Goal: Task Accomplishment & Management: Manage account settings

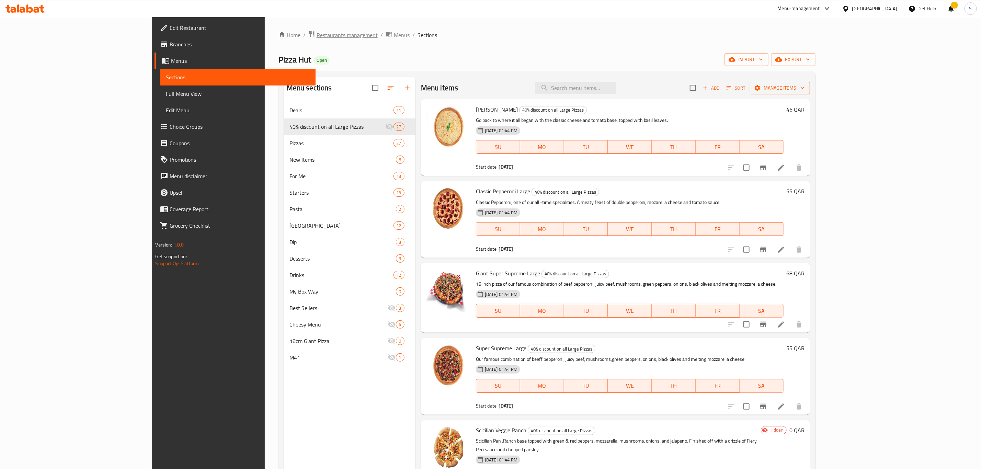
click at [317, 37] on span "Restaurants management" at bounding box center [347, 35] width 61 height 8
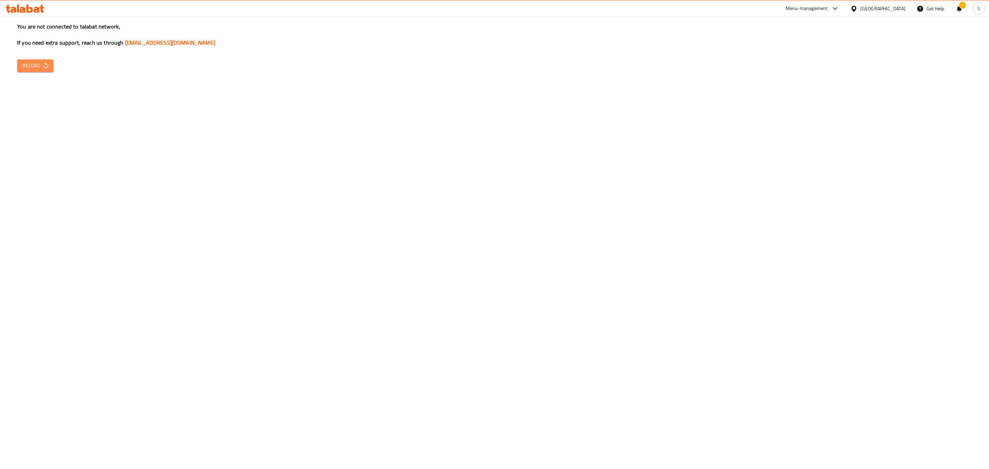
click at [42, 64] on span "Reload" at bounding box center [35, 65] width 25 height 9
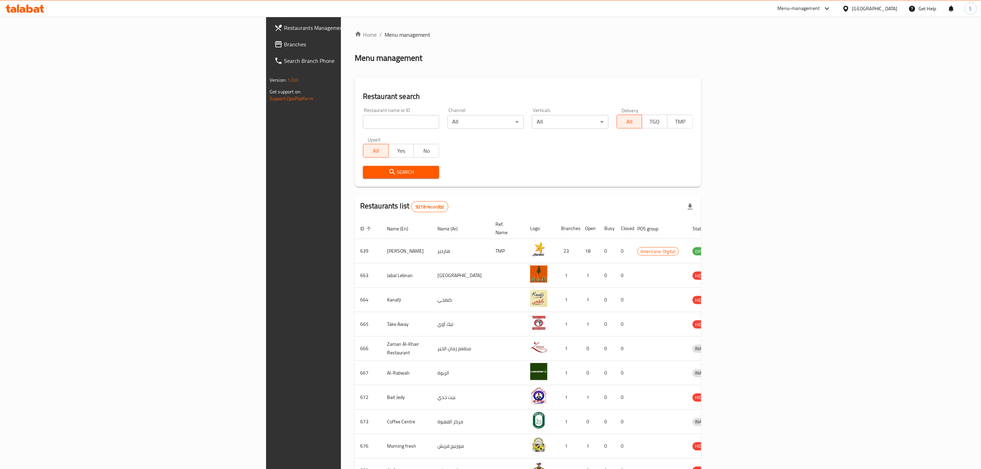
click at [355, 87] on div "Restaurant search Restaurant name or ID Restaurant name or ID Channel All ​ Ver…" at bounding box center [528, 132] width 347 height 110
click at [355, 69] on div "Home / Menu management Menu management Restaurant search Restaurant name or ID …" at bounding box center [528, 269] width 347 height 476
click at [363, 123] on input "search" at bounding box center [401, 122] width 76 height 14
type input "[PERSON_NAME]"
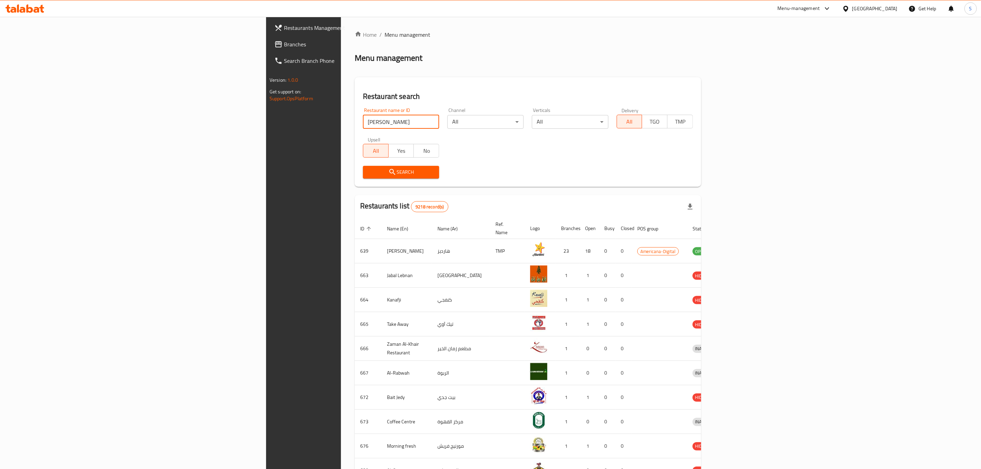
click button "Search" at bounding box center [401, 172] width 76 height 13
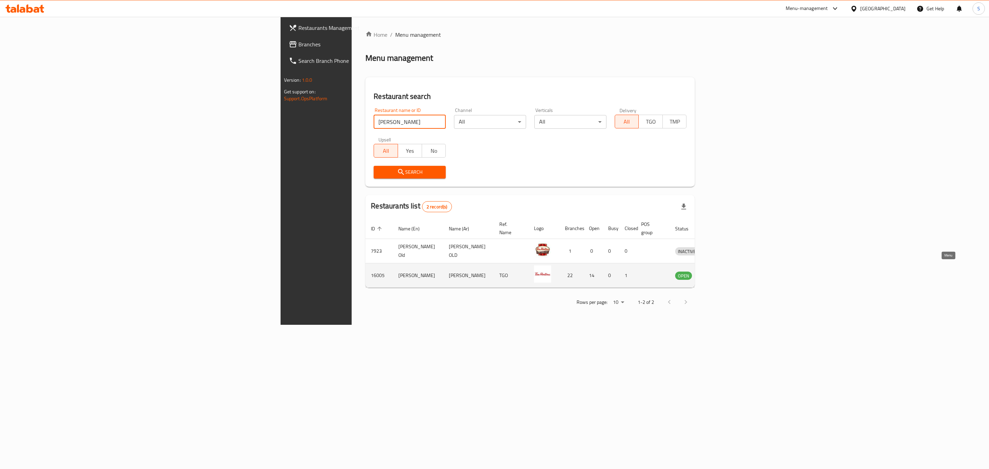
click at [721, 271] on icon "enhanced table" at bounding box center [716, 275] width 8 height 8
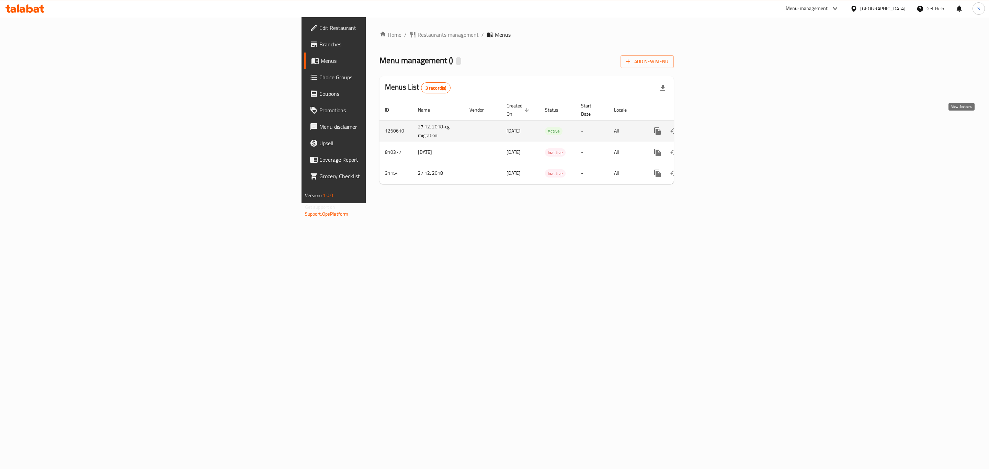
click at [711, 127] on icon "enhanced table" at bounding box center [707, 131] width 8 height 8
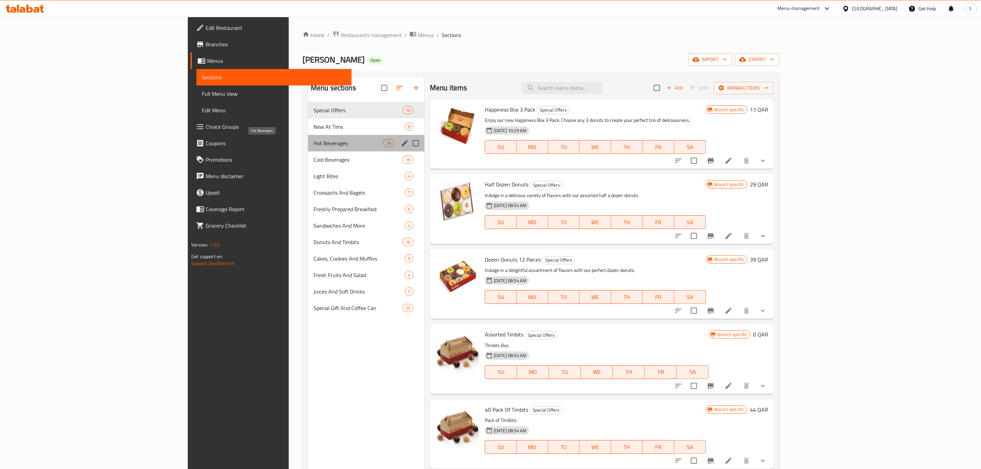
click at [314, 143] on span "Hot Beverages" at bounding box center [349, 143] width 70 height 8
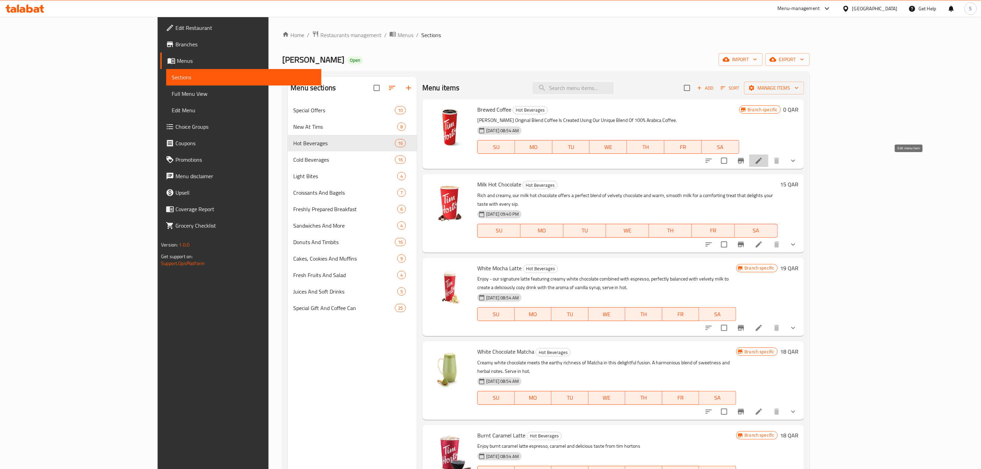
click at [763, 164] on icon at bounding box center [759, 161] width 8 height 8
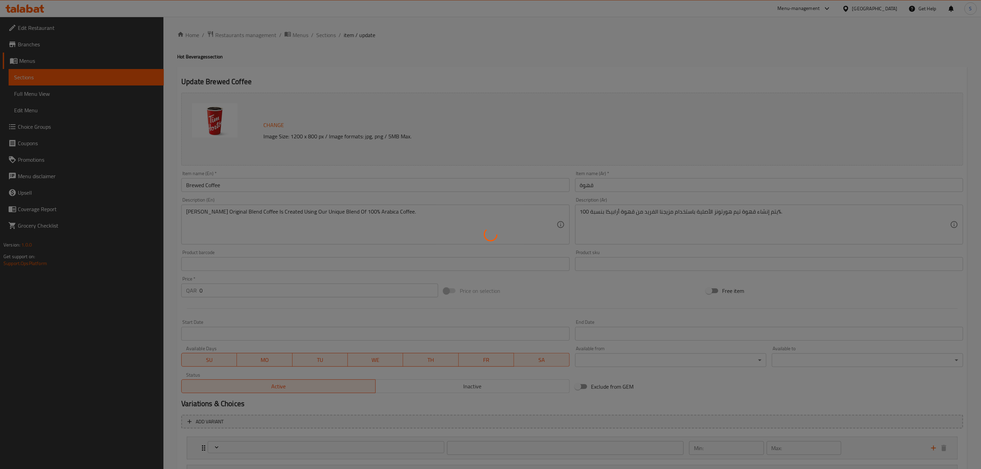
type input "إختيارك من الحجم:"
type input "1"
type input "اضافات:"
type input "0"
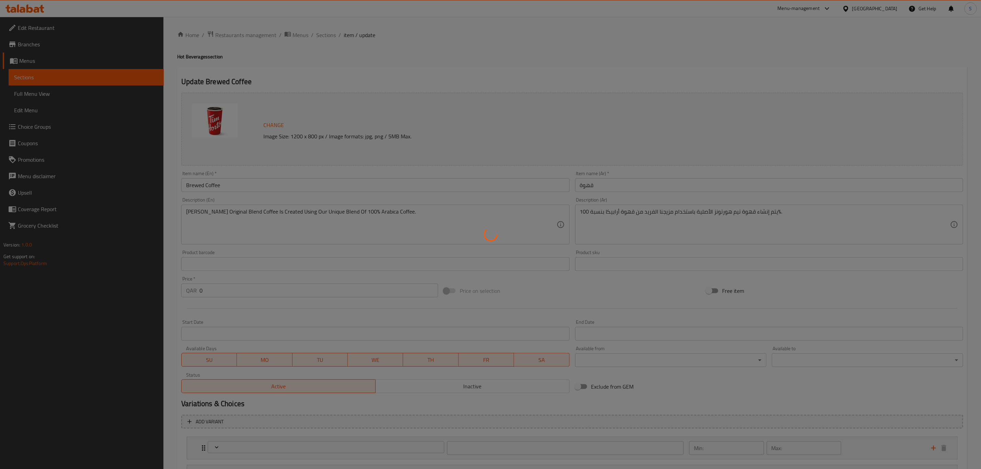
type input "0"
type input "إختيارك من الحليب"
type input "0"
type input "6"
type input "أضف جرعة قهوة"
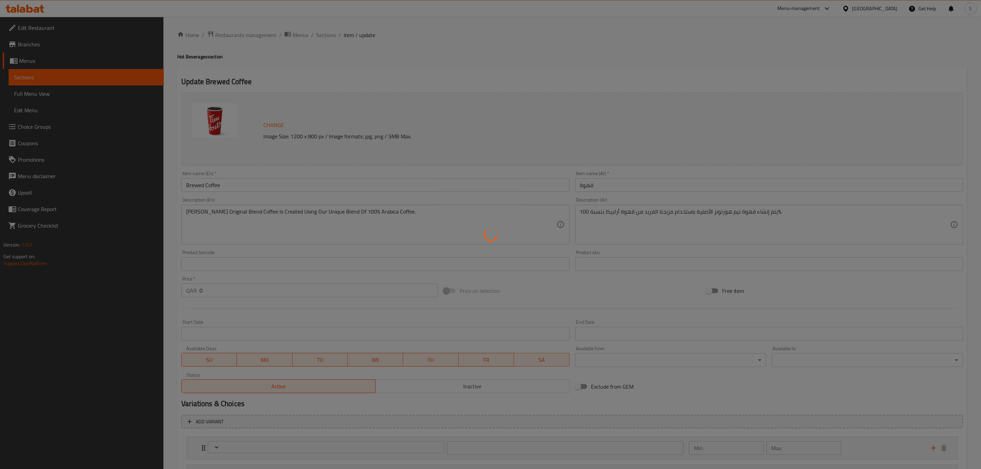
type input "0"
type input "1"
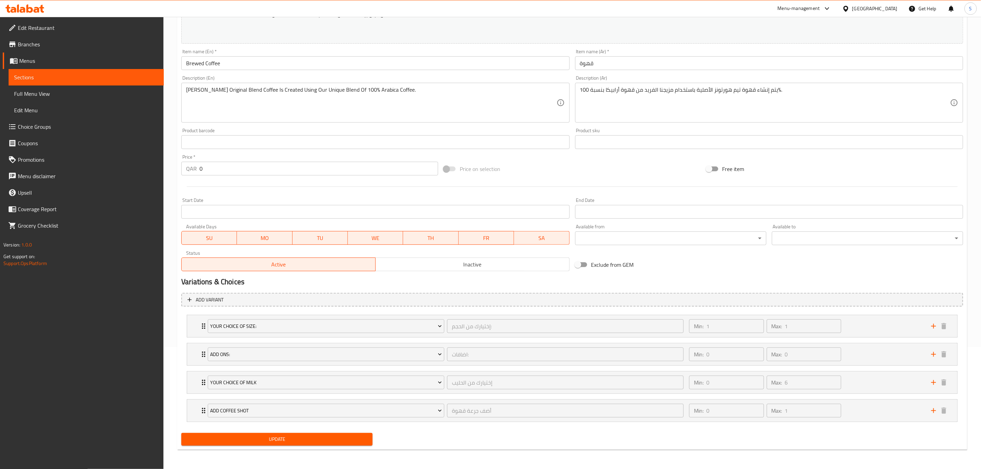
scroll to position [124, 0]
click at [55, 123] on span "Choice Groups" at bounding box center [88, 127] width 140 height 8
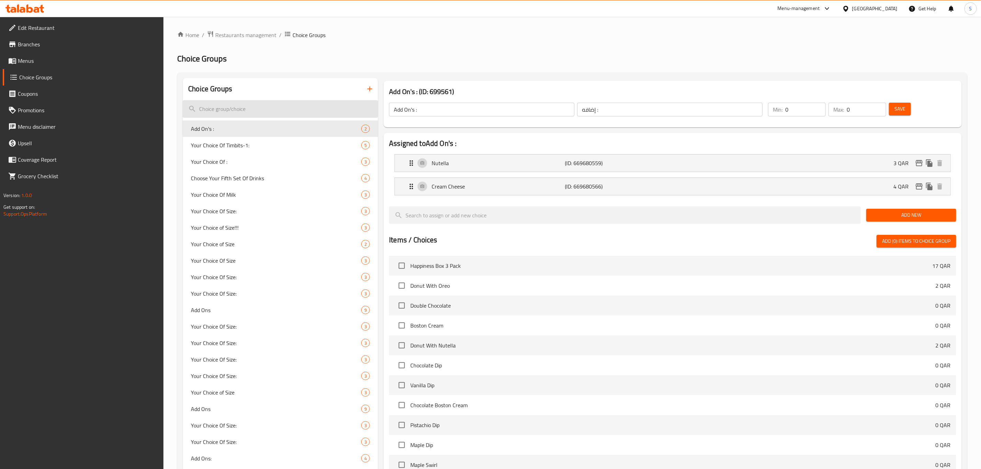
click at [274, 102] on input "search" at bounding box center [280, 109] width 195 height 18
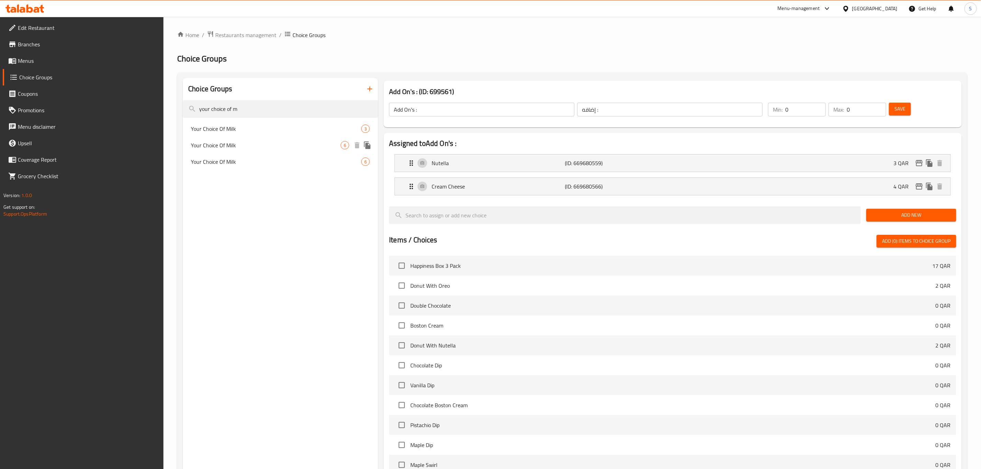
type input "your choice of m"
click at [265, 147] on span "Your Choice Of Milk" at bounding box center [266, 145] width 150 height 8
type input "Your Choice Of Milk"
type input "اختيارك من حليب"
type input "6"
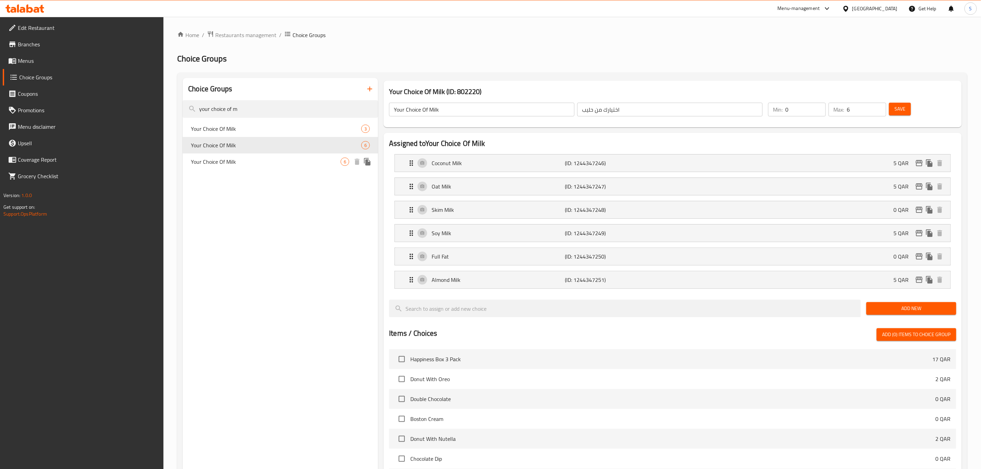
click at [262, 163] on span "Your Choice Of Milk" at bounding box center [266, 162] width 150 height 8
type input "إختيارك من الحليب"
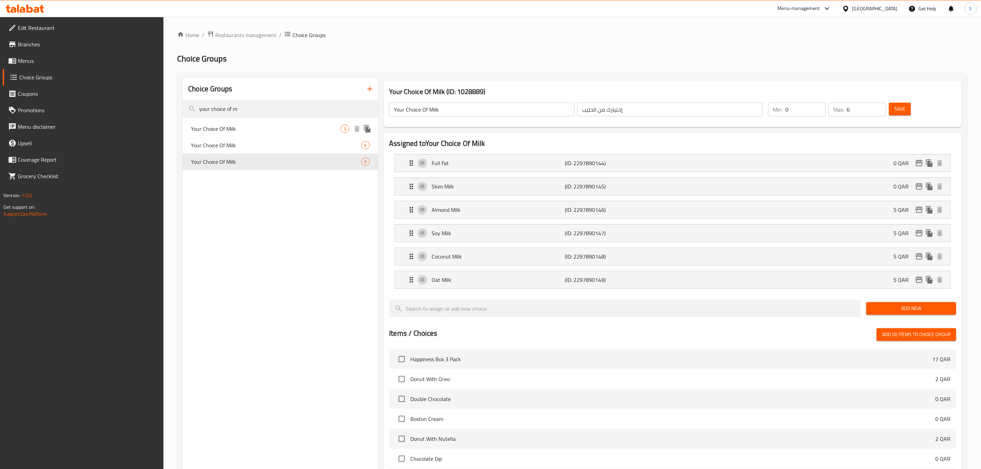
click at [271, 128] on span "Your Choice Of Milk" at bounding box center [266, 129] width 150 height 8
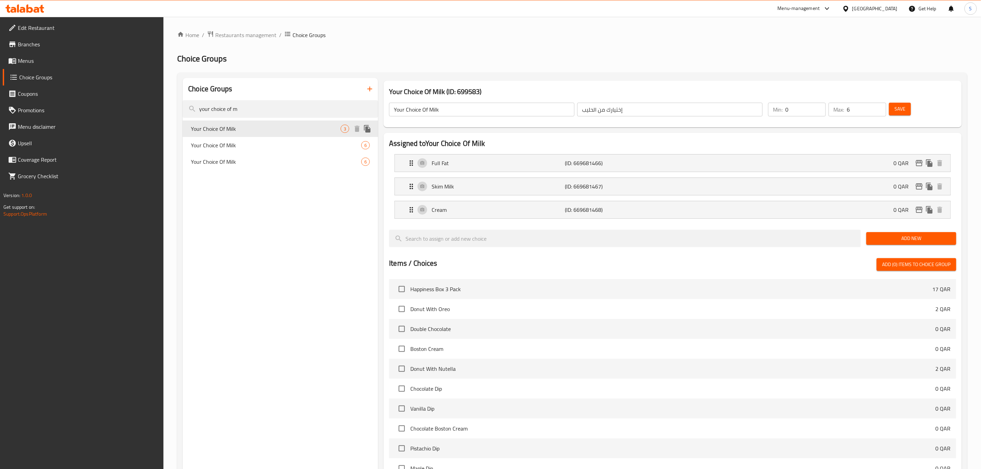
type input "3"
click at [266, 143] on span "Your Choice Of Milk" at bounding box center [266, 145] width 150 height 8
type input "اختيارك من حليب"
type input "6"
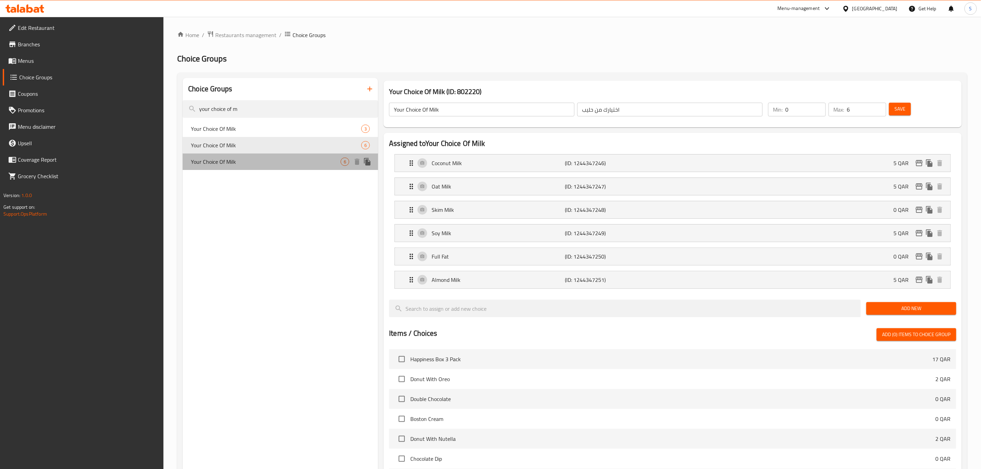
click at [265, 157] on div "Your Choice Of Milk 6" at bounding box center [280, 162] width 195 height 16
type input "إختيارك من الحليب"
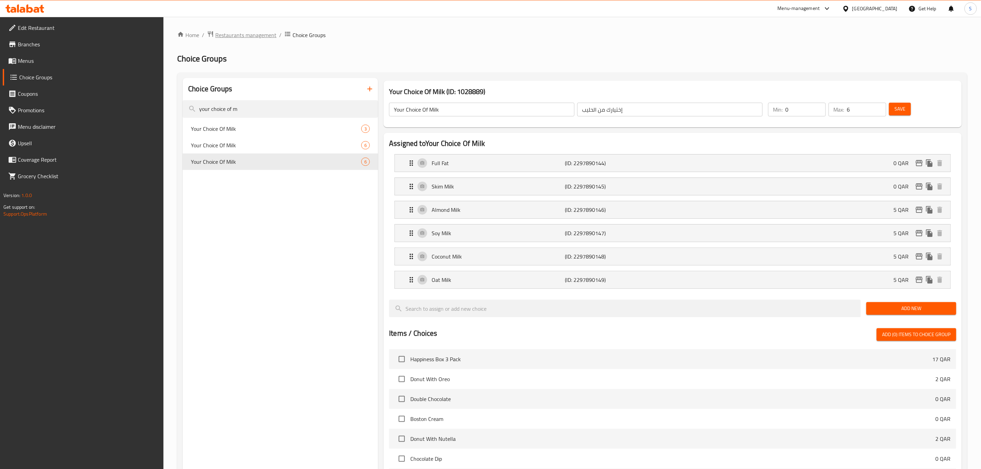
click at [246, 31] on span "Restaurants management" at bounding box center [245, 35] width 61 height 8
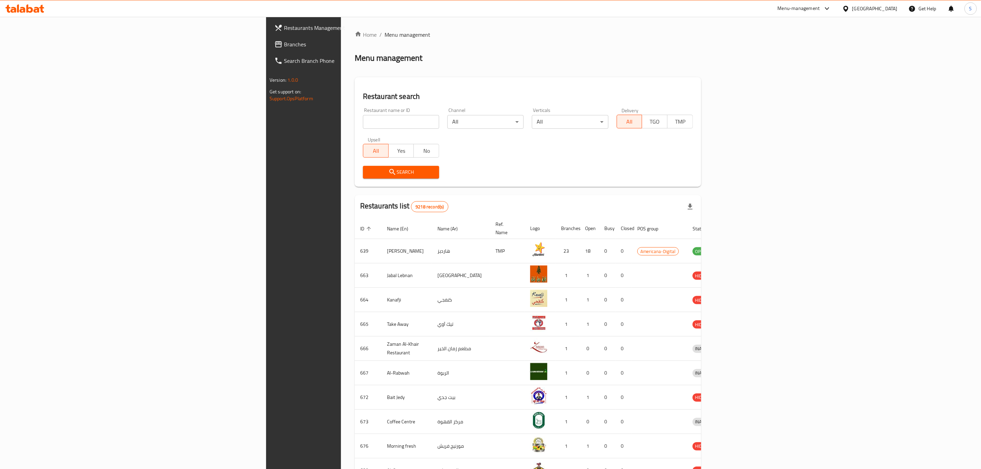
click at [820, 9] on div "Menu-management" at bounding box center [799, 8] width 42 height 8
click at [794, 74] on div "Restaurant-Management" at bounding box center [796, 76] width 54 height 8
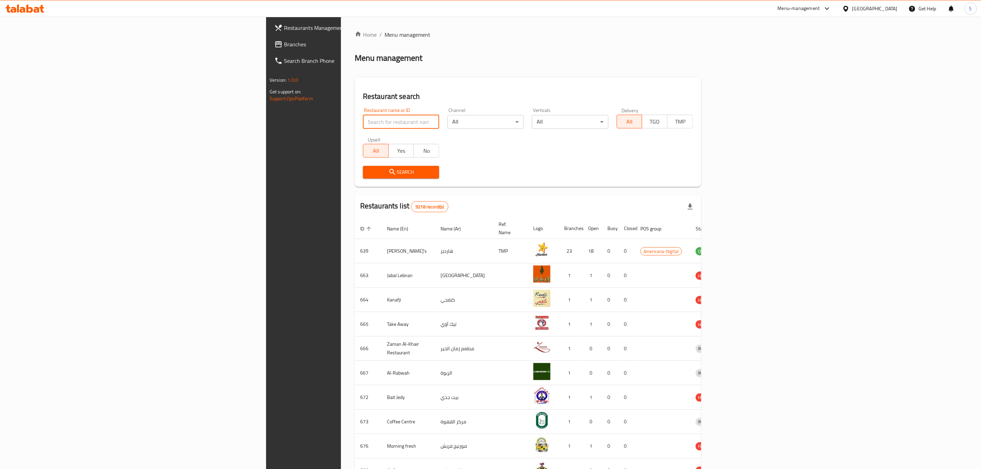
click at [363, 117] on input "search" at bounding box center [401, 122] width 76 height 14
type input "c exp"
click button "Search" at bounding box center [401, 172] width 76 height 13
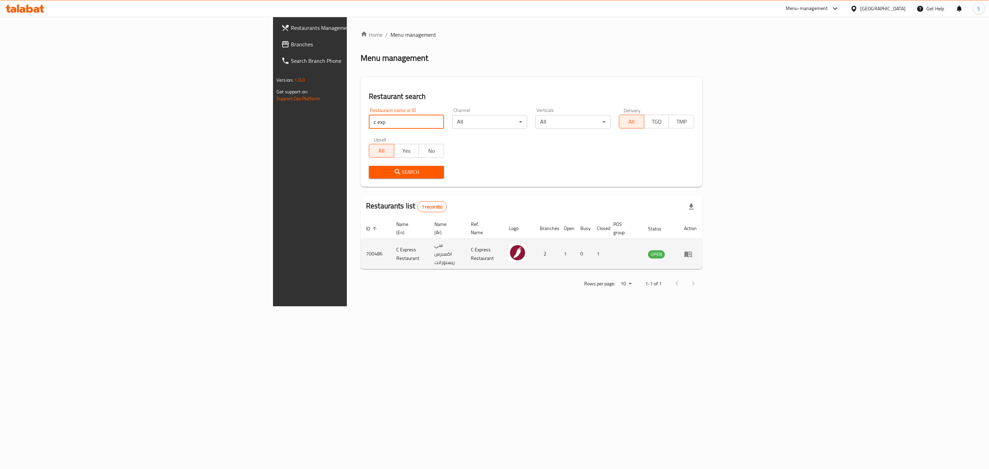
click at [693, 250] on icon "enhanced table" at bounding box center [688, 254] width 8 height 8
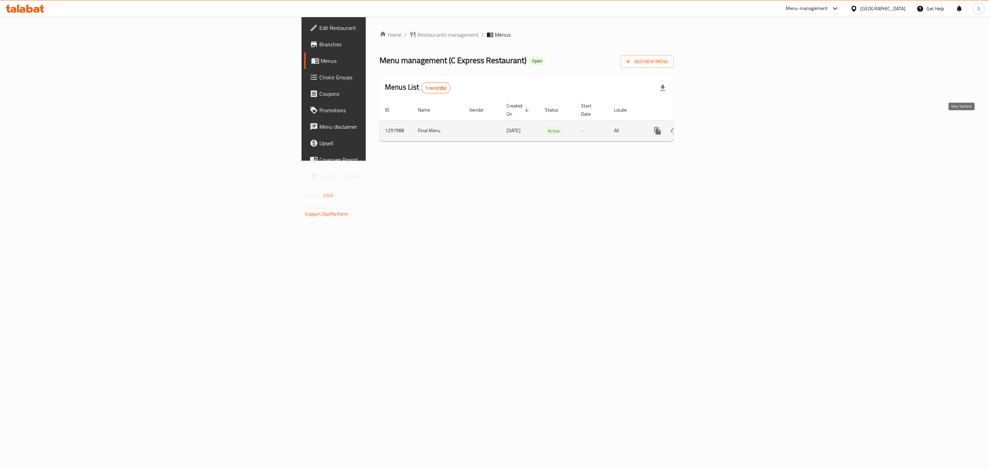
click at [711, 127] on icon "enhanced table" at bounding box center [707, 131] width 8 height 8
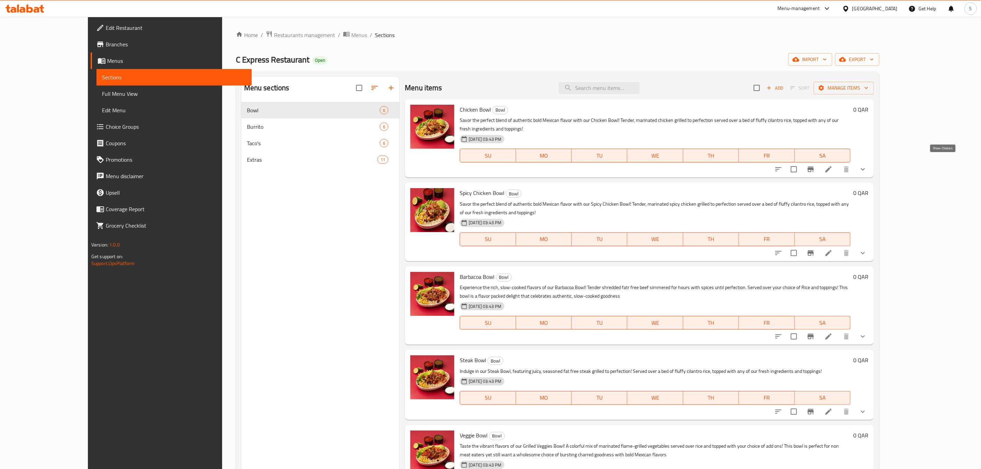
click at [867, 165] on icon "show more" at bounding box center [863, 169] width 8 height 8
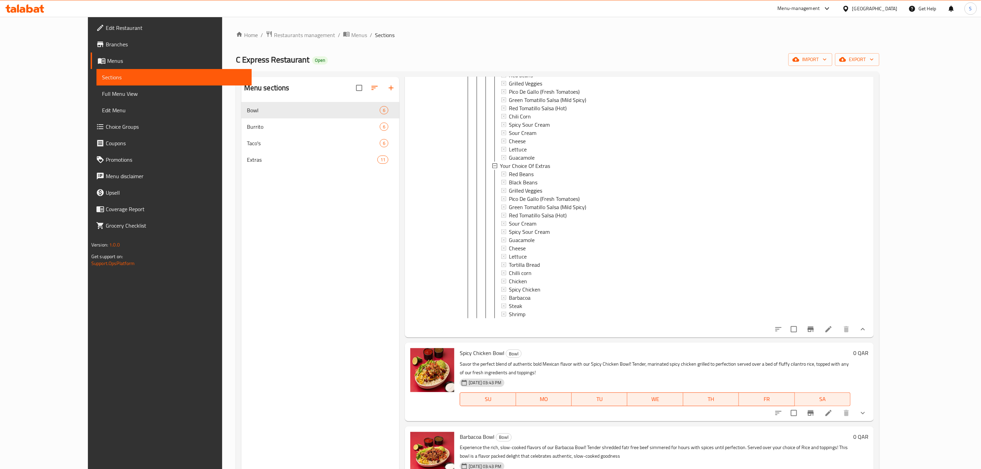
scroll to position [567, 0]
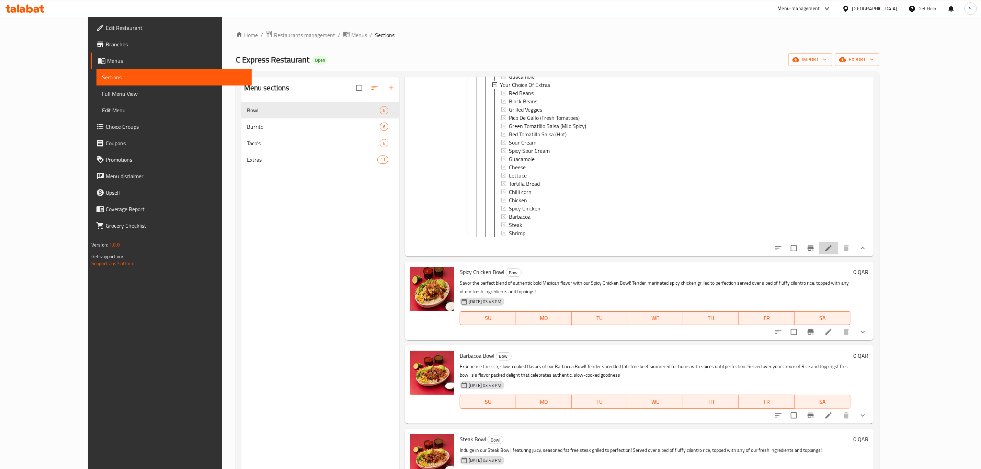
click at [839, 243] on li at bounding box center [828, 248] width 19 height 12
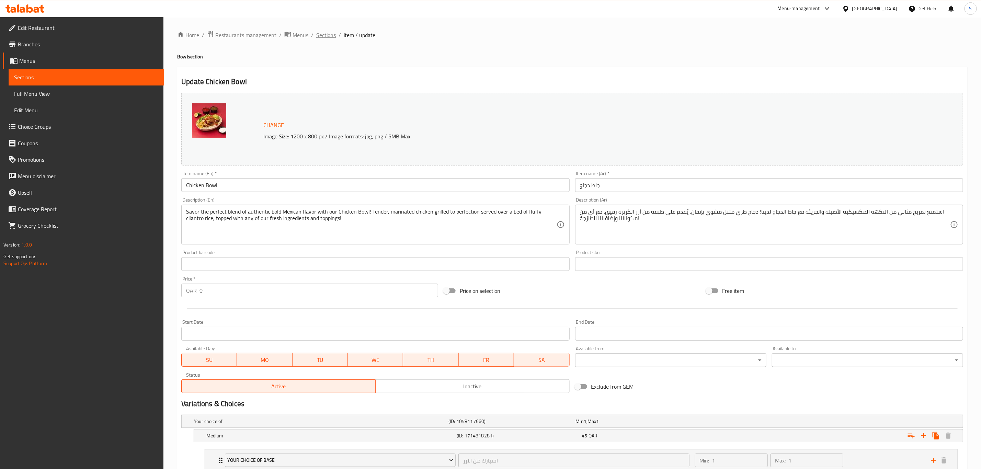
click at [327, 35] on span "Sections" at bounding box center [326, 35] width 20 height 8
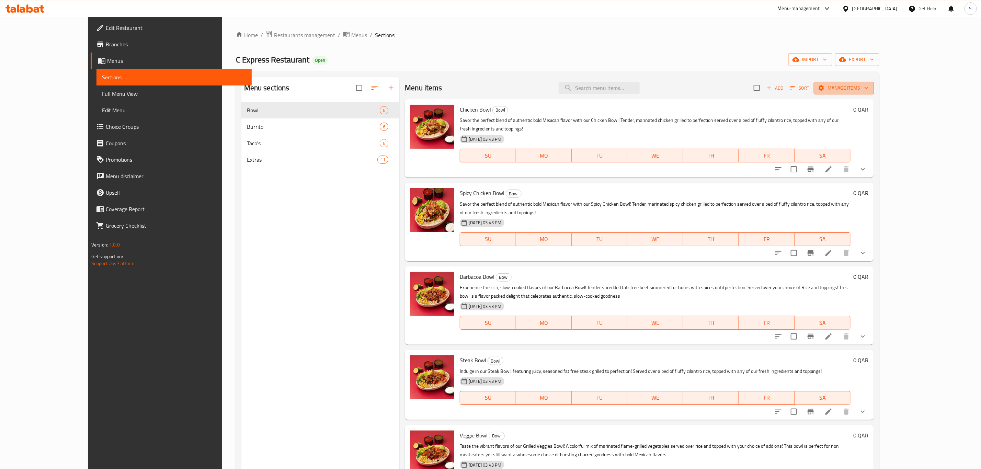
click at [869, 89] on span "Manage items" at bounding box center [844, 88] width 49 height 9
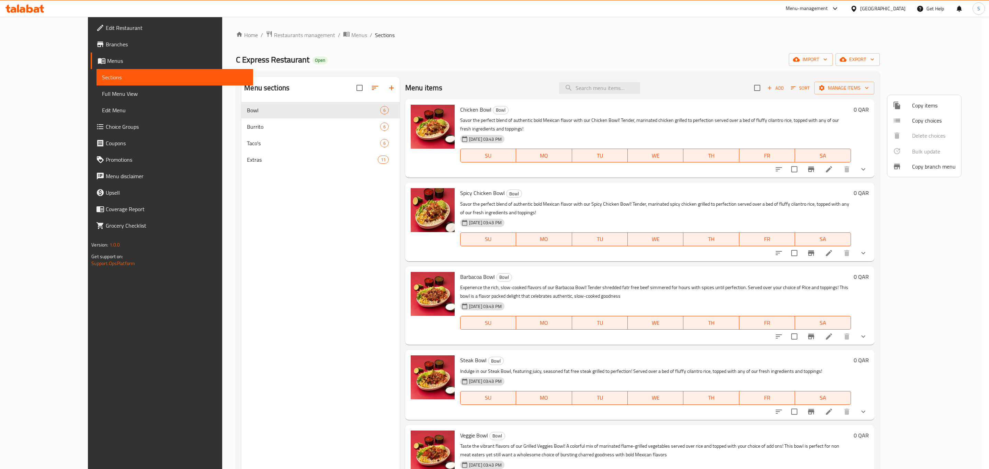
click at [931, 105] on span "Copy items" at bounding box center [934, 105] width 44 height 8
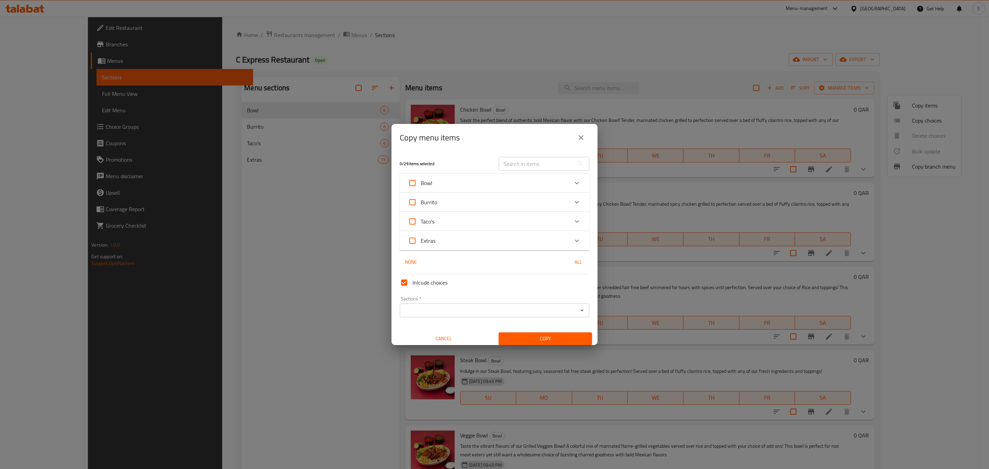
click at [424, 285] on span "Inlcude choices" at bounding box center [430, 283] width 35 height 8
click at [413, 285] on input "Inlcude choices" at bounding box center [404, 282] width 16 height 16
checkbox input "false"
click at [575, 181] on div "Expand" at bounding box center [577, 183] width 16 height 16
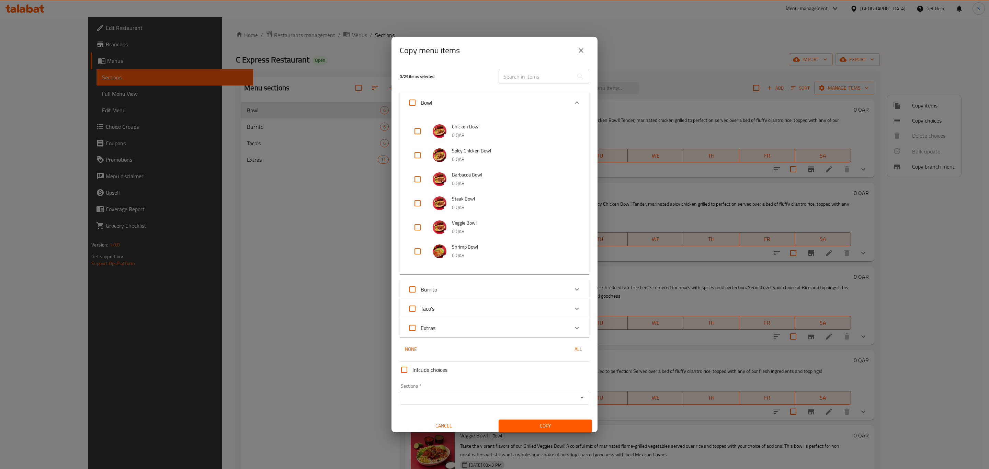
click at [417, 132] on input "checkbox" at bounding box center [417, 131] width 16 height 16
checkbox input "true"
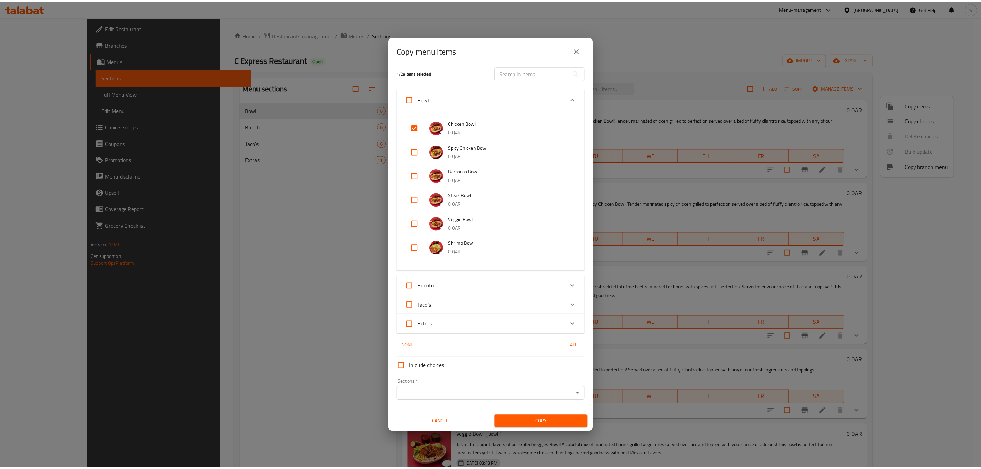
scroll to position [4, 0]
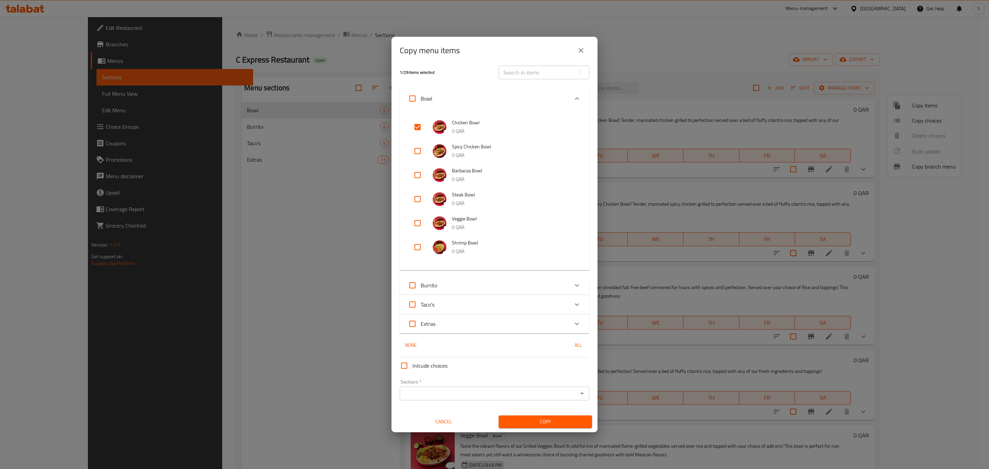
click at [472, 394] on input "Sections   *" at bounding box center [489, 394] width 174 height 10
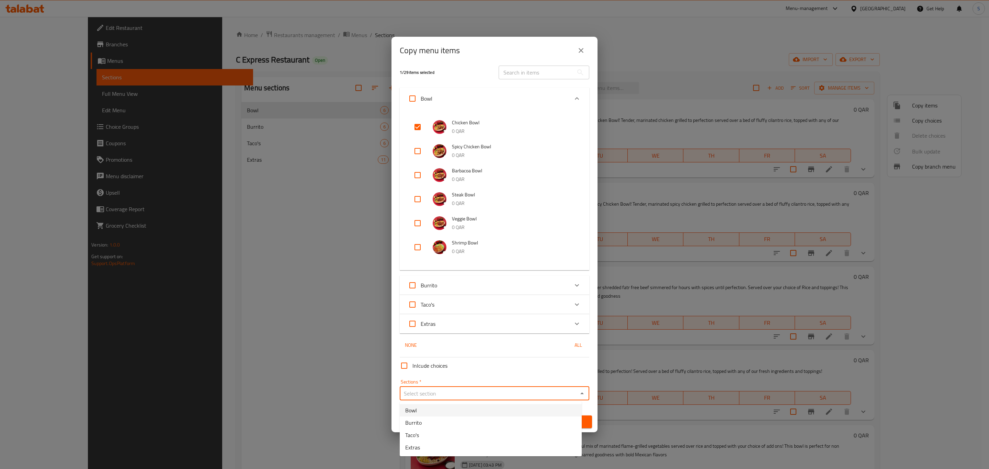
click at [463, 409] on li "Bowl" at bounding box center [491, 410] width 182 height 12
type input "Bowl"
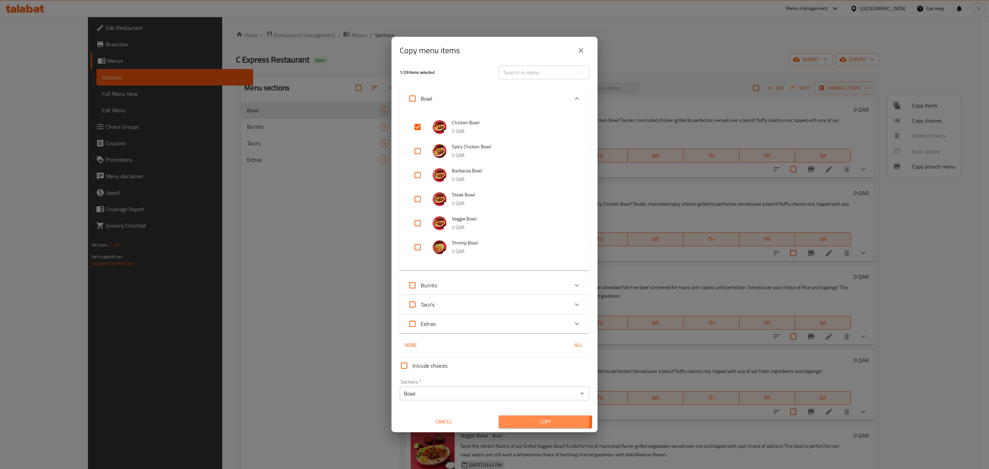
click at [539, 419] on span "Copy" at bounding box center [545, 422] width 82 height 9
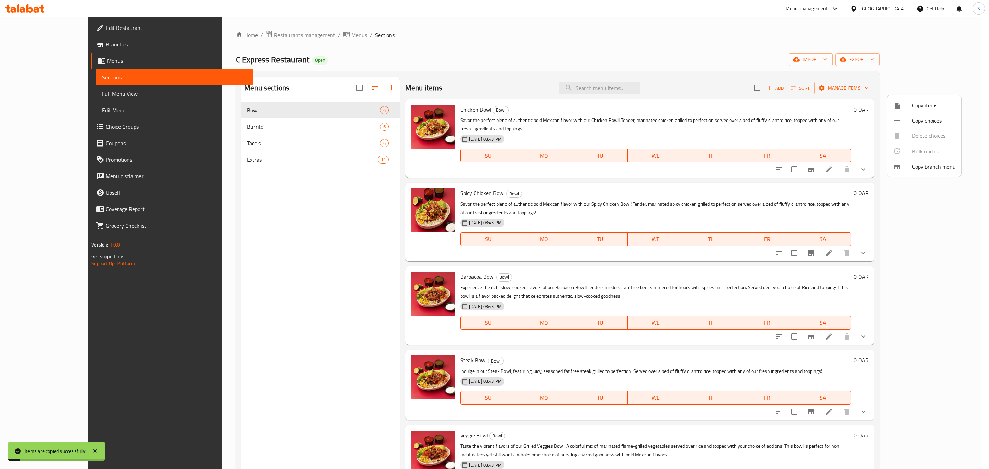
click at [522, 48] on div at bounding box center [494, 234] width 989 height 469
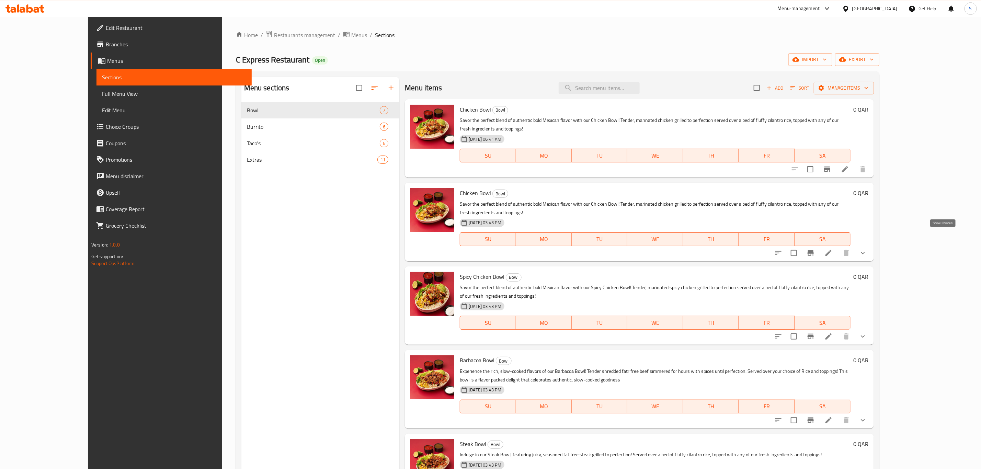
click at [867, 249] on icon "show more" at bounding box center [863, 253] width 8 height 8
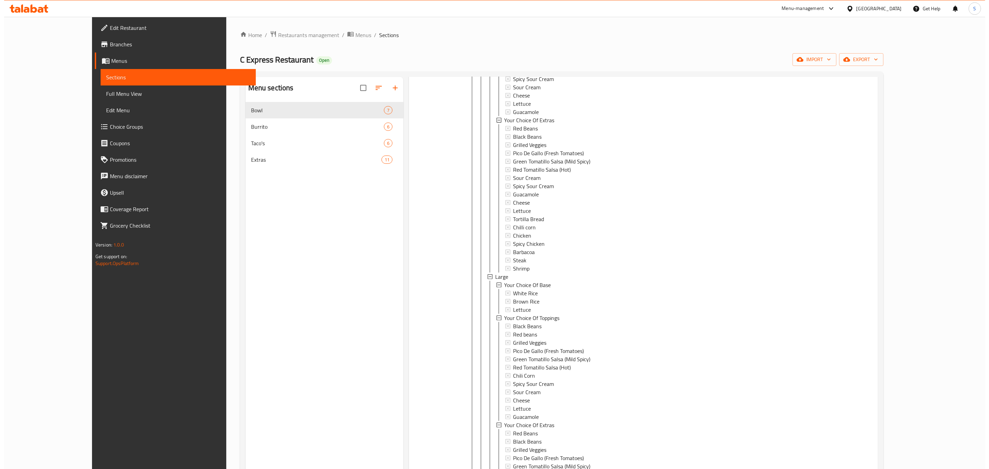
scroll to position [567, 0]
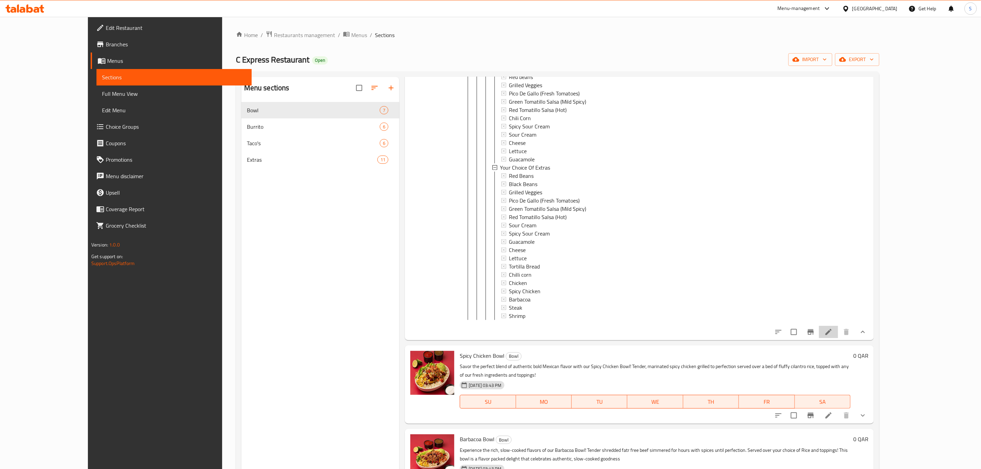
click at [833, 328] on icon at bounding box center [829, 332] width 8 height 8
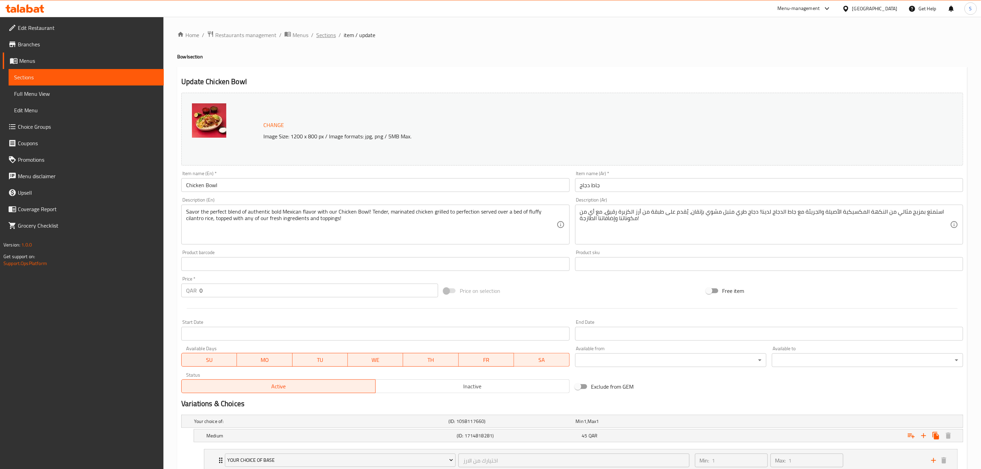
click at [332, 37] on span "Sections" at bounding box center [326, 35] width 20 height 8
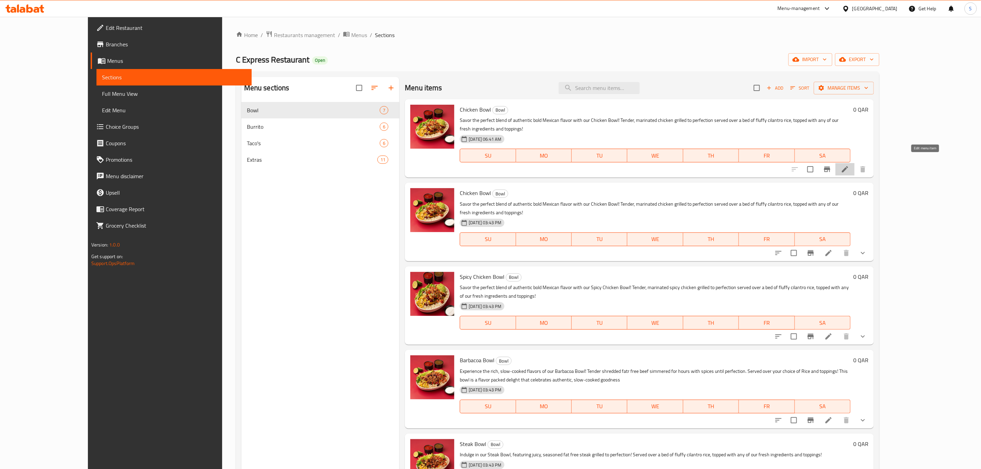
click at [849, 165] on icon at bounding box center [845, 169] width 8 height 8
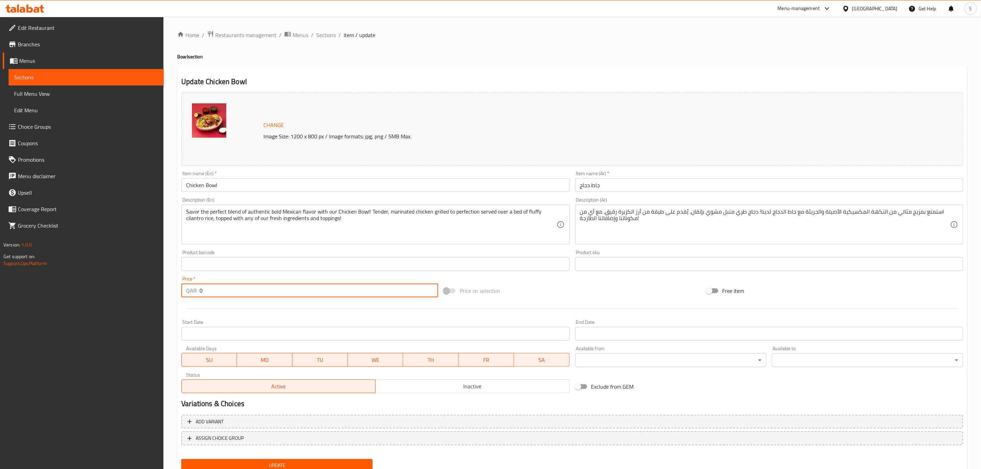
drag, startPoint x: 226, startPoint y: 290, endPoint x: 181, endPoint y: 289, distance: 44.3
click at [183, 289] on div "QAR 0 Price *" at bounding box center [309, 291] width 257 height 14
click at [260, 308] on div at bounding box center [573, 308] width 788 height 17
drag, startPoint x: 187, startPoint y: 289, endPoint x: 170, endPoint y: 286, distance: 16.7
click at [172, 286] on div "Home / Restaurants management / Menus / Sections / item / update Bowl section U…" at bounding box center [573, 256] width 818 height 479
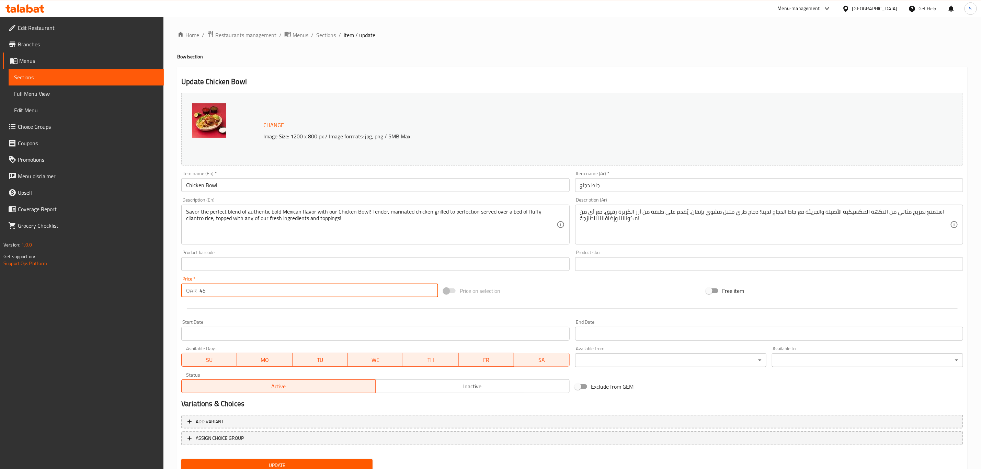
type input "45"
drag, startPoint x: 218, startPoint y: 306, endPoint x: 228, endPoint y: 305, distance: 10.0
click at [218, 306] on div at bounding box center [573, 308] width 788 height 17
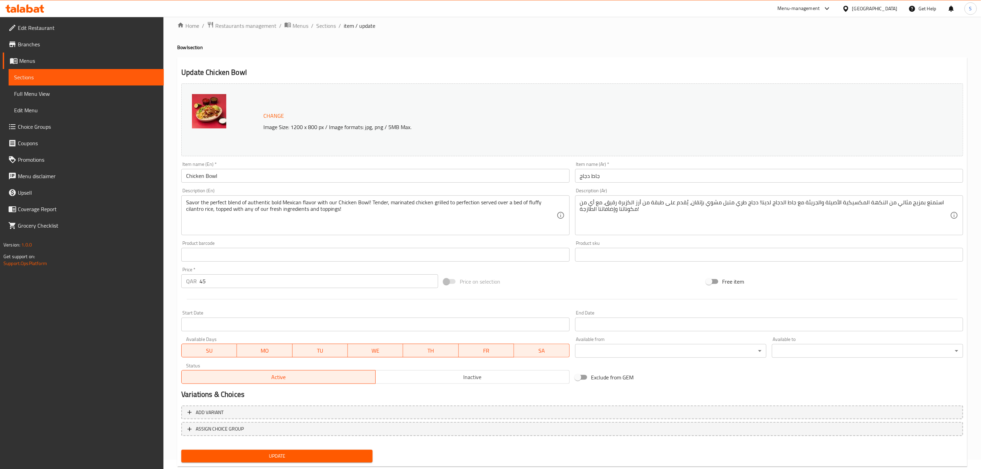
scroll to position [25, 0]
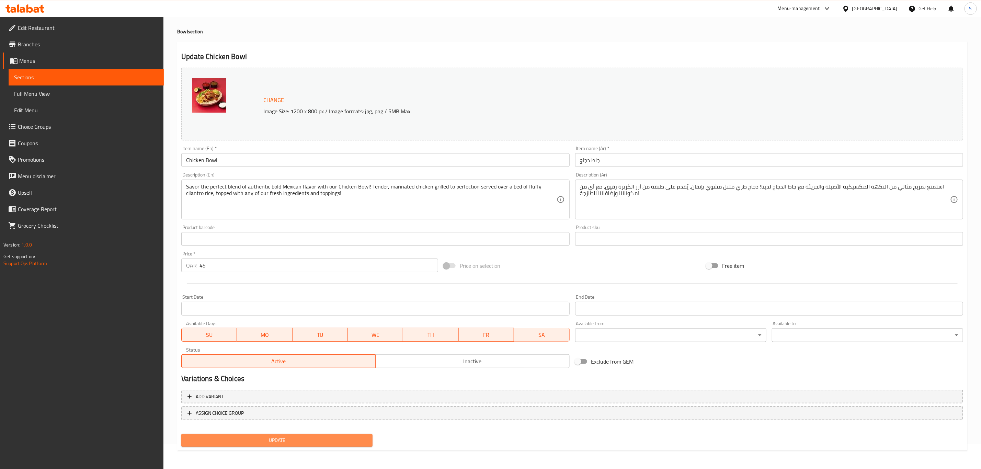
click at [286, 434] on button "Update" at bounding box center [276, 440] width 191 height 13
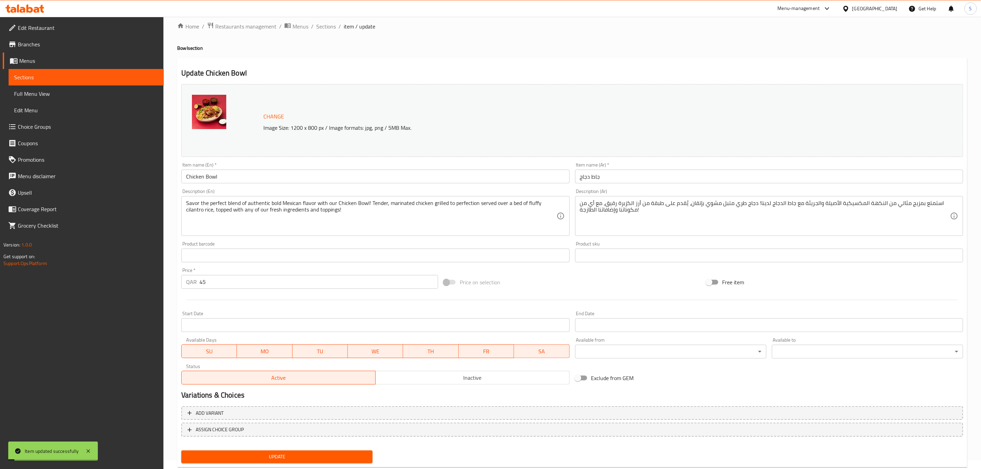
scroll to position [0, 0]
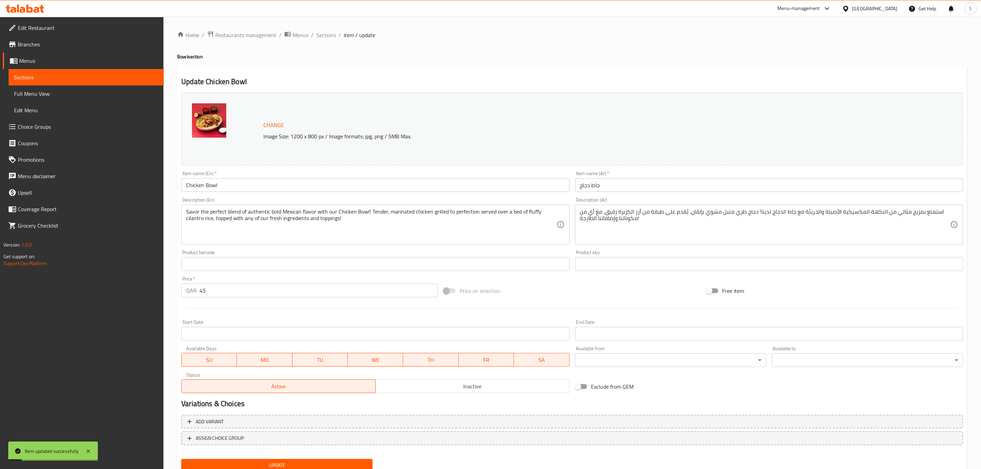
drag, startPoint x: 331, startPoint y: 35, endPoint x: 330, endPoint y: 42, distance: 7.3
click at [332, 35] on span "Sections" at bounding box center [326, 35] width 20 height 8
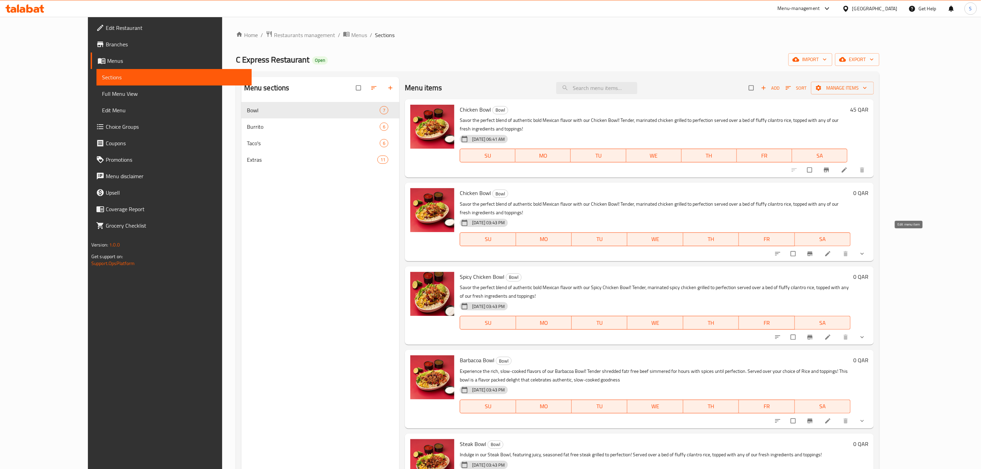
click at [832, 250] on icon at bounding box center [828, 253] width 7 height 7
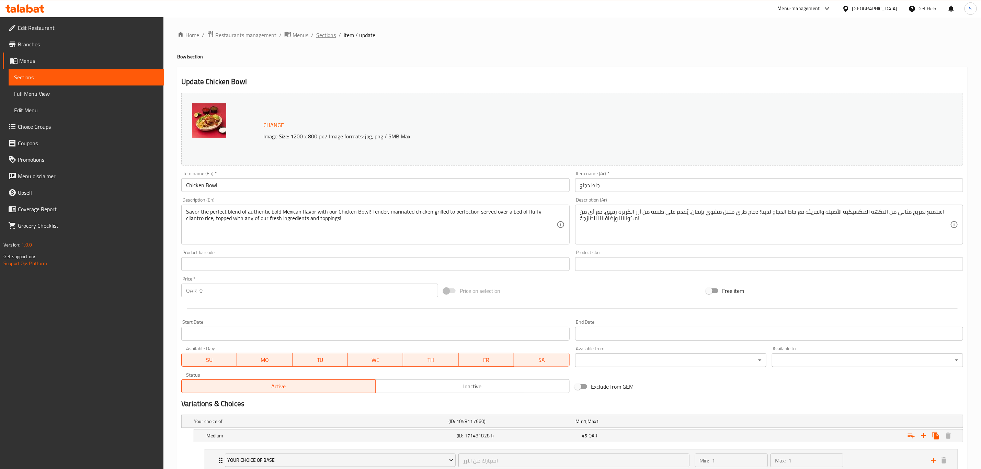
click at [329, 35] on span "Sections" at bounding box center [326, 35] width 20 height 8
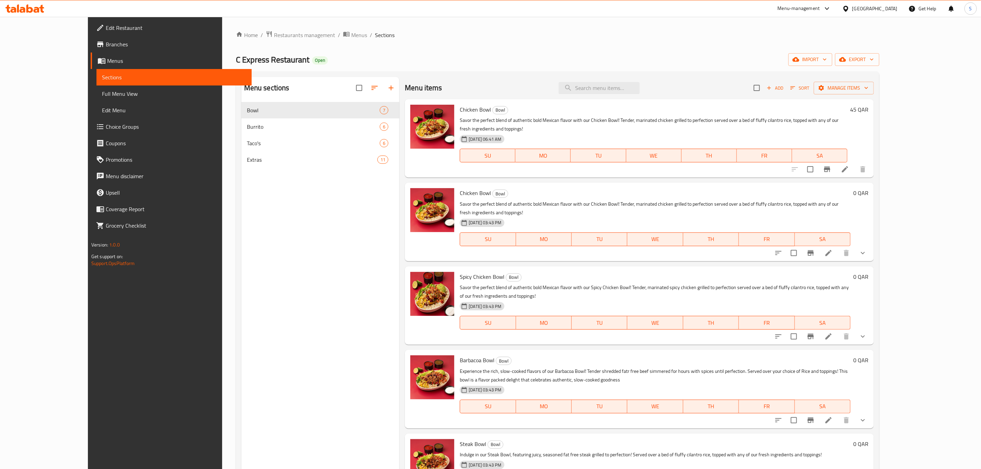
click at [106, 124] on span "Choice Groups" at bounding box center [176, 127] width 140 height 8
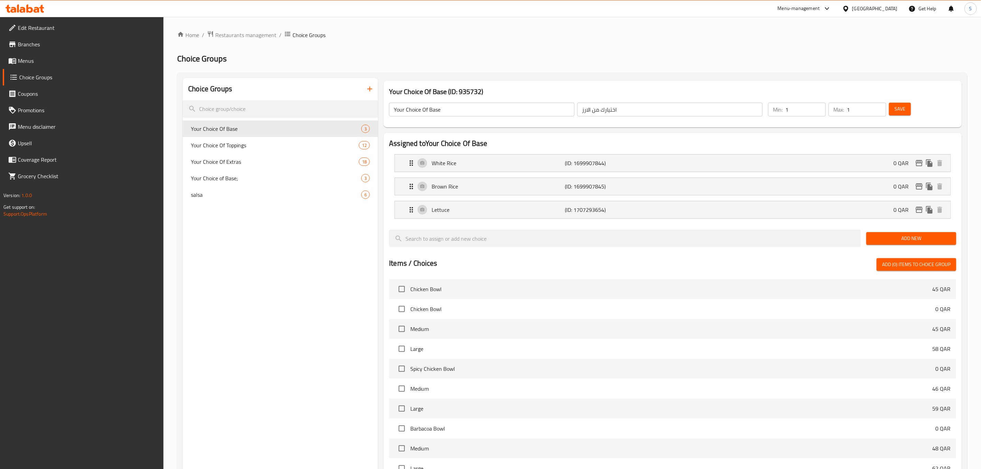
click at [366, 89] on button "button" at bounding box center [370, 89] width 16 height 16
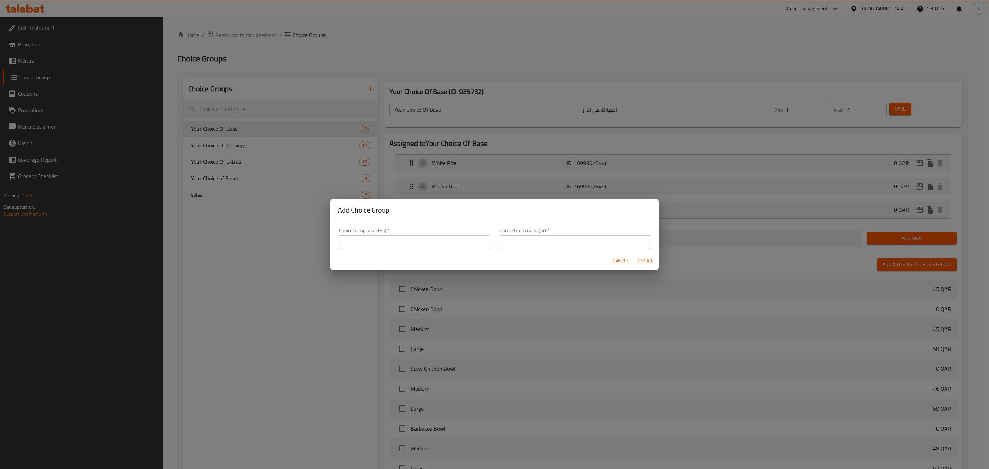
click at [394, 239] on input "text" at bounding box center [414, 242] width 153 height 14
type input "C"
drag, startPoint x: 350, startPoint y: 241, endPoint x: 283, endPoint y: 222, distance: 69.1
click at [280, 224] on div "Add Choice Group Choice Group name(En)   * choice Choice Group name(En) * Choic…" at bounding box center [494, 234] width 989 height 469
type input "choice"
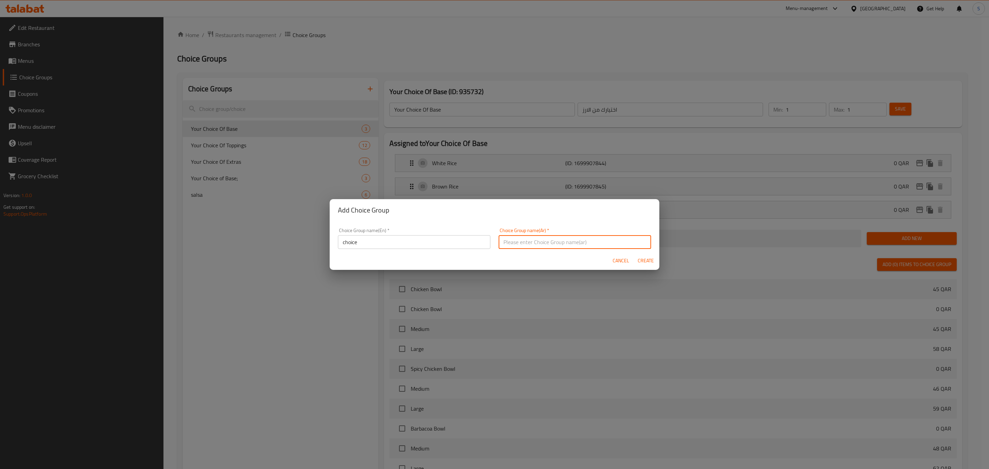
click at [544, 244] on input "text" at bounding box center [575, 242] width 153 height 14
paste input "choice"
type input "choice"
click at [622, 216] on div "Add Choice Group" at bounding box center [495, 210] width 330 height 22
click at [644, 260] on span "Create" at bounding box center [646, 261] width 16 height 9
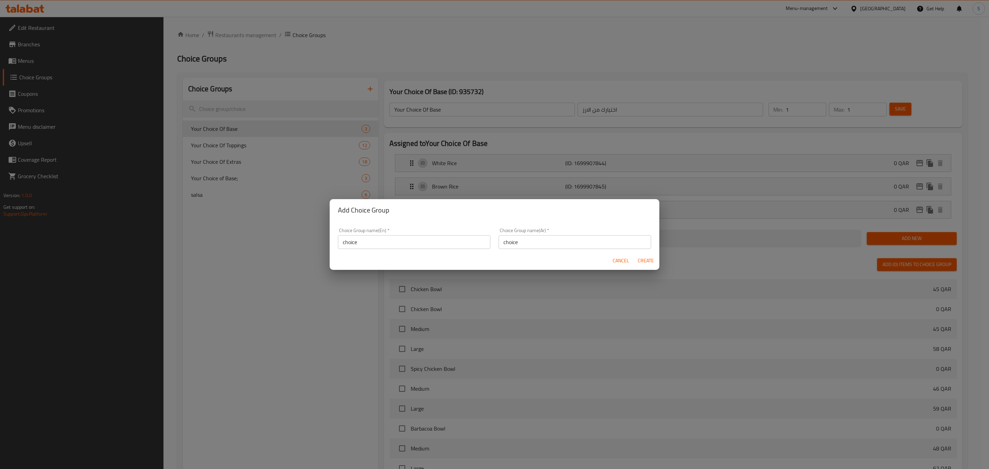
type input "choice"
type input "0"
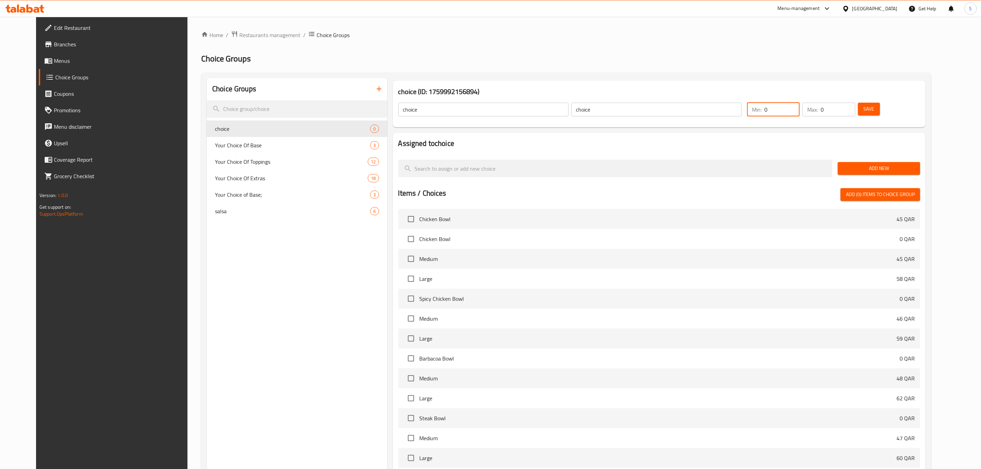
drag, startPoint x: 795, startPoint y: 111, endPoint x: 765, endPoint y: 109, distance: 30.0
click at [765, 109] on div "Min: 0 ​ Max: 0 ​ Save" at bounding box center [831, 110] width 176 height 22
type input "1"
drag, startPoint x: 853, startPoint y: 111, endPoint x: 839, endPoint y: 109, distance: 13.5
click at [842, 111] on div "Max: 0 ​" at bounding box center [829, 110] width 53 height 14
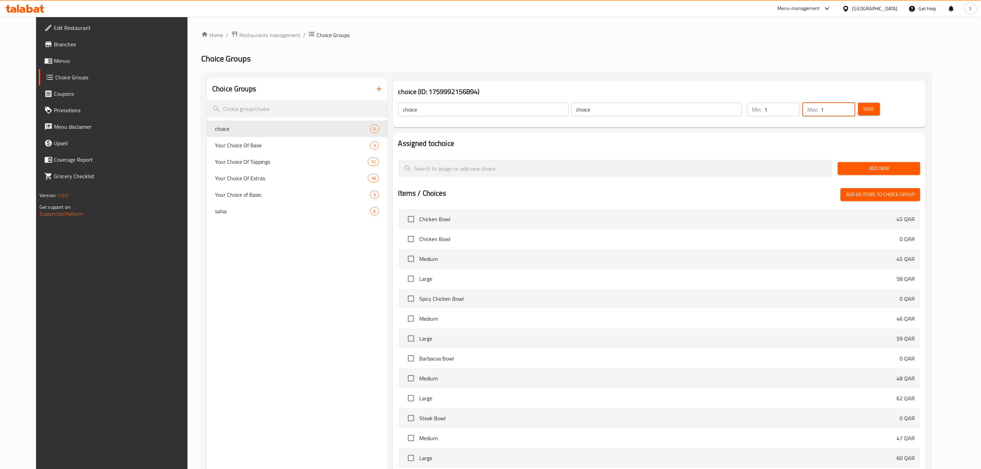
type input "1"
click at [899, 167] on span "Add New" at bounding box center [879, 168] width 71 height 9
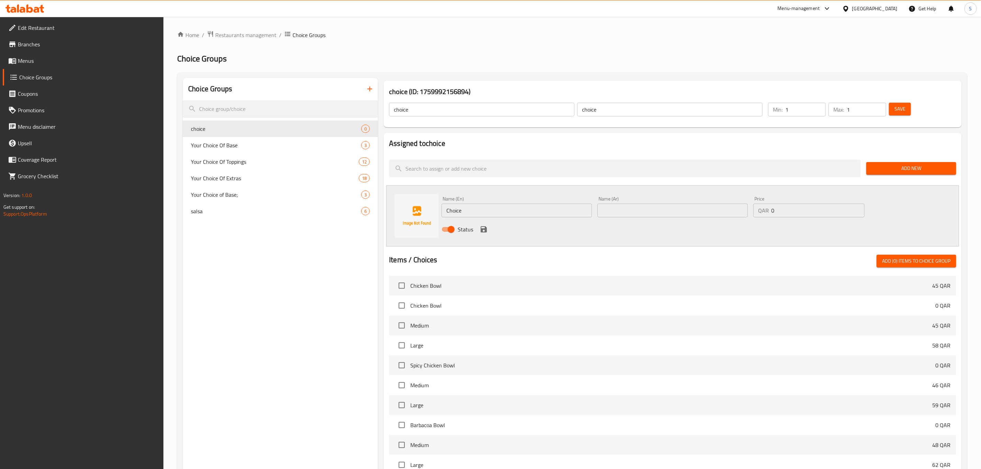
drag, startPoint x: 438, startPoint y: 211, endPoint x: 428, endPoint y: 206, distance: 11.2
click at [425, 207] on div "Name (En) Choice Name (En) Name (Ar) Name (Ar) Price QAR 0 Price Status" at bounding box center [672, 215] width 573 height 61
drag, startPoint x: 479, startPoint y: 210, endPoint x: 419, endPoint y: 209, distance: 59.8
click at [416, 210] on div "Name (En) Original Name (En) Name (Ar) Name (Ar) Price QAR 0 Price Status" at bounding box center [672, 215] width 573 height 61
type input "Original"
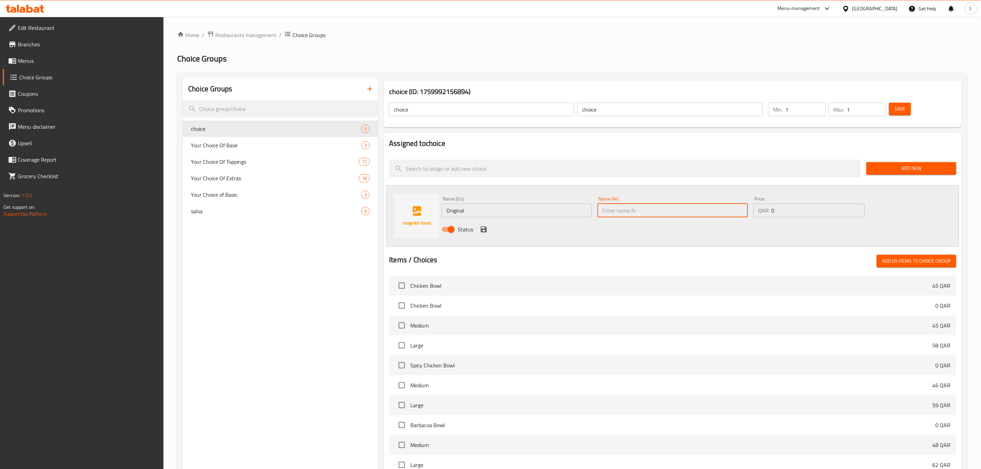
click at [648, 213] on input "text" at bounding box center [673, 211] width 150 height 14
paste input "Original"
type input "Original"
click at [781, 211] on input "0" at bounding box center [818, 211] width 93 height 14
drag, startPoint x: 458, startPoint y: 210, endPoint x: 425, endPoint y: 211, distance: 33.3
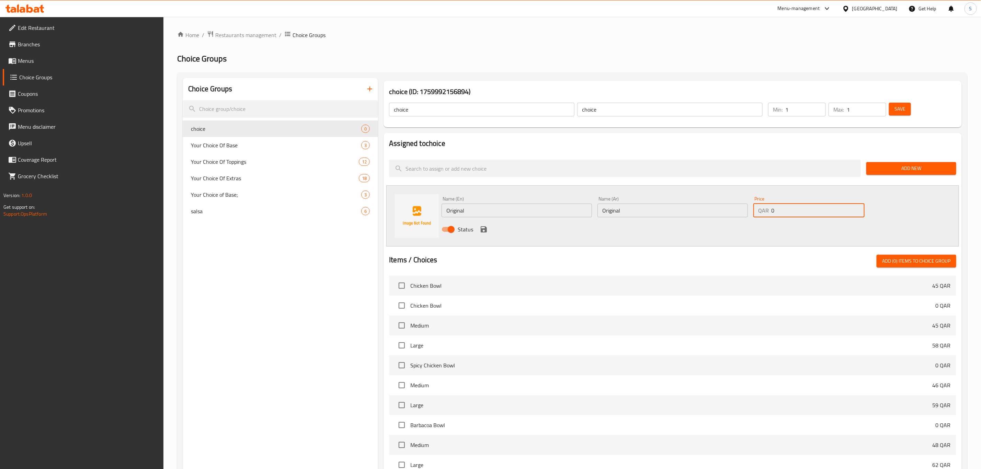
click at [427, 209] on div "Name (En) Original Name (En) Name (Ar) Original Name (Ar) Price QAR 0 Price Sta…" at bounding box center [672, 215] width 573 height 61
click at [455, 210] on input "Medeum" at bounding box center [517, 211] width 150 height 14
drag, startPoint x: 455, startPoint y: 211, endPoint x: 459, endPoint y: 211, distance: 3.5
click at [459, 211] on input "Medeum" at bounding box center [517, 211] width 150 height 14
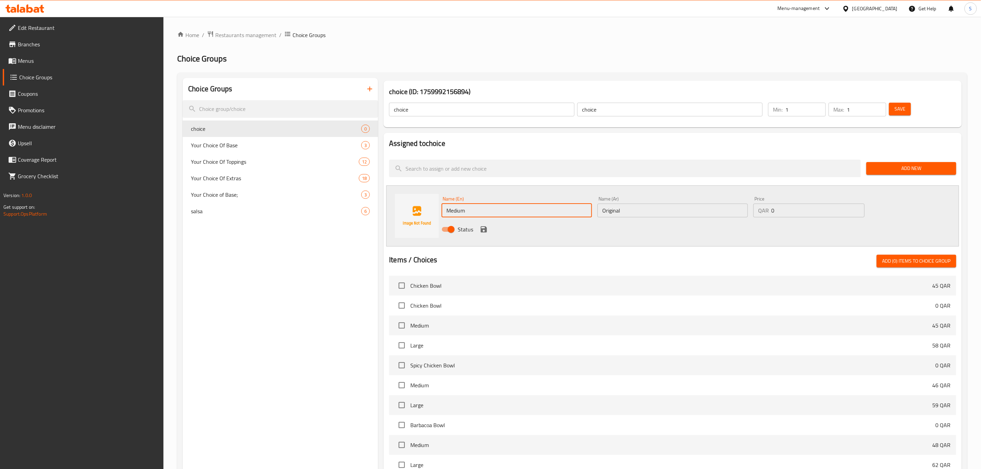
drag, startPoint x: 471, startPoint y: 207, endPoint x: 418, endPoint y: 205, distance: 53.3
click at [417, 205] on div "Name (En) Medium Name (En) Name (Ar) Original Name (Ar) Price QAR 0 Price Status" at bounding box center [672, 215] width 573 height 61
type input "Medium"
drag, startPoint x: 616, startPoint y: 209, endPoint x: 590, endPoint y: 209, distance: 25.1
click at [590, 209] on div "Name (En) Medium Name (En) Name (Ar) Original Name (Ar) Price QAR 0 Price Status" at bounding box center [673, 216] width 468 height 45
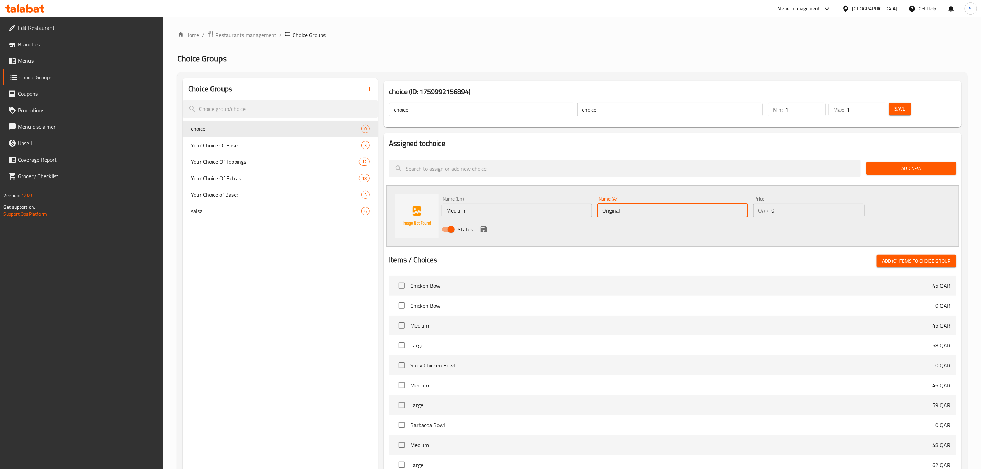
paste input "Medium"
type input "Medium"
drag, startPoint x: 781, startPoint y: 209, endPoint x: 761, endPoint y: 209, distance: 20.3
click at [761, 209] on div "QAR 0 Price" at bounding box center [809, 211] width 111 height 14
click at [481, 227] on icon "save" at bounding box center [484, 229] width 8 height 8
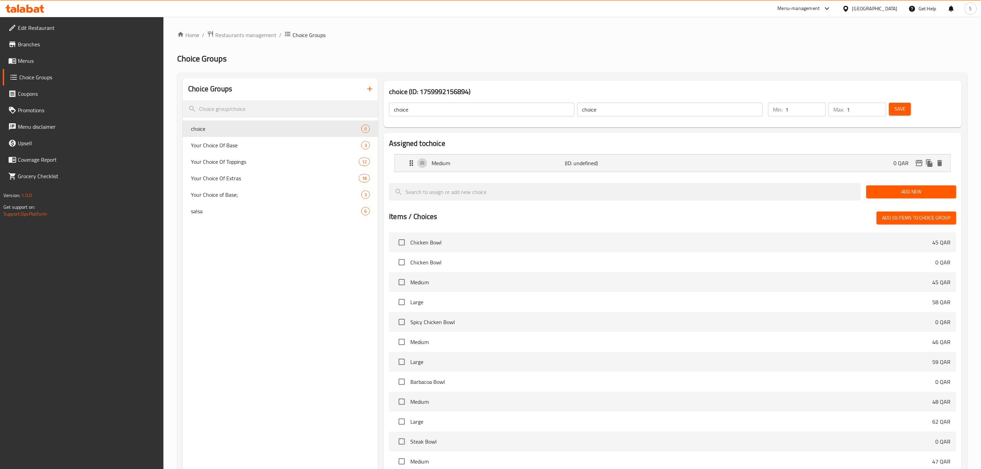
click at [912, 192] on span "Add New" at bounding box center [911, 192] width 79 height 9
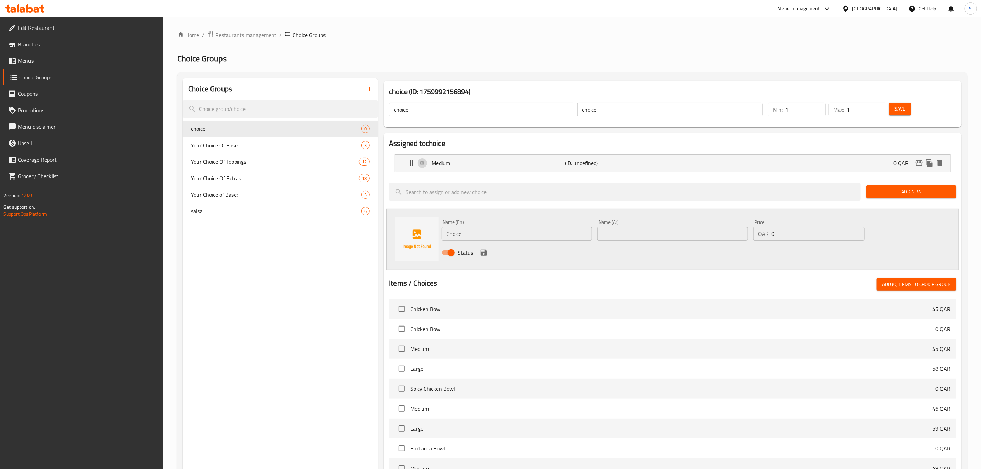
drag, startPoint x: 439, startPoint y: 231, endPoint x: 431, endPoint y: 228, distance: 8.8
click at [436, 231] on div "Name (En) Choice Name (En) Name (Ar) Name (Ar) Price QAR 0 Price Status" at bounding box center [672, 239] width 573 height 61
drag, startPoint x: 476, startPoint y: 236, endPoint x: 397, endPoint y: 239, distance: 79.4
click at [397, 239] on div "Name (En) Large Name (En) Name (Ar) Name (Ar) Price QAR 0 Price Status" at bounding box center [672, 239] width 573 height 61
type input "Large"
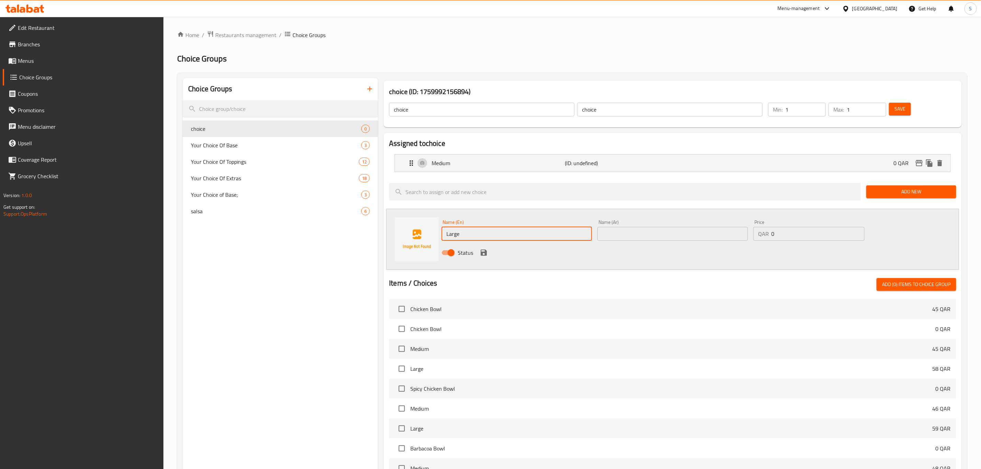
click at [630, 233] on input "text" at bounding box center [673, 234] width 150 height 14
paste input "Large"
type input "Large"
click at [761, 235] on div "QAR 0 Price" at bounding box center [809, 234] width 111 height 14
type input "13"
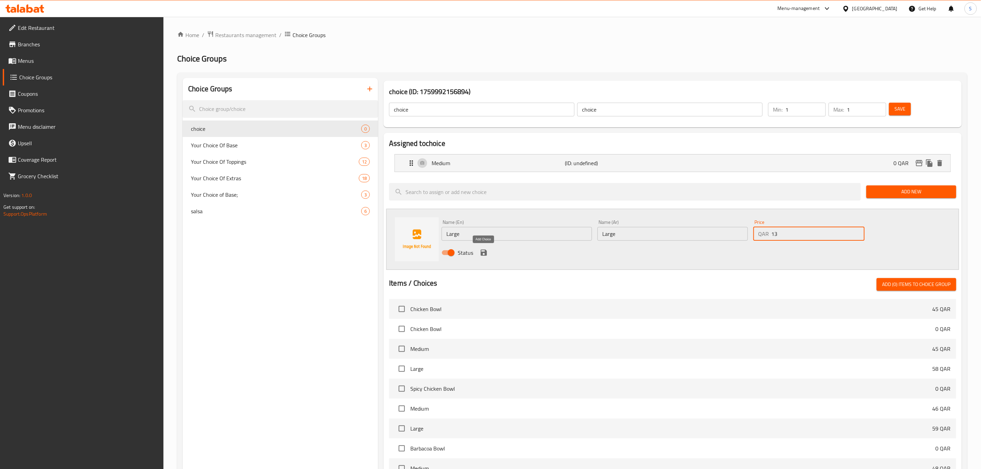
click at [486, 250] on icon "save" at bounding box center [484, 253] width 8 height 8
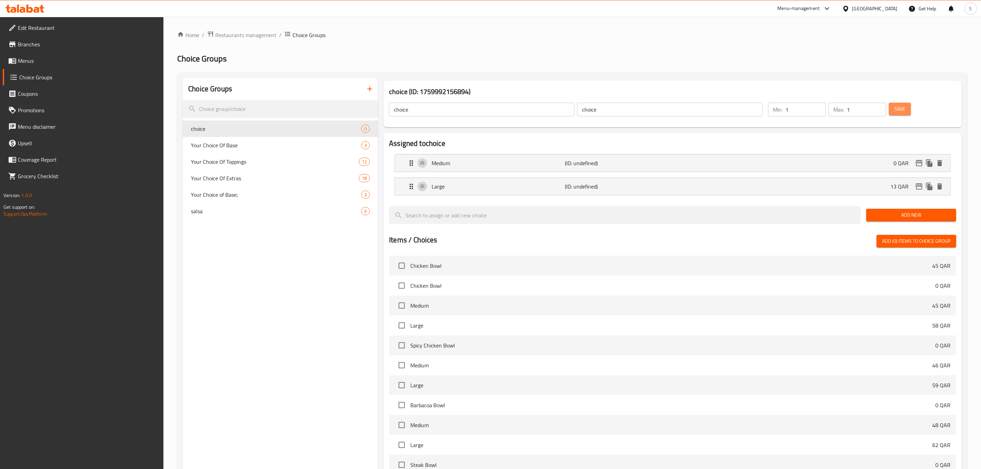
click at [897, 113] on span "Save" at bounding box center [900, 109] width 11 height 9
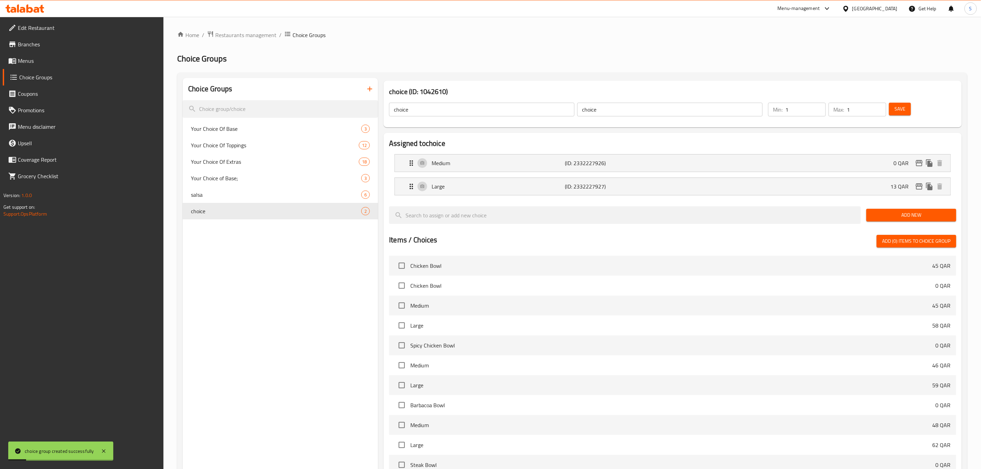
click at [29, 60] on span "Menus" at bounding box center [88, 61] width 140 height 8
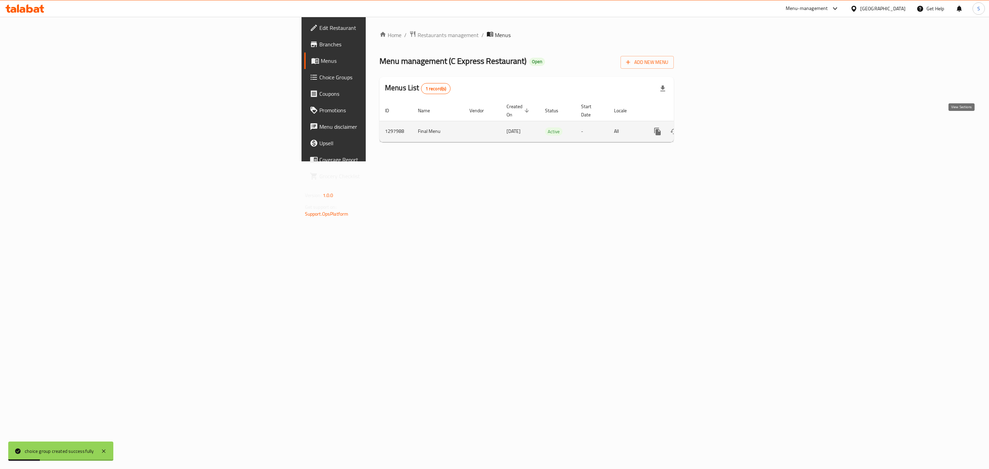
click at [711, 127] on icon "enhanced table" at bounding box center [707, 131] width 8 height 8
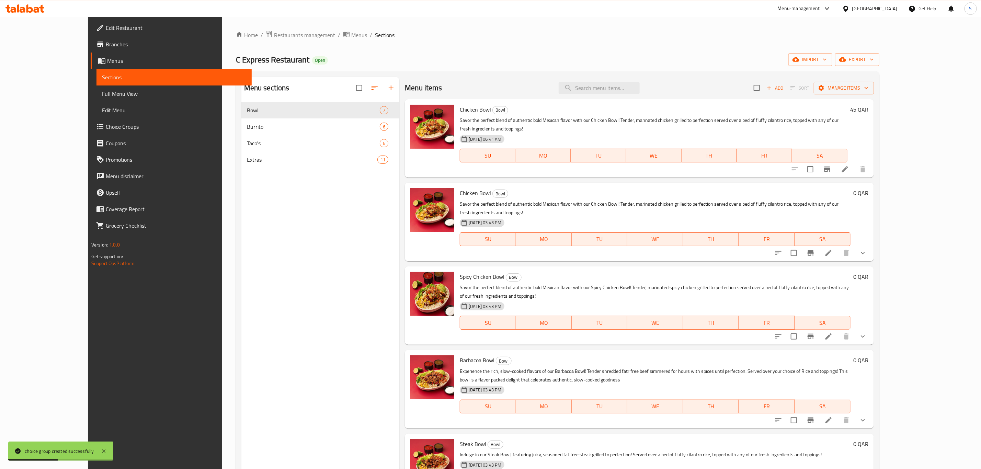
click at [849, 165] on icon at bounding box center [845, 169] width 8 height 8
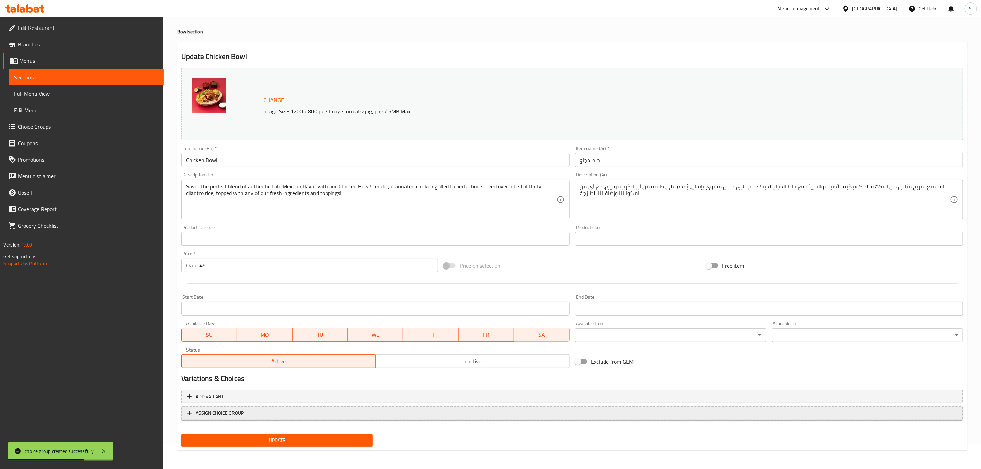
click at [287, 413] on span "ASSIGN CHOICE GROUP" at bounding box center [573, 413] width 770 height 9
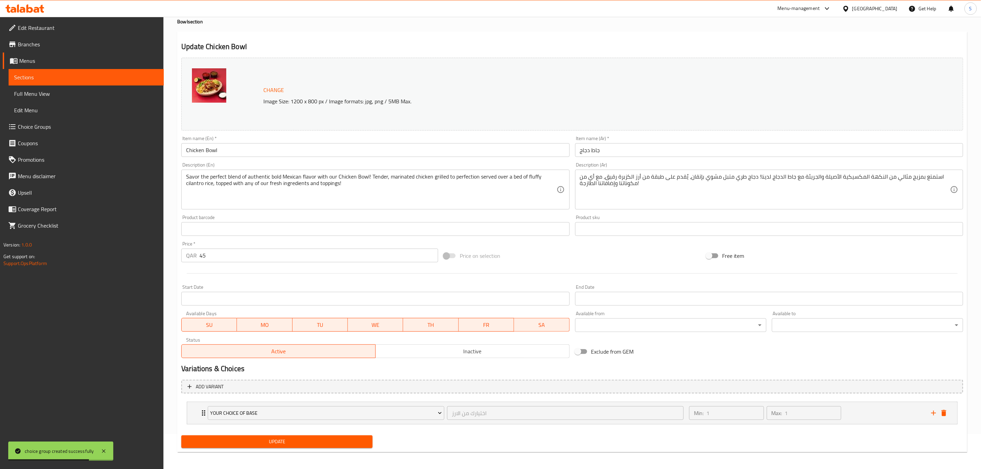
scroll to position [37, 0]
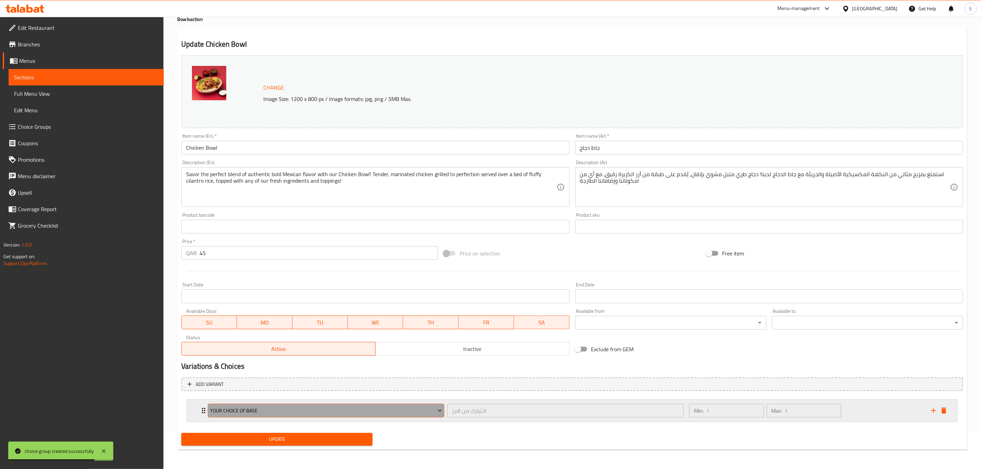
click at [283, 414] on span "Your Choice Of Base" at bounding box center [327, 411] width 232 height 9
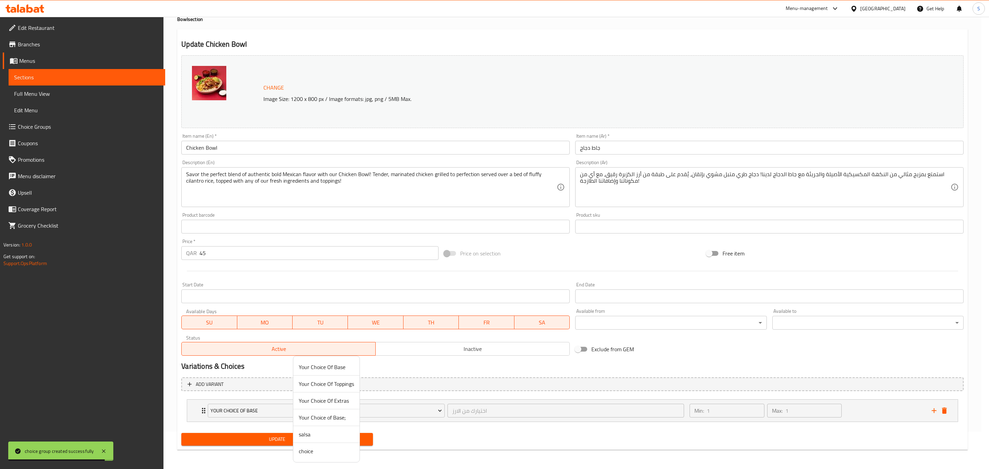
click at [323, 453] on span "choice" at bounding box center [326, 451] width 55 height 8
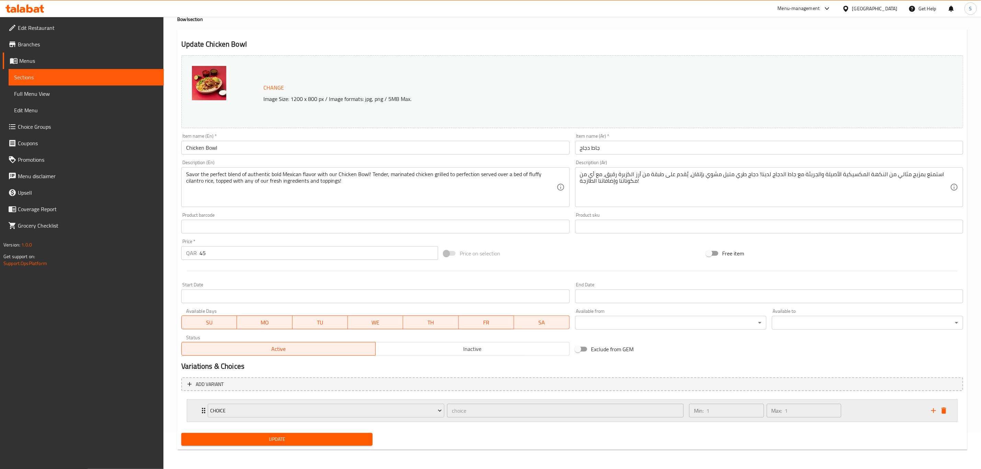
click at [853, 413] on div "Min: 1 ​ Max: 1 ​" at bounding box center [806, 411] width 242 height 22
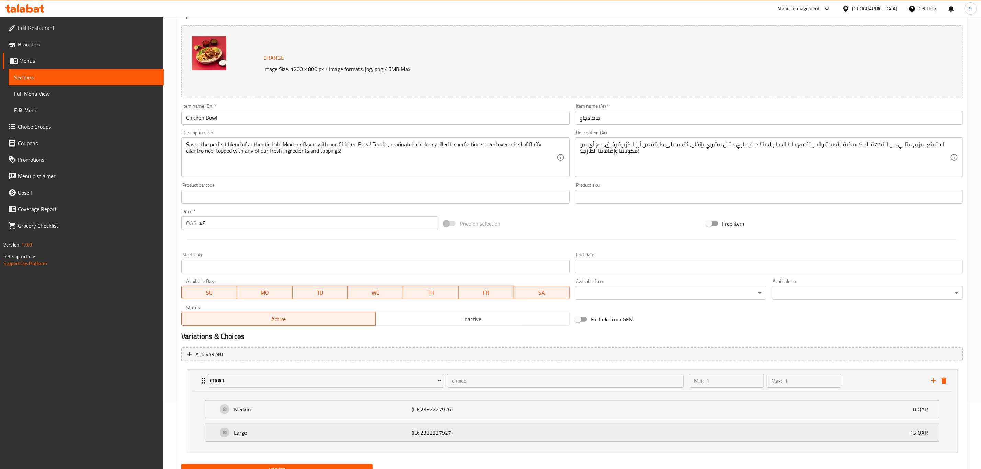
scroll to position [99, 0]
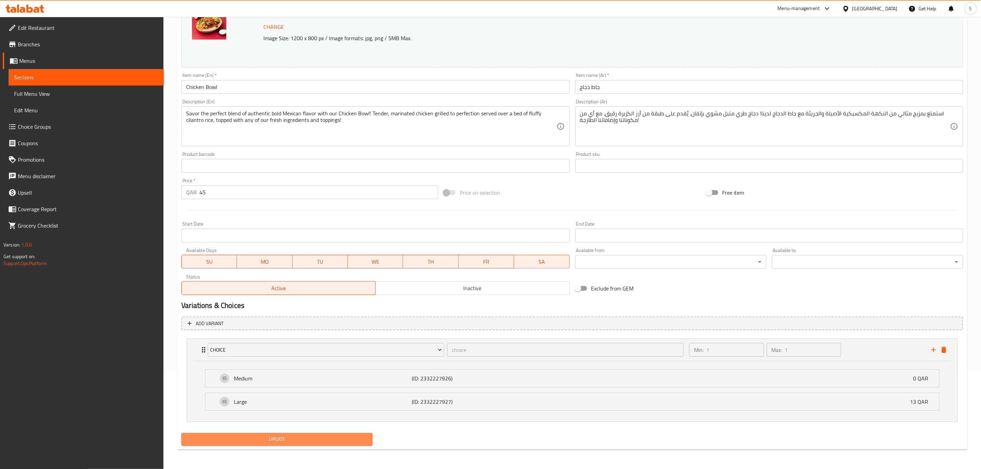
click at [268, 437] on span "Update" at bounding box center [277, 439] width 180 height 9
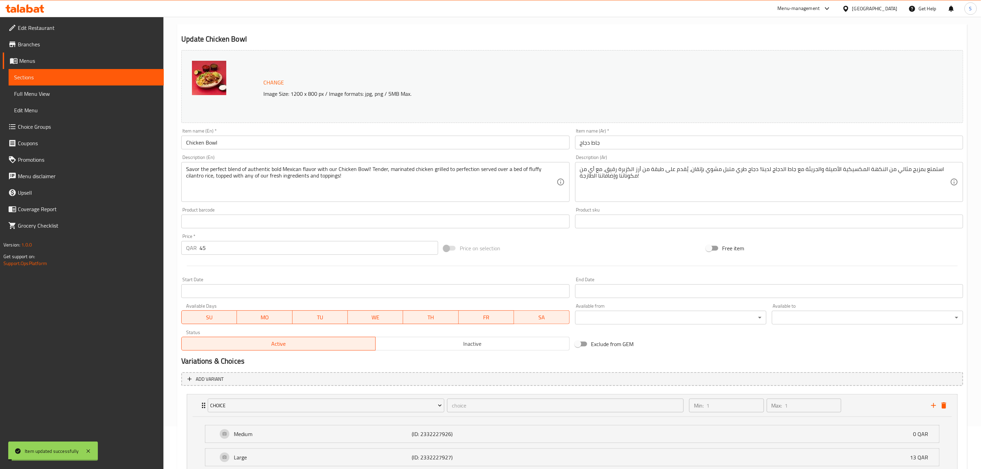
scroll to position [0, 0]
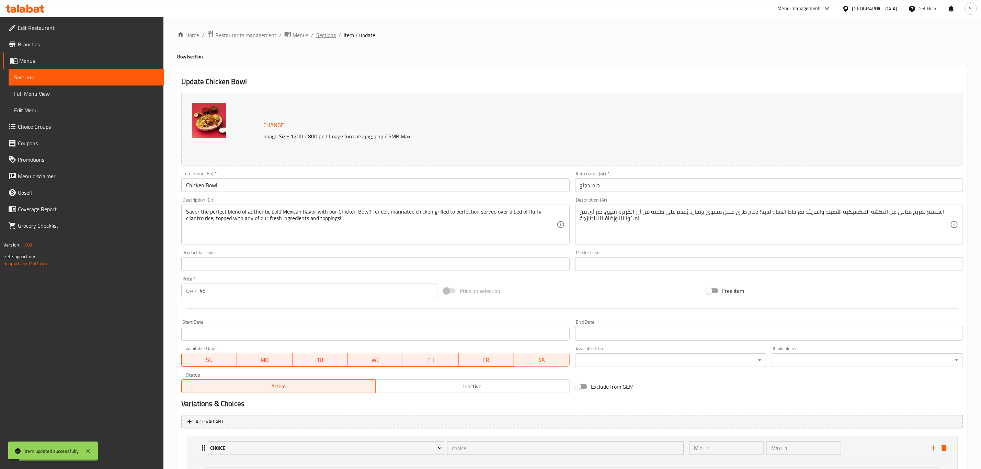
click at [329, 37] on span "Sections" at bounding box center [326, 35] width 20 height 8
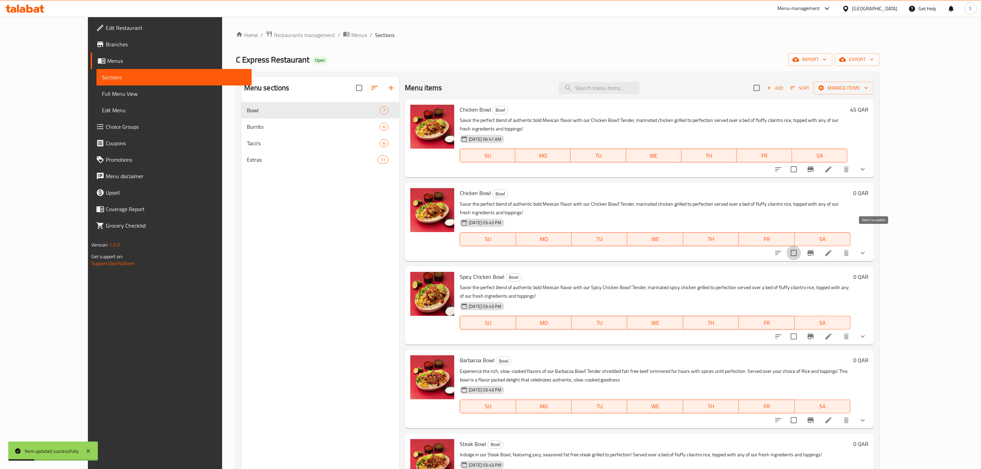
click at [801, 246] on input "checkbox" at bounding box center [794, 253] width 14 height 14
click at [869, 88] on span "Manage items" at bounding box center [844, 88] width 49 height 9
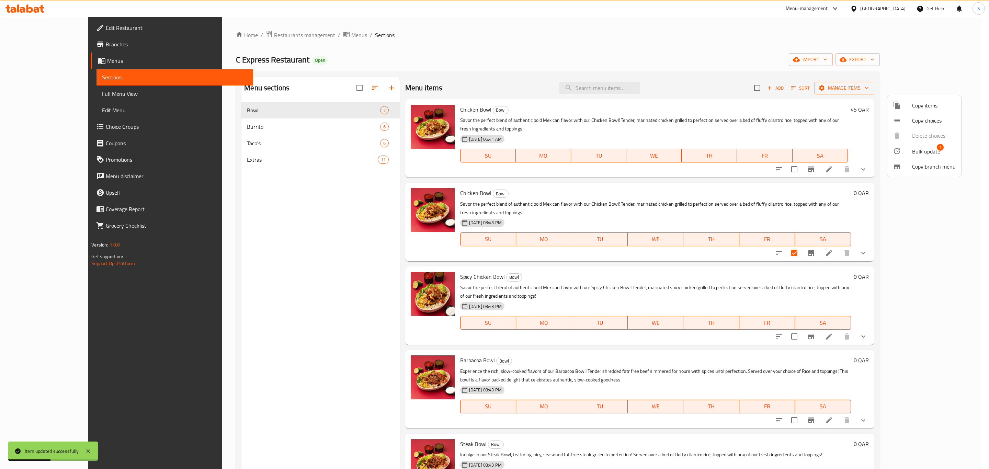
click at [918, 155] on span "Bulk update" at bounding box center [926, 151] width 28 height 8
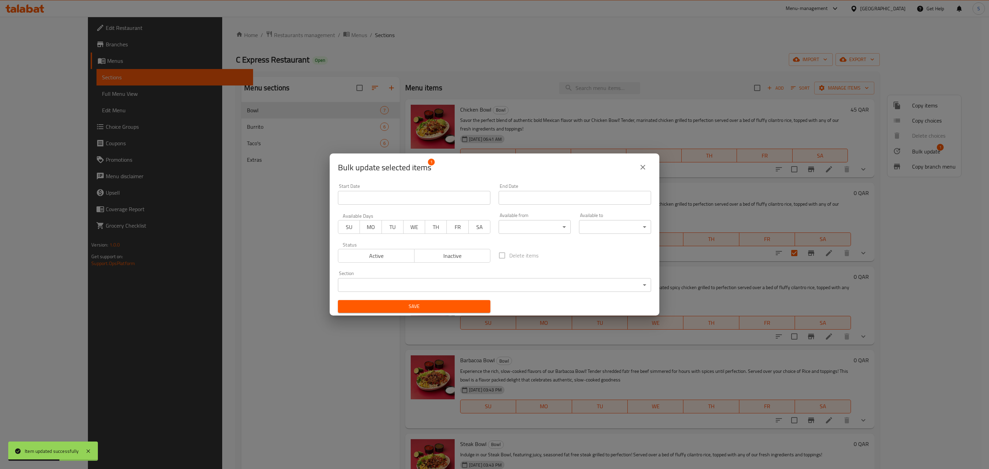
click at [457, 256] on span "Inactive" at bounding box center [452, 256] width 71 height 10
click at [430, 313] on div "Save" at bounding box center [414, 306] width 161 height 21
click at [431, 310] on span "Save" at bounding box center [415, 306] width 142 height 9
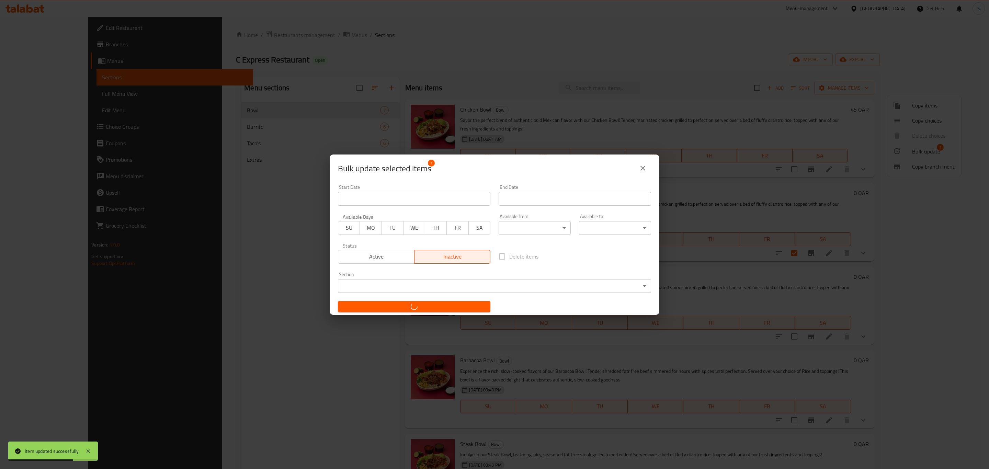
checkbox input "false"
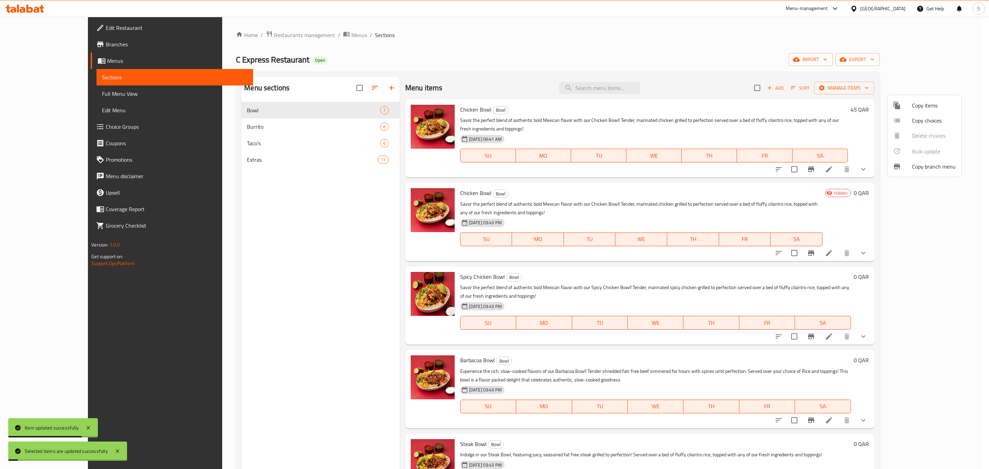
click at [745, 62] on div at bounding box center [494, 234] width 989 height 469
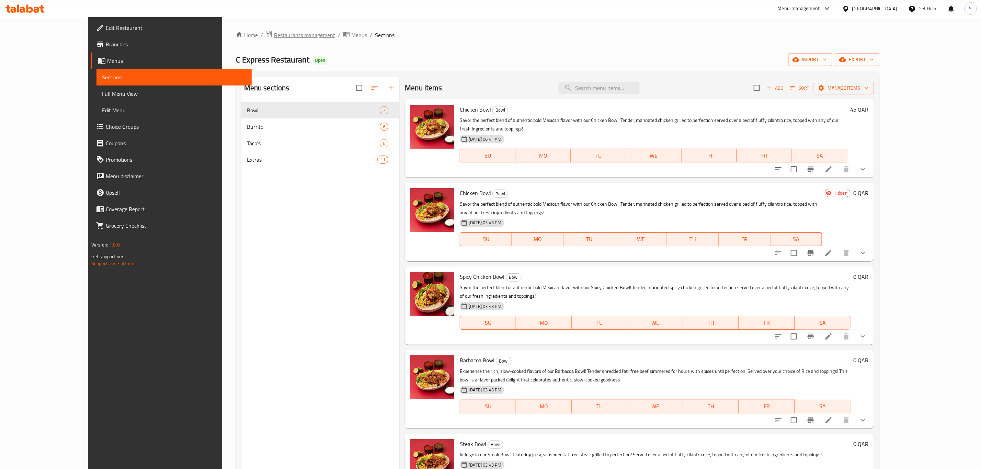
click at [274, 38] on span "Restaurants management" at bounding box center [304, 35] width 61 height 8
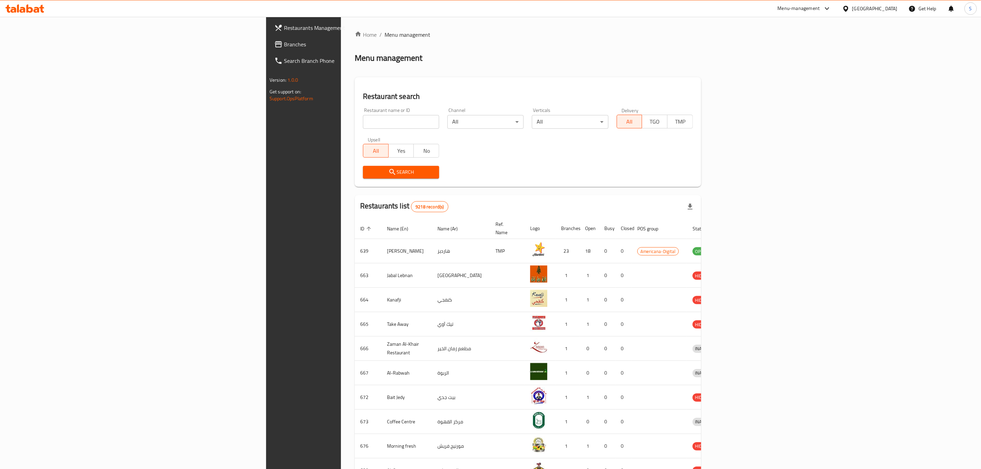
click at [363, 123] on input "search" at bounding box center [401, 122] width 76 height 14
type input "tim h"
click button "Search" at bounding box center [401, 172] width 76 height 13
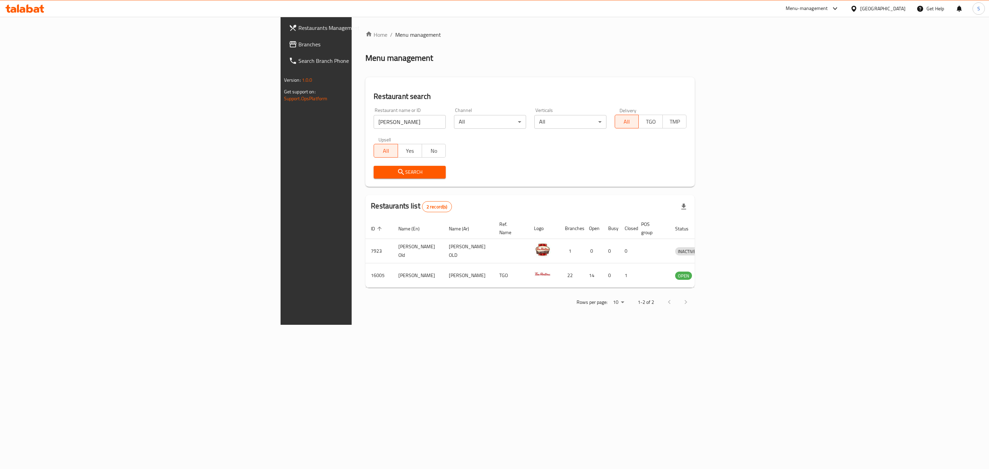
click at [606, 162] on div "Search" at bounding box center [530, 172] width 321 height 21
click at [720, 273] on icon "enhanced table" at bounding box center [717, 276] width 8 height 6
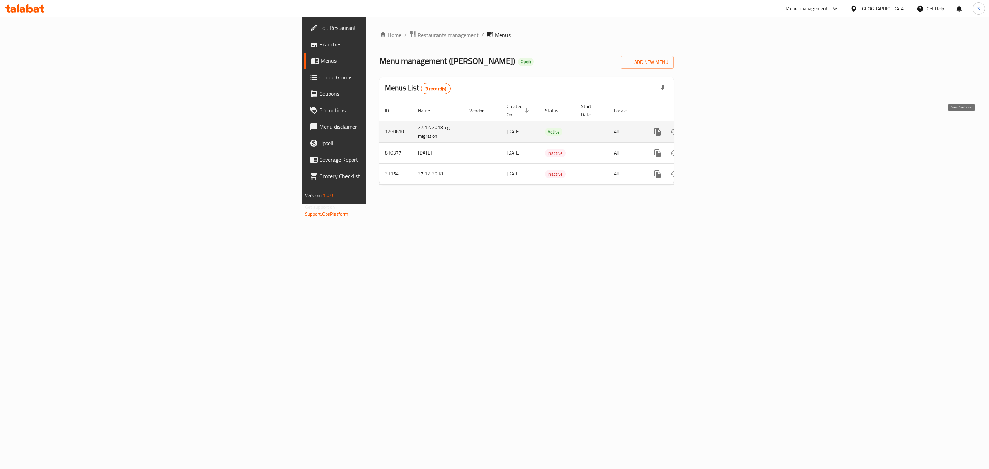
click at [711, 128] on icon "enhanced table" at bounding box center [707, 132] width 8 height 8
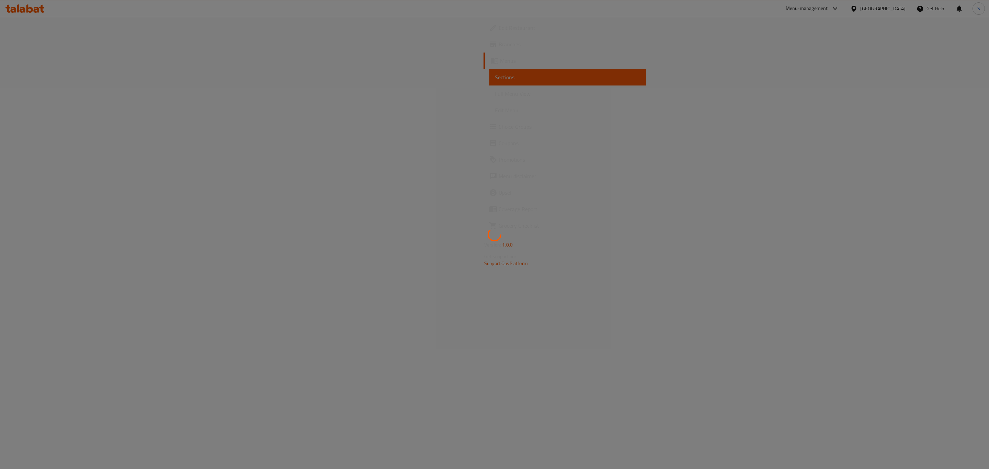
click at [507, 192] on div at bounding box center [494, 234] width 989 height 469
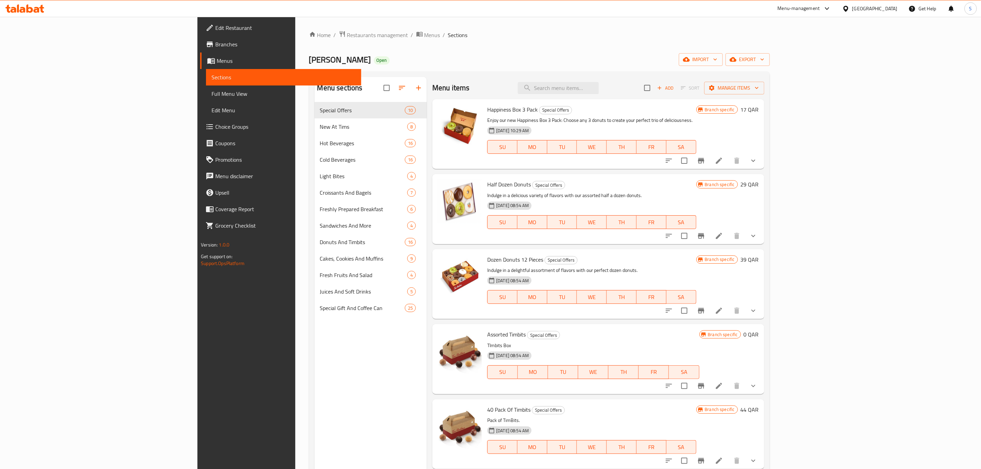
click at [215, 124] on span "Choice Groups" at bounding box center [285, 127] width 140 height 8
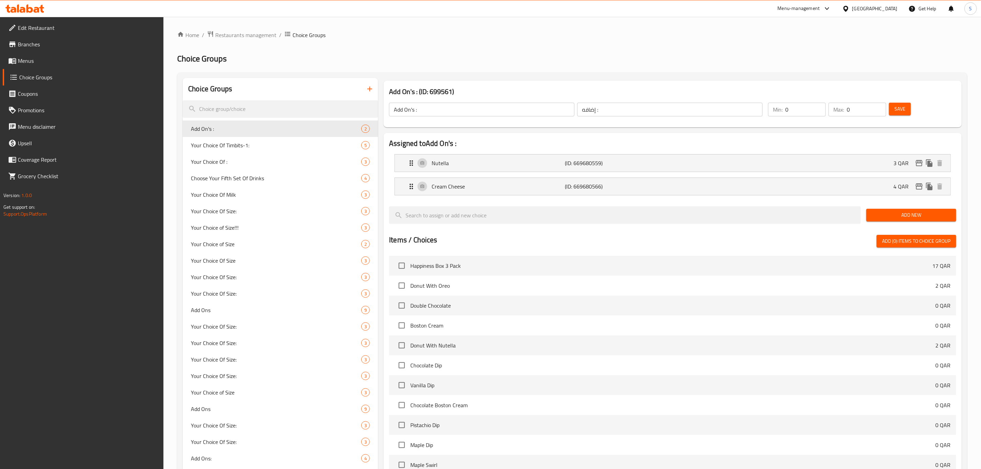
click at [284, 104] on input "search" at bounding box center [280, 109] width 195 height 18
drag, startPoint x: 269, startPoint y: 102, endPoint x: 192, endPoint y: 102, distance: 77.3
click at [194, 102] on input "choice" at bounding box center [280, 109] width 195 height 18
type input "choice"
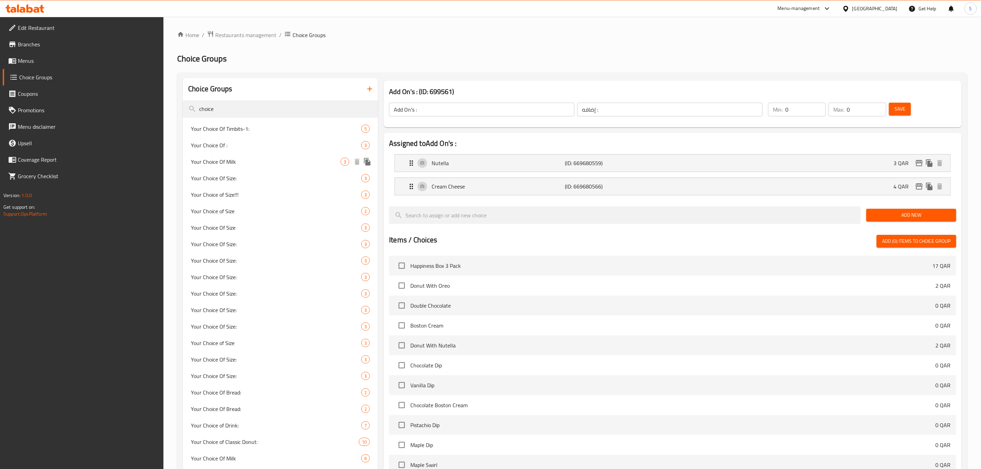
click at [258, 162] on span "Your Choice Of Milk" at bounding box center [266, 162] width 150 height 8
type input "Your Choice Of Milk"
type input "إختيارك من الحليب"
type input "3"
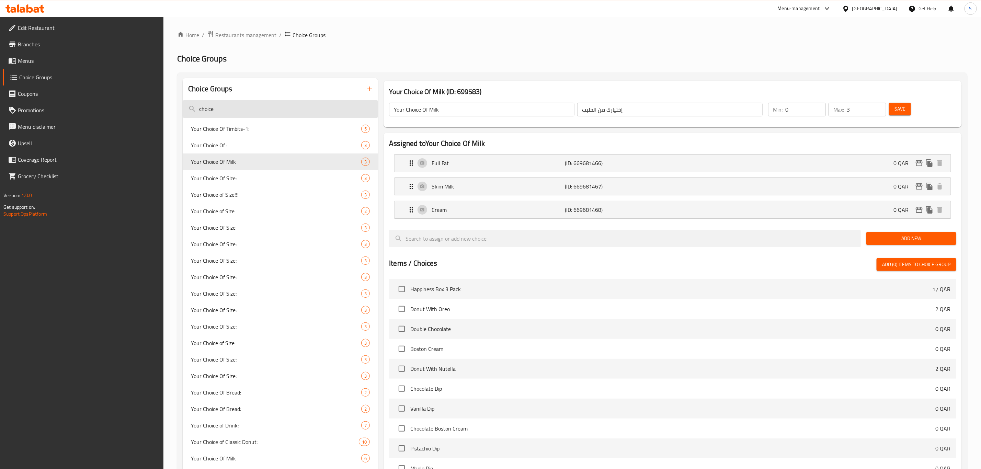
click at [246, 110] on input "choice" at bounding box center [280, 109] width 195 height 18
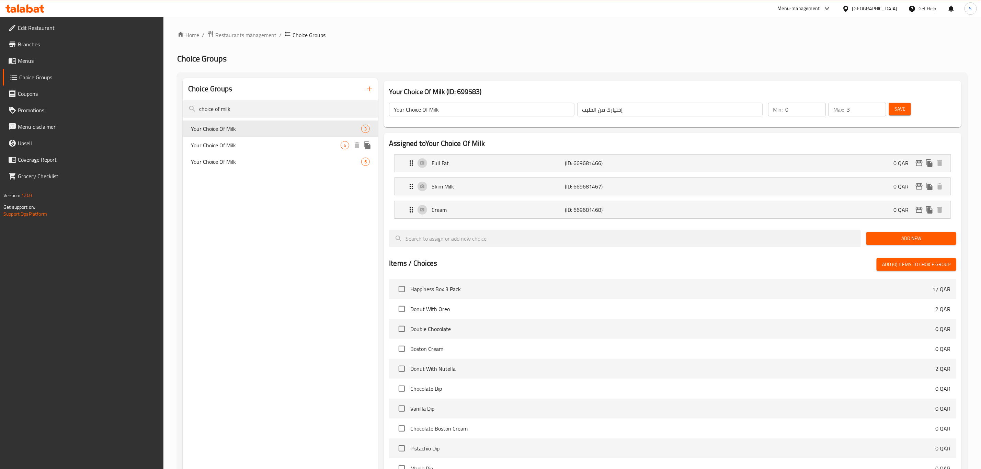
type input "choice of milk"
click at [262, 146] on span "Your Choice Of Milk" at bounding box center [266, 145] width 150 height 8
type input "اختيارك من حليب"
type input "6"
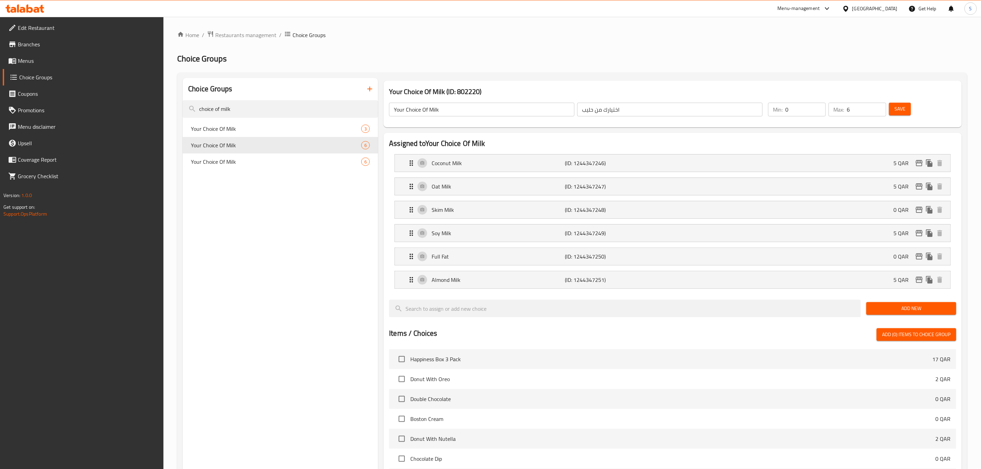
click at [808, 110] on input "0" at bounding box center [806, 110] width 41 height 14
click at [221, 158] on span "Your Choice Of Milk" at bounding box center [266, 162] width 150 height 8
type input "إختيارك من الحليب"
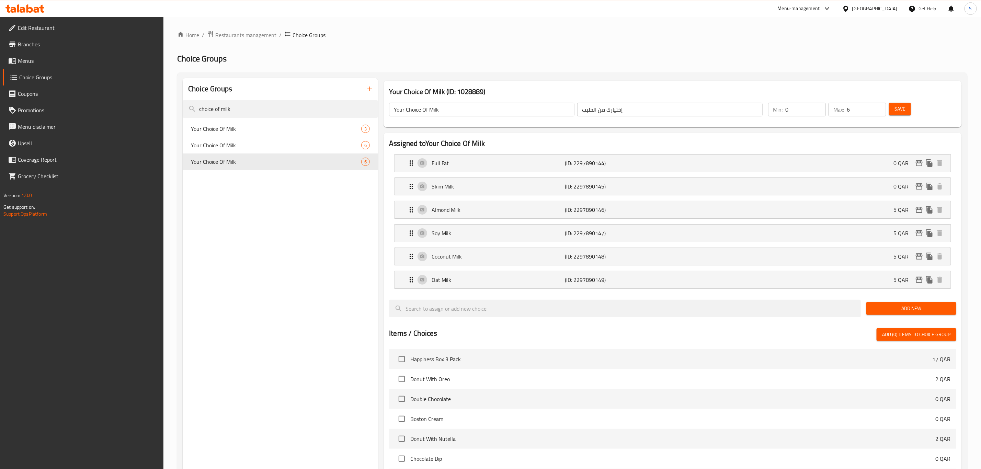
click at [35, 44] on span "Branches" at bounding box center [88, 44] width 140 height 8
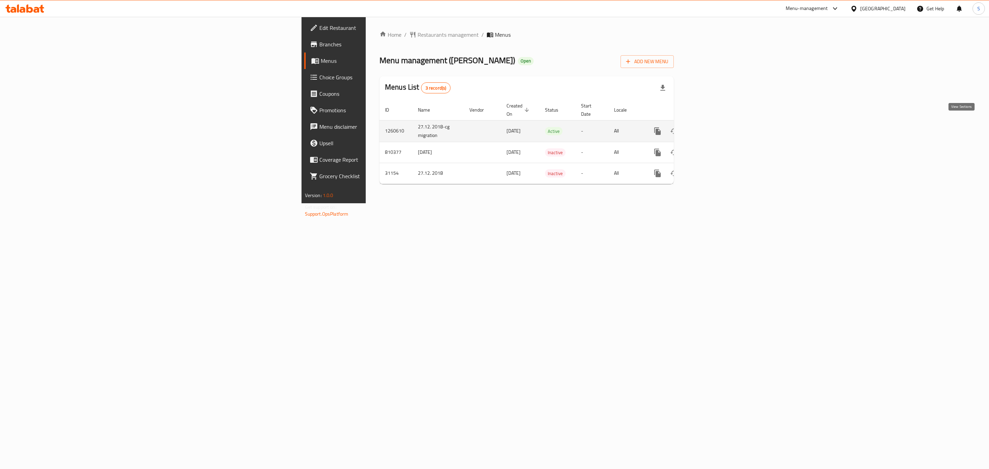
click at [711, 127] on icon "enhanced table" at bounding box center [707, 131] width 8 height 8
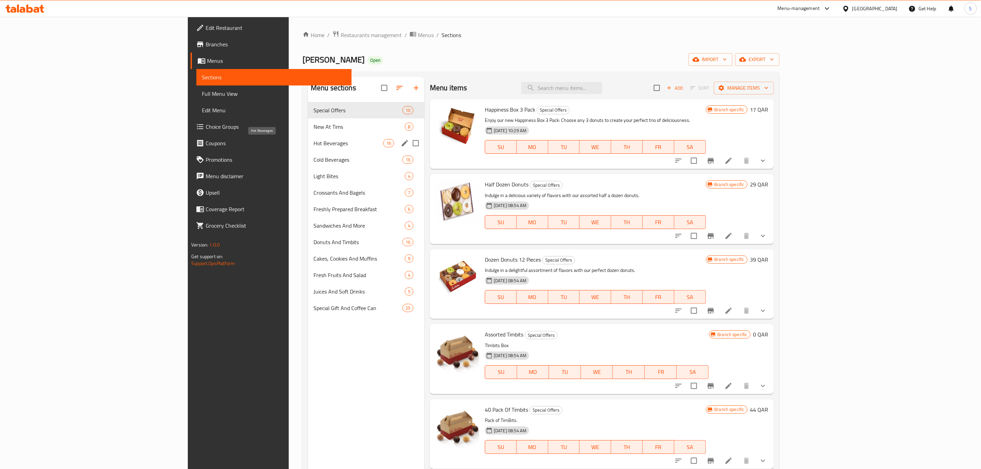
click at [314, 139] on span "Hot Beverages" at bounding box center [349, 143] width 70 height 8
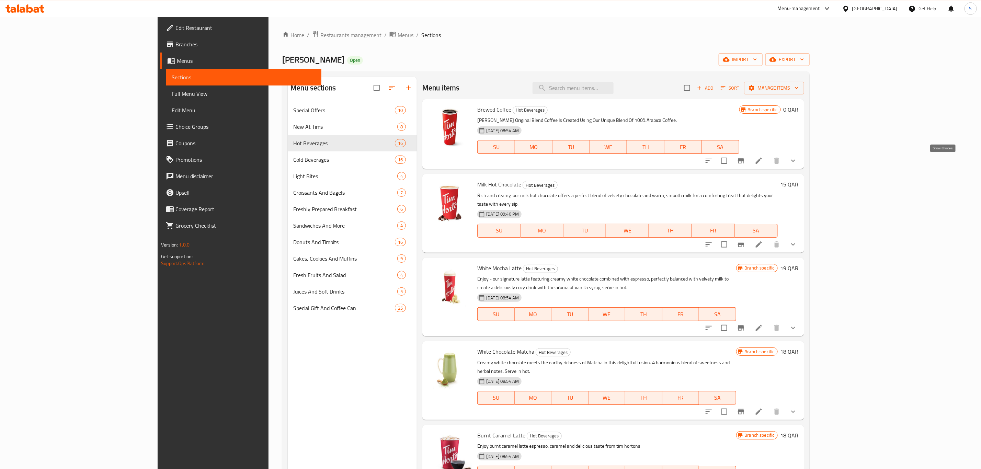
click at [798, 165] on icon "show more" at bounding box center [793, 161] width 8 height 8
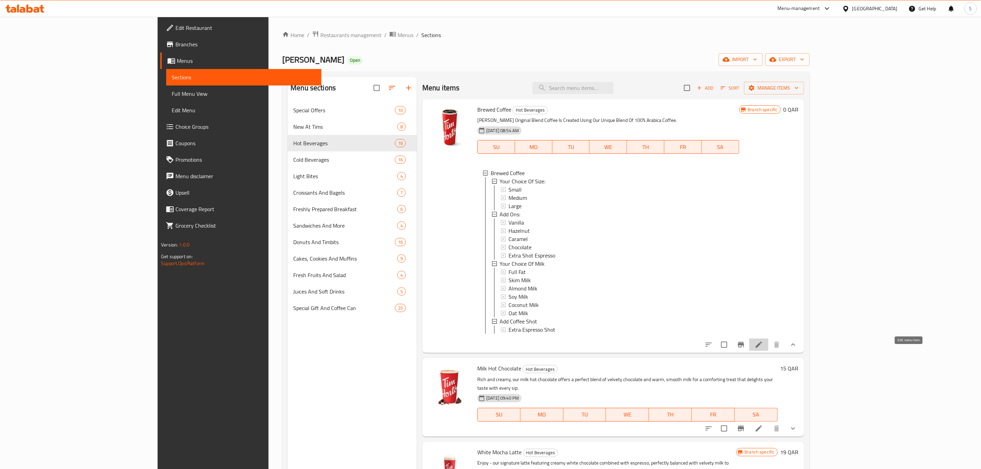
click at [763, 349] on icon at bounding box center [759, 345] width 8 height 8
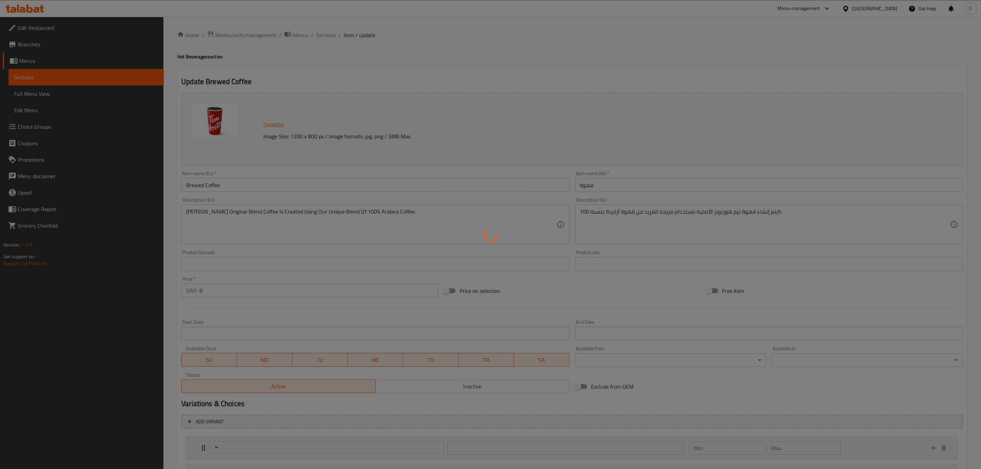
type input "إختيارك من الحجم:"
type input "1"
type input "اضافات:"
type input "0"
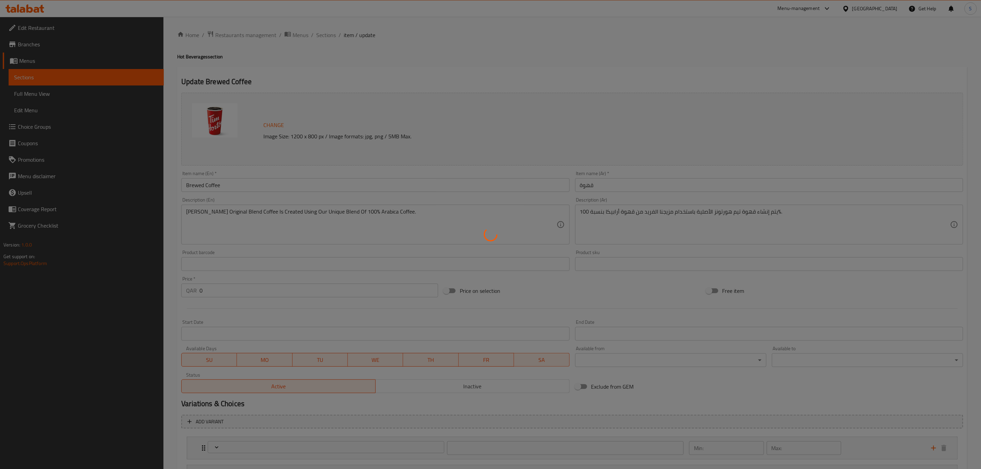
type input "0"
type input "إختيارك من الحليب"
type input "0"
type input "6"
type input "أضف جرعة قهوة"
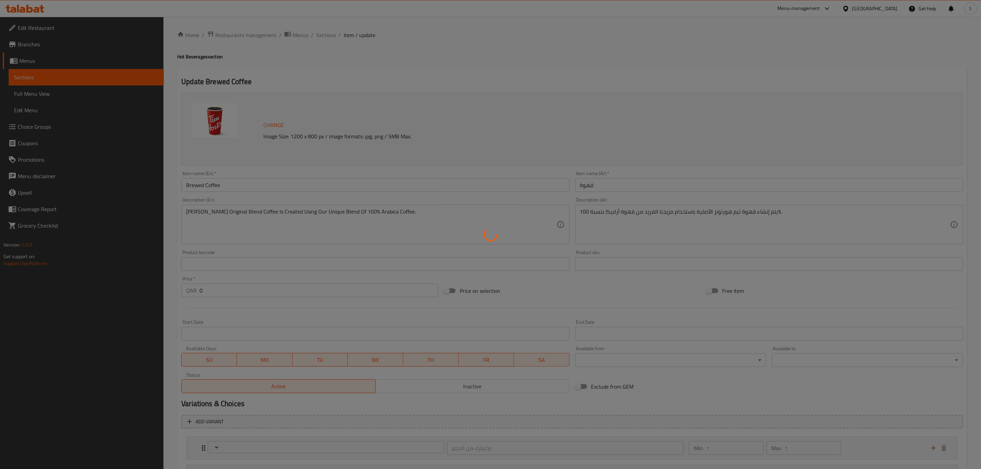
type input "0"
type input "1"
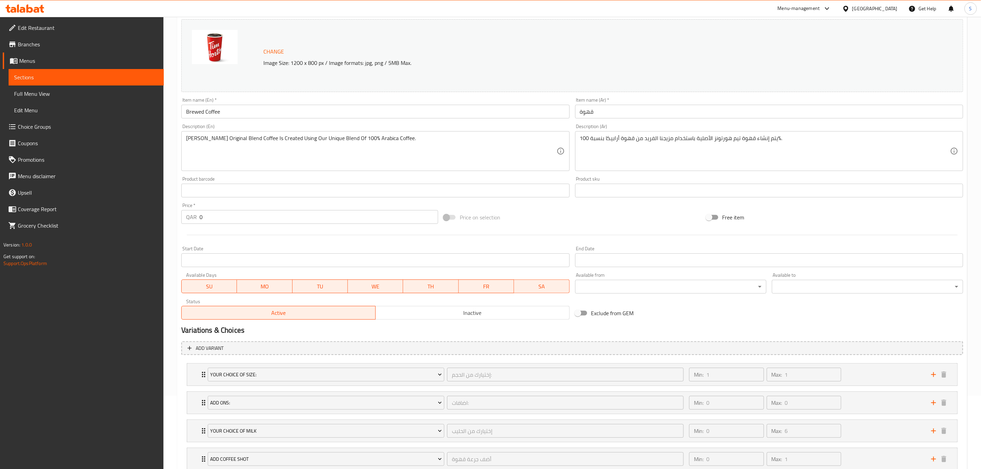
scroll to position [124, 0]
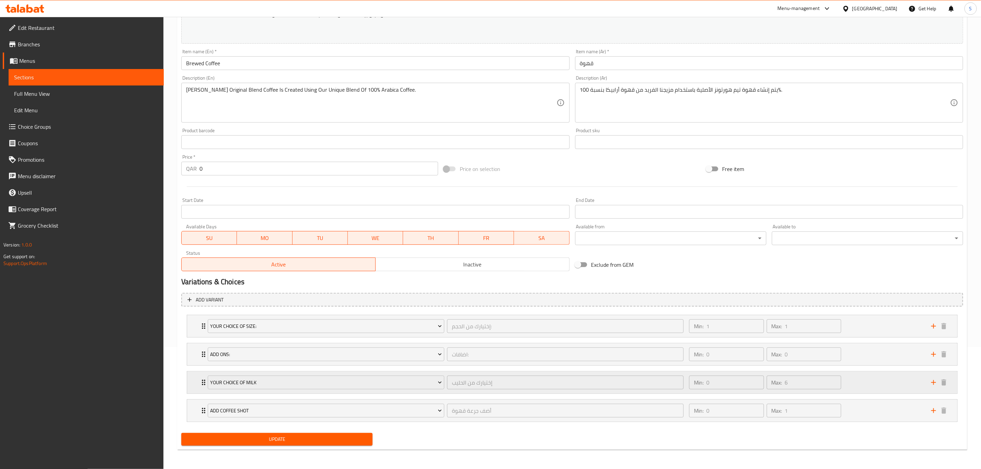
click at [868, 378] on div "Min: 0 ​ Max: 6 ​" at bounding box center [806, 383] width 242 height 22
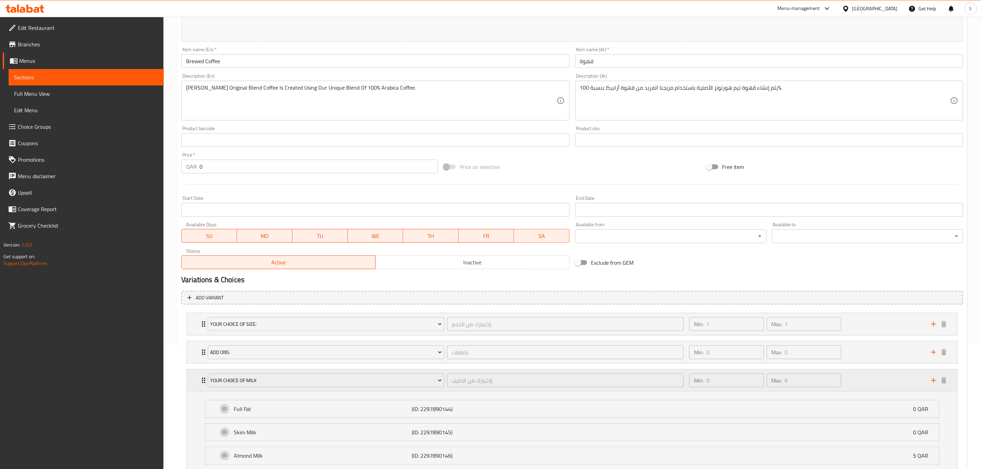
click at [868, 377] on div "Min: 0 ​ Max: 6 ​" at bounding box center [806, 381] width 242 height 22
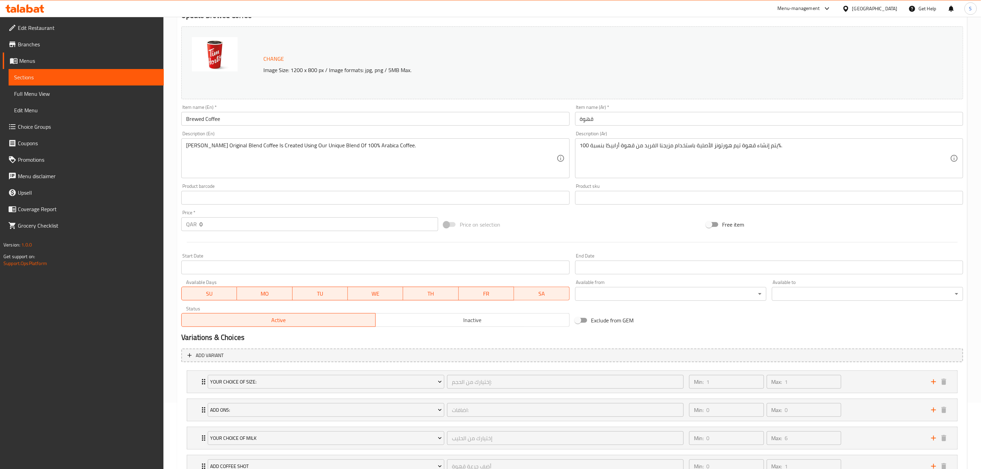
scroll to position [0, 0]
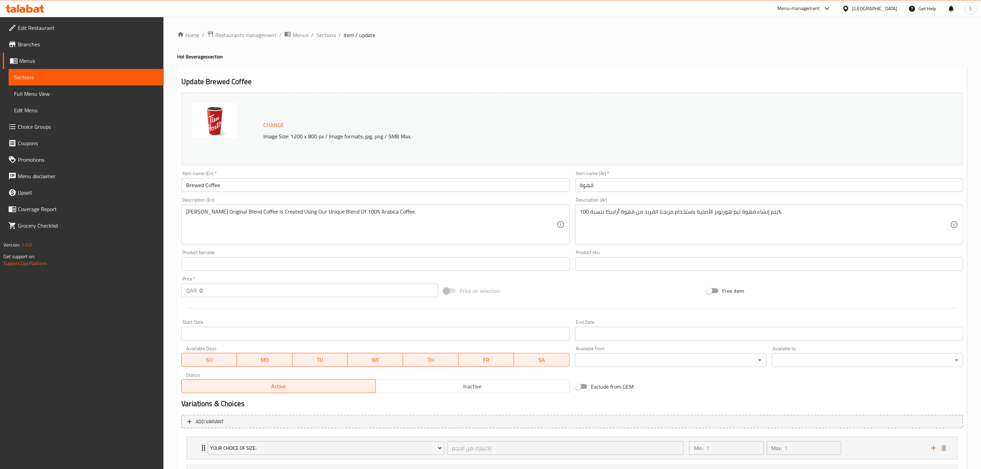
drag, startPoint x: 331, startPoint y: 36, endPoint x: 335, endPoint y: 42, distance: 7.1
click at [331, 36] on span "Sections" at bounding box center [326, 35] width 20 height 8
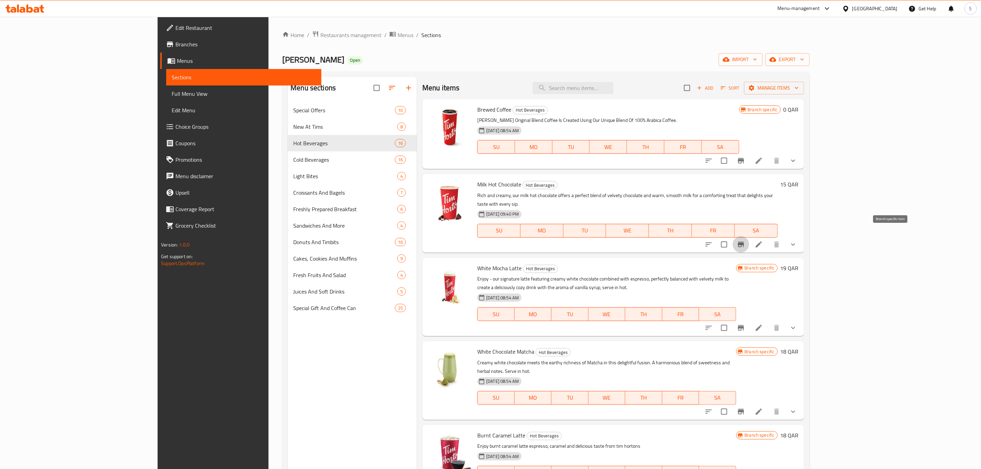
click at [745, 240] on icon "Branch-specific-item" at bounding box center [741, 244] width 8 height 8
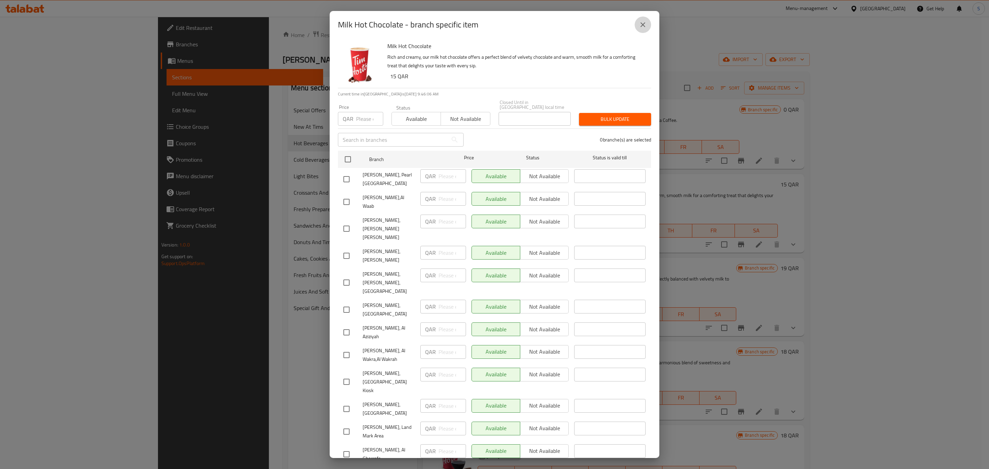
drag, startPoint x: 642, startPoint y: 27, endPoint x: 655, endPoint y: 32, distance: 14.0
click at [643, 27] on icon "close" at bounding box center [643, 25] width 8 height 8
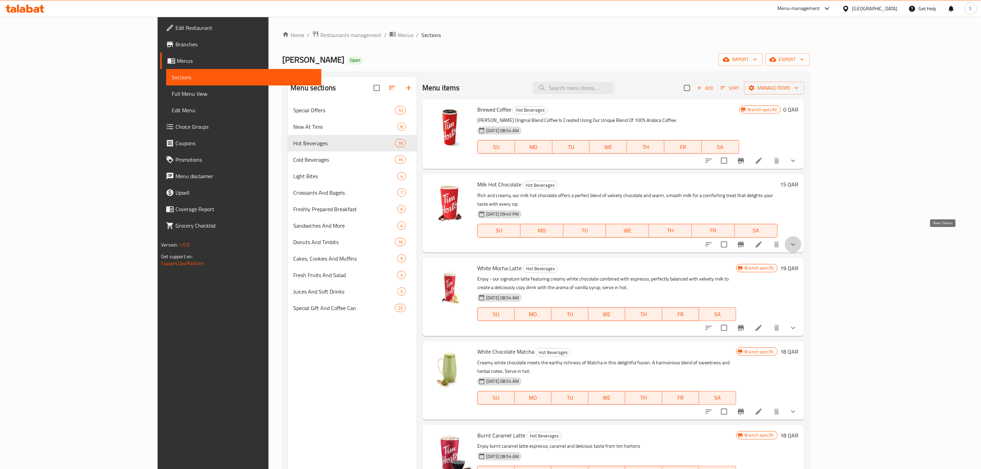
click at [798, 240] on icon "show more" at bounding box center [793, 244] width 8 height 8
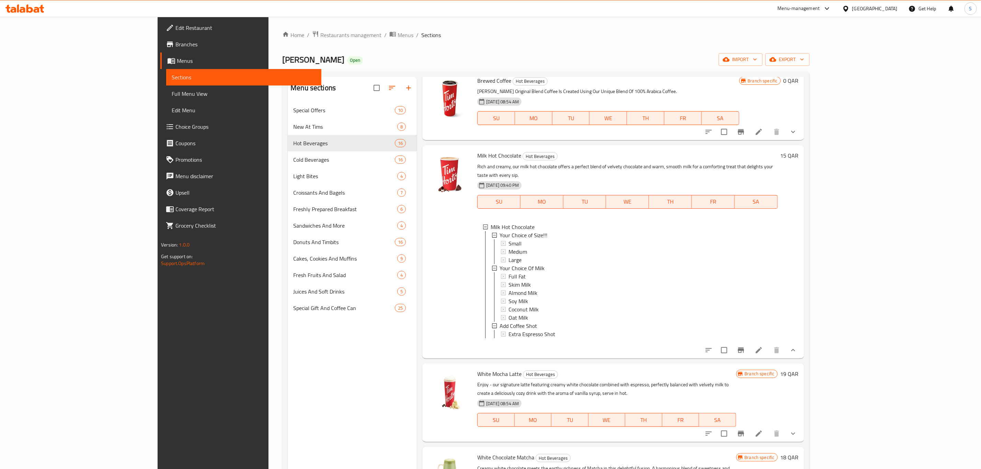
scroll to position [52, 0]
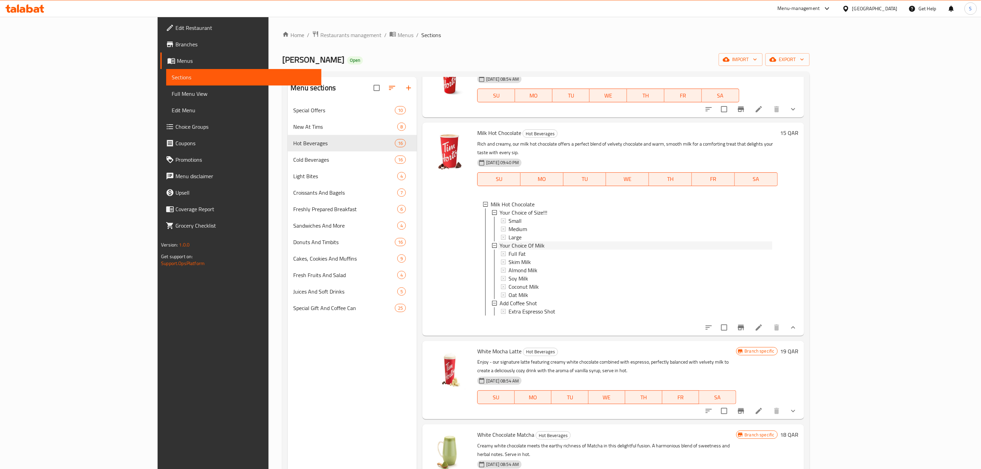
click at [515, 241] on div "Your Choice Of Milk" at bounding box center [636, 245] width 273 height 8
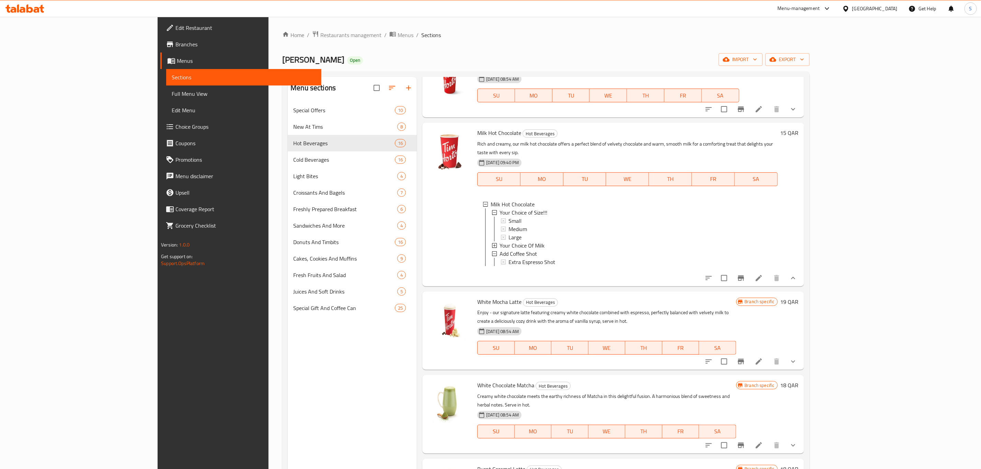
click at [515, 241] on div "Your Choice Of Milk" at bounding box center [636, 245] width 273 height 8
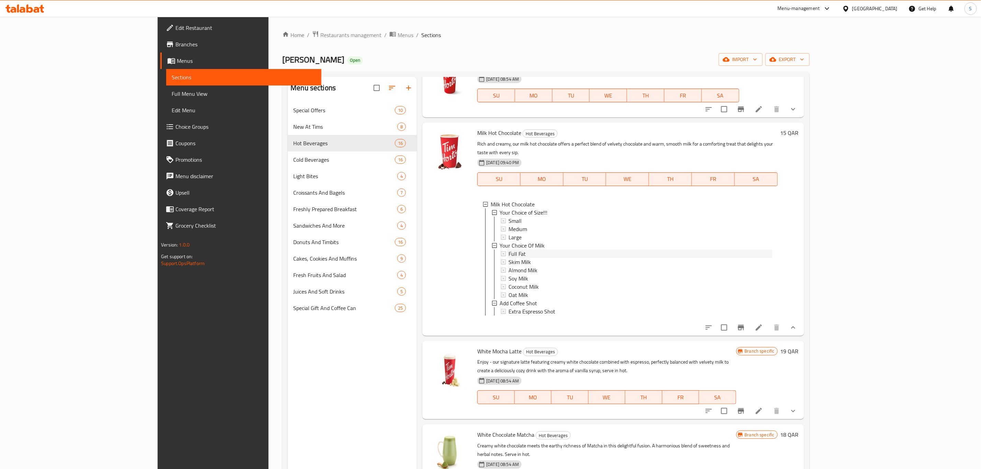
click at [509, 250] on div "Full Fat" at bounding box center [641, 254] width 264 height 8
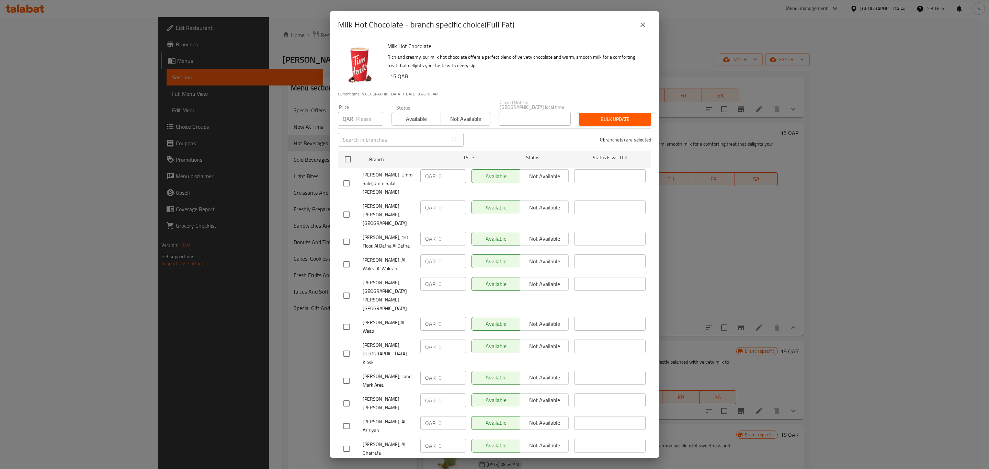
click at [641, 26] on icon "close" at bounding box center [643, 24] width 5 height 5
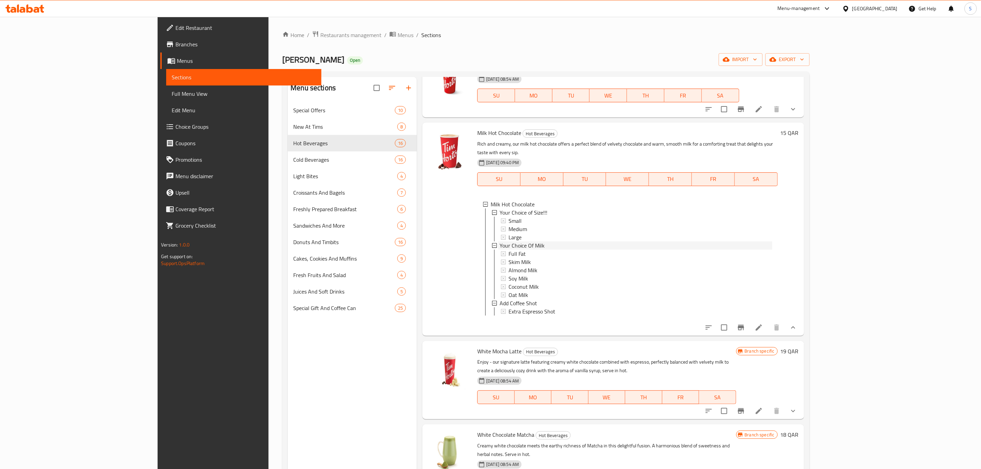
click at [559, 241] on div "Your Choice Of Milk" at bounding box center [636, 245] width 273 height 8
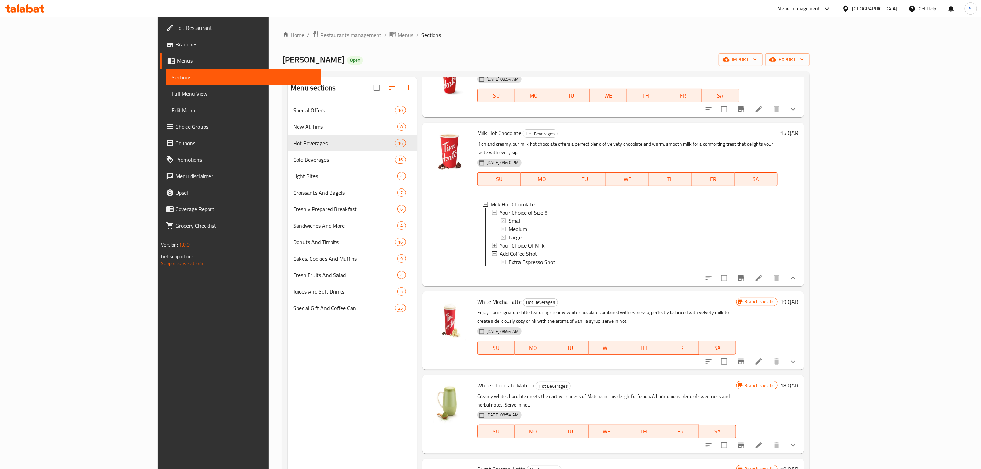
click at [559, 241] on div "Your Choice Of Milk" at bounding box center [636, 245] width 273 height 8
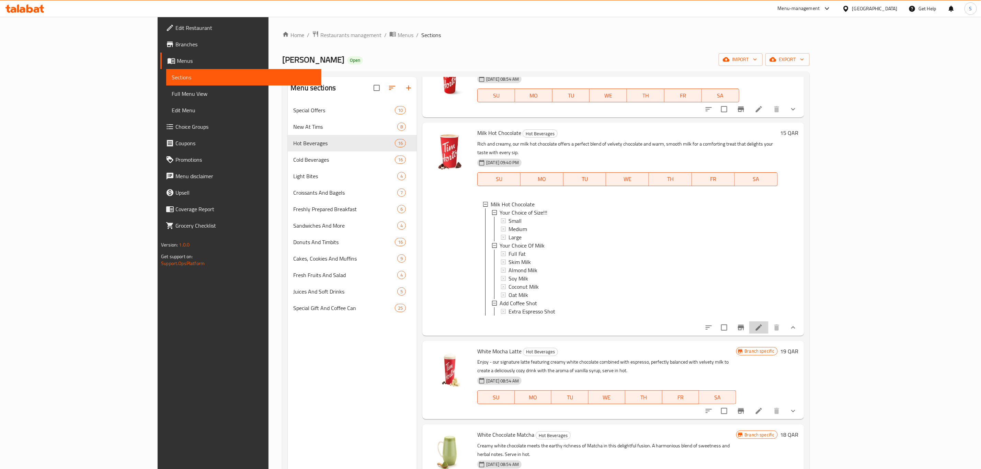
click at [769, 329] on li at bounding box center [759, 328] width 19 height 12
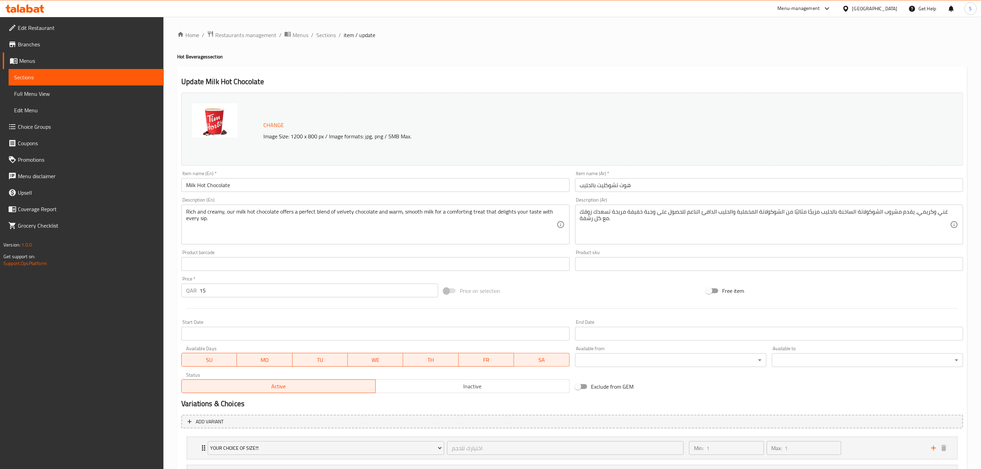
click at [820, 5] on div "Menu-management" at bounding box center [799, 8] width 42 height 8
click at [789, 46] on div "Agent Campaigns Center" at bounding box center [795, 47] width 52 height 8
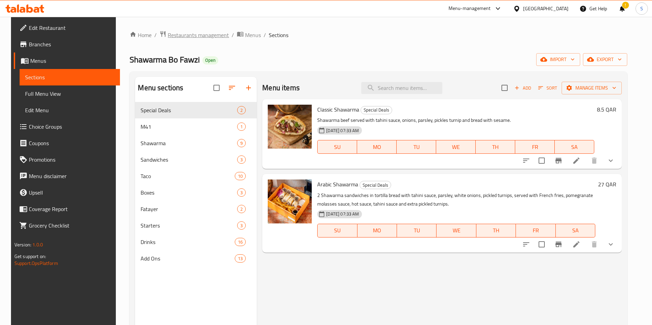
drag, startPoint x: 184, startPoint y: 29, endPoint x: 183, endPoint y: 35, distance: 6.4
click at [184, 32] on div "Home / Restaurants management / Menus / Sections Shawarma [PERSON_NAME] Open im…" at bounding box center [378, 219] width 525 height 405
click at [183, 35] on span "Restaurants management" at bounding box center [198, 35] width 61 height 8
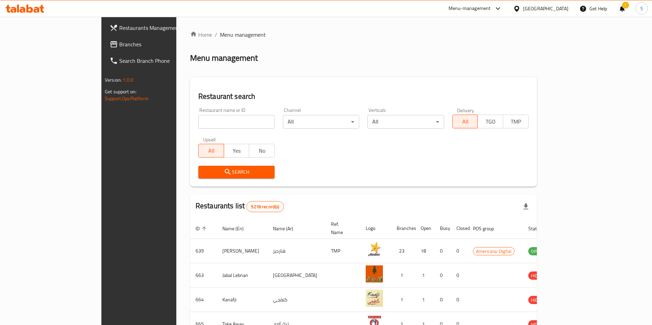
click at [208, 117] on input "search" at bounding box center [236, 122] width 76 height 14
type input "sayaid"
click button "Search" at bounding box center [236, 172] width 76 height 13
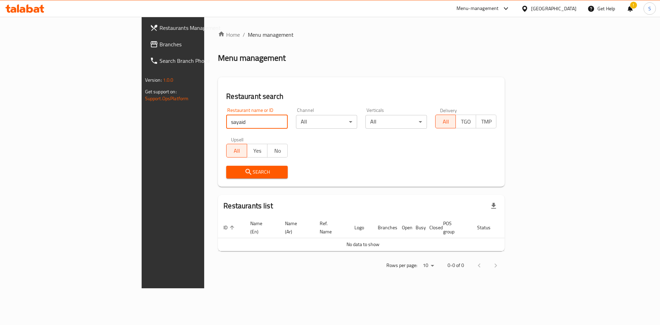
click at [246, 121] on input "sayaid" at bounding box center [256, 122] width 61 height 14
type input "afandi"
click button "Search" at bounding box center [256, 172] width 61 height 13
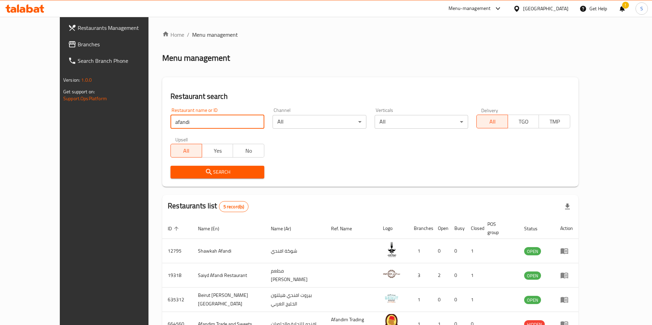
click at [423, 162] on div "Search" at bounding box center [370, 172] width 408 height 21
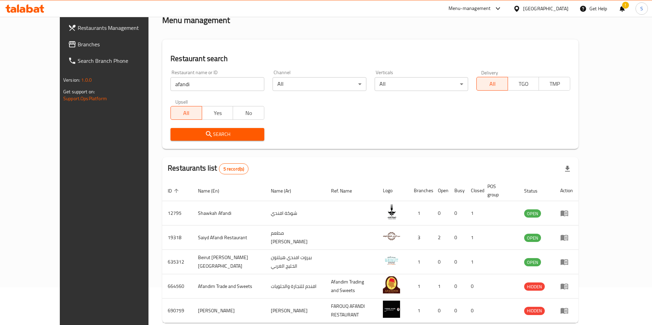
scroll to position [65, 0]
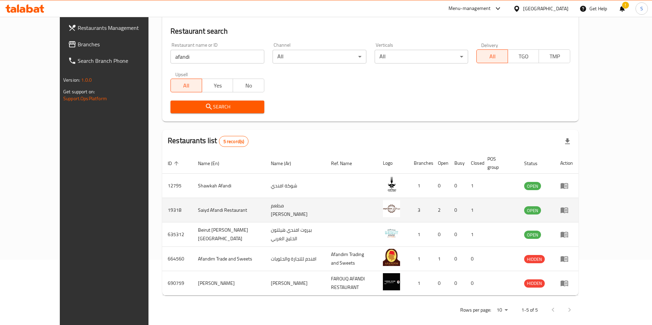
click at [567, 209] on icon "enhanced table" at bounding box center [565, 210] width 2 height 3
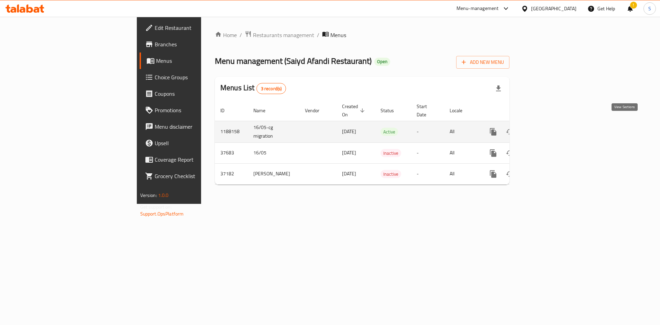
click at [545, 129] on icon "enhanced table" at bounding box center [542, 132] width 6 height 6
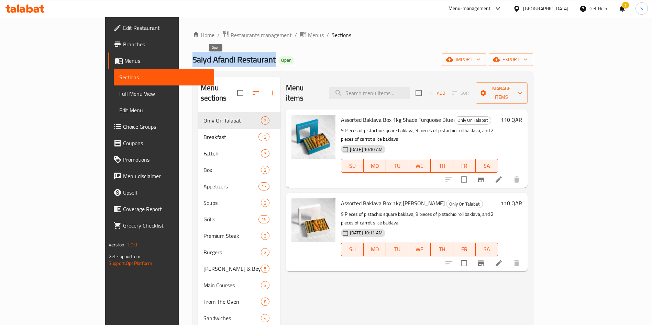
drag, startPoint x: 123, startPoint y: 60, endPoint x: 209, endPoint y: 62, distance: 85.2
click at [209, 62] on h2 "Saiyd Afandi Restaurant Open" at bounding box center [243, 59] width 102 height 11
copy span "Saiyd Afandi Restaurant"
click at [322, 49] on div "Home / Restaurants management / Menus / Sections Saiyd Afandi Restaurant Open i…" at bounding box center [362, 315] width 340 height 568
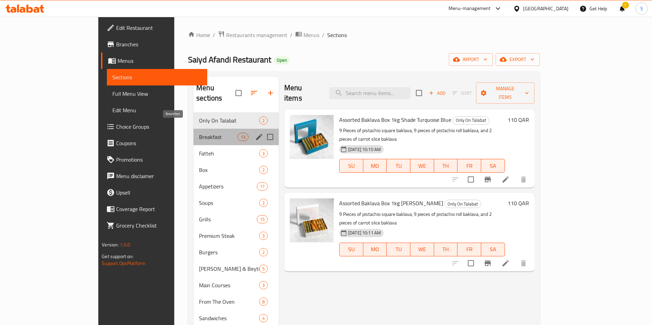
click at [199, 133] on span "Breakfast" at bounding box center [218, 137] width 38 height 8
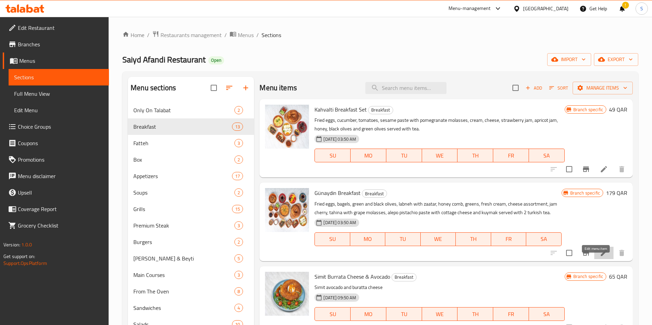
click at [599, 257] on icon at bounding box center [603, 253] width 8 height 8
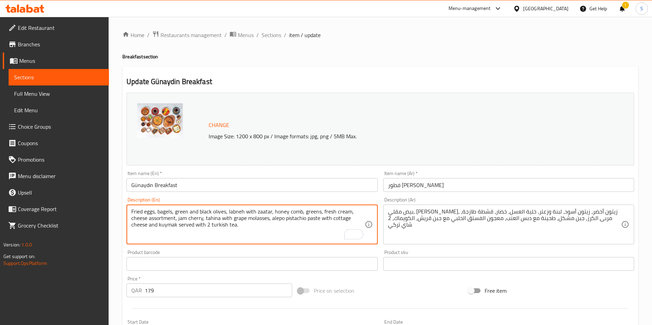
paste textarea "Your choice of eggs, simit, seasonal fruits, mixed greens, borek (cheese or mea…"
type textarea "Your choice of eggs, simit, seasonal fruits, mixed greens, borek (cheese or mea…"
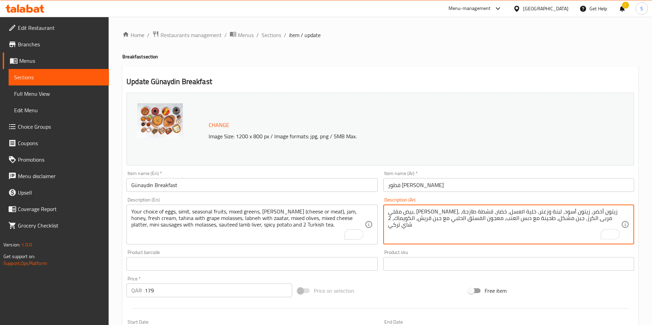
paste textarea "ختيارك من البيض، سيميت، فواكه موسمية، خضار مشكلة، بوريك (بالجبن أو اللحم)، مربى…"
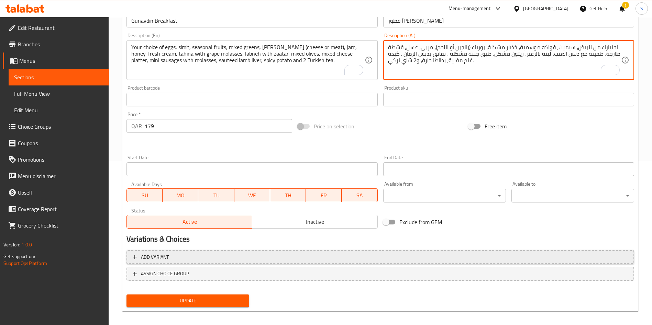
scroll to position [170, 0]
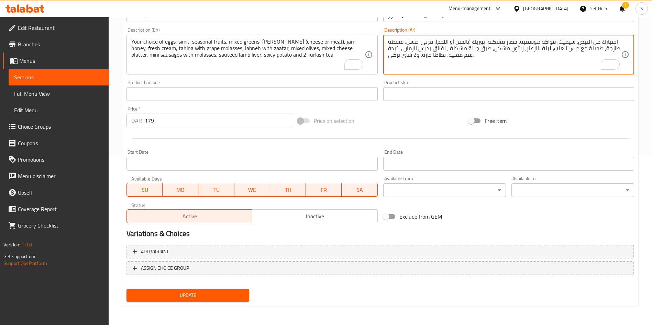
type textarea "اختيارك من البيض، سيميت، فواكه موسمية، خضار مشكلة، بوريك (بالجبن أو اللحم)، مرب…"
click at [200, 296] on span "Update" at bounding box center [188, 295] width 112 height 9
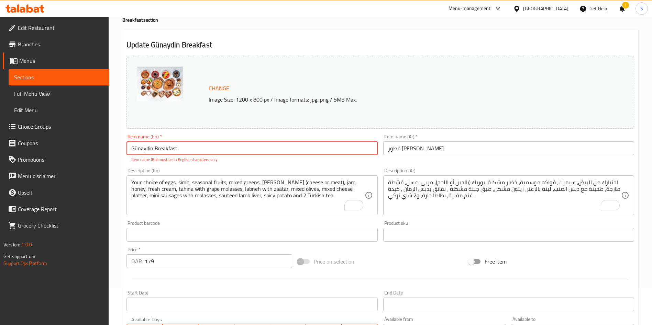
scroll to position [0, 0]
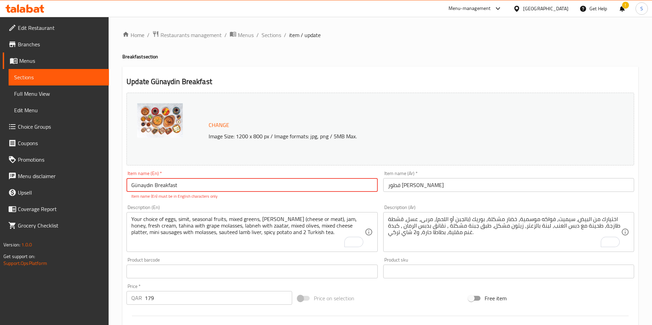
click at [135, 187] on input "Günaydin Breakfast" at bounding box center [251, 185] width 251 height 14
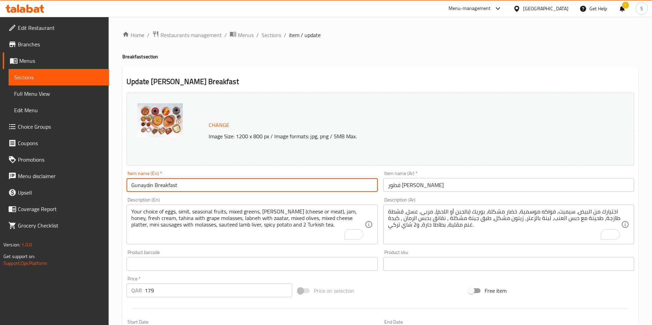
type input "Gunaydin Breakfast"
drag, startPoint x: 420, startPoint y: 299, endPoint x: 418, endPoint y: 290, distance: 8.4
click at [420, 298] on div "Price on selection" at bounding box center [380, 291] width 171 height 19
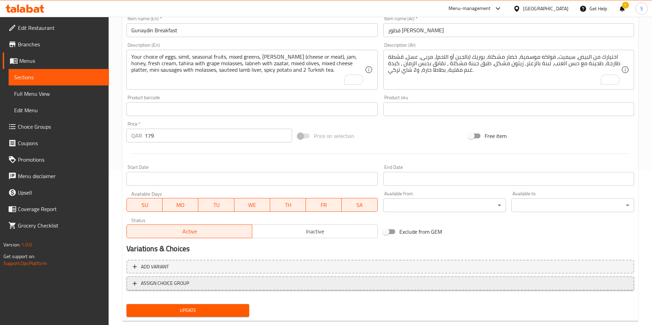
scroll to position [170, 0]
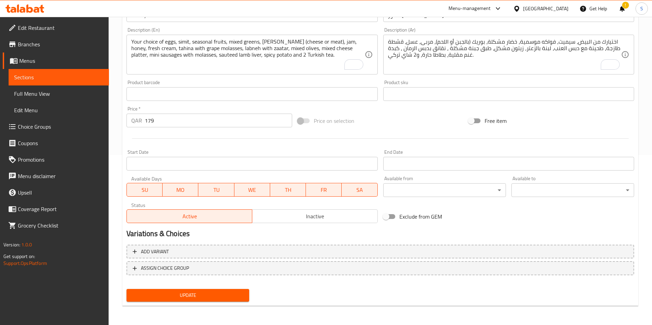
click at [181, 294] on span "Update" at bounding box center [188, 295] width 112 height 9
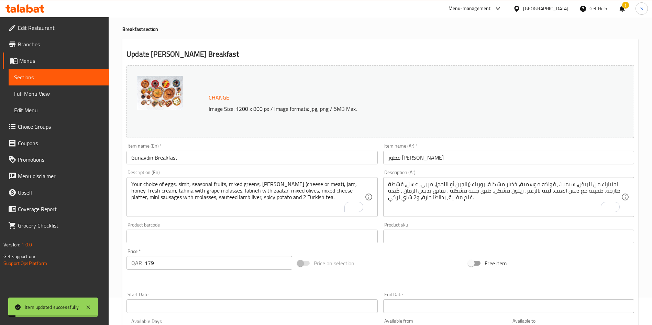
scroll to position [0, 0]
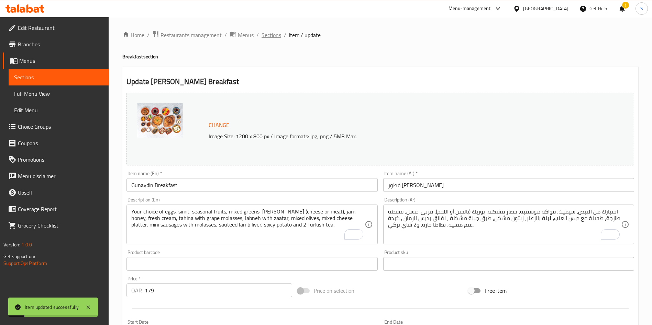
click at [269, 35] on span "Sections" at bounding box center [271, 35] width 20 height 8
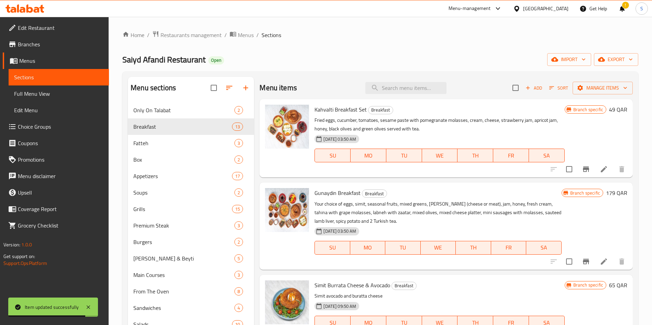
click at [599, 172] on icon at bounding box center [603, 169] width 8 height 8
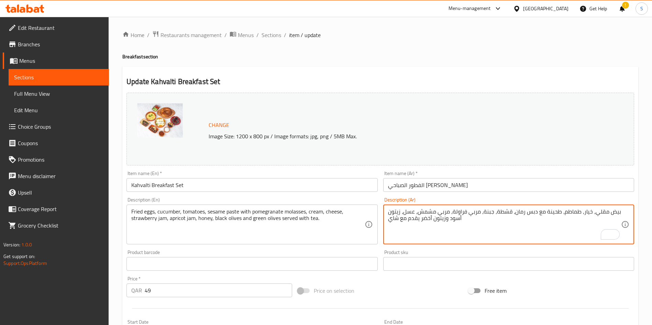
paste textarea "اختيارك من البيض، سيميت، طبق جبنة مشكلة، زيتون مشكل، قشطة طازجة، عسل، نقانق بدب…"
click at [445, 211] on textarea "اختيارك من البيض، سيميت، طبق جبنة مشكلة، زيتون مشكل، قشطة طازجة، عسل، نقانق بدب…" at bounding box center [504, 225] width 233 height 33
type textarea "اختيارك من البيض، سيميت، طبق جبنة مشكلة، زيتون مشكل، قشطة طازجة، عسل، نقانق بدب…"
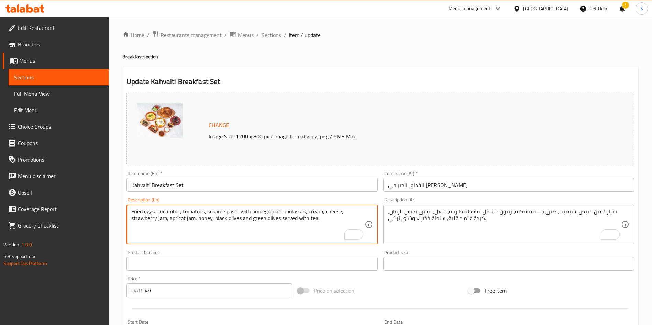
paste textarea "Your choice of eggs, simit, mixed cheese platter, mixed olives, fresh cream, ho…"
type textarea "Your choice of eggs, simit, mixed cheese platter, mixed olives, fresh cream, ho…"
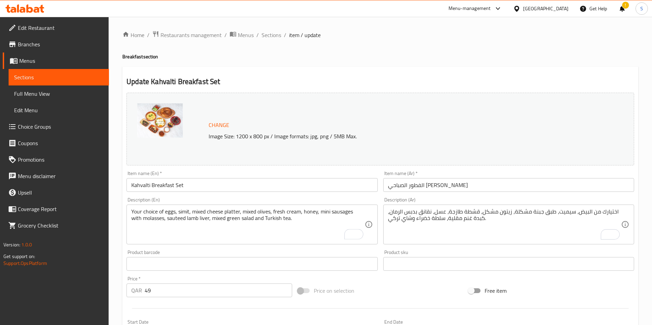
click at [409, 281] on div "Change Image Size: 1200 x 800 px / Image formats: jpg, png / 5MB Max. Item name…" at bounding box center [380, 243] width 513 height 306
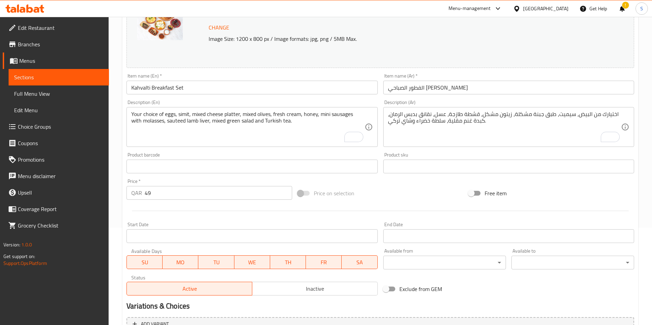
scroll to position [170, 0]
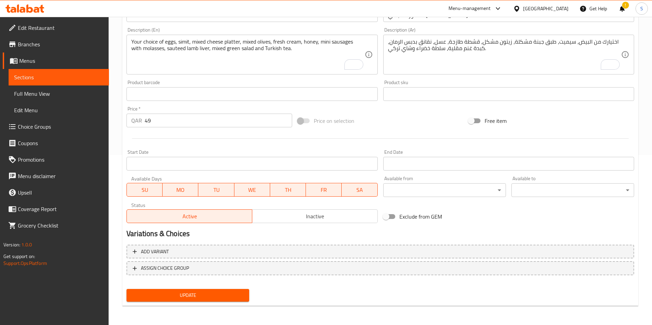
click at [191, 295] on span "Update" at bounding box center [188, 295] width 112 height 9
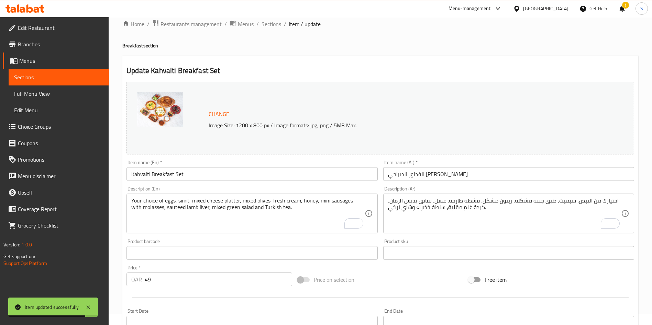
scroll to position [0, 0]
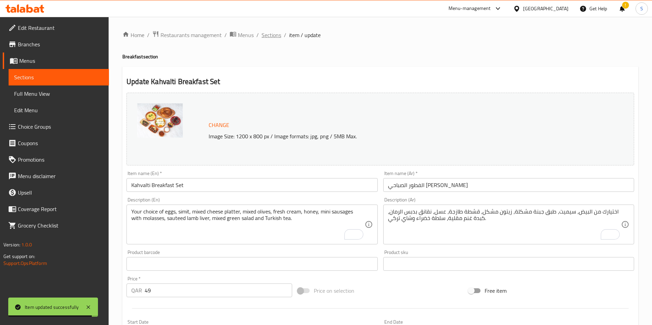
click at [273, 34] on span "Sections" at bounding box center [271, 35] width 20 height 8
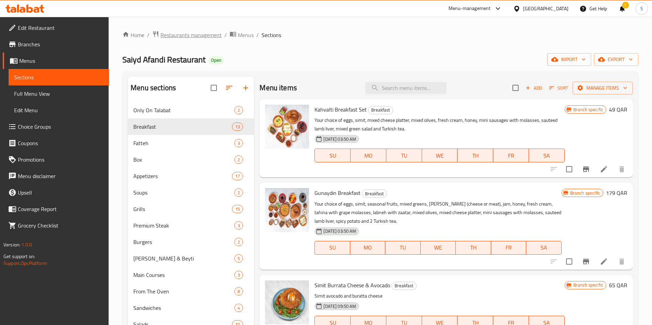
drag, startPoint x: 197, startPoint y: 30, endPoint x: 194, endPoint y: 35, distance: 6.3
click at [194, 35] on span "Restaurants management" at bounding box center [190, 35] width 61 height 8
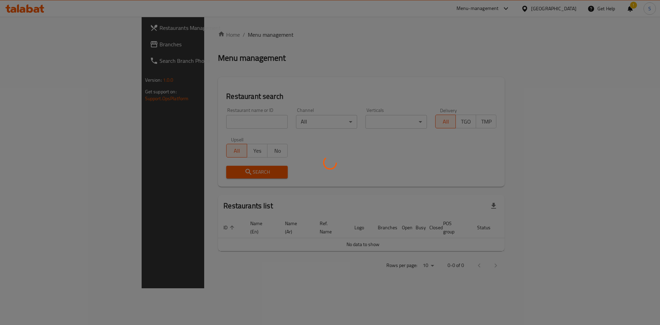
click at [196, 36] on div at bounding box center [330, 162] width 660 height 325
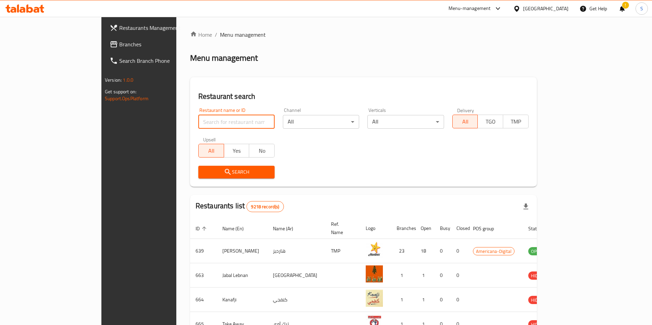
drag, startPoint x: 183, startPoint y: 122, endPoint x: 198, endPoint y: 115, distance: 16.0
click at [198, 122] on input "search" at bounding box center [236, 122] width 76 height 14
type input "d"
type input "s"
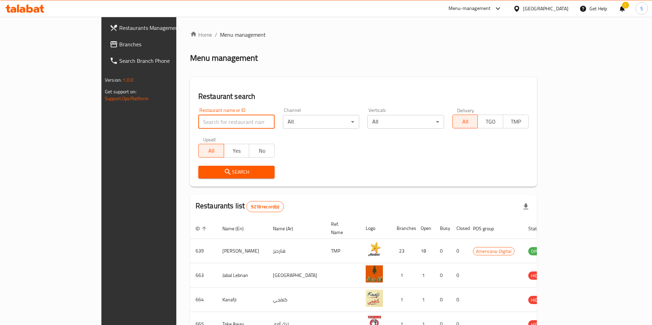
click at [491, 5] on div "Menu-management" at bounding box center [469, 8] width 42 height 8
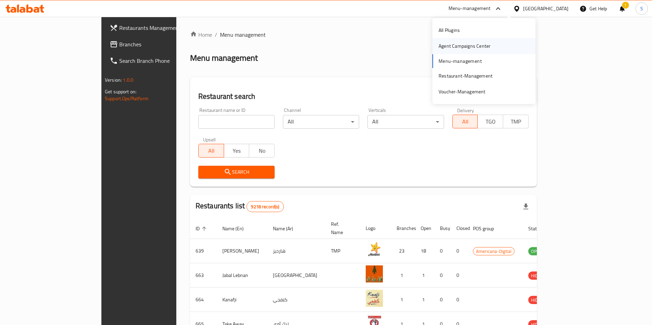
click at [453, 45] on div "Agent Campaigns Center" at bounding box center [464, 46] width 52 height 8
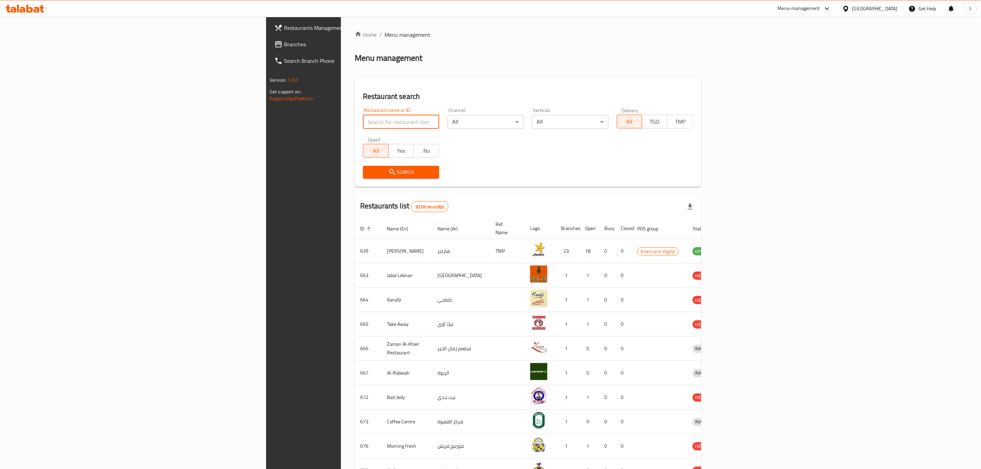
click at [363, 116] on input "search" at bounding box center [401, 122] width 76 height 14
type input "Falafel Al Akawi"
click button "Search" at bounding box center [401, 172] width 76 height 13
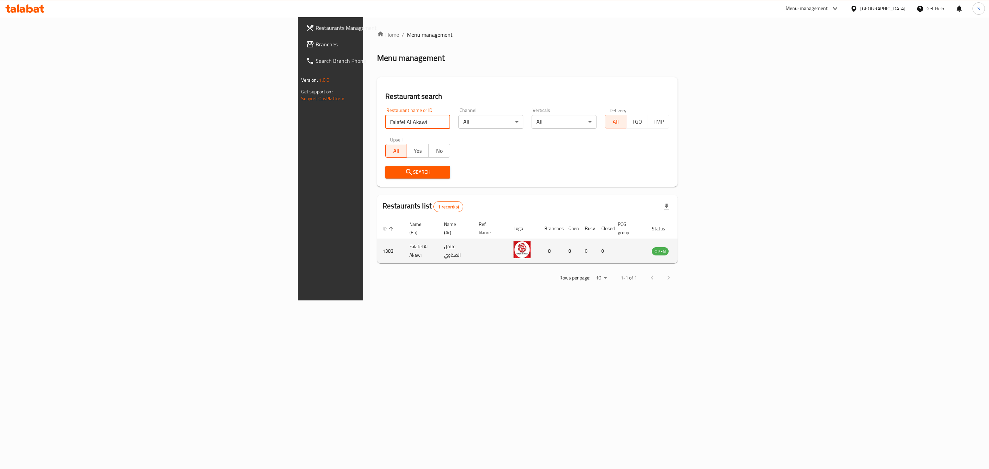
drag, startPoint x: 937, startPoint y: 253, endPoint x: 928, endPoint y: 246, distance: 11.1
click at [706, 252] on td "enhanced table" at bounding box center [695, 251] width 24 height 24
click at [696, 249] on icon "enhanced table" at bounding box center [692, 252] width 8 height 6
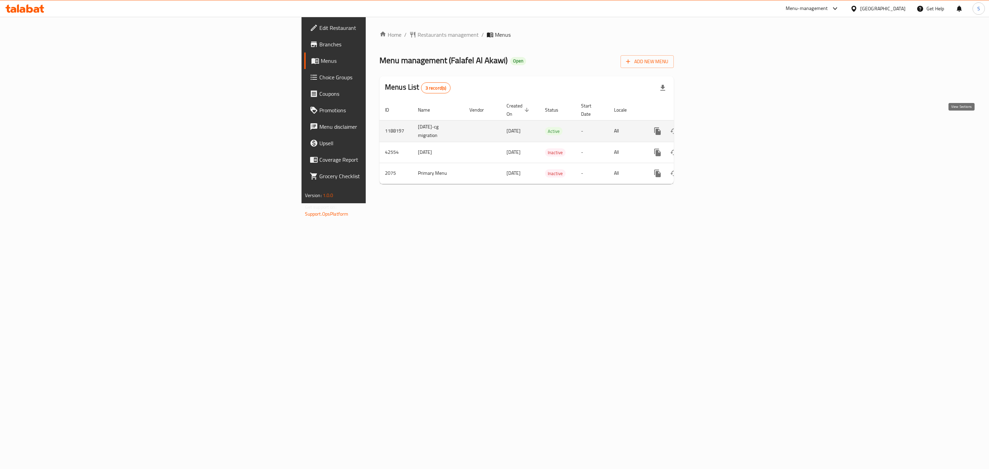
click at [711, 127] on icon "enhanced table" at bounding box center [707, 131] width 8 height 8
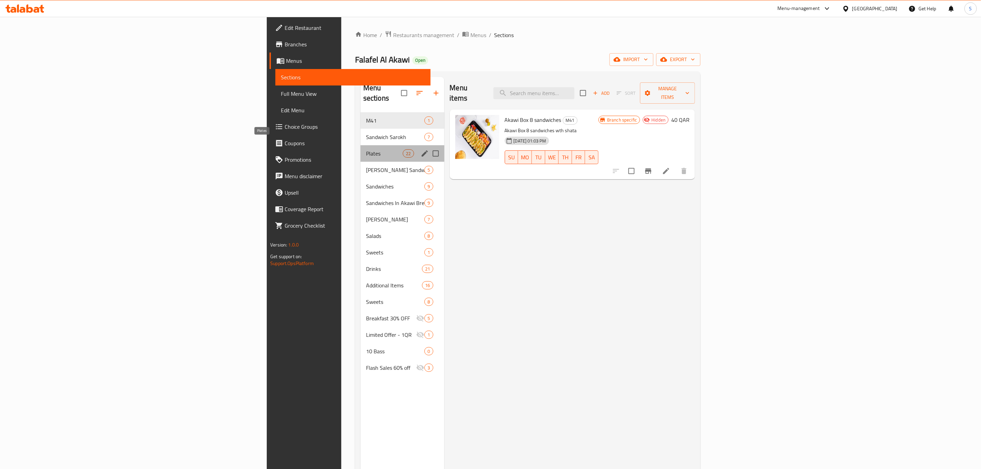
click at [366, 149] on span "Plates" at bounding box center [384, 153] width 37 height 8
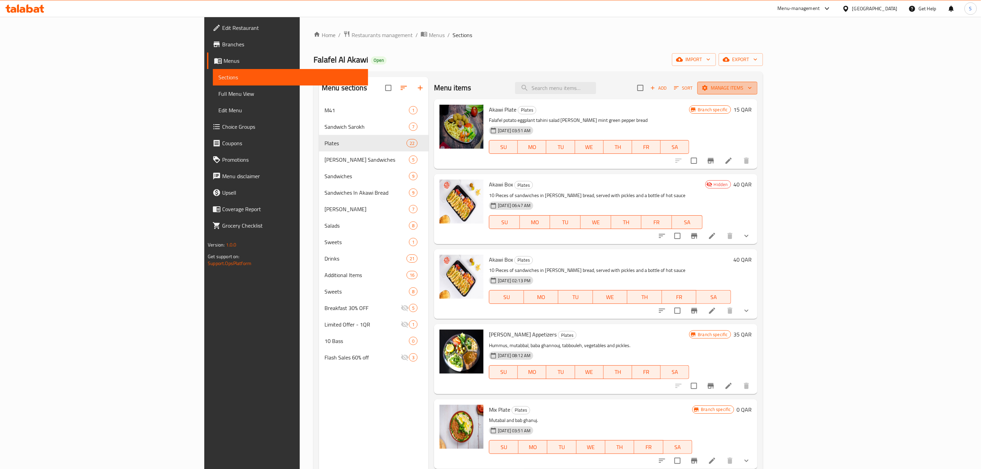
click at [752, 85] on span "Manage items" at bounding box center [727, 88] width 49 height 9
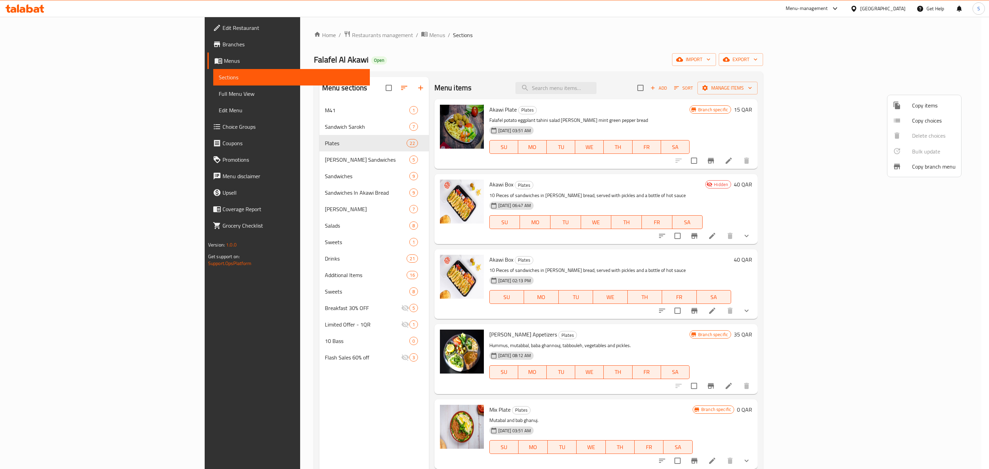
click at [926, 103] on span "Copy items" at bounding box center [934, 105] width 44 height 8
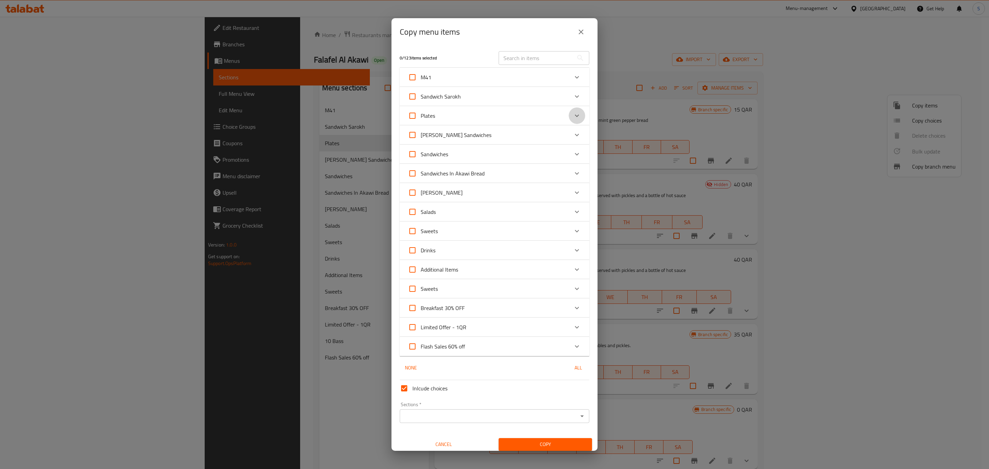
click at [573, 113] on icon "Expand" at bounding box center [577, 116] width 8 height 8
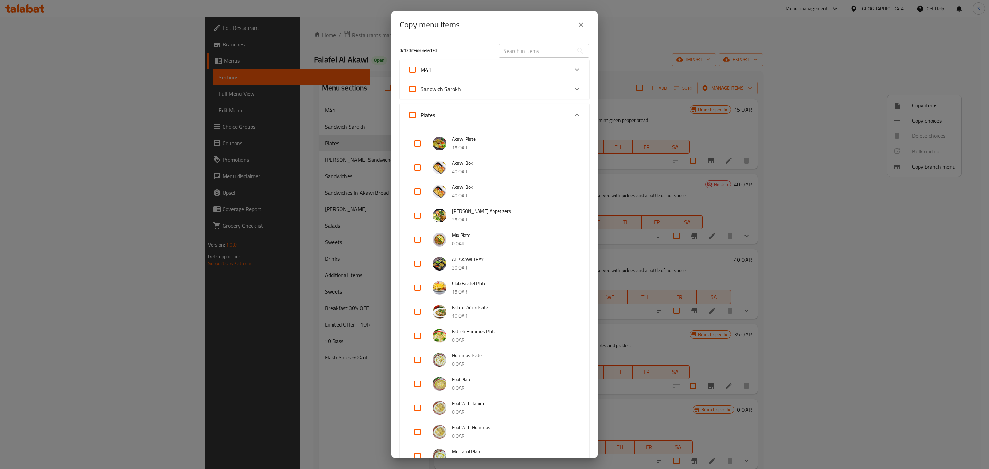
click at [417, 215] on input "checkbox" at bounding box center [417, 215] width 16 height 16
checkbox input "true"
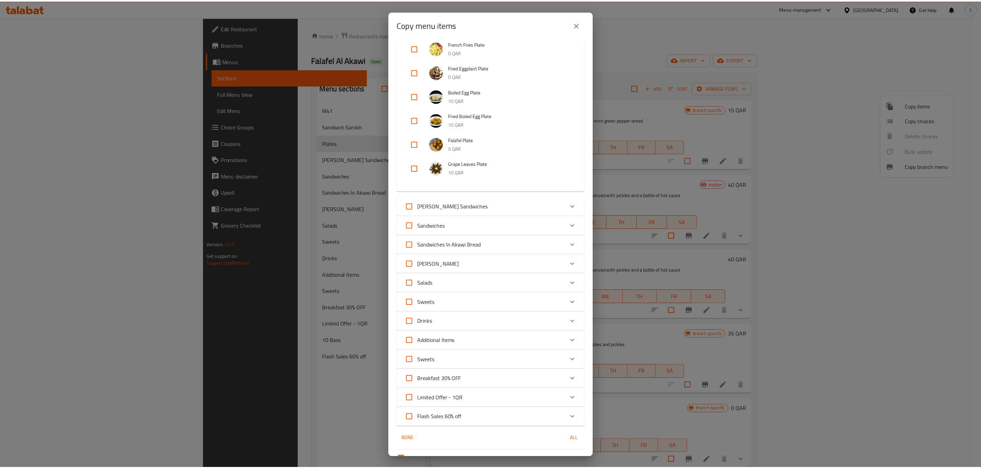
scroll to position [547, 0]
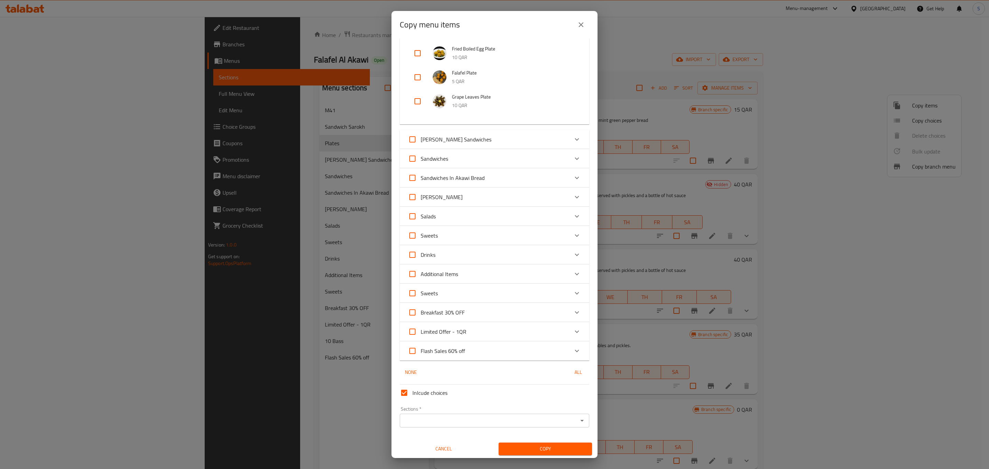
click at [490, 420] on input "Sections   *" at bounding box center [489, 421] width 174 height 10
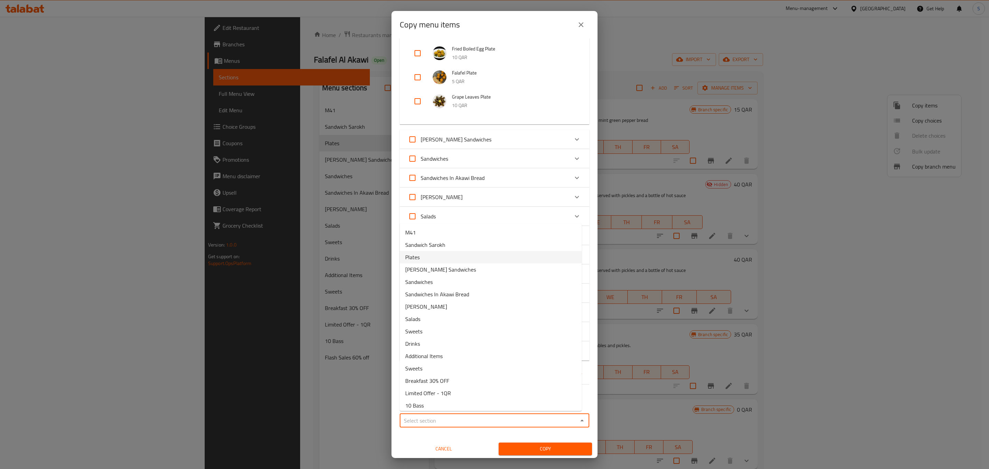
click at [469, 255] on li "Plates" at bounding box center [491, 257] width 182 height 12
type input "Plates"
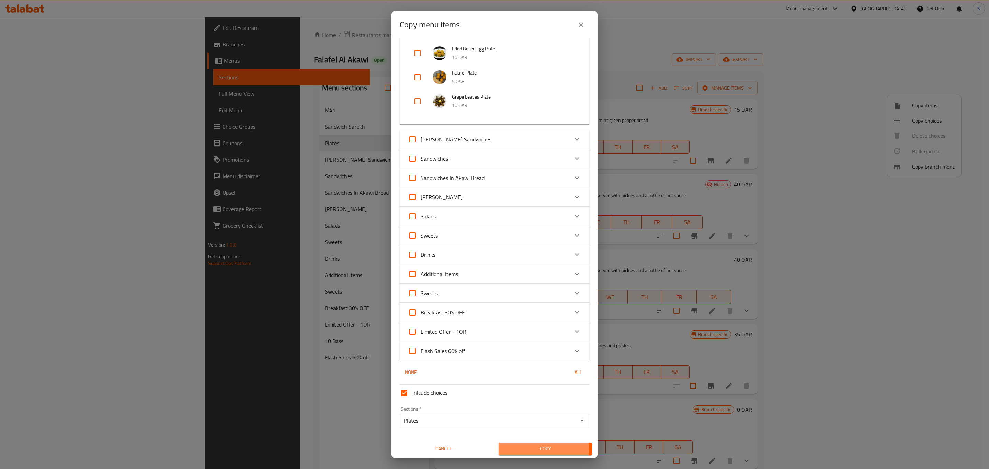
click at [538, 446] on span "Copy" at bounding box center [545, 449] width 82 height 9
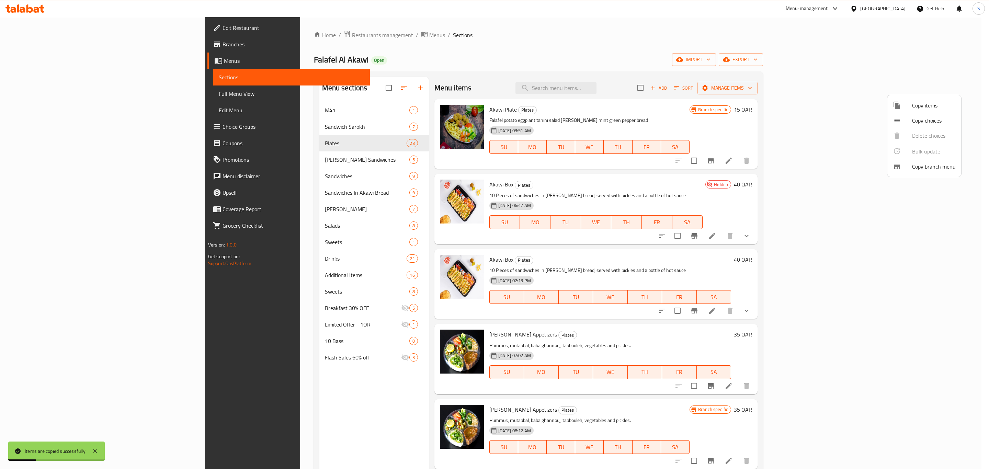
click at [775, 347] on div at bounding box center [494, 234] width 989 height 469
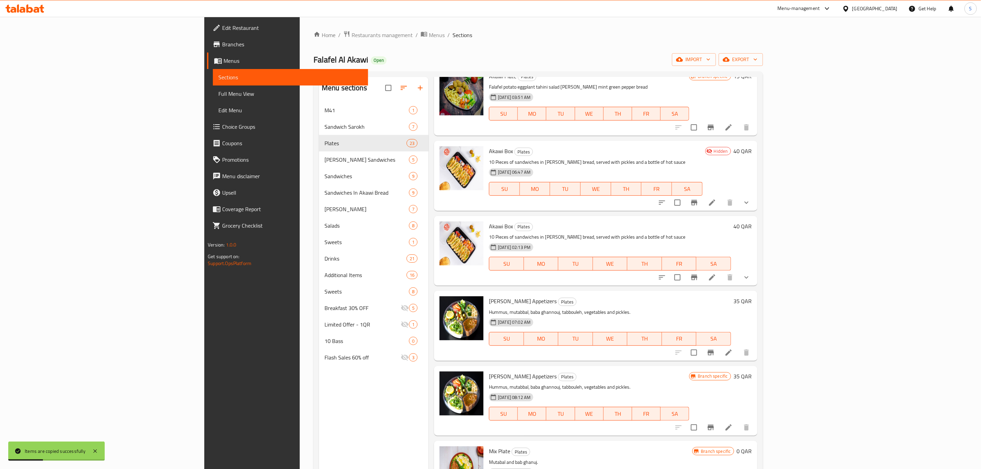
scroll to position [52, 0]
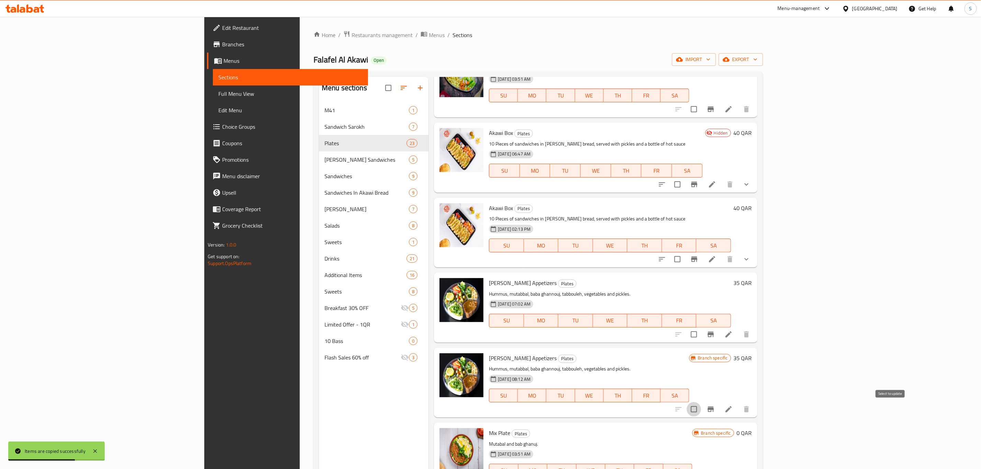
click at [701, 410] on input "checkbox" at bounding box center [694, 409] width 14 height 14
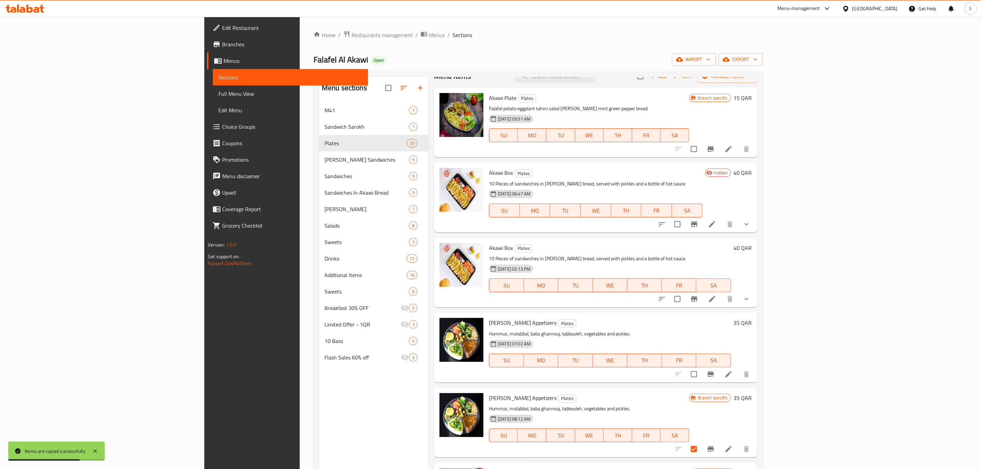
scroll to position [0, 0]
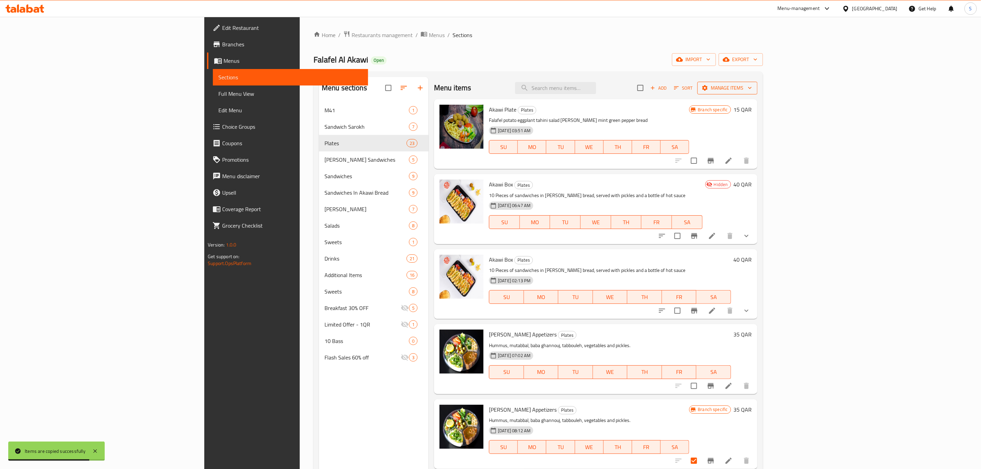
click at [752, 88] on span "Manage items" at bounding box center [727, 88] width 49 height 9
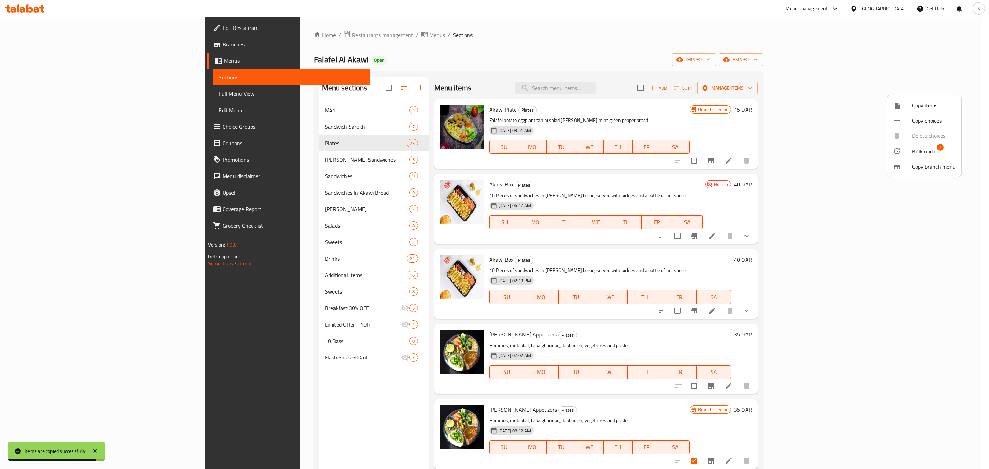
click at [918, 154] on span "Bulk update" at bounding box center [926, 151] width 28 height 8
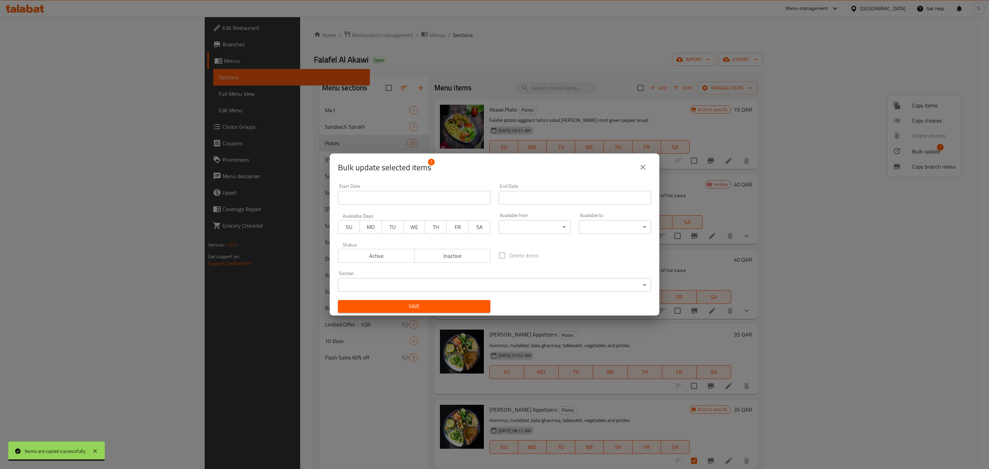
click at [422, 256] on span "Inactive" at bounding box center [452, 256] width 71 height 10
click at [422, 304] on span "Save" at bounding box center [415, 306] width 142 height 9
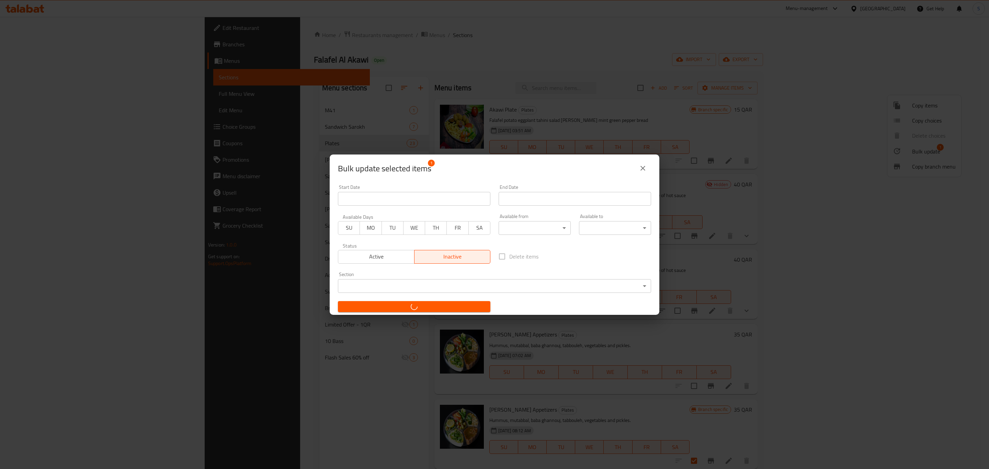
checkbox input "false"
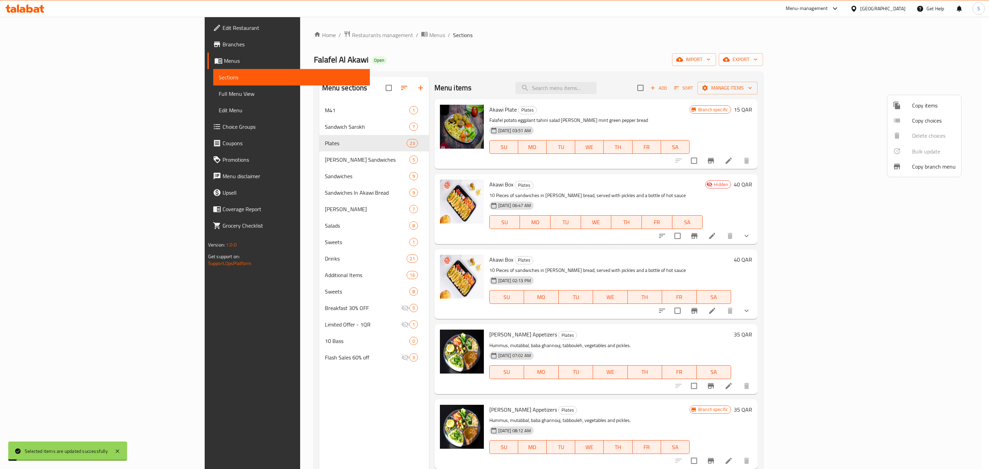
click at [768, 343] on div at bounding box center [494, 234] width 989 height 469
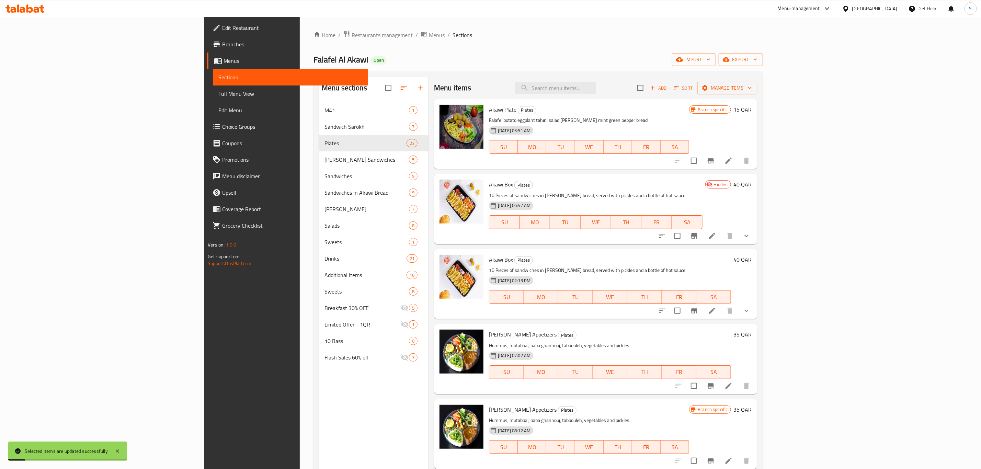
click at [715, 384] on icon "Branch-specific-item" at bounding box center [711, 386] width 8 height 8
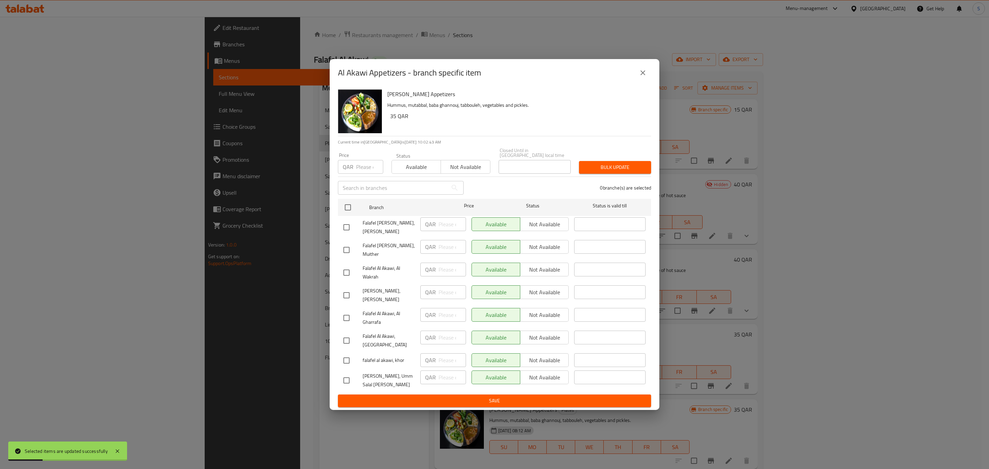
click at [644, 77] on icon "close" at bounding box center [643, 73] width 8 height 8
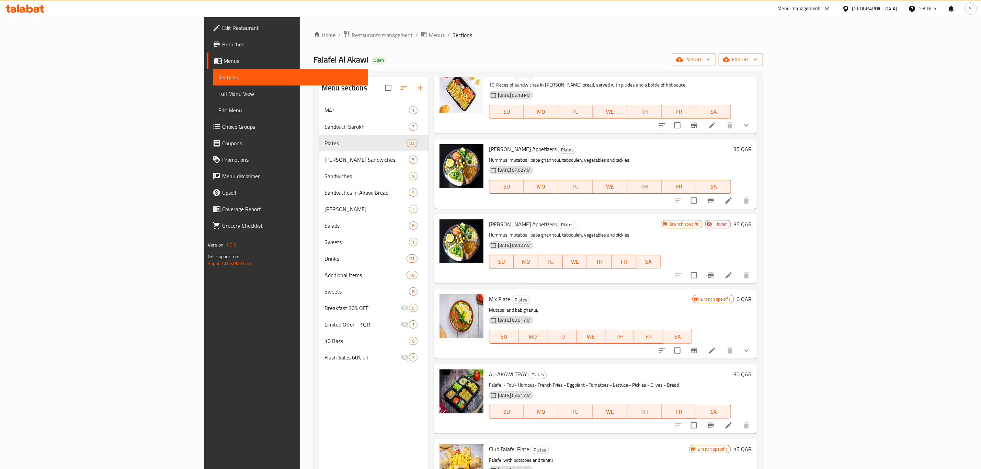
scroll to position [258, 0]
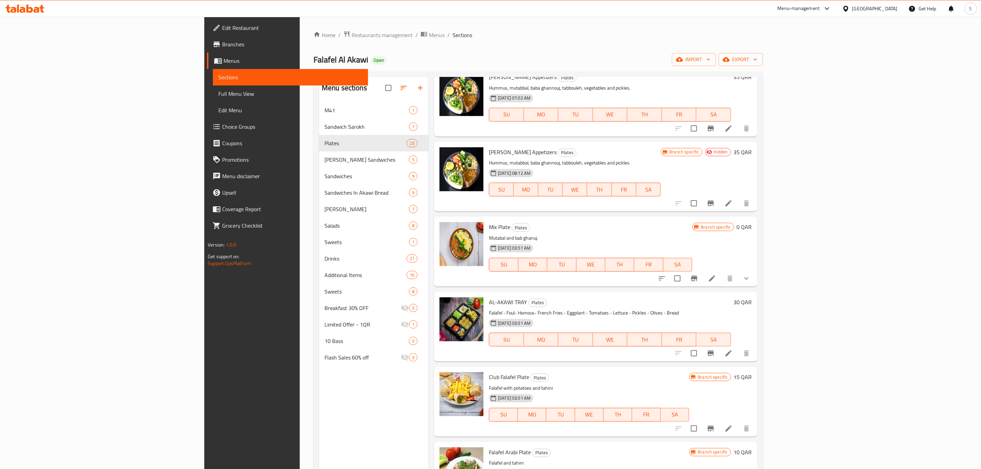
drag, startPoint x: 438, startPoint y: 301, endPoint x: 475, endPoint y: 303, distance: 36.8
click at [489, 303] on h6 "AL-AKAWI TRAY Plates" at bounding box center [610, 302] width 242 height 10
click at [585, 310] on p "Falafel - Foul- Homous- French Fries - Eggplant - Tomatoes - Lettuce - Pickles …" at bounding box center [610, 313] width 242 height 9
drag, startPoint x: 631, startPoint y: 314, endPoint x: 472, endPoint y: 311, distance: 158.4
click at [489, 311] on p "Falafel - Foul- Homous- French Fries - Eggplant - Tomatoes - Lettuce - Pickles …" at bounding box center [610, 313] width 242 height 9
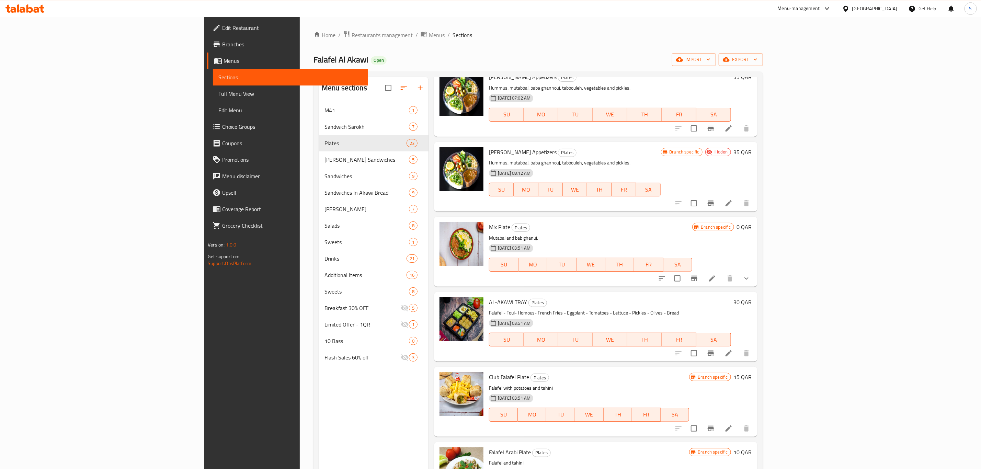
click at [615, 317] on p "Falafel - Foul- Homous- French Fries - Eggplant - Tomatoes - Lettuce - Pickles …" at bounding box center [610, 313] width 242 height 9
drag, startPoint x: 621, startPoint y: 313, endPoint x: 438, endPoint y: 311, distance: 182.8
click at [489, 311] on p "Falafel - Foul- Homous- French Fries - Eggplant - Tomatoes - Lettuce - Pickles …" at bounding box center [610, 313] width 242 height 9
click at [489, 312] on p "Falafel - Foul- Homous- French Fries - Eggplant - Tomatoes - Lettuce - Pickles …" at bounding box center [610, 313] width 242 height 9
drag, startPoint x: 438, startPoint y: 312, endPoint x: 660, endPoint y: 311, distance: 221.2
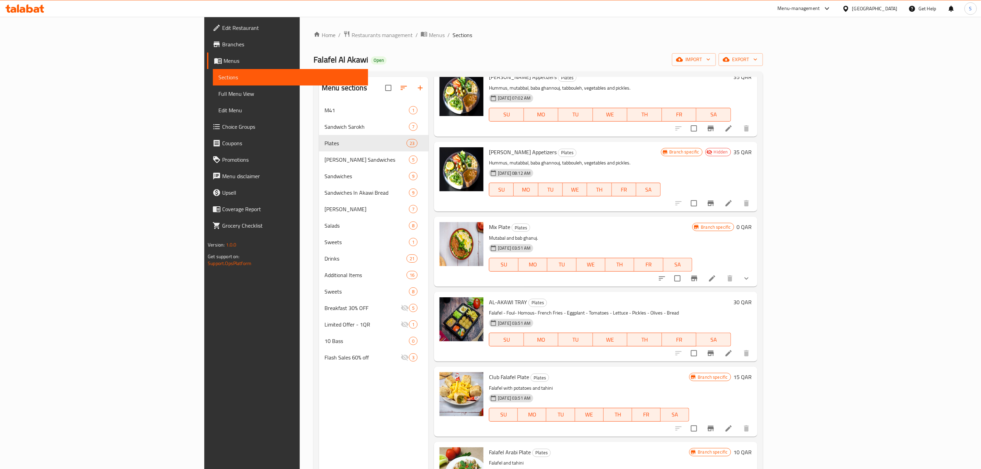
click at [660, 311] on p "Falafel - Foul- Homous- French Fries - Eggplant - Tomatoes - Lettuce - Pickles …" at bounding box center [610, 313] width 242 height 9
click at [574, 311] on p "Falafel - Foul- Homous- French Fries - Eggplant - Tomatoes - Lettuce - Pickles …" at bounding box center [610, 313] width 242 height 9
drag, startPoint x: 445, startPoint y: 312, endPoint x: 632, endPoint y: 314, distance: 186.5
click at [632, 314] on p "Falafel - Foul- Homous- French Fries - Eggplant - Tomatoes - Lettuce - Pickles …" at bounding box center [610, 313] width 242 height 9
click at [467, 311] on span "delete image" at bounding box center [474, 307] width 14 height 8
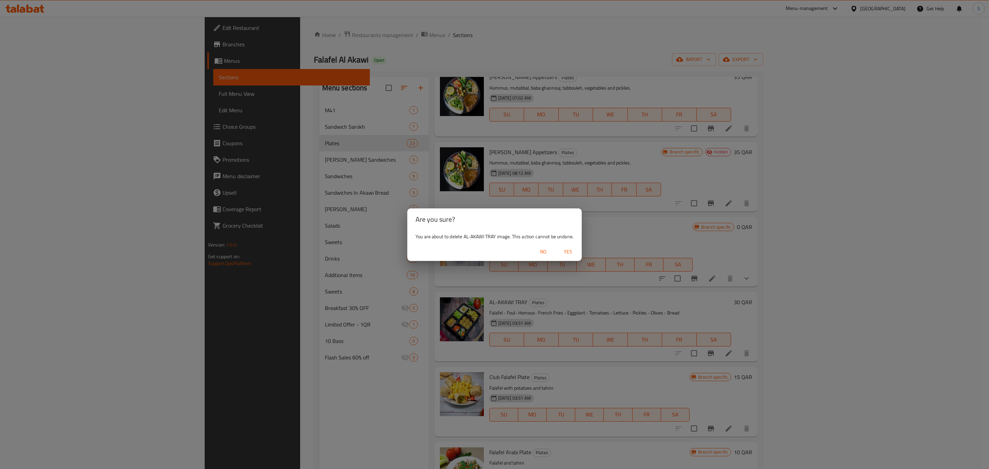
click at [660, 306] on div "Are you sure? You are about to delete AL-AKAWI TRAY image. This action cannot b…" at bounding box center [494, 234] width 989 height 469
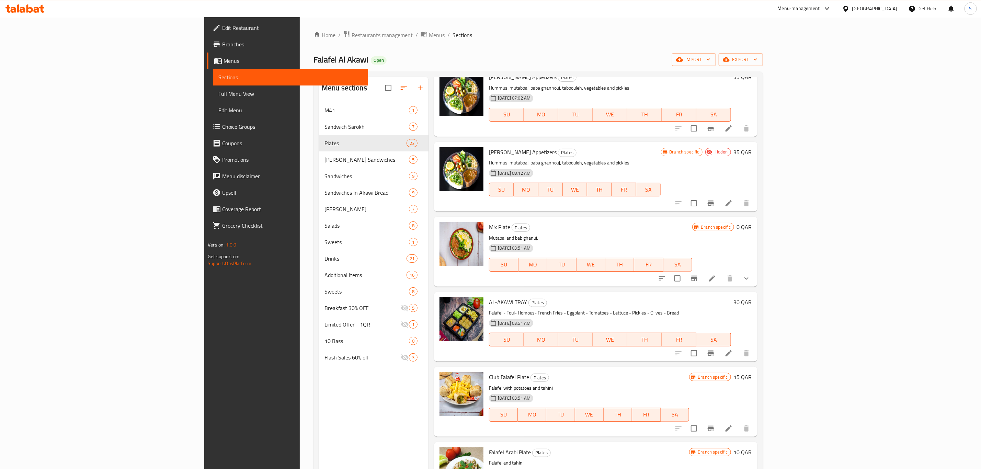
drag, startPoint x: 439, startPoint y: 312, endPoint x: 633, endPoint y: 313, distance: 193.7
click at [633, 313] on p "Falafel - Foul- Homous- French Fries - Eggplant - Tomatoes - Lettuce - Pickles …" at bounding box center [610, 313] width 242 height 9
click at [633, 312] on p "Falafel - Foul- Homous- French Fries - Eggplant - Tomatoes - Lettuce - Pickles …" at bounding box center [610, 313] width 242 height 9
drag, startPoint x: 628, startPoint y: 312, endPoint x: 439, endPoint y: 312, distance: 188.6
click at [489, 312] on p "Falafel - Foul- Homous- French Fries - Eggplant - Tomatoes - Lettuce - Pickles …" at bounding box center [610, 313] width 242 height 9
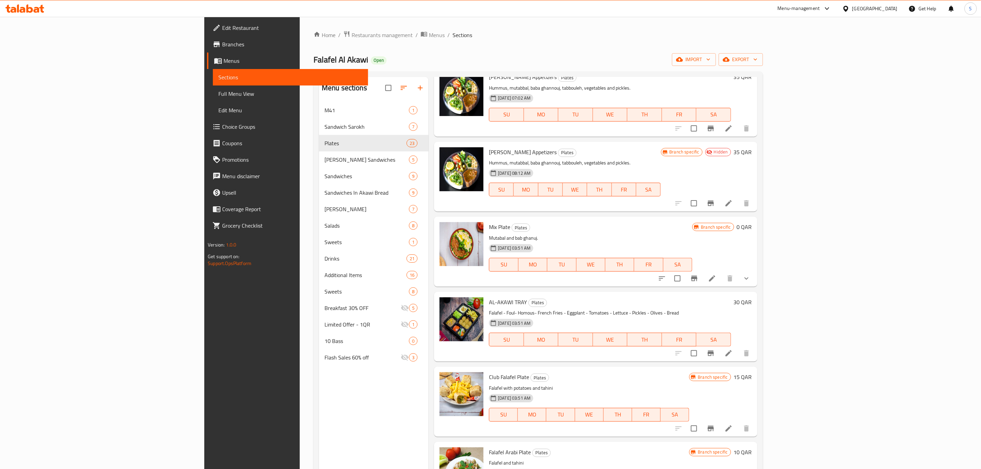
drag, startPoint x: 438, startPoint y: 313, endPoint x: 631, endPoint y: 314, distance: 192.4
click at [631, 314] on p "Falafel - Foul- Homous- French Fries - Eggplant - Tomatoes - Lettuce - Pickles …" at bounding box center [610, 313] width 242 height 9
click at [509, 313] on p "Falafel - Foul- Homous- French Fries - Eggplant - Tomatoes - Lettuce - Pickles …" at bounding box center [610, 313] width 242 height 9
click at [489, 311] on p "Falafel - Foul- Homous- French Fries - Eggplant - Tomatoes - Lettuce - Pickles …" at bounding box center [610, 313] width 242 height 9
drag, startPoint x: 439, startPoint y: 311, endPoint x: 540, endPoint y: 314, distance: 100.7
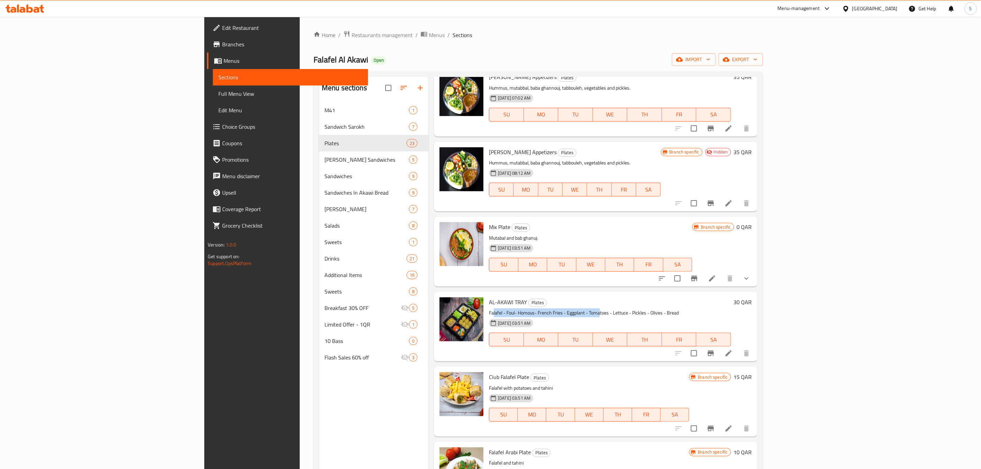
click at [544, 314] on p "Falafel - Foul- Homous- French Fries - Eggplant - Tomatoes - Lettuce - Pickles …" at bounding box center [610, 313] width 242 height 9
drag, startPoint x: 438, startPoint y: 311, endPoint x: 628, endPoint y: 314, distance: 189.7
click at [628, 314] on p "Falafel - Foul- Homous- French Fries - Eggplant - Tomatoes - Lettuce - Pickles …" at bounding box center [610, 313] width 242 height 9
click at [489, 310] on p "Falafel - Foul- Homous- French Fries - Eggplant - Tomatoes - Lettuce - Pickles …" at bounding box center [610, 313] width 242 height 9
drag, startPoint x: 438, startPoint y: 312, endPoint x: 632, endPoint y: 311, distance: 193.4
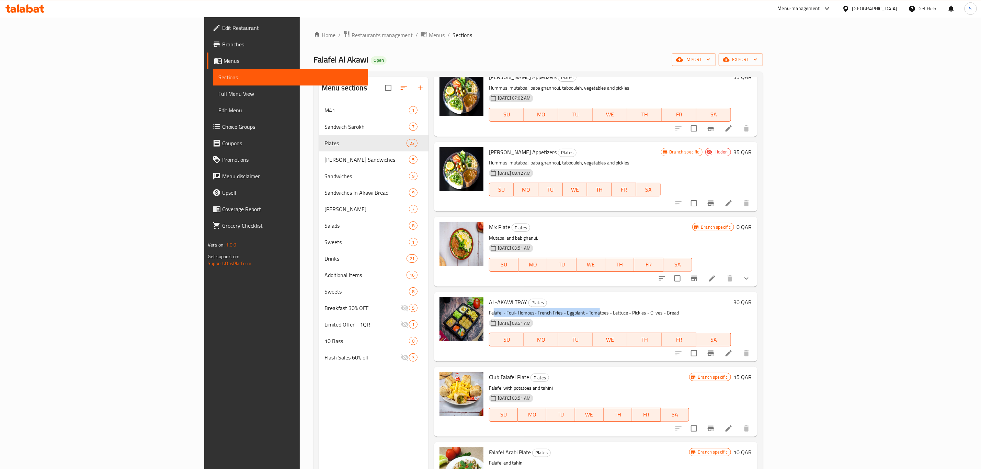
click at [632, 311] on p "Falafel - Foul- Homous- French Fries - Eggplant - Tomatoes - Lettuce - Pickles …" at bounding box center [610, 313] width 242 height 9
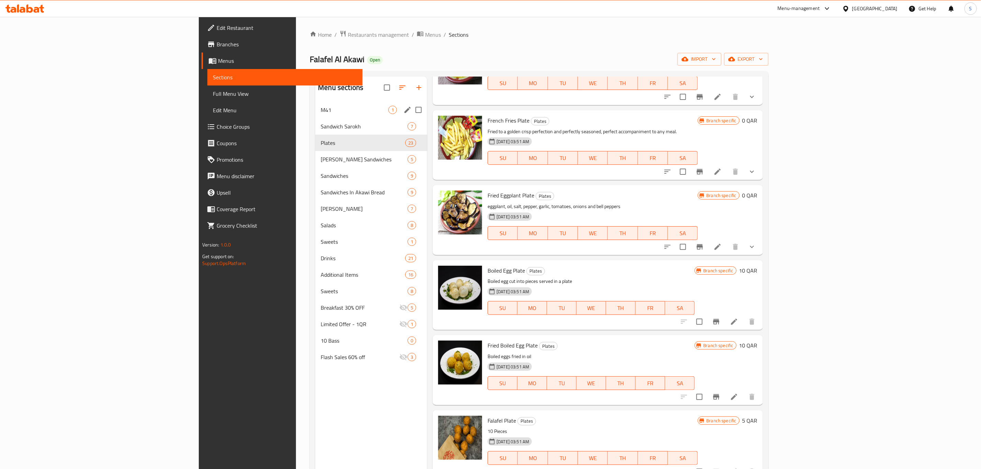
scroll to position [0, 0]
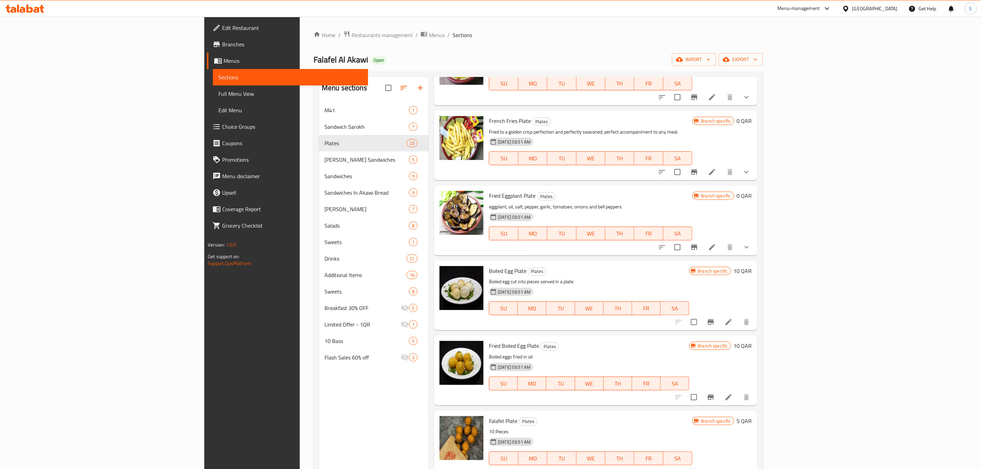
click at [820, 6] on div "Menu-management" at bounding box center [799, 8] width 42 height 8
click at [784, 48] on div "Agent Campaigns Center" at bounding box center [795, 47] width 52 height 8
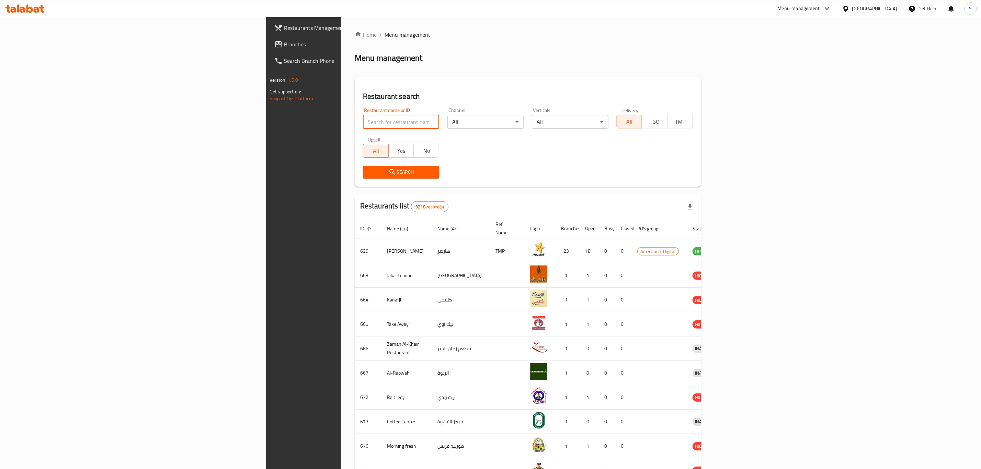
click at [363, 124] on input "search" at bounding box center [401, 122] width 76 height 14
type input "oak"
click button "Search" at bounding box center [401, 172] width 76 height 13
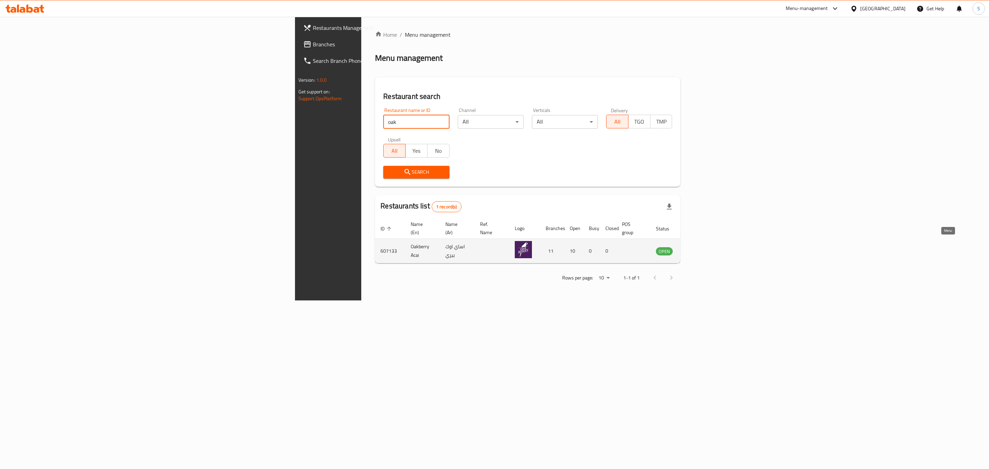
click at [700, 249] on icon "enhanced table" at bounding box center [697, 252] width 8 height 6
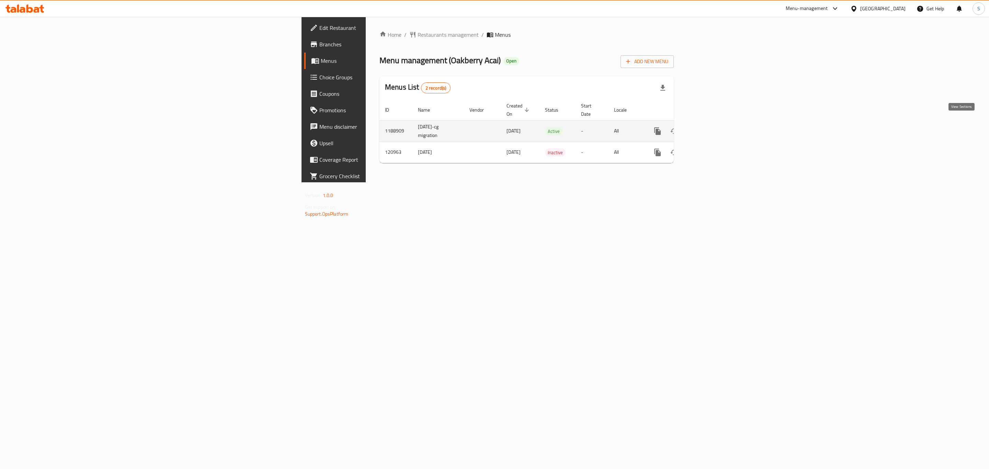
click at [711, 127] on icon "enhanced table" at bounding box center [707, 131] width 8 height 8
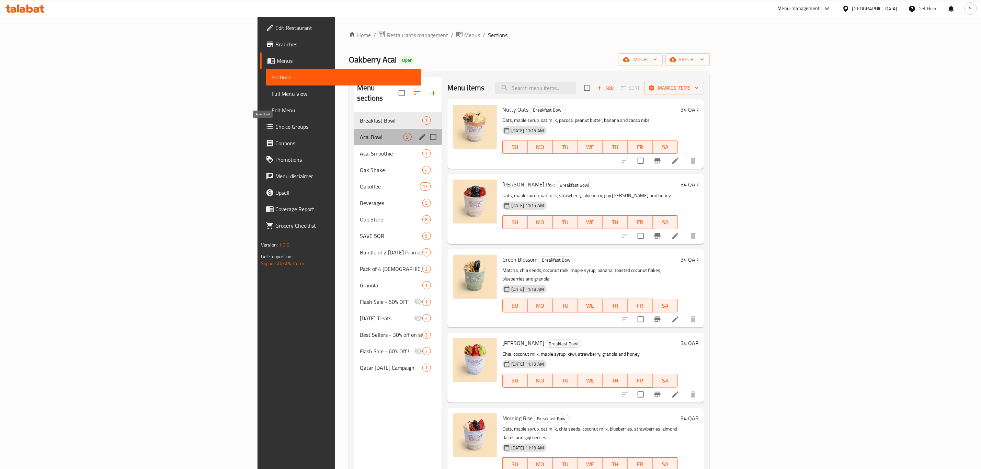
click at [360, 133] on span "Acai Bowl" at bounding box center [381, 137] width 43 height 8
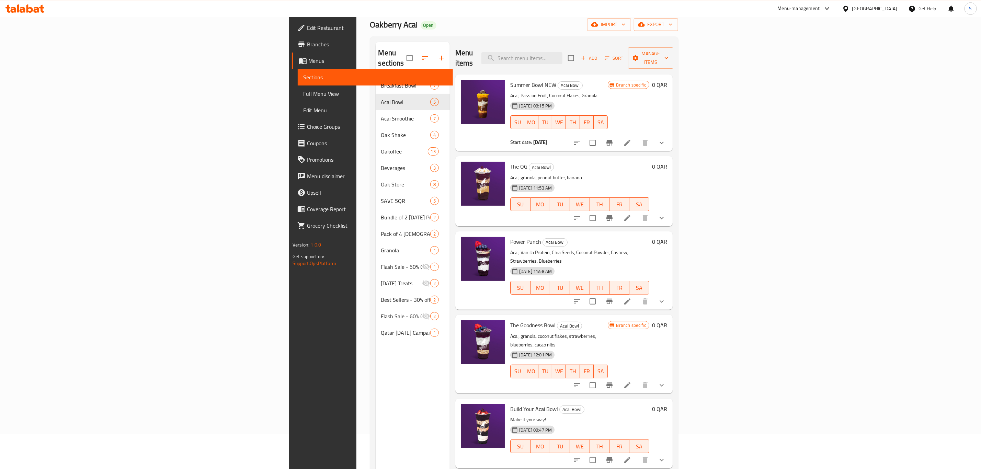
scroll to position [96, 0]
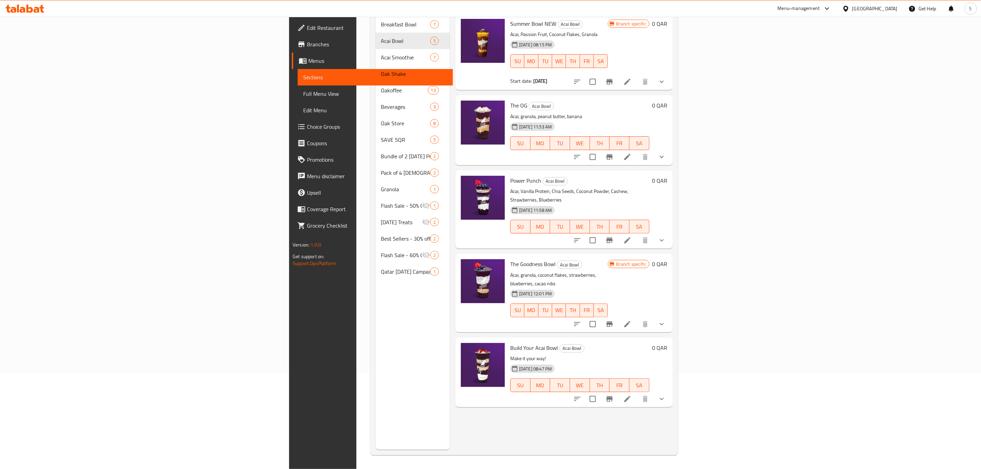
click at [632, 320] on icon at bounding box center [627, 324] width 8 height 8
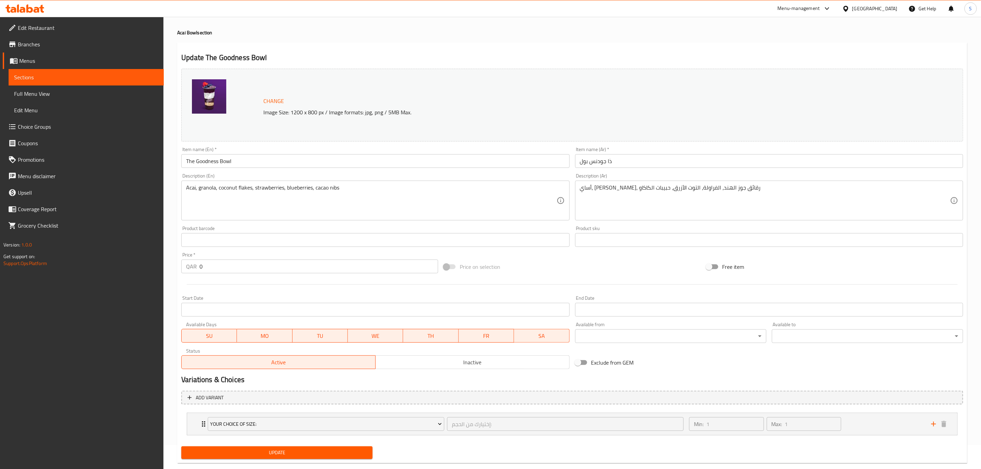
scroll to position [37, 0]
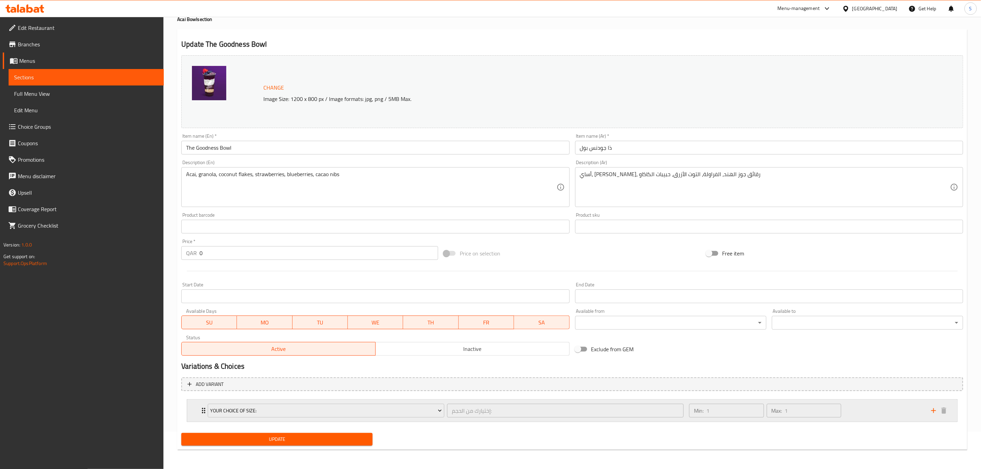
click at [866, 410] on div "Min: 1 ​ Max: 1 ​" at bounding box center [806, 411] width 242 height 22
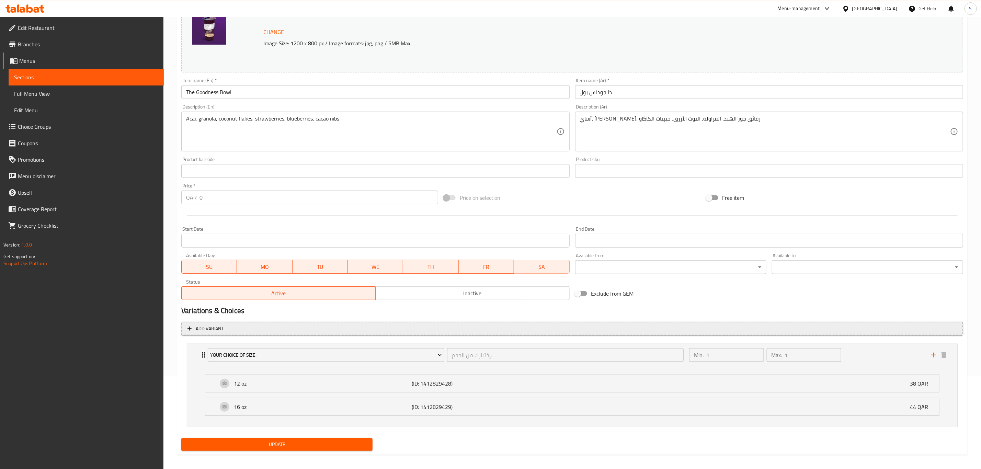
scroll to position [99, 0]
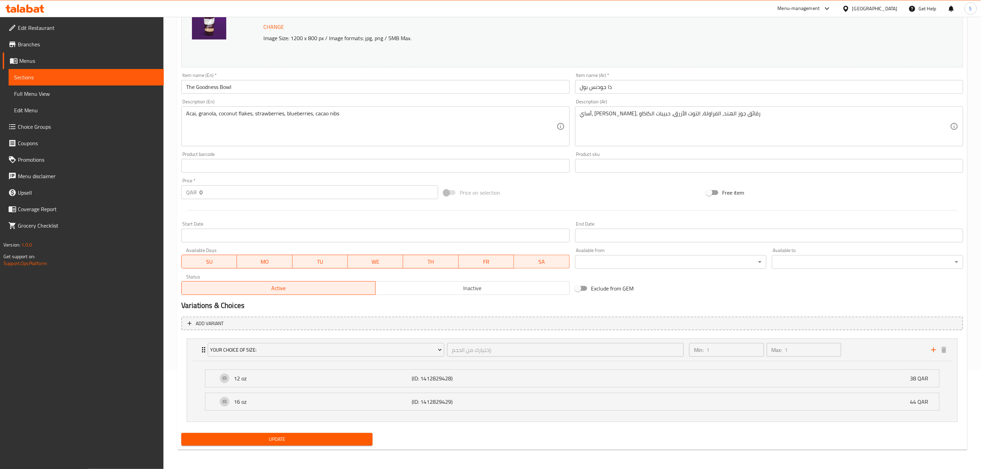
drag, startPoint x: 216, startPoint y: 191, endPoint x: 180, endPoint y: 189, distance: 35.4
click at [180, 189] on div "Price   * QAR 0 Price *" at bounding box center [310, 189] width 262 height 26
type input "38"
click at [294, 439] on span "Update" at bounding box center [277, 439] width 180 height 9
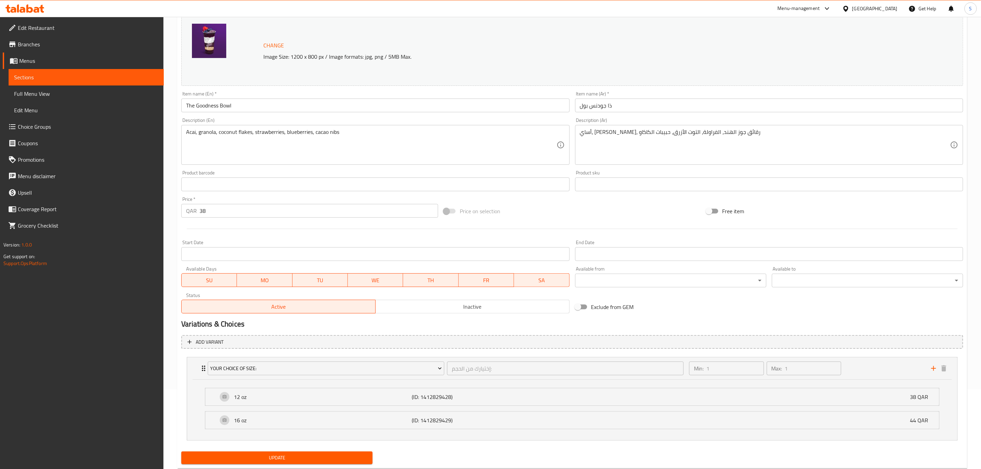
scroll to position [0, 0]
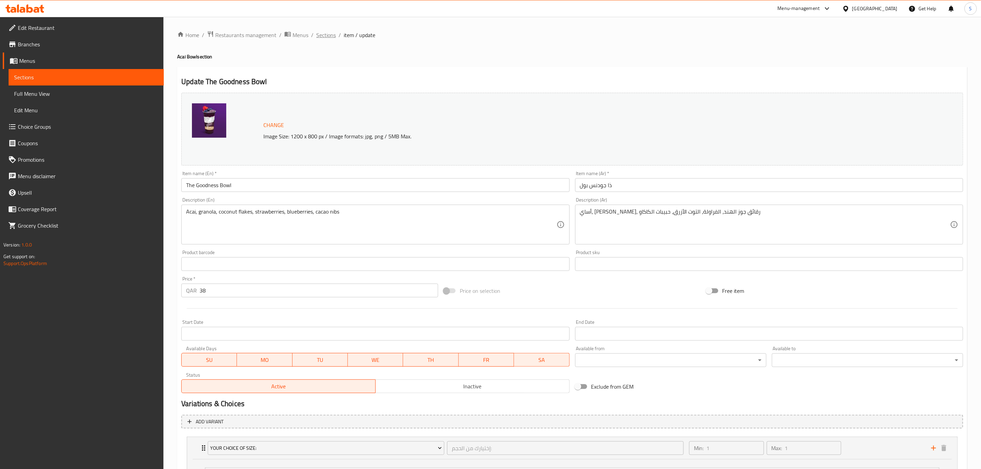
click at [328, 31] on span "Sections" at bounding box center [326, 35] width 20 height 8
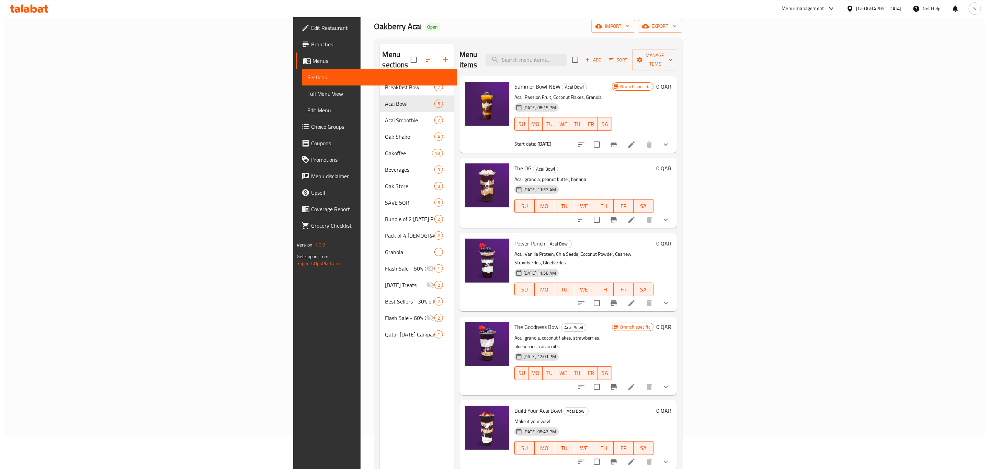
scroll to position [52, 0]
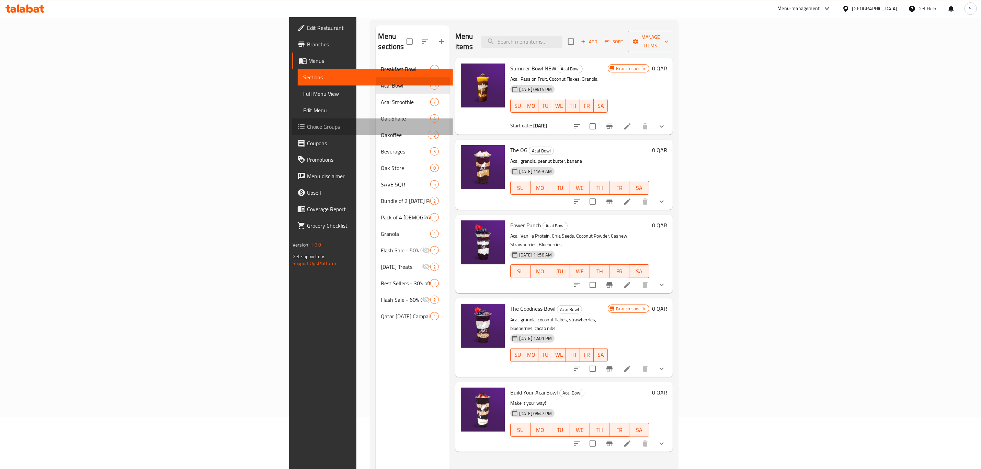
click at [307, 128] on span "Choice Groups" at bounding box center [377, 127] width 140 height 8
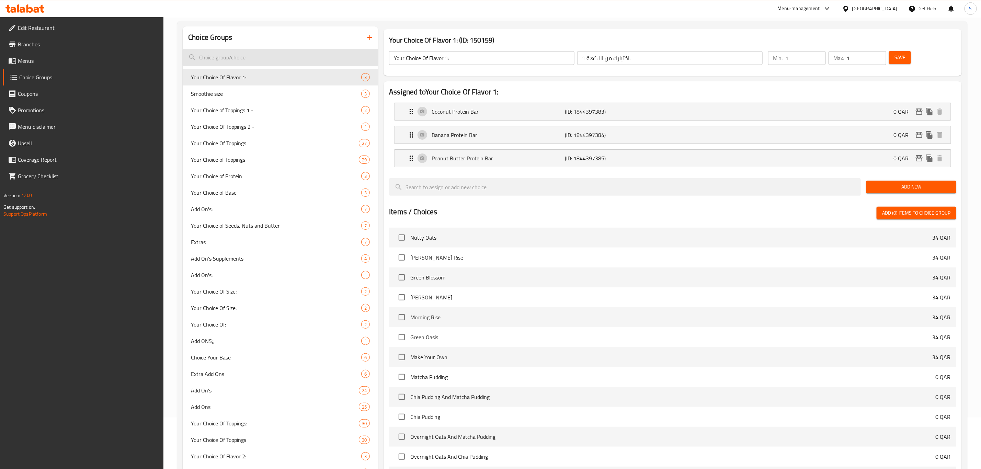
click at [261, 57] on input "search" at bounding box center [280, 58] width 195 height 18
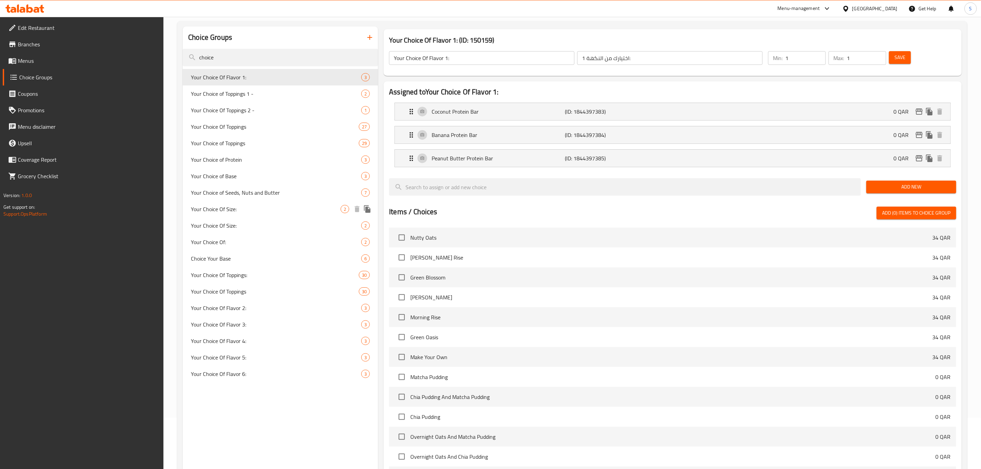
type input "choice"
click at [254, 207] on span "Your Choice Of Size:" at bounding box center [266, 209] width 150 height 8
type input "Your Choice Of Size:"
type input "إختيارك من الحجم:"
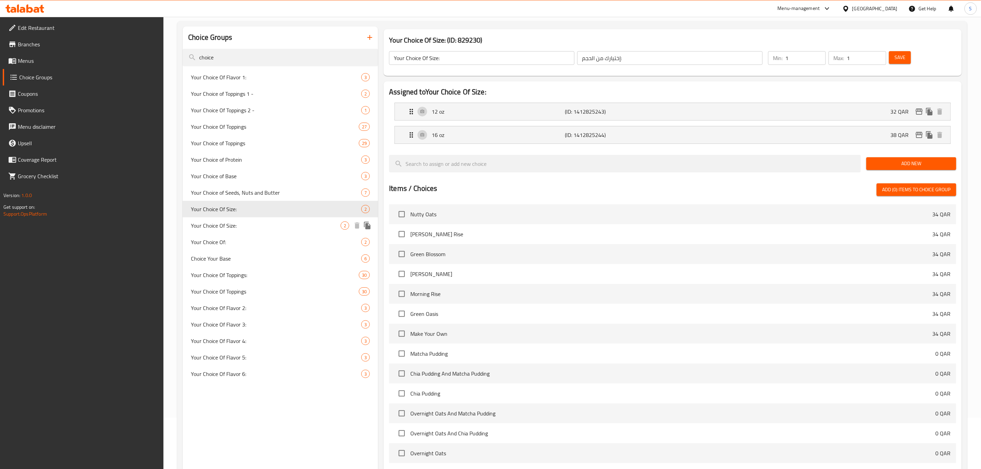
click at [253, 228] on span "Your Choice Of Size:" at bounding box center [266, 226] width 150 height 8
click at [364, 226] on icon "duplicate" at bounding box center [367, 226] width 8 height 8
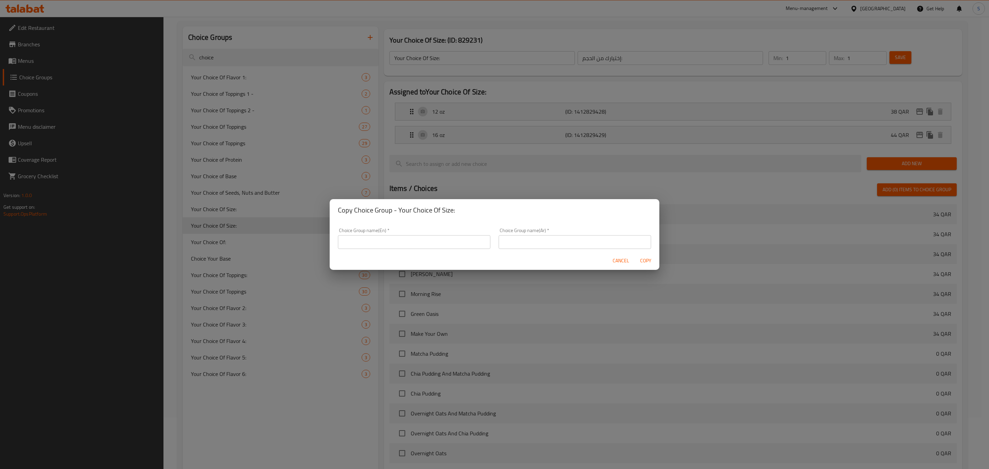
click at [412, 241] on input "text" at bounding box center [414, 242] width 153 height 14
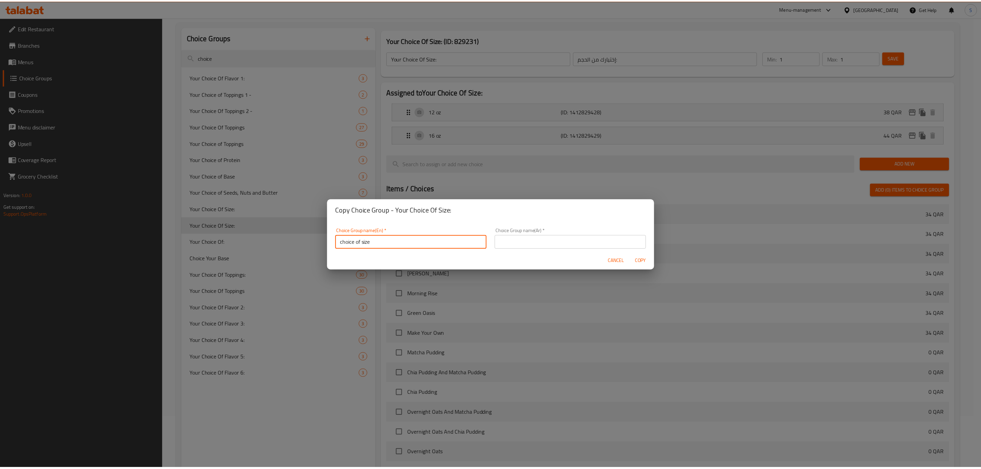
scroll to position [1, 0]
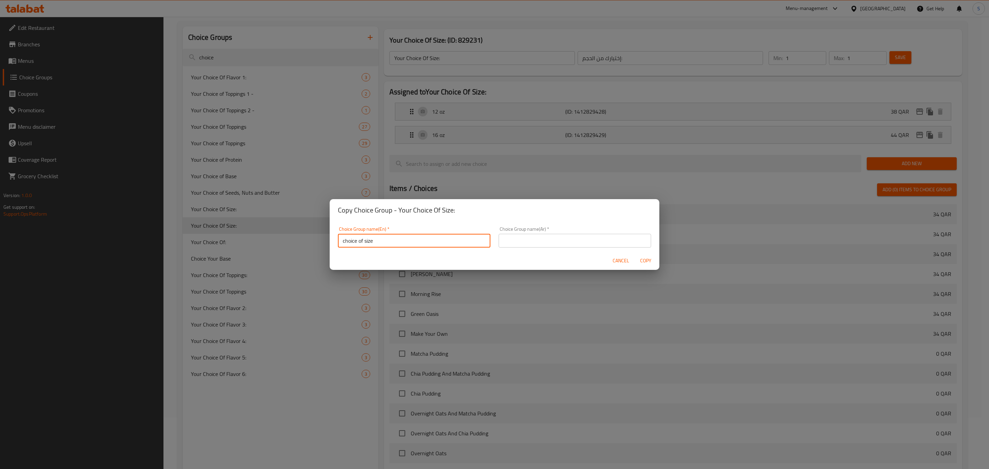
drag, startPoint x: 409, startPoint y: 243, endPoint x: 299, endPoint y: 241, distance: 110.3
click at [299, 241] on div "Copy Choice Group - Your Choice Of Size: Choice Group name(En)   * choice of si…" at bounding box center [494, 234] width 989 height 469
type input "choice of size"
click at [565, 239] on input "text" at bounding box center [575, 241] width 153 height 14
paste input "choice of size"
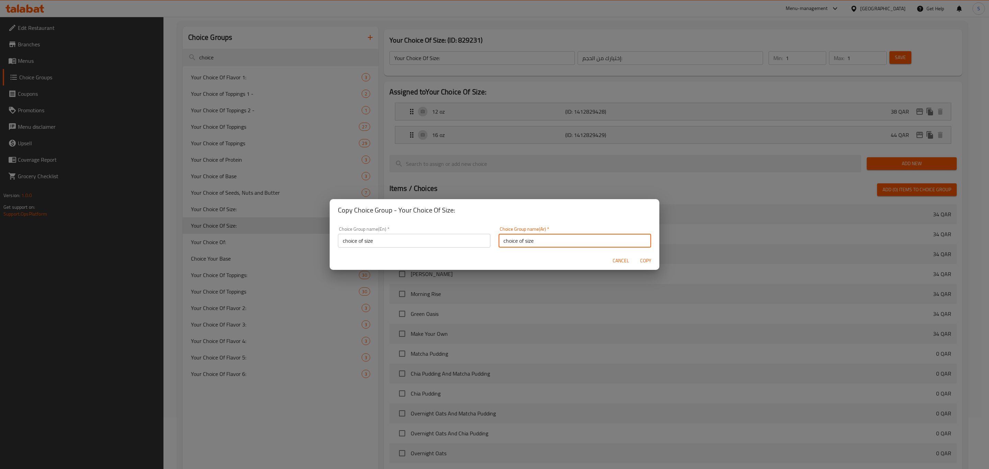
type input "choice of size"
click at [650, 259] on span "Copy" at bounding box center [646, 261] width 16 height 9
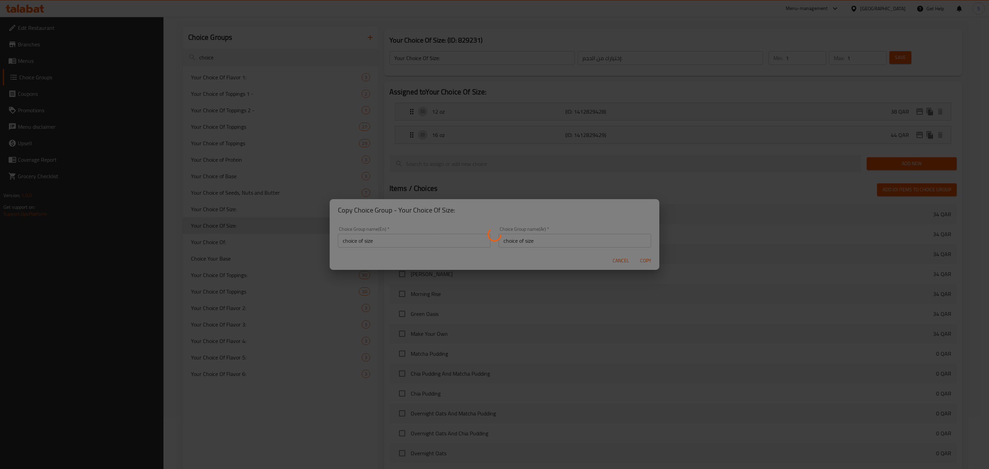
type input "choice of size"
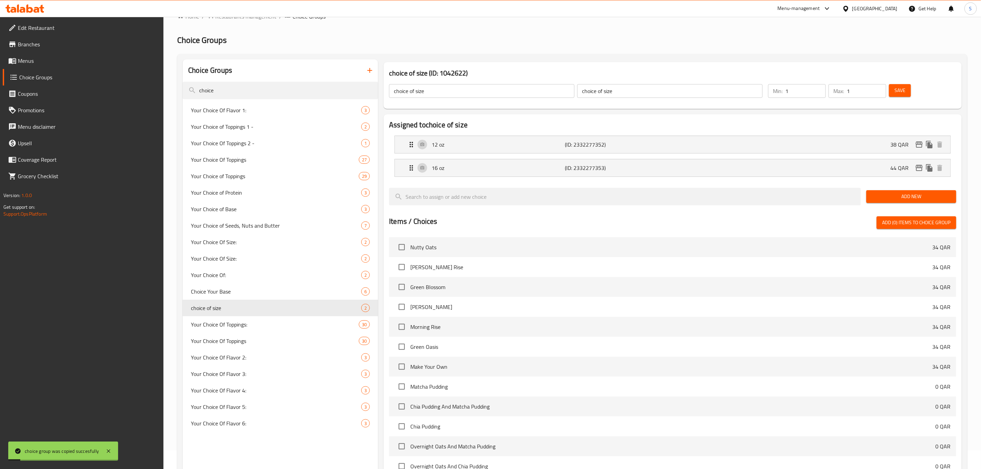
scroll to position [0, 0]
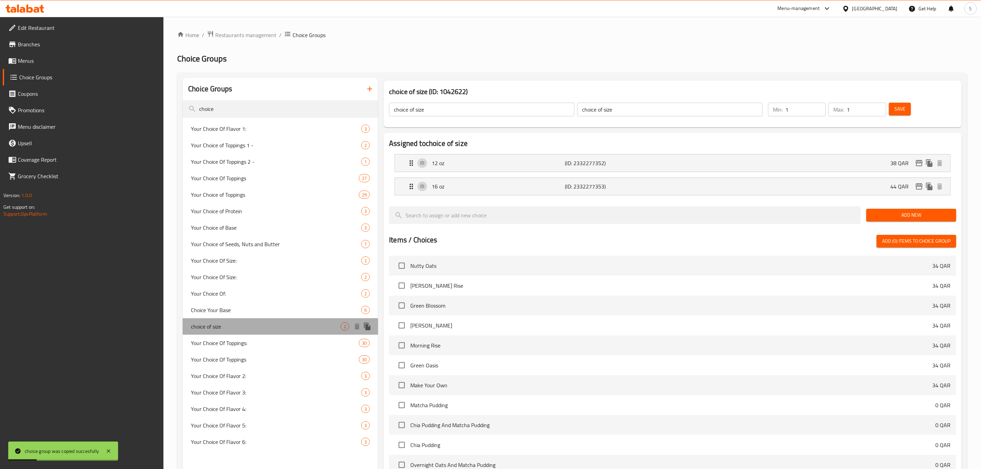
click at [241, 327] on span "choice of size" at bounding box center [266, 327] width 150 height 8
click at [827, 166] on div "12 oz (ID: 2332277352) 38 QAR" at bounding box center [674, 163] width 535 height 17
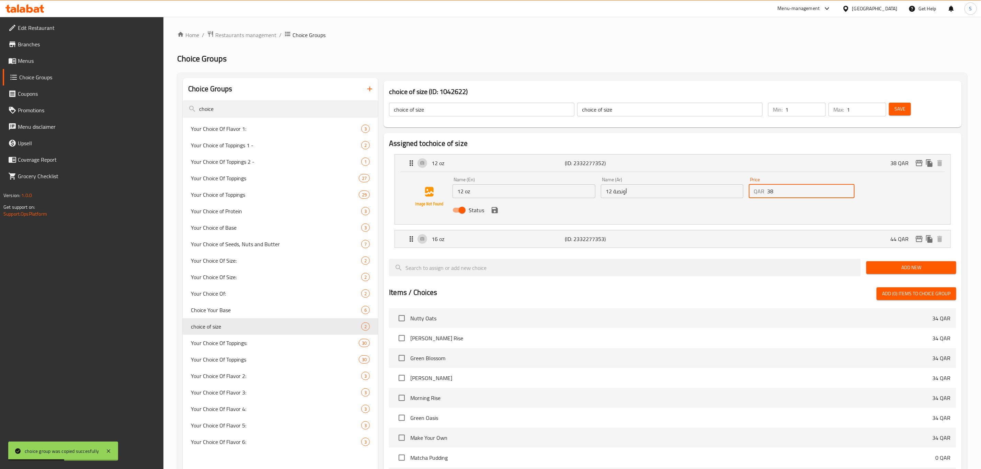
drag, startPoint x: 796, startPoint y: 197, endPoint x: 763, endPoint y: 196, distance: 32.6
click at [763, 196] on div "QAR 38 Price" at bounding box center [802, 191] width 106 height 14
click at [776, 236] on div "16 oz (ID: 2332277353) 44 QAR" at bounding box center [674, 238] width 535 height 17
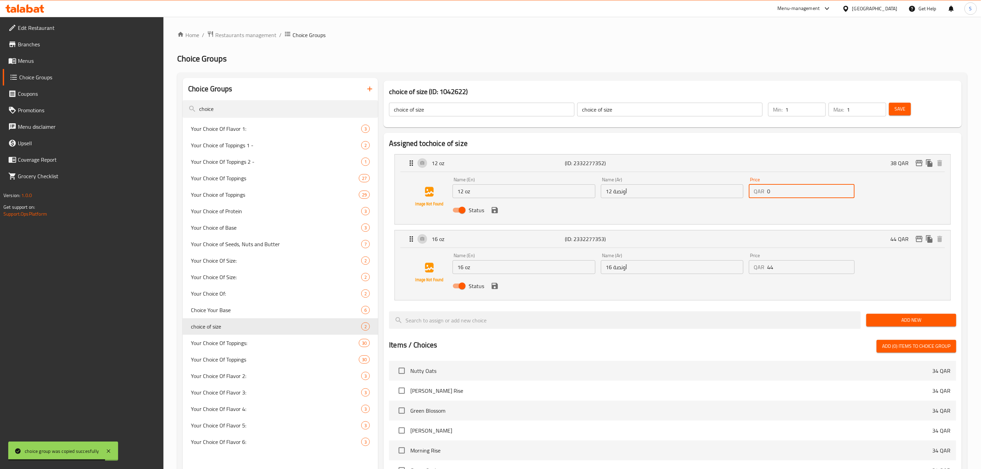
type input "0"
click at [758, 265] on div "QAR 44 Price" at bounding box center [802, 267] width 106 height 14
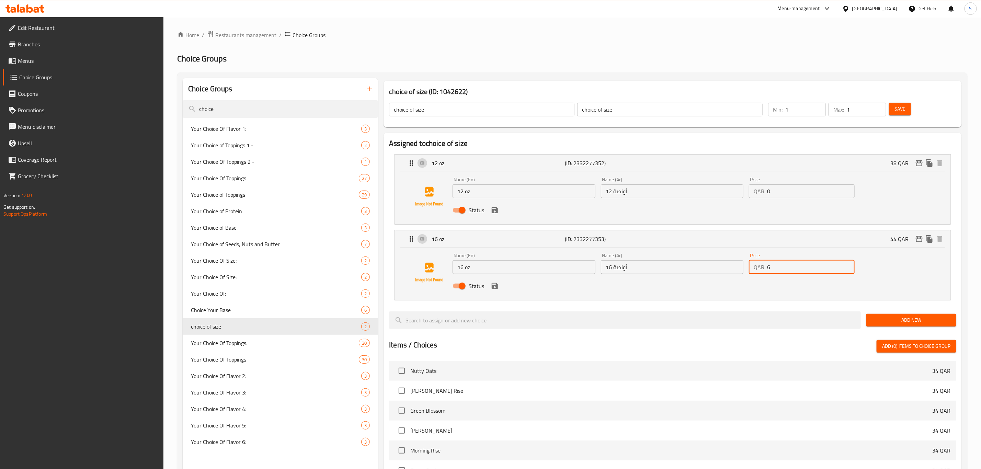
click at [733, 294] on div "Status" at bounding box center [672, 286] width 445 height 19
type input "6"
click at [494, 215] on button "save" at bounding box center [495, 210] width 10 height 10
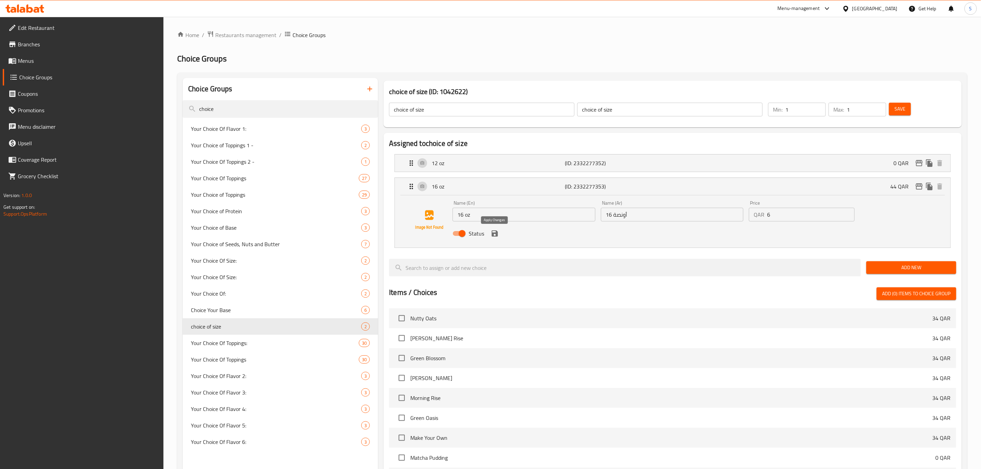
click at [495, 234] on icon "save" at bounding box center [495, 233] width 8 height 8
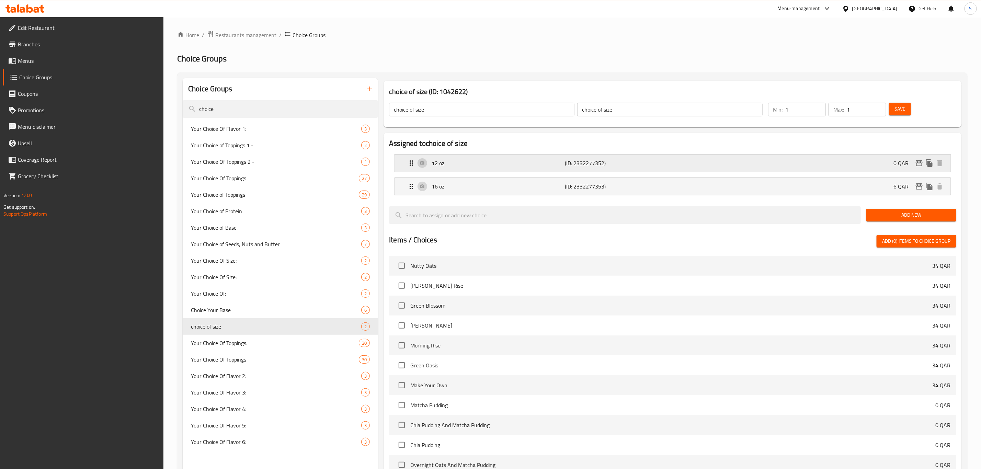
click at [923, 165] on icon "edit" at bounding box center [919, 163] width 8 height 8
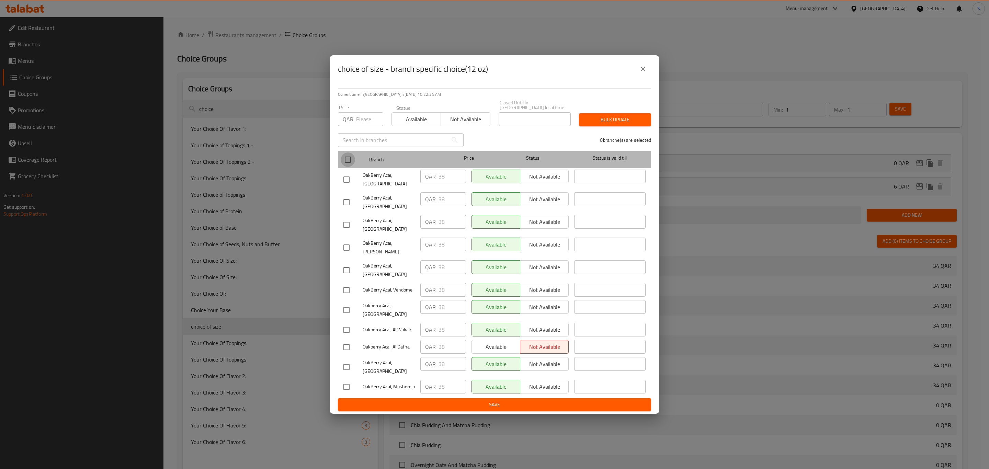
drag, startPoint x: 348, startPoint y: 166, endPoint x: 363, endPoint y: 143, distance: 28.0
click at [349, 164] on input "checkbox" at bounding box center [348, 160] width 14 height 14
checkbox input "true"
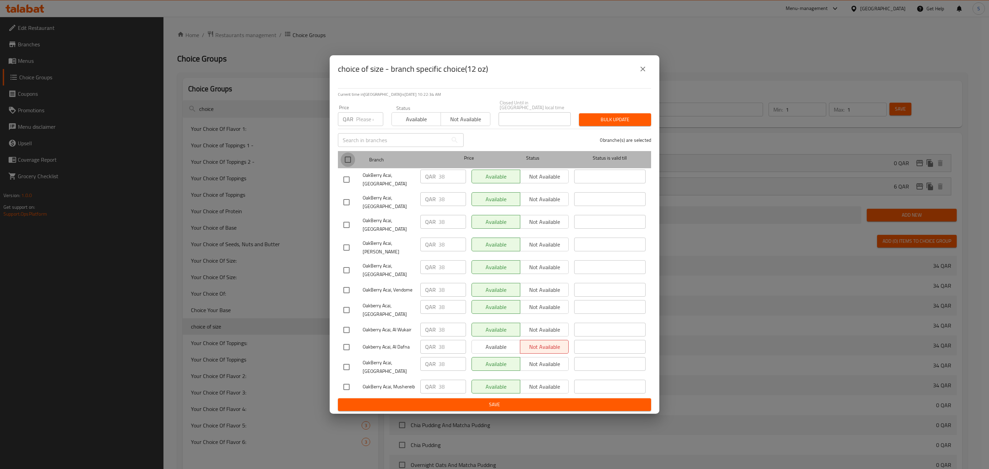
checkbox input "true"
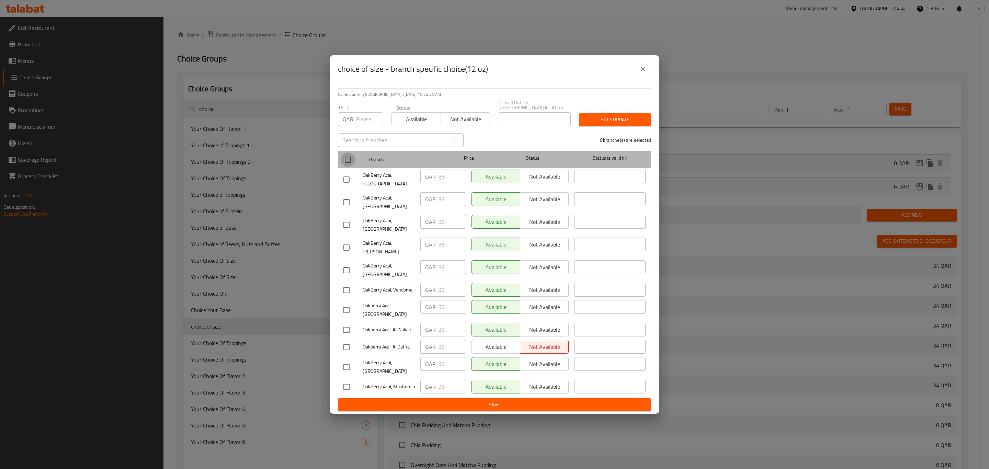
checkbox input "true"
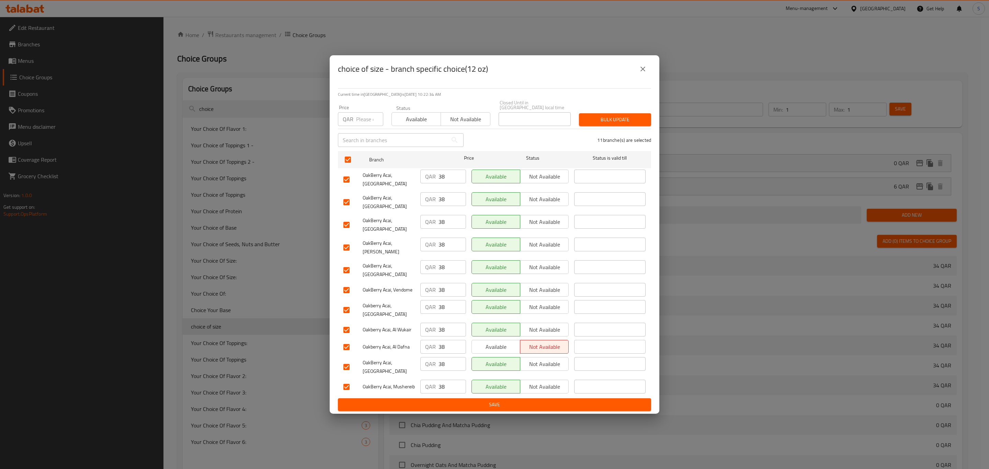
click at [366, 125] on input "number" at bounding box center [369, 119] width 27 height 14
type input "0"
click at [608, 124] on span "Bulk update" at bounding box center [615, 119] width 61 height 9
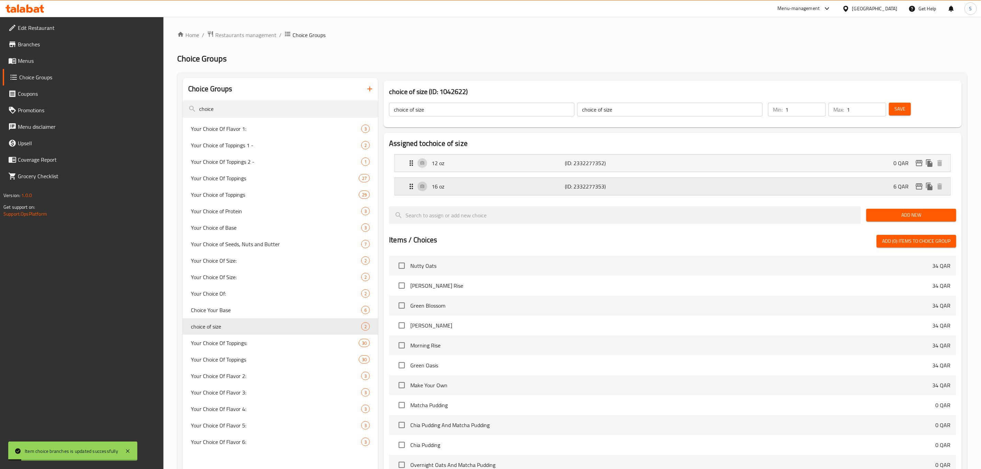
click at [871, 185] on div "16 oz (ID: 2332277353) 6 QAR" at bounding box center [674, 186] width 535 height 17
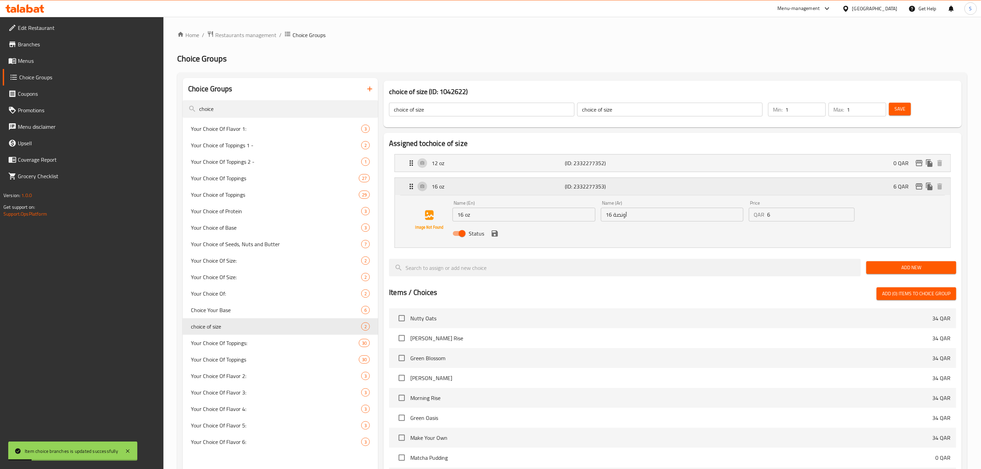
click at [920, 185] on icon "edit" at bounding box center [919, 186] width 7 height 6
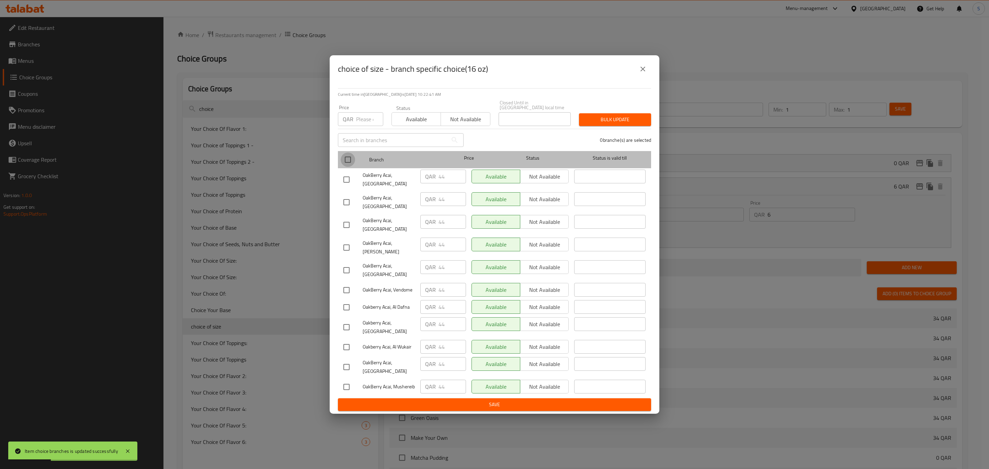
drag, startPoint x: 345, startPoint y: 167, endPoint x: 355, endPoint y: 153, distance: 17.5
click at [346, 167] on input "checkbox" at bounding box center [348, 160] width 14 height 14
checkbox input "true"
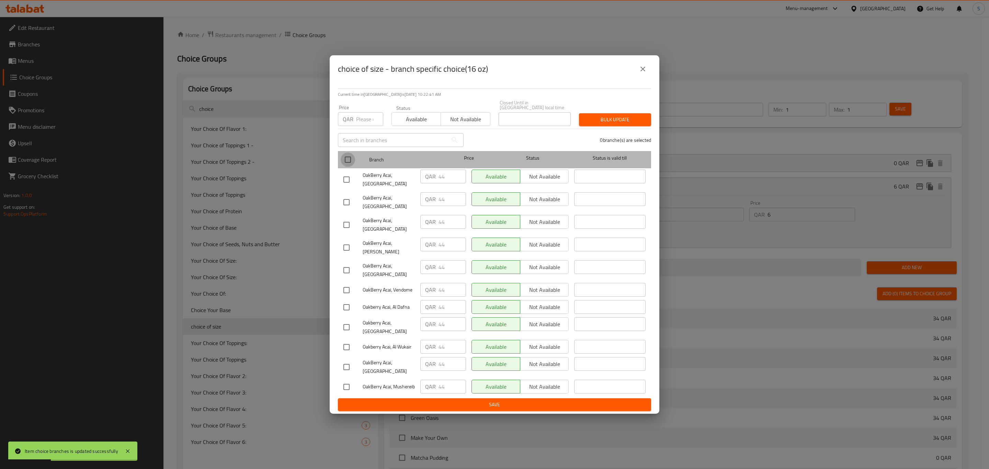
checkbox input "true"
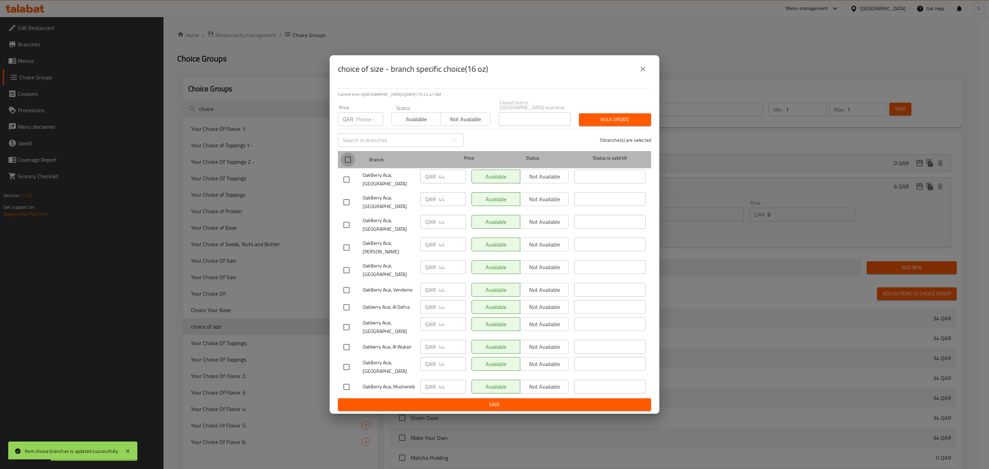
checkbox input "true"
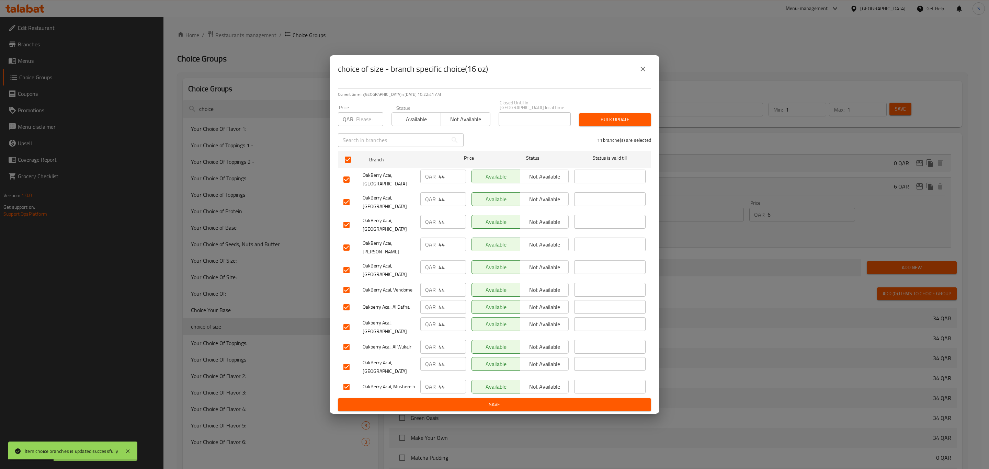
click at [360, 126] on input "number" at bounding box center [369, 119] width 27 height 14
type input "6"
click at [608, 118] on div "Bulk update" at bounding box center [615, 119] width 80 height 21
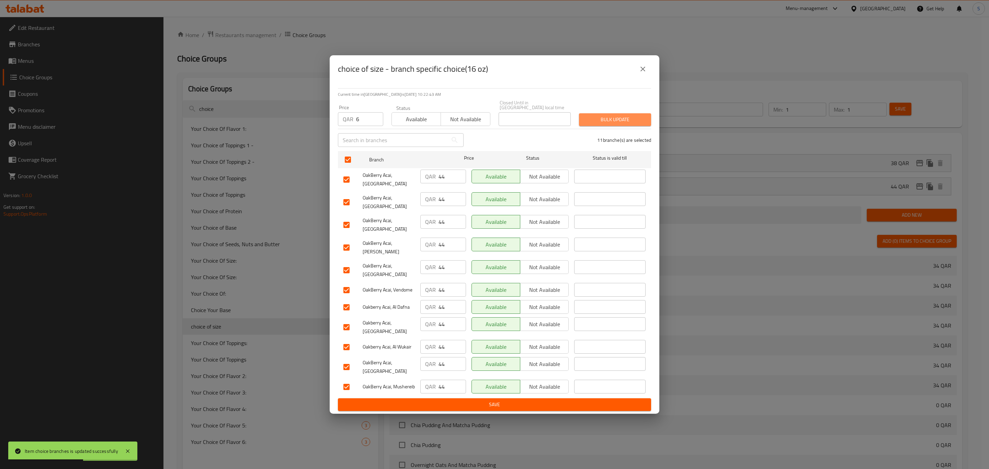
click at [607, 124] on span "Bulk update" at bounding box center [615, 119] width 61 height 9
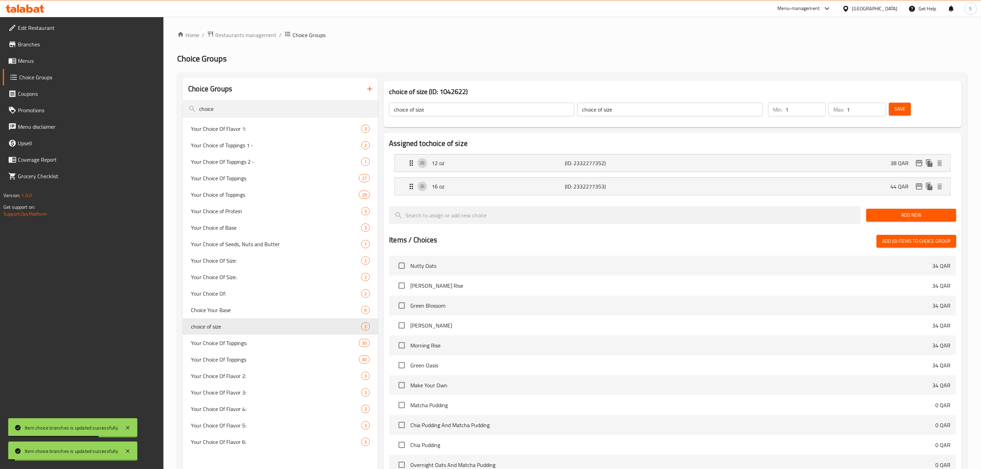
click at [563, 59] on h2 "Choice Groups" at bounding box center [572, 58] width 790 height 11
click at [35, 58] on span "Menus" at bounding box center [88, 61] width 140 height 8
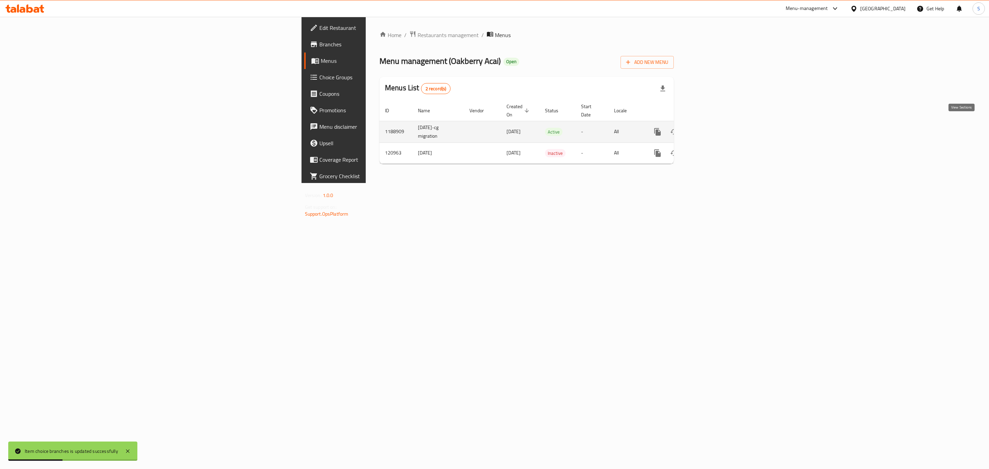
click at [711, 128] on icon "enhanced table" at bounding box center [707, 132] width 8 height 8
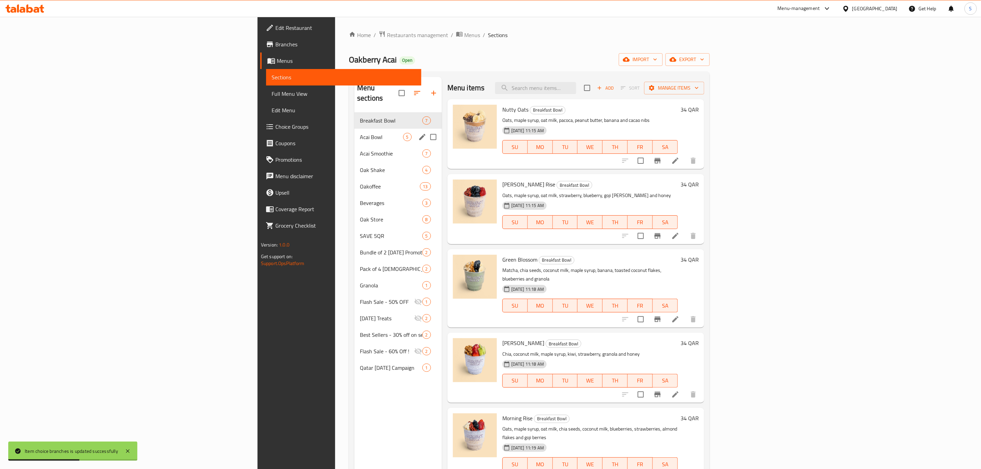
click at [360, 133] on span "Acai Bowl" at bounding box center [381, 137] width 43 height 8
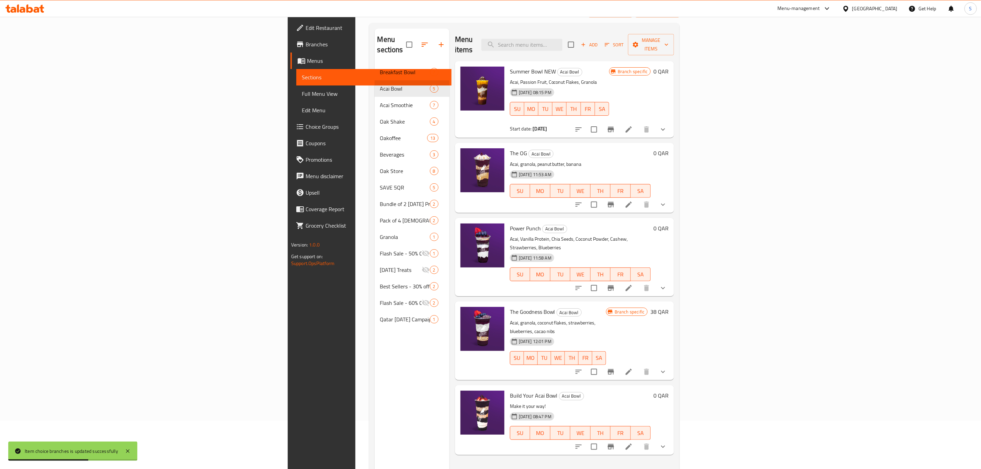
scroll to position [96, 0]
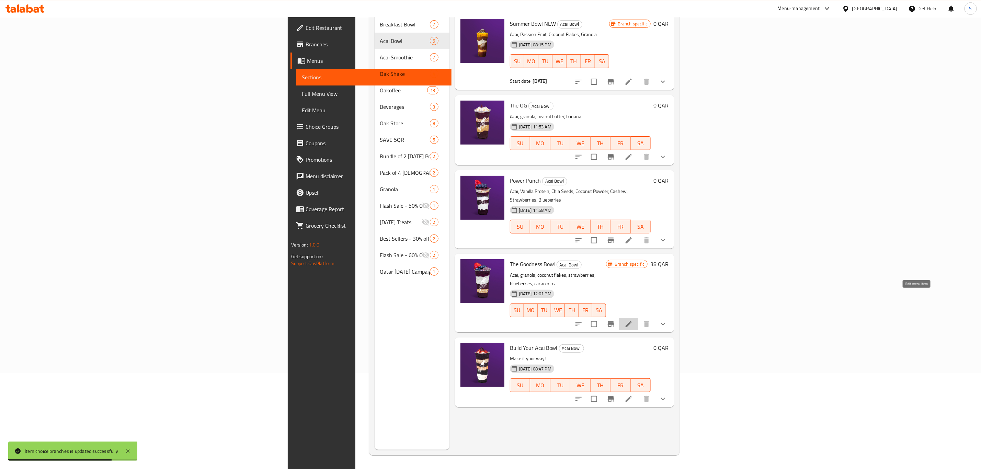
click at [633, 320] on icon at bounding box center [629, 324] width 8 height 8
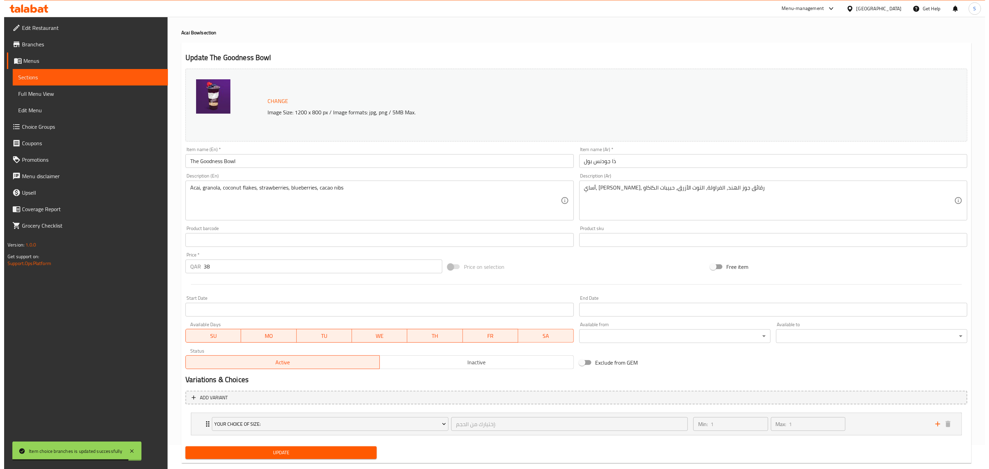
scroll to position [37, 0]
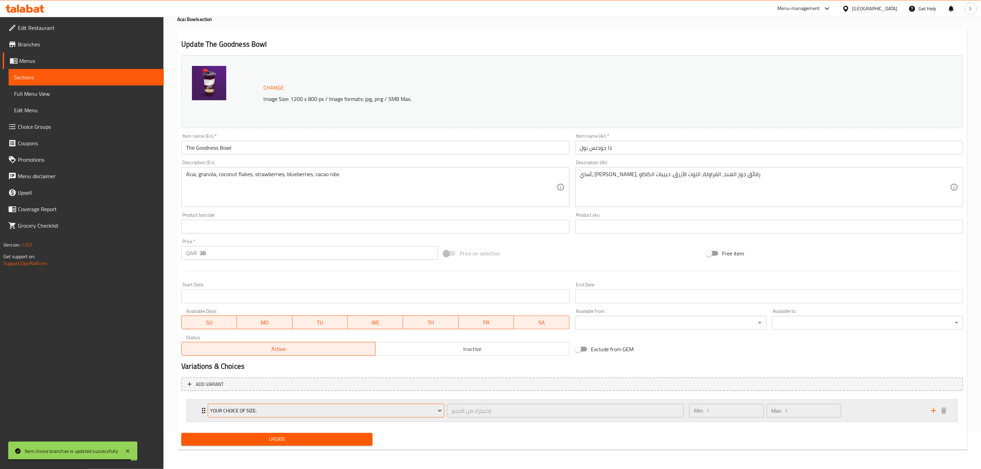
click at [315, 411] on span "Your Choice Of Size:" at bounding box center [327, 411] width 232 height 9
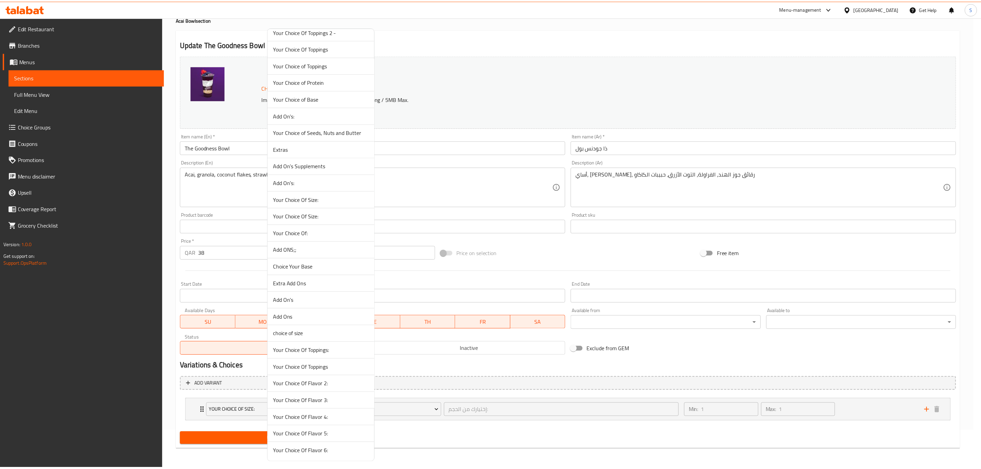
scroll to position [62, 0]
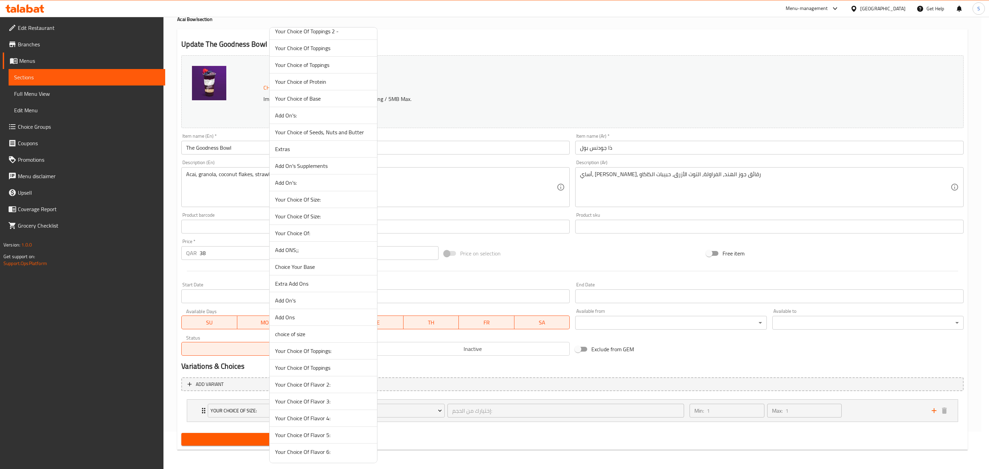
click at [312, 332] on span "choice of size" at bounding box center [323, 334] width 97 height 8
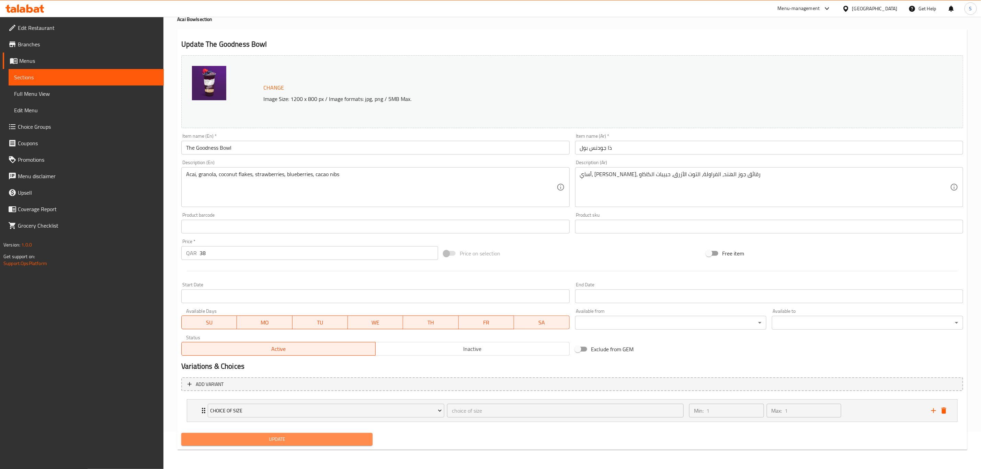
click at [295, 437] on span "Update" at bounding box center [277, 439] width 180 height 9
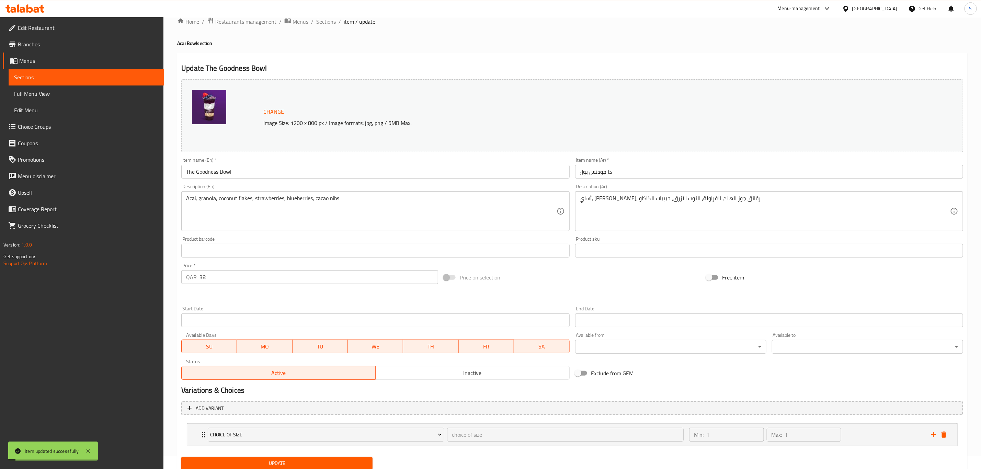
scroll to position [0, 0]
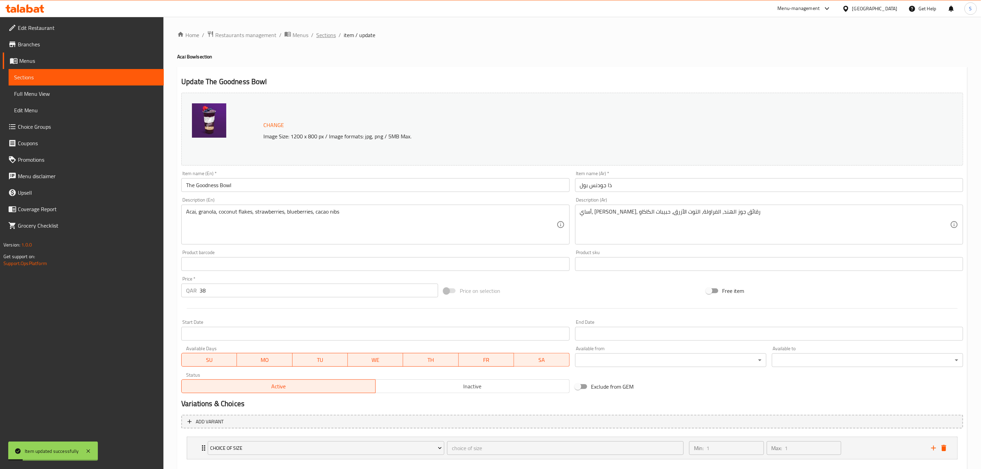
click at [327, 37] on span "Sections" at bounding box center [326, 35] width 20 height 8
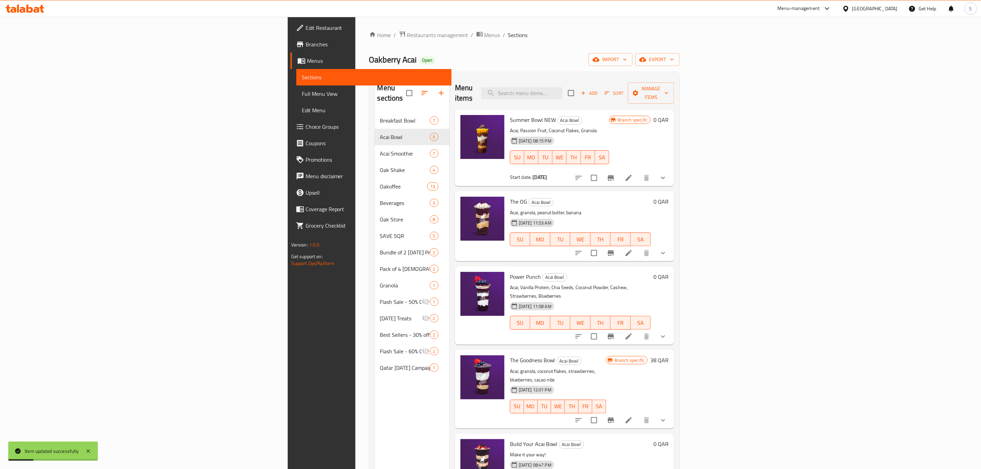
scroll to position [52, 0]
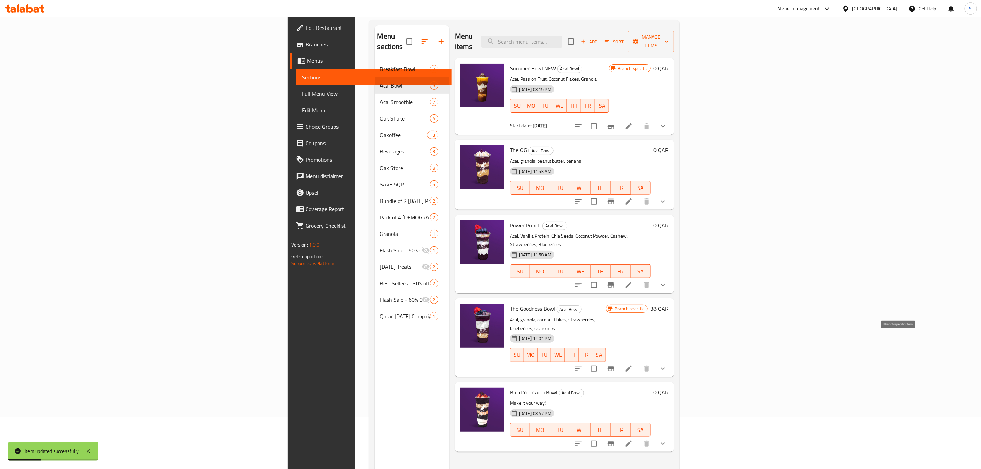
click at [615, 365] on icon "Branch-specific-item" at bounding box center [611, 369] width 8 height 8
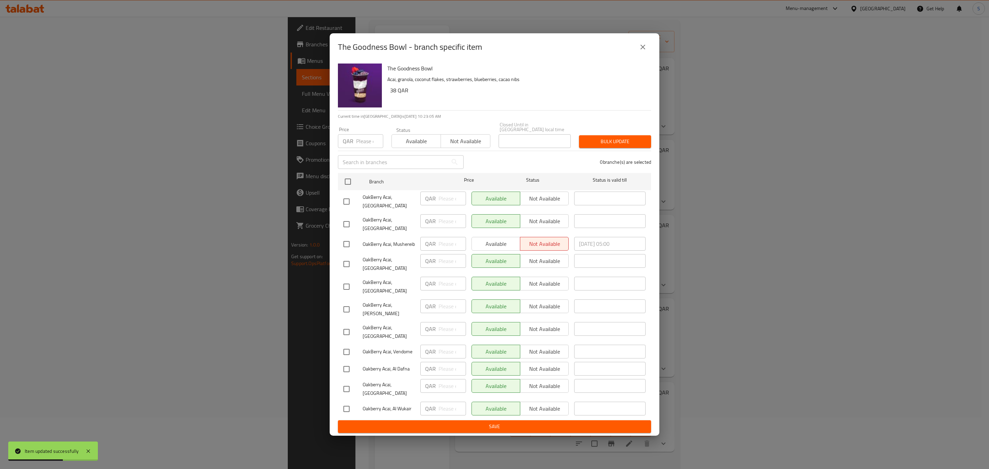
drag, startPoint x: 644, startPoint y: 56, endPoint x: 663, endPoint y: 90, distance: 38.9
click at [644, 51] on icon "close" at bounding box center [643, 47] width 8 height 8
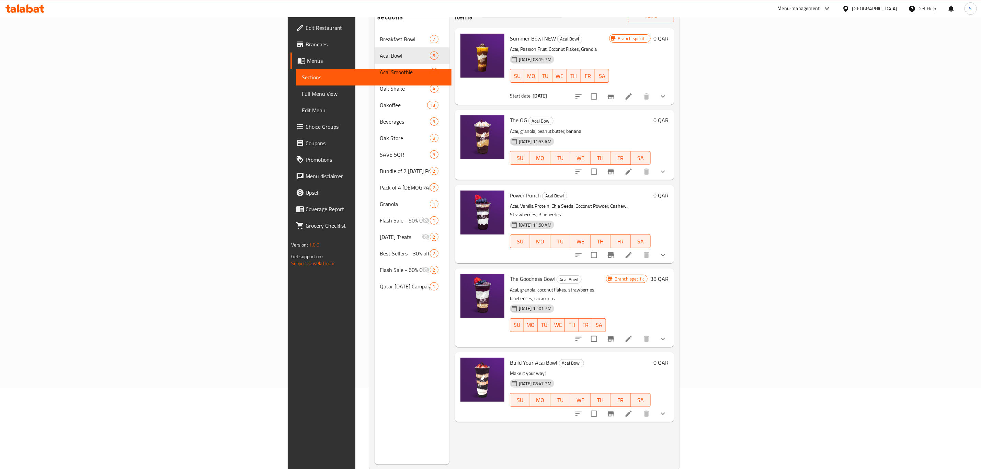
scroll to position [96, 0]
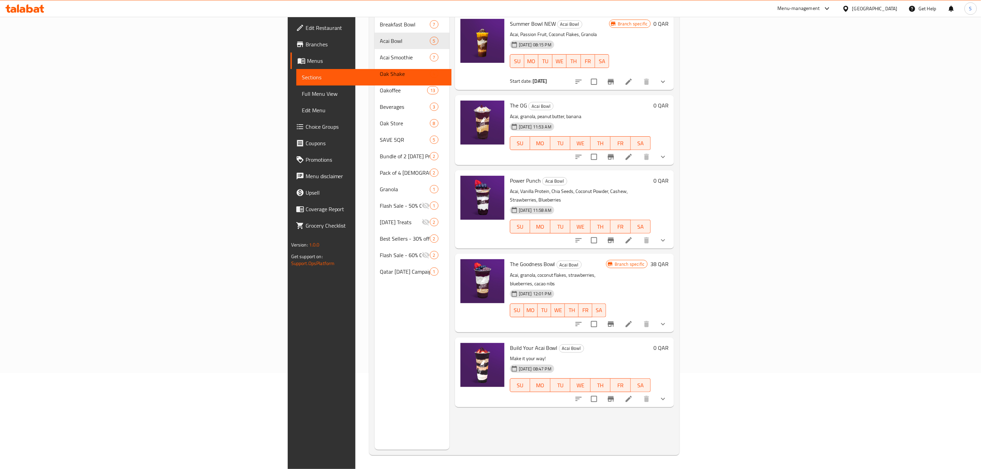
click at [633, 395] on icon at bounding box center [629, 399] width 8 height 8
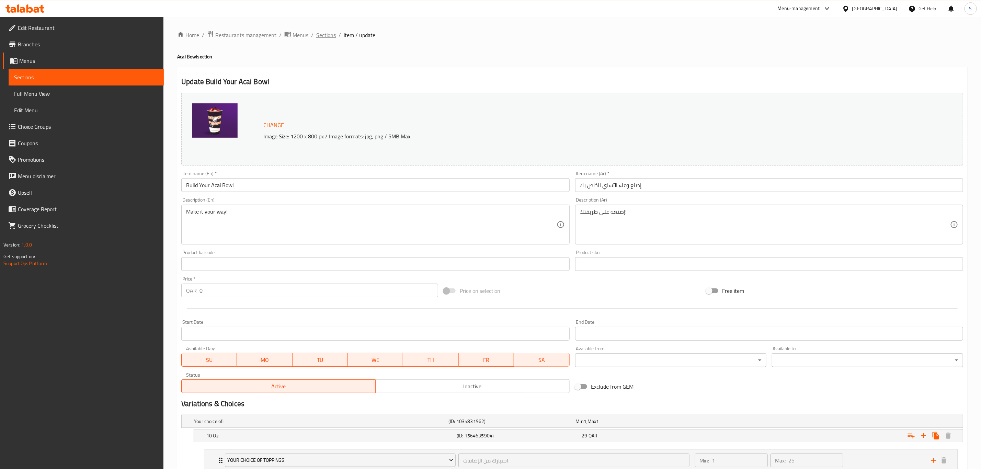
click at [327, 35] on span "Sections" at bounding box center [326, 35] width 20 height 8
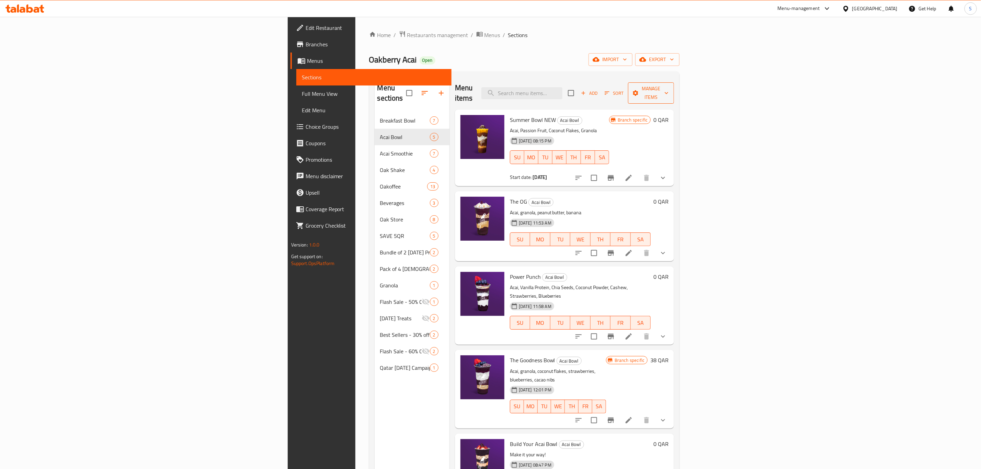
click at [670, 90] on icon "button" at bounding box center [666, 93] width 7 height 7
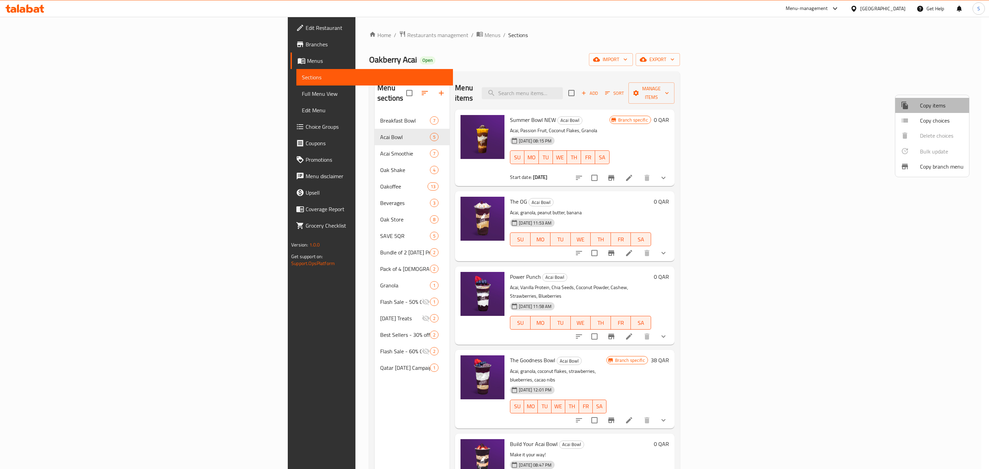
click at [934, 106] on span "Copy items" at bounding box center [942, 105] width 44 height 8
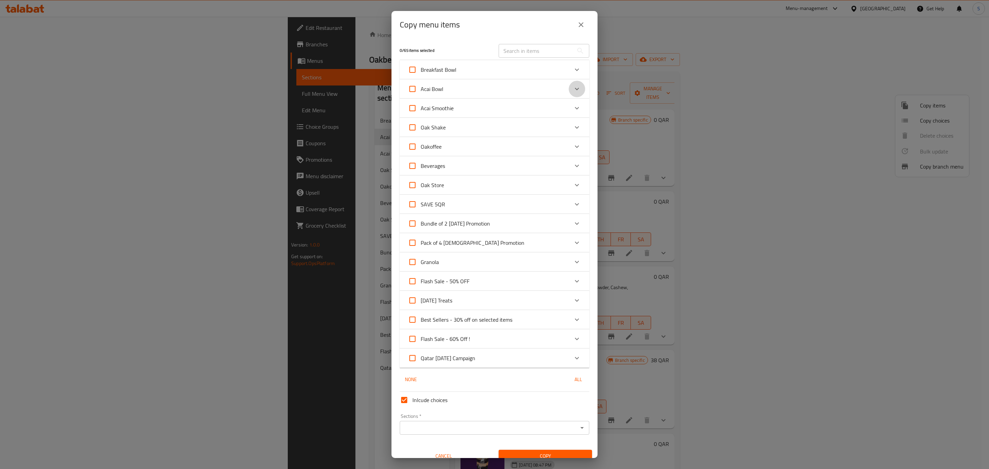
drag, startPoint x: 571, startPoint y: 88, endPoint x: 570, endPoint y: 92, distance: 4.5
click at [573, 88] on icon "Expand" at bounding box center [577, 89] width 8 height 8
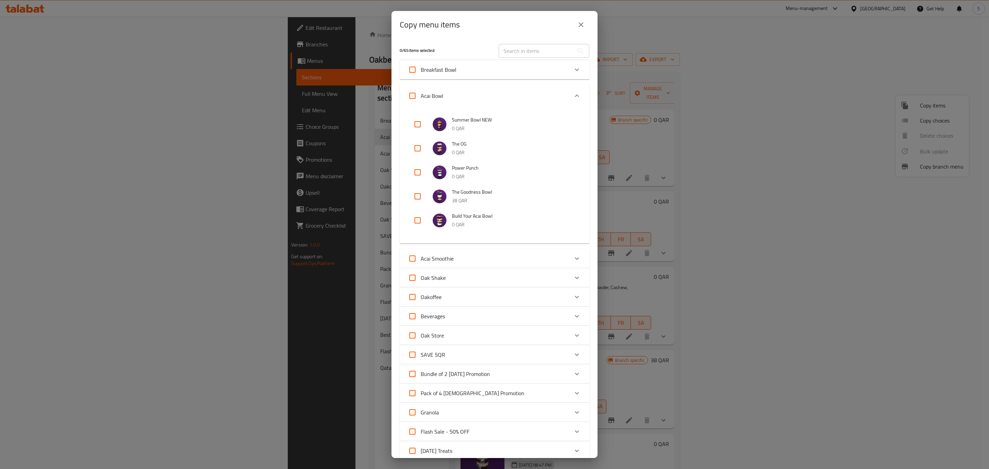
click at [418, 218] on input "checkbox" at bounding box center [417, 220] width 16 height 16
checkbox input "true"
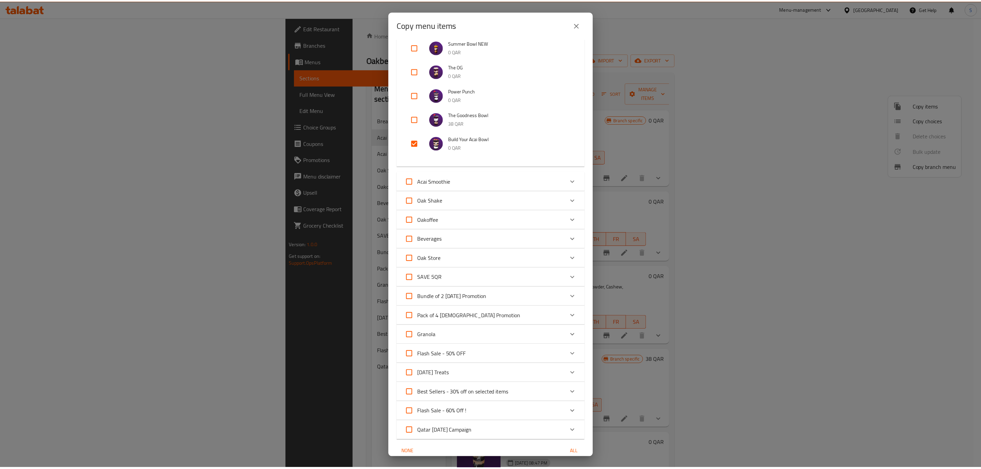
scroll to position [158, 0]
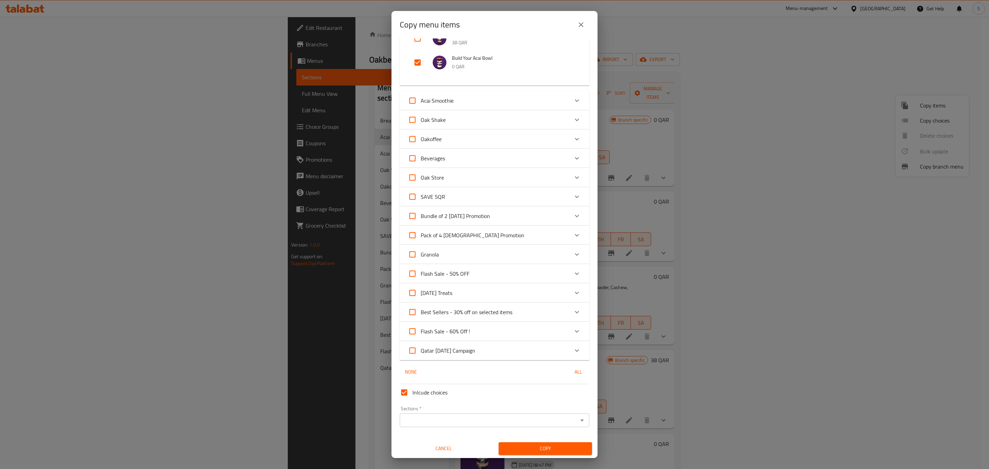
click at [405, 393] on input "Inlcude choices" at bounding box center [404, 392] width 16 height 16
checkbox input "false"
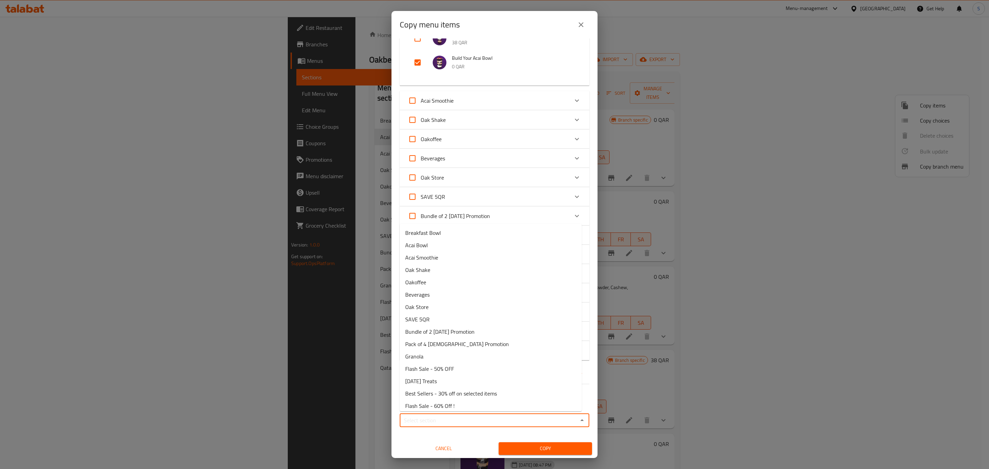
click at [439, 425] on div "Sections *" at bounding box center [495, 421] width 190 height 14
click at [442, 241] on li "Acai Bowl" at bounding box center [491, 245] width 182 height 12
type input "Acai Bowl"
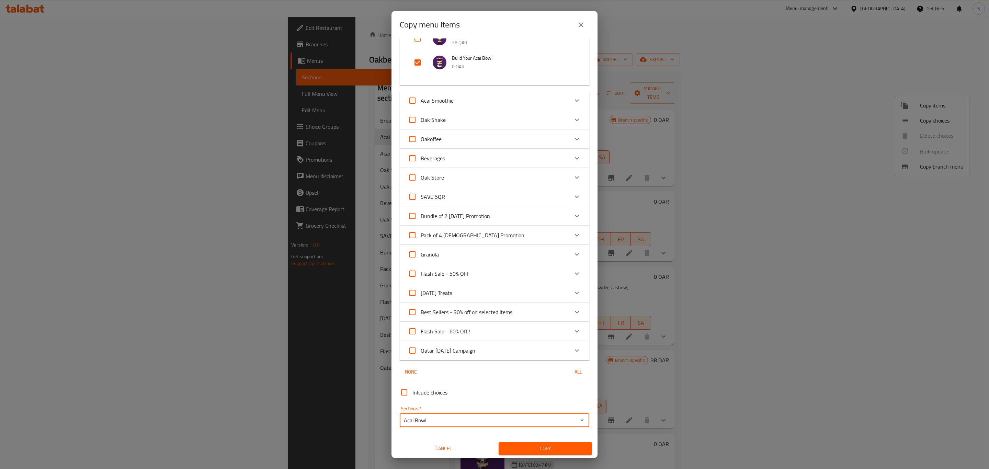
click at [535, 446] on span "Copy" at bounding box center [545, 449] width 82 height 9
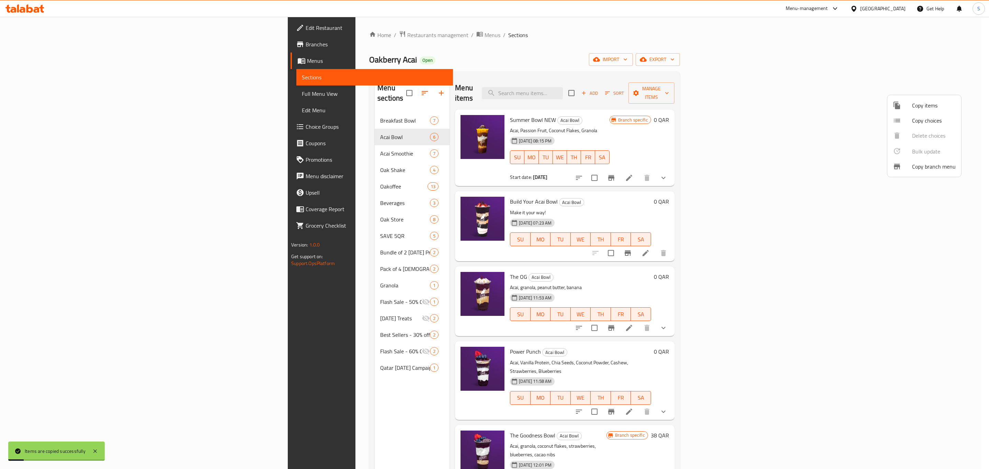
drag, startPoint x: 750, startPoint y: 335, endPoint x: 766, endPoint y: 342, distance: 18.0
click at [750, 334] on div at bounding box center [494, 234] width 989 height 469
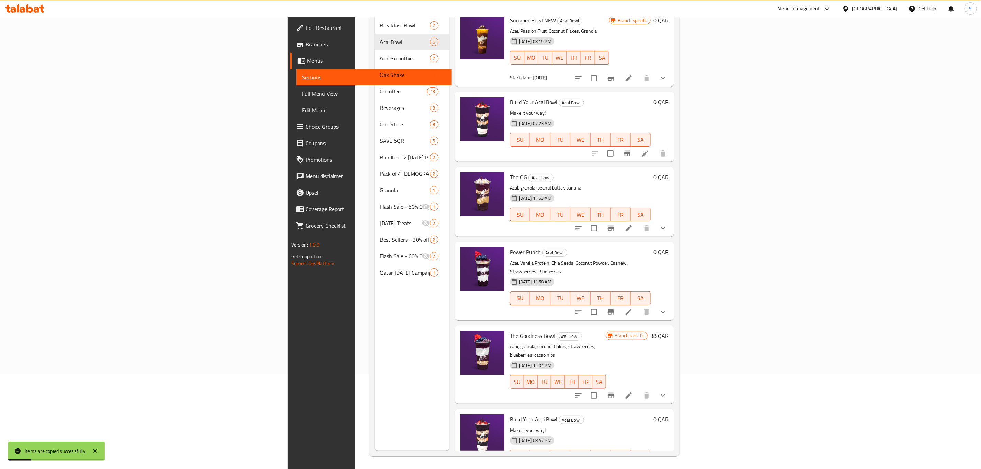
scroll to position [96, 0]
click at [633, 466] on icon at bounding box center [629, 470] width 8 height 8
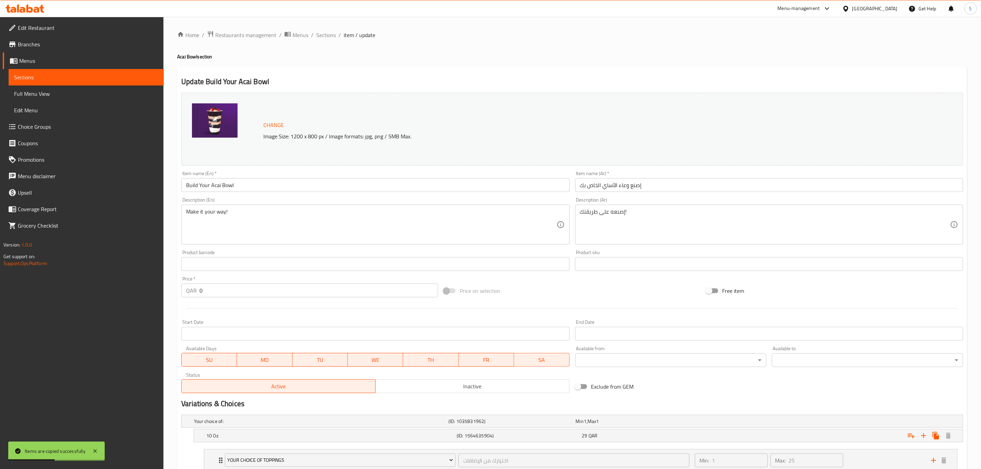
click at [265, 184] on div "Home / Restaurants management / Menus / Sections / item / update Acai Bowl sect…" at bounding box center [572, 340] width 790 height 619
click at [269, 185] on input "Build Your Acai Bowl" at bounding box center [375, 185] width 388 height 14
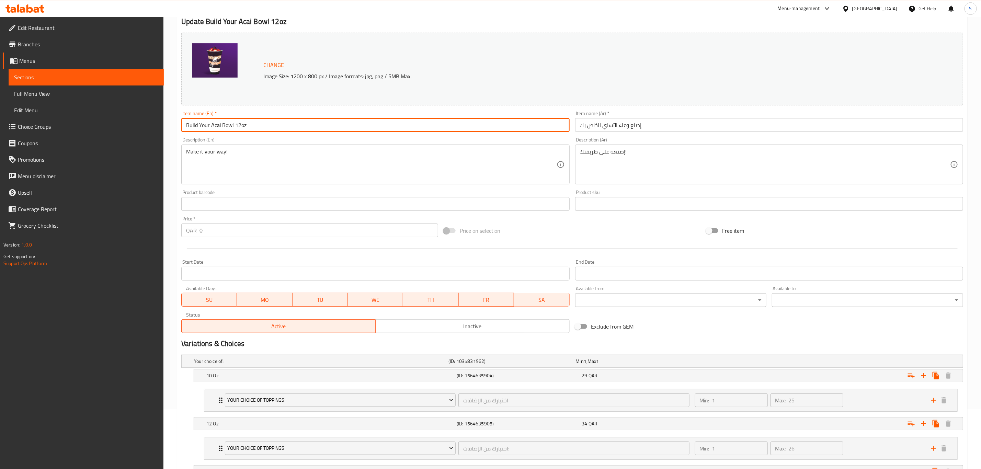
scroll to position [198, 0]
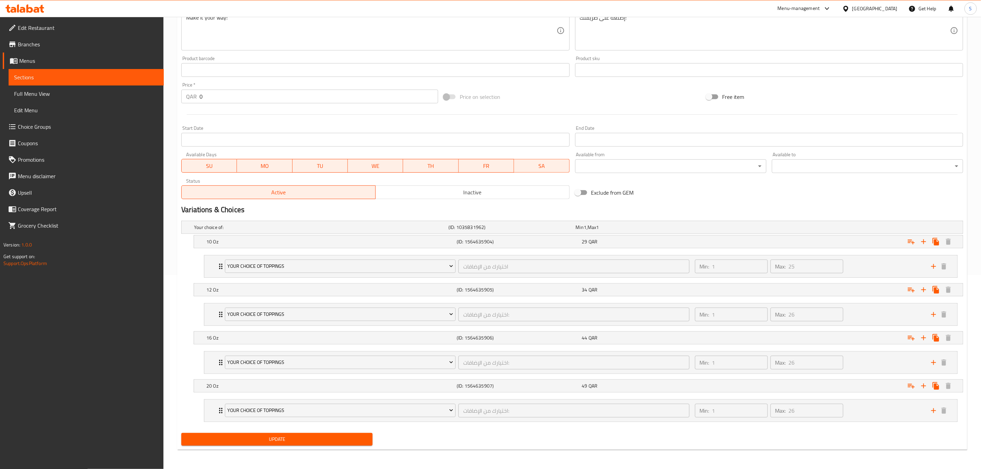
type input "Build Your Acai Bowl 12oz"
click at [177, 93] on div "Update Build Your Acai Bowl 12oz Change Image Size: 1200 x 800 px / Image forma…" at bounding box center [572, 161] width 790 height 577
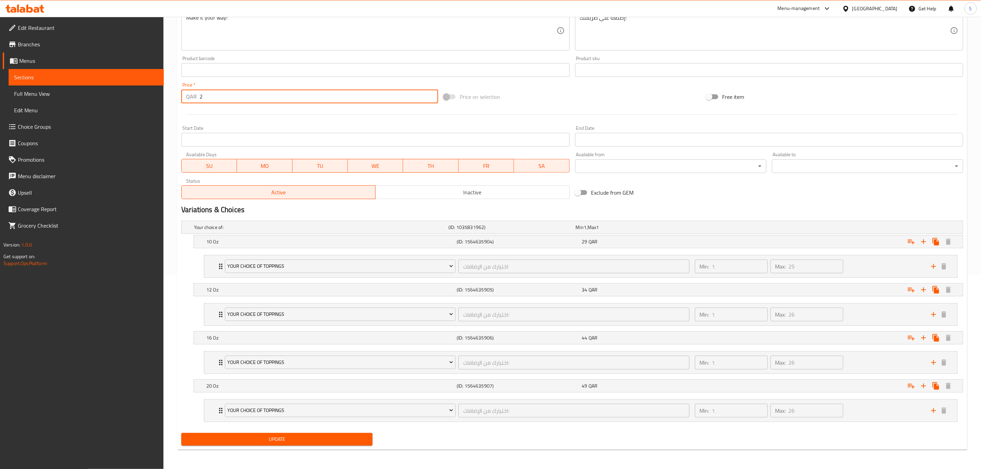
type input "29"
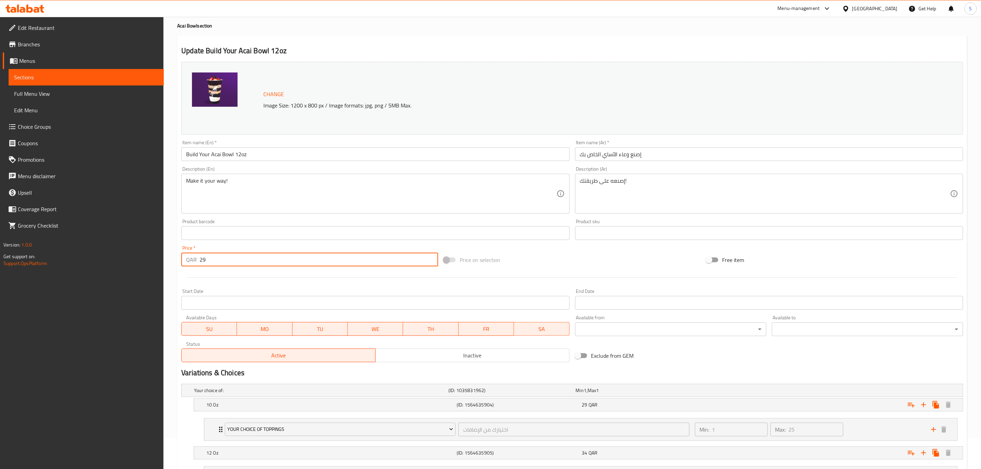
scroll to position [0, 0]
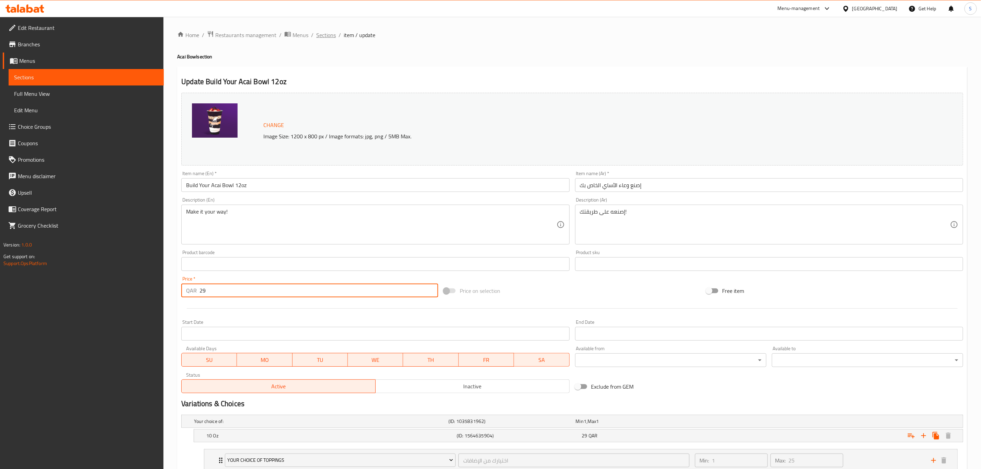
drag, startPoint x: 326, startPoint y: 36, endPoint x: 353, endPoint y: 46, distance: 29.7
click at [326, 36] on span "Sections" at bounding box center [326, 35] width 20 height 8
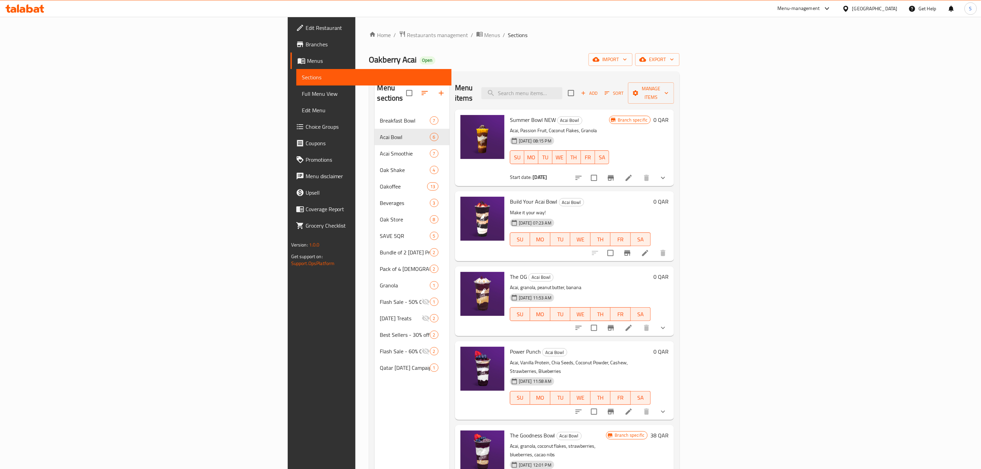
scroll to position [96, 0]
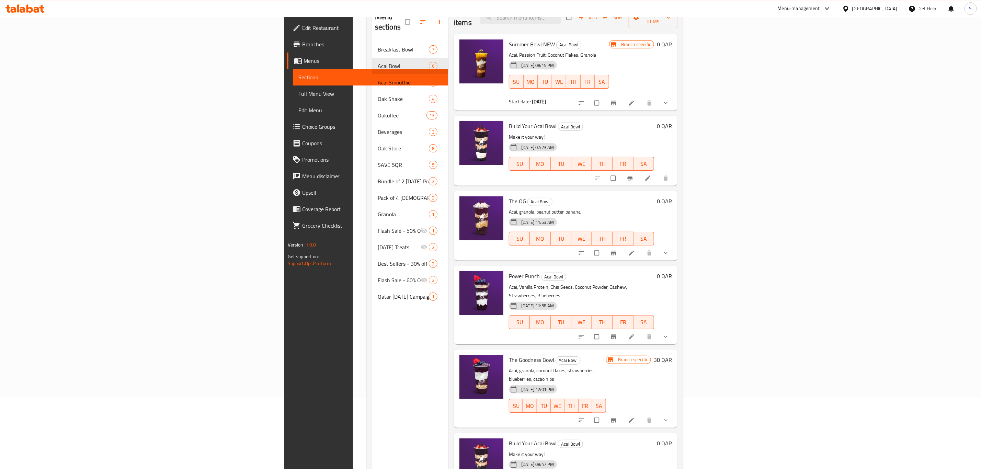
scroll to position [96, 0]
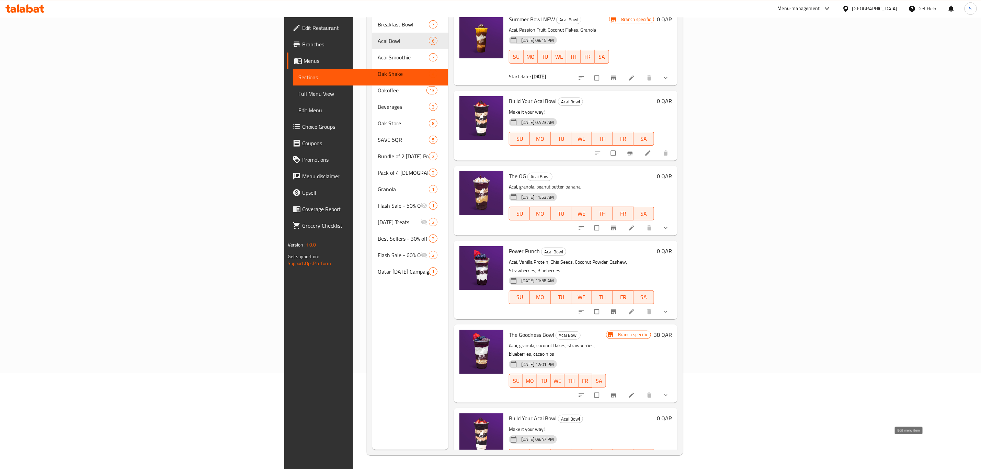
click at [635, 467] on icon at bounding box center [631, 470] width 7 height 7
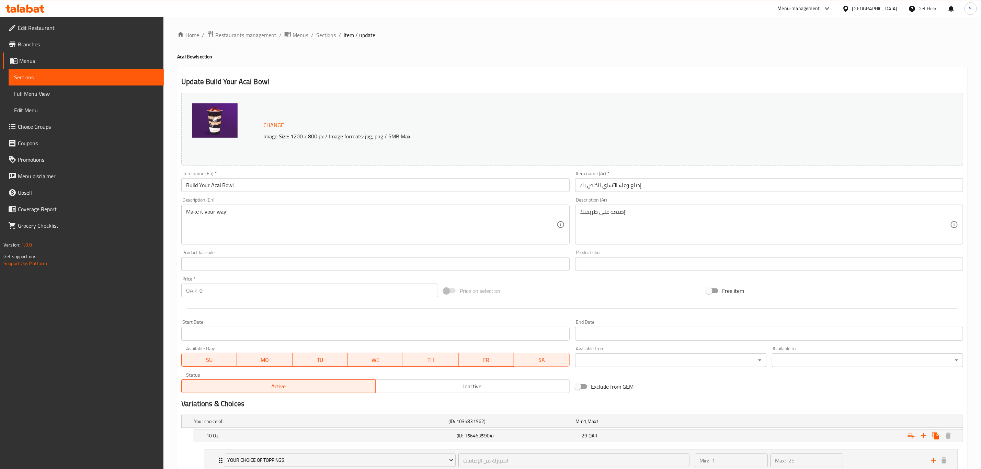
drag, startPoint x: 327, startPoint y: 33, endPoint x: 433, endPoint y: 69, distance: 112.1
click at [328, 33] on span "Sections" at bounding box center [326, 35] width 20 height 8
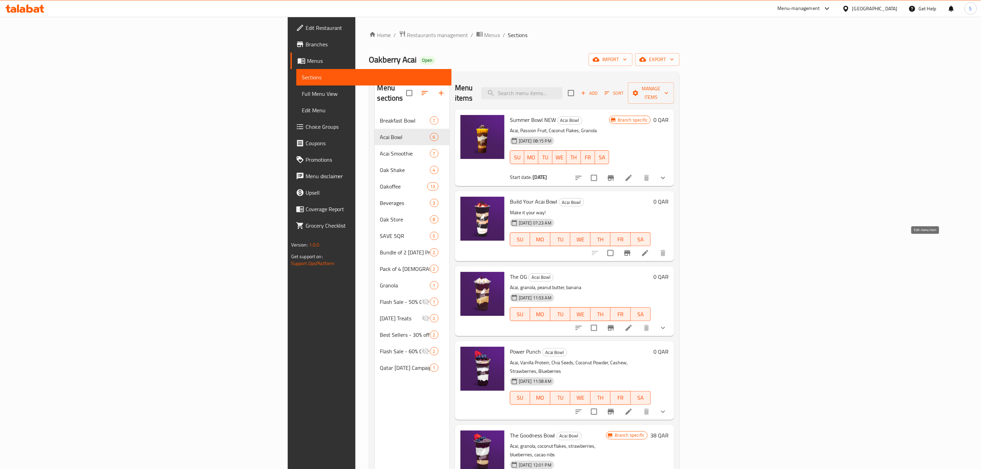
click at [650, 249] on icon at bounding box center [645, 253] width 8 height 8
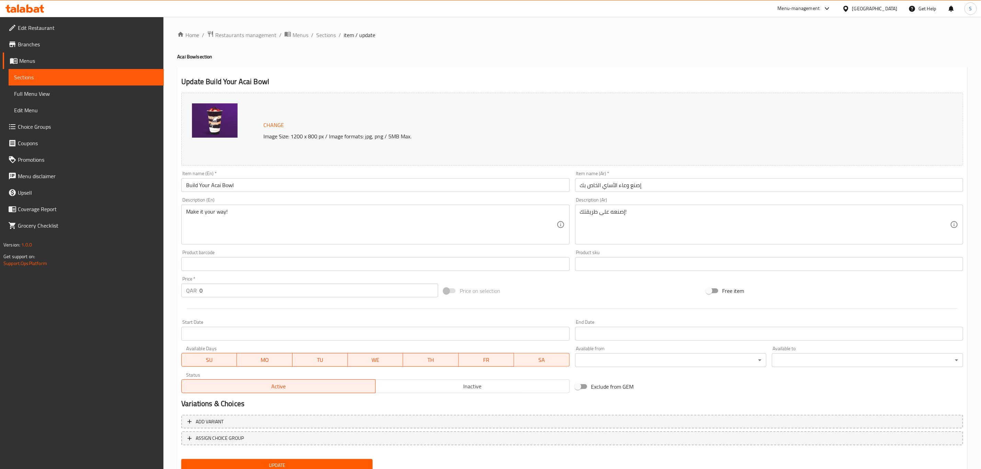
click at [265, 182] on input "Build Your Acai Bowl" at bounding box center [375, 185] width 388 height 14
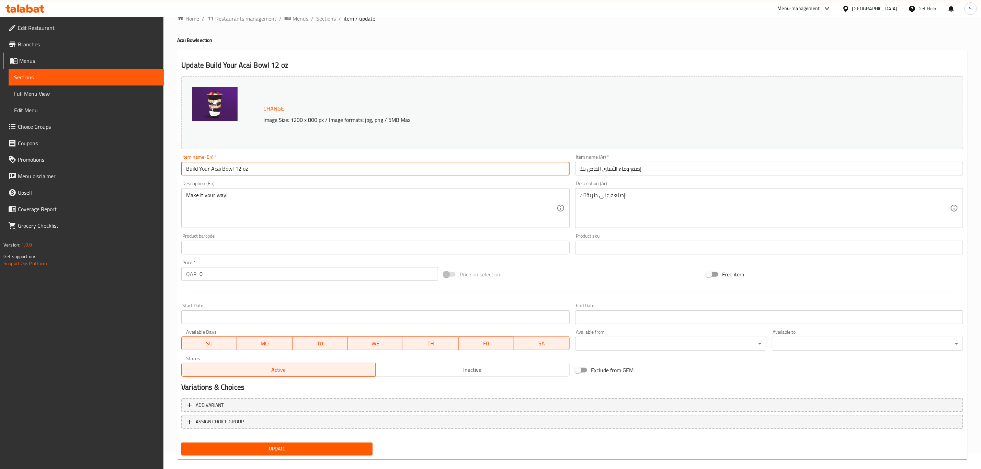
scroll to position [25, 0]
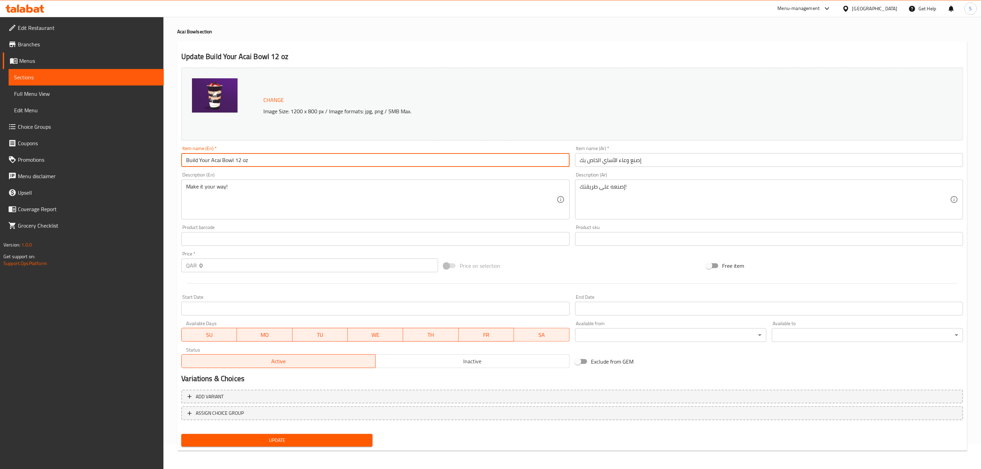
type input "Build Your Acai Bowl 12 oz"
click at [197, 264] on div "QAR 0 Price *" at bounding box center [309, 266] width 257 height 14
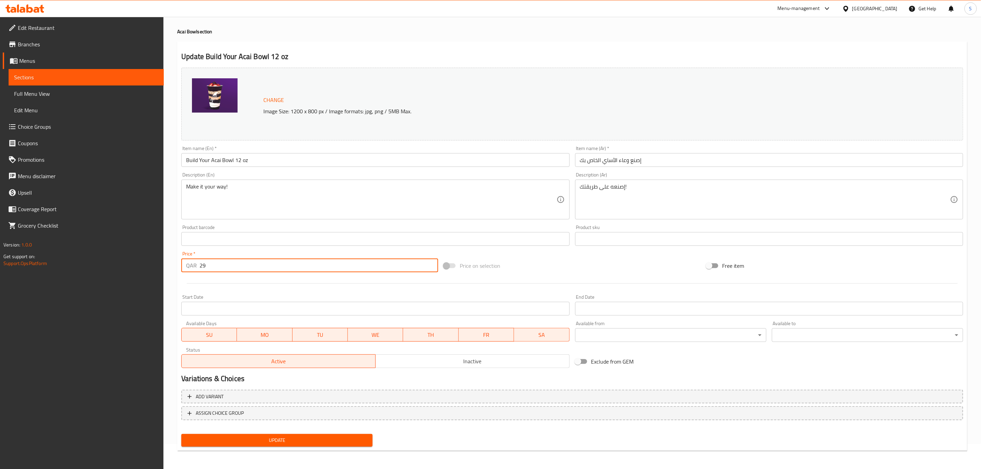
type input "29"
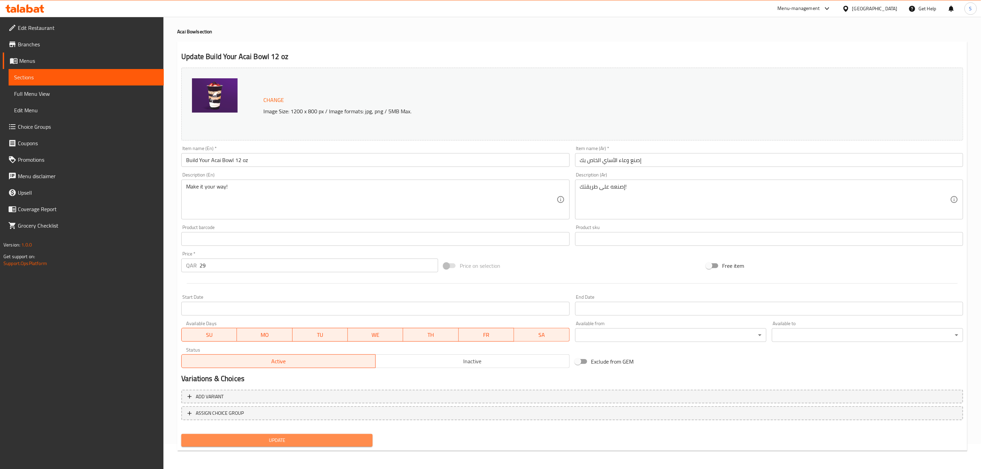
click at [242, 437] on span "Update" at bounding box center [277, 440] width 180 height 9
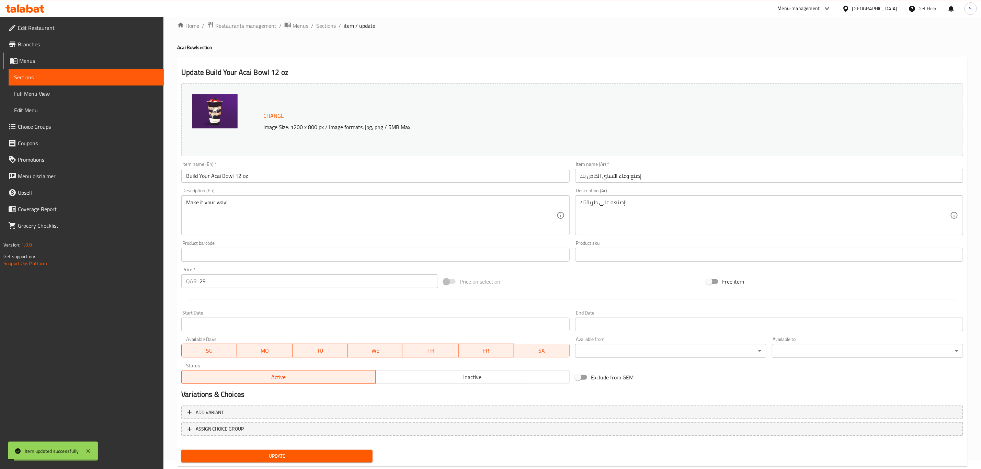
scroll to position [0, 0]
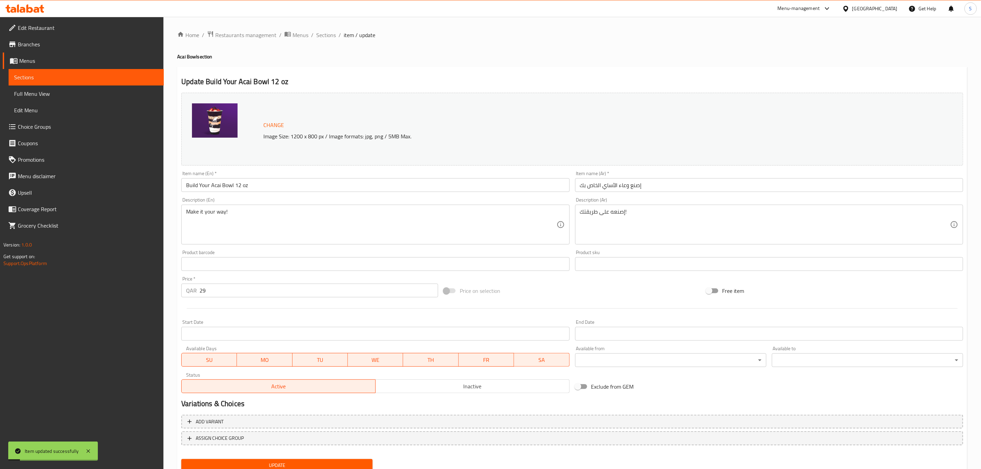
drag, startPoint x: 329, startPoint y: 36, endPoint x: 329, endPoint y: 40, distance: 3.8
click at [330, 36] on span "Sections" at bounding box center [326, 35] width 20 height 8
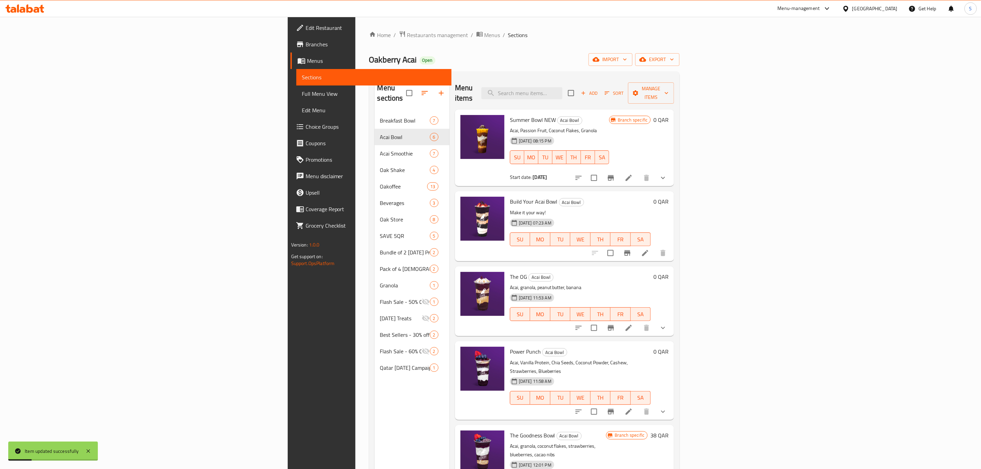
click at [651, 209] on p "Make it your way!" at bounding box center [580, 213] width 141 height 9
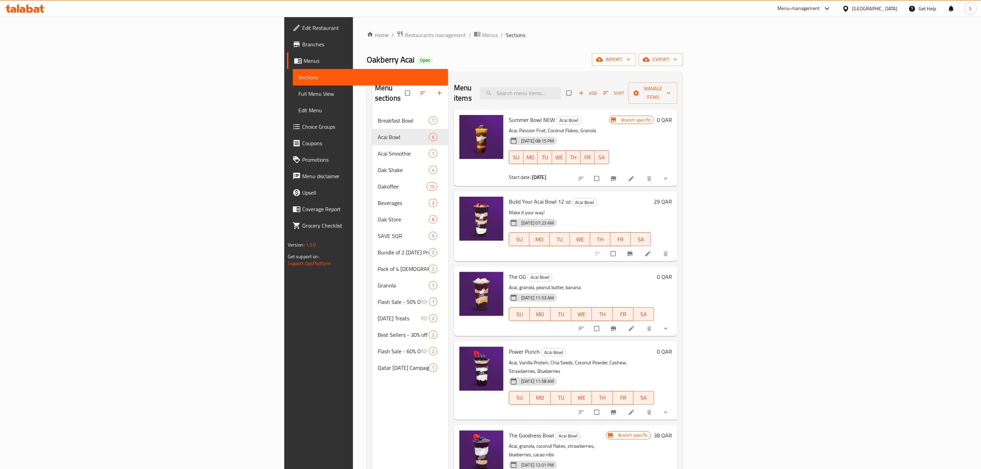
click at [639, 246] on button "Branch-specific-item" at bounding box center [631, 253] width 16 height 15
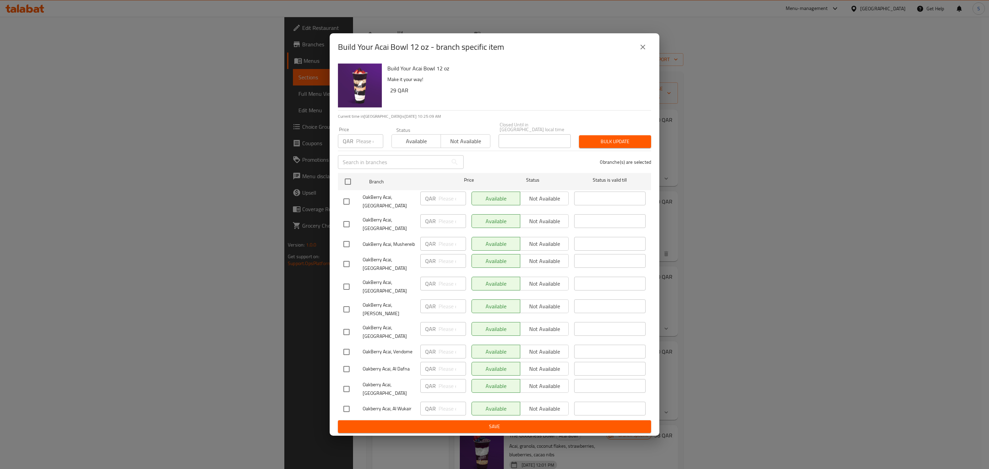
click at [645, 51] on icon "close" at bounding box center [643, 47] width 8 height 8
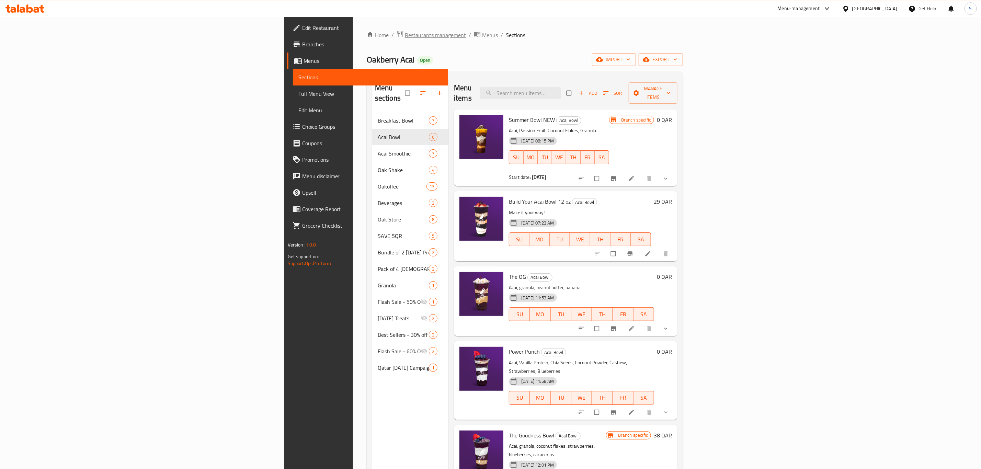
click at [405, 34] on span "Restaurants management" at bounding box center [435, 35] width 61 height 8
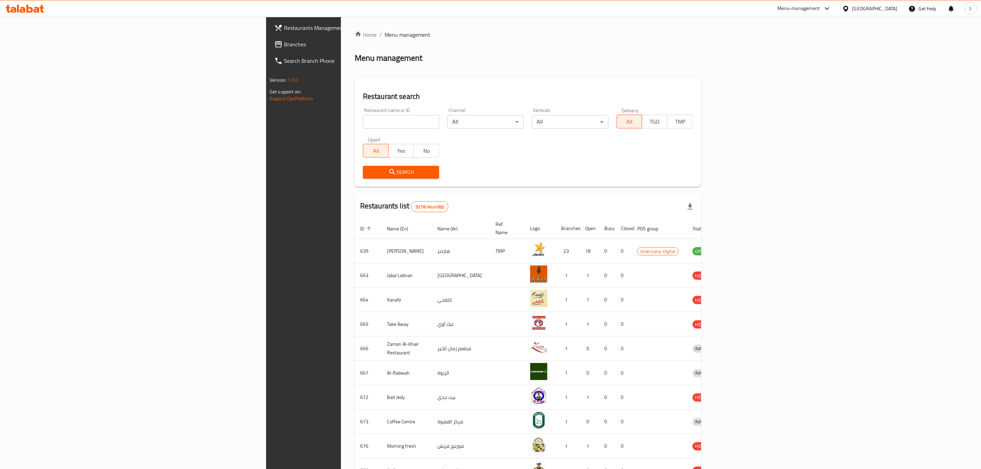
click at [820, 11] on div "Menu-management" at bounding box center [799, 8] width 42 height 8
click at [805, 41] on div "Agent Campaigns Center" at bounding box center [794, 46] width 63 height 16
click at [363, 123] on input "search" at bounding box center [401, 122] width 76 height 14
type input "oak"
click button "Search" at bounding box center [401, 172] width 76 height 13
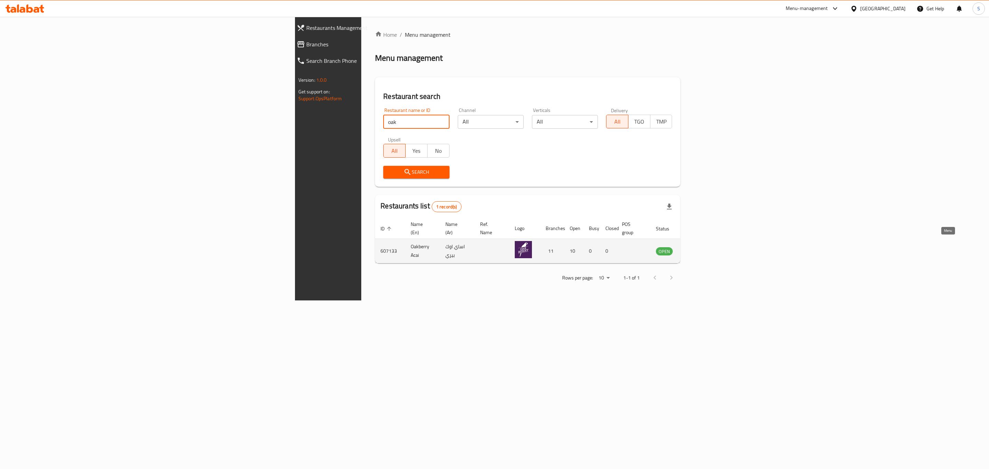
click at [705, 247] on link "enhanced table" at bounding box center [698, 251] width 13 height 8
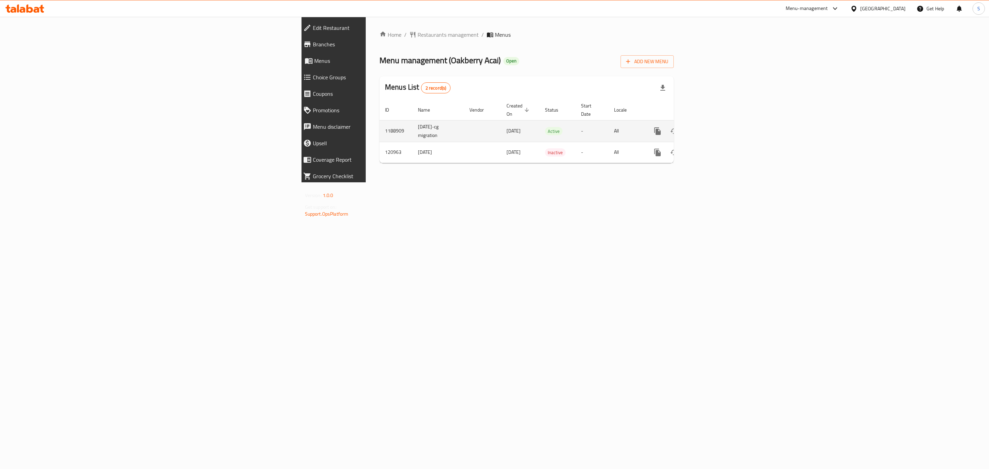
click at [716, 128] on link "enhanced table" at bounding box center [707, 131] width 16 height 16
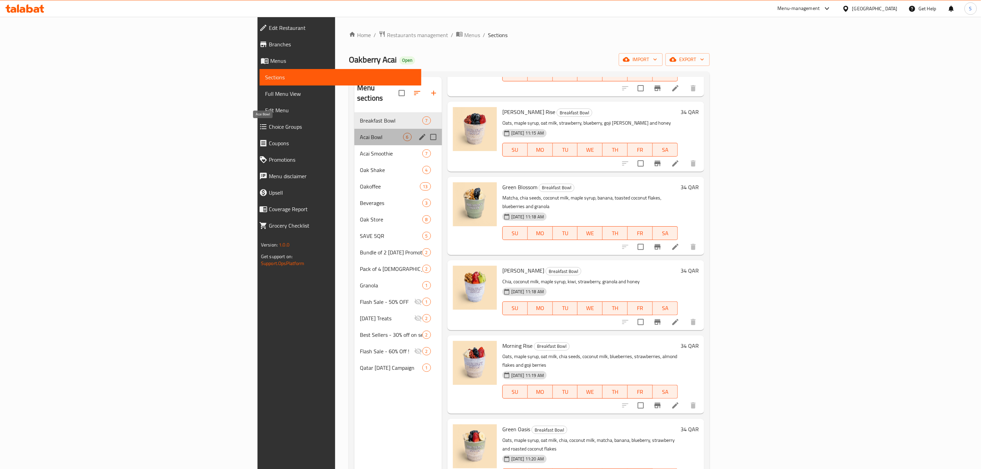
click at [360, 133] on span "Acai Bowl" at bounding box center [381, 137] width 43 height 8
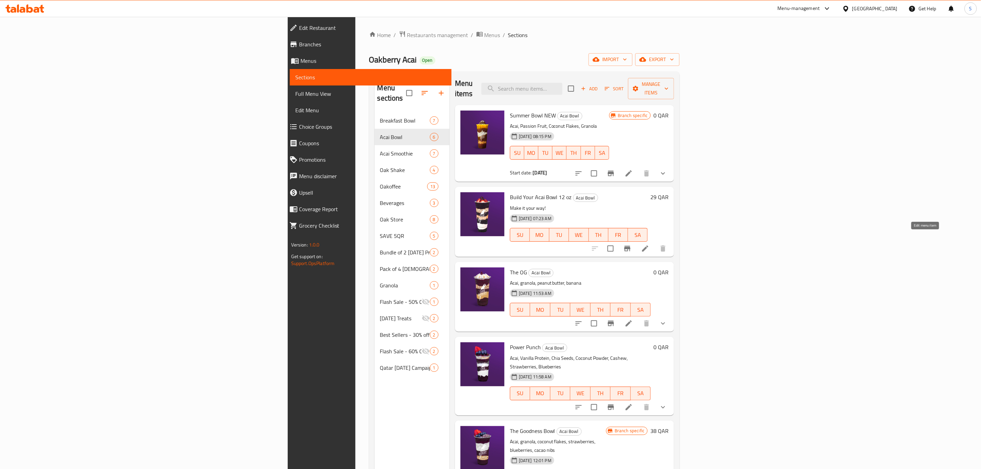
click at [650, 245] on icon at bounding box center [645, 249] width 8 height 8
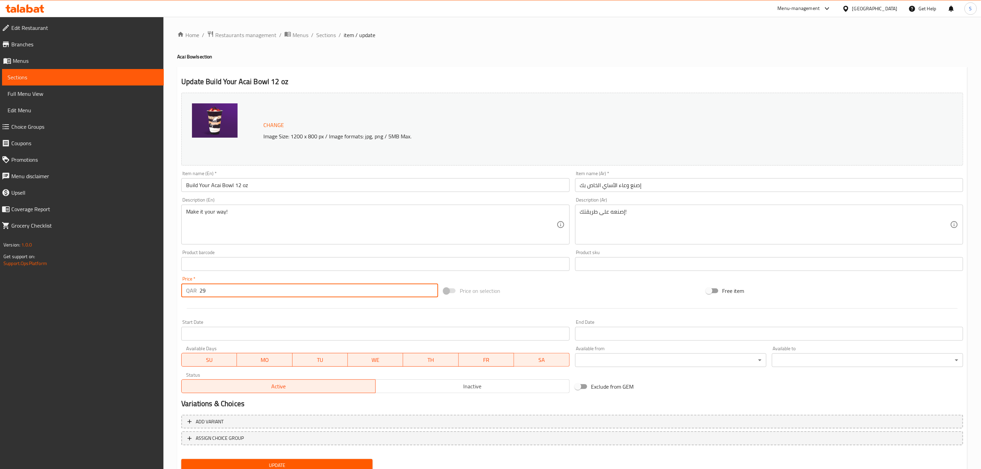
drag, startPoint x: 208, startPoint y: 292, endPoint x: 171, endPoint y: 290, distance: 36.8
click at [171, 291] on div "Home / Restaurants management / Menus / Sections / item / update Acai Bowl sect…" at bounding box center [573, 256] width 818 height 479
type input "34"
click at [229, 308] on div at bounding box center [573, 308] width 788 height 17
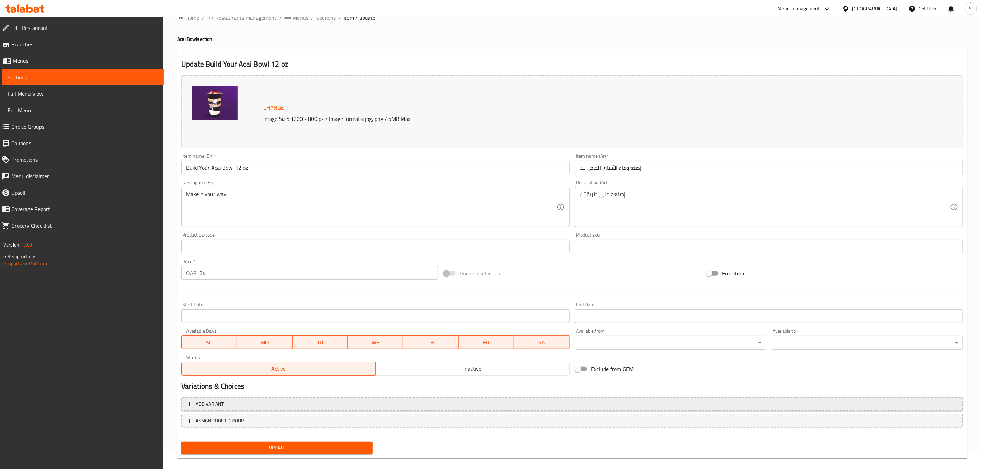
scroll to position [25, 0]
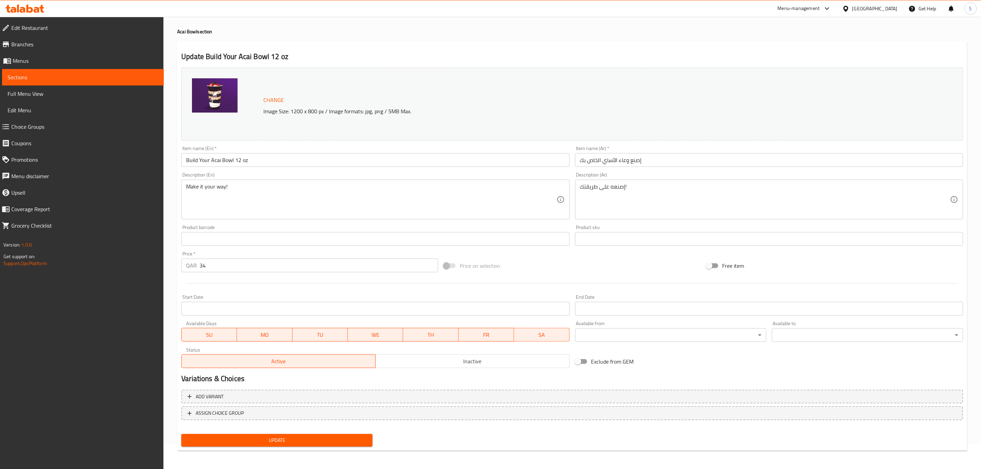
click at [277, 432] on div "Update" at bounding box center [277, 440] width 197 height 18
click at [279, 441] on span "Update" at bounding box center [277, 440] width 180 height 9
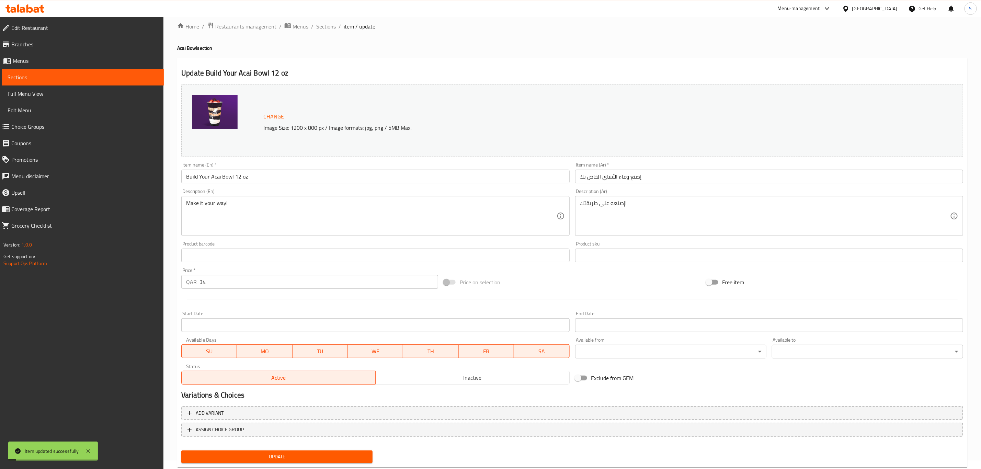
scroll to position [0, 0]
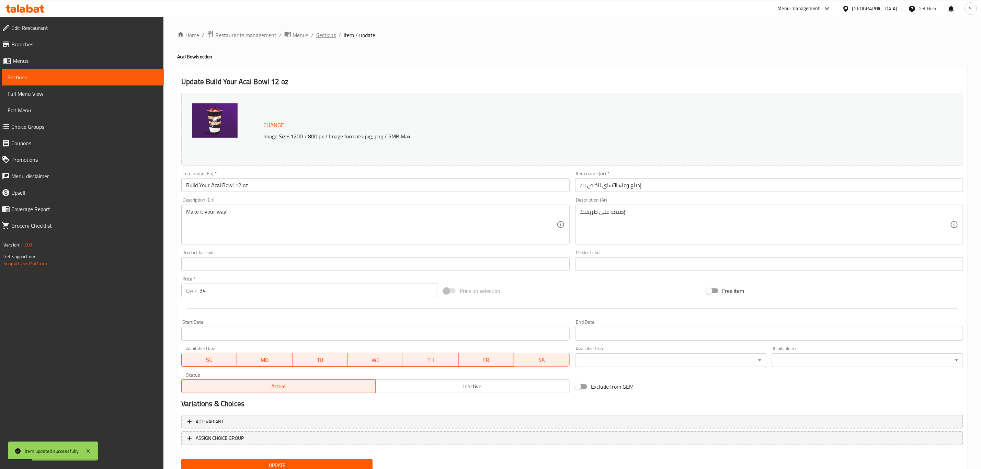
click at [328, 35] on span "Sections" at bounding box center [326, 35] width 20 height 8
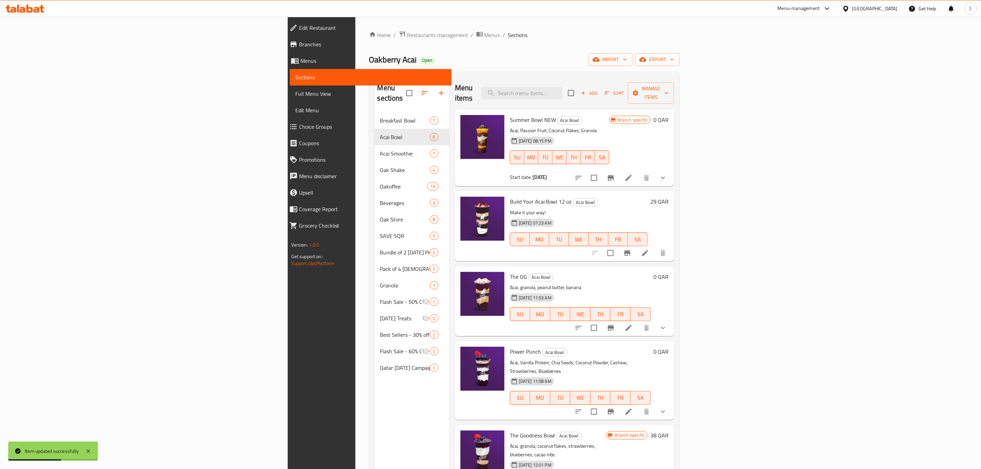
click at [417, 41] on div "Home / Restaurants management / Menus / Sections Oakberry Acai Open import expo…" at bounding box center [524, 291] width 311 height 521
click at [407, 34] on span "Restaurants management" at bounding box center [437, 35] width 61 height 8
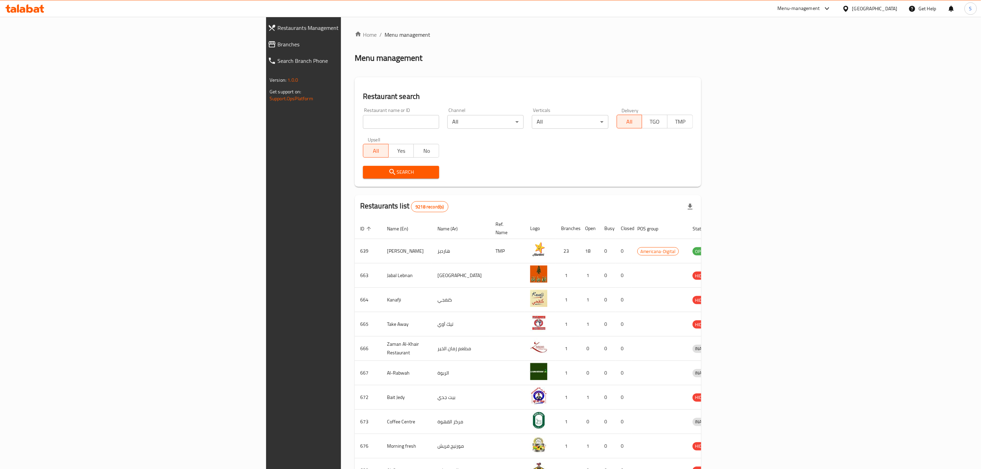
click at [363, 125] on input "search" at bounding box center [401, 122] width 76 height 14
type input "[PERSON_NAME]"
click button "Search" at bounding box center [401, 172] width 76 height 13
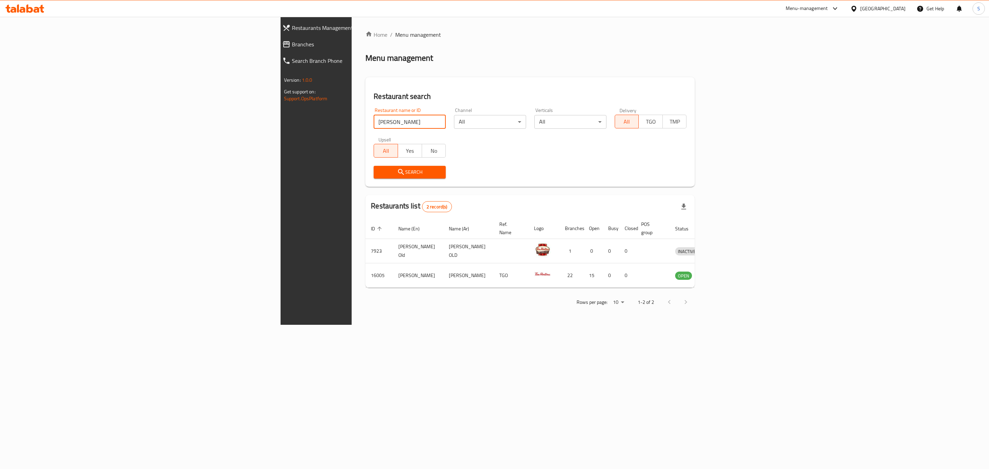
click at [466, 77] on div "Restaurant search Restaurant name or ID [PERSON_NAME] h Restaurant name or ID C…" at bounding box center [529, 132] width 329 height 110
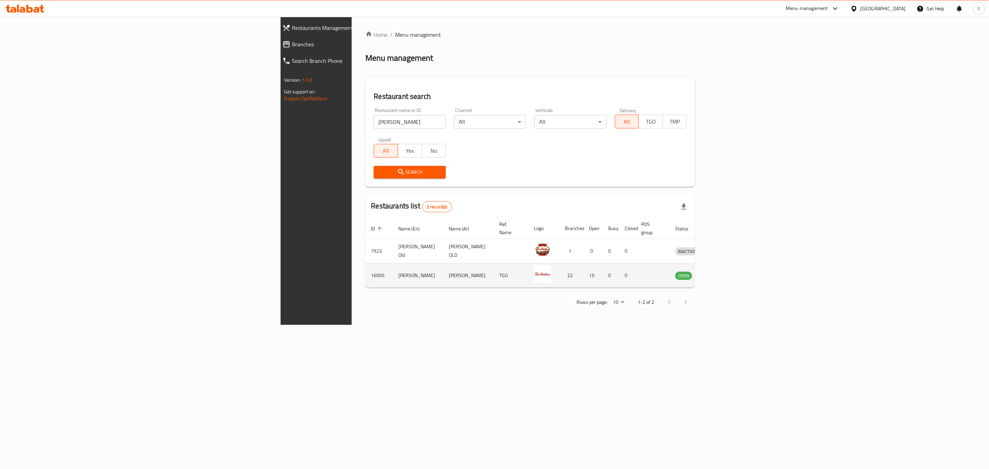
click at [731, 272] on td "enhanced table" at bounding box center [719, 275] width 24 height 24
click at [720, 273] on icon "enhanced table" at bounding box center [717, 276] width 8 height 6
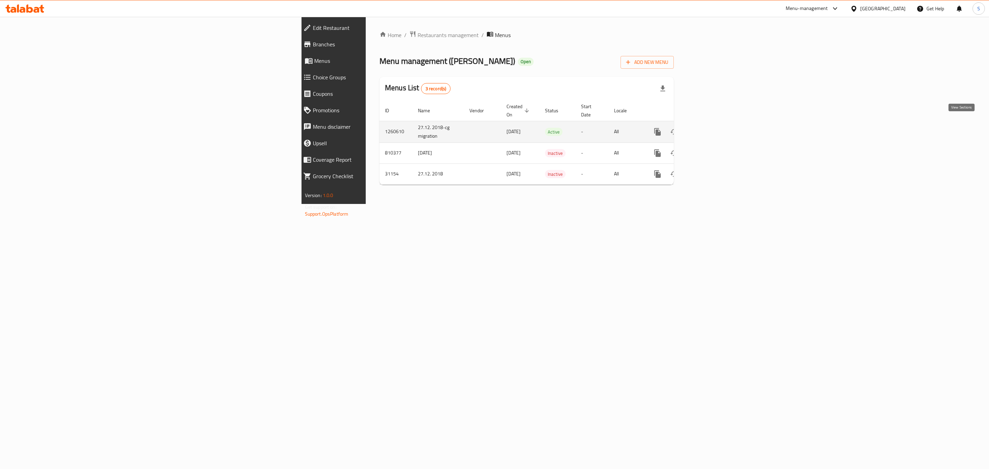
click at [711, 128] on icon "enhanced table" at bounding box center [707, 132] width 8 height 8
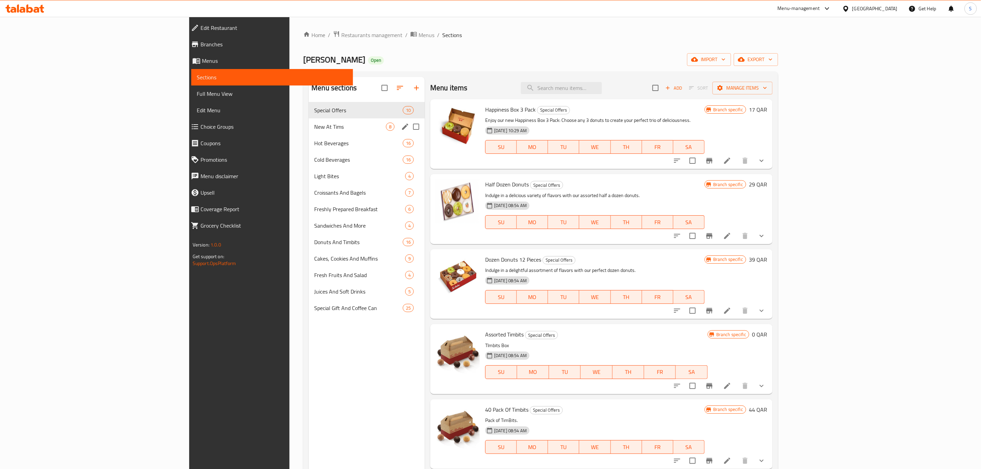
click at [309, 121] on div "New At Tims 8" at bounding box center [367, 127] width 116 height 16
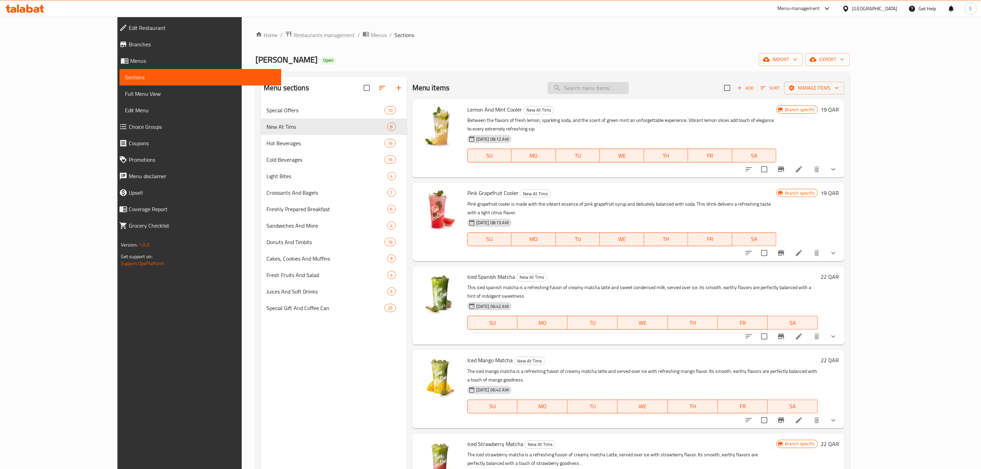
click at [621, 89] on input "search" at bounding box center [588, 88] width 81 height 12
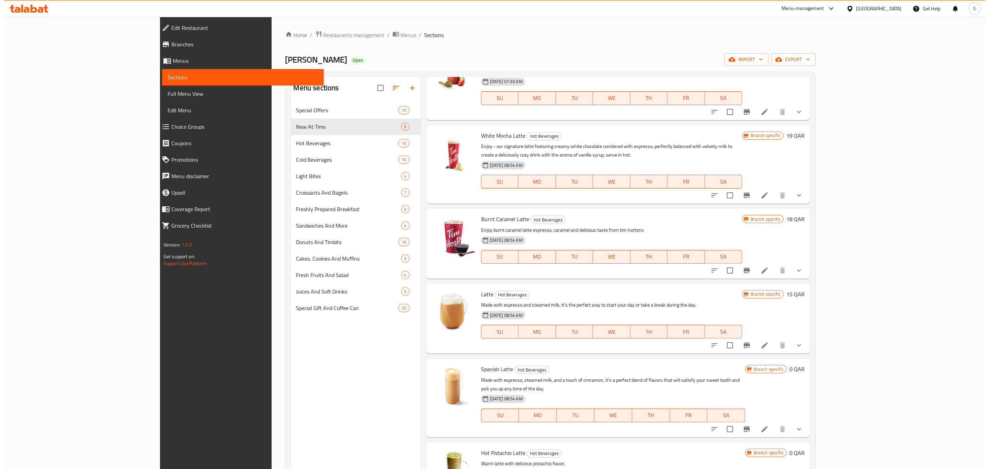
scroll to position [309, 0]
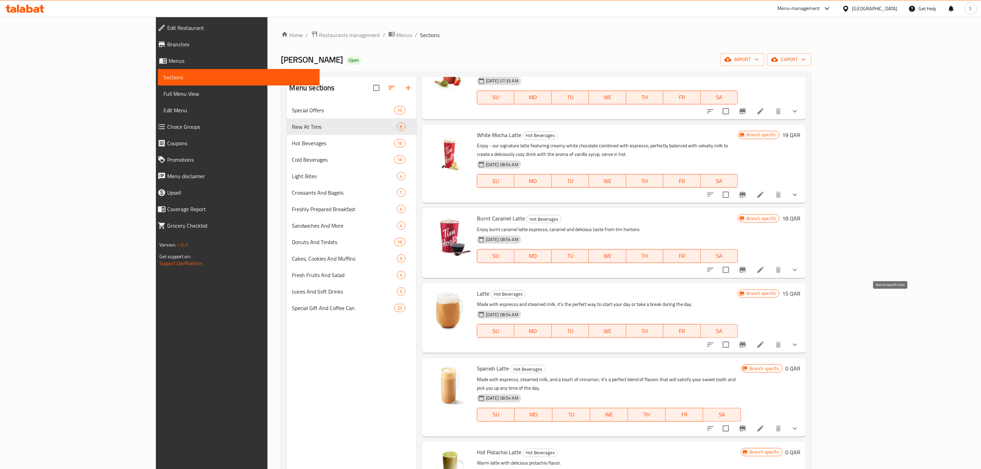
type input "latt"
click at [746, 342] on icon "Branch-specific-item" at bounding box center [743, 344] width 6 height 5
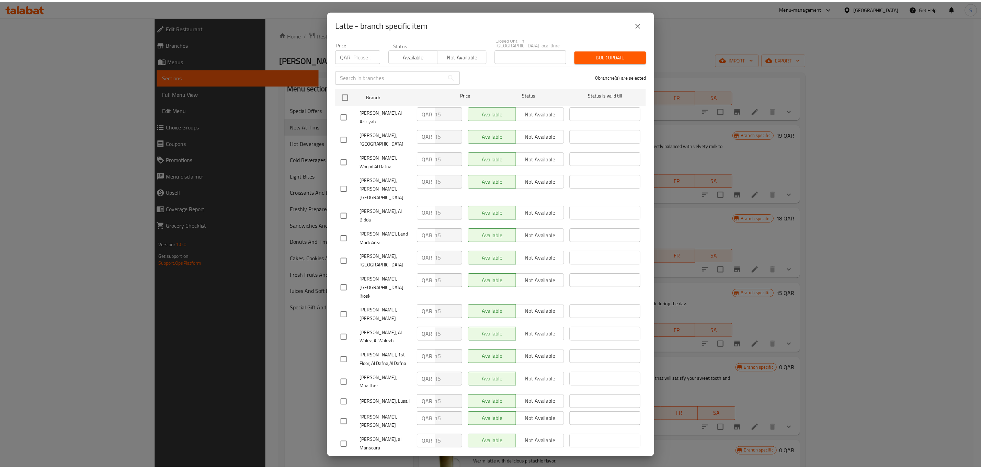
scroll to position [178, 0]
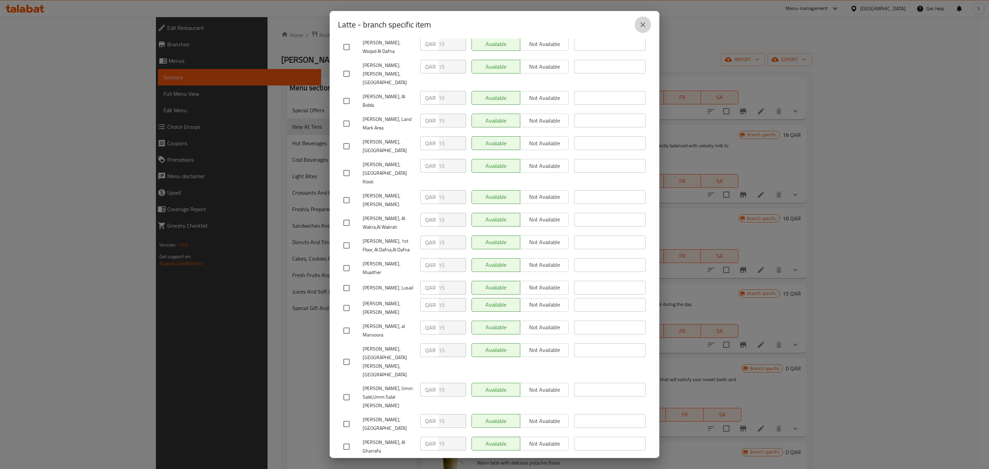
click at [635, 22] on button "close" at bounding box center [643, 24] width 16 height 16
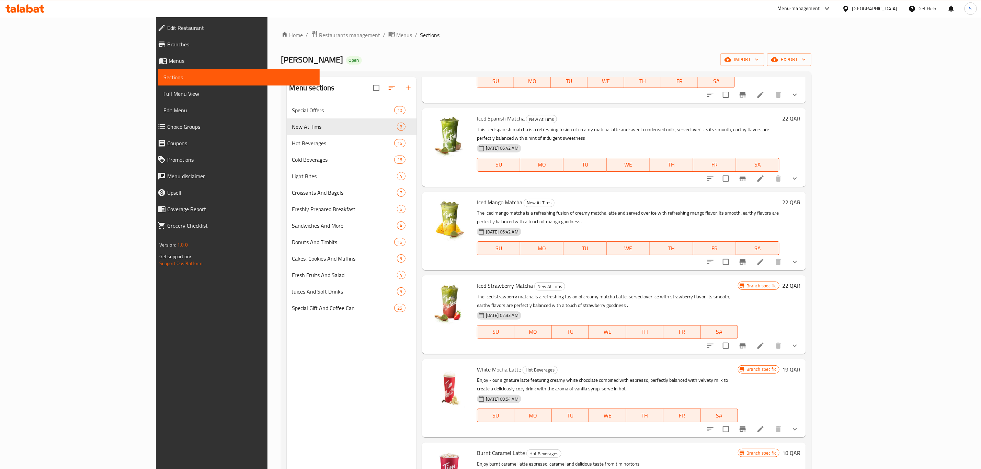
scroll to position [0, 0]
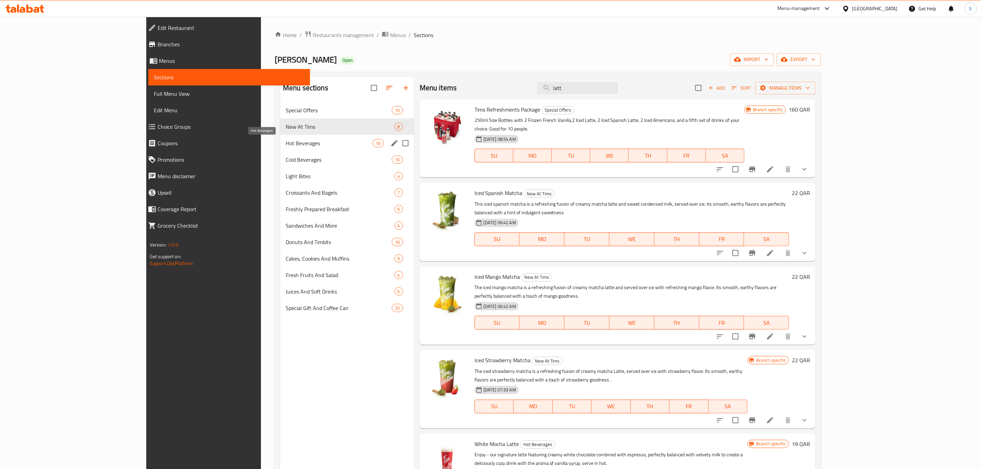
click at [286, 144] on span "Hot Beverages" at bounding box center [329, 143] width 87 height 8
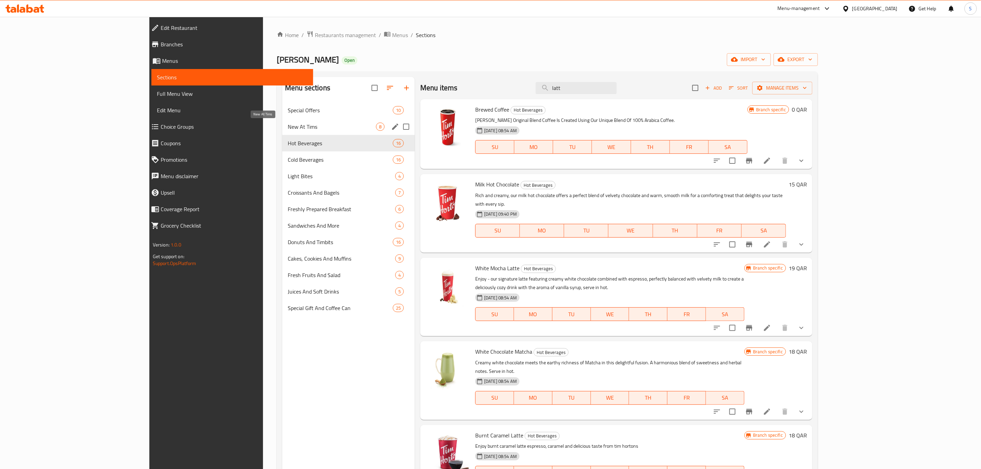
click at [288, 124] on span "New At Tims" at bounding box center [332, 127] width 88 height 8
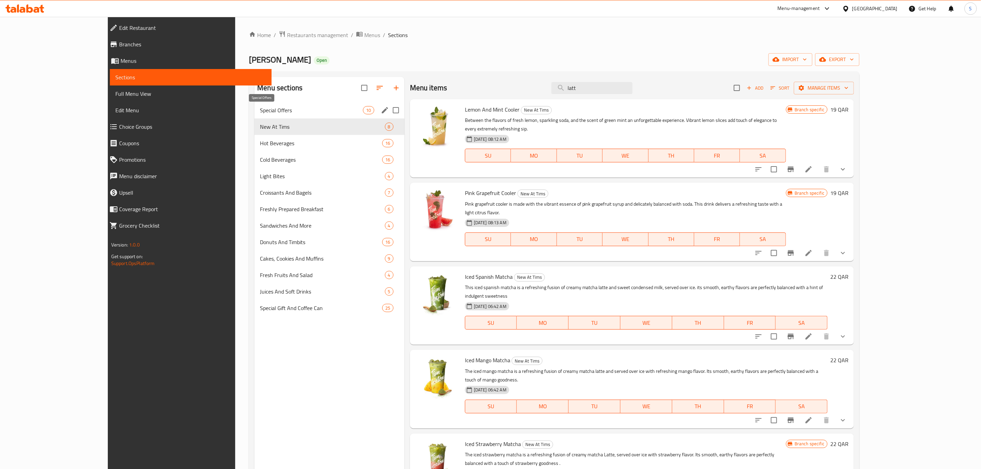
click at [266, 109] on span "Special Offers" at bounding box center [311, 110] width 103 height 8
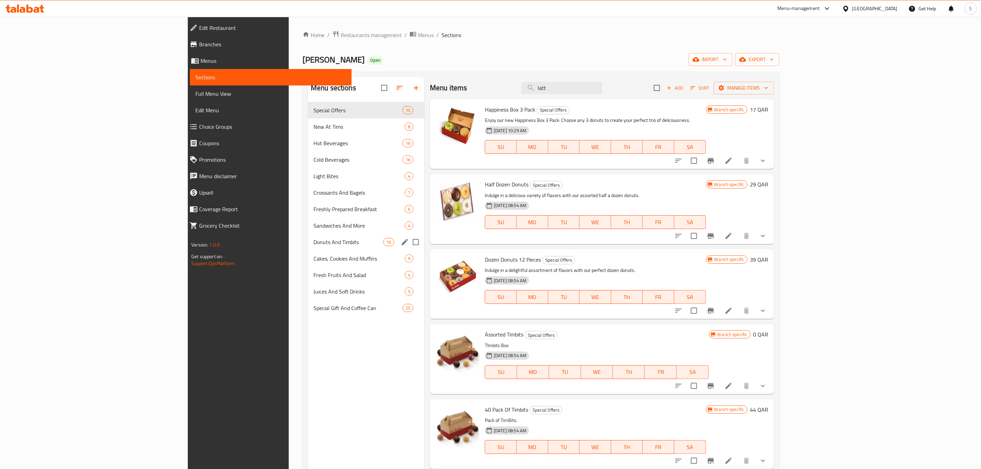
click at [308, 235] on div "Donuts And Timbits 16" at bounding box center [366, 242] width 116 height 16
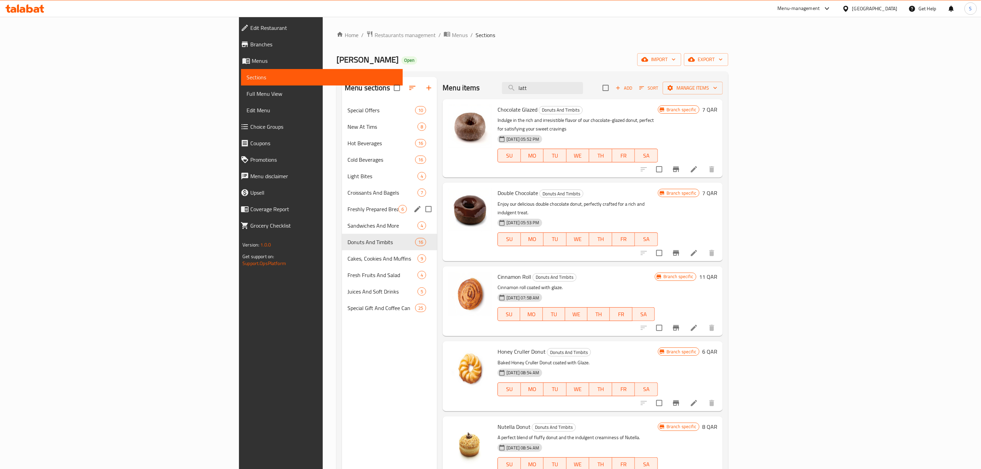
click at [342, 215] on div "Freshly Prepared Breakfast 6" at bounding box center [389, 209] width 95 height 16
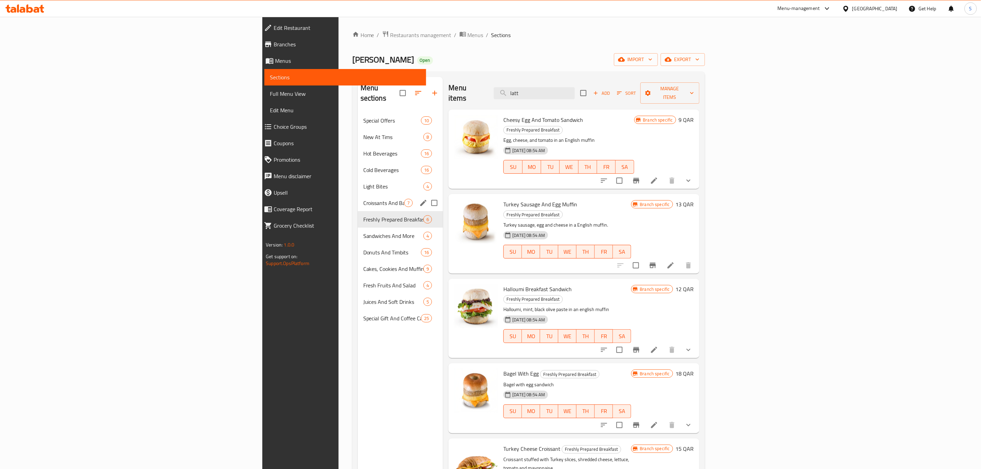
click at [363, 199] on span "Croissants And Bagels" at bounding box center [383, 203] width 41 height 8
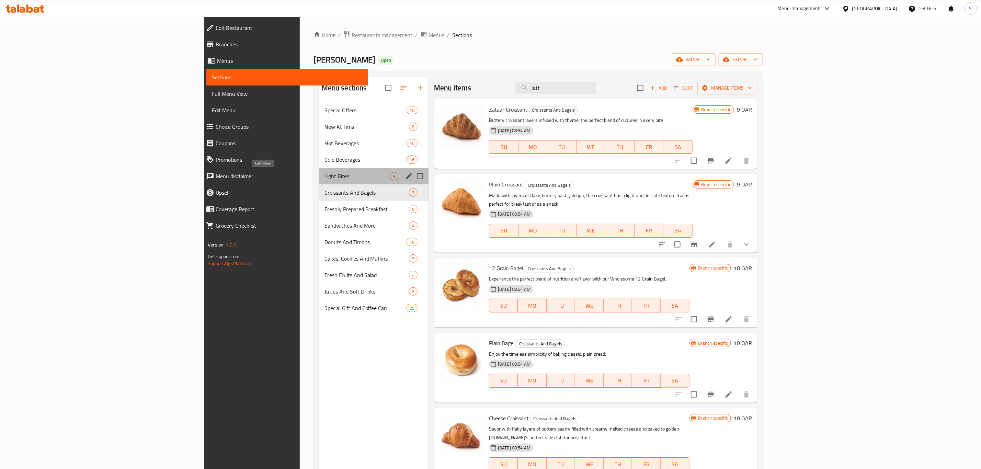
click at [325, 176] on span "Light Bites" at bounding box center [357, 176] width 65 height 8
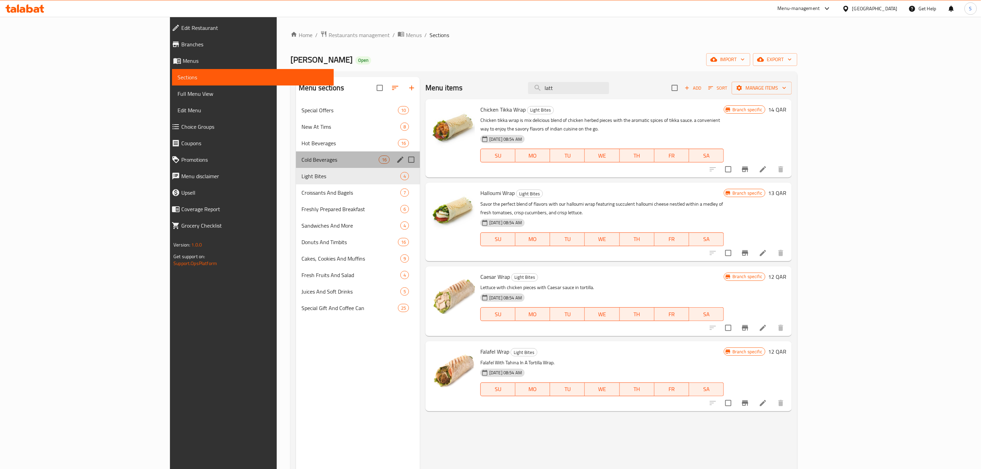
click at [296, 151] on div "Cold Beverages 16" at bounding box center [358, 159] width 124 height 16
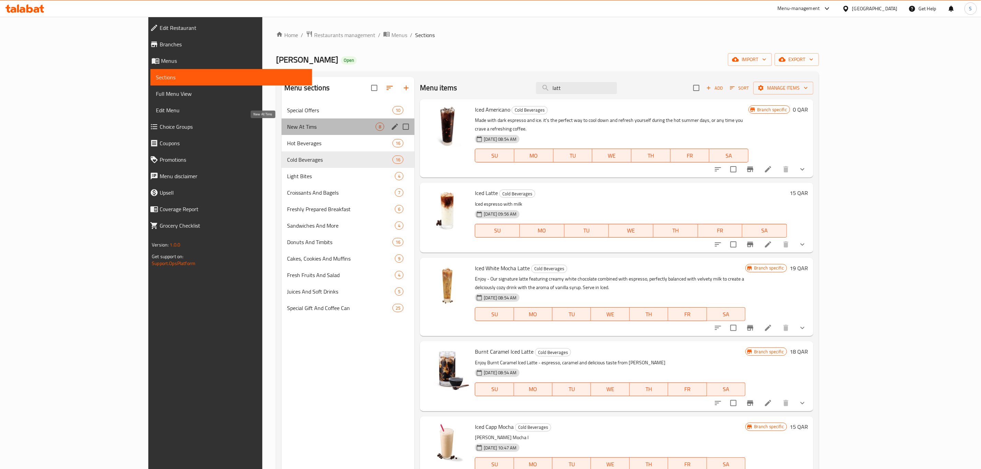
click at [290, 129] on span "New At Tims" at bounding box center [331, 127] width 89 height 8
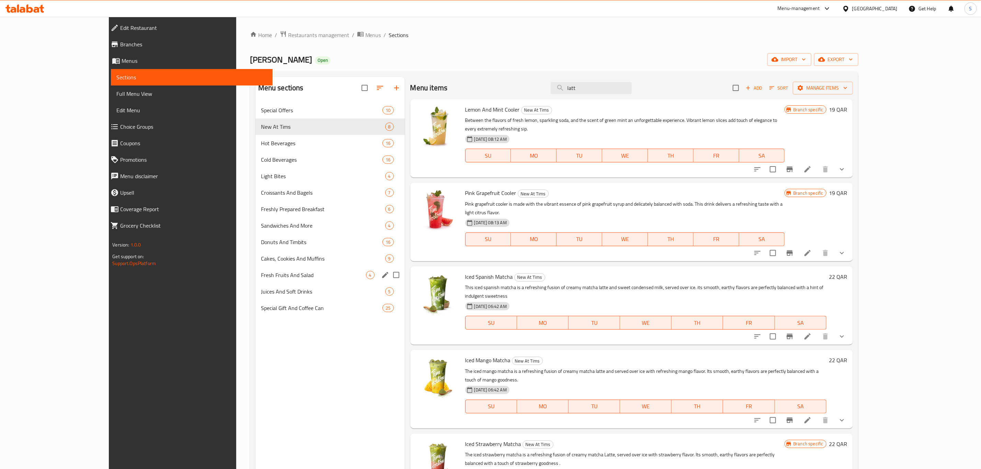
click at [280, 266] on div "Cakes, Cookies And Muffins 9" at bounding box center [330, 258] width 149 height 16
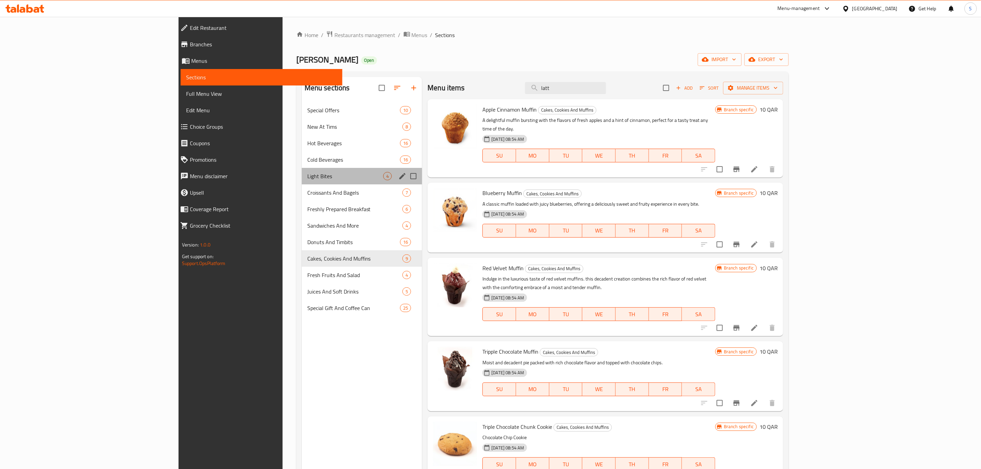
click at [302, 168] on div "Light Bites 4" at bounding box center [362, 176] width 121 height 16
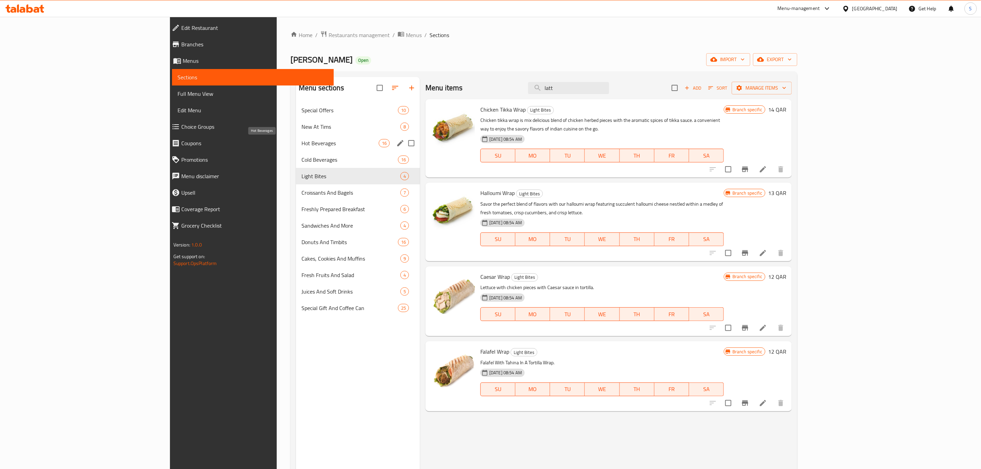
click at [302, 142] on span "Hot Beverages" at bounding box center [340, 143] width 77 height 8
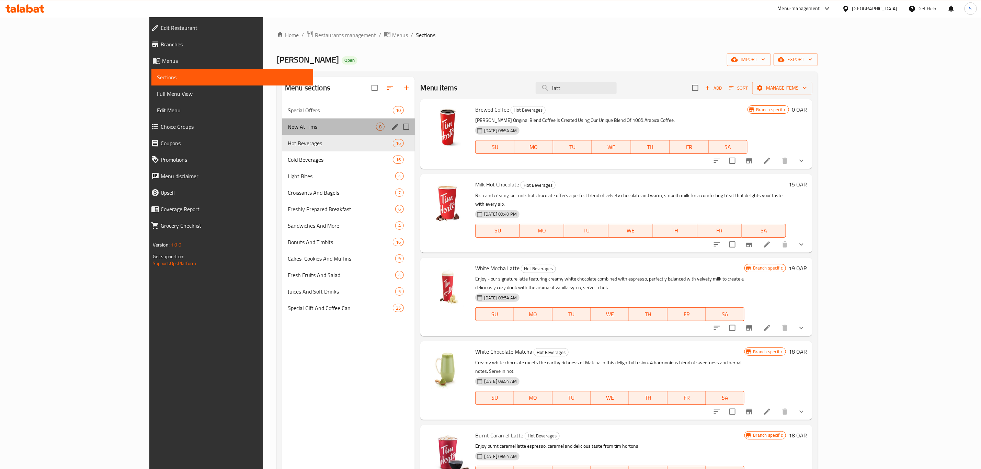
click at [282, 119] on div "New At Tims 8" at bounding box center [348, 127] width 133 height 16
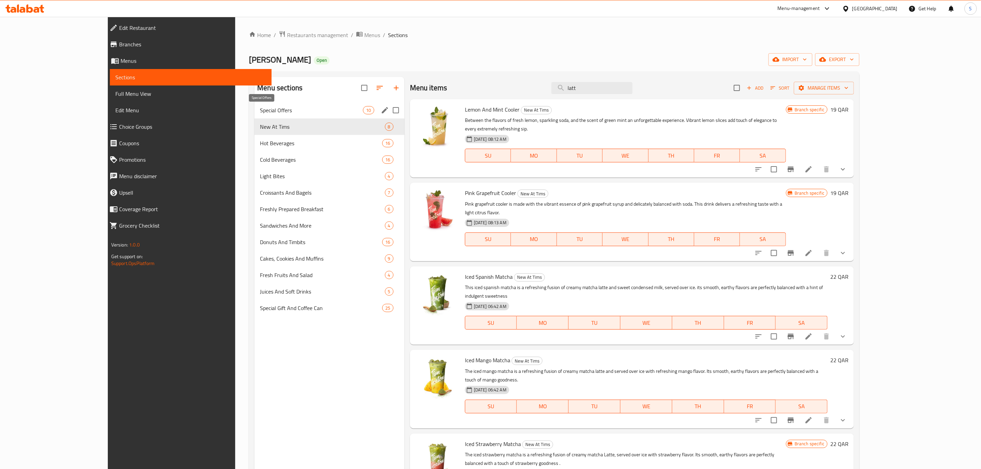
click at [260, 111] on span "Special Offers" at bounding box center [311, 110] width 103 height 8
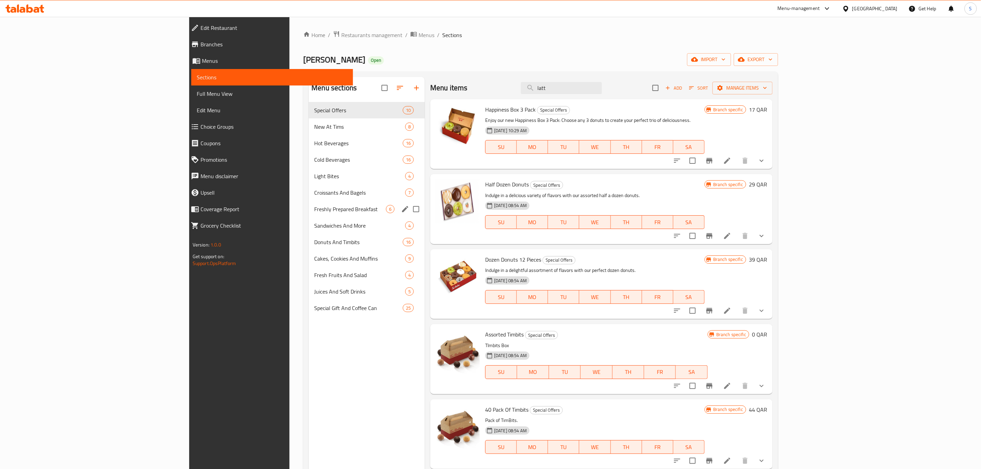
click at [309, 217] on div "Special Offers 10 New At Tims 8 Hot Beverages 16 Cold Beverages 16 Light Bites …" at bounding box center [367, 209] width 116 height 214
click at [314, 255] on span "Cakes, Cookies And Muffins" at bounding box center [350, 259] width 72 height 8
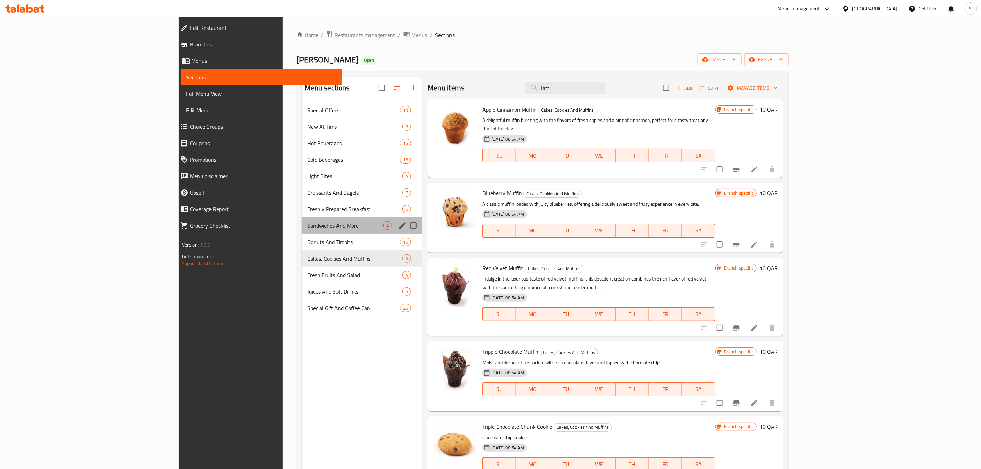
click at [302, 231] on div "Sandwiches And More 4" at bounding box center [362, 225] width 121 height 16
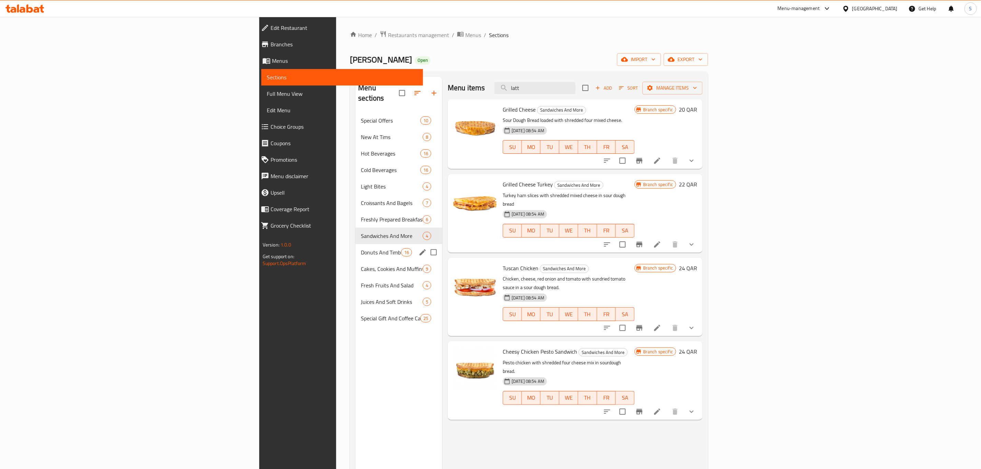
click at [356, 248] on div "Donuts And Timbits 16" at bounding box center [399, 252] width 87 height 16
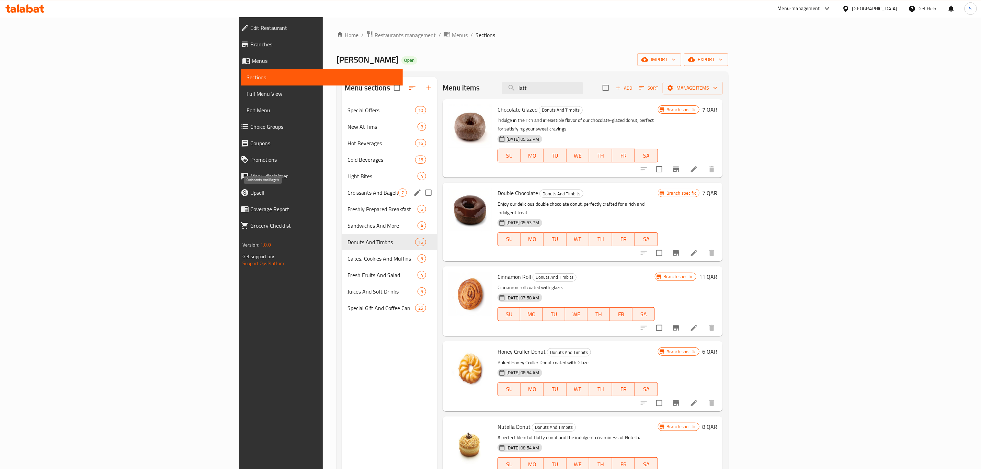
click at [348, 191] on span "Croissants And Bagels" at bounding box center [373, 193] width 51 height 8
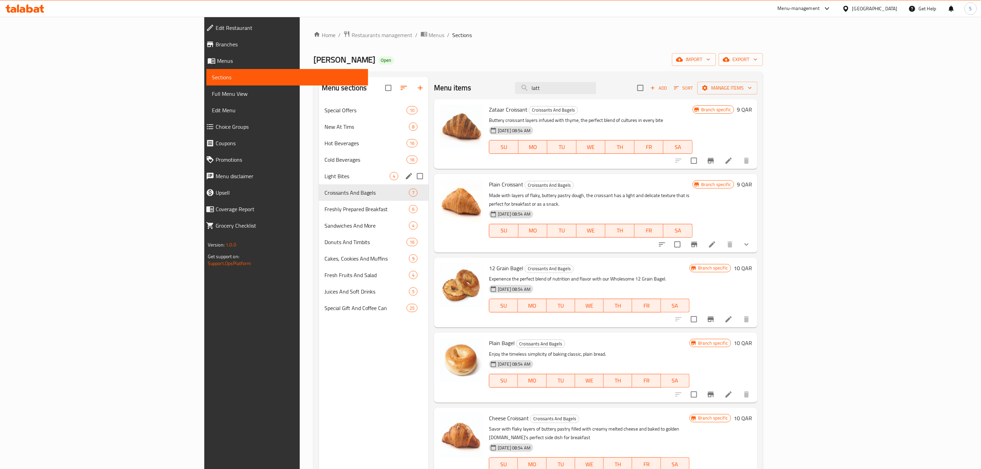
click at [319, 171] on div "Light Bites 4" at bounding box center [374, 176] width 110 height 16
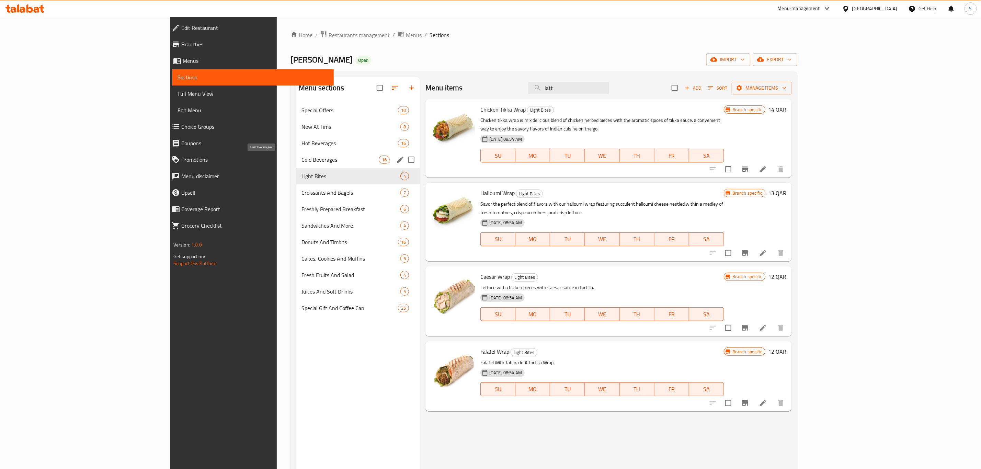
click at [296, 155] on div "Cold Beverages 16" at bounding box center [358, 159] width 124 height 16
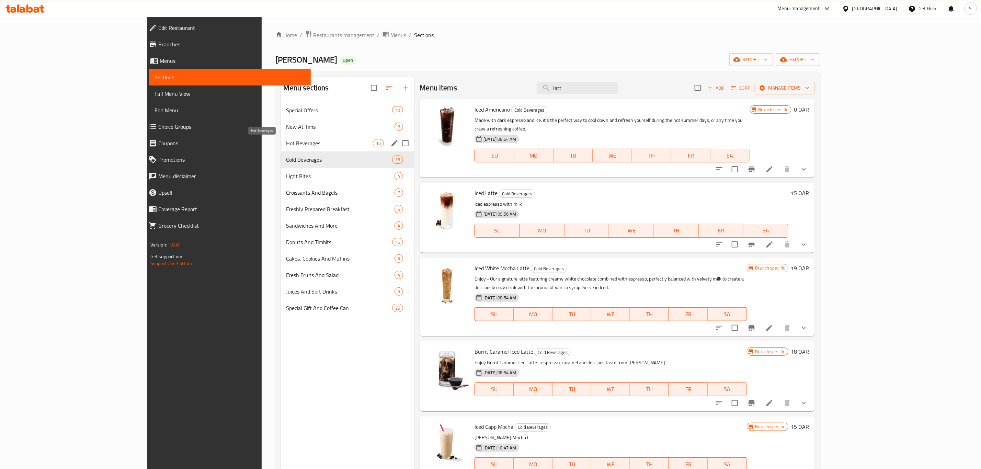
click at [286, 141] on span "Hot Beverages" at bounding box center [329, 143] width 87 height 8
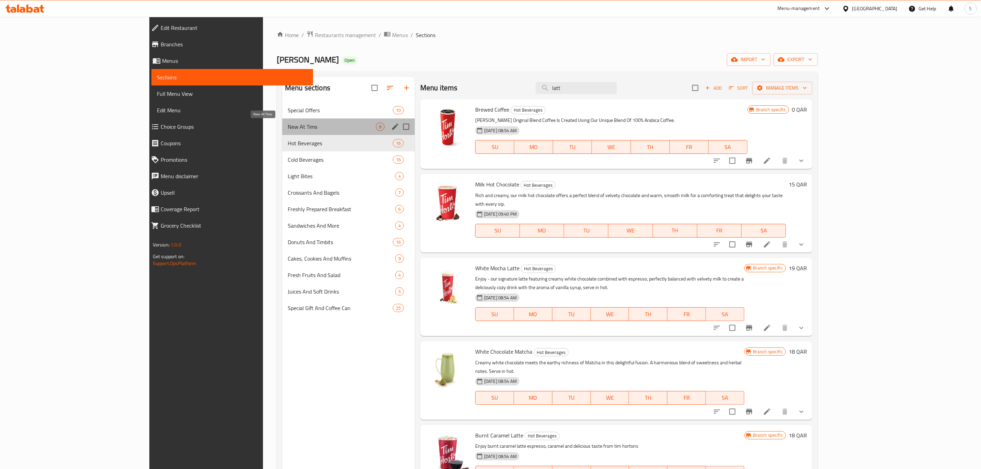
click at [288, 128] on span "New At Tims" at bounding box center [332, 127] width 88 height 8
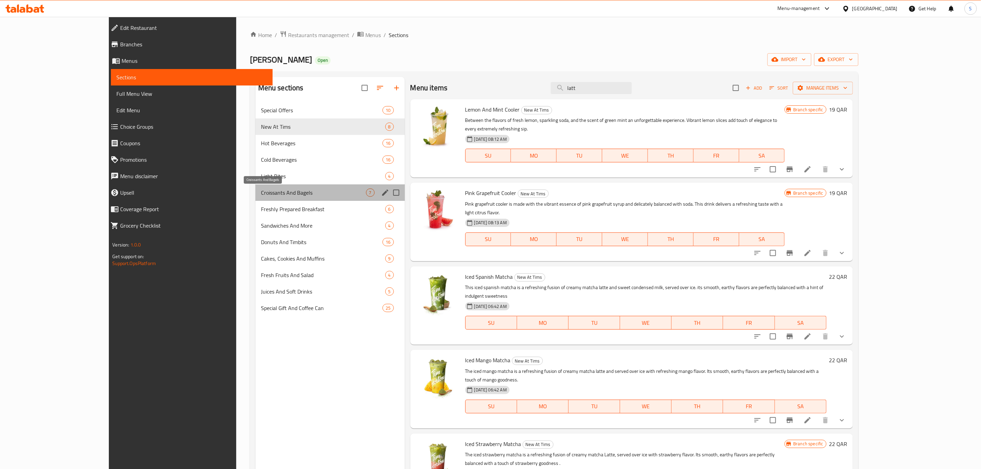
click at [261, 193] on span "Croissants And Bagels" at bounding box center [313, 193] width 105 height 8
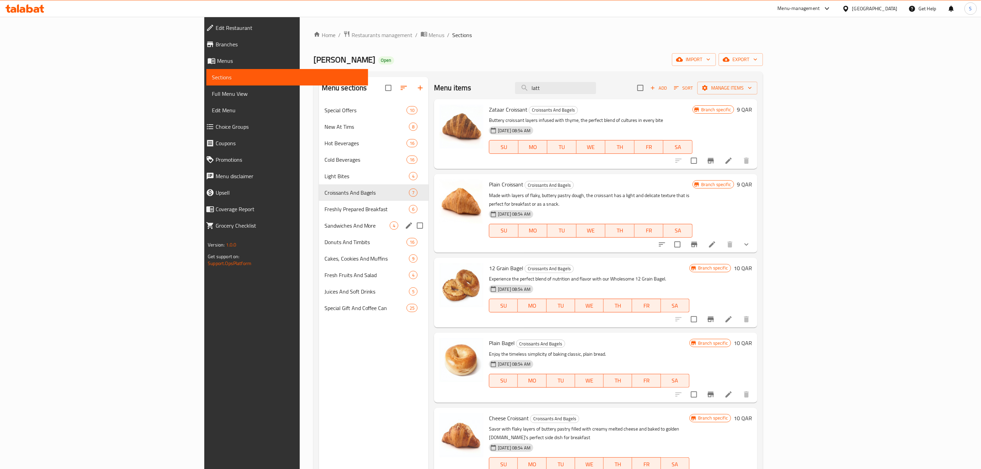
click at [325, 224] on span "Sandwiches And More" at bounding box center [357, 226] width 65 height 8
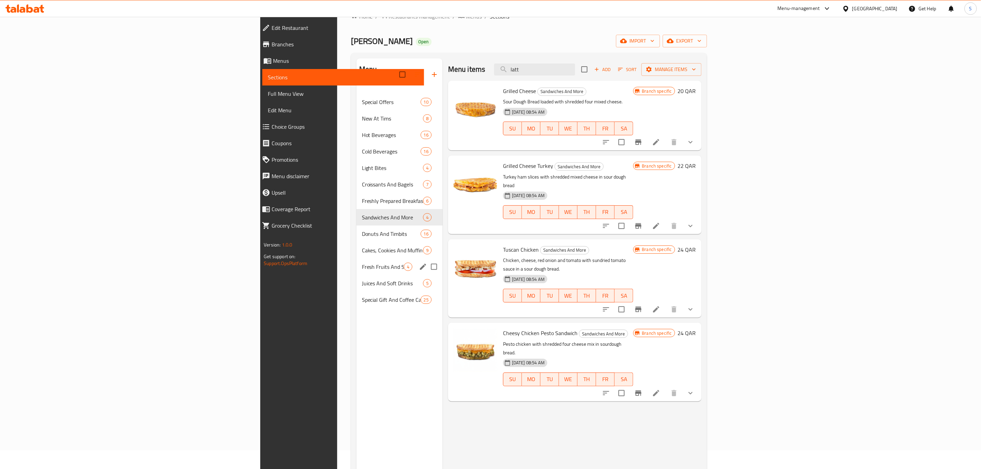
scroll to position [52, 0]
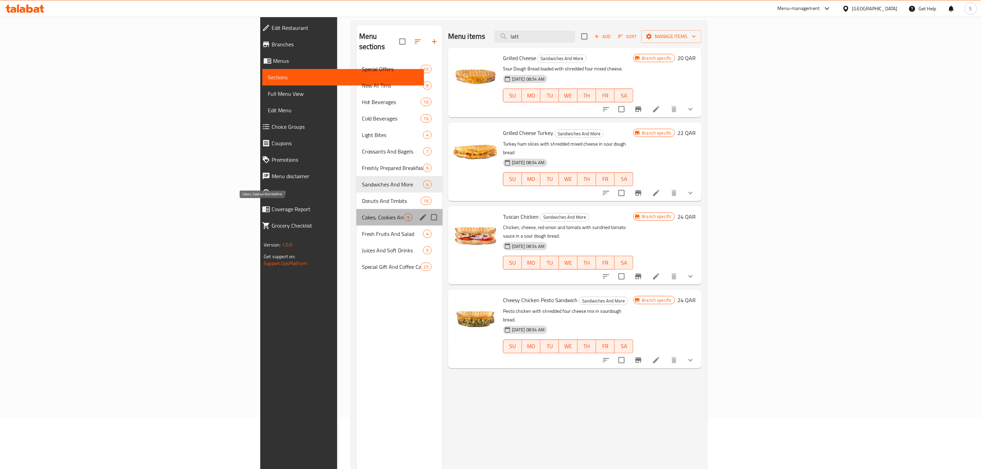
click at [362, 213] on span "Cakes, Cookies And Muffins" at bounding box center [383, 217] width 42 height 8
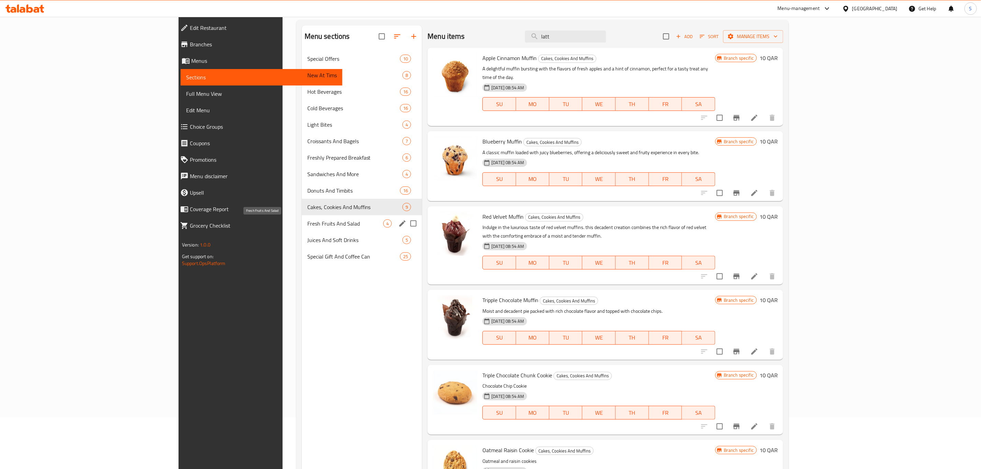
click at [307, 222] on span "Fresh Fruits And Salad" at bounding box center [345, 224] width 76 height 8
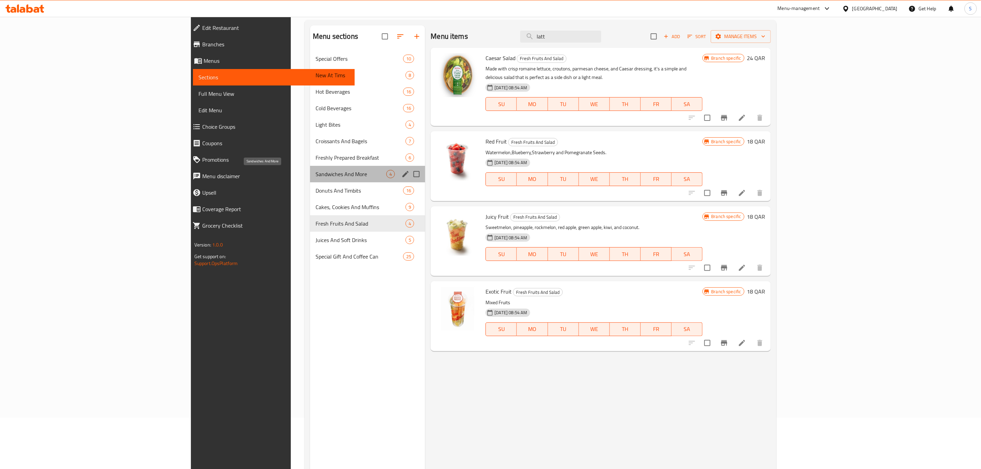
click at [316, 173] on span "Sandwiches And More" at bounding box center [351, 174] width 71 height 8
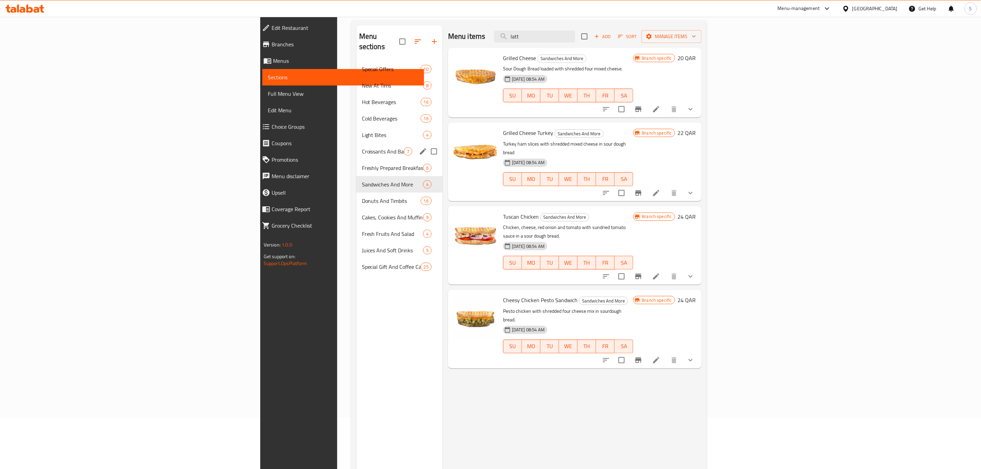
click at [357, 147] on div "Croissants And Bagels 7" at bounding box center [400, 151] width 86 height 16
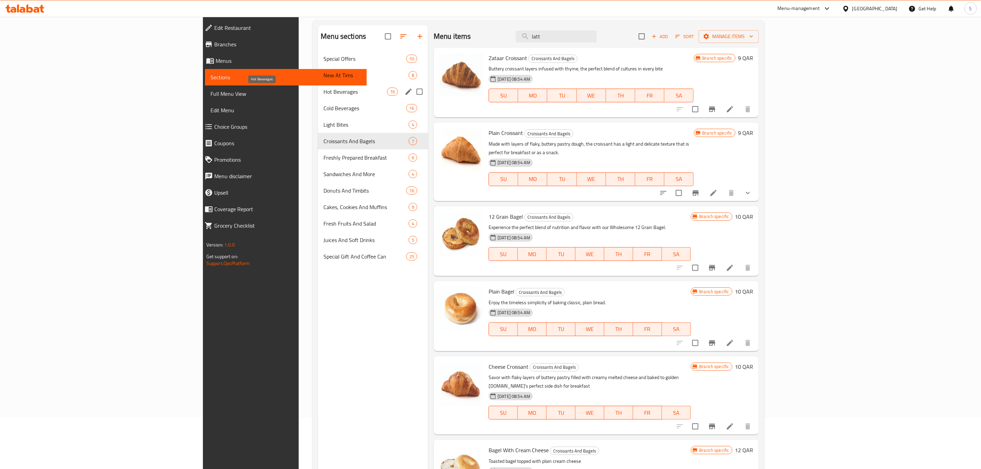
click at [324, 95] on span "Hot Beverages" at bounding box center [356, 92] width 64 height 8
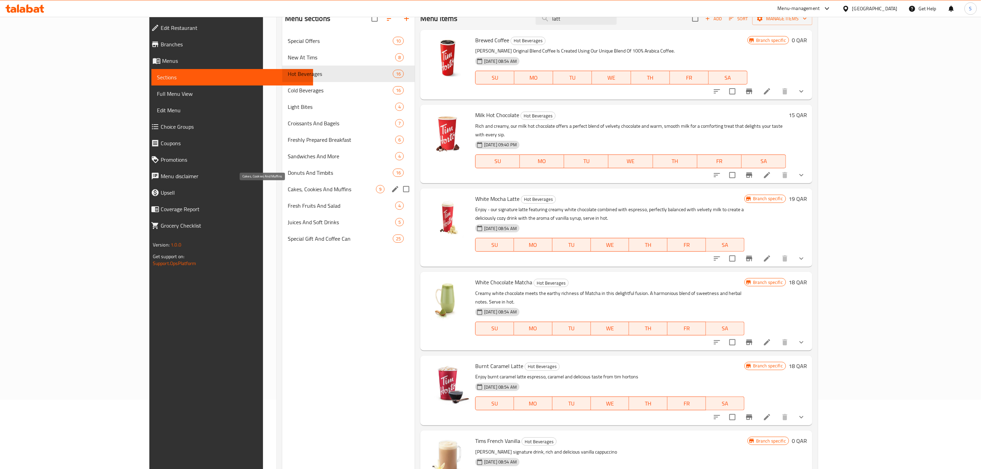
scroll to position [45, 0]
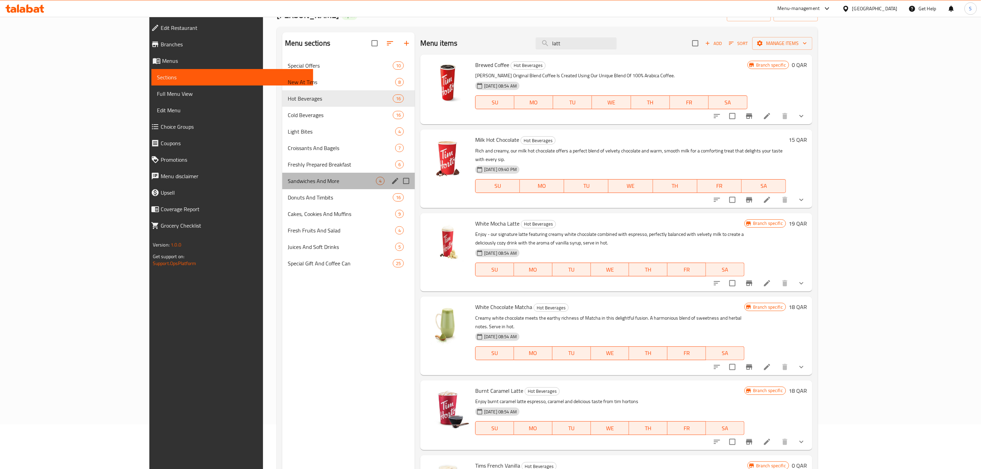
click at [282, 175] on div "Sandwiches And More 4" at bounding box center [348, 181] width 133 height 16
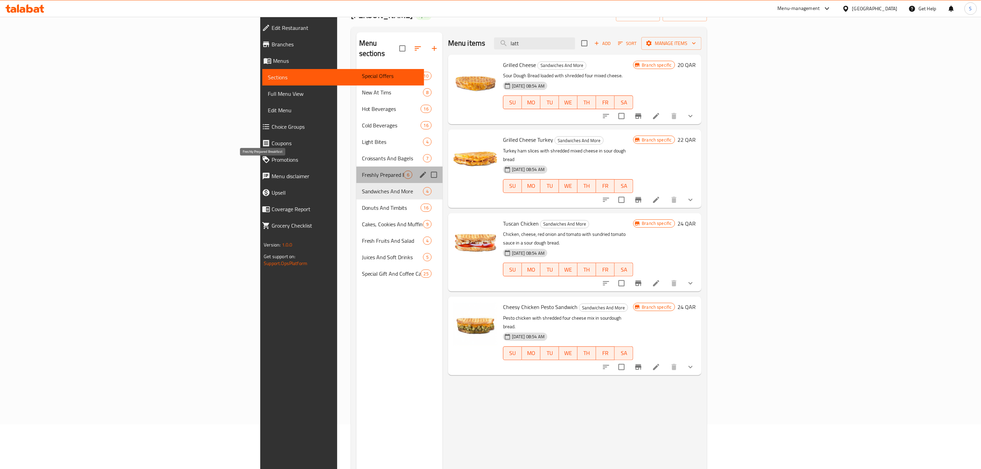
click at [362, 171] on span "Freshly Prepared Breakfast" at bounding box center [383, 175] width 42 height 8
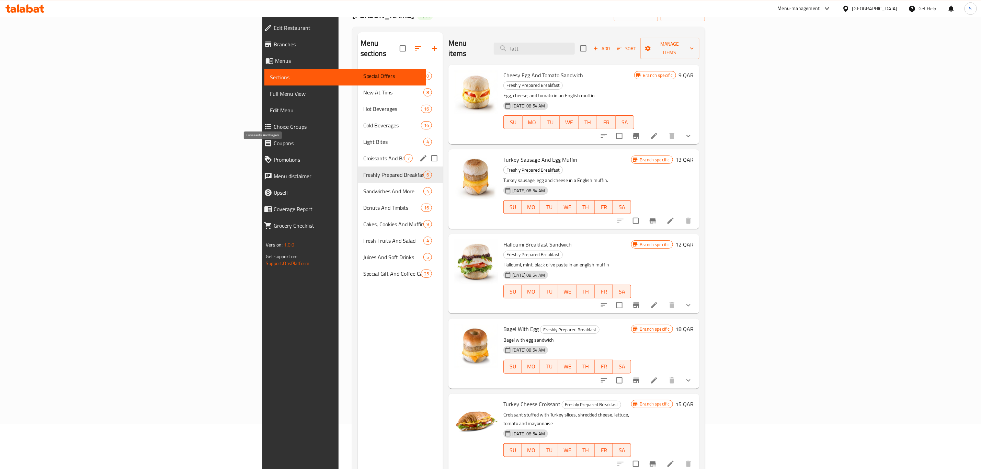
click at [363, 154] on span "Croissants And Bagels" at bounding box center [383, 158] width 41 height 8
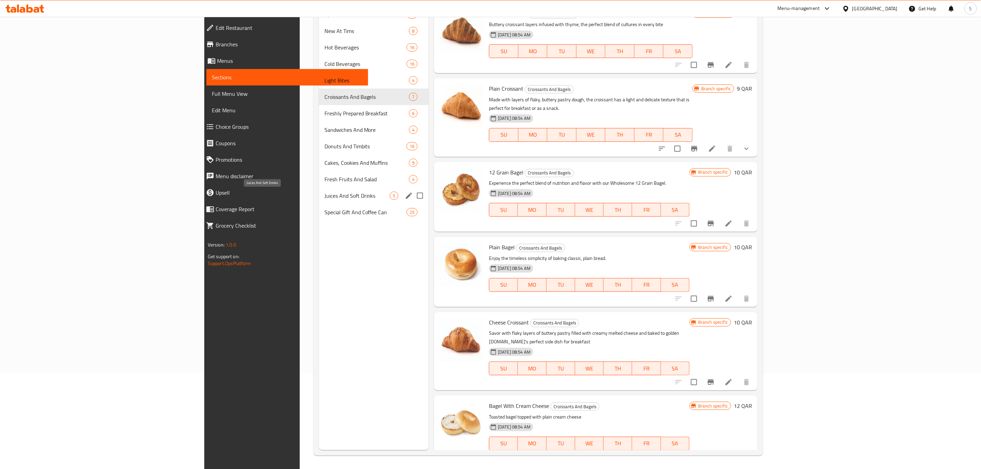
scroll to position [96, 0]
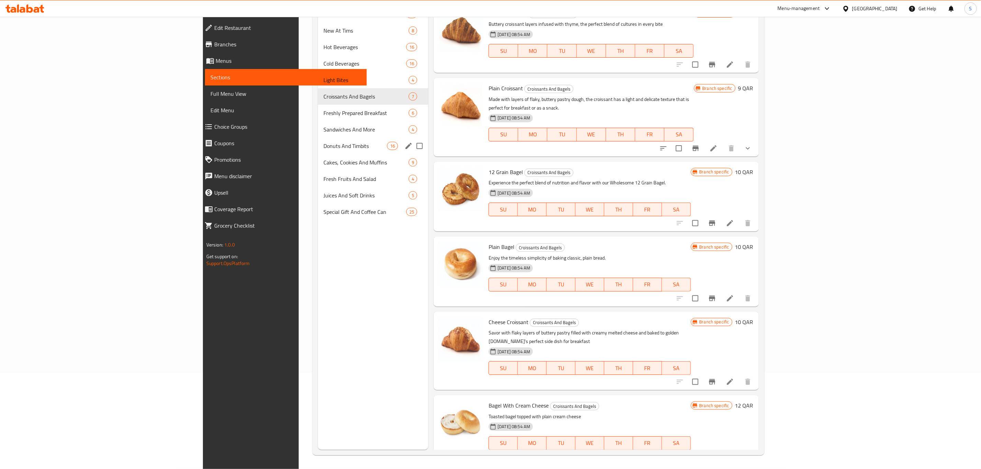
click at [324, 150] on span "Donuts And Timbits" at bounding box center [356, 146] width 64 height 8
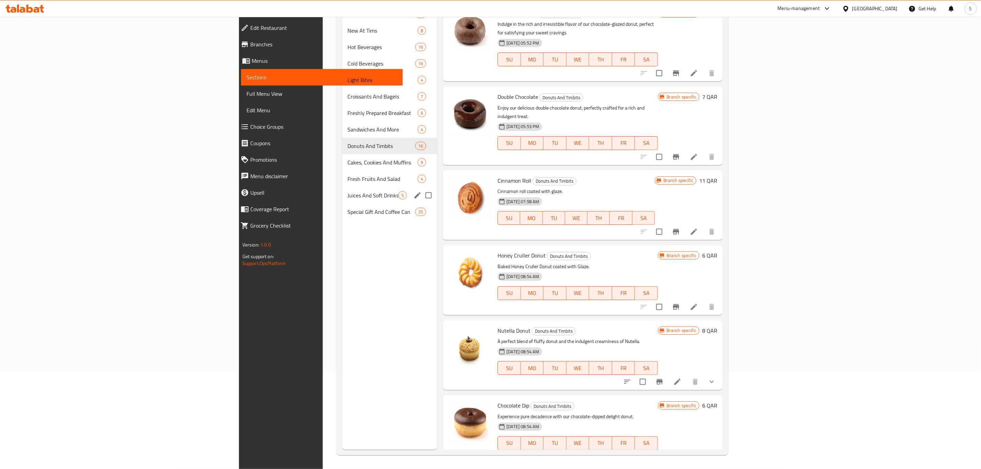
click at [342, 187] on div "Juices And Soft Drinks 5" at bounding box center [389, 195] width 95 height 16
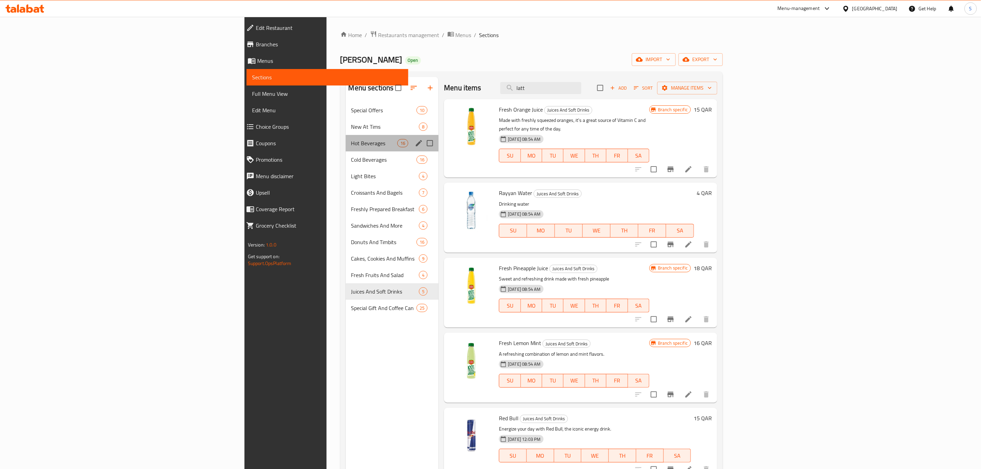
click at [346, 137] on div "Hot Beverages 16" at bounding box center [392, 143] width 93 height 16
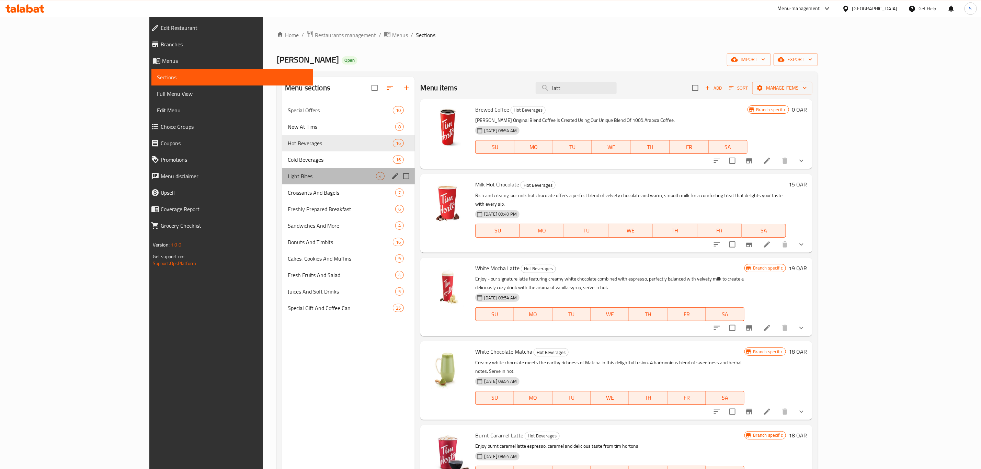
click at [282, 181] on div "Light Bites 4" at bounding box center [348, 176] width 133 height 16
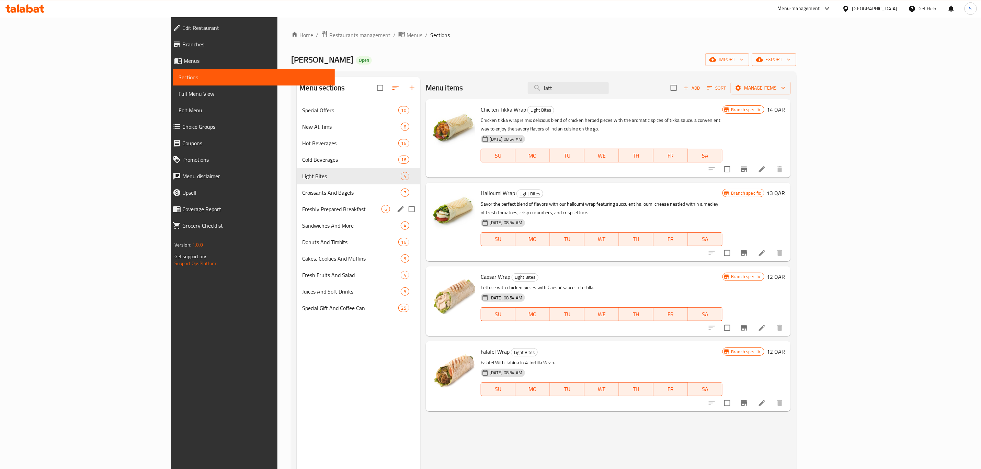
click at [297, 214] on div "Freshly Prepared Breakfast 6" at bounding box center [359, 209] width 124 height 16
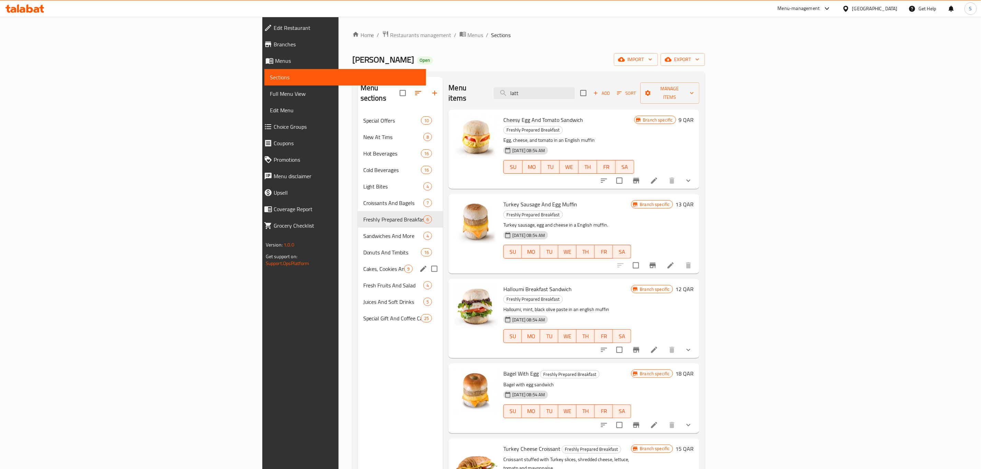
click at [358, 261] on div "Cakes, Cookies And Muffins 9" at bounding box center [401, 269] width 86 height 16
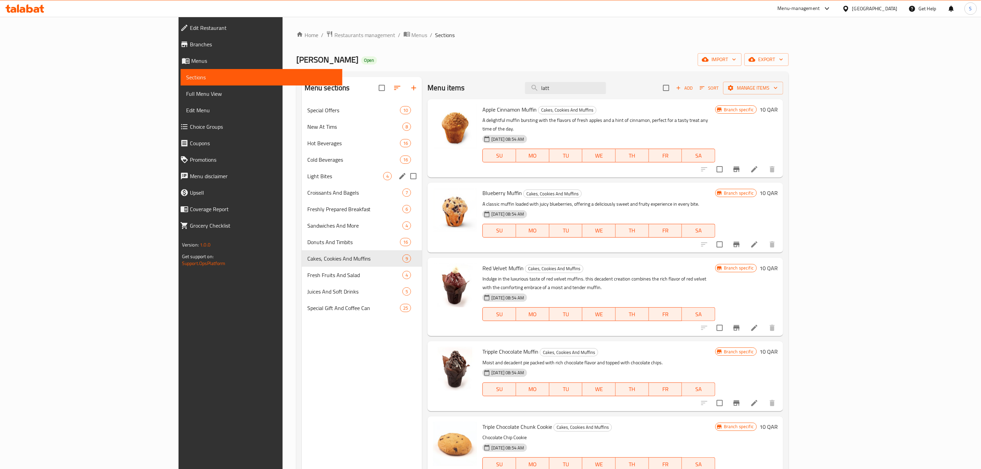
click at [302, 168] on div "Light Bites 4" at bounding box center [362, 176] width 121 height 16
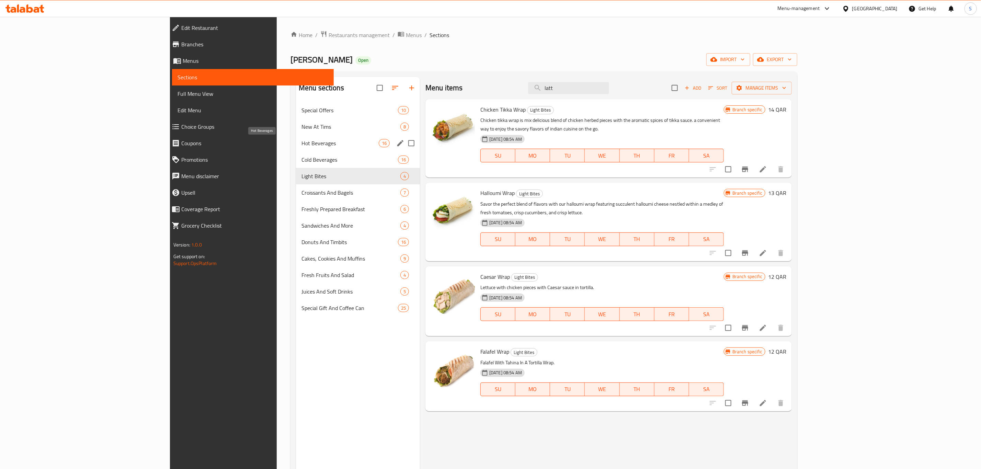
click at [302, 141] on span "Hot Beverages" at bounding box center [340, 143] width 77 height 8
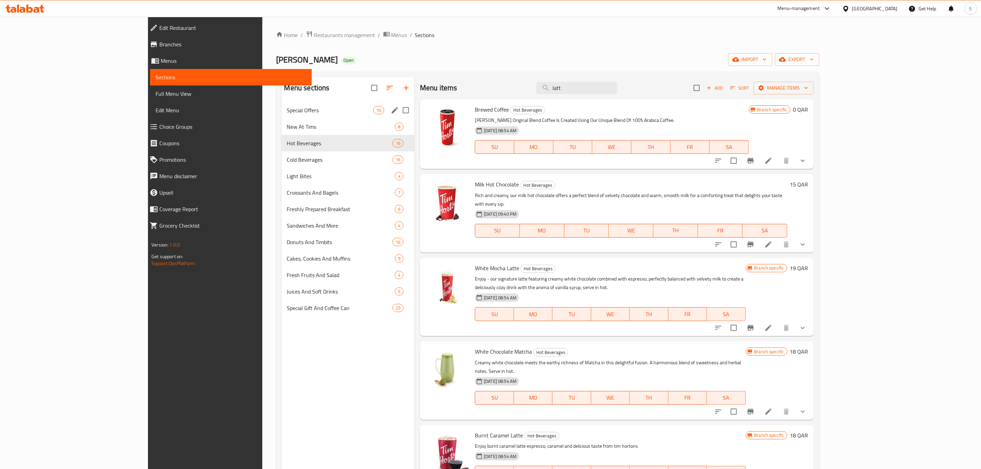
click at [282, 104] on div "Special Offers 10" at bounding box center [348, 110] width 133 height 16
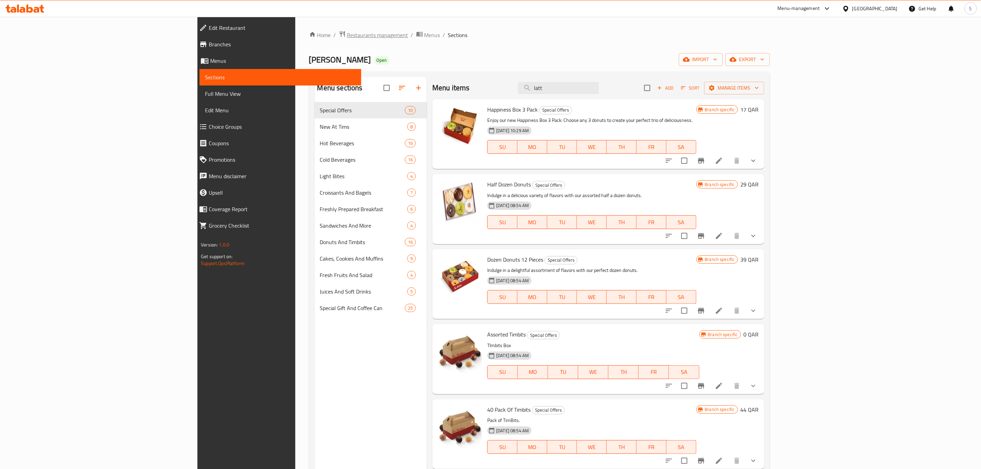
click at [347, 32] on span "Restaurants management" at bounding box center [377, 35] width 61 height 8
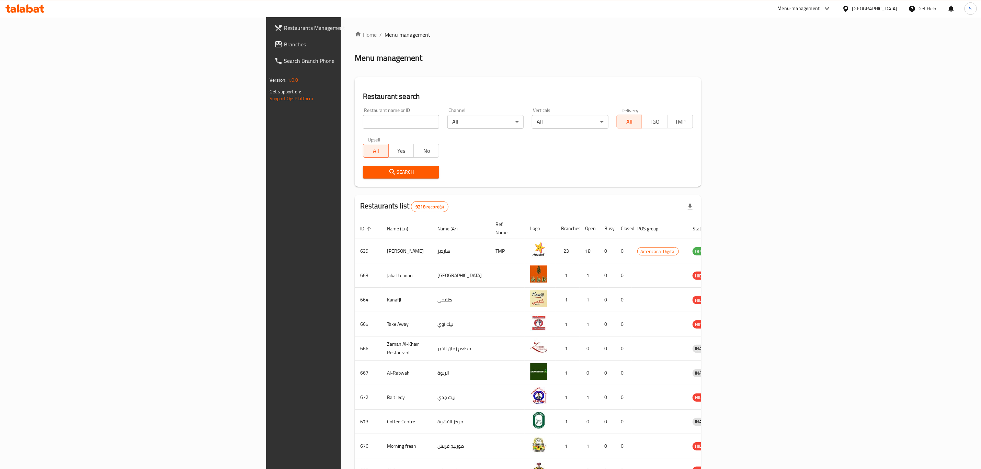
click at [363, 125] on input "search" at bounding box center [401, 122] width 76 height 14
type input "pizza hut"
click button "Search" at bounding box center [401, 172] width 76 height 13
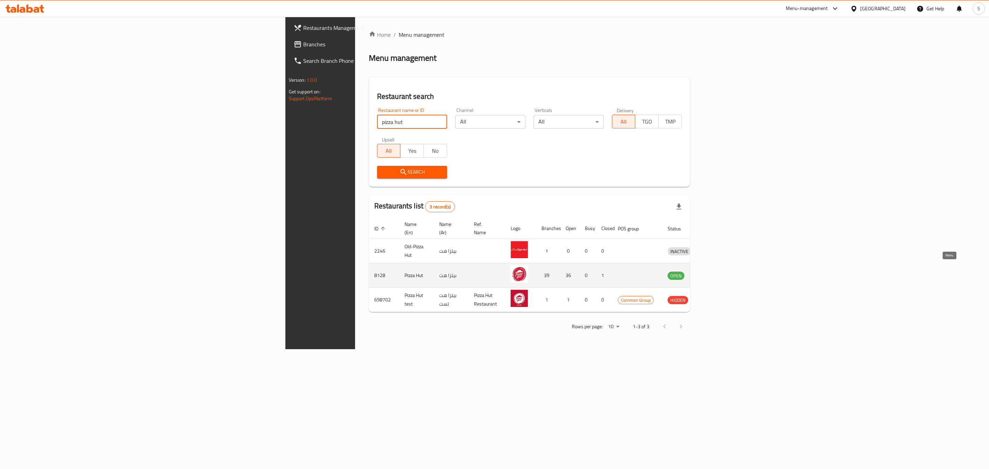
click at [713, 271] on icon "enhanced table" at bounding box center [709, 275] width 8 height 8
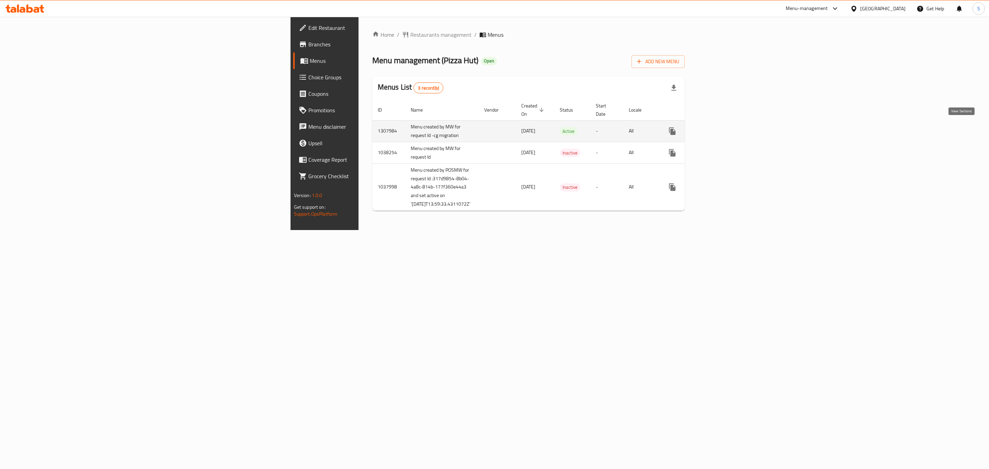
click at [726, 131] on icon "enhanced table" at bounding box center [722, 131] width 8 height 8
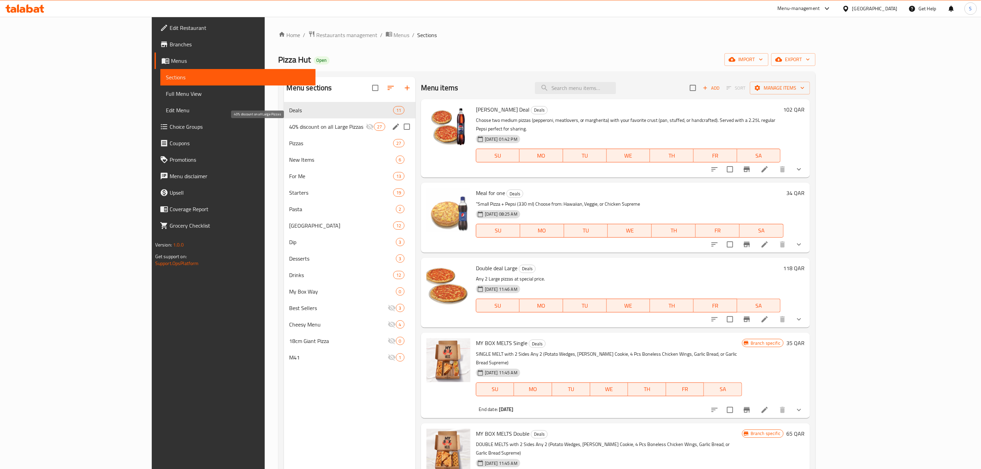
click at [316, 129] on span "40% discount on all Large Pizzas" at bounding box center [328, 127] width 77 height 8
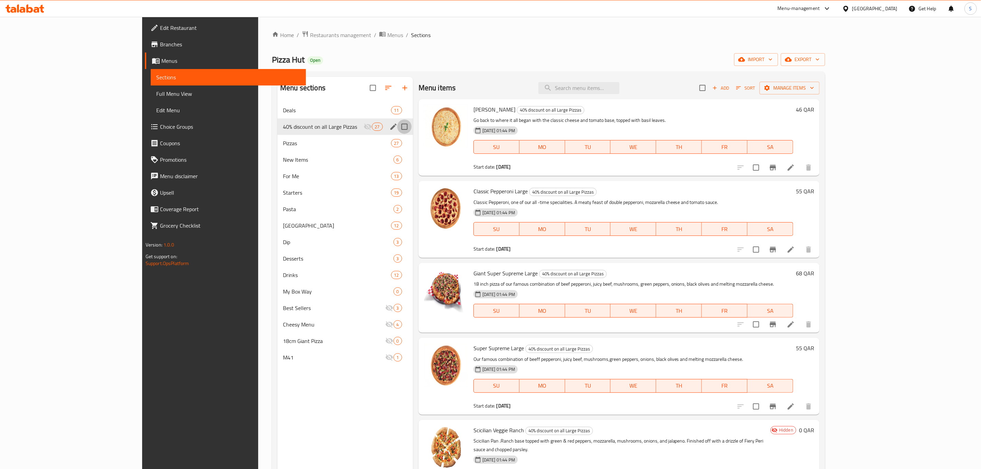
click at [397, 128] on input "Menu sections" at bounding box center [404, 127] width 14 height 14
checkbox input "true"
click at [368, 85] on icon "button" at bounding box center [372, 88] width 8 height 8
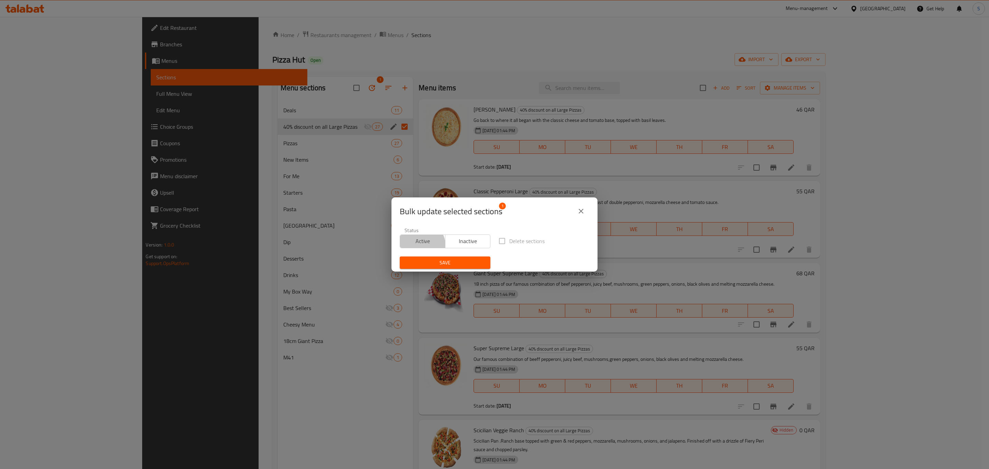
click at [415, 247] on button "Active" at bounding box center [423, 242] width 46 height 14
click at [435, 266] on span "Save" at bounding box center [445, 263] width 80 height 9
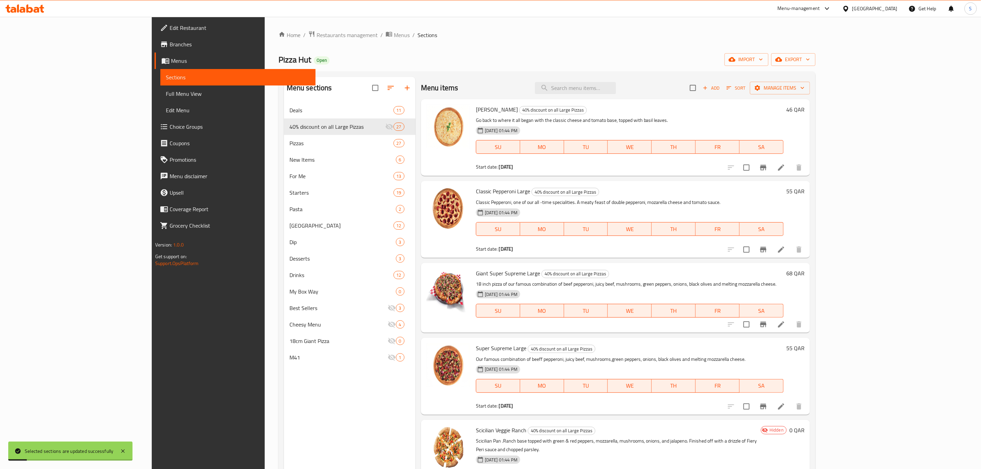
click at [680, 50] on div "Home / Restaurants management / Menus / Sections Pizza Hut Open import export M…" at bounding box center [547, 291] width 537 height 521
click at [785, 170] on icon at bounding box center [780, 168] width 8 height 8
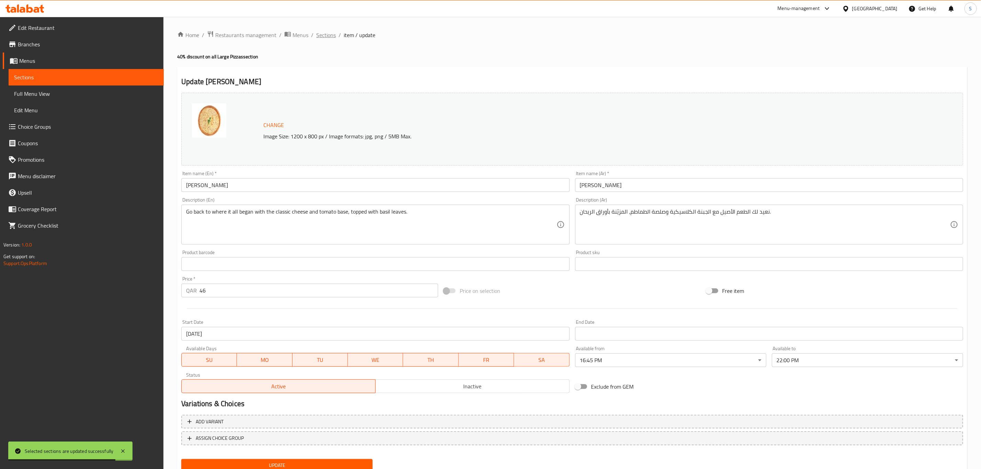
click at [331, 33] on span "Sections" at bounding box center [326, 35] width 20 height 8
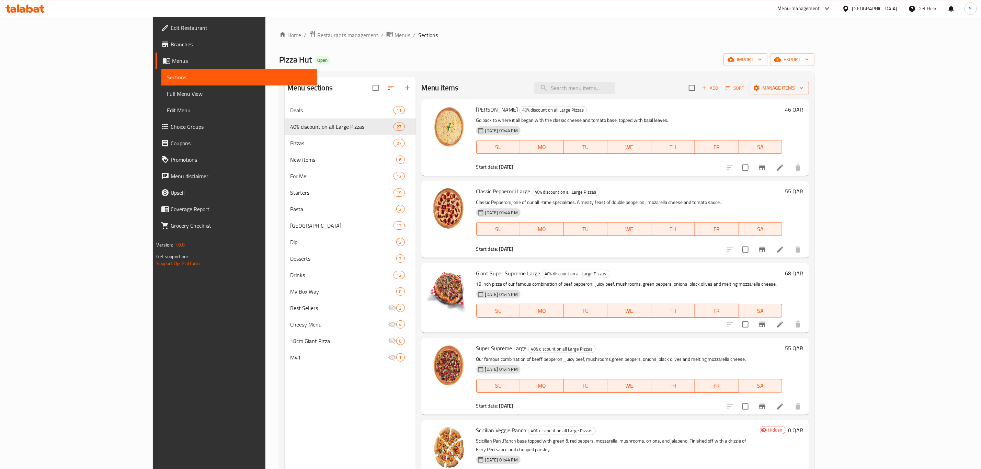
click at [496, 59] on div "Pizza Hut Open import export" at bounding box center [546, 59] width 535 height 13
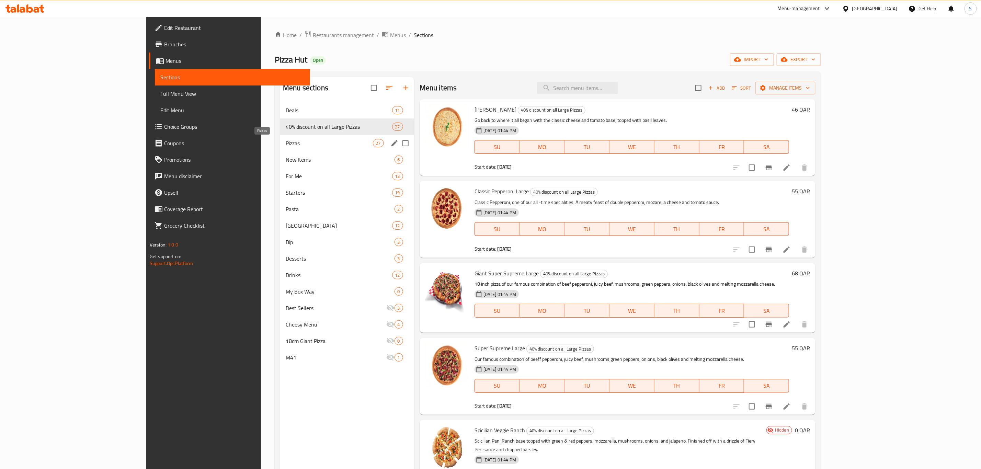
click at [286, 146] on span "Pizzas" at bounding box center [329, 143] width 87 height 8
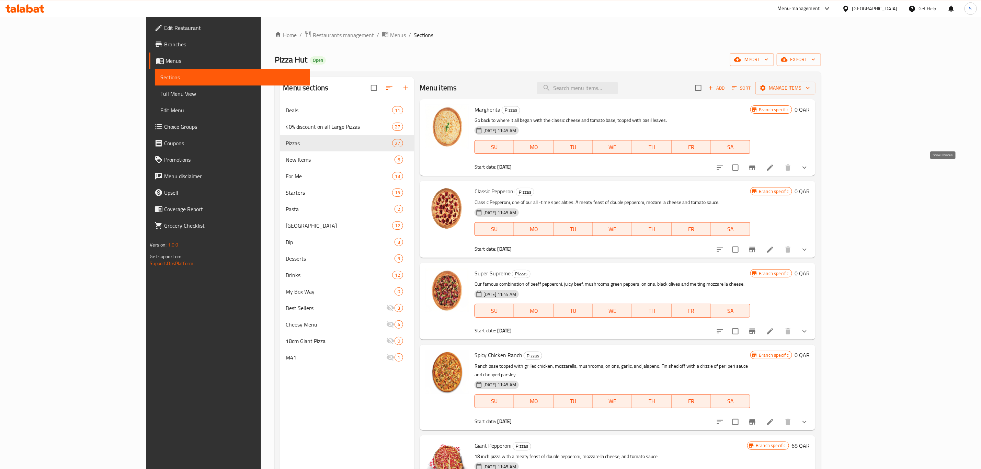
click at [809, 169] on icon "show more" at bounding box center [805, 168] width 8 height 8
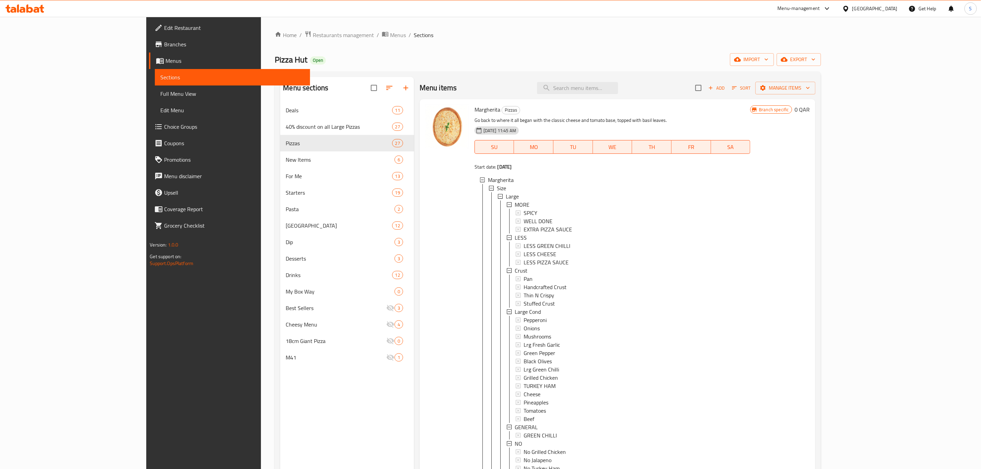
scroll to position [1, 0]
click at [164, 127] on span "Choice Groups" at bounding box center [234, 127] width 140 height 8
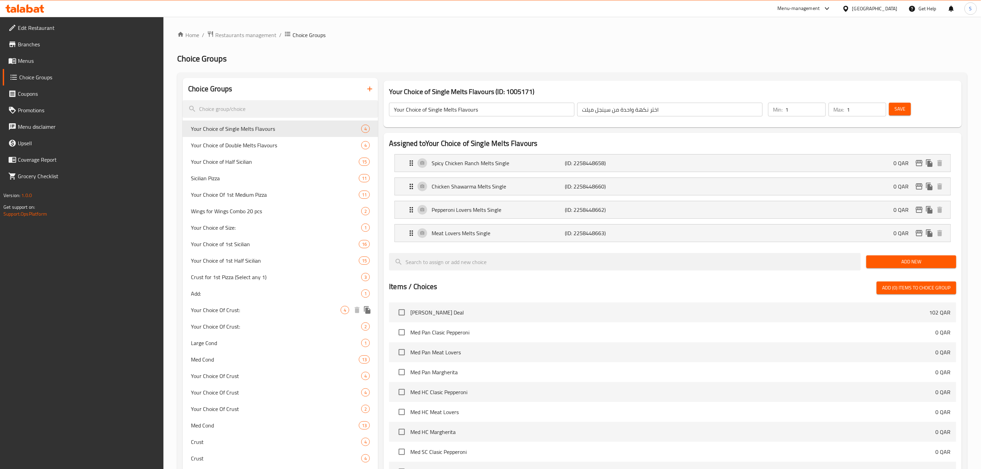
click at [267, 307] on span "Your Choice Of Crust:" at bounding box center [266, 310] width 150 height 8
type input "Your Choice Of Crust:"
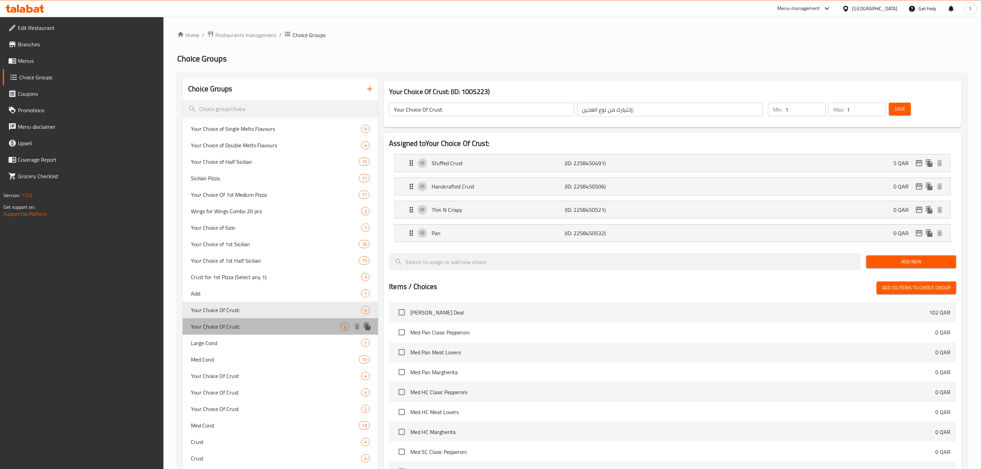
click at [257, 323] on span "Your Choice Of Crust:" at bounding box center [266, 327] width 150 height 8
type input "اختيارك العجين:"
type input "0"
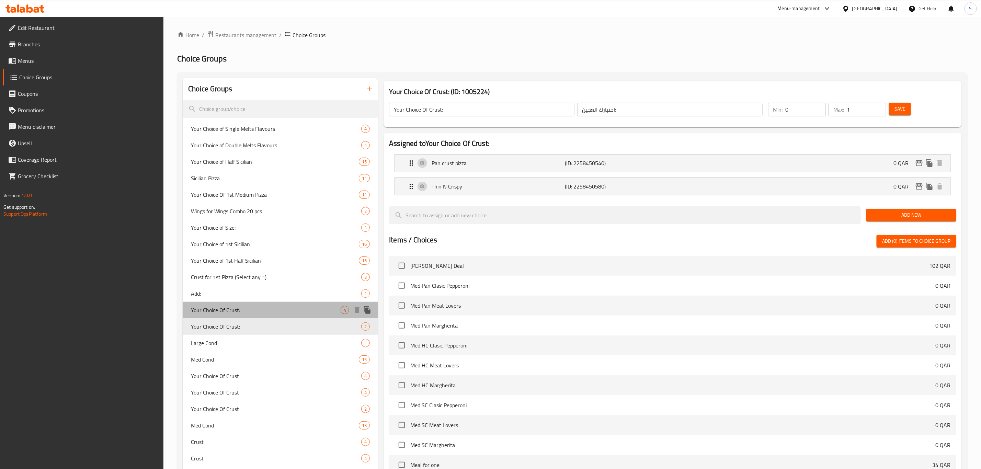
click at [251, 308] on span "Your Choice Of Crust:" at bounding box center [266, 310] width 150 height 8
type input "إختيارك من نوع العجين:"
type input "1"
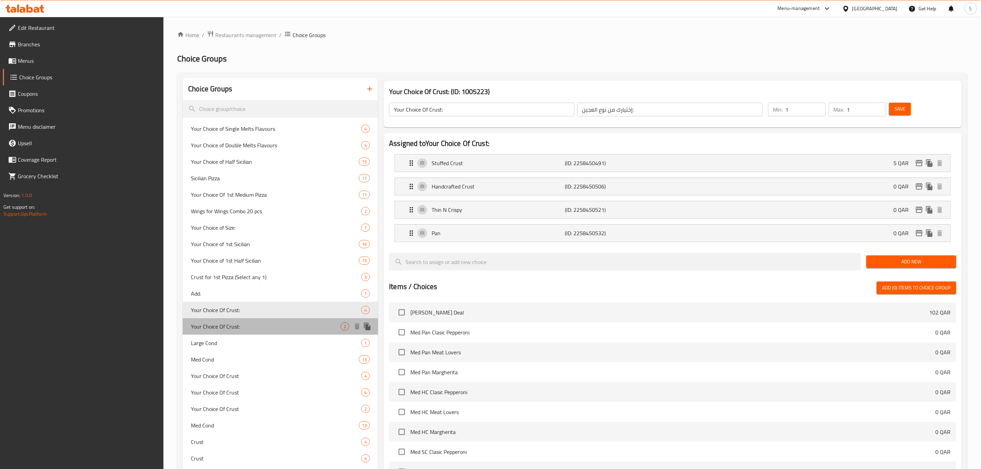
click at [256, 324] on span "Your Choice Of Crust:" at bounding box center [266, 327] width 150 height 8
type input "اختيارك العجين:"
type input "0"
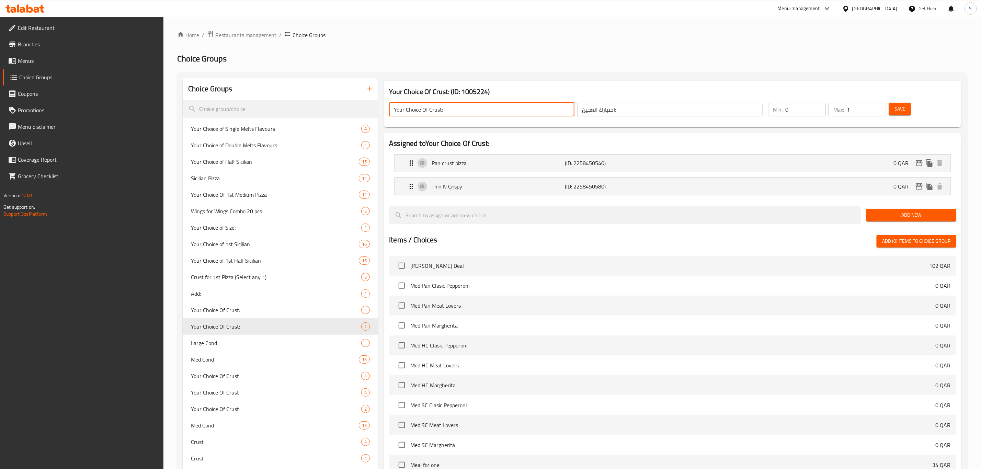
drag, startPoint x: 398, startPoint y: 109, endPoint x: 384, endPoint y: 109, distance: 13.7
click at [388, 109] on div "Your Choice Of Crust: ​" at bounding box center [482, 109] width 188 height 16
click at [463, 114] on input "Your Choice Of Crust:" at bounding box center [481, 110] width 185 height 14
type input "Your Choice Of Crust::"
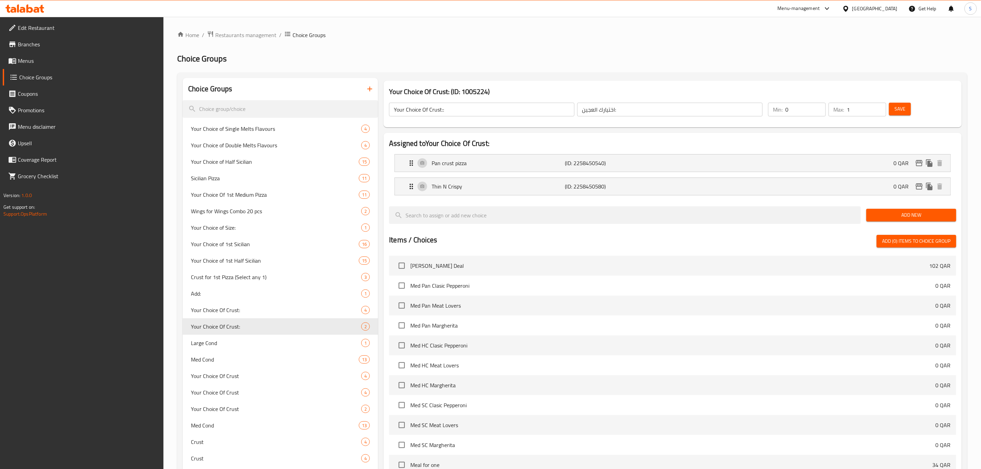
click at [903, 108] on span "Save" at bounding box center [900, 109] width 11 height 9
drag, startPoint x: 791, startPoint y: 110, endPoint x: 781, endPoint y: 115, distance: 10.9
click at [788, 109] on input "0" at bounding box center [806, 110] width 41 height 14
drag, startPoint x: 789, startPoint y: 106, endPoint x: 780, endPoint y: 106, distance: 8.9
click at [786, 106] on input "0" at bounding box center [806, 110] width 41 height 14
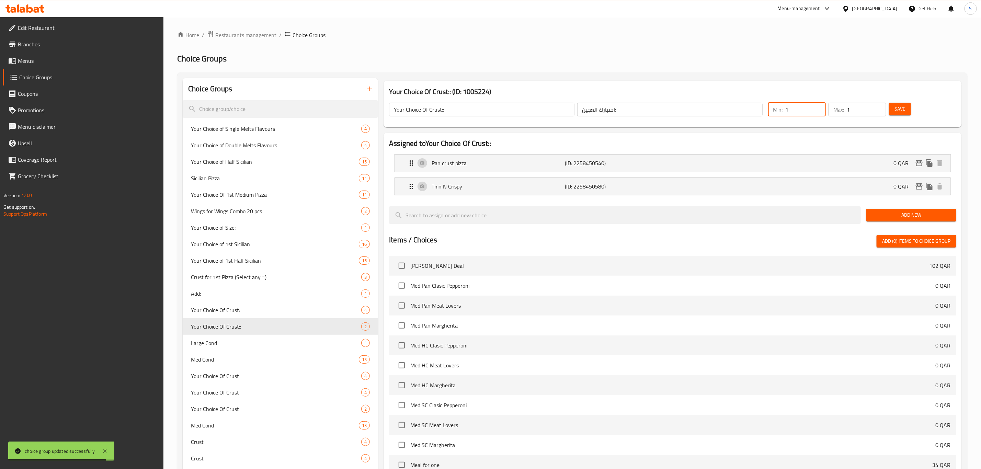
click at [734, 81] on div "Your Choice Of Crust:: (ID: 1005224) Your Choice Of Crust:: ​ اختيارك العجين: ​…" at bounding box center [673, 104] width 578 height 47
drag, startPoint x: 788, startPoint y: 108, endPoint x: 785, endPoint y: 105, distance: 4.4
click at [786, 106] on input "1" at bounding box center [806, 110] width 41 height 14
type input "0"
click at [900, 111] on span "Save" at bounding box center [900, 109] width 11 height 9
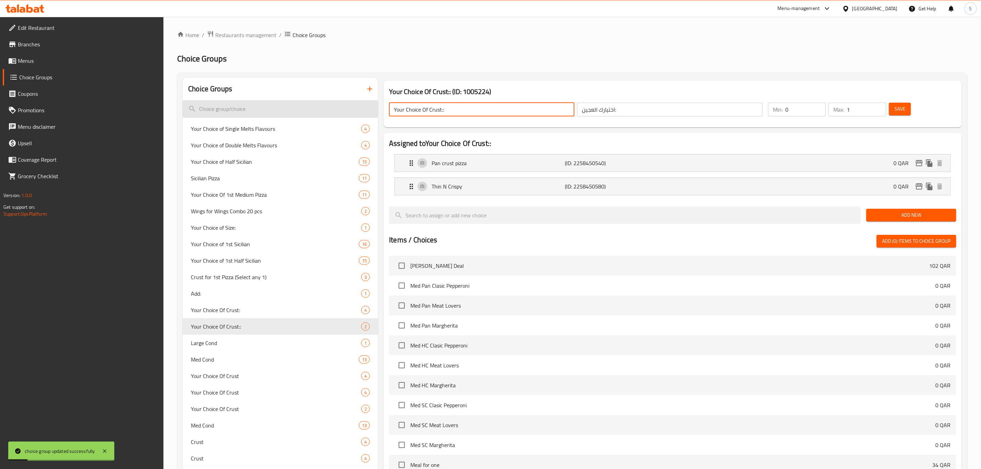
drag, startPoint x: 447, startPoint y: 107, endPoint x: 352, endPoint y: 102, distance: 94.2
click at [33, 58] on span "Menus" at bounding box center [88, 61] width 140 height 8
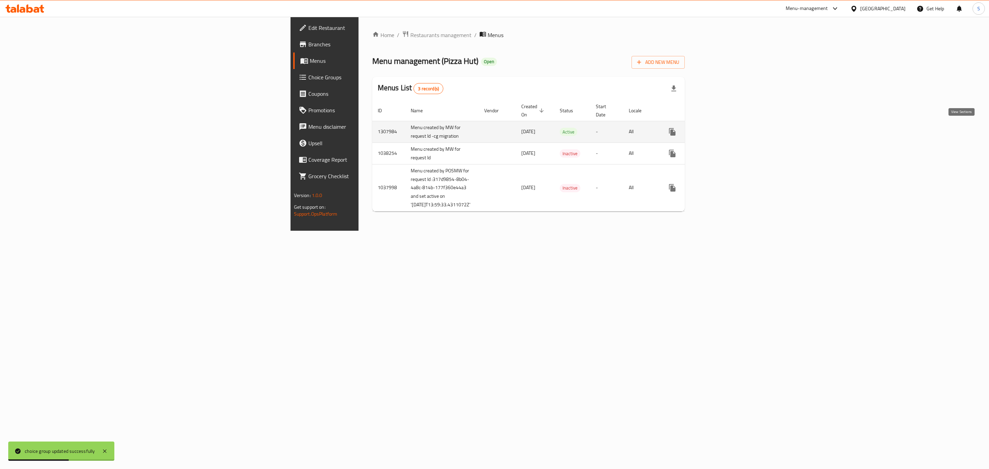
click at [726, 128] on icon "enhanced table" at bounding box center [722, 132] width 8 height 8
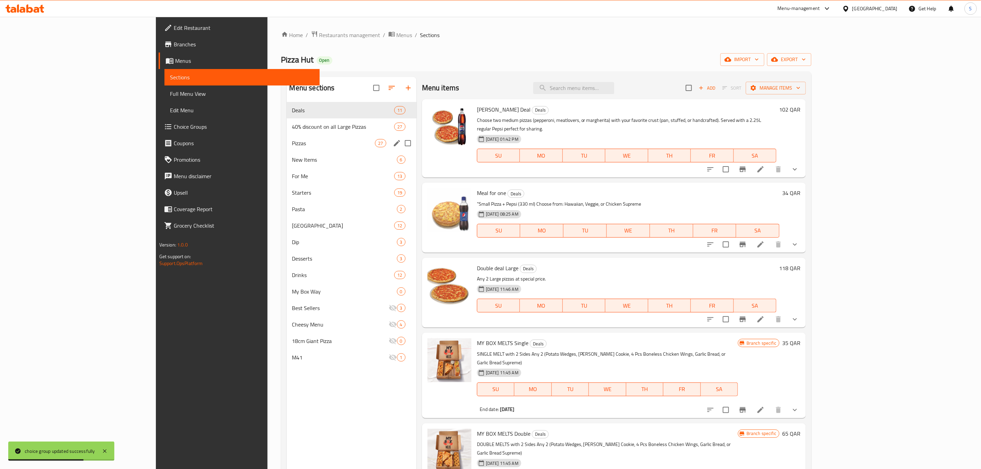
click at [292, 127] on span "40% discount on all Large Pizzas" at bounding box center [343, 127] width 102 height 8
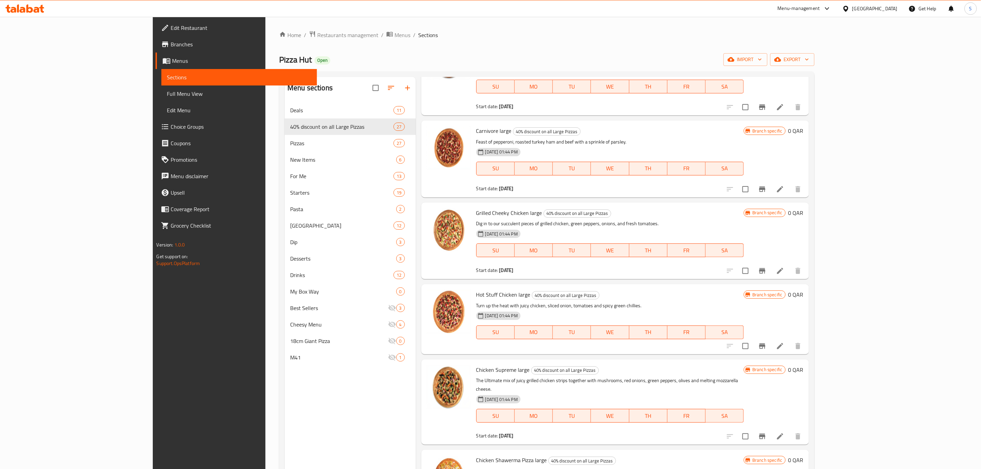
scroll to position [773, 0]
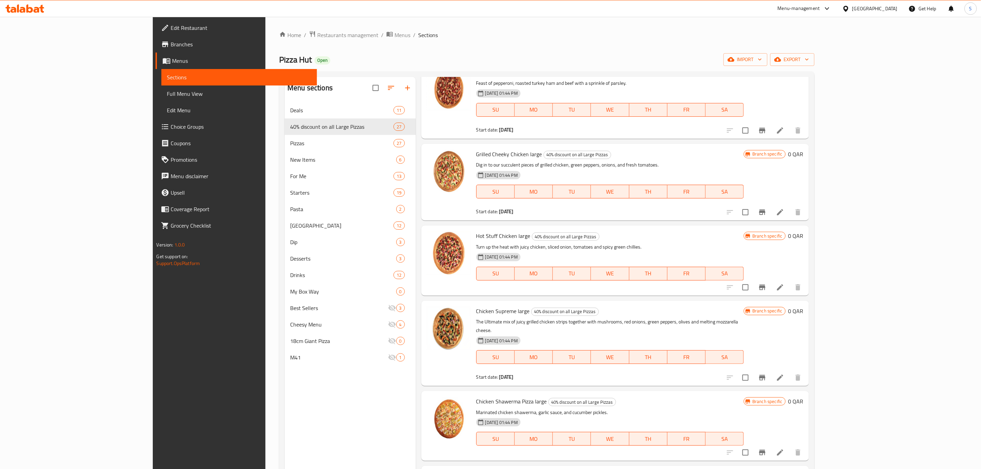
drag, startPoint x: 927, startPoint y: 181, endPoint x: 926, endPoint y: 167, distance: 13.8
click at [803, 149] on div "Branch specific 0 QAR" at bounding box center [773, 182] width 59 height 66
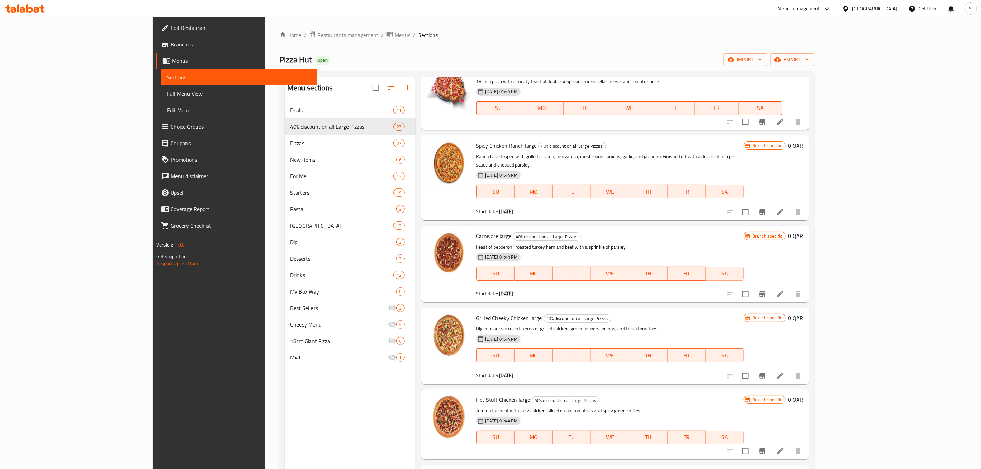
scroll to position [618, 0]
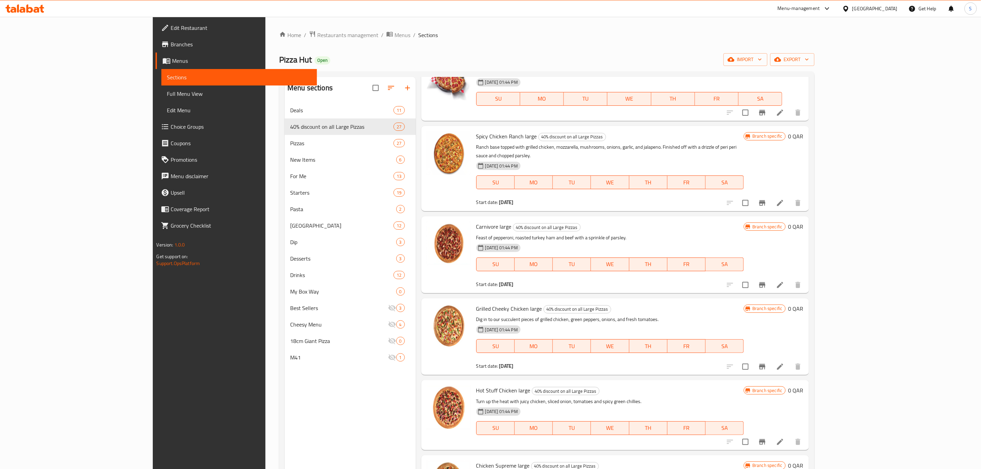
click at [785, 199] on icon at bounding box center [780, 203] width 8 height 8
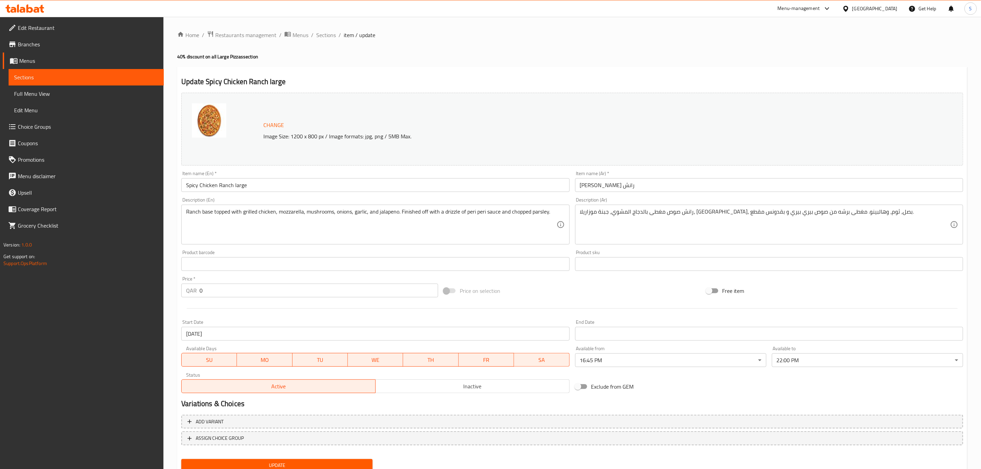
drag, startPoint x: 182, startPoint y: 292, endPoint x: 164, endPoint y: 296, distance: 17.9
click at [170, 294] on div "Home / Restaurants management / Menus / Sections / item / update 40% discount o…" at bounding box center [573, 256] width 818 height 479
type input "59"
click at [270, 314] on div at bounding box center [573, 308] width 788 height 17
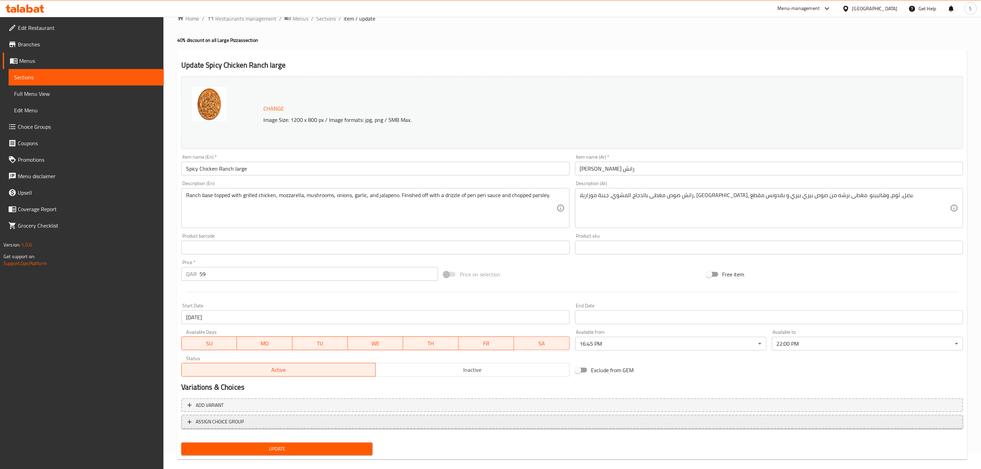
scroll to position [25, 0]
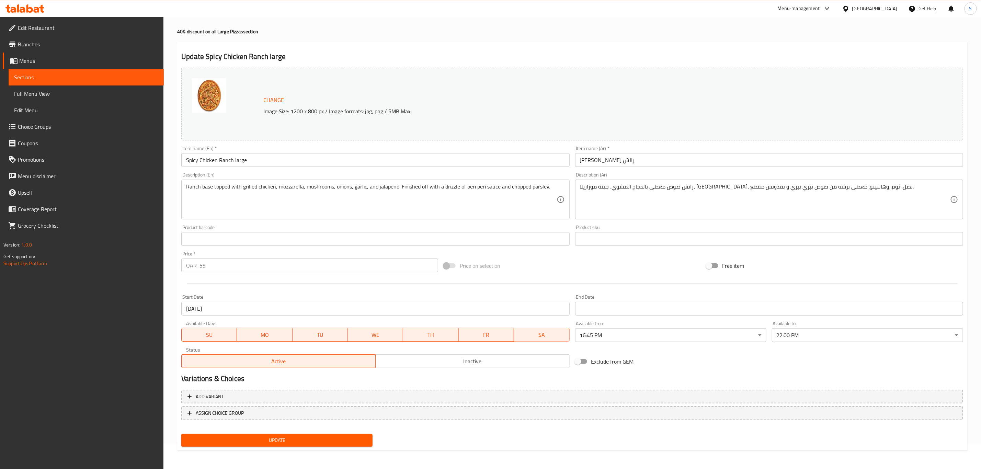
click at [282, 441] on span "Update" at bounding box center [277, 440] width 180 height 9
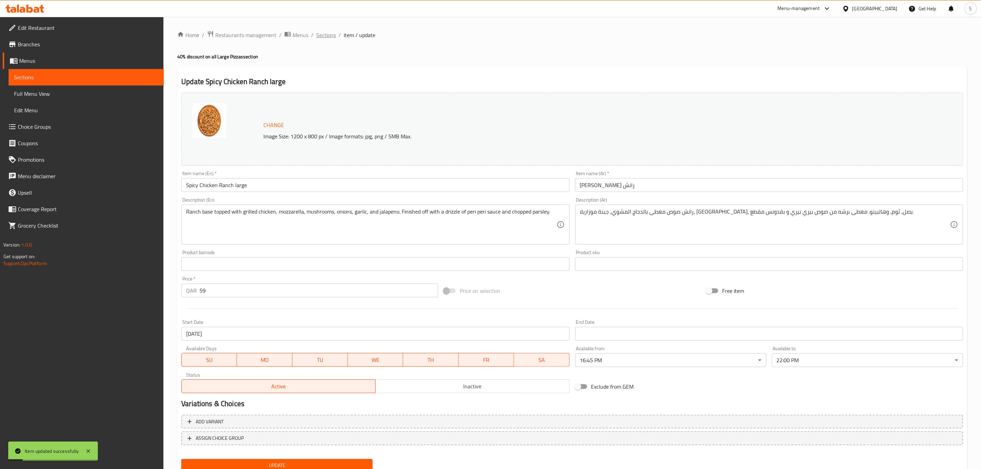
click at [325, 36] on span "Sections" at bounding box center [326, 35] width 20 height 8
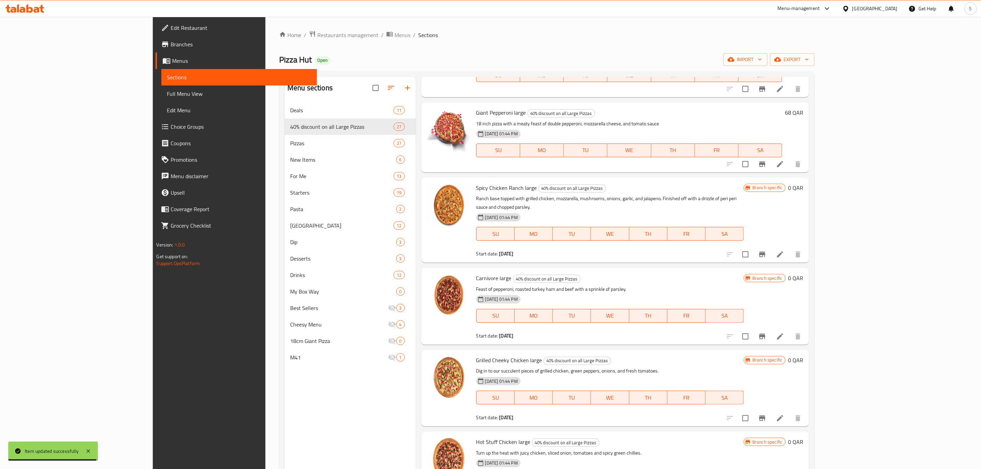
scroll to position [618, 0]
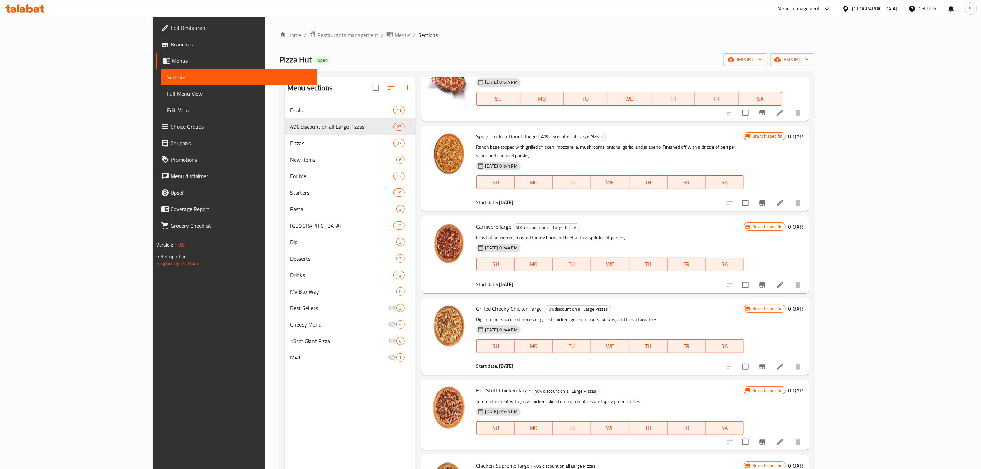
click at [790, 279] on li at bounding box center [780, 285] width 19 height 12
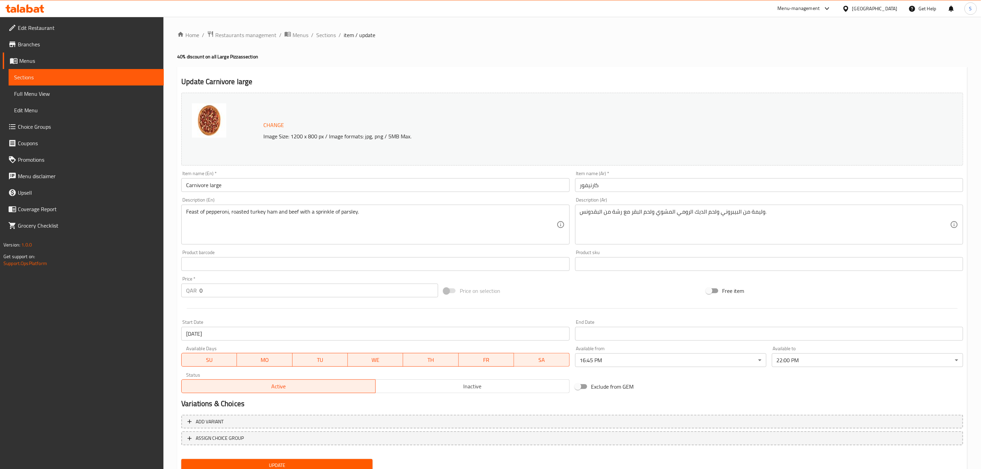
drag, startPoint x: 189, startPoint y: 286, endPoint x: 184, endPoint y: 286, distance: 4.2
click at [185, 286] on div "QAR 0 Price *" at bounding box center [309, 291] width 257 height 14
type input "59"
click at [307, 308] on hr at bounding box center [572, 308] width 771 height 0
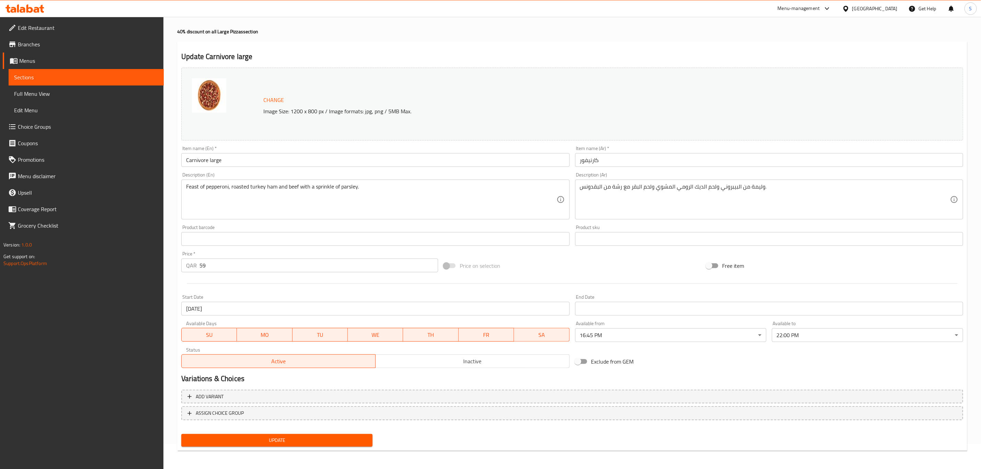
click at [300, 436] on span "Update" at bounding box center [277, 440] width 180 height 9
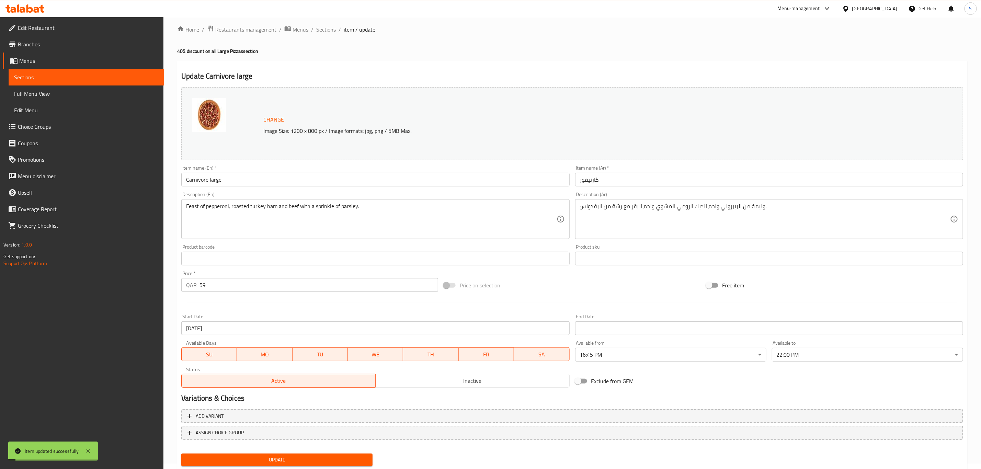
scroll to position [0, 0]
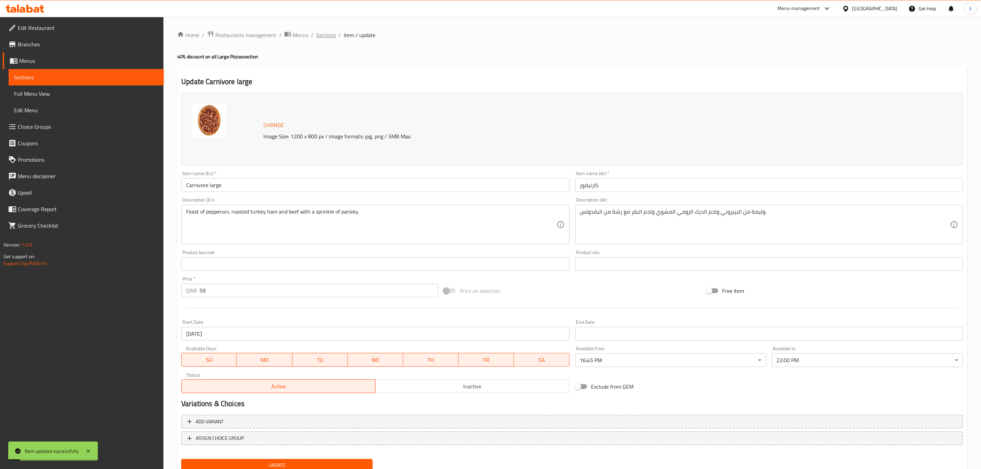
click at [321, 35] on span "Sections" at bounding box center [326, 35] width 20 height 8
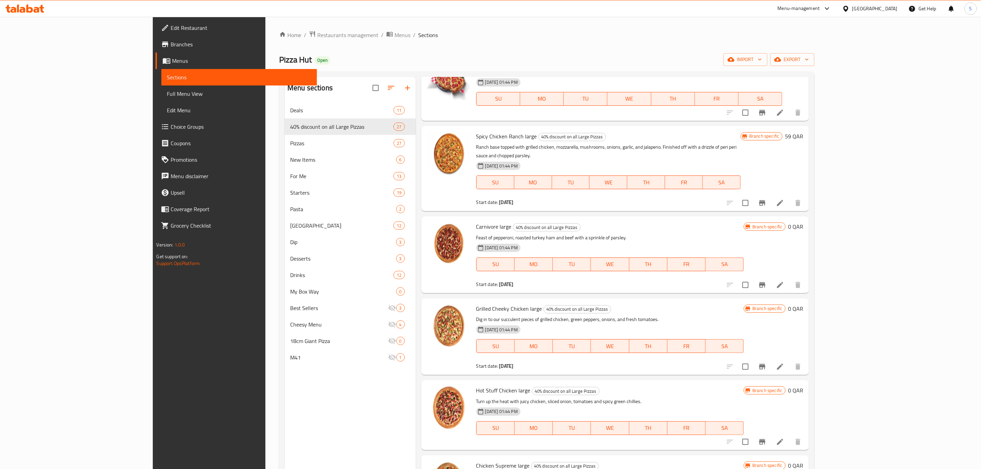
scroll to position [670, 0]
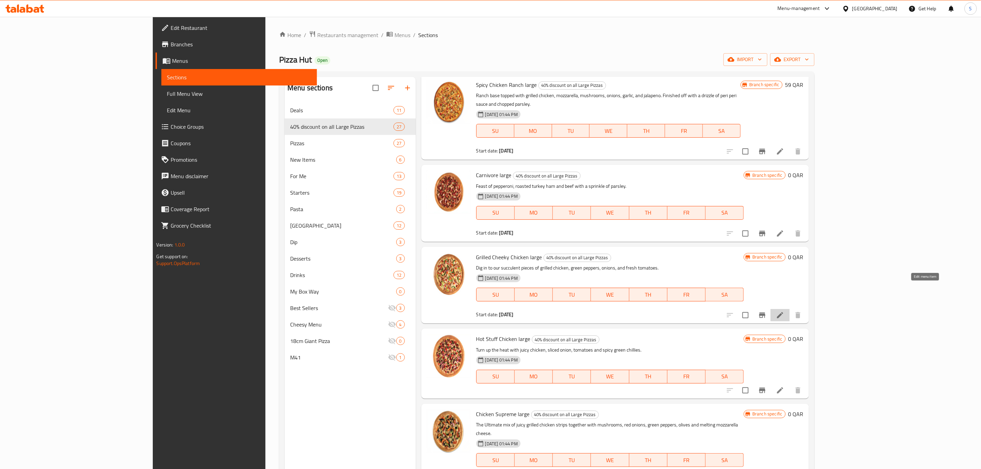
click at [785, 311] on icon at bounding box center [780, 315] width 8 height 8
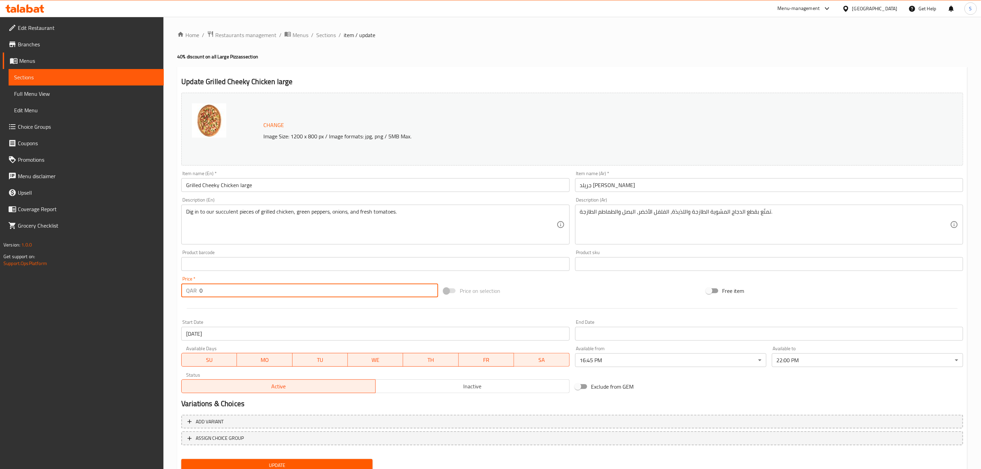
drag, startPoint x: 183, startPoint y: 295, endPoint x: 153, endPoint y: 294, distance: 29.9
click at [154, 291] on div "Edit Restaurant Branches Menus Sections Full Menu View Edit Menu Choice Groups …" at bounding box center [490, 256] width 981 height 479
type input "59"
click at [257, 309] on div at bounding box center [573, 308] width 788 height 17
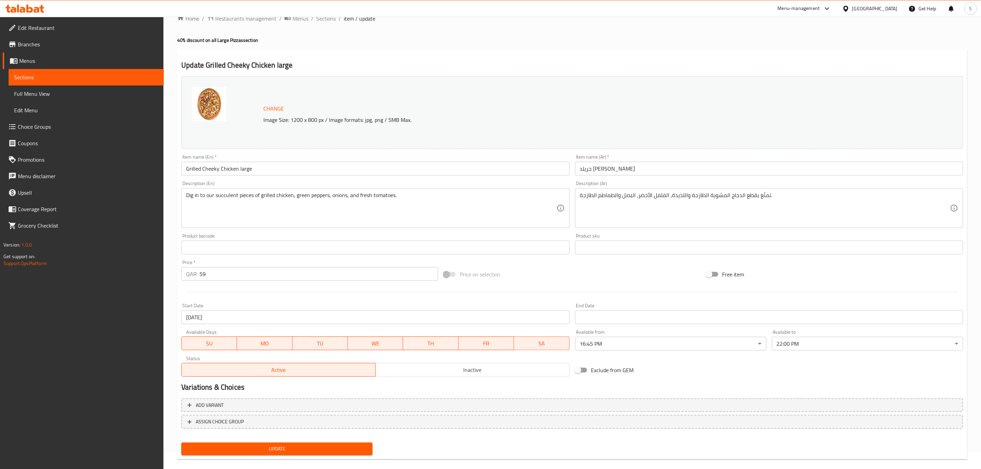
scroll to position [25, 0]
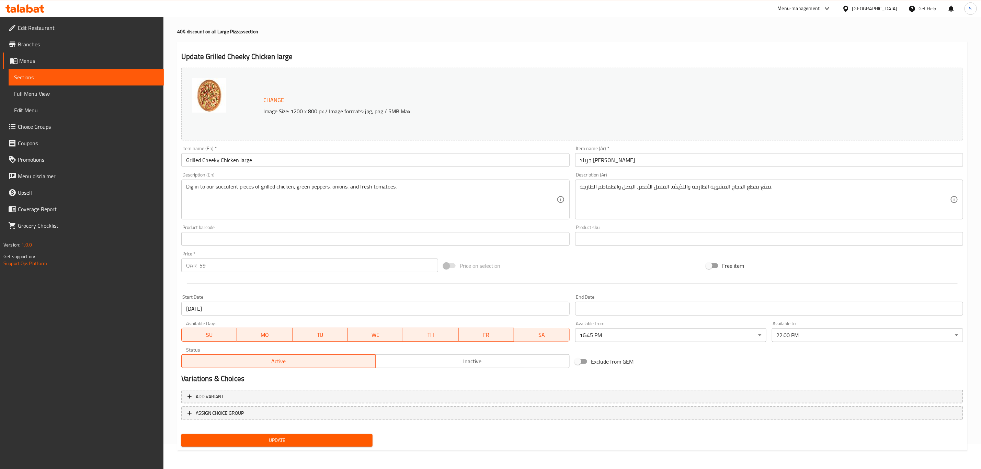
click at [261, 445] on button "Update" at bounding box center [276, 440] width 191 height 13
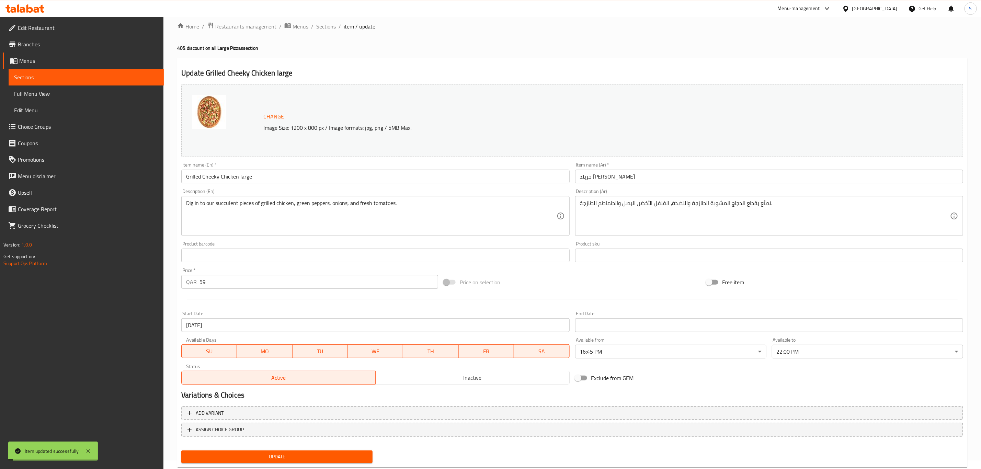
scroll to position [0, 0]
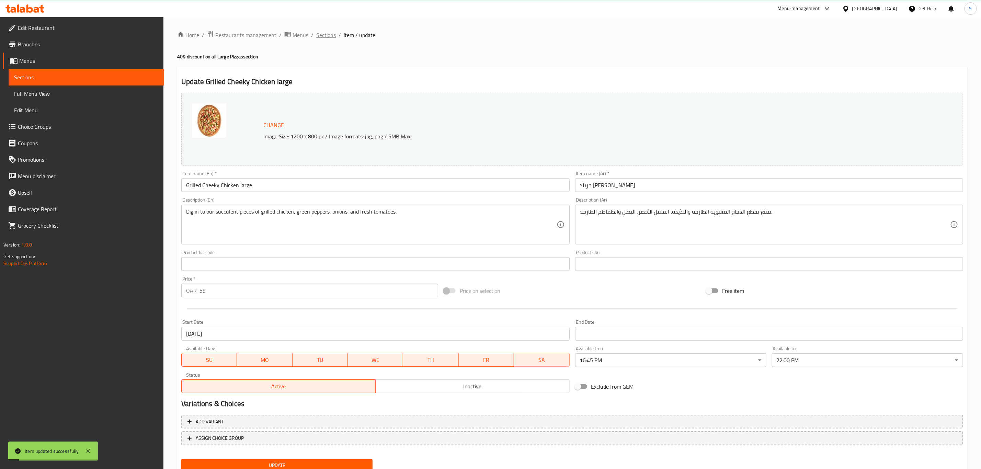
click at [328, 32] on span "Sections" at bounding box center [326, 35] width 20 height 8
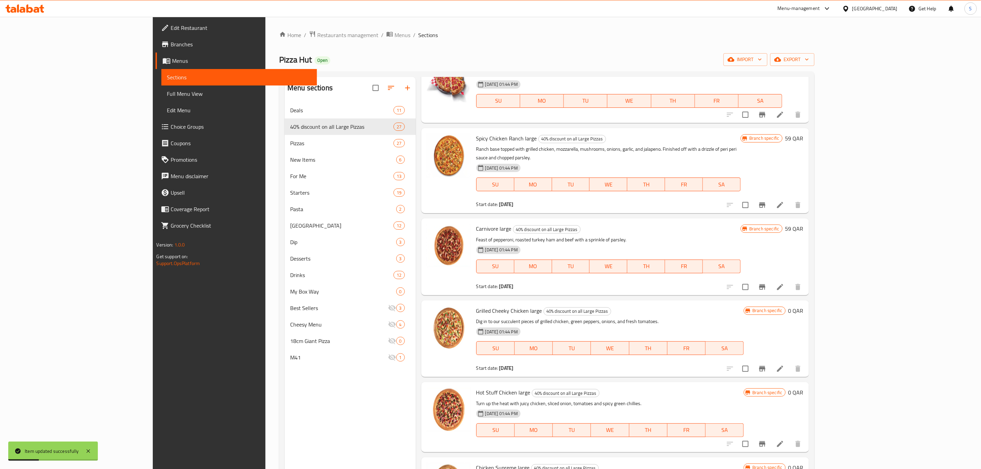
scroll to position [618, 0]
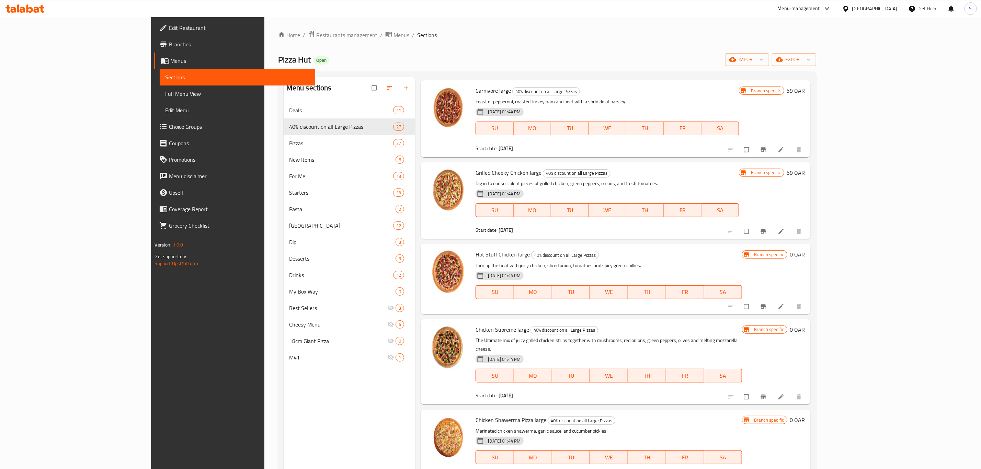
scroll to position [773, 0]
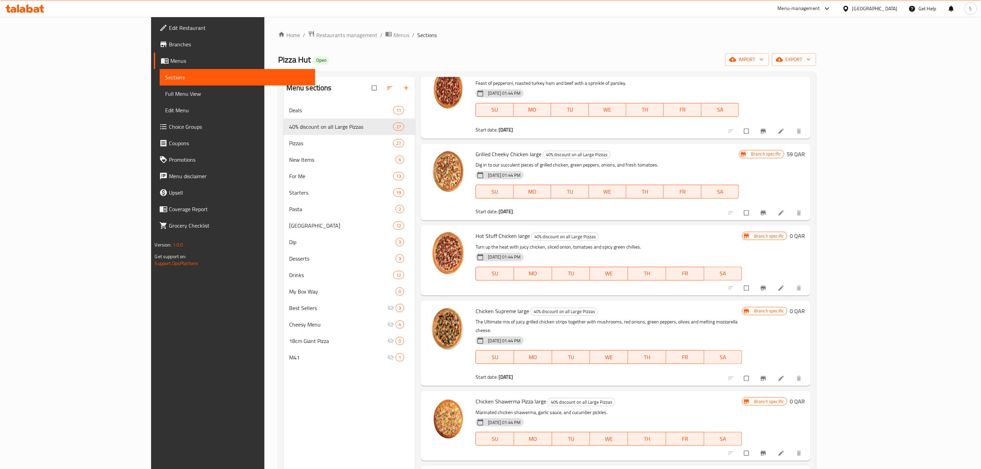
click at [792, 283] on li at bounding box center [782, 288] width 19 height 11
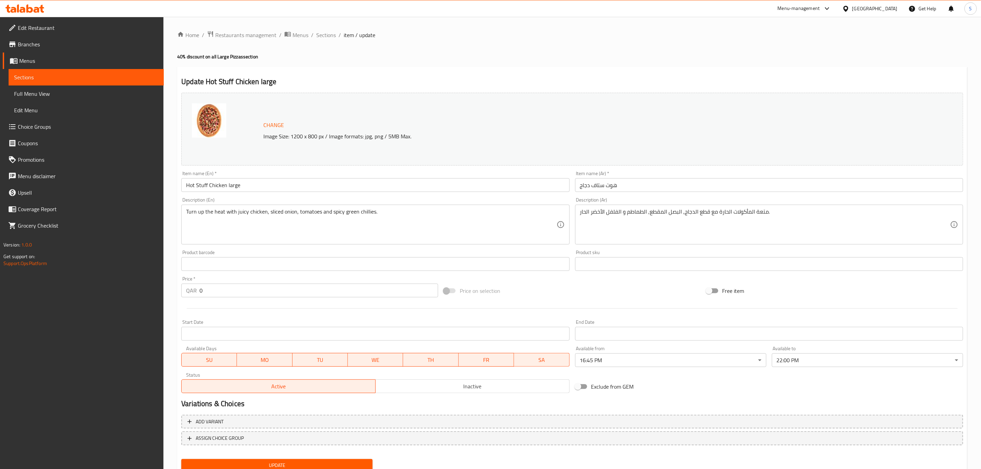
drag, startPoint x: 214, startPoint y: 287, endPoint x: 157, endPoint y: 285, distance: 57.4
click at [163, 286] on div "Edit Restaurant Branches Menus Sections Full Menu View Edit Menu Choice Groups …" at bounding box center [490, 256] width 981 height 479
type input "56"
click at [229, 303] on div at bounding box center [573, 308] width 788 height 17
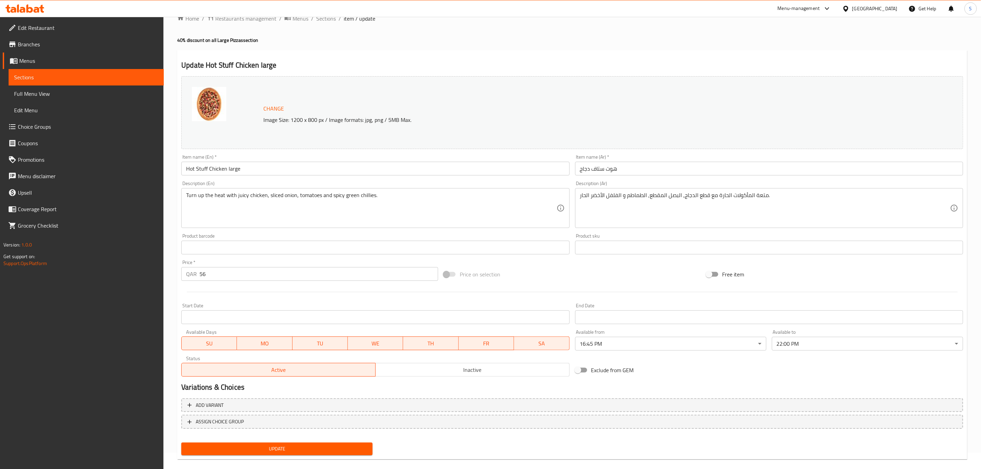
scroll to position [25, 0]
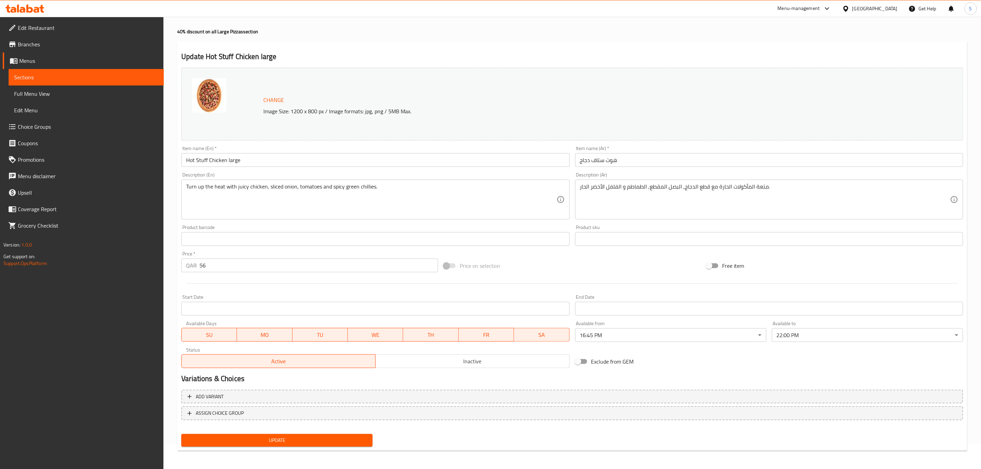
click at [292, 447] on div "Update" at bounding box center [277, 440] width 197 height 18
click at [288, 438] on span "Update" at bounding box center [277, 440] width 180 height 9
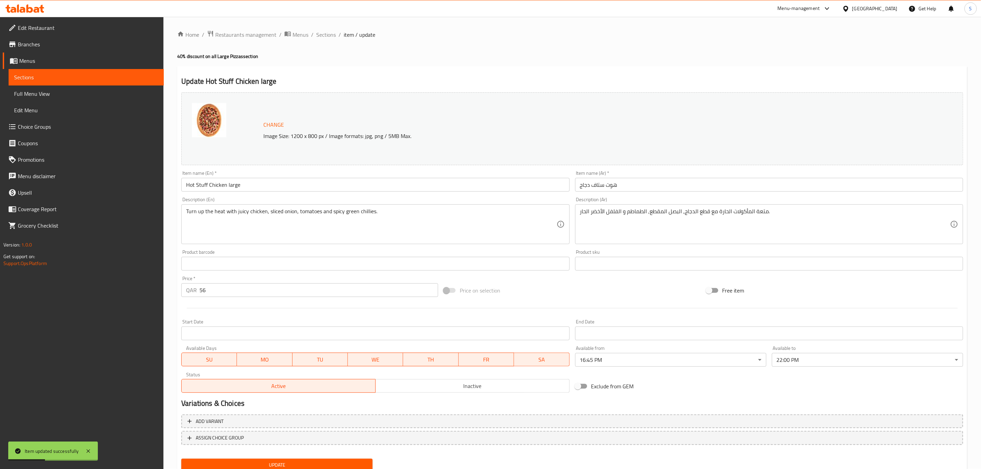
scroll to position [0, 0]
click at [322, 36] on span "Sections" at bounding box center [326, 35] width 20 height 8
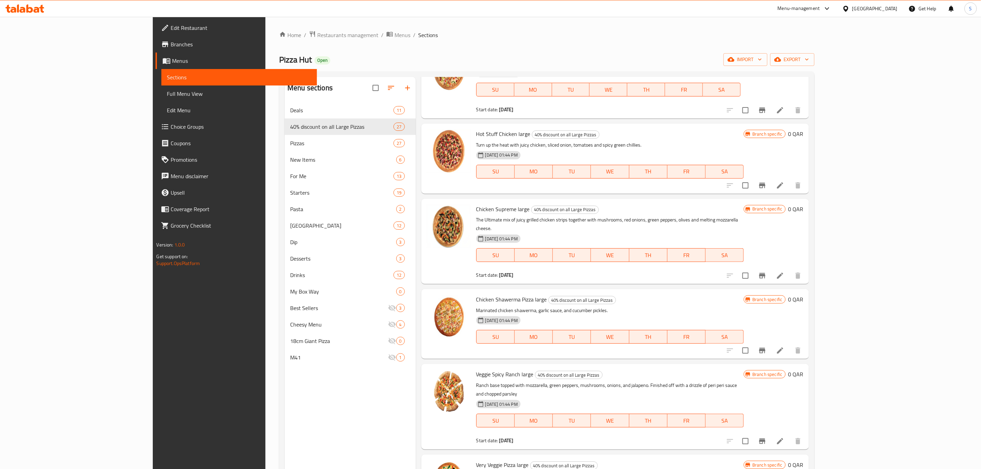
scroll to position [876, 0]
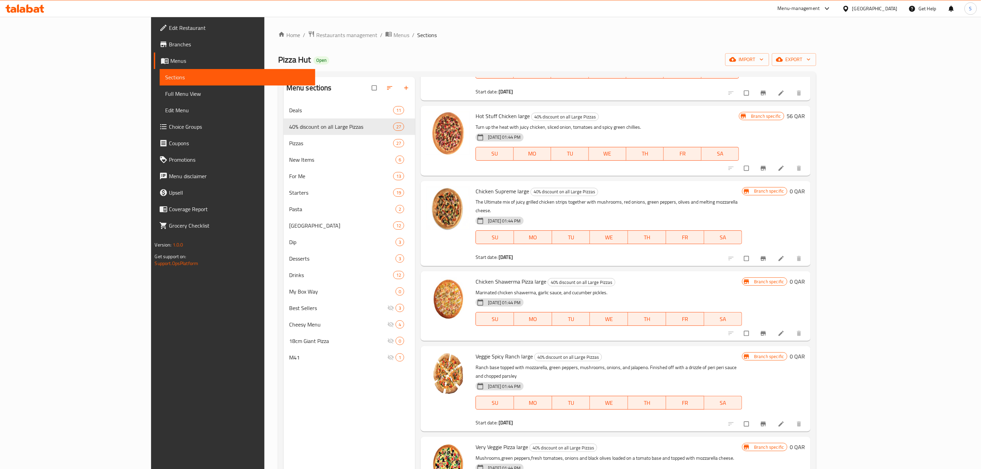
scroll to position [876, 0]
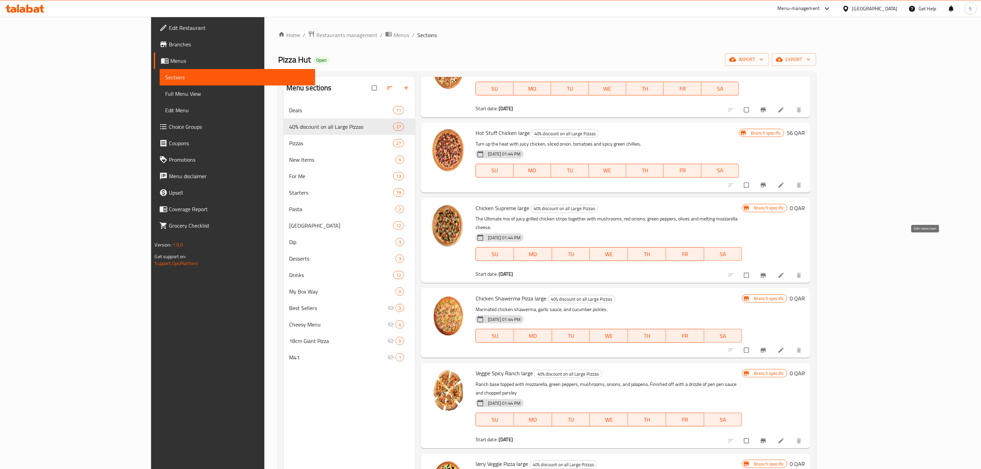
click at [784, 273] on icon at bounding box center [781, 275] width 5 height 5
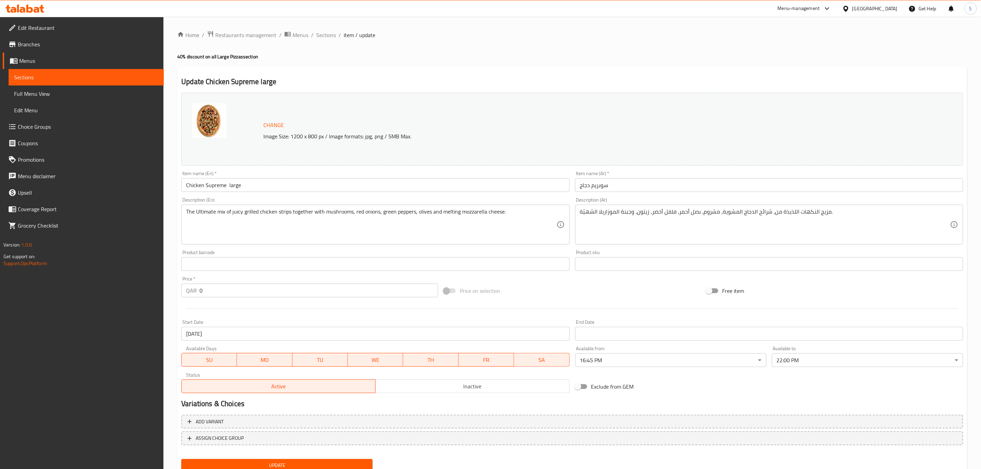
drag, startPoint x: 209, startPoint y: 291, endPoint x: 152, endPoint y: 289, distance: 57.4
click at [167, 289] on div "Home / Restaurants management / Menus / Sections / item / update 40% discount o…" at bounding box center [573, 256] width 818 height 479
type input "55"
click at [240, 312] on div at bounding box center [573, 308] width 788 height 17
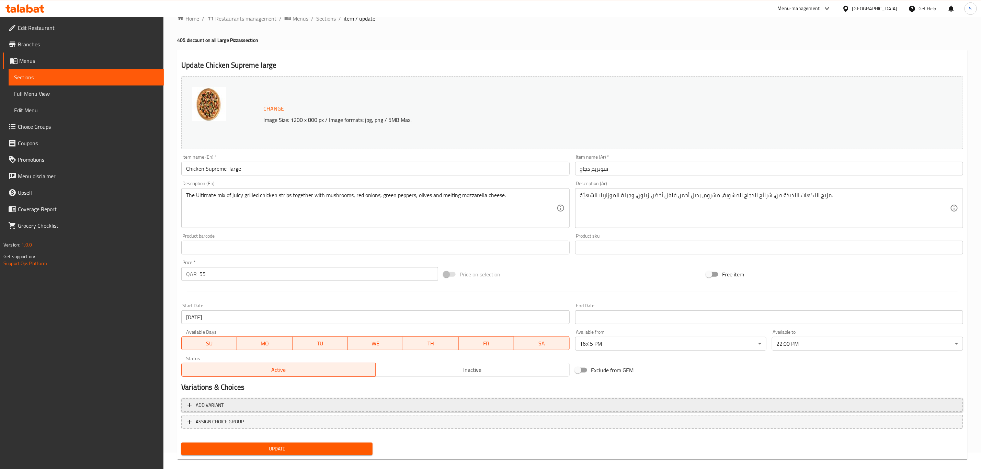
scroll to position [25, 0]
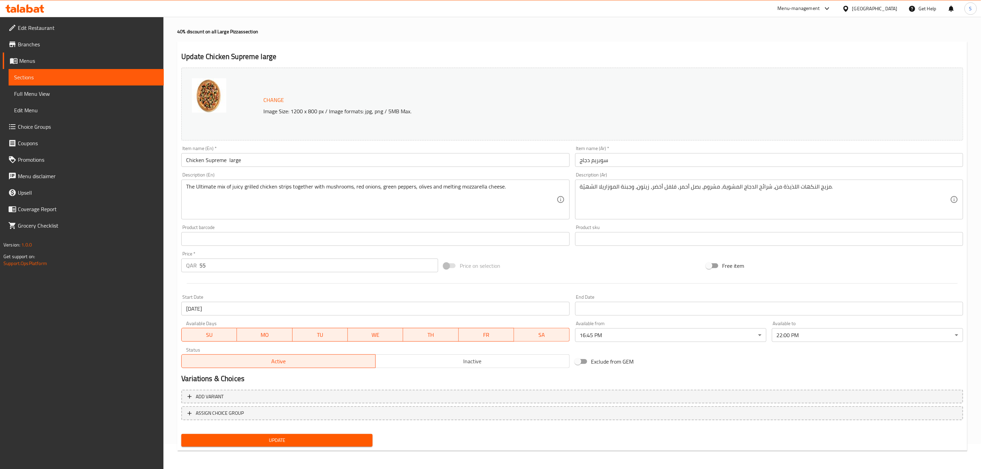
click at [269, 443] on span "Update" at bounding box center [277, 440] width 180 height 9
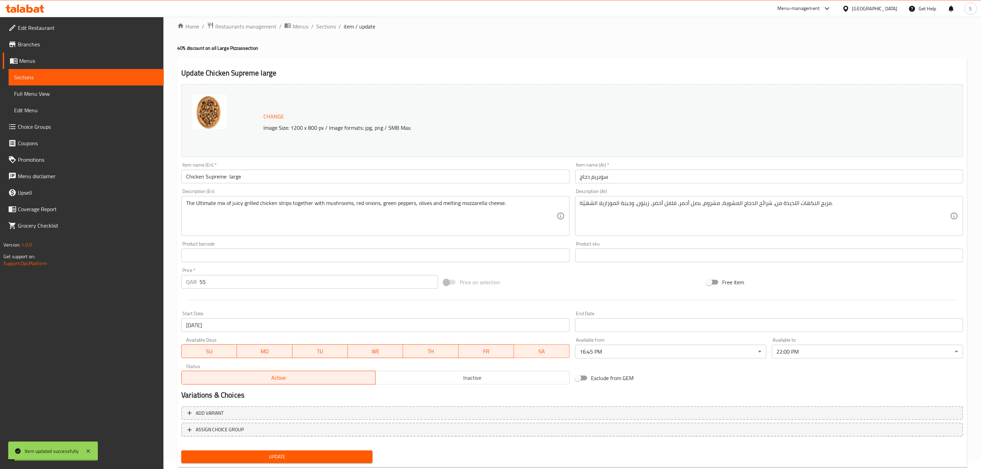
scroll to position [0, 0]
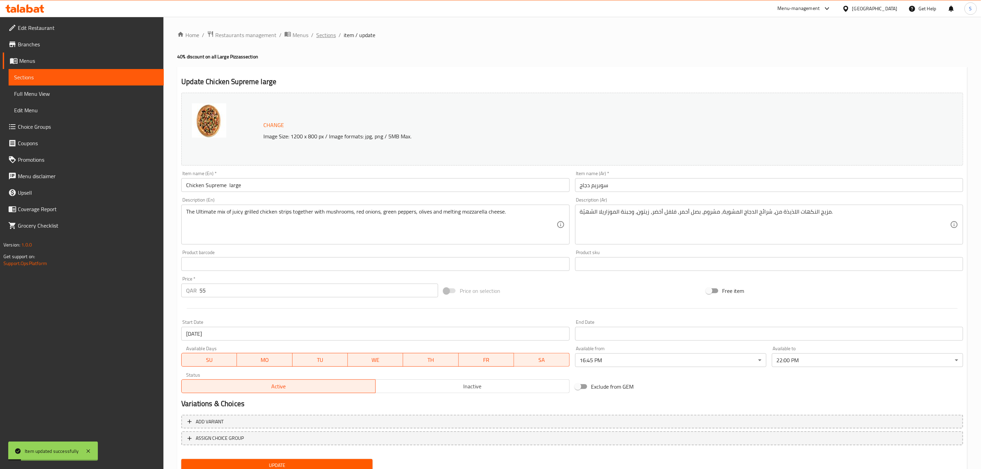
click at [324, 37] on span "Sections" at bounding box center [326, 35] width 20 height 8
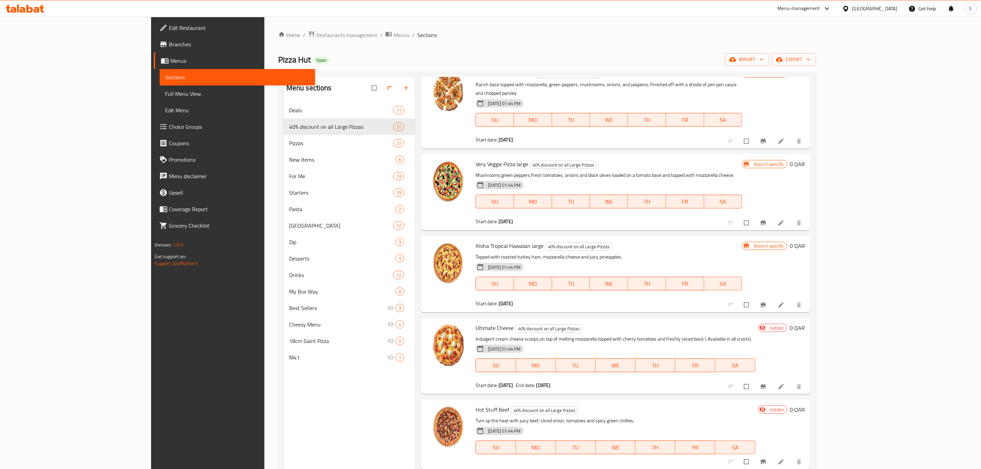
scroll to position [1340, 0]
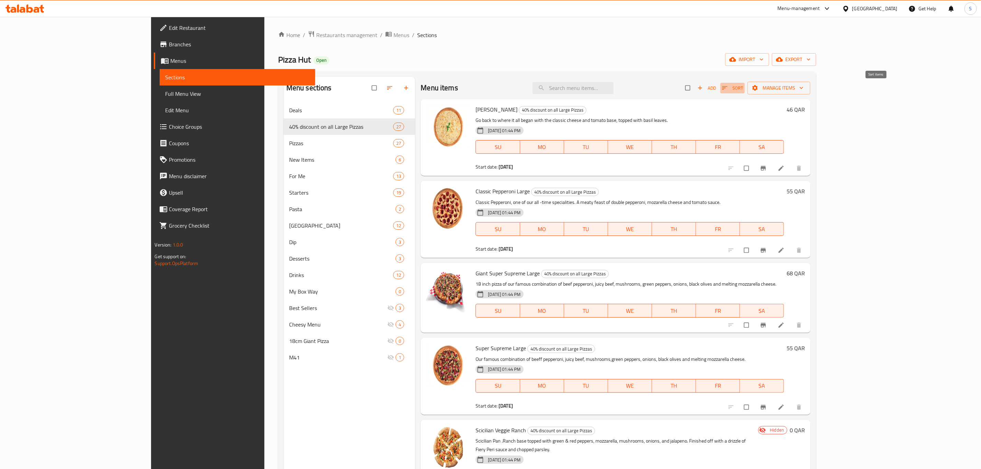
click at [743, 87] on span "Sort" at bounding box center [732, 88] width 21 height 8
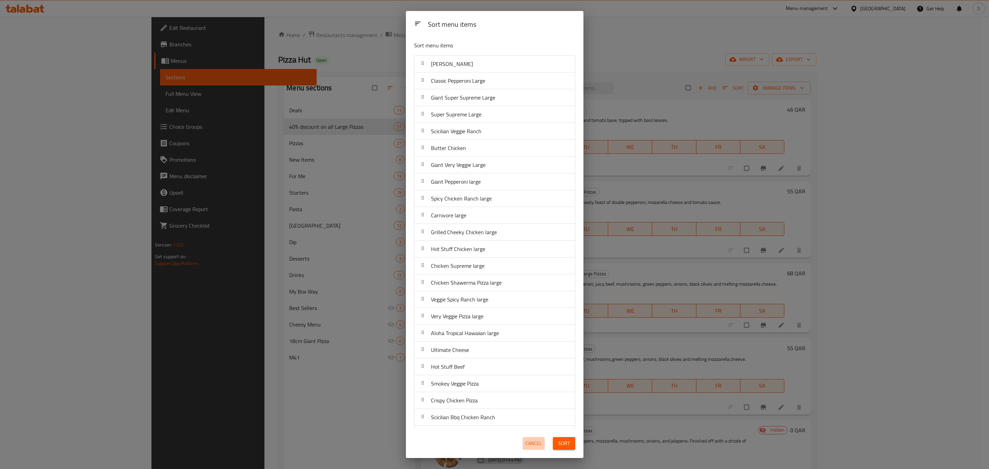
click at [534, 442] on span "Cancel" at bounding box center [534, 443] width 16 height 9
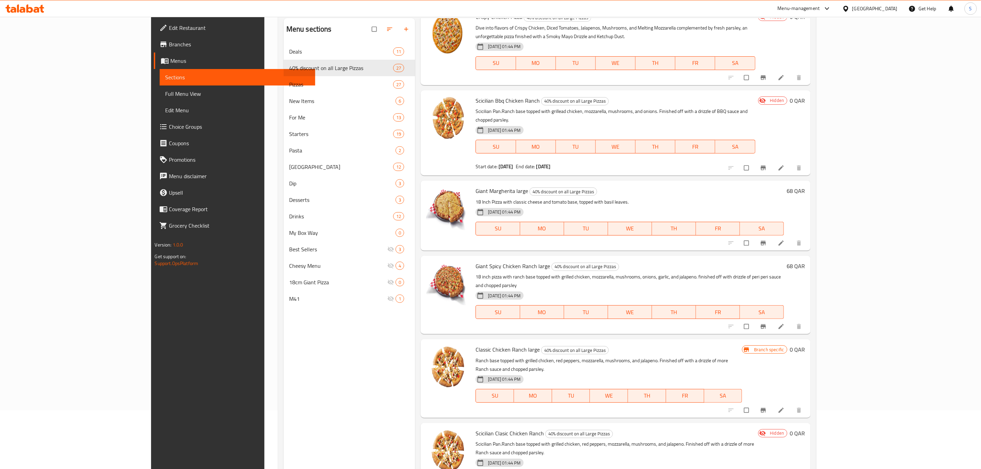
scroll to position [96, 0]
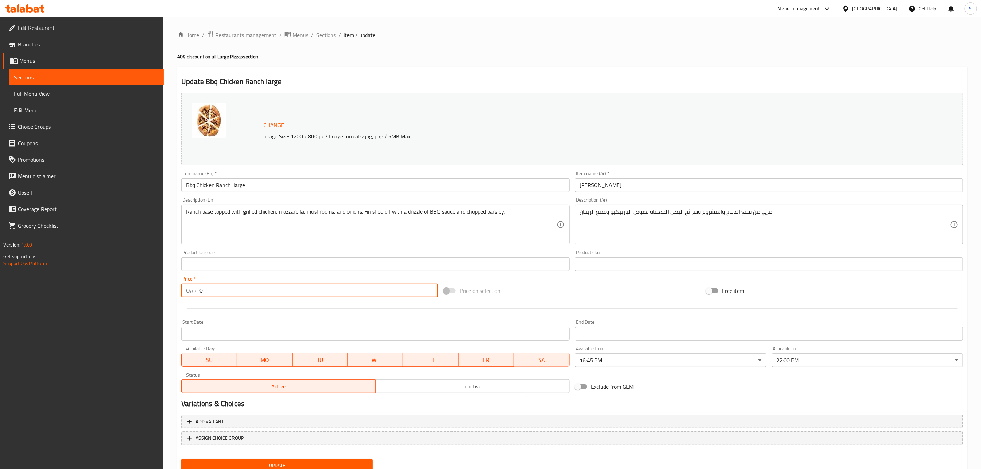
drag, startPoint x: 180, startPoint y: 292, endPoint x: 154, endPoint y: 292, distance: 26.1
click at [171, 292] on div "Home / Restaurants management / Menus / Sections / item / update 40% discount o…" at bounding box center [573, 256] width 818 height 479
type input "59"
click at [229, 319] on div "Start Date Start Date" at bounding box center [376, 330] width 394 height 26
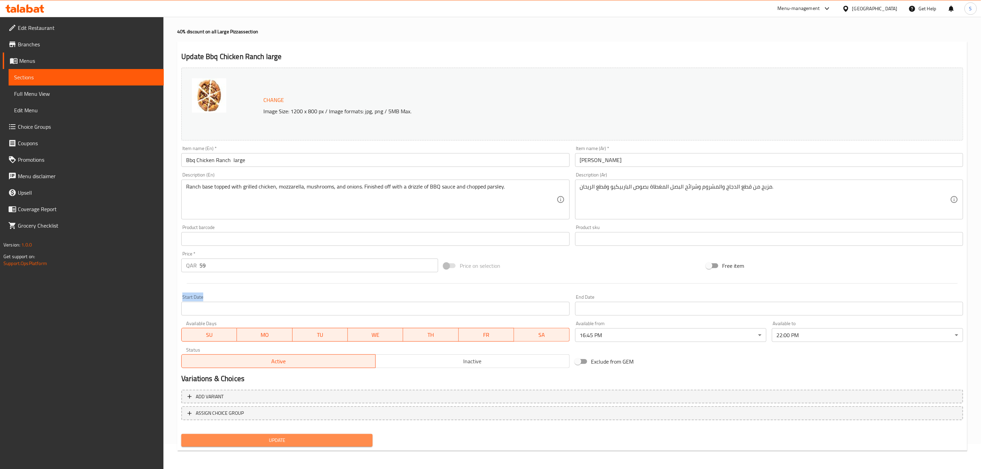
click at [300, 439] on span "Update" at bounding box center [277, 440] width 180 height 9
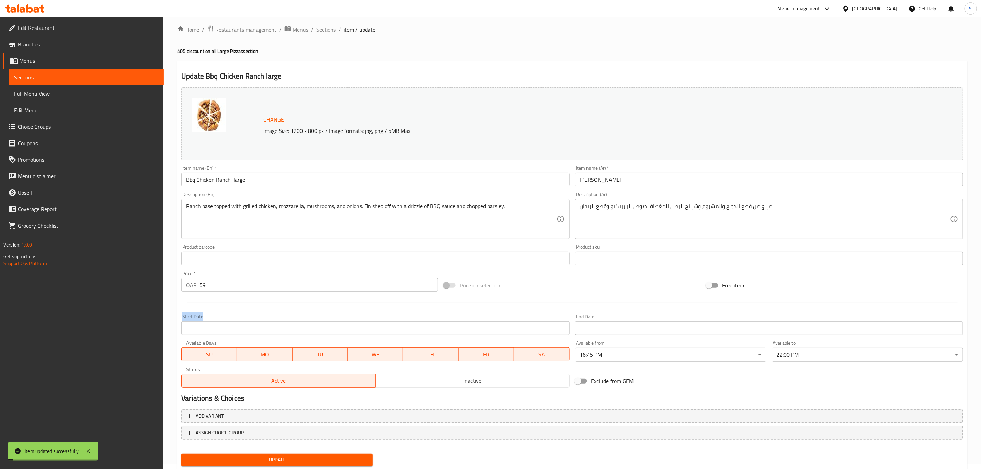
scroll to position [0, 0]
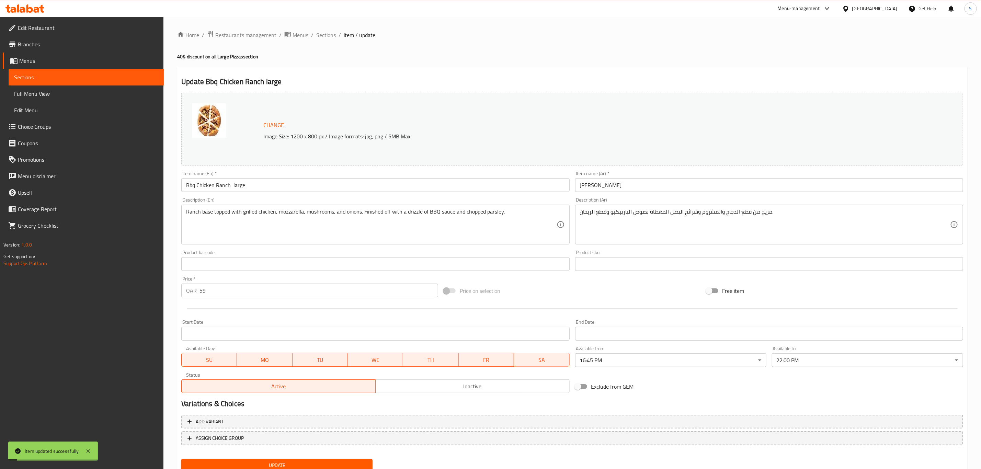
click at [324, 29] on div "Home / Restaurants management / Menus / Sections / item / update 40% discount o…" at bounding box center [573, 256] width 818 height 479
click at [323, 32] on span "Sections" at bounding box center [326, 35] width 20 height 8
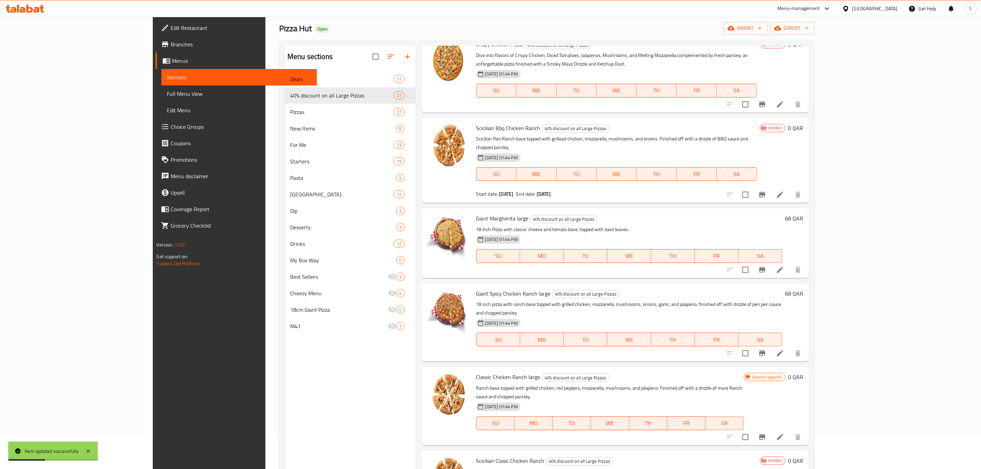
scroll to position [96, 0]
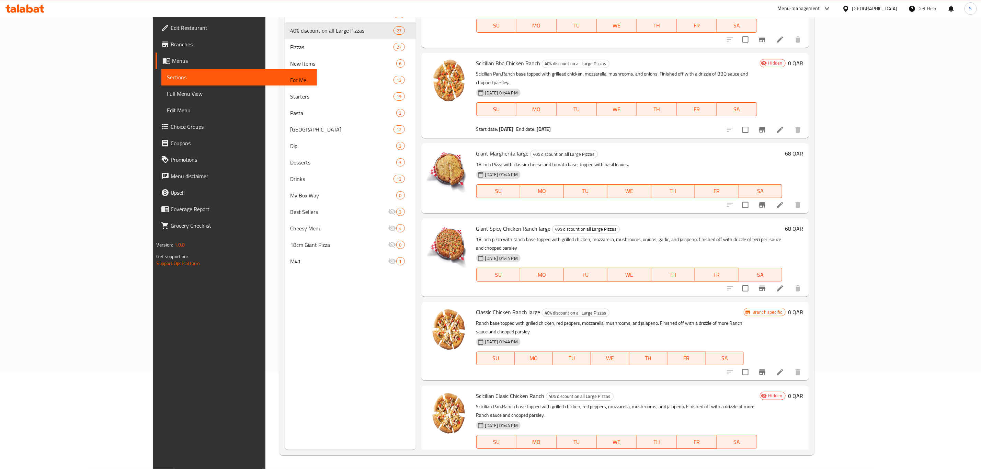
click at [790, 366] on li at bounding box center [780, 372] width 19 height 12
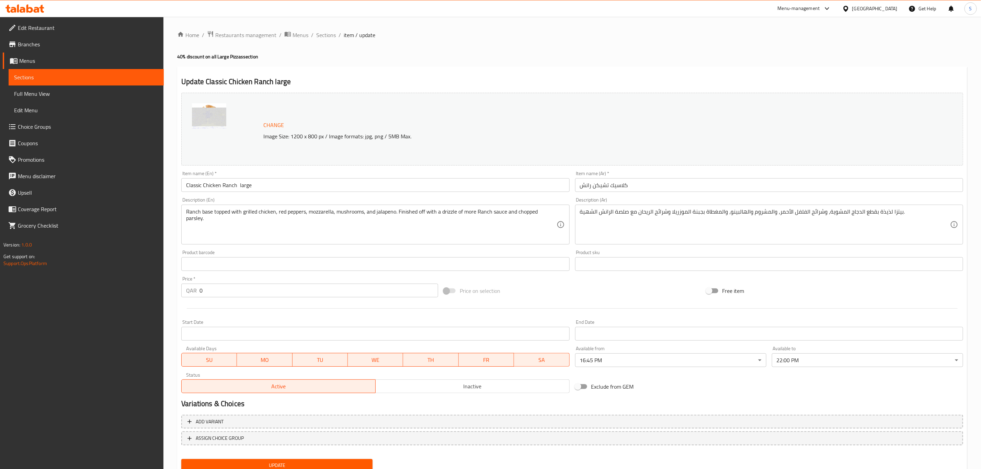
drag, startPoint x: 197, startPoint y: 289, endPoint x: 191, endPoint y: 290, distance: 6.3
click at [194, 289] on div "QAR 0 Price *" at bounding box center [309, 291] width 257 height 14
type input "59"
click at [240, 311] on div at bounding box center [573, 308] width 788 height 17
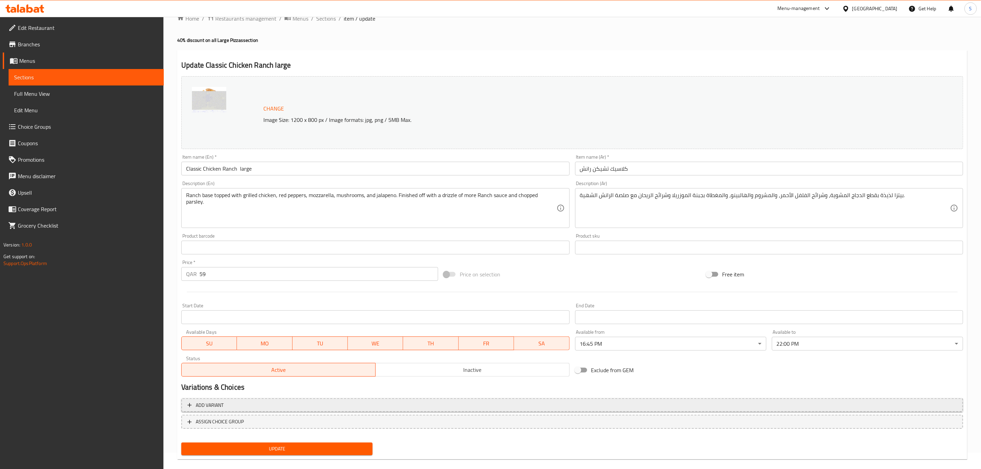
scroll to position [25, 0]
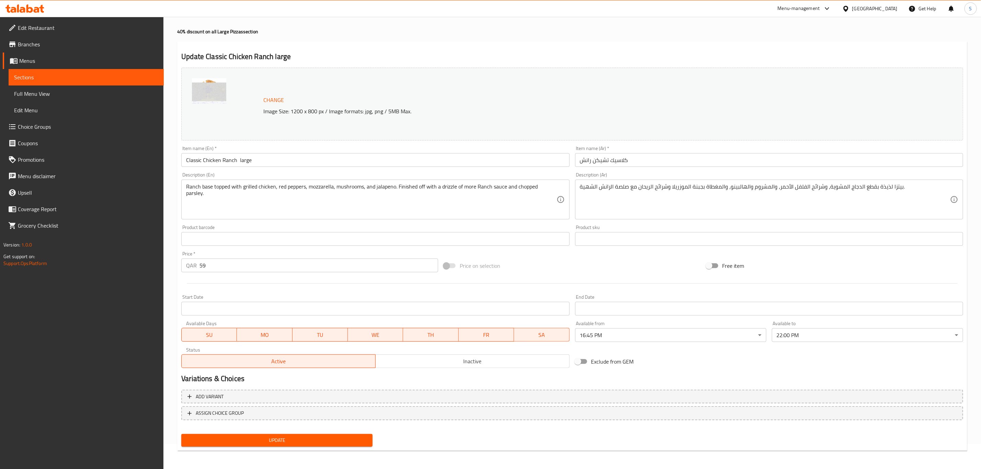
click at [279, 436] on span "Update" at bounding box center [277, 440] width 180 height 9
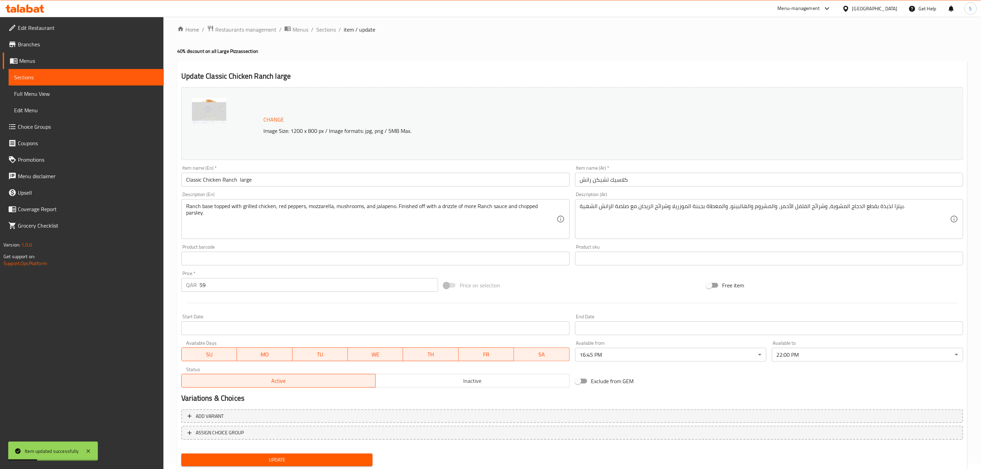
scroll to position [0, 0]
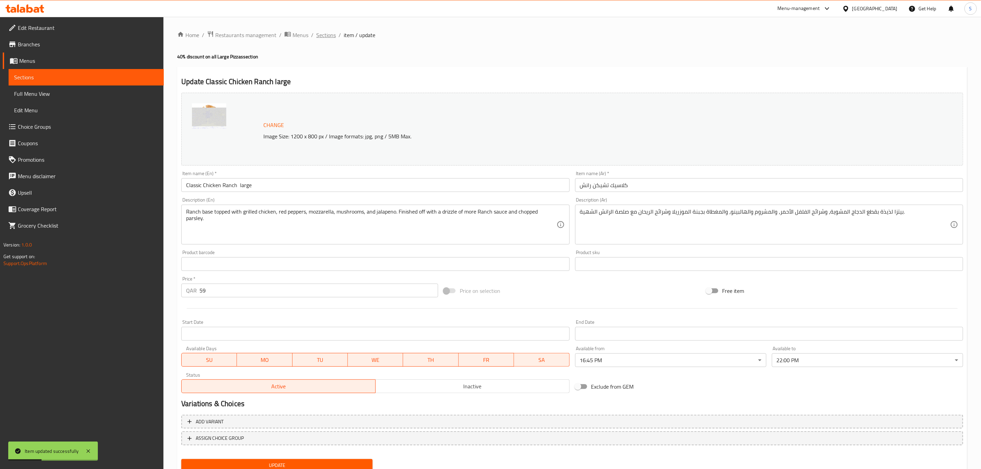
click at [323, 34] on span "Sections" at bounding box center [326, 35] width 20 height 8
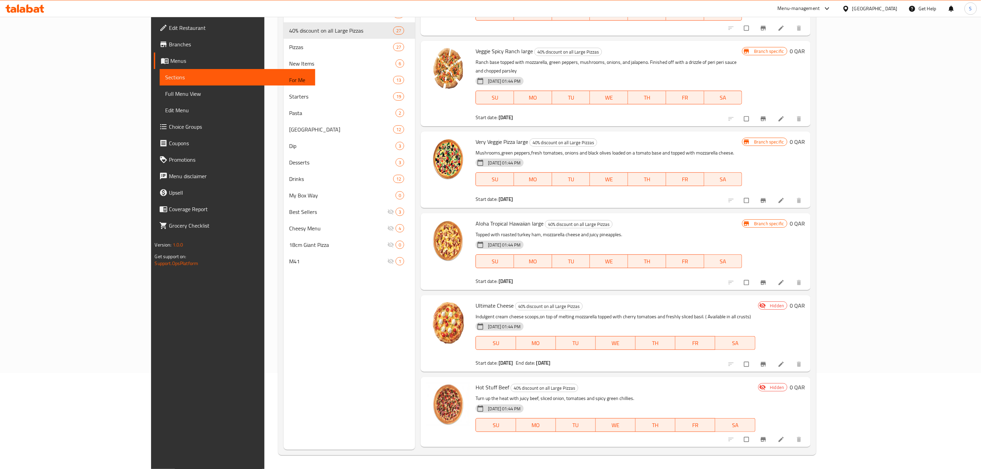
scroll to position [1050, 0]
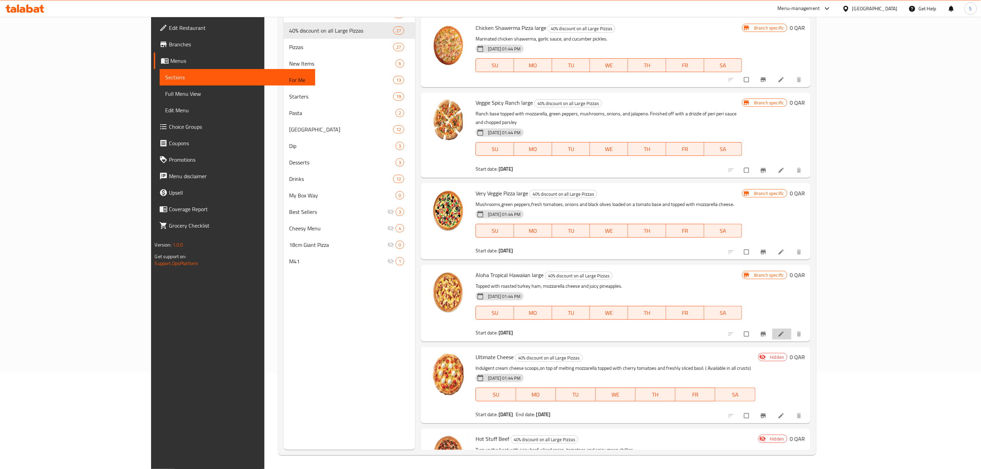
click at [792, 329] on li at bounding box center [782, 334] width 19 height 11
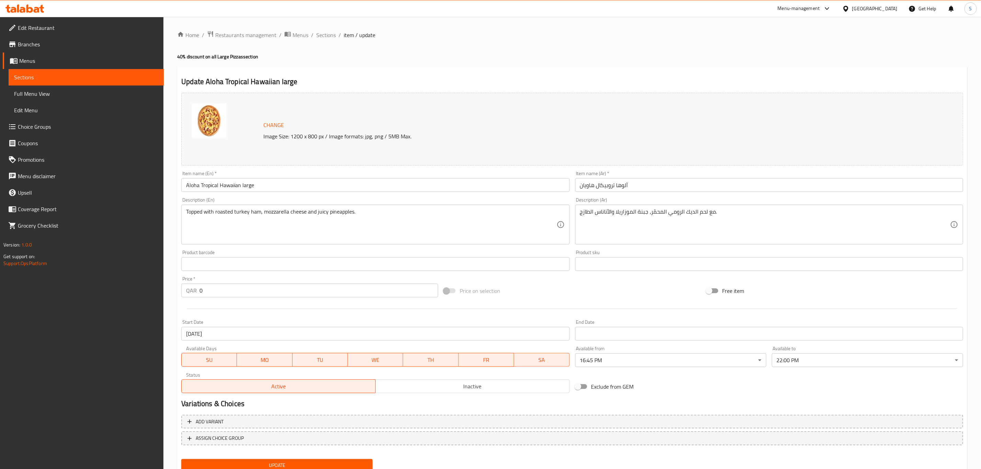
drag, startPoint x: 208, startPoint y: 286, endPoint x: 191, endPoint y: 285, distance: 17.2
click at [200, 286] on input "0" at bounding box center [319, 291] width 239 height 14
type input "55"
click at [233, 312] on div at bounding box center [573, 308] width 788 height 17
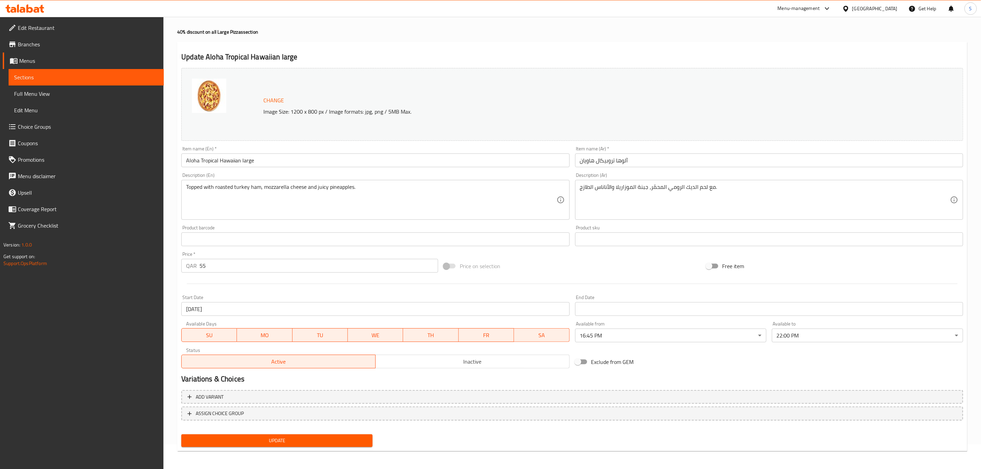
scroll to position [25, 0]
click at [298, 440] on span "Update" at bounding box center [277, 440] width 180 height 9
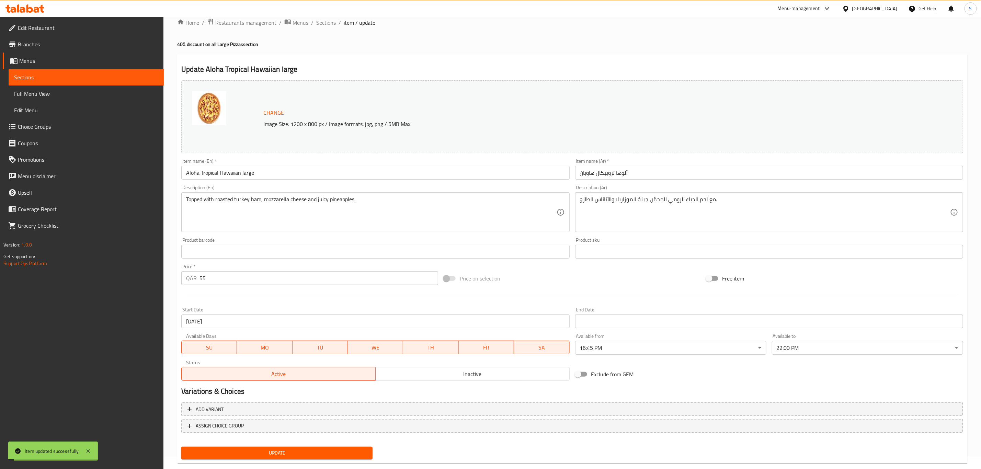
scroll to position [0, 0]
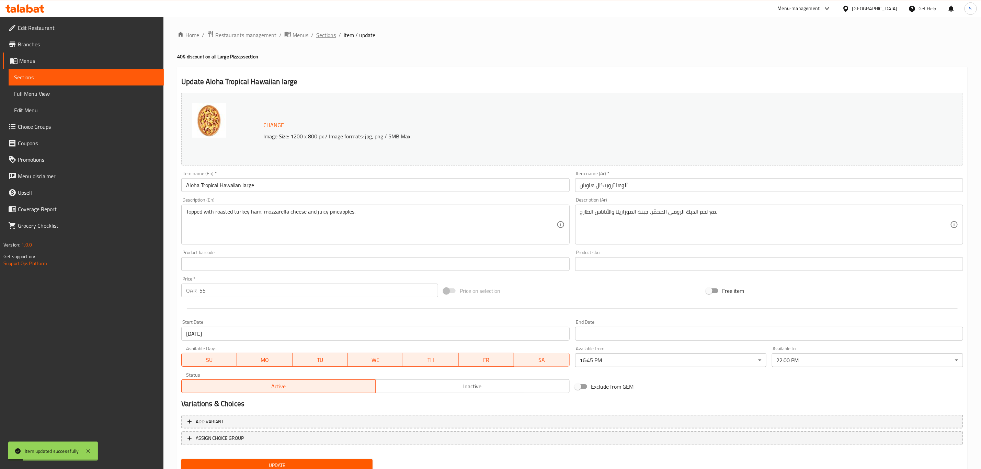
click at [328, 33] on span "Sections" at bounding box center [326, 35] width 20 height 8
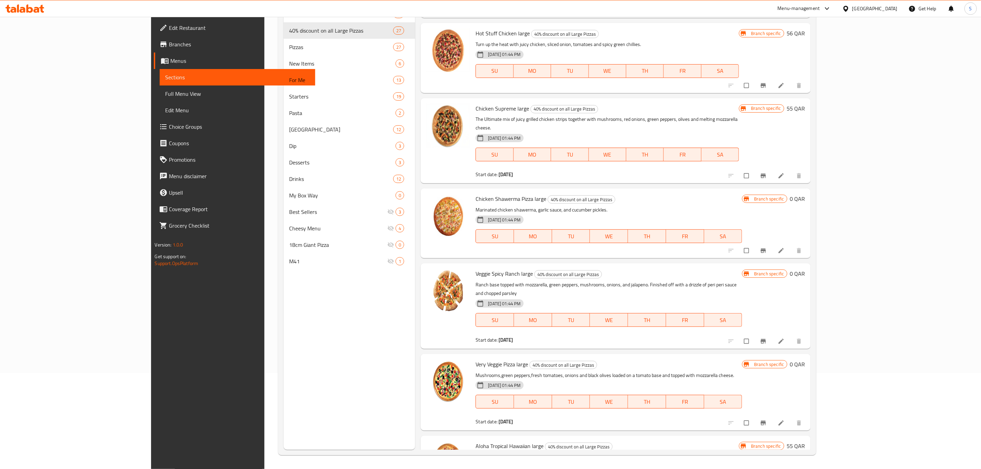
scroll to position [896, 0]
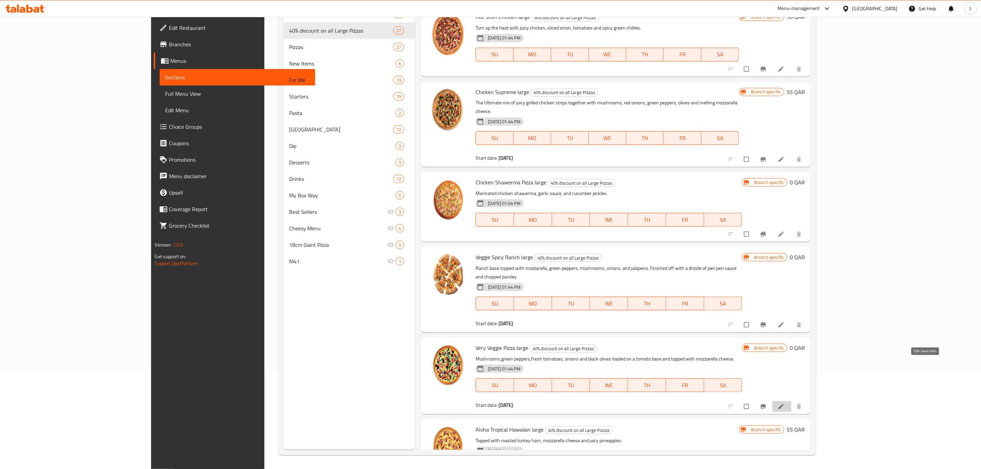
click at [785, 403] on icon at bounding box center [781, 406] width 7 height 7
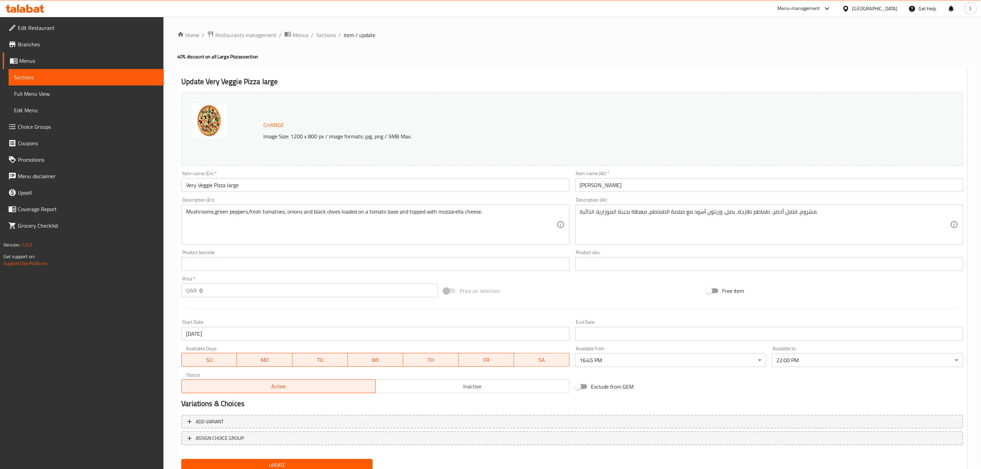
click at [185, 290] on div "QAR 0 Price *" at bounding box center [309, 291] width 257 height 14
type input "53"
click at [240, 303] on div at bounding box center [573, 308] width 788 height 17
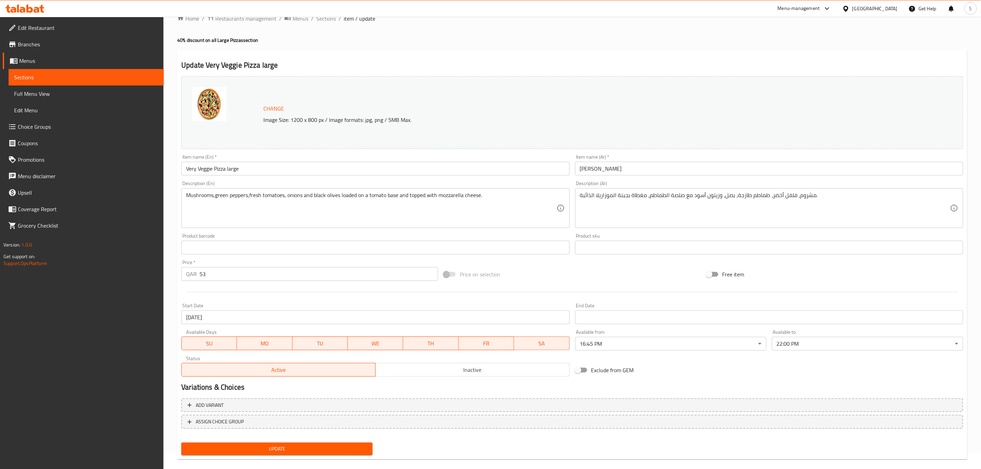
scroll to position [25, 0]
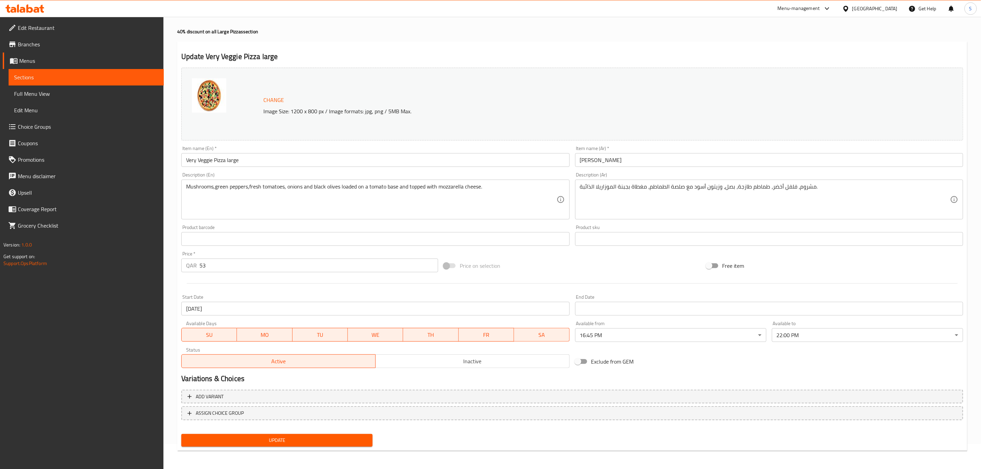
click at [258, 431] on div "Update" at bounding box center [277, 440] width 197 height 18
click at [266, 436] on span "Update" at bounding box center [277, 440] width 180 height 9
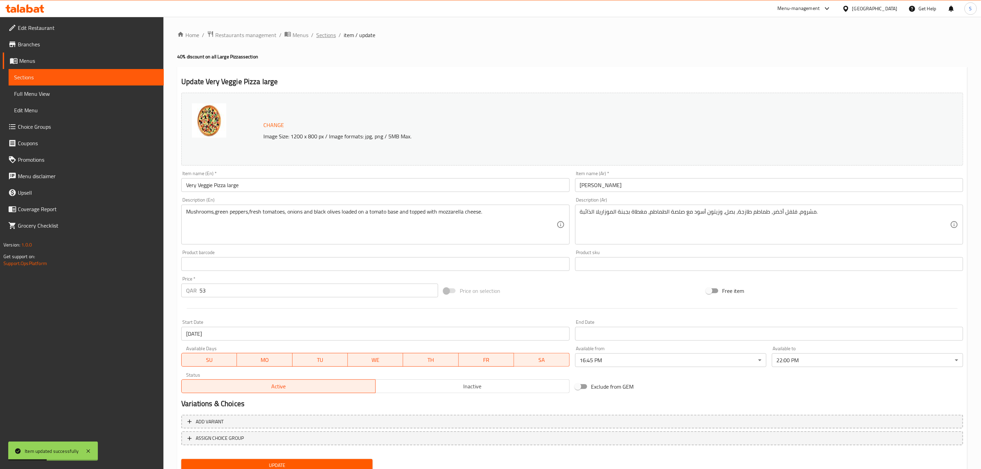
click at [324, 31] on span "Sections" at bounding box center [326, 35] width 20 height 8
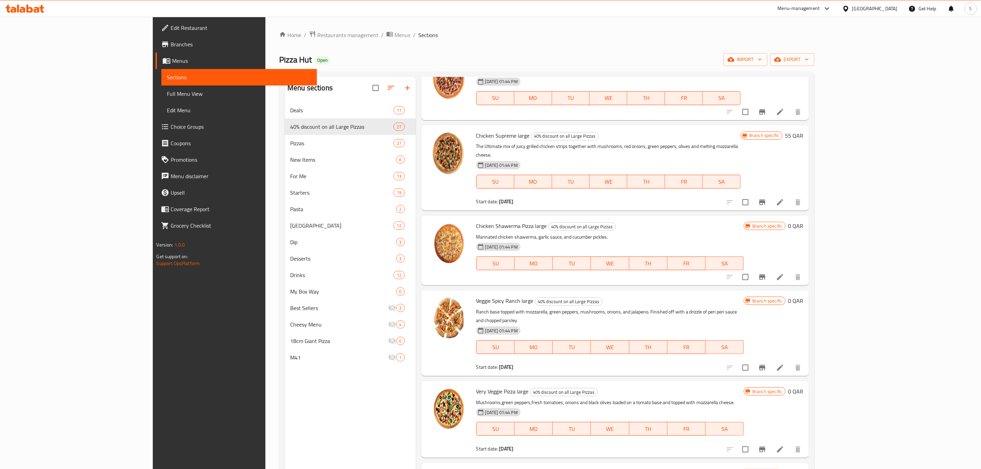
scroll to position [947, 0]
click at [785, 365] on icon at bounding box center [780, 369] width 8 height 8
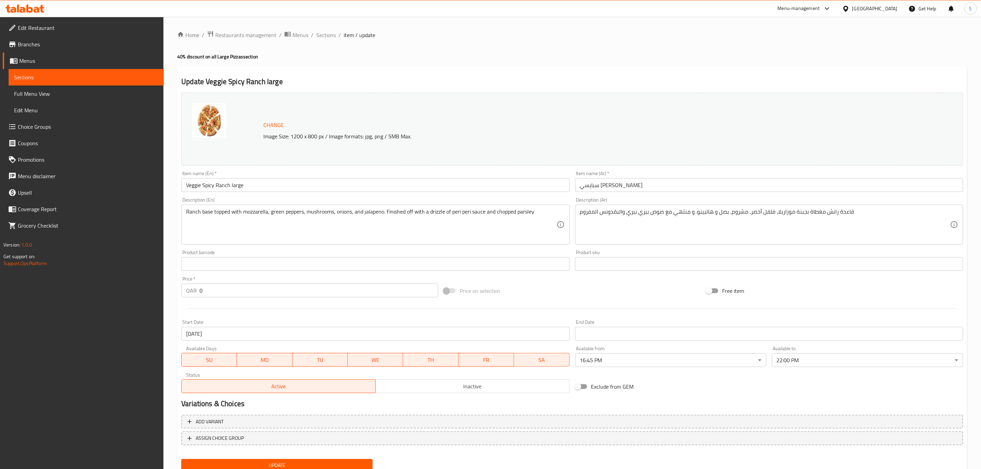
click at [168, 288] on div "Home / Restaurants management / Menus / Sections / item / update 40% discount o…" at bounding box center [573, 256] width 818 height 479
type input "59"
drag, startPoint x: 358, startPoint y: 314, endPoint x: 360, endPoint y: 310, distance: 4.6
click at [358, 314] on div at bounding box center [573, 308] width 788 height 17
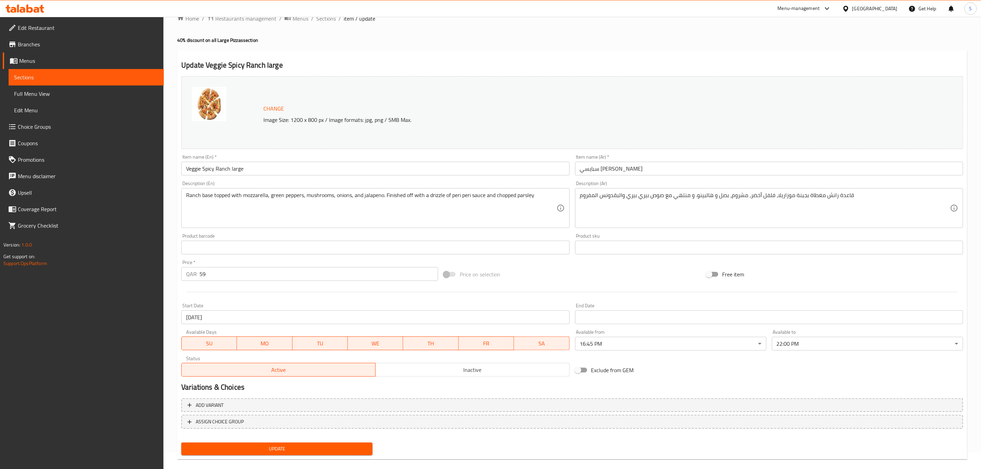
scroll to position [25, 0]
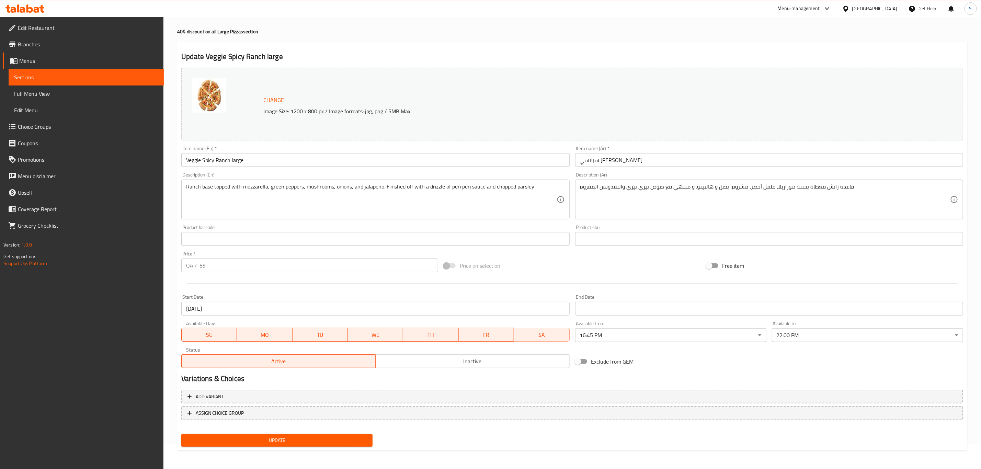
click at [293, 437] on span "Update" at bounding box center [277, 440] width 180 height 9
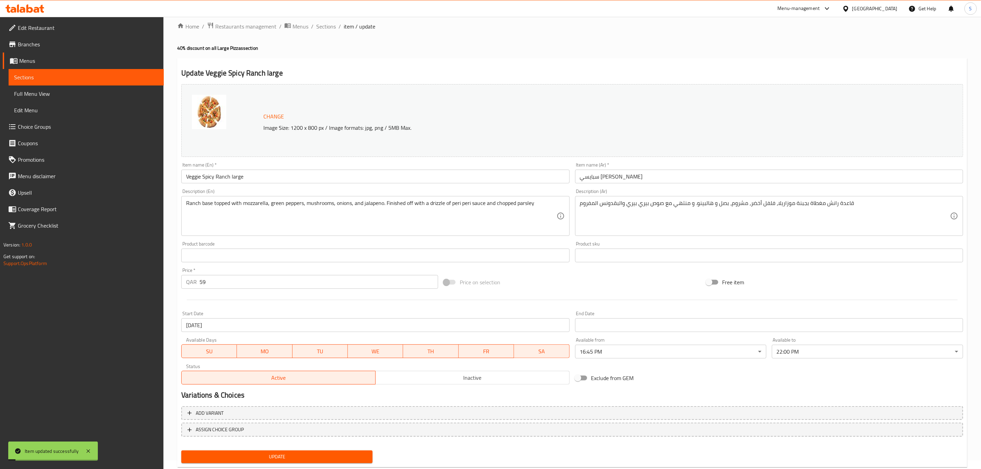
scroll to position [0, 0]
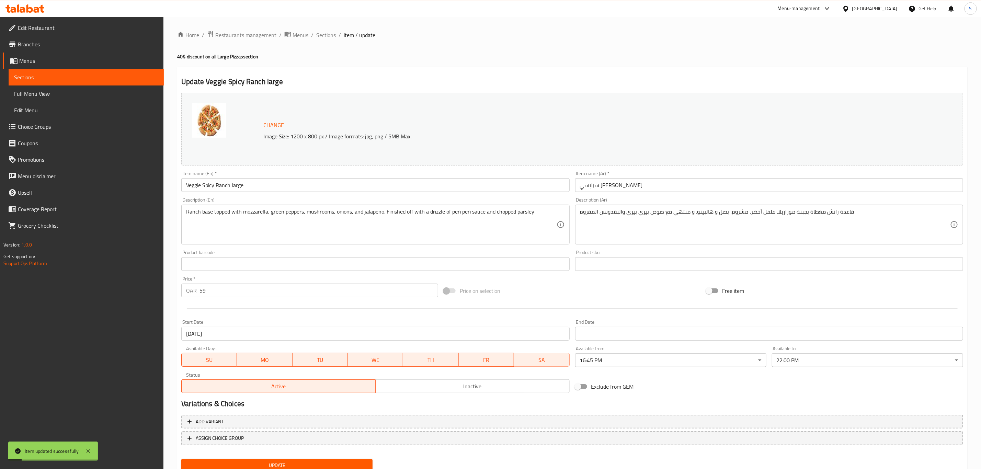
drag, startPoint x: 321, startPoint y: 37, endPoint x: 332, endPoint y: 47, distance: 14.9
click at [322, 37] on span "Sections" at bounding box center [326, 35] width 20 height 8
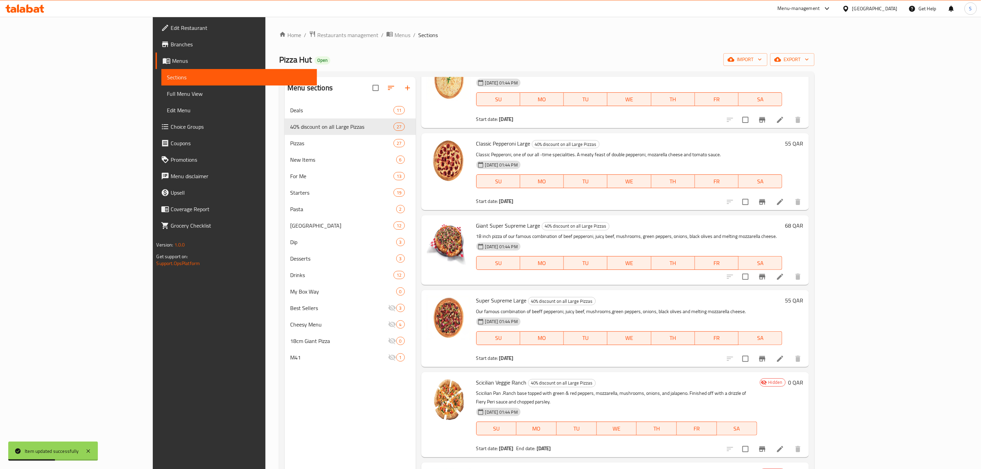
scroll to position [103, 0]
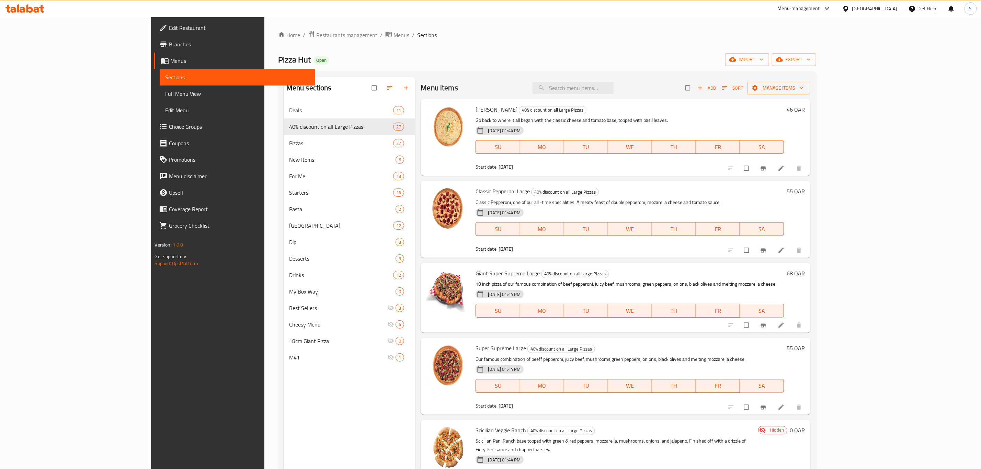
click at [729, 88] on icon "button" at bounding box center [725, 88] width 7 height 7
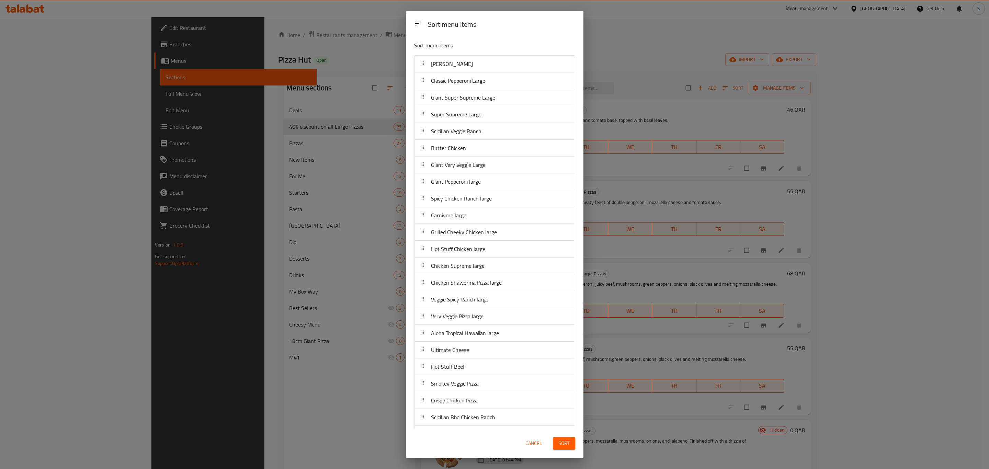
click at [537, 440] on span "Cancel" at bounding box center [534, 443] width 16 height 9
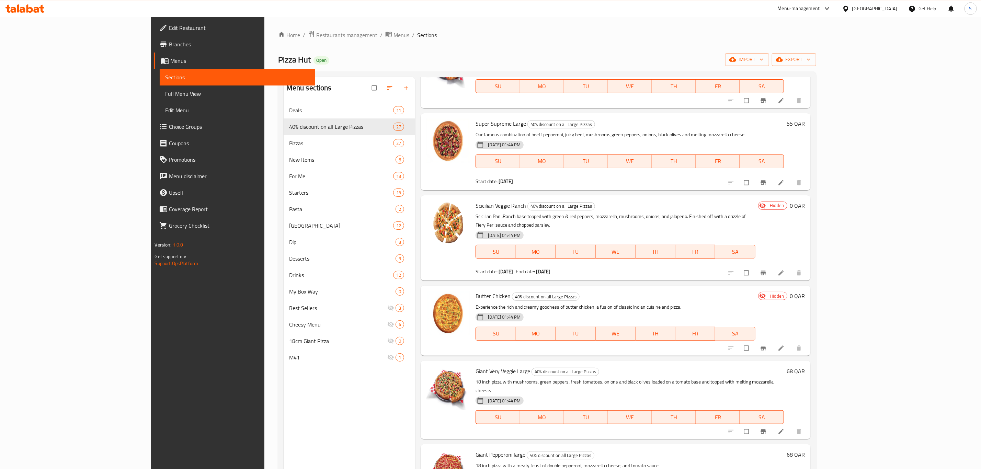
scroll to position [206, 0]
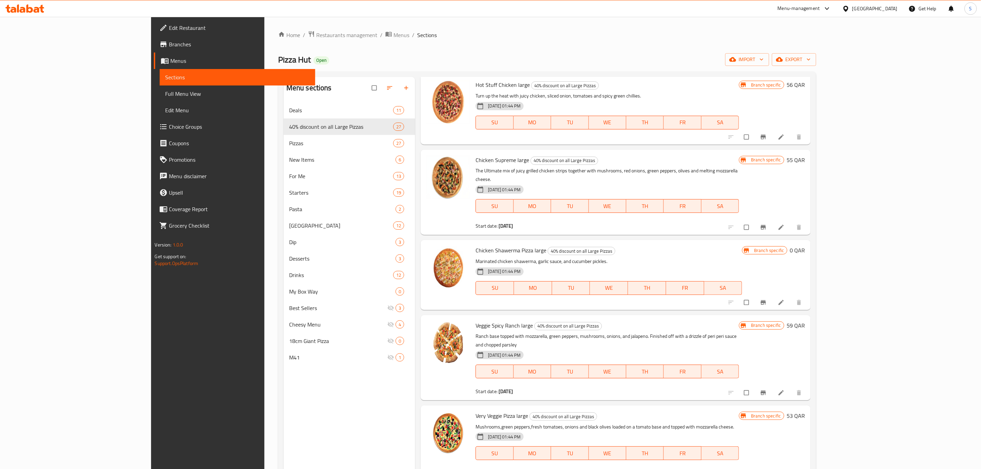
scroll to position [690, 0]
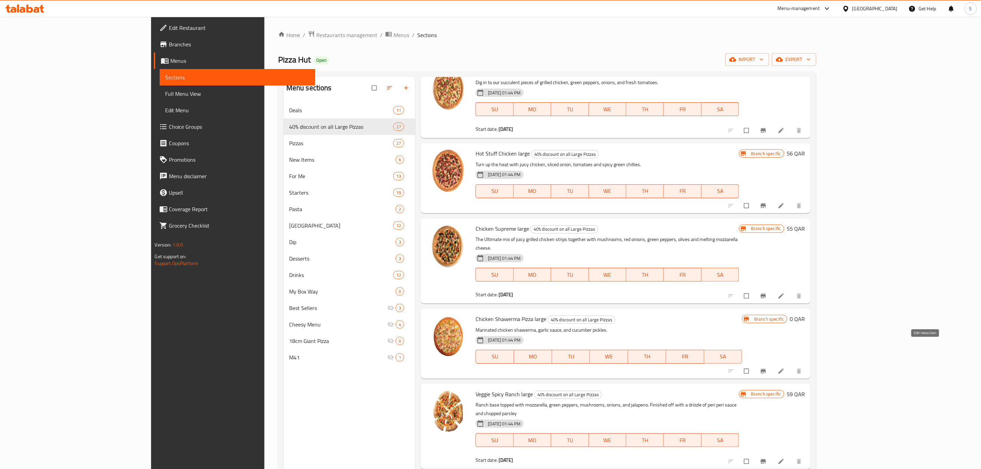
click at [784, 369] on icon at bounding box center [781, 371] width 5 height 5
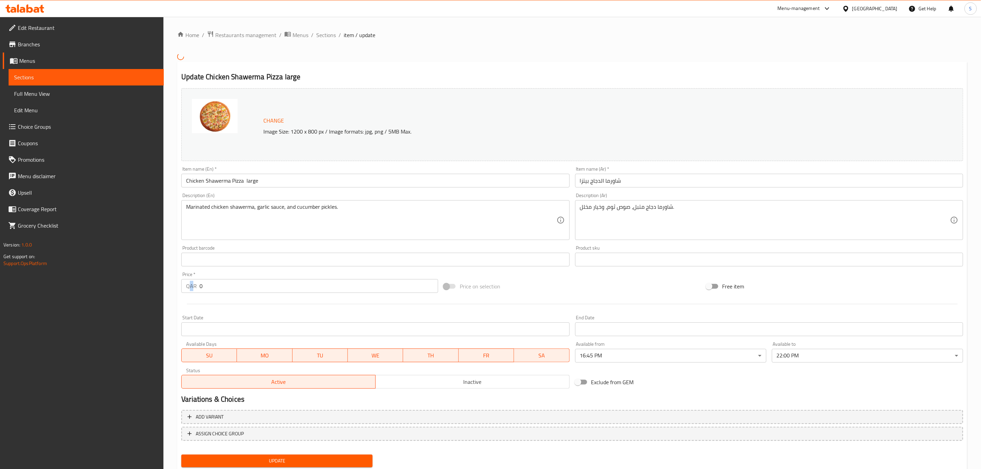
drag, startPoint x: 192, startPoint y: 289, endPoint x: 204, endPoint y: 286, distance: 12.3
click at [188, 289] on p "QAR" at bounding box center [191, 286] width 11 height 8
click at [165, 284] on div "Home / Restaurants management / Menus / Sections / item / update Update Chicken…" at bounding box center [573, 254] width 818 height 474
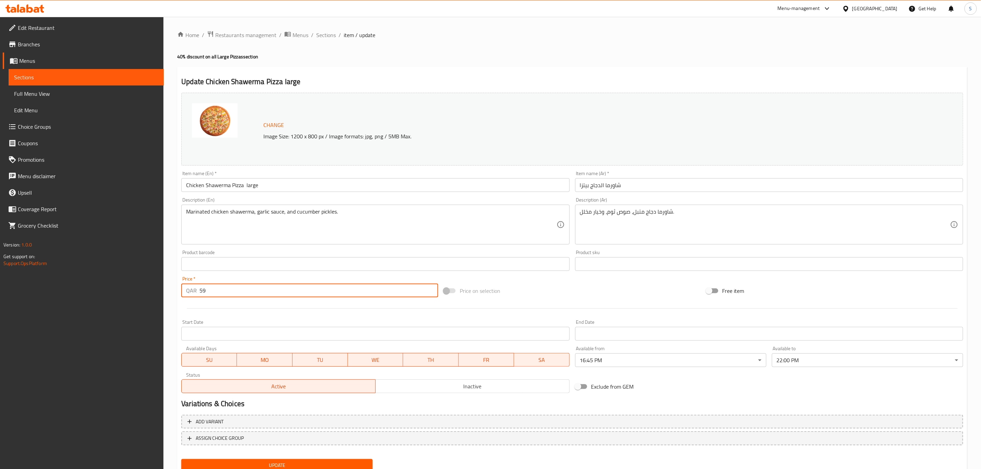
type input "59"
click at [263, 305] on div at bounding box center [573, 308] width 788 height 17
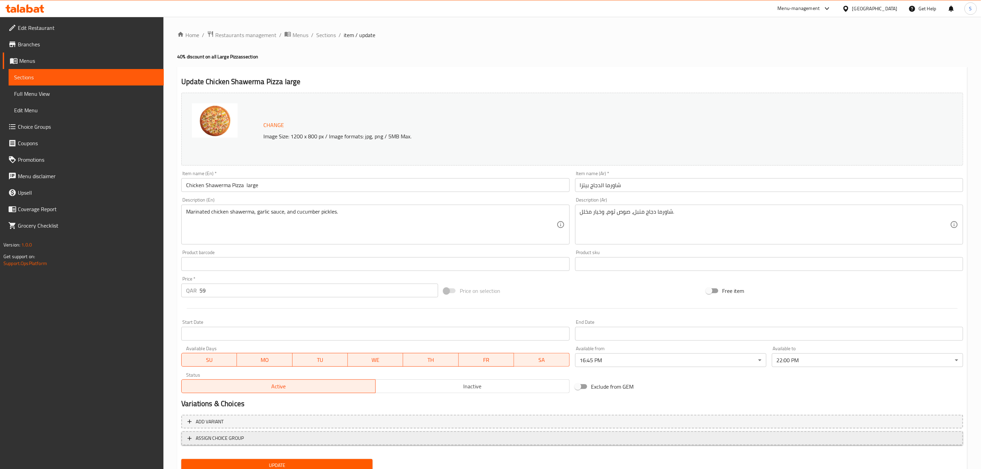
scroll to position [25, 0]
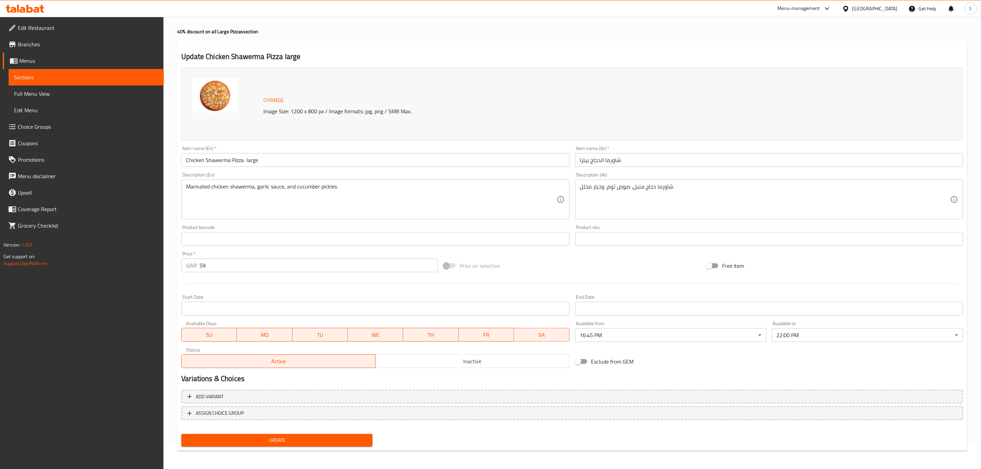
click at [273, 437] on span "Update" at bounding box center [277, 440] width 180 height 9
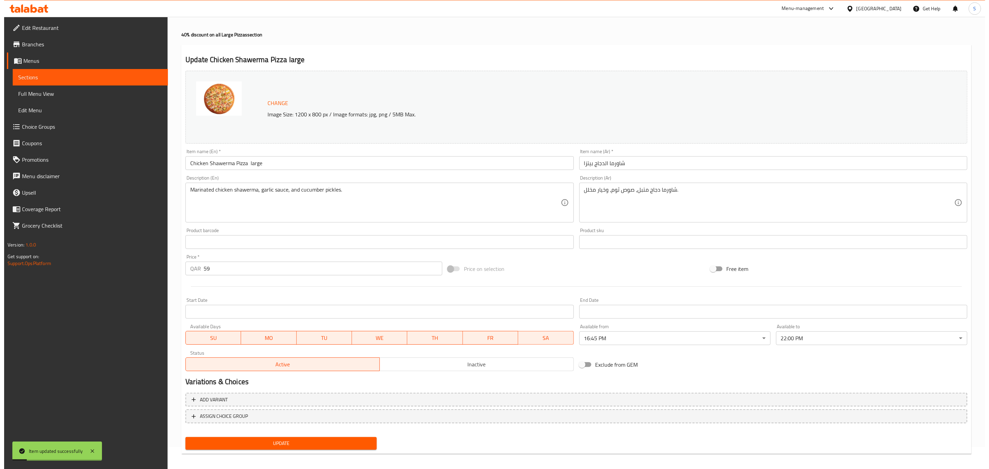
scroll to position [0, 0]
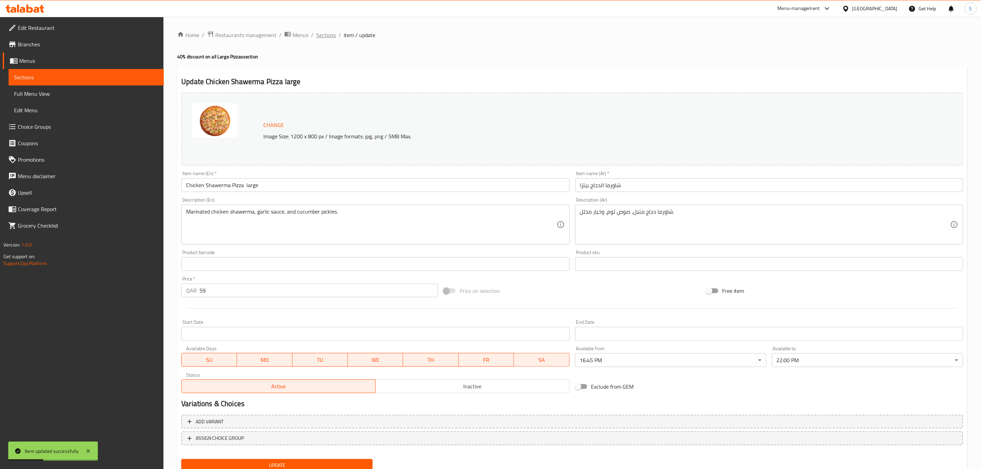
click at [327, 38] on span "Sections" at bounding box center [326, 35] width 20 height 8
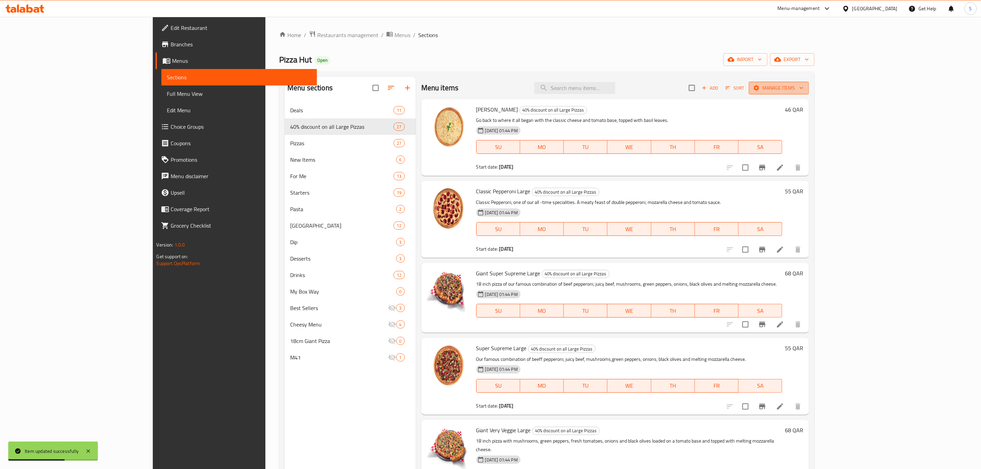
click at [804, 85] on span "Manage items" at bounding box center [779, 88] width 49 height 9
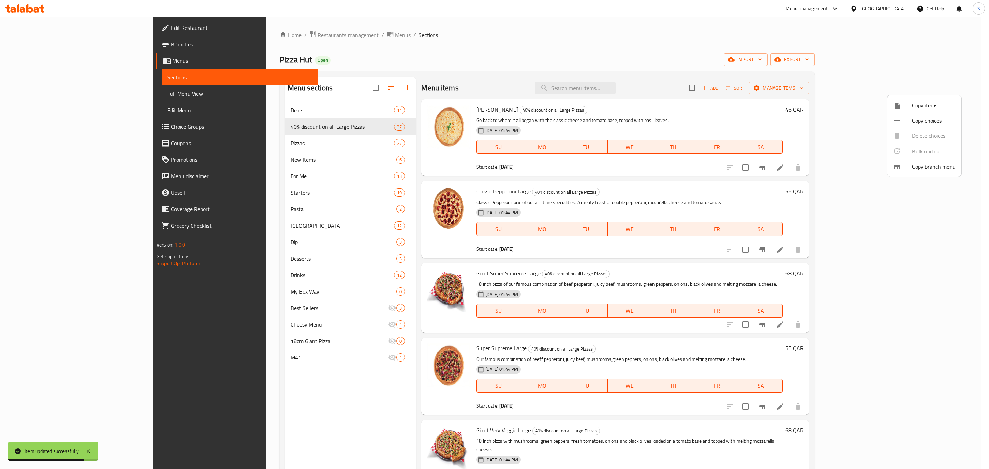
click at [922, 124] on span "Copy choices" at bounding box center [934, 120] width 44 height 8
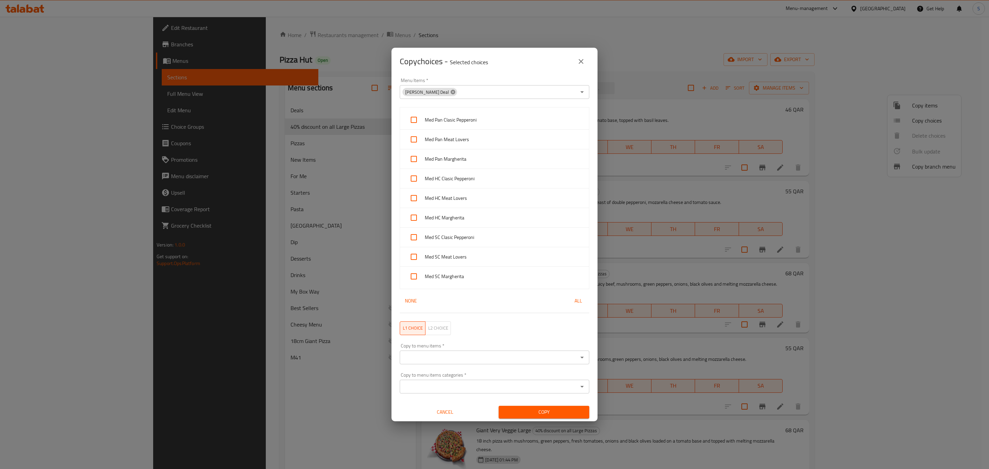
click at [451, 91] on icon at bounding box center [453, 92] width 4 height 4
click at [518, 89] on input "Menu Items   *" at bounding box center [489, 92] width 174 height 10
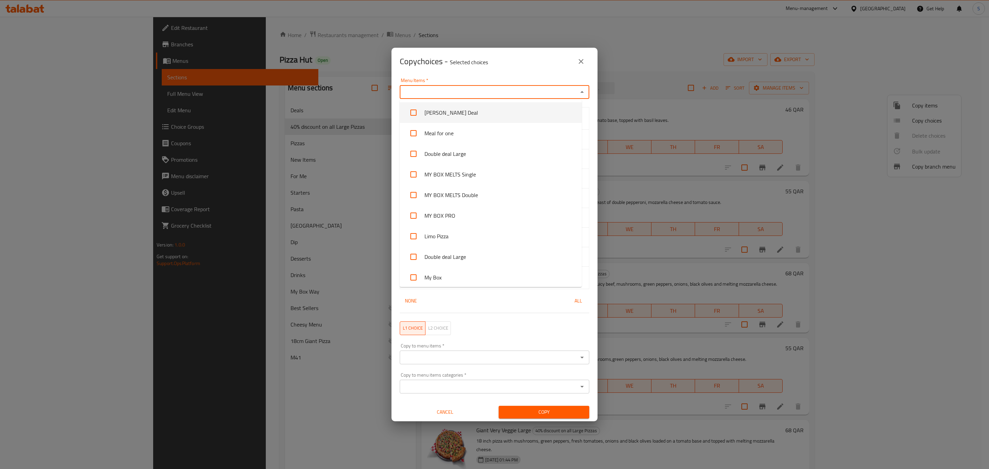
click at [455, 88] on input "Menu Items   *" at bounding box center [489, 92] width 174 height 10
type input "pan"
click at [582, 62] on icon "close" at bounding box center [581, 61] width 8 height 8
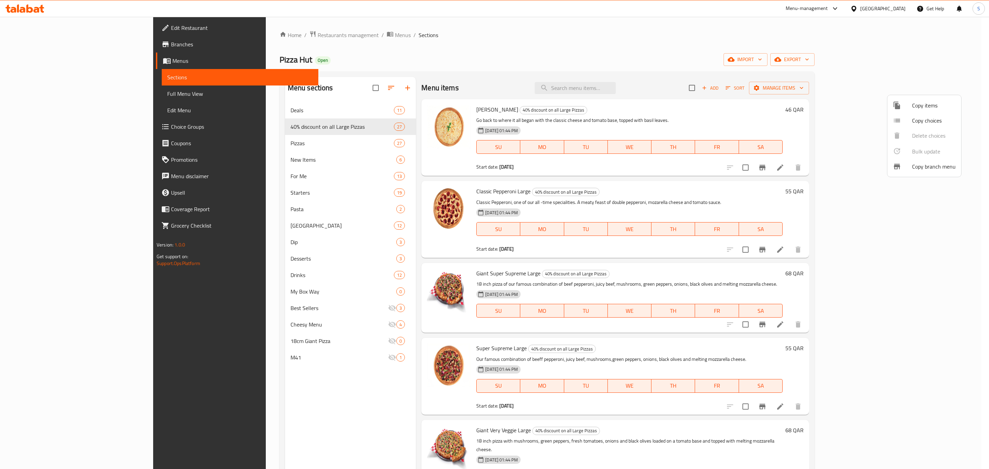
click at [788, 112] on div at bounding box center [494, 234] width 989 height 469
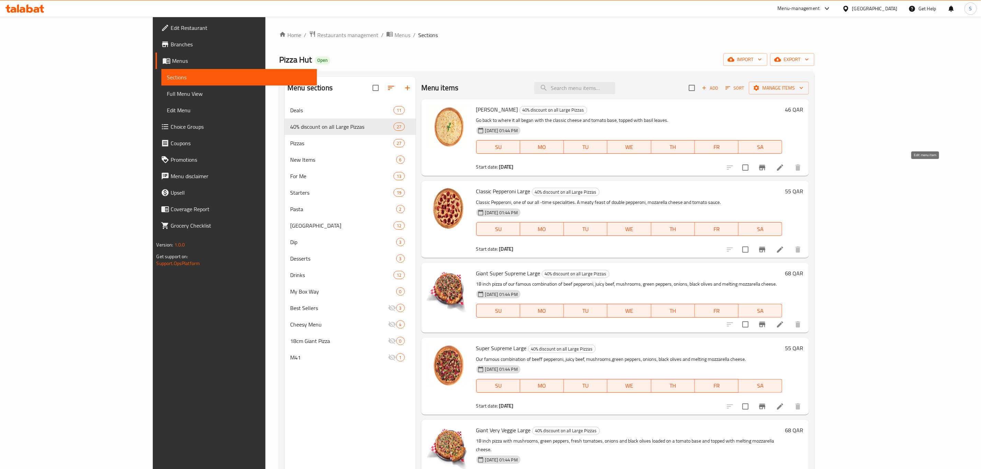
click at [784, 168] on icon at bounding box center [780, 168] width 6 height 6
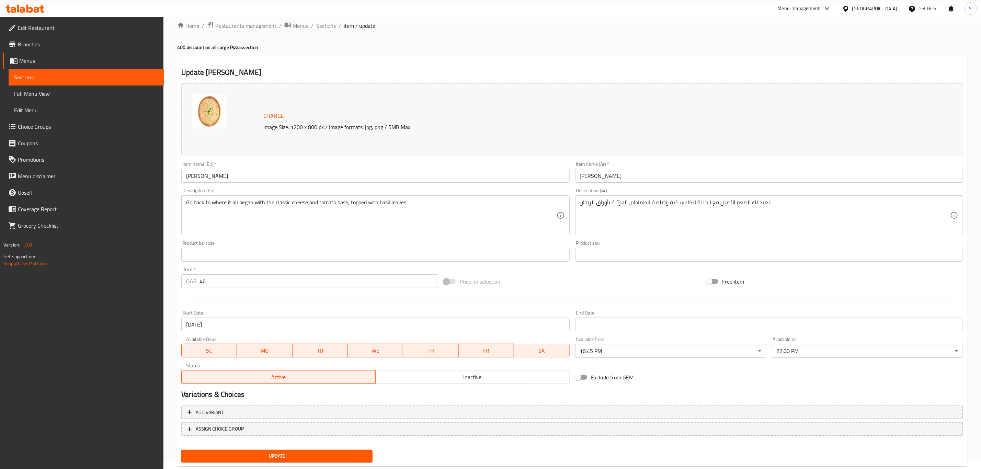
scroll to position [25, 0]
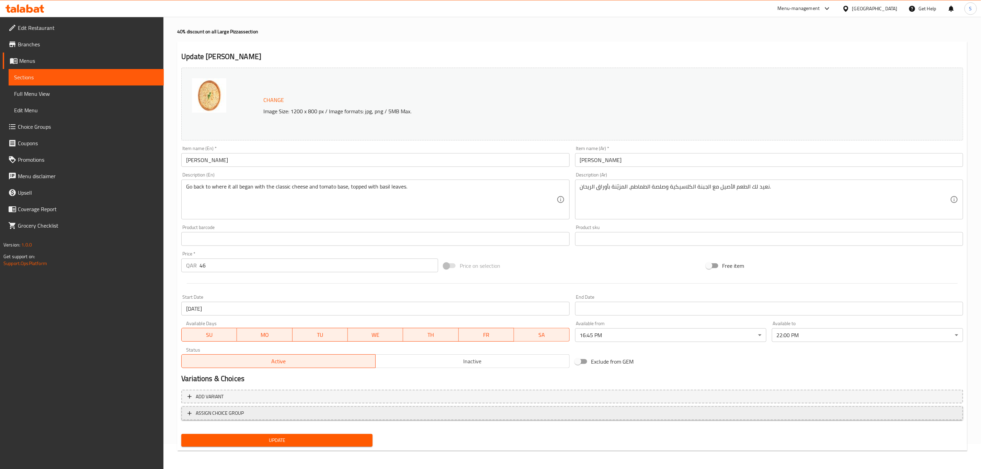
click at [267, 417] on span "ASSIGN CHOICE GROUP" at bounding box center [573, 413] width 770 height 9
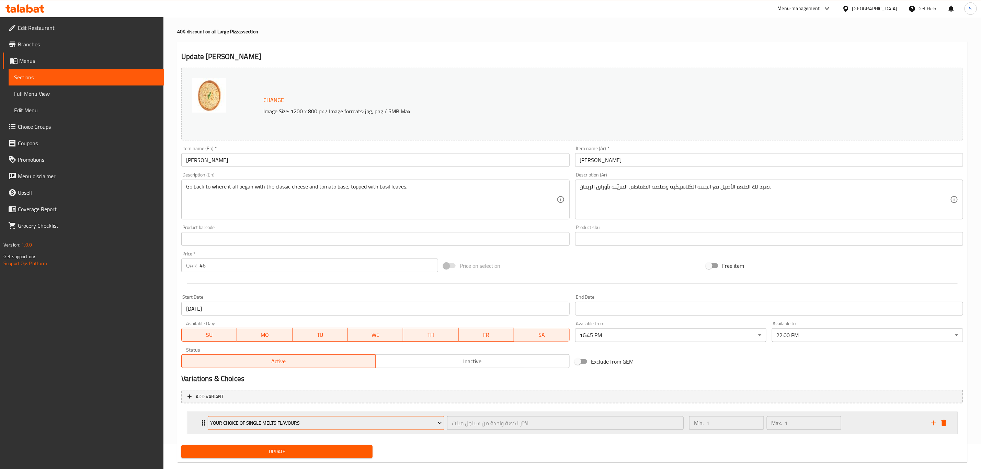
click at [285, 424] on span "Your Choice of Single Melts Flavours" at bounding box center [327, 423] width 232 height 9
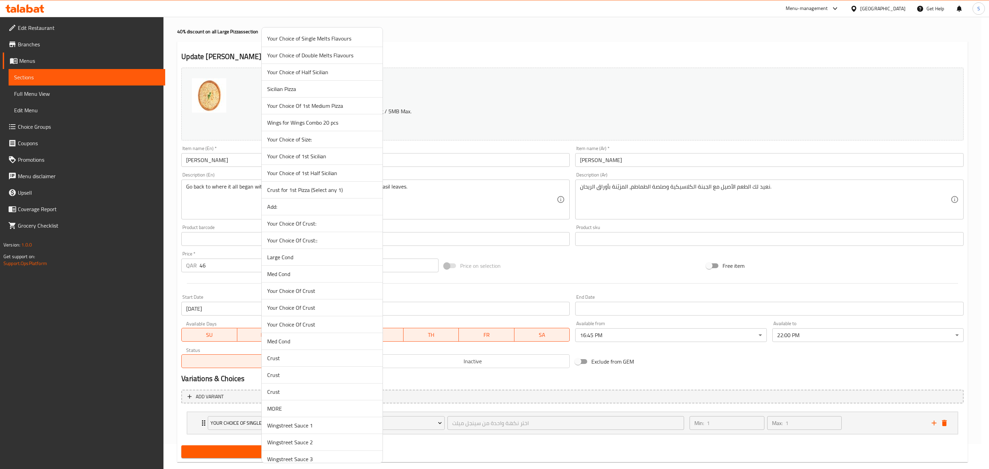
click at [322, 242] on span "Your Choice Of Crust::" at bounding box center [322, 240] width 110 height 8
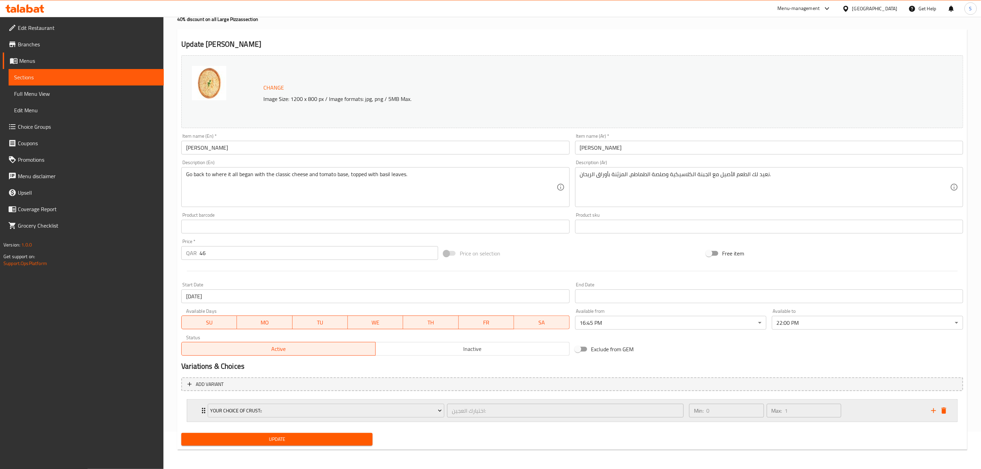
click at [886, 408] on div "Min: 0 ​ Max: 1 ​" at bounding box center [806, 411] width 242 height 22
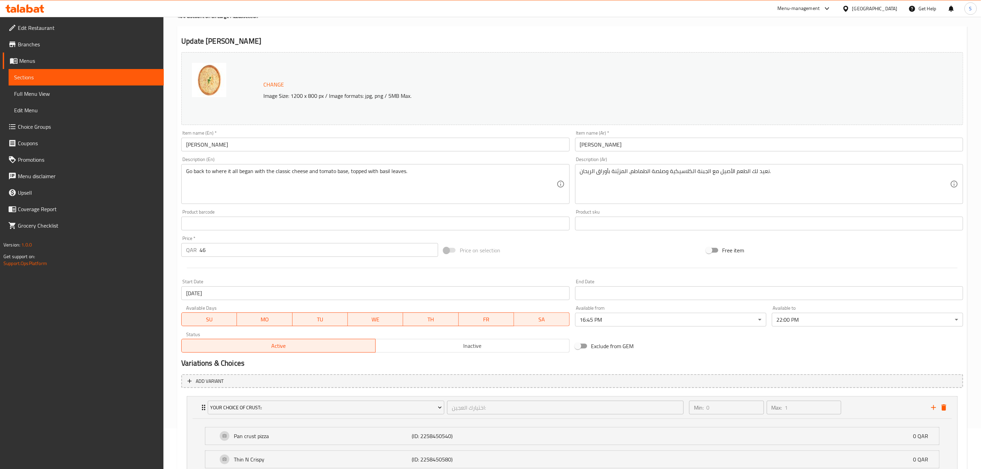
scroll to position [99, 0]
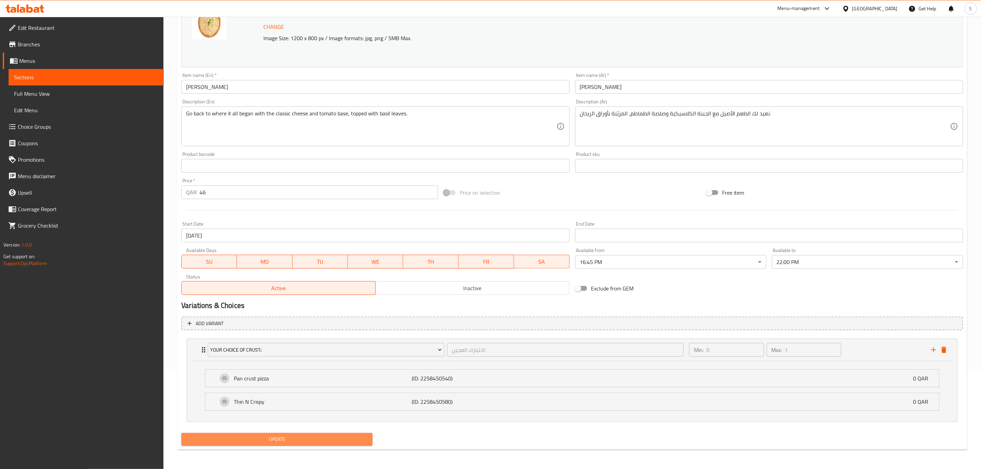
click at [269, 436] on span "Update" at bounding box center [277, 439] width 180 height 9
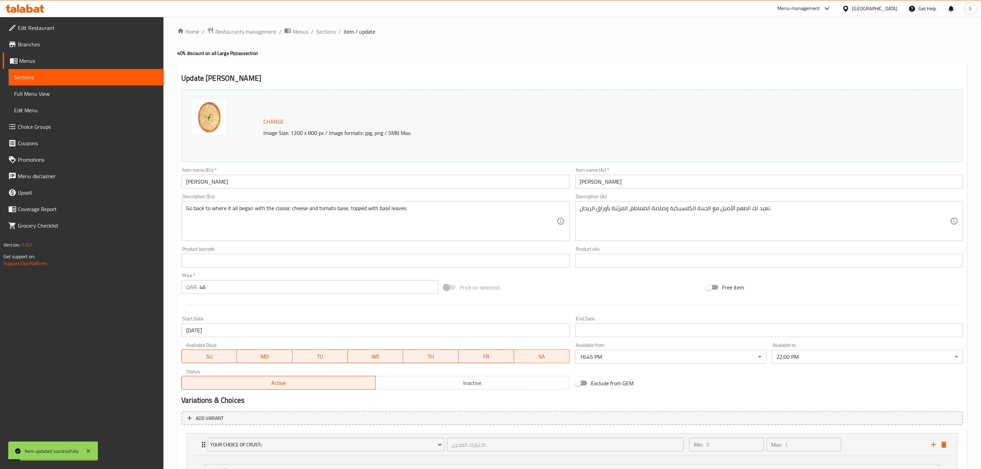
scroll to position [0, 0]
click at [316, 38] on span "Sections" at bounding box center [326, 35] width 20 height 8
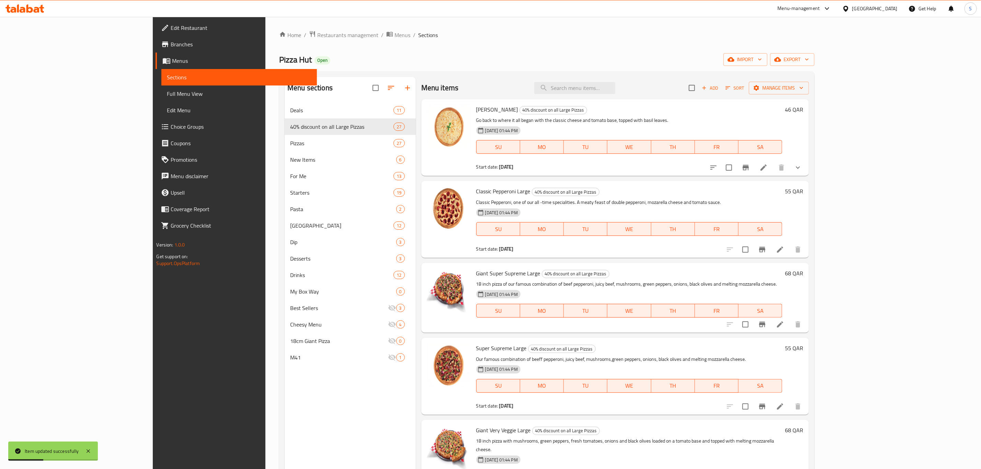
drag, startPoint x: 795, startPoint y: 57, endPoint x: 807, endPoint y: 48, distance: 14.9
click at [795, 56] on div "Pizza Hut Open import export" at bounding box center [546, 59] width 535 height 13
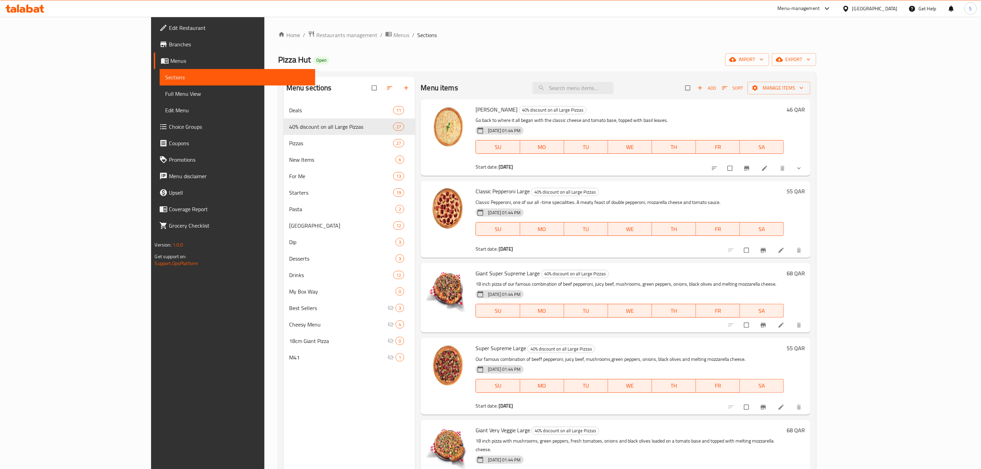
click at [758, 97] on div "Menu items Add Sort Manage items" at bounding box center [616, 88] width 390 height 22
click at [704, 68] on div "Home / Restaurants management / Menus / Sections Pizza Hut Open import export M…" at bounding box center [547, 291] width 538 height 521
click at [805, 85] on span "Manage items" at bounding box center [779, 88] width 52 height 9
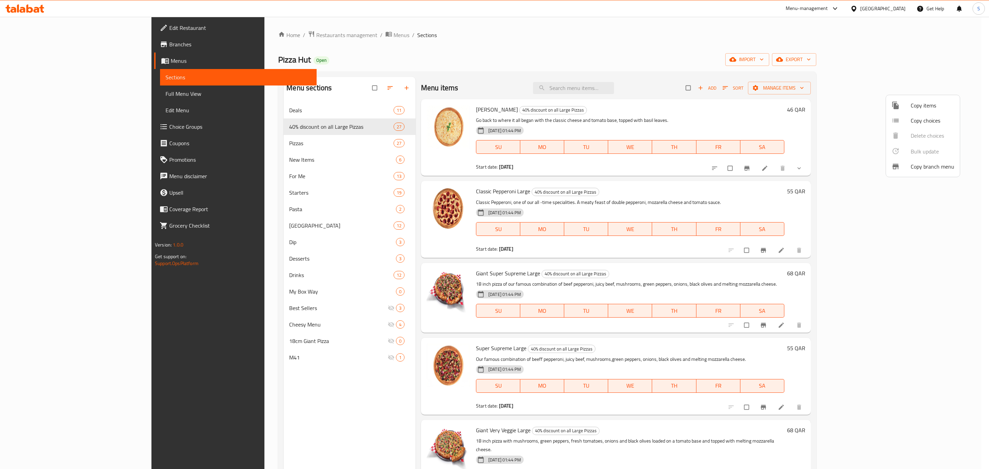
click at [801, 75] on div at bounding box center [494, 234] width 989 height 469
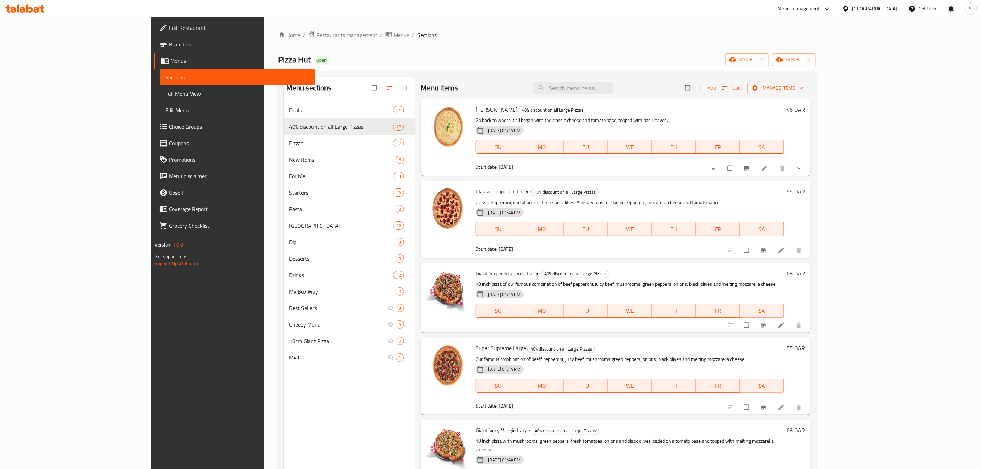
click at [805, 89] on span "Manage items" at bounding box center [779, 88] width 52 height 9
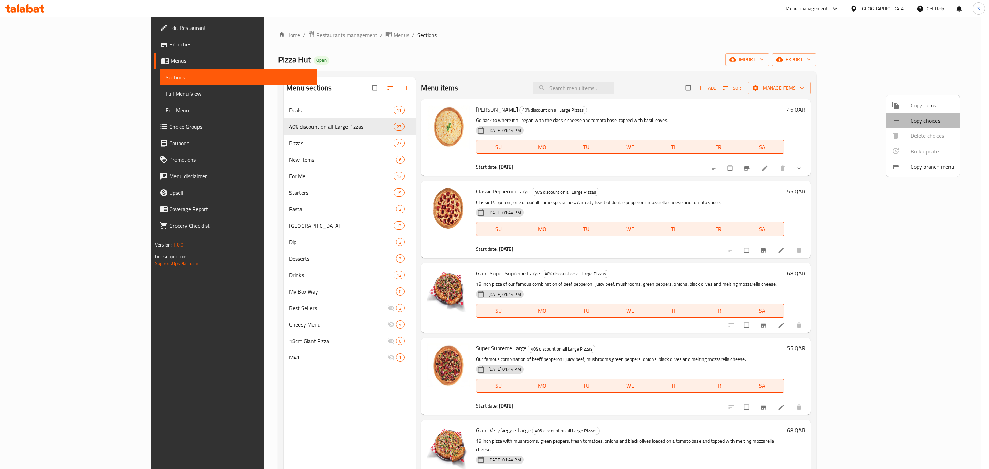
click at [931, 122] on span "Copy choices" at bounding box center [933, 120] width 44 height 8
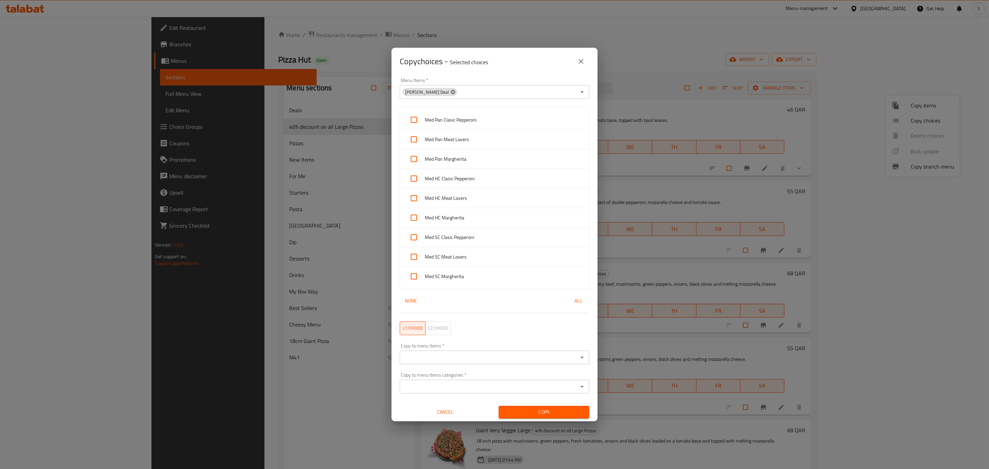
click at [451, 91] on icon at bounding box center [453, 92] width 4 height 4
click at [441, 93] on input "Menu Items   *" at bounding box center [489, 92] width 174 height 10
type input "larg"
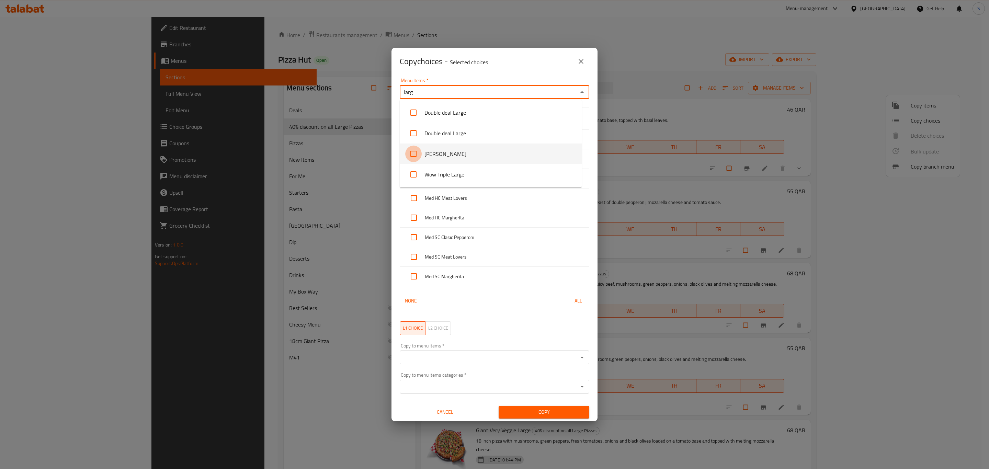
click at [413, 154] on input "checkbox" at bounding box center [413, 154] width 16 height 16
checkbox input "false"
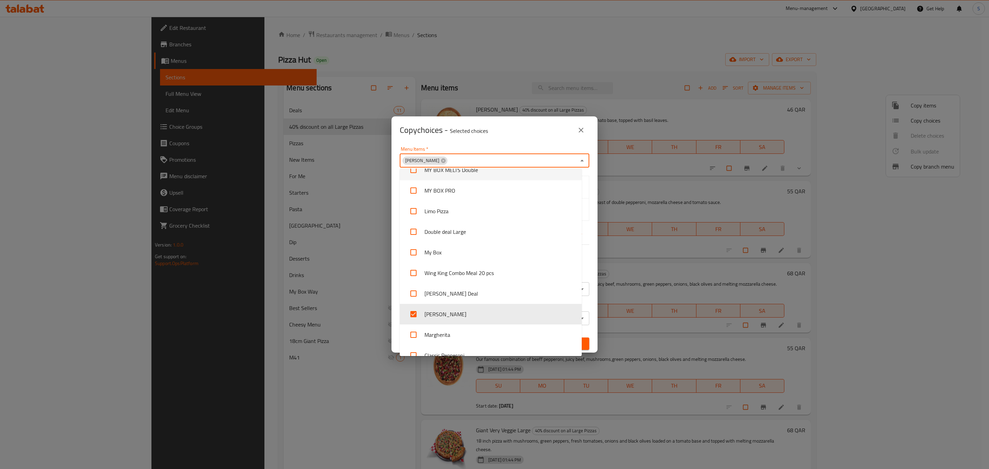
scroll to position [155, 0]
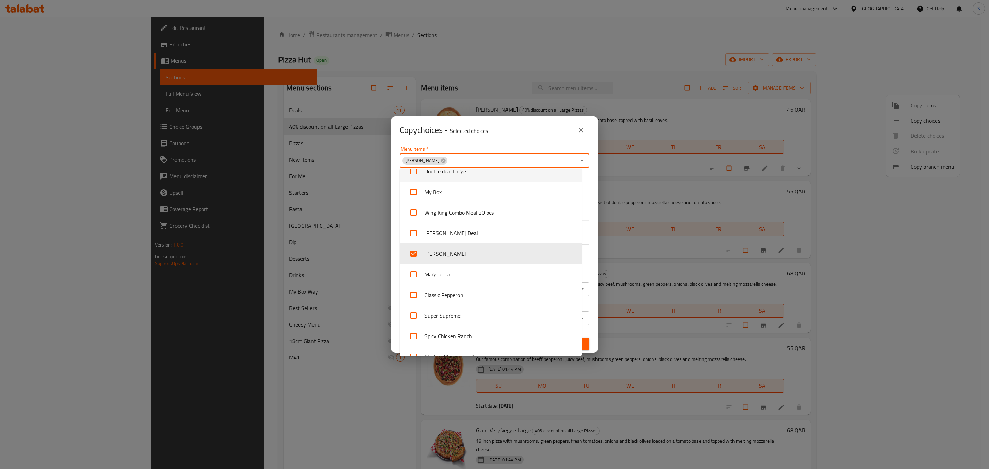
click at [530, 137] on div "Copy choices - Selected choices 0" at bounding box center [495, 130] width 190 height 16
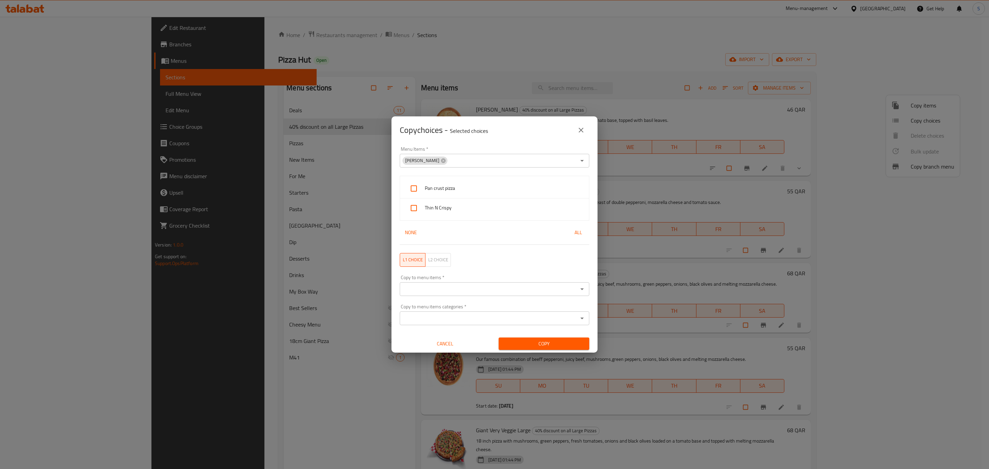
click at [415, 191] on input "checkbox" at bounding box center [414, 188] width 16 height 16
checkbox input "true"
click at [413, 207] on input "checkbox" at bounding box center [414, 208] width 16 height 16
checkbox input "true"
click at [466, 286] on input "Copy to menu items   *" at bounding box center [489, 289] width 174 height 10
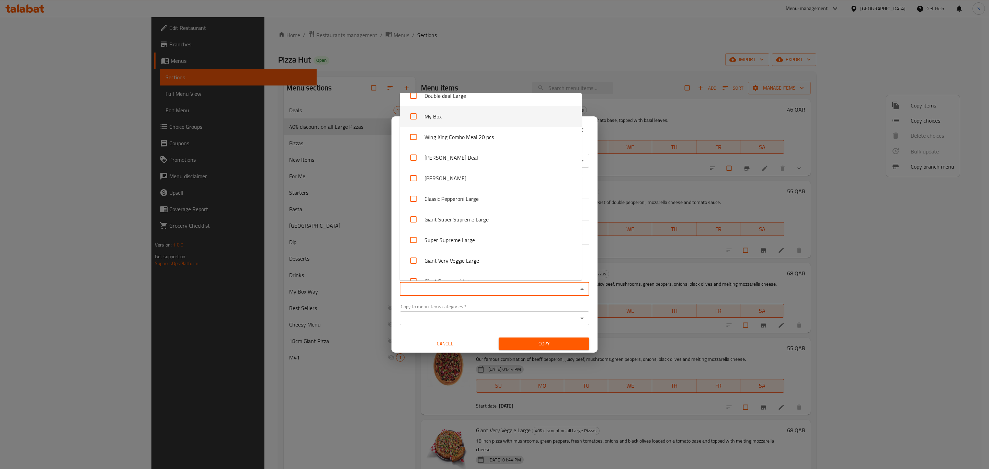
scroll to position [206, 0]
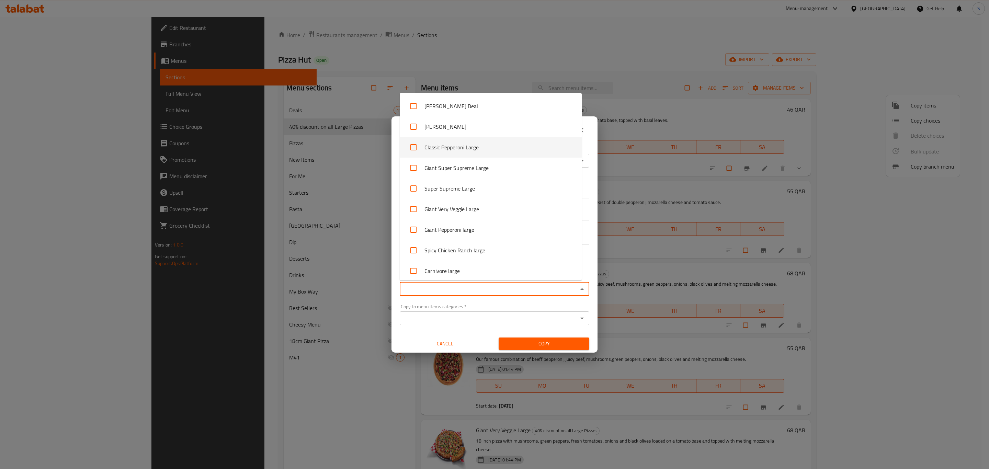
click at [411, 147] on input "checkbox" at bounding box center [413, 147] width 16 height 16
checkbox input "true"
click at [413, 167] on input "checkbox" at bounding box center [413, 168] width 16 height 16
checkbox input "true"
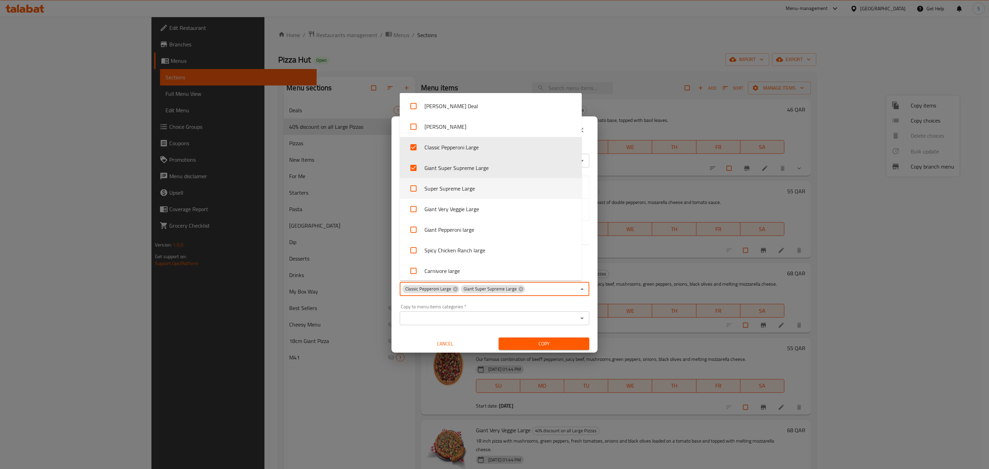
click at [413, 192] on input "checkbox" at bounding box center [413, 188] width 16 height 16
checkbox input "true"
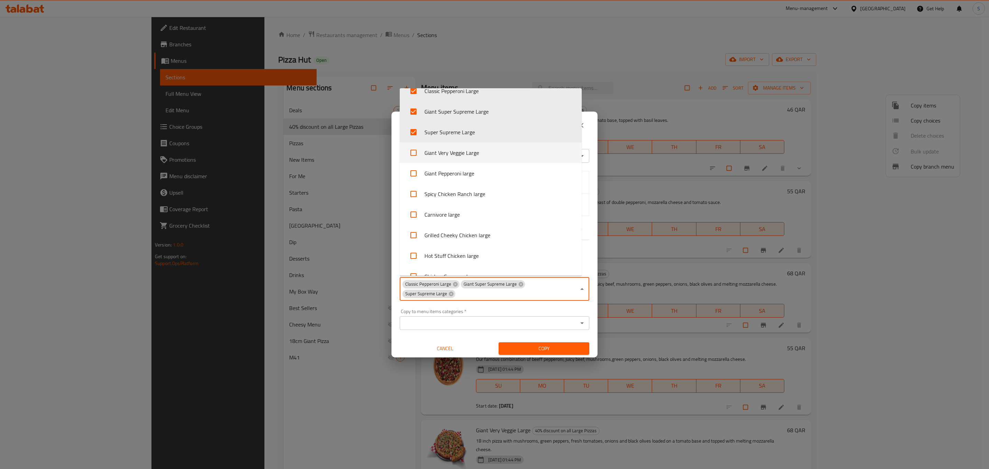
click at [414, 154] on input "checkbox" at bounding box center [413, 153] width 16 height 16
checkbox input "true"
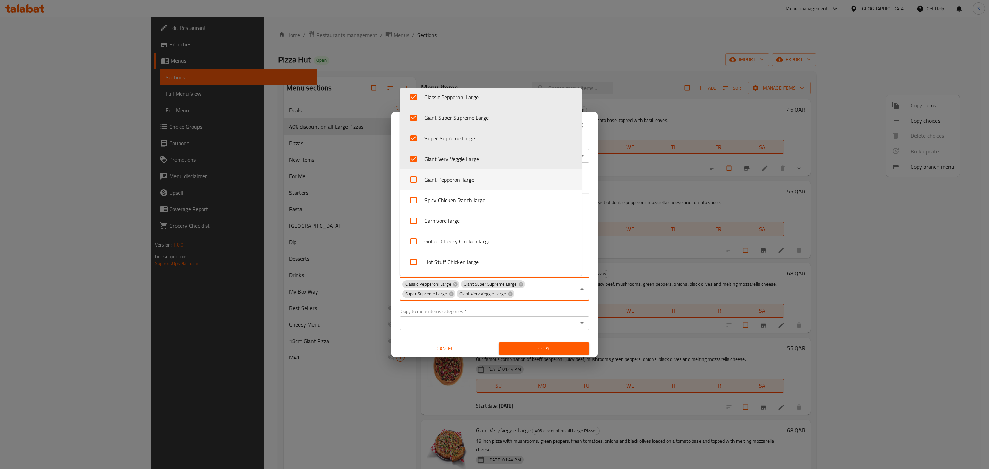
click at [412, 185] on input "checkbox" at bounding box center [413, 179] width 16 height 16
checkbox input "true"
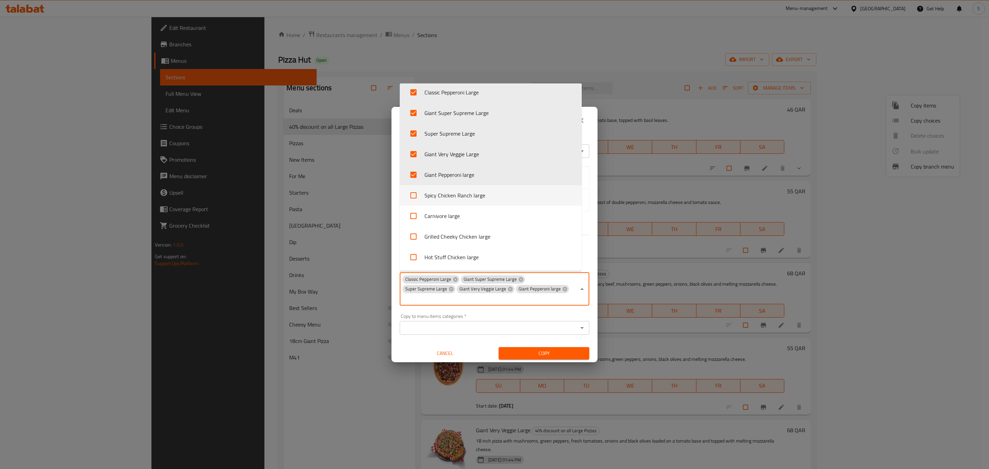
click at [414, 203] on input "checkbox" at bounding box center [413, 195] width 16 height 16
checkbox input "true"
click at [413, 214] on input "checkbox" at bounding box center [413, 216] width 16 height 16
checkbox input "true"
click at [418, 187] on input "checkbox" at bounding box center [413, 185] width 16 height 16
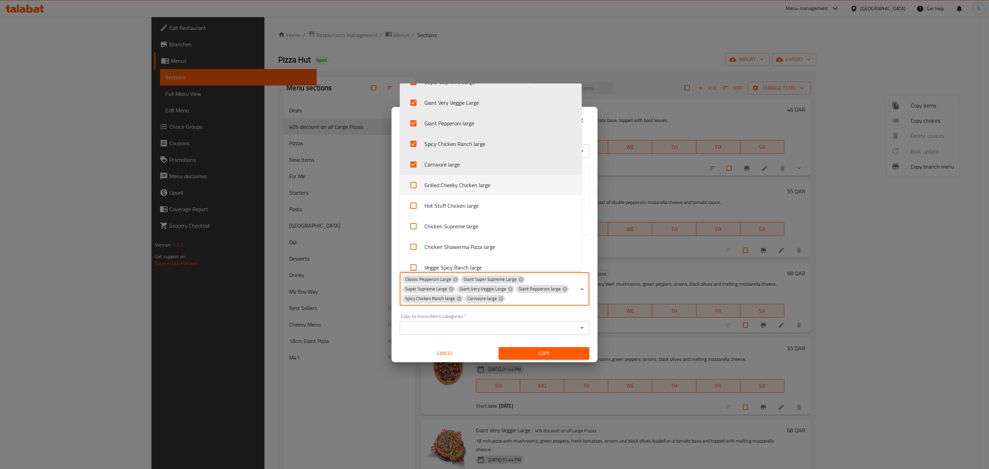
checkbox input "true"
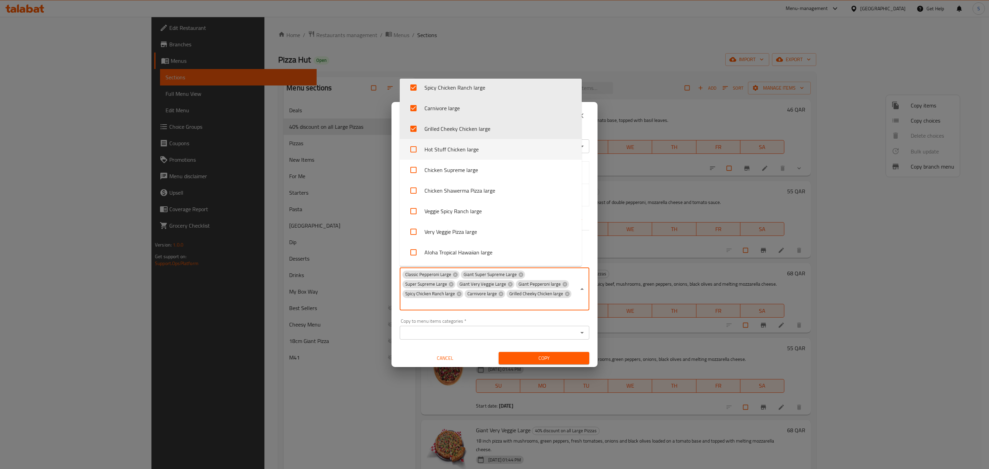
click at [416, 151] on input "checkbox" at bounding box center [413, 149] width 16 height 16
checkbox input "true"
click at [413, 172] on input "checkbox" at bounding box center [413, 170] width 16 height 16
checkbox input "true"
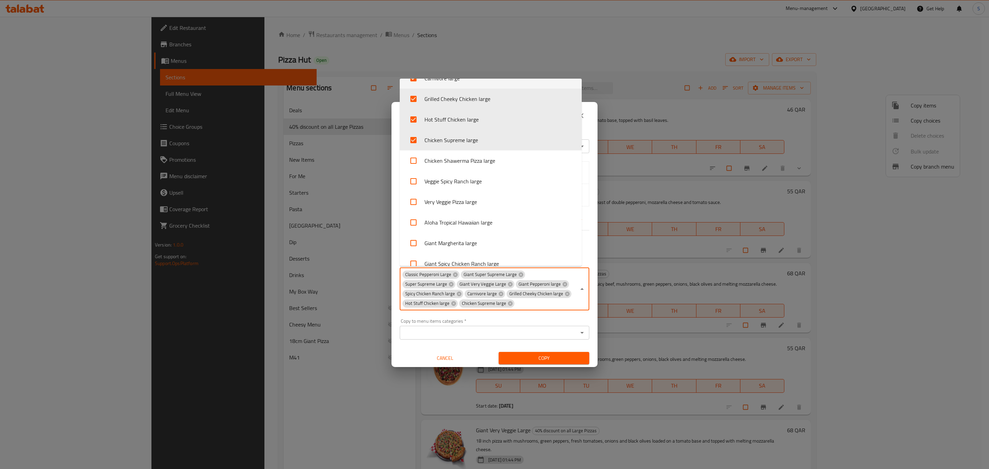
scroll to position [406, 0]
click at [416, 140] on input "checkbox" at bounding box center [413, 139] width 16 height 16
checkbox input "true"
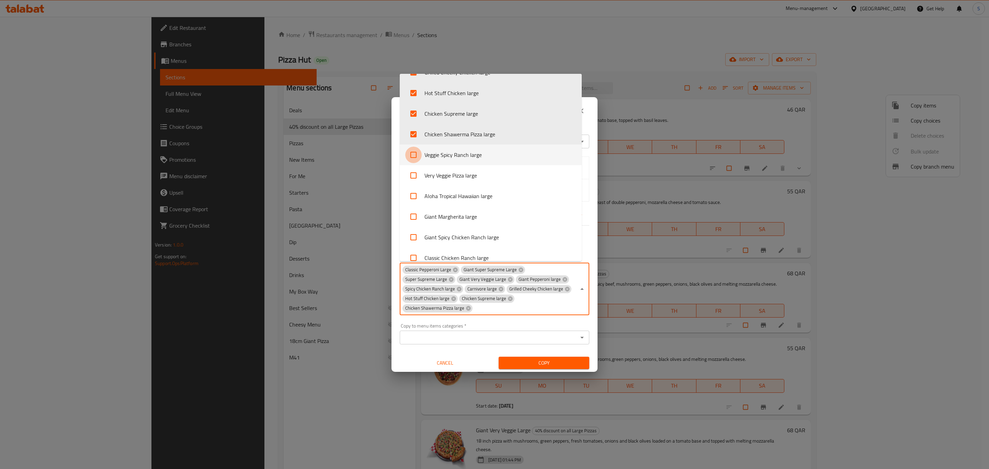
click at [415, 155] on input "checkbox" at bounding box center [413, 155] width 16 height 16
checkbox input "true"
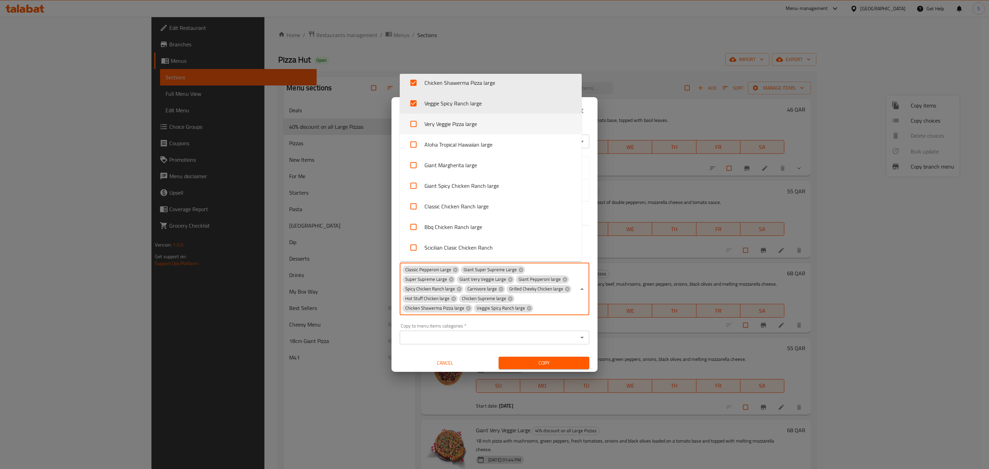
click at [413, 126] on input "checkbox" at bounding box center [413, 124] width 16 height 16
checkbox input "true"
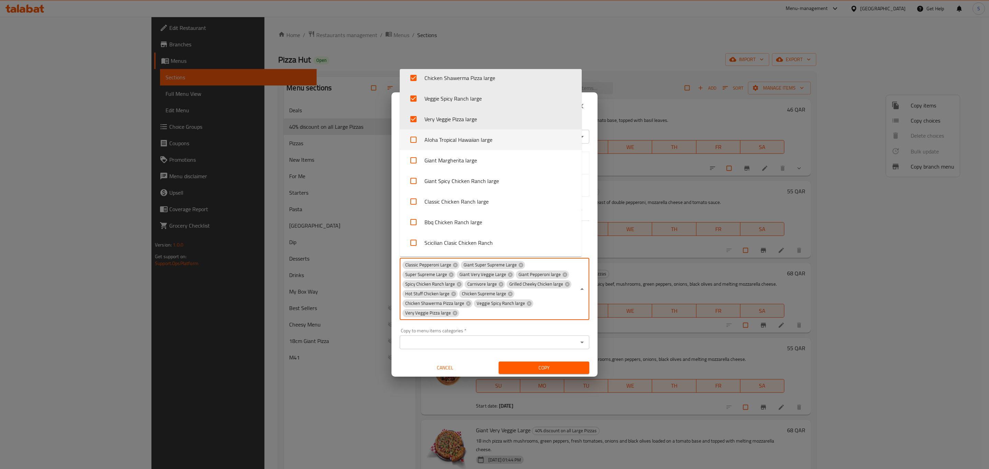
click at [415, 137] on input "checkbox" at bounding box center [413, 140] width 16 height 16
checkbox input "true"
click at [412, 162] on input "checkbox" at bounding box center [413, 160] width 16 height 16
checkbox input "true"
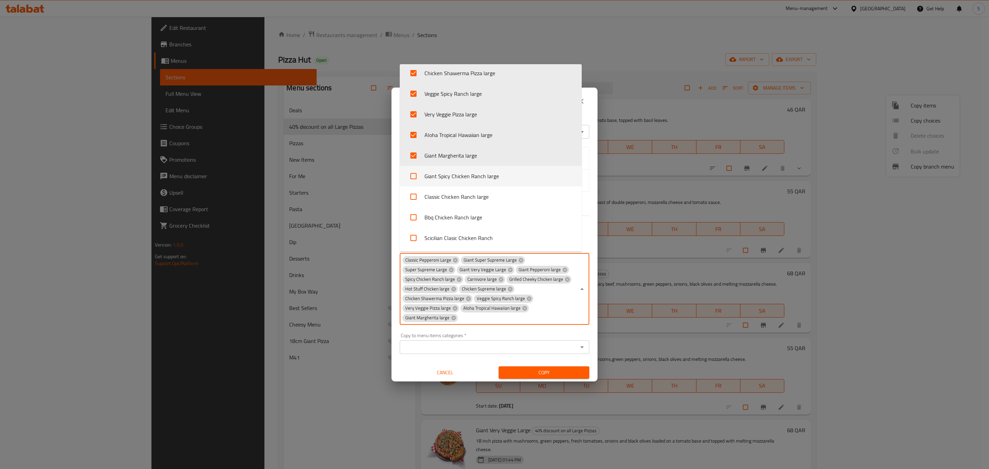
click at [418, 174] on input "checkbox" at bounding box center [413, 176] width 16 height 16
checkbox input "true"
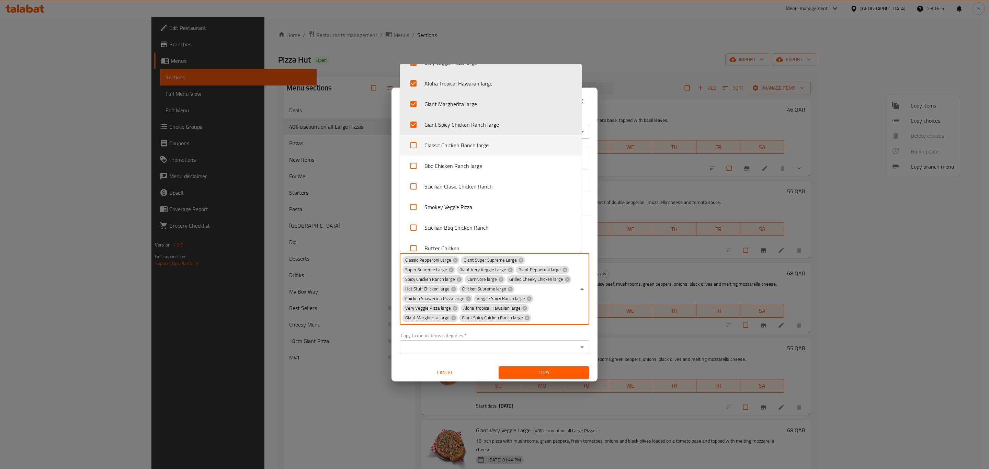
drag, startPoint x: 414, startPoint y: 146, endPoint x: 431, endPoint y: 146, distance: 17.2
click at [414, 145] on input "checkbox" at bounding box center [413, 145] width 16 height 16
checkbox input "true"
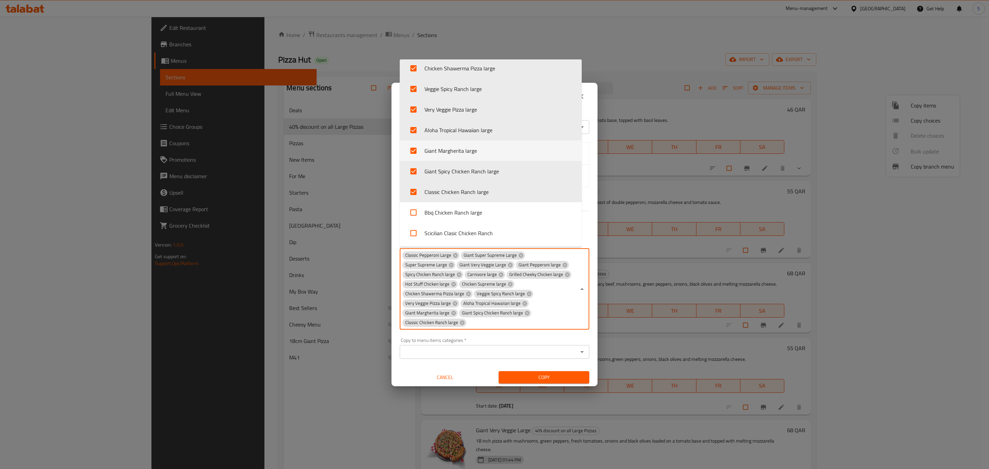
scroll to position [509, 0]
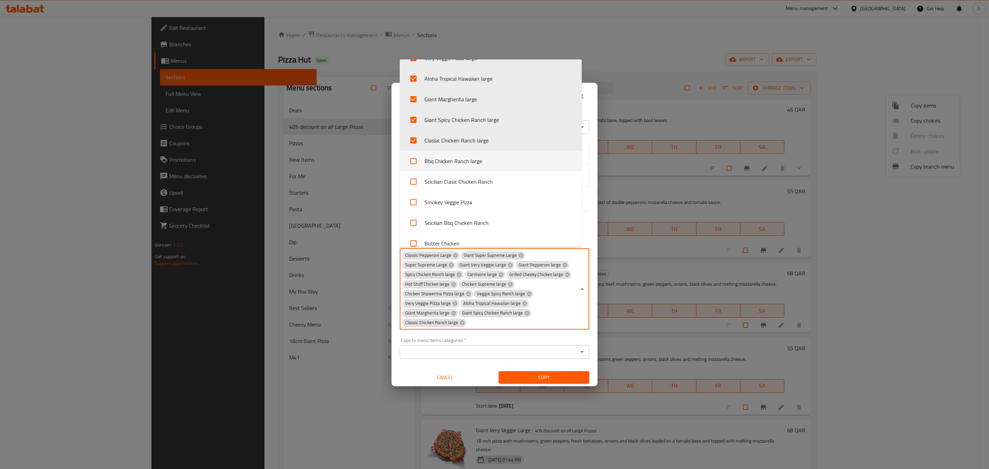
click at [414, 161] on input "checkbox" at bounding box center [413, 161] width 16 height 16
checkbox input "true"
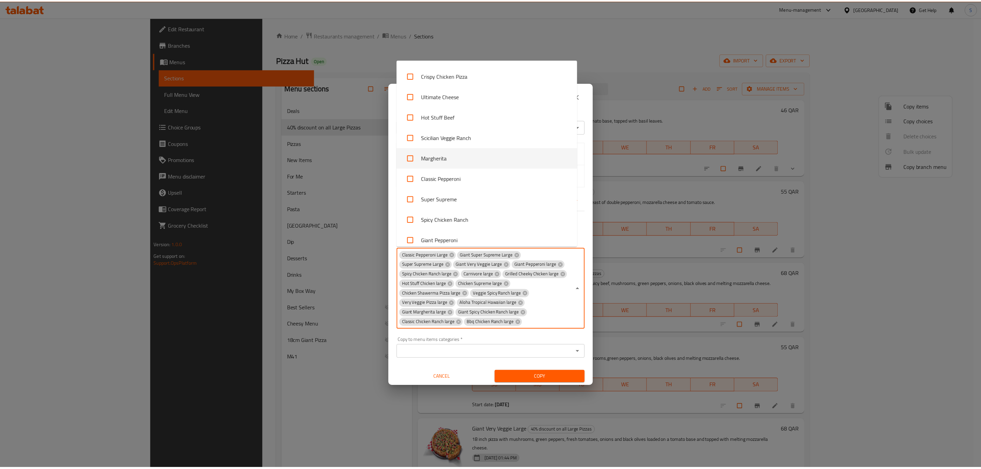
scroll to position [715, 0]
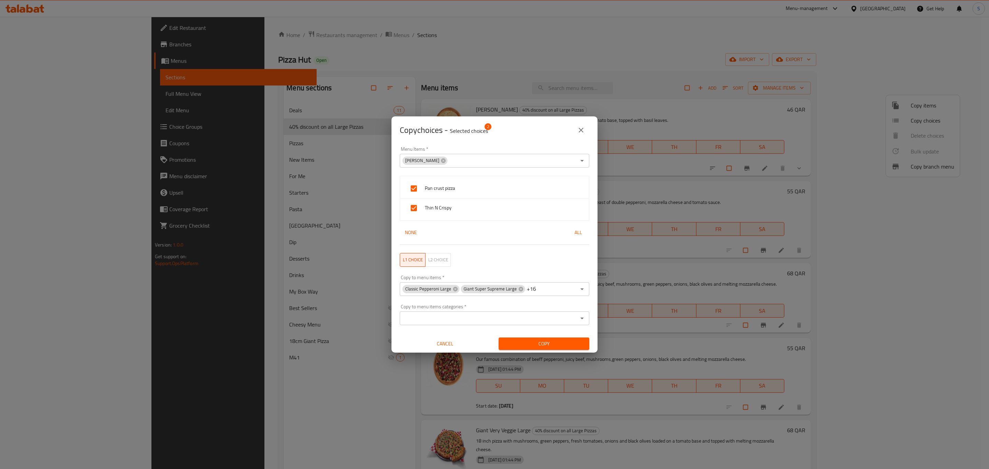
click at [525, 374] on div "Copy choices - Selected choices 2 Menu Items   * Margherita Large Menu Items * …" at bounding box center [494, 234] width 989 height 469
click at [529, 345] on span "Copy" at bounding box center [544, 344] width 80 height 9
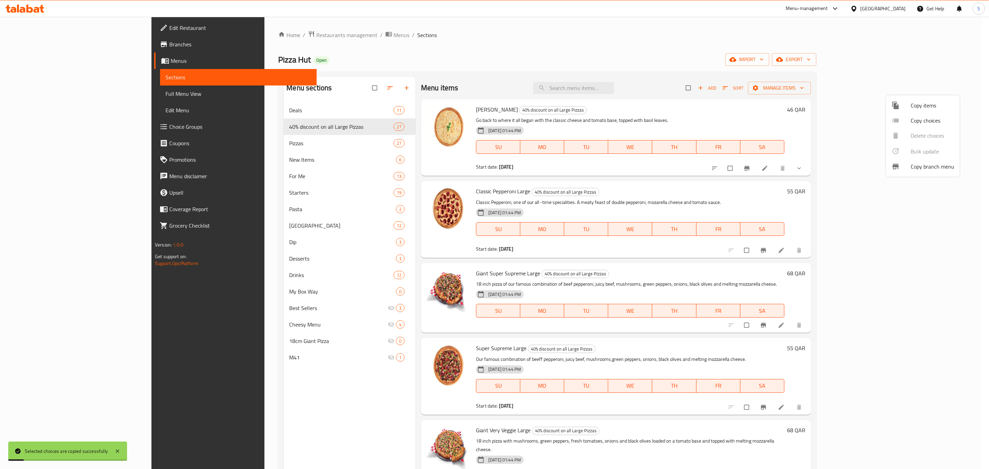
click at [737, 100] on div at bounding box center [494, 234] width 989 height 469
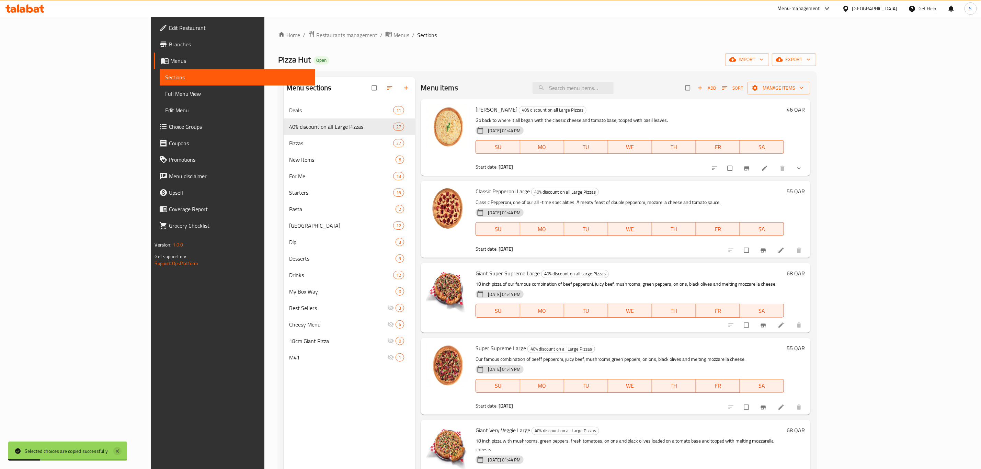
click at [119, 451] on icon at bounding box center [117, 451] width 8 height 8
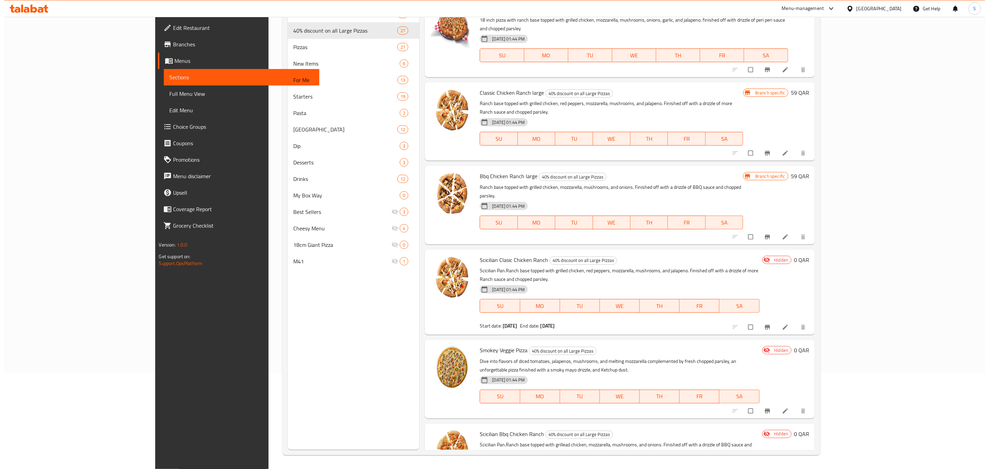
scroll to position [1205, 0]
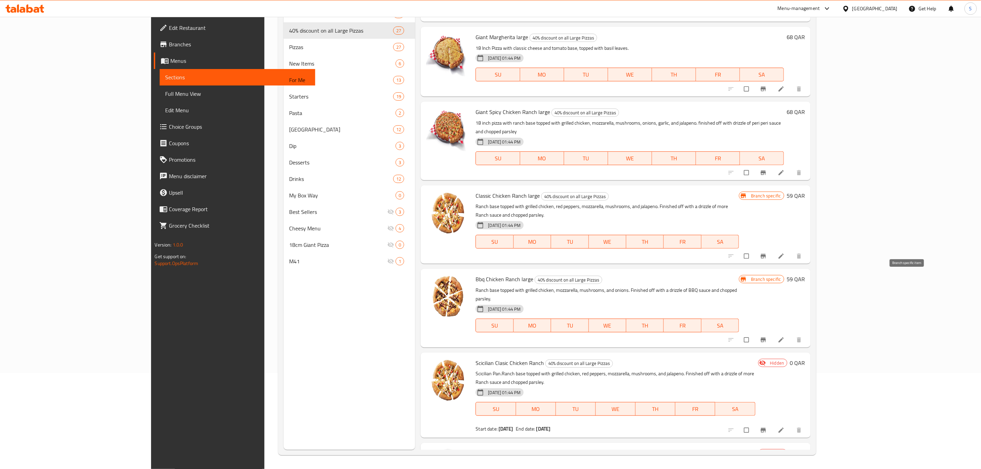
click at [773, 333] on button "Branch-specific-item" at bounding box center [764, 340] width 16 height 15
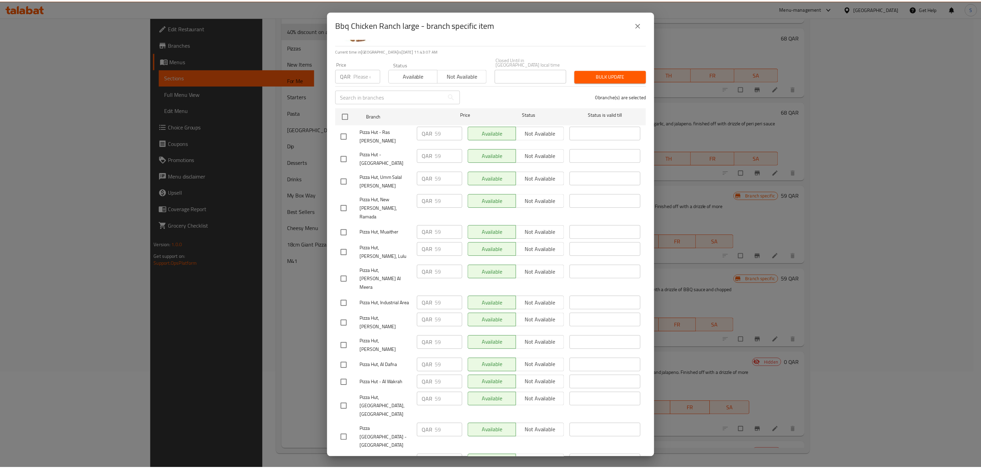
scroll to position [0, 0]
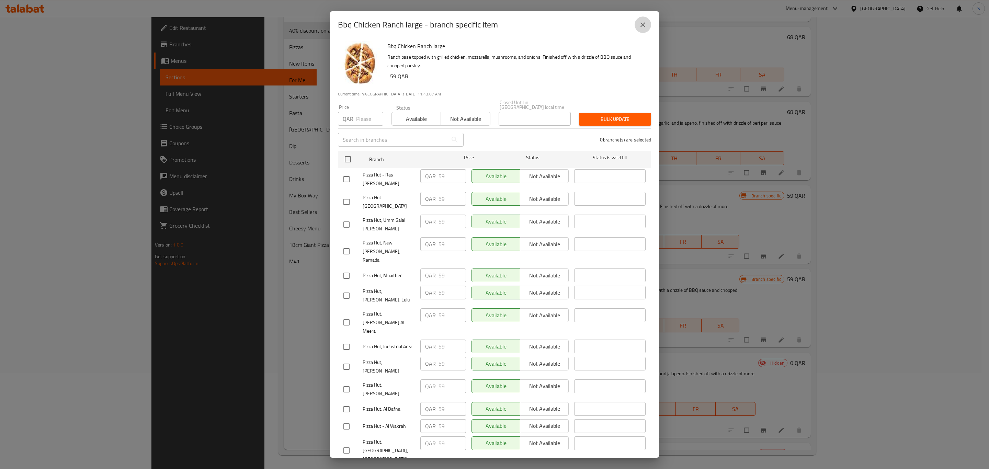
click at [641, 27] on icon "close" at bounding box center [643, 25] width 8 height 8
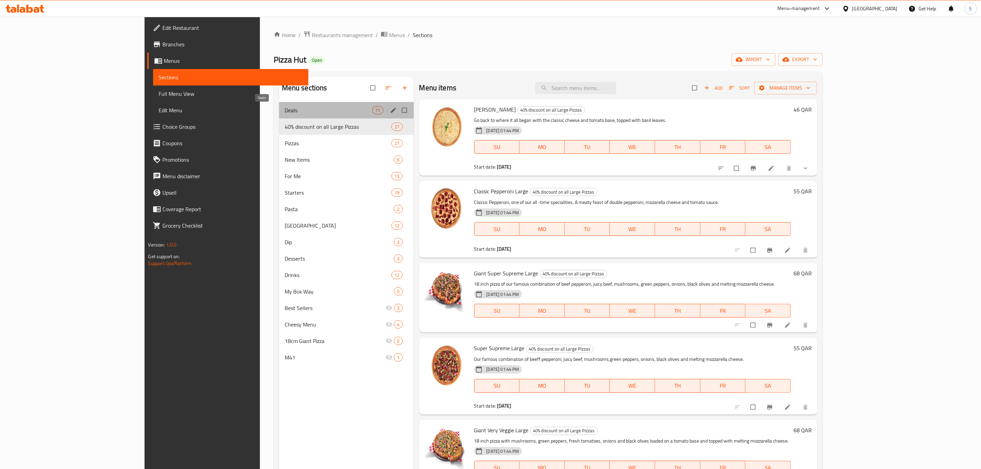
click at [288, 106] on span "Deals" at bounding box center [329, 110] width 88 height 8
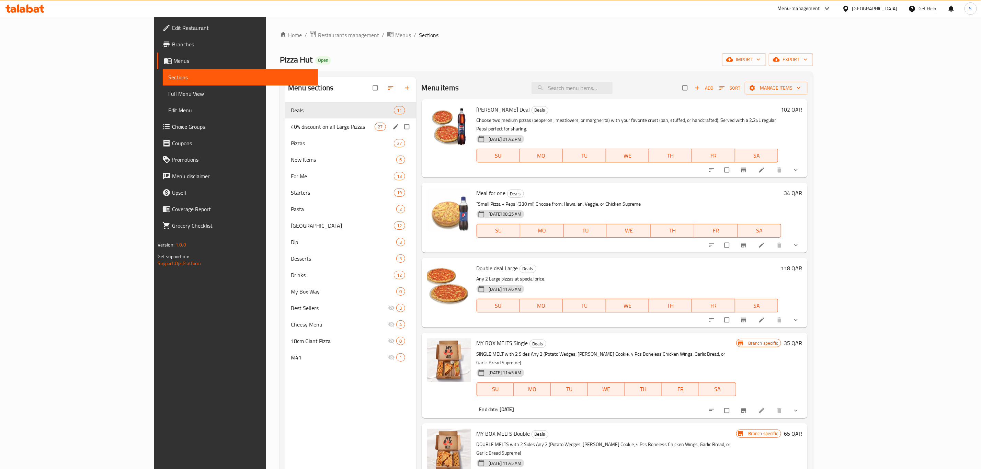
click at [285, 121] on div "40% discount on all Large Pizzas 27" at bounding box center [350, 127] width 131 height 16
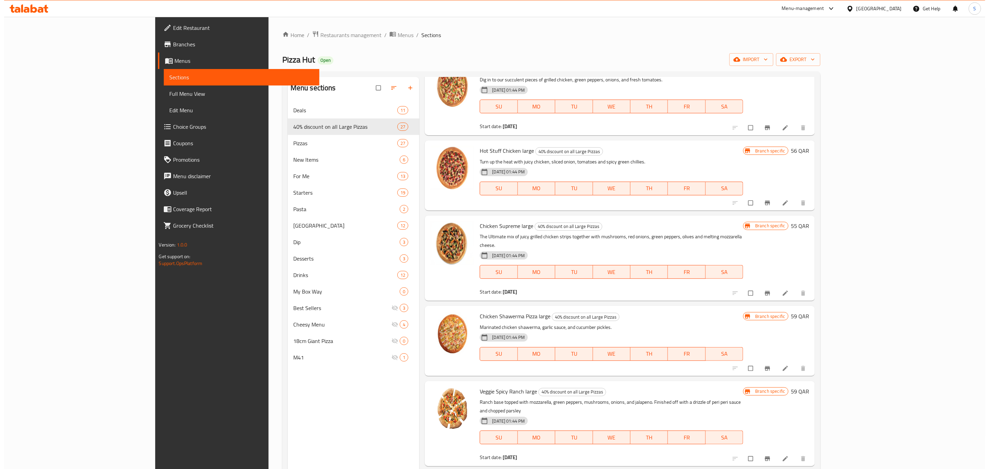
scroll to position [670, 0]
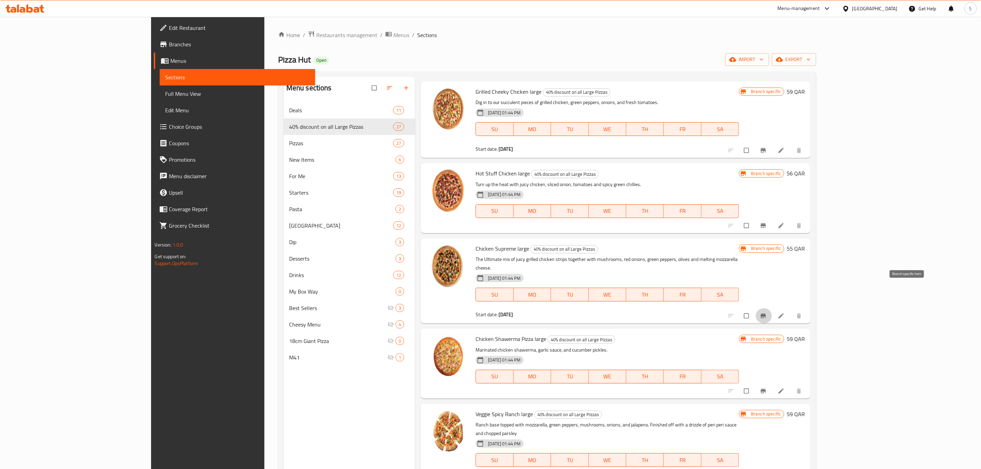
click at [767, 313] on icon "Branch-specific-item" at bounding box center [763, 316] width 7 height 7
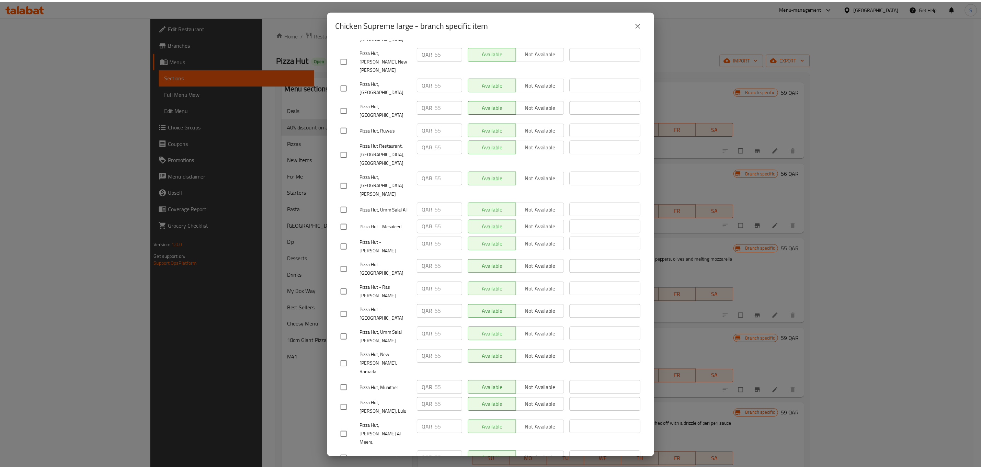
scroll to position [532, 0]
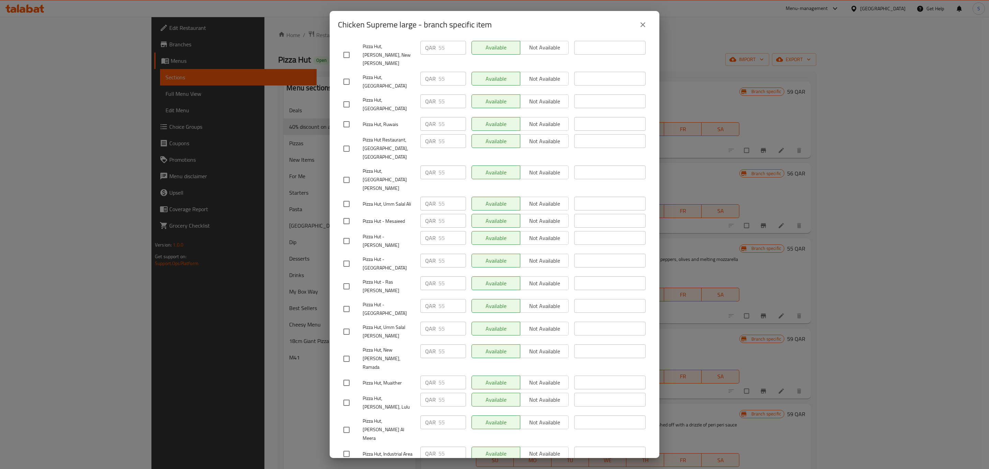
drag, startPoint x: 644, startPoint y: 23, endPoint x: 668, endPoint y: 130, distance: 109.4
click at [644, 23] on icon "close" at bounding box center [643, 25] width 8 height 8
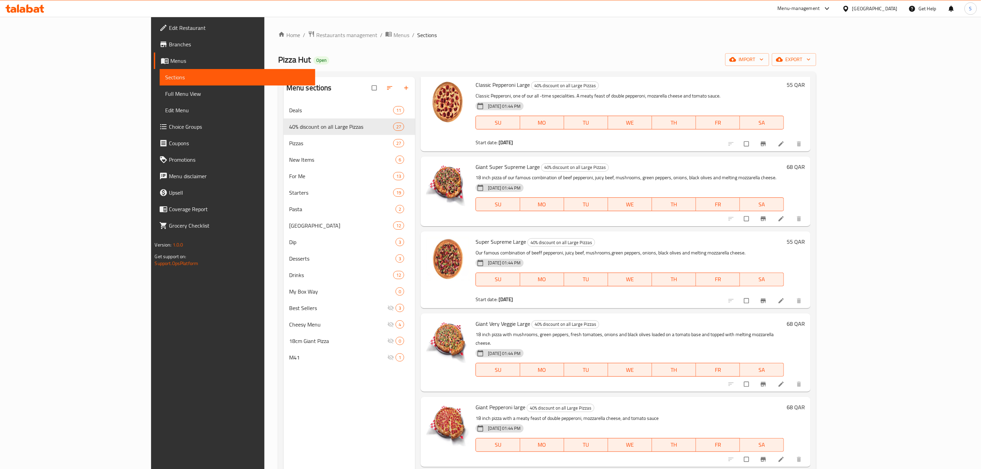
scroll to position [0, 0]
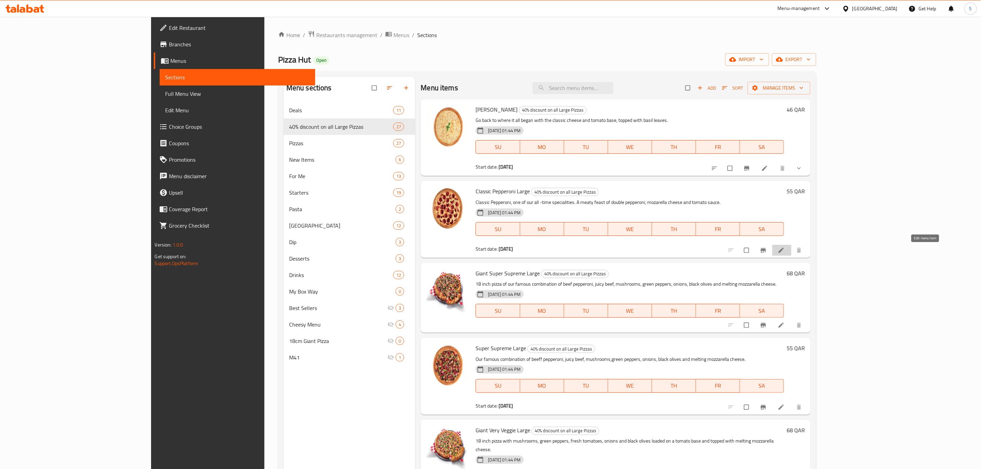
click at [785, 254] on icon at bounding box center [781, 250] width 7 height 7
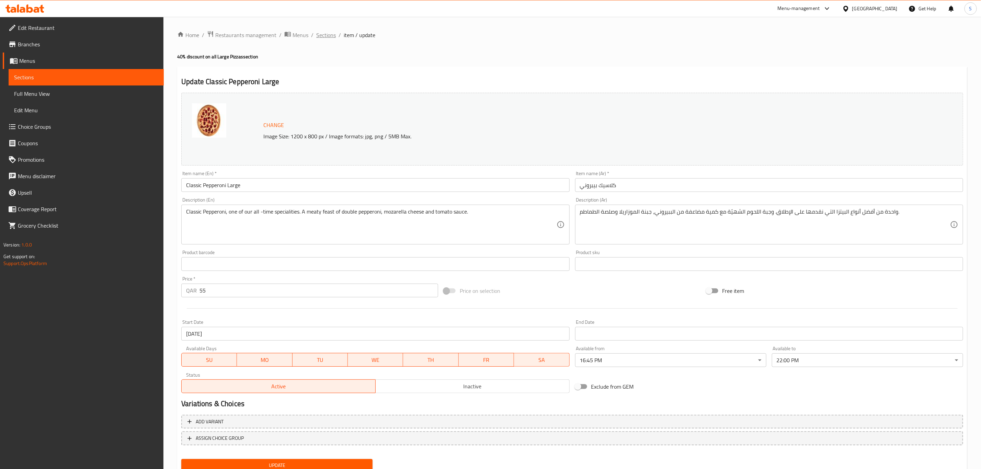
click at [326, 35] on span "Sections" at bounding box center [326, 35] width 20 height 8
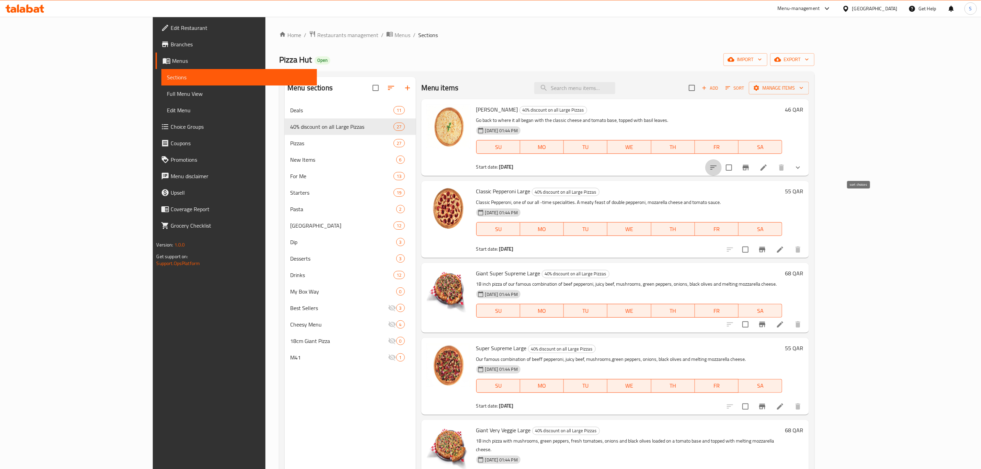
click at [718, 170] on icon "sort-choices" at bounding box center [714, 168] width 8 height 8
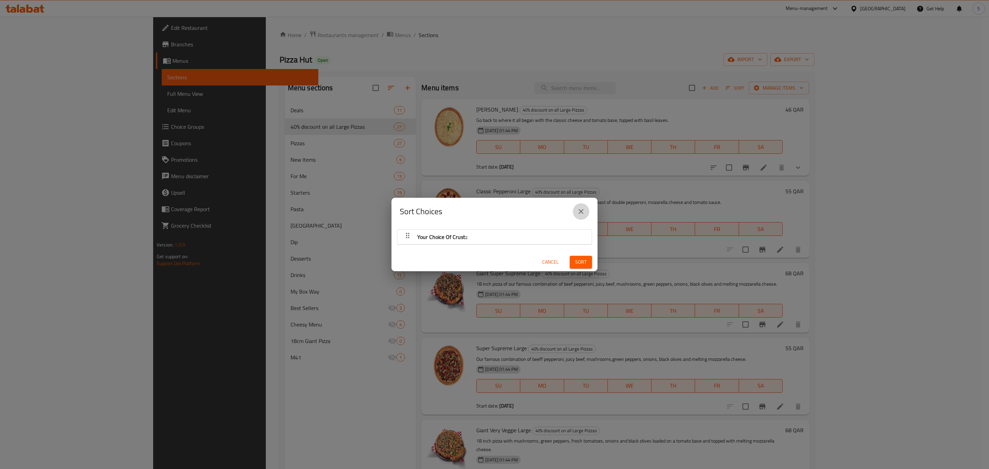
click at [584, 213] on icon "close" at bounding box center [581, 211] width 8 height 8
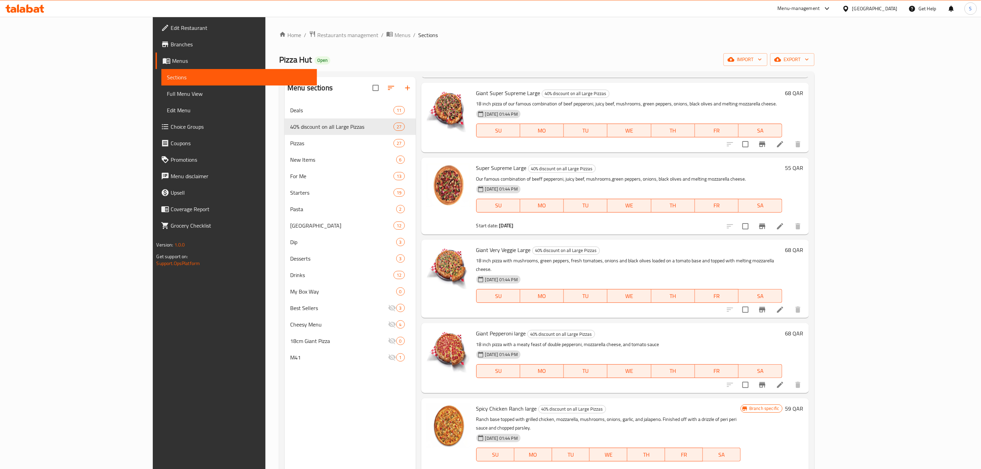
scroll to position [206, 0]
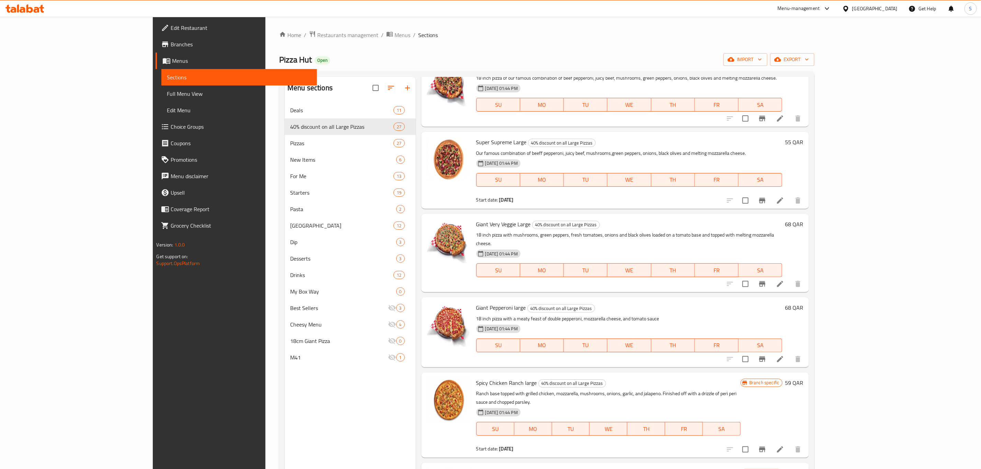
drag, startPoint x: 920, startPoint y: 200, endPoint x: 794, endPoint y: 194, distance: 126.9
click at [786, 194] on div "Super Supreme Large 40% discount on all Large Pizzas Our famous combination of …" at bounding box center [630, 170] width 312 height 71
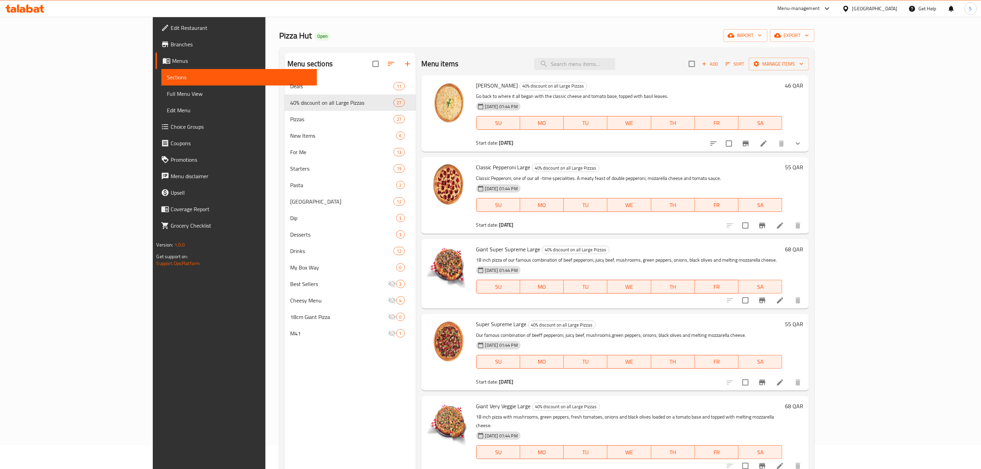
scroll to position [0, 0]
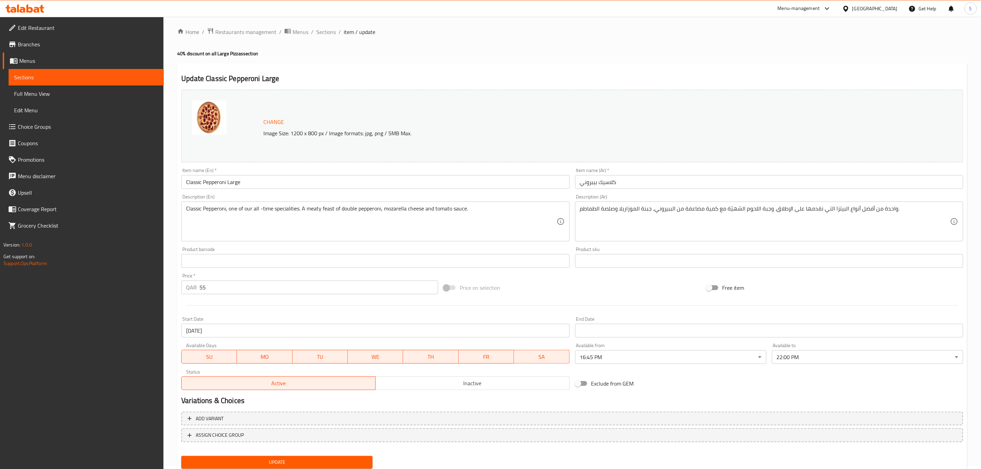
scroll to position [25, 0]
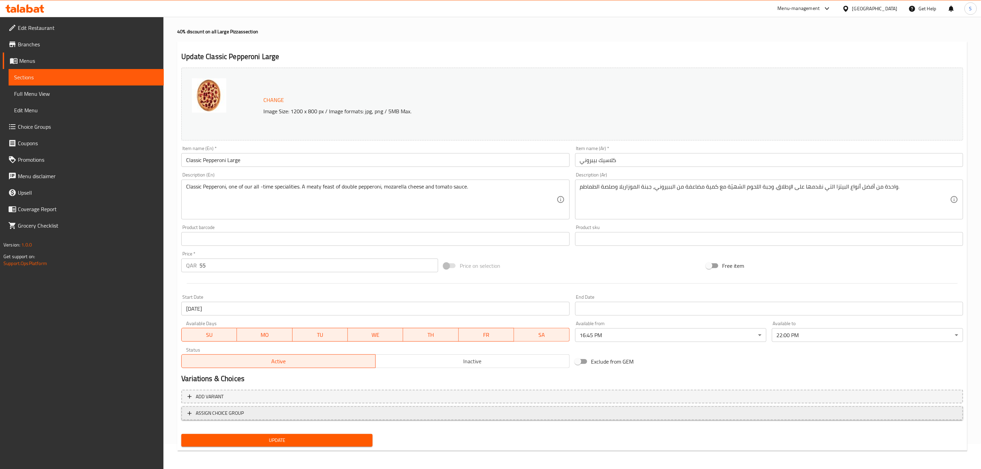
click at [362, 416] on span "ASSIGN CHOICE GROUP" at bounding box center [573, 413] width 770 height 9
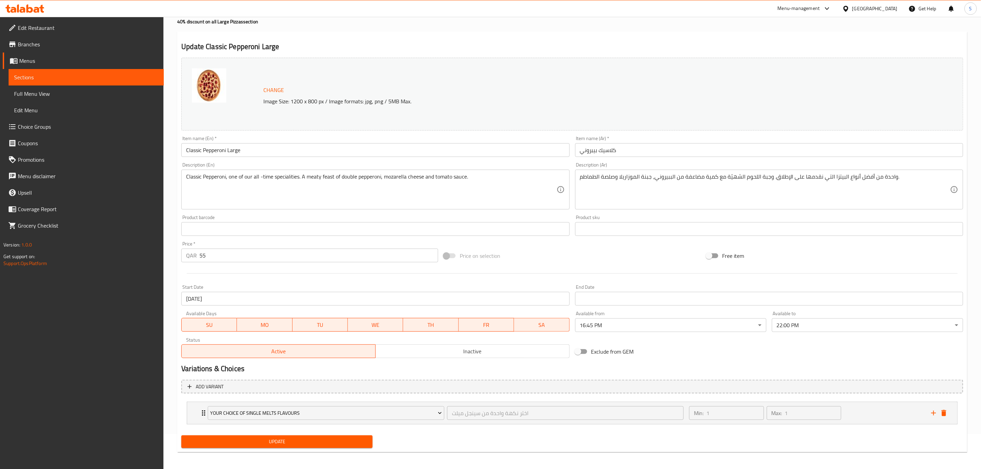
scroll to position [37, 0]
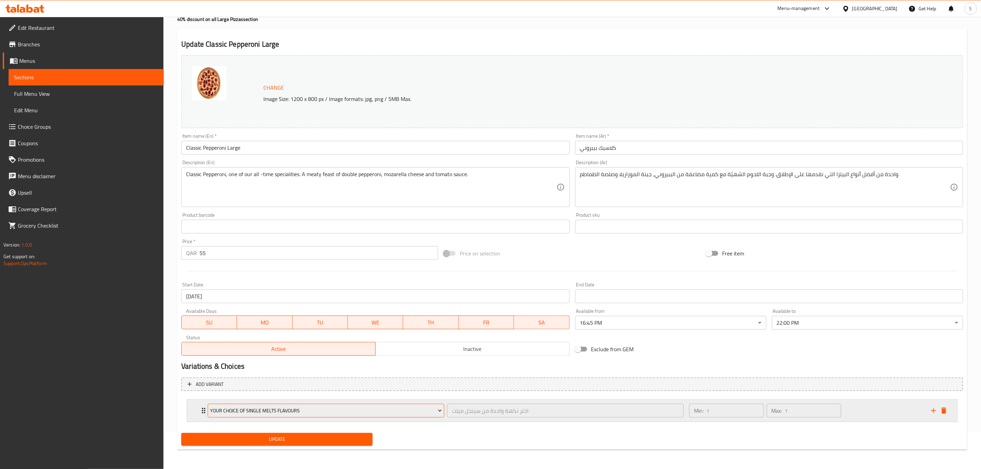
click at [323, 409] on span "Your Choice of Single Melts Flavours" at bounding box center [327, 411] width 232 height 9
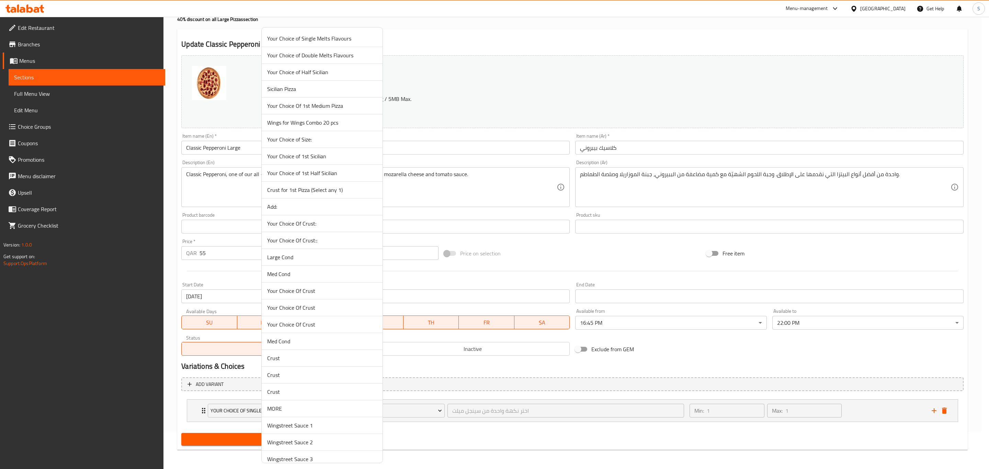
click at [330, 240] on span "Your Choice Of Crust::" at bounding box center [322, 240] width 110 height 8
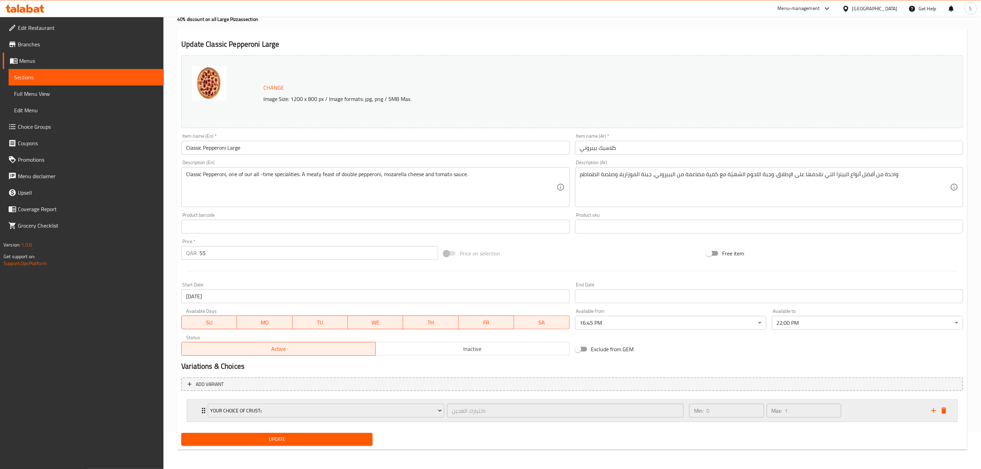
click at [871, 412] on div "Min: 0 ​ Max: 1 ​" at bounding box center [806, 411] width 242 height 22
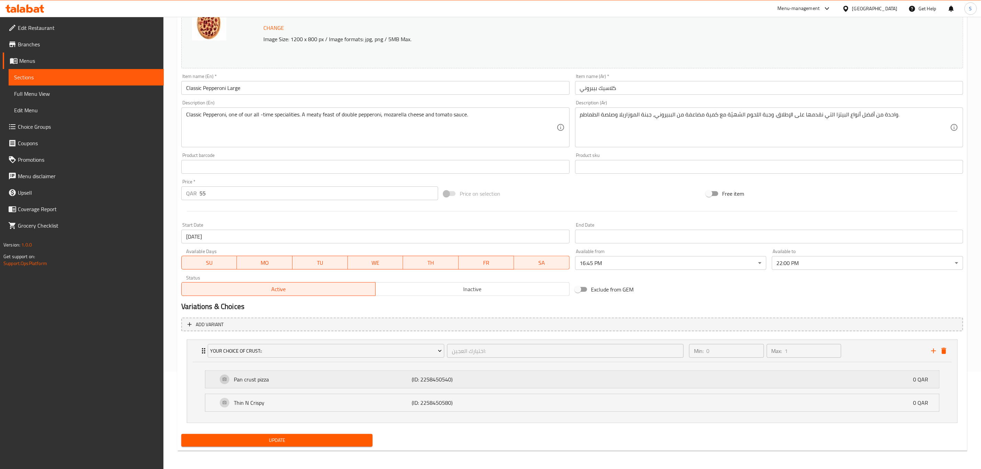
scroll to position [99, 0]
click at [286, 443] on span "Update" at bounding box center [277, 439] width 180 height 9
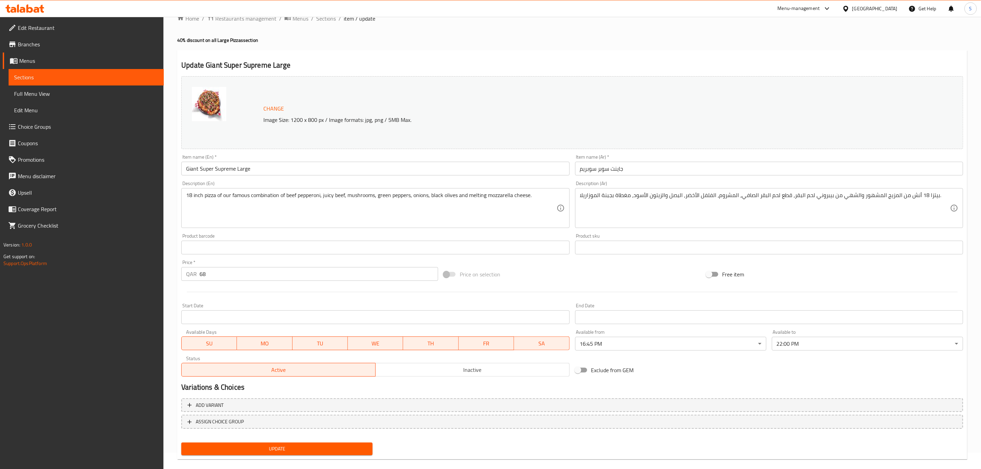
scroll to position [25, 0]
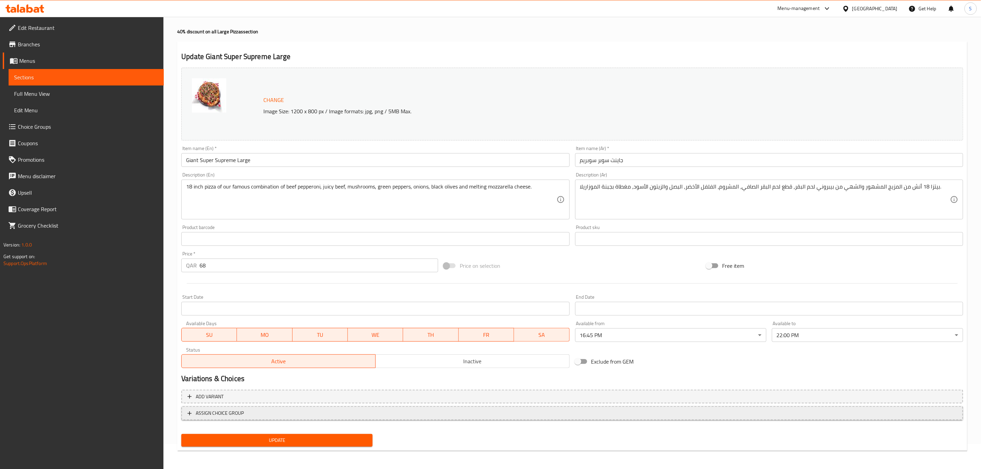
click at [424, 415] on span "ASSIGN CHOICE GROUP" at bounding box center [573, 413] width 770 height 9
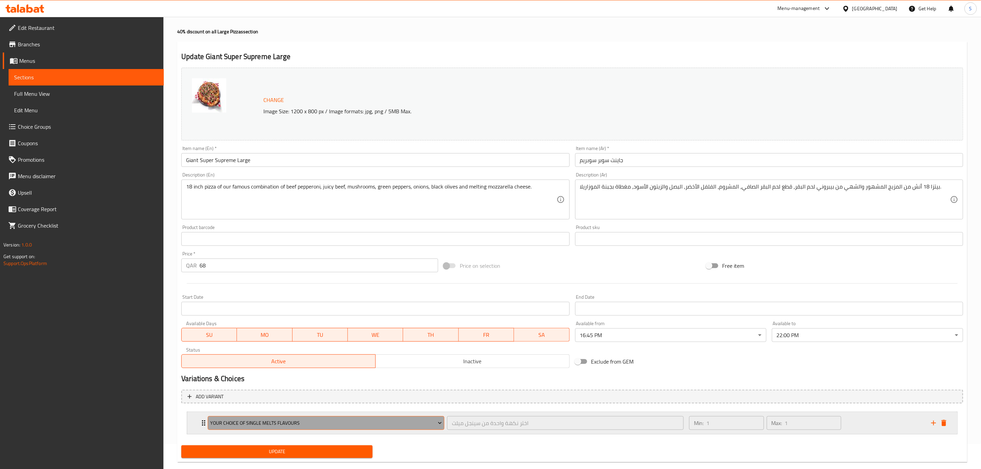
click at [328, 429] on button "Your Choice of Single Melts Flavours" at bounding box center [326, 423] width 237 height 14
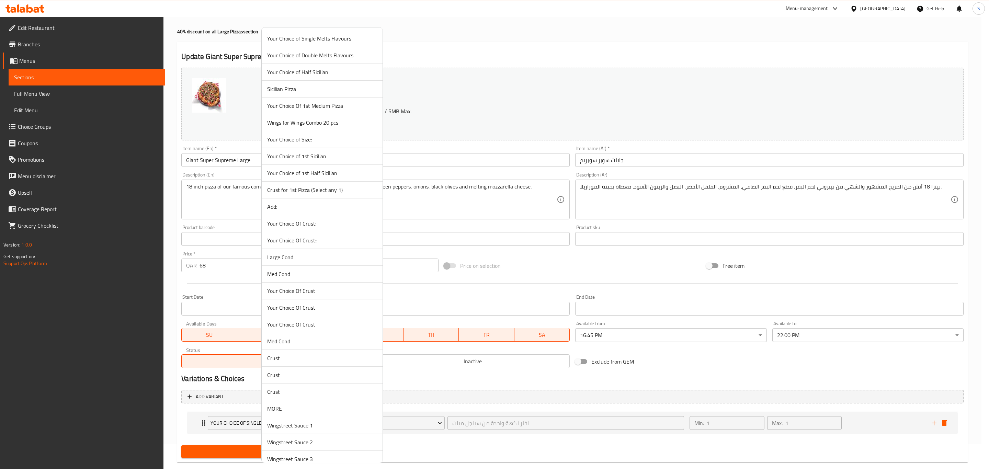
click at [340, 243] on span "Your Choice Of Crust::" at bounding box center [322, 240] width 110 height 8
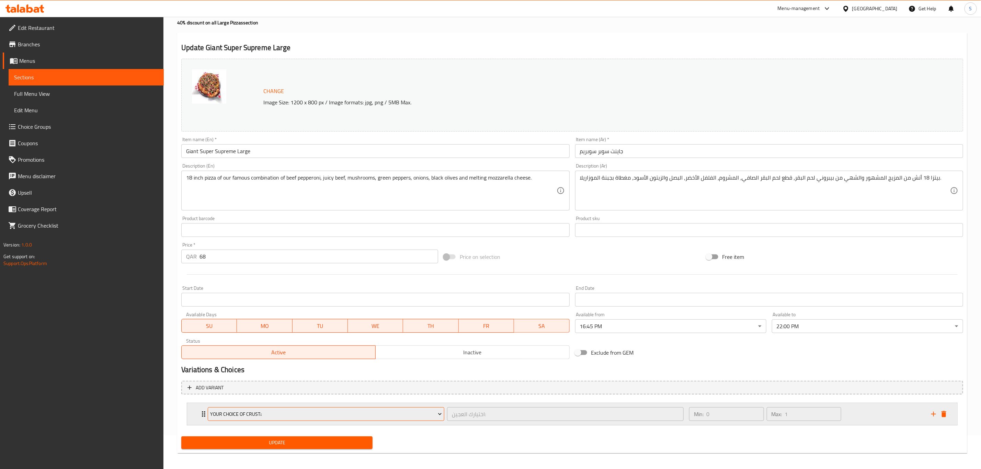
scroll to position [37, 0]
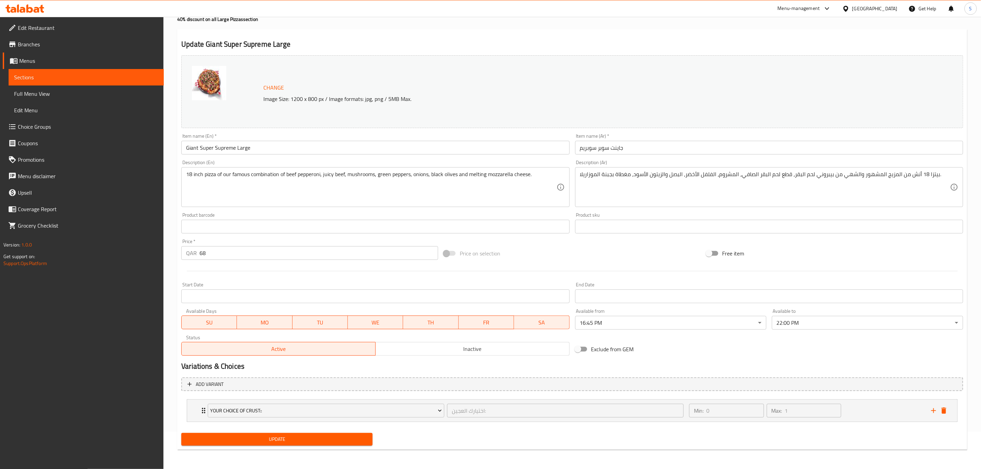
click at [319, 441] on span "Update" at bounding box center [277, 439] width 180 height 9
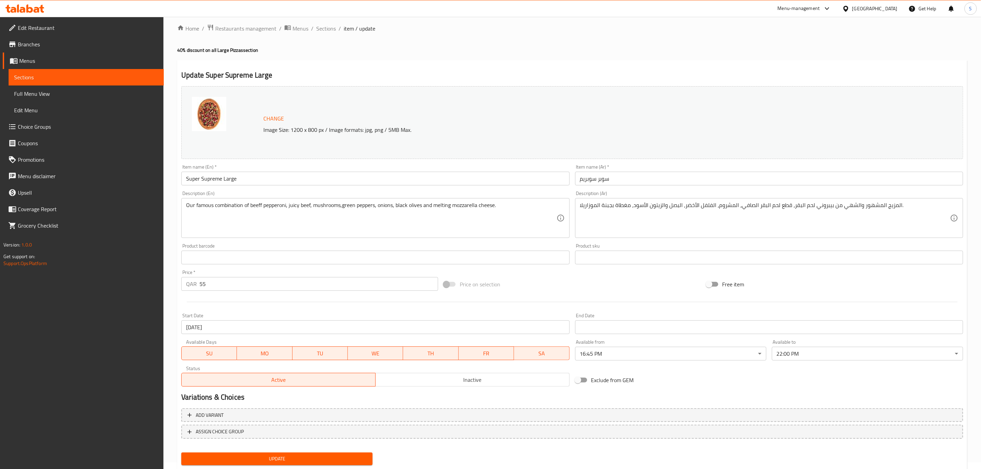
scroll to position [25, 0]
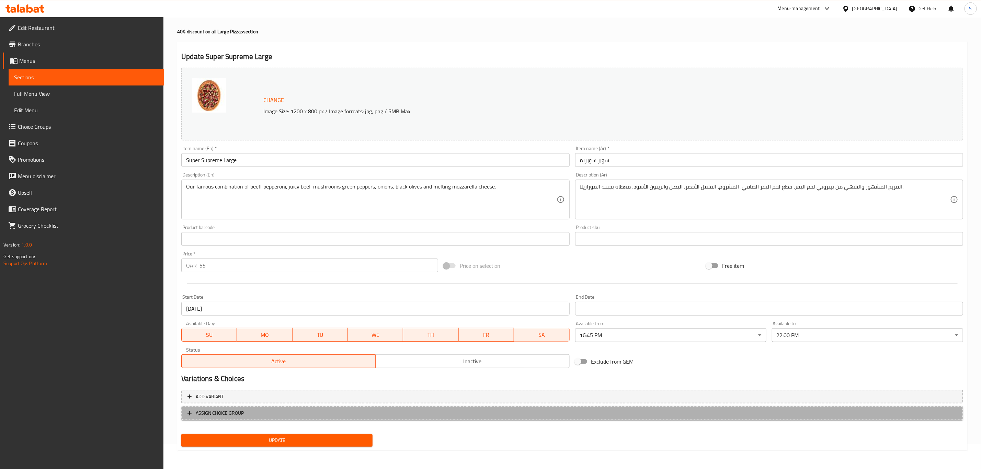
click at [383, 413] on span "ASSIGN CHOICE GROUP" at bounding box center [573, 413] width 770 height 9
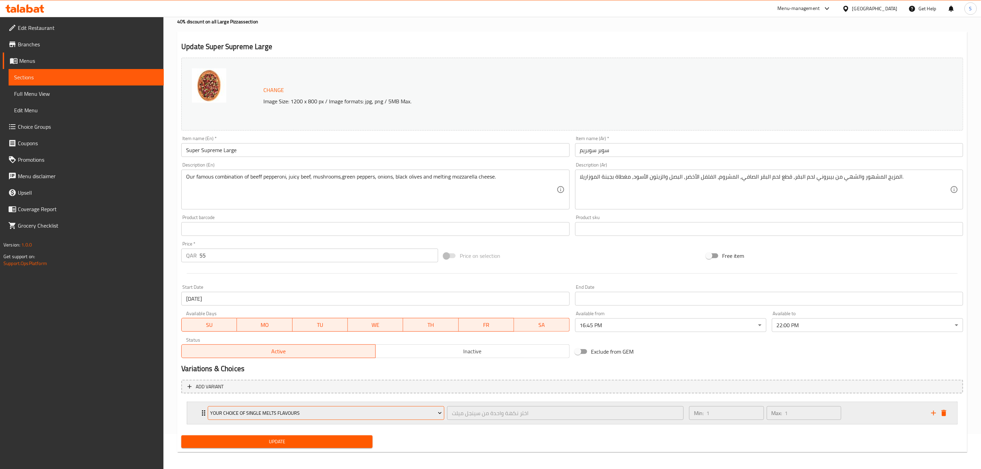
scroll to position [37, 0]
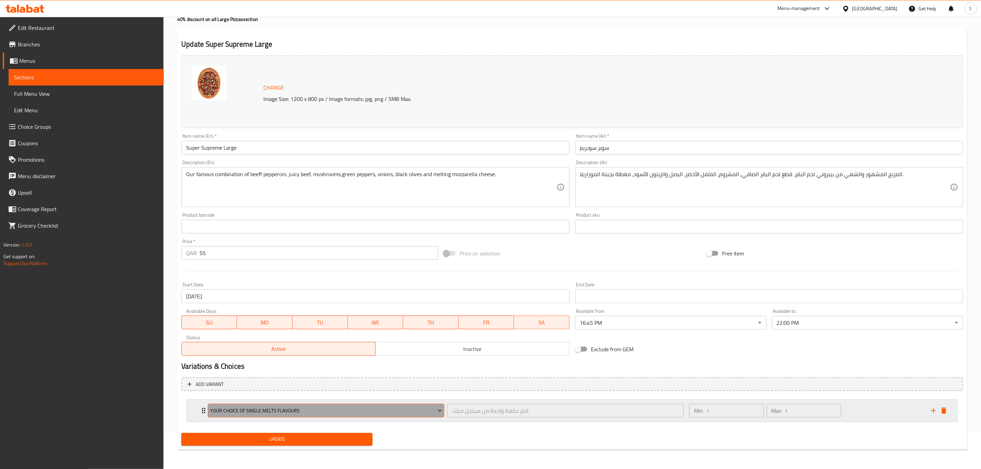
click at [391, 413] on span "Your Choice of Single Melts Flavours" at bounding box center [327, 411] width 232 height 9
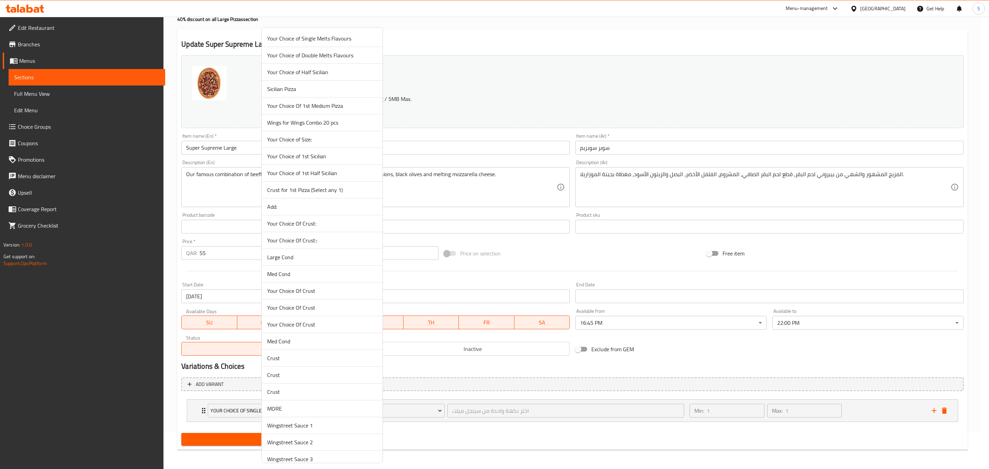
click at [358, 240] on span "Your Choice Of Crust::" at bounding box center [322, 240] width 110 height 8
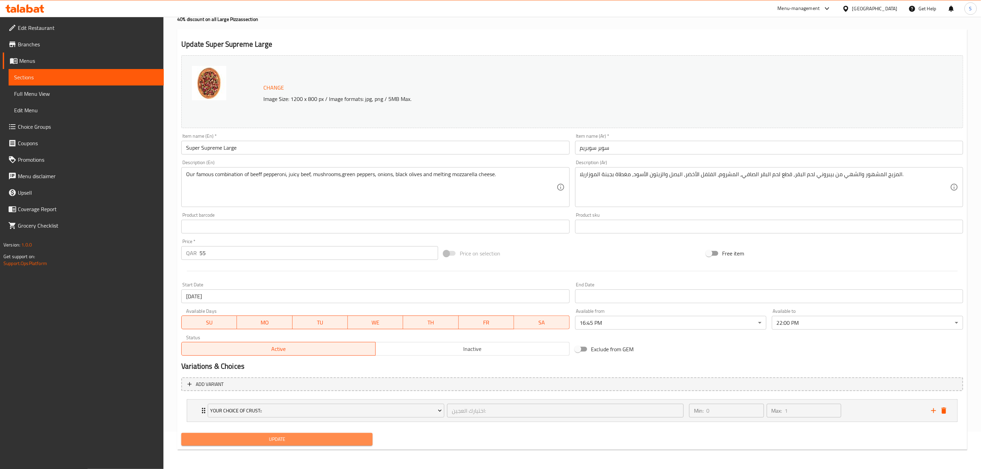
click at [291, 442] on span "Update" at bounding box center [277, 439] width 180 height 9
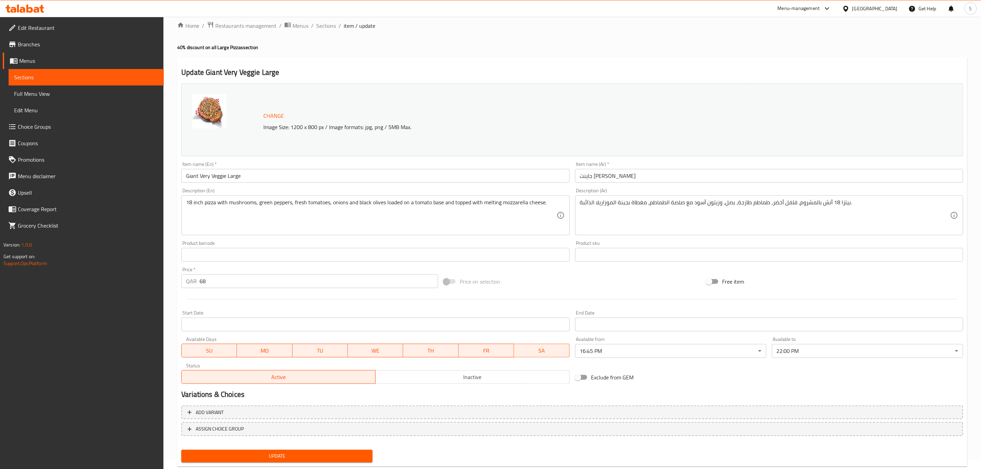
scroll to position [25, 0]
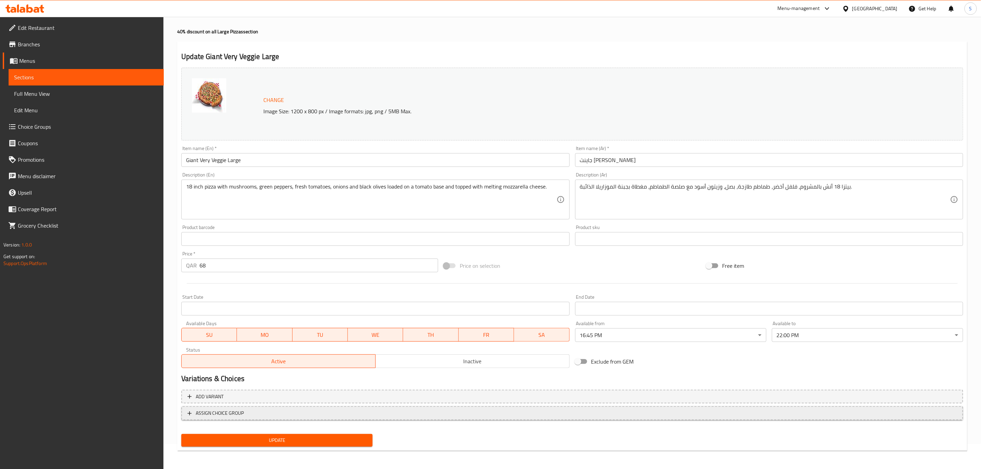
click at [327, 407] on button "ASSIGN CHOICE GROUP" at bounding box center [572, 413] width 782 height 14
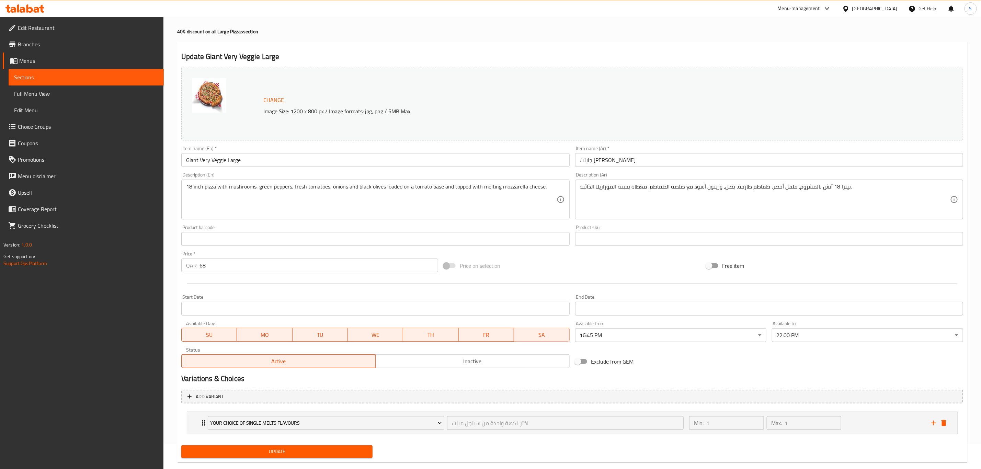
scroll to position [37, 0]
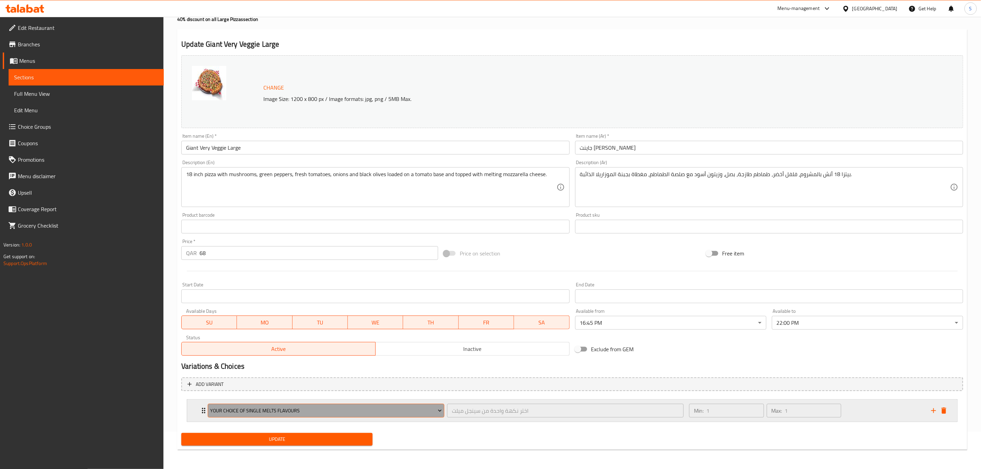
click at [356, 414] on span "Your Choice of Single Melts Flavours" at bounding box center [327, 411] width 232 height 9
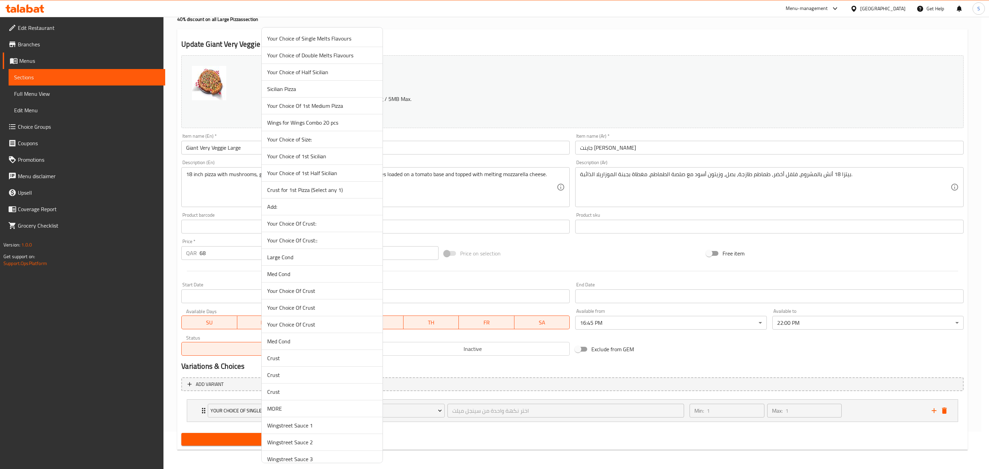
click at [319, 245] on span "Your Choice Of Crust::" at bounding box center [322, 240] width 110 height 8
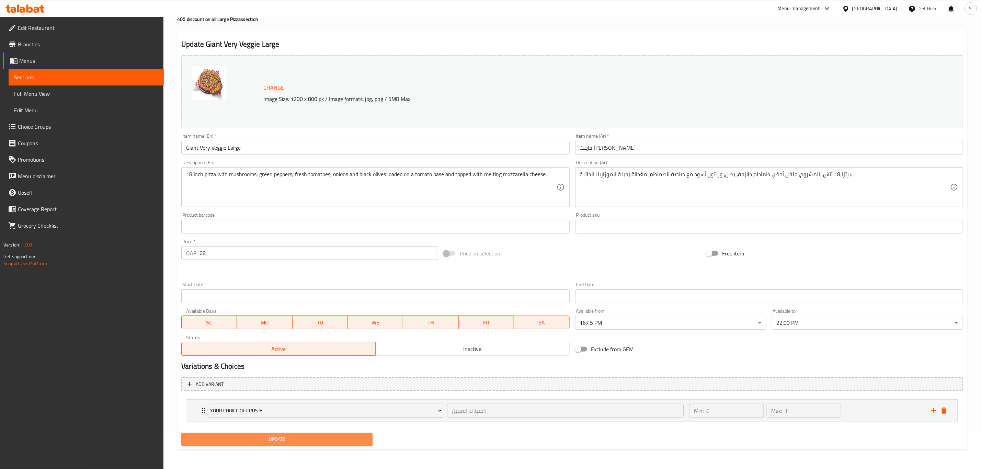
click at [275, 437] on span "Update" at bounding box center [277, 439] width 180 height 9
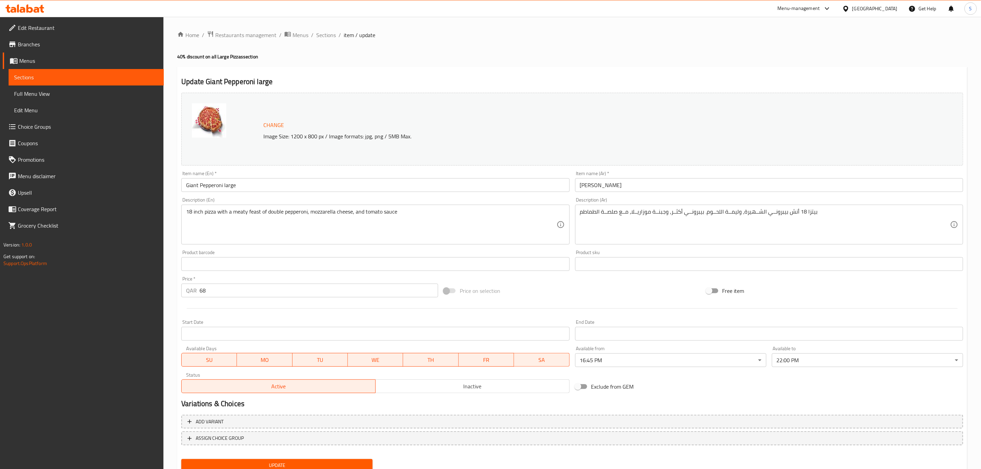
scroll to position [25, 0]
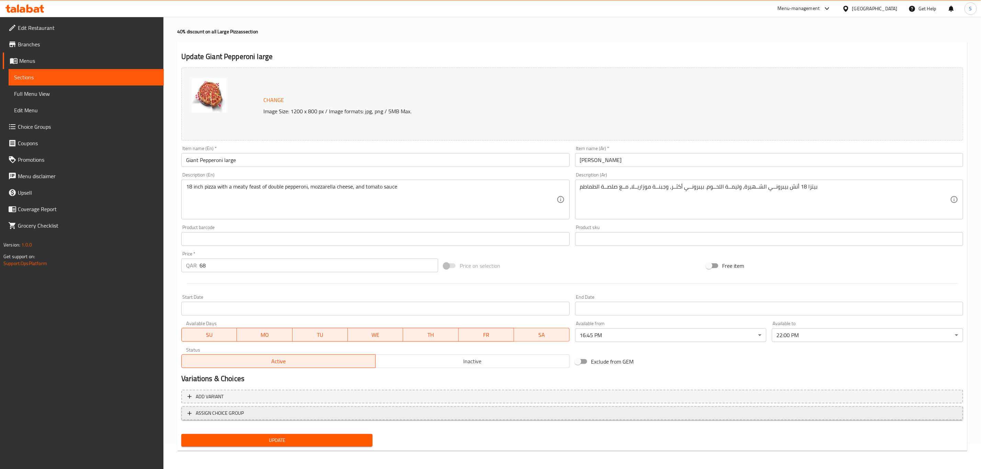
click at [358, 416] on span "ASSIGN CHOICE GROUP" at bounding box center [573, 413] width 770 height 9
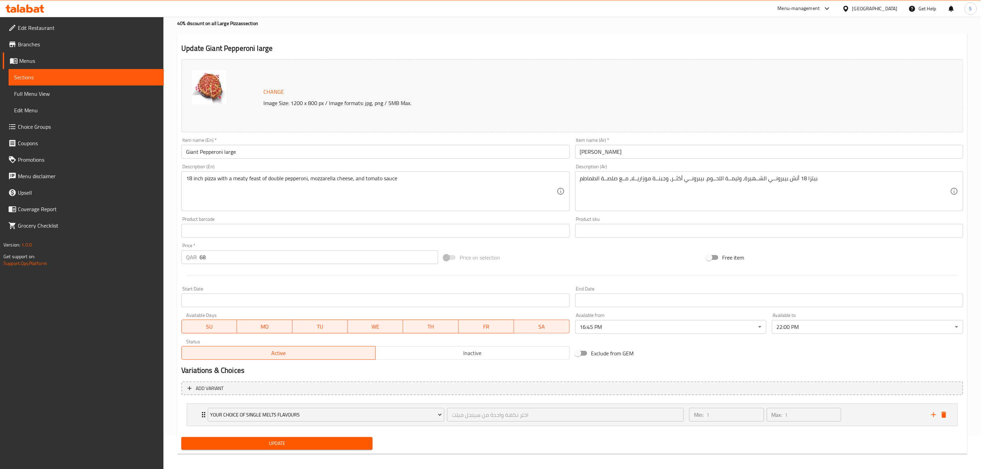
scroll to position [37, 0]
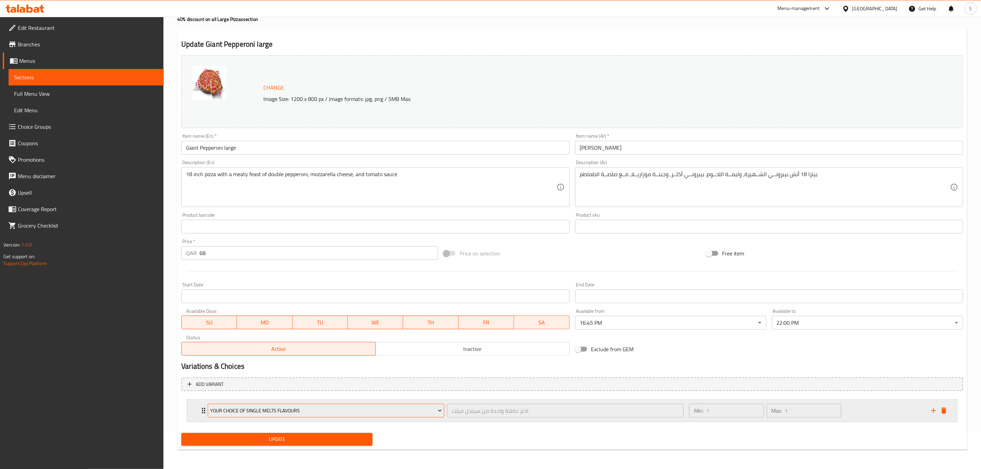
click at [347, 409] on span "Your Choice of Single Melts Flavours" at bounding box center [327, 411] width 232 height 9
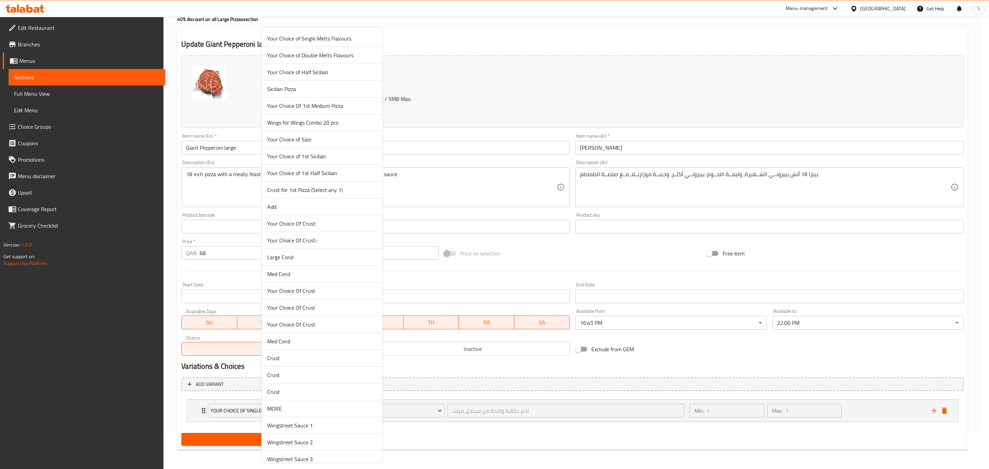
click at [326, 242] on span "Your Choice Of Crust::" at bounding box center [322, 240] width 110 height 8
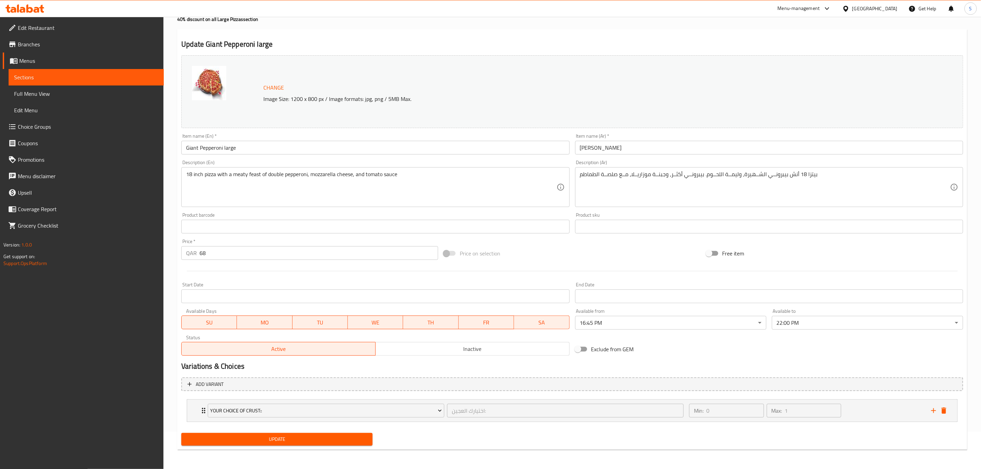
click at [308, 441] on span "Update" at bounding box center [277, 439] width 180 height 9
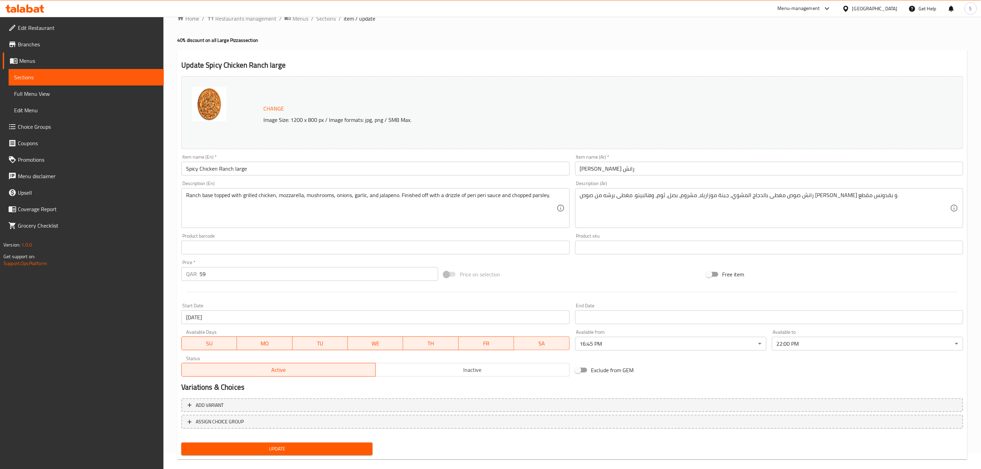
scroll to position [25, 0]
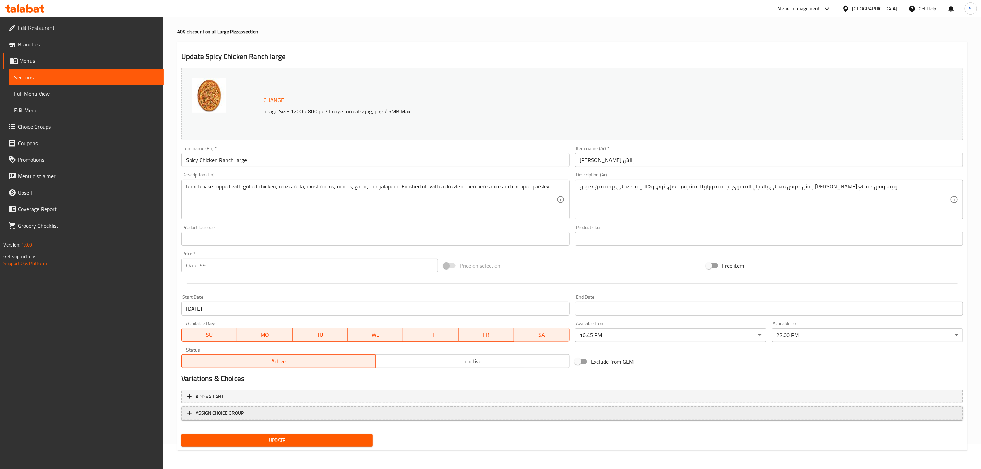
click at [406, 411] on span "ASSIGN CHOICE GROUP" at bounding box center [573, 413] width 770 height 9
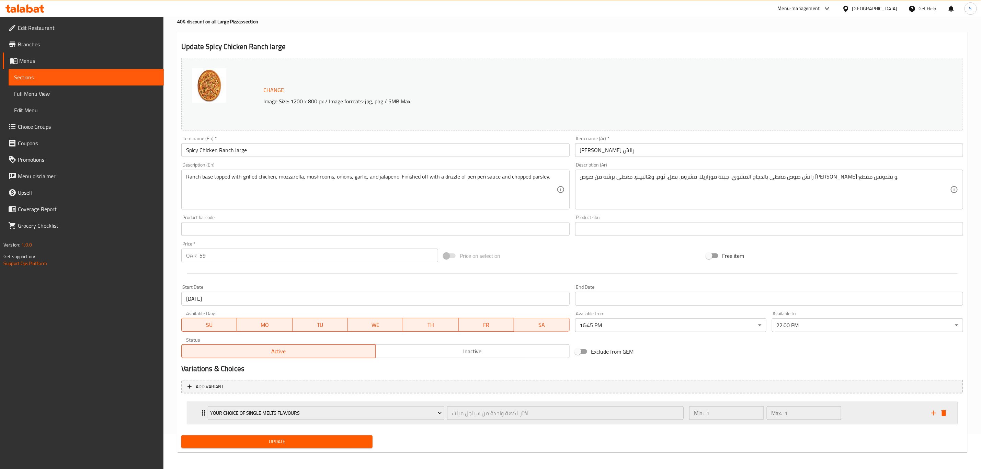
scroll to position [37, 0]
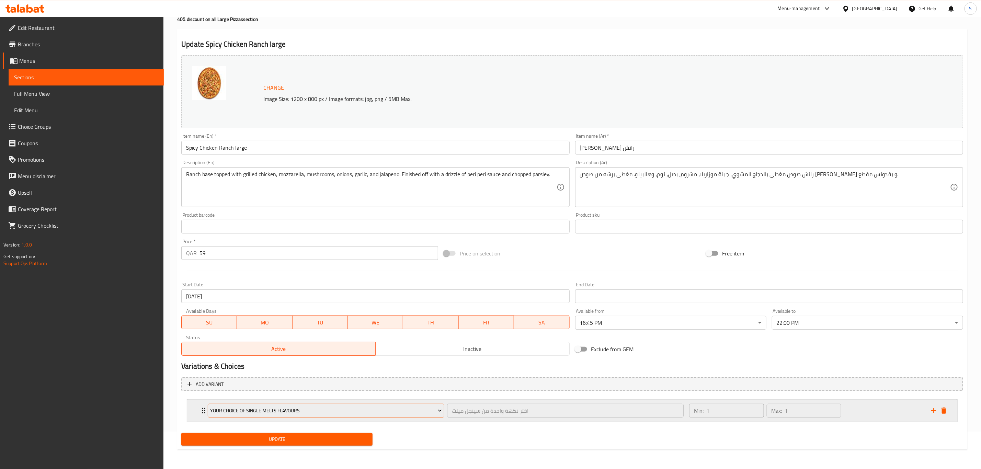
click at [344, 405] on button "Your Choice of Single Melts Flavours" at bounding box center [326, 411] width 237 height 14
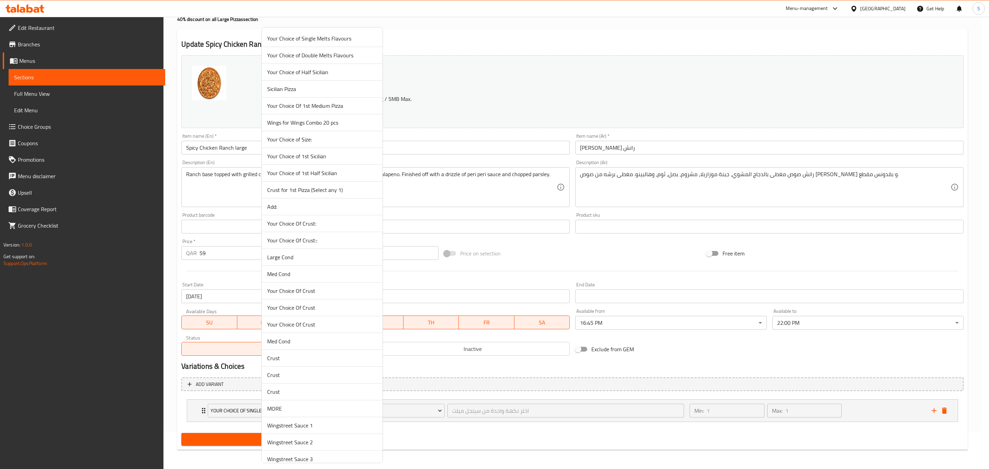
click at [352, 245] on span "Your Choice Of Crust::" at bounding box center [322, 240] width 110 height 8
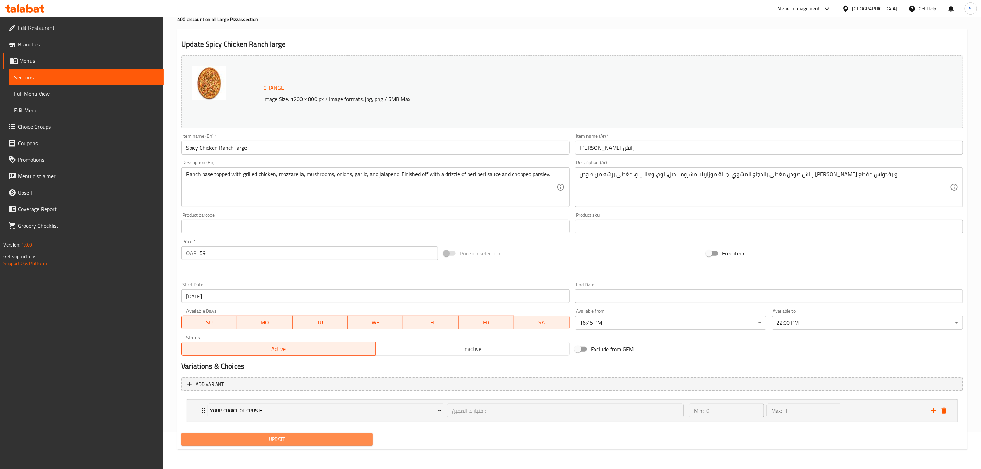
click at [281, 439] on span "Update" at bounding box center [277, 439] width 180 height 9
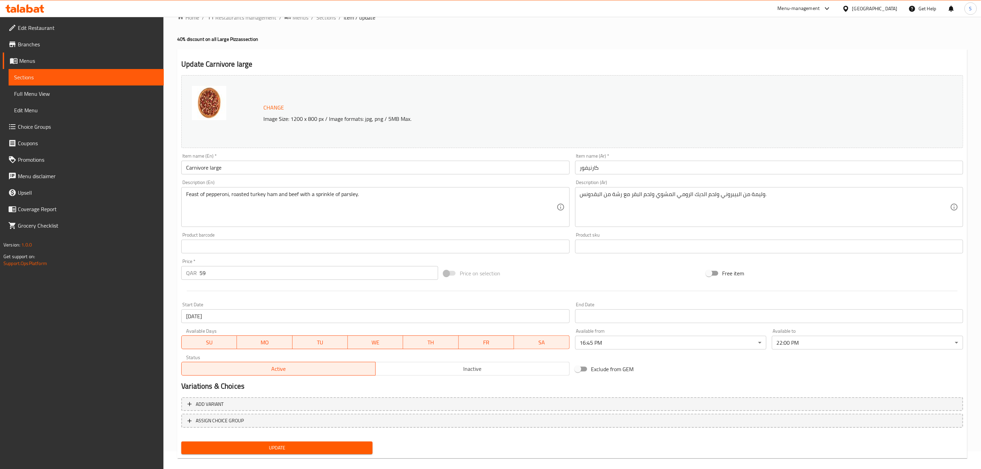
scroll to position [25, 0]
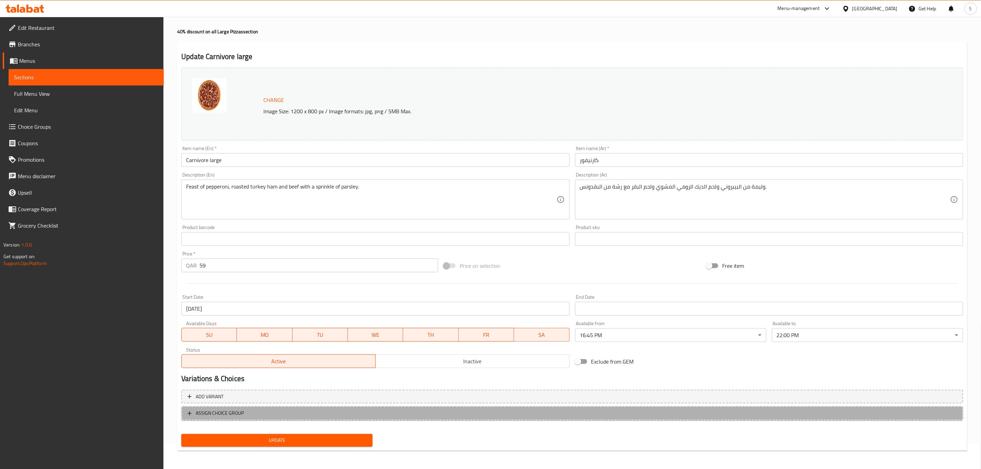
click at [401, 419] on button "ASSIGN CHOICE GROUP" at bounding box center [572, 413] width 782 height 14
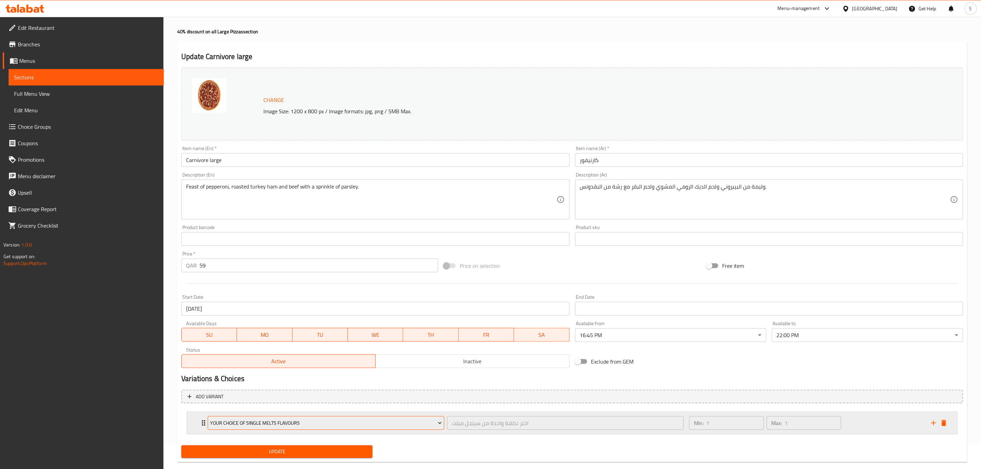
scroll to position [37, 0]
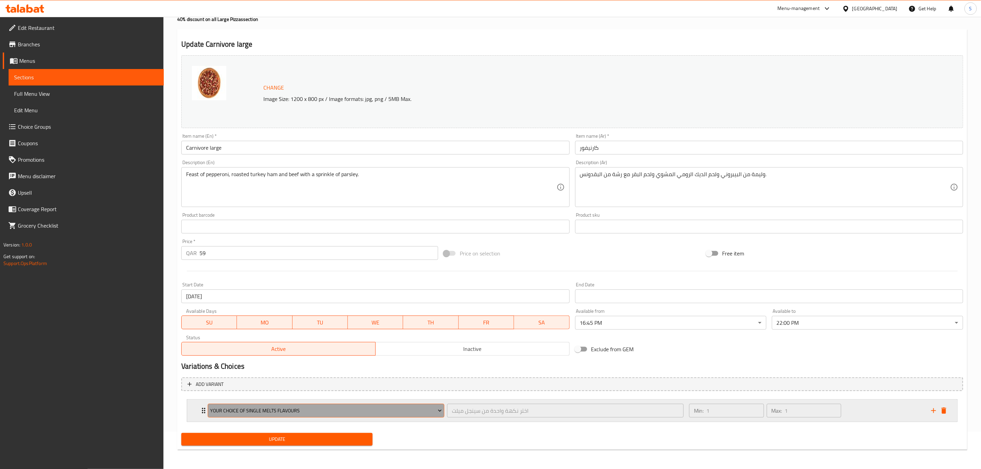
click at [338, 416] on button "Your Choice of Single Melts Flavours" at bounding box center [326, 411] width 237 height 14
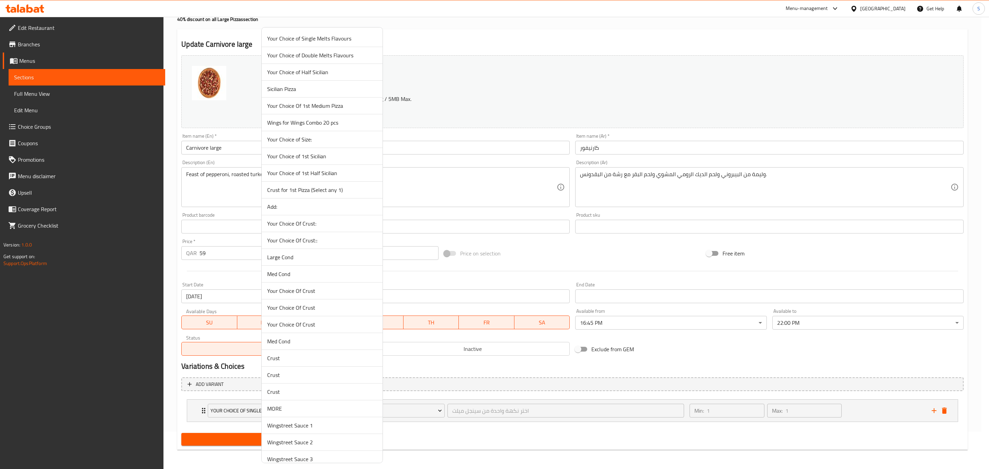
click at [331, 237] on li "Your Choice Of Crust::" at bounding box center [322, 240] width 121 height 17
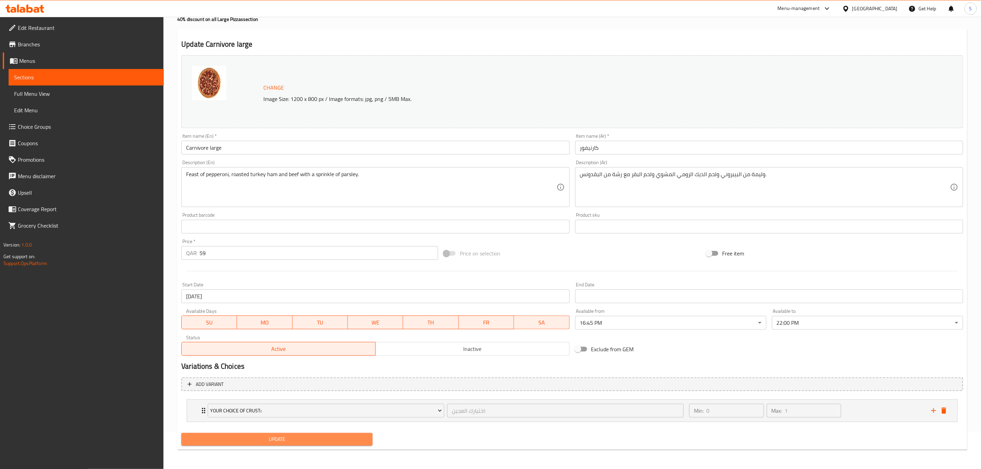
click at [298, 439] on span "Update" at bounding box center [277, 439] width 180 height 9
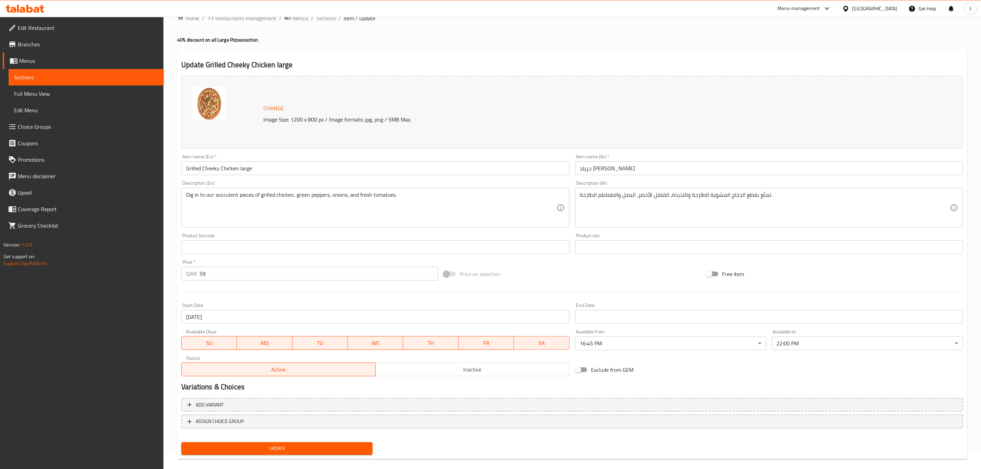
scroll to position [25, 0]
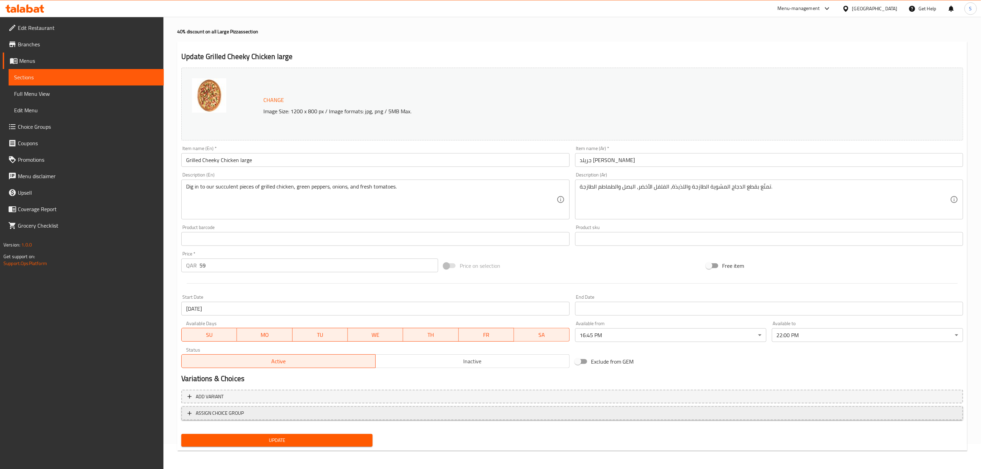
click at [395, 411] on span "ASSIGN CHOICE GROUP" at bounding box center [573, 413] width 770 height 9
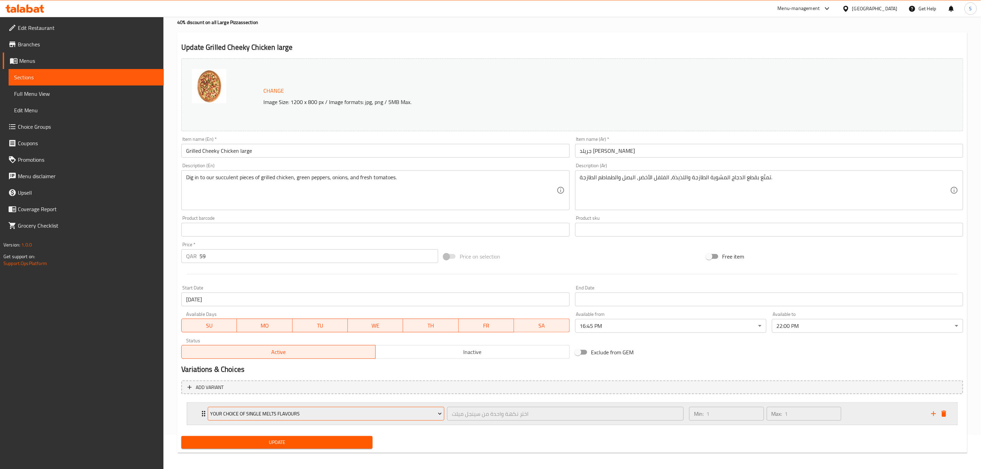
scroll to position [37, 0]
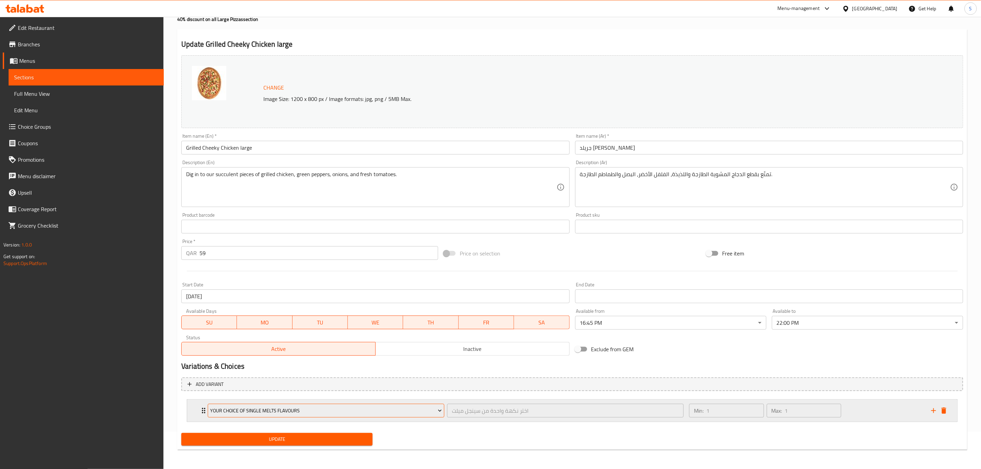
click at [344, 410] on span "Your Choice of Single Melts Flavours" at bounding box center [327, 411] width 232 height 9
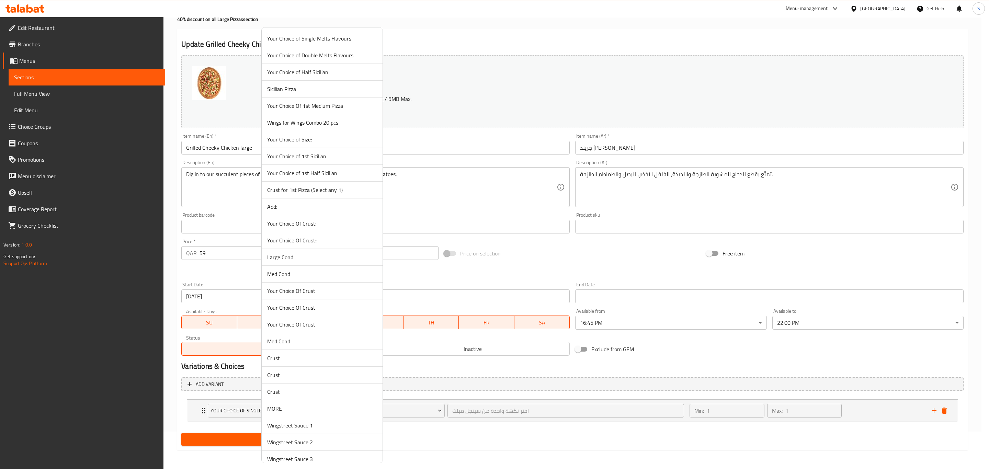
click at [333, 237] on li "Your Choice Of Crust::" at bounding box center [322, 240] width 121 height 17
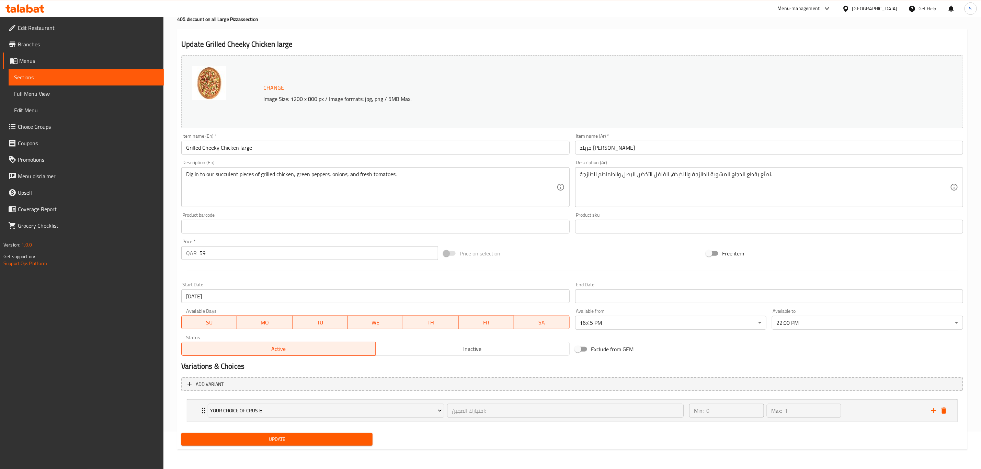
click at [295, 445] on button "Update" at bounding box center [276, 439] width 191 height 13
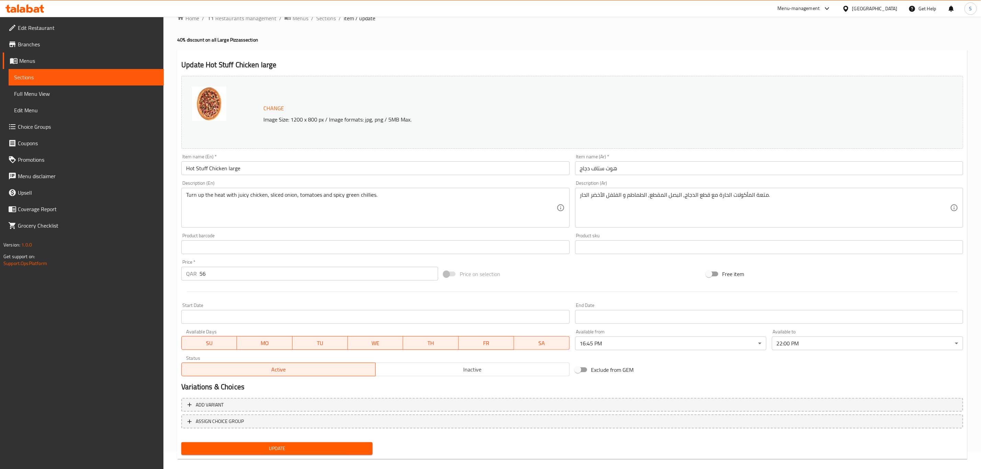
scroll to position [25, 0]
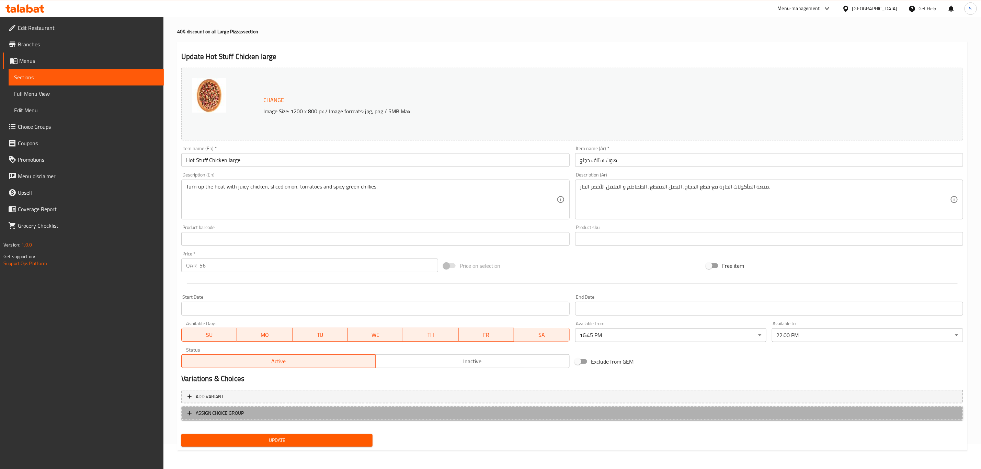
click at [330, 413] on span "ASSIGN CHOICE GROUP" at bounding box center [573, 413] width 770 height 9
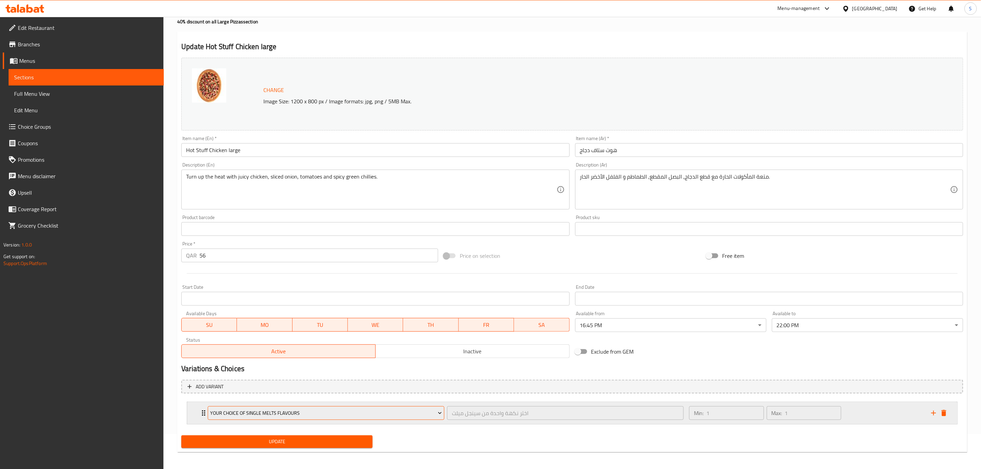
scroll to position [37, 0]
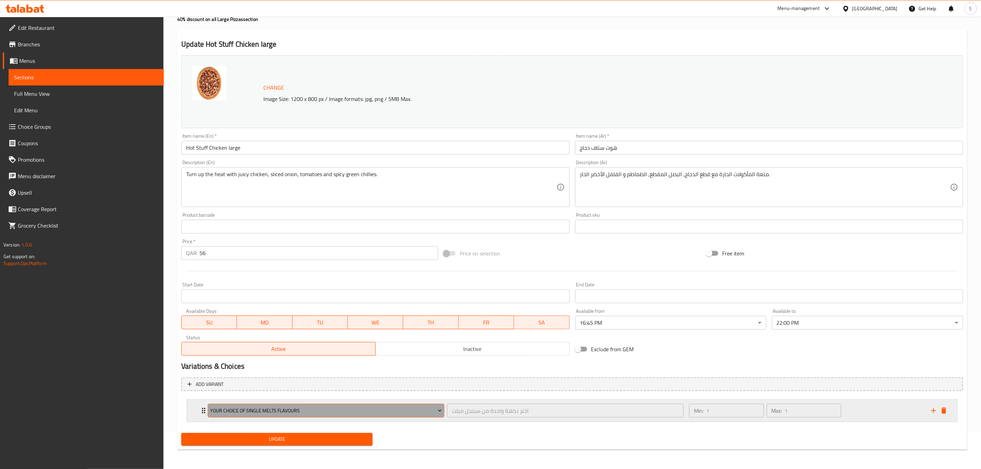
click at [324, 407] on span "Your Choice of Single Melts Flavours" at bounding box center [327, 411] width 232 height 9
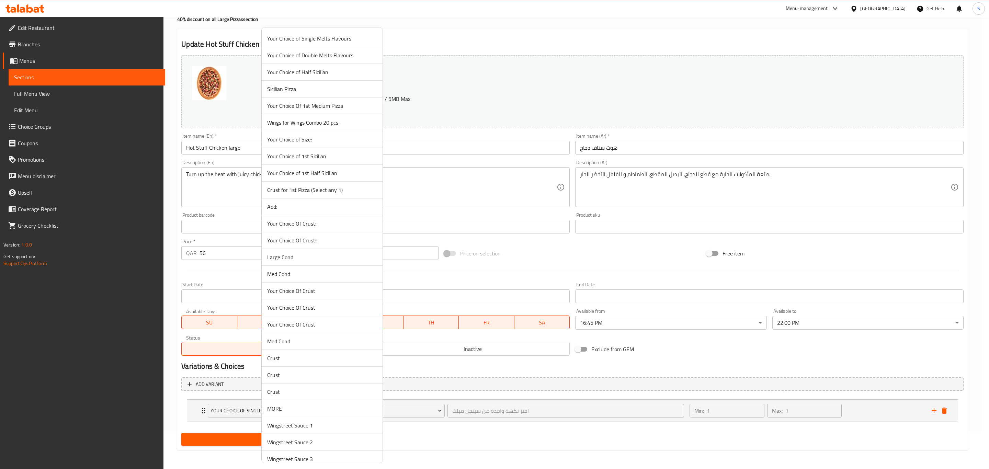
click at [332, 236] on li "Your Choice Of Crust::" at bounding box center [322, 240] width 121 height 17
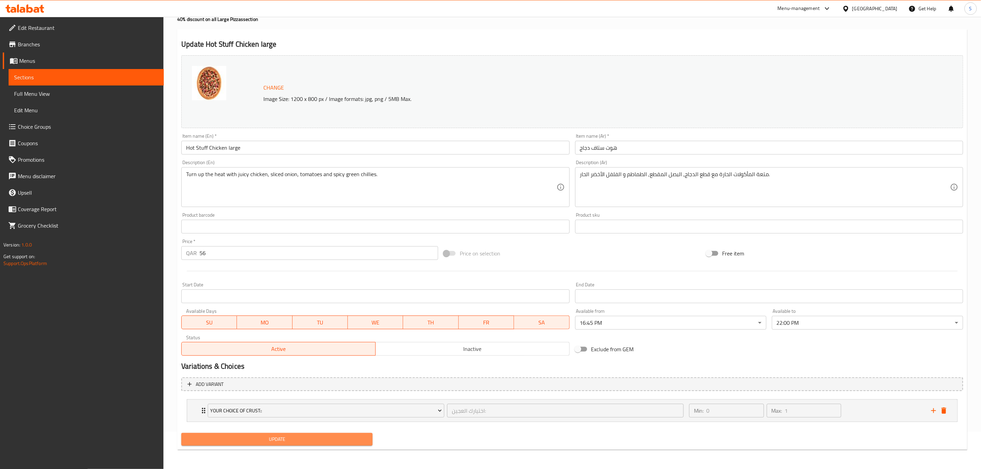
click at [274, 438] on span "Update" at bounding box center [277, 439] width 180 height 9
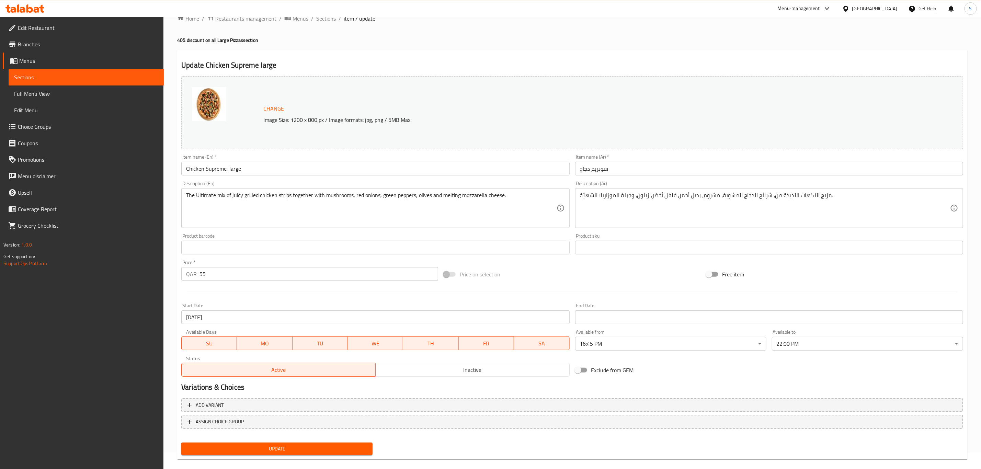
scroll to position [25, 0]
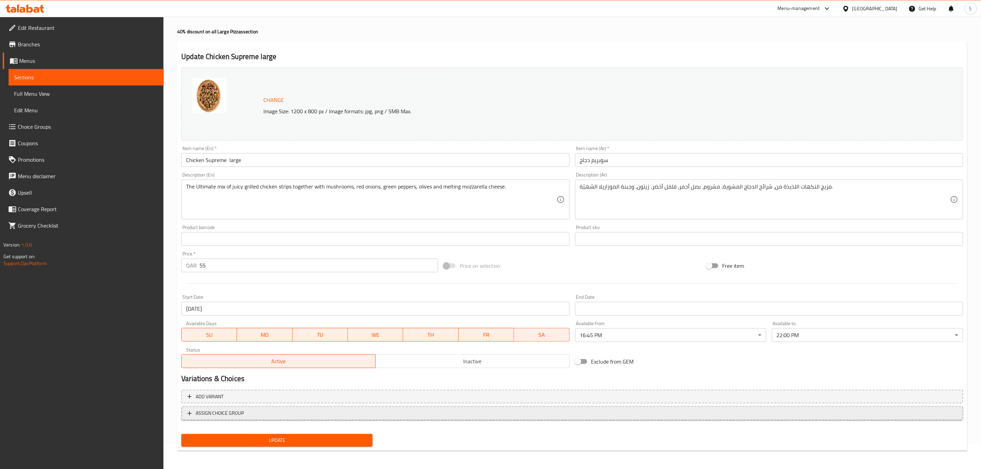
click at [349, 412] on span "ASSIGN CHOICE GROUP" at bounding box center [573, 413] width 770 height 9
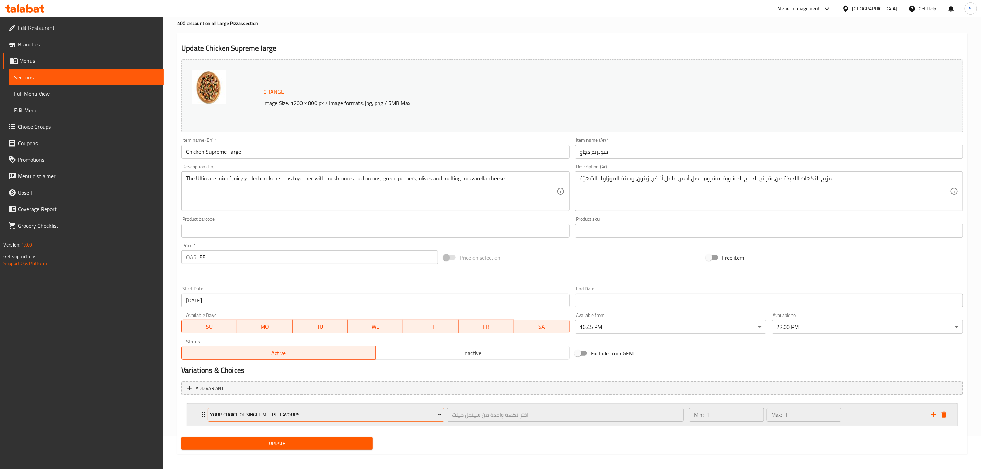
scroll to position [37, 0]
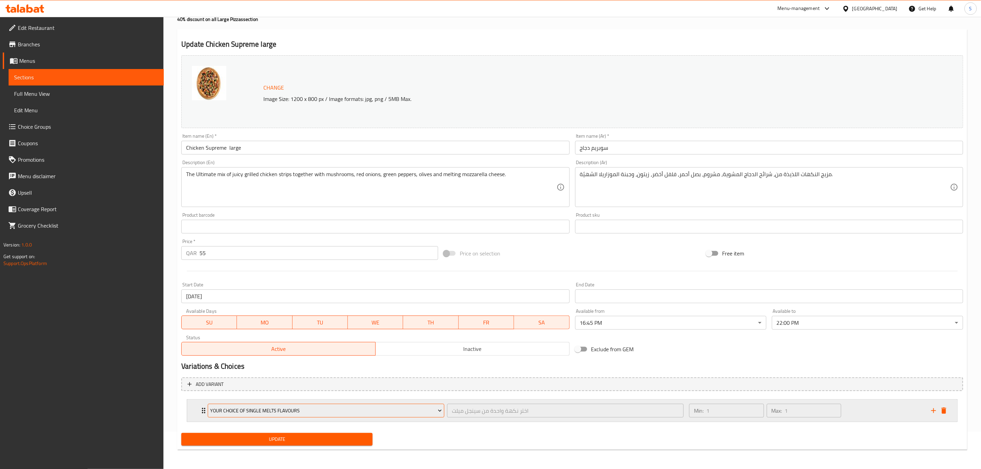
click at [334, 409] on span "Your Choice of Single Melts Flavours" at bounding box center [327, 411] width 232 height 9
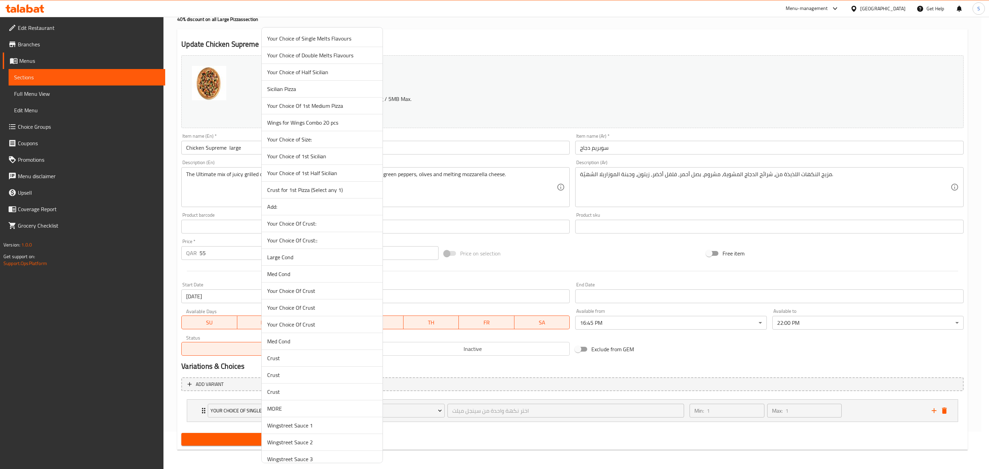
click at [319, 245] on span "Your Choice Of Crust::" at bounding box center [322, 240] width 110 height 8
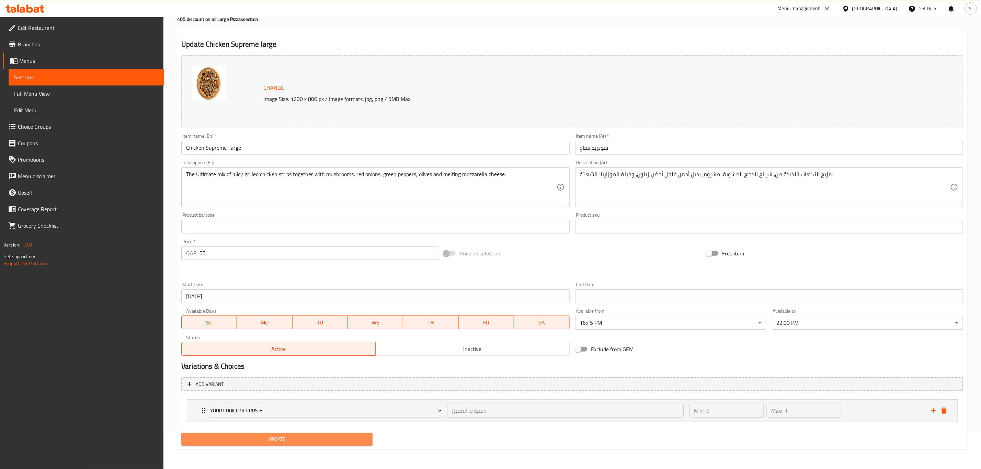
click at [283, 439] on span "Update" at bounding box center [277, 439] width 180 height 9
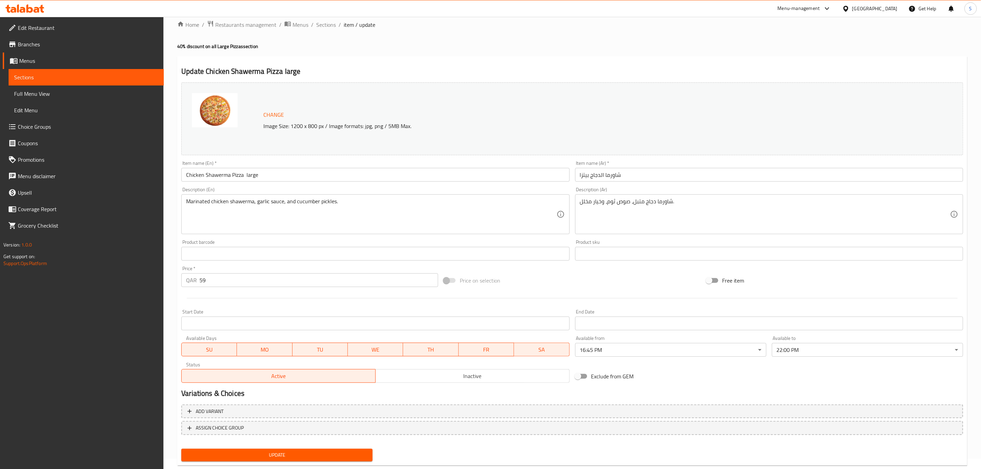
scroll to position [25, 0]
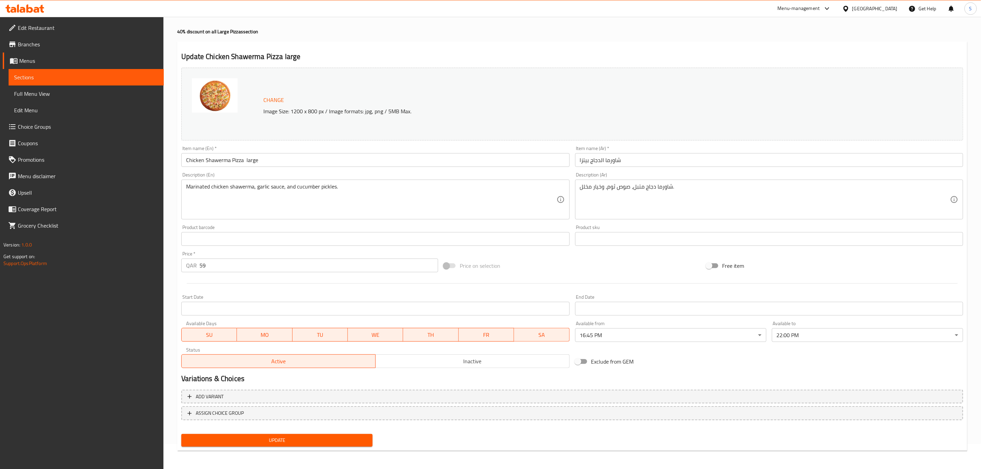
click at [317, 407] on button "ASSIGN CHOICE GROUP" at bounding box center [572, 413] width 782 height 14
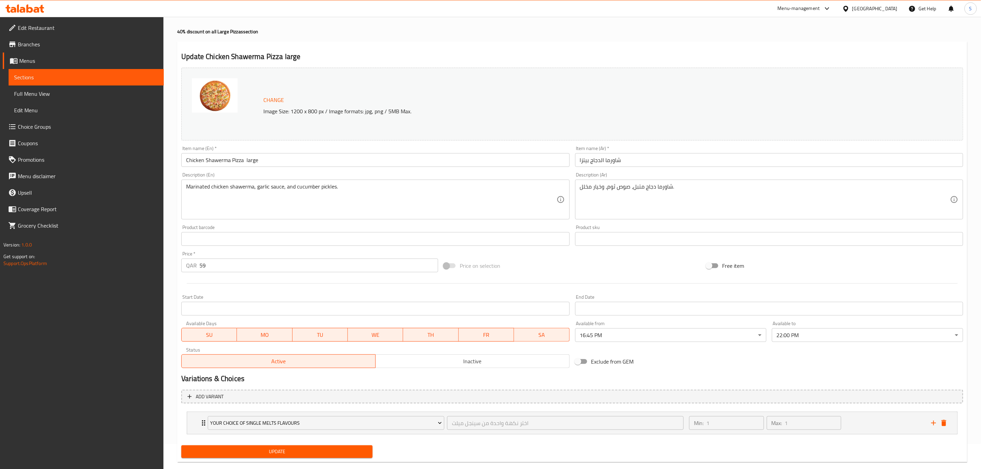
drag, startPoint x: 317, startPoint y: 431, endPoint x: 317, endPoint y: 423, distance: 7.9
click at [317, 425] on div "Your Choice of Single Melts Flavours اختر نكهة واحدة من سينجل ميلت ​ Min: 1 ​ M…" at bounding box center [572, 423] width 782 height 28
click at [318, 419] on div "Your Choice of Single Melts Flavours اختر نكهة واحدة من سينجل ميلت ​ Min: 1 ​ M…" at bounding box center [572, 422] width 782 height 29
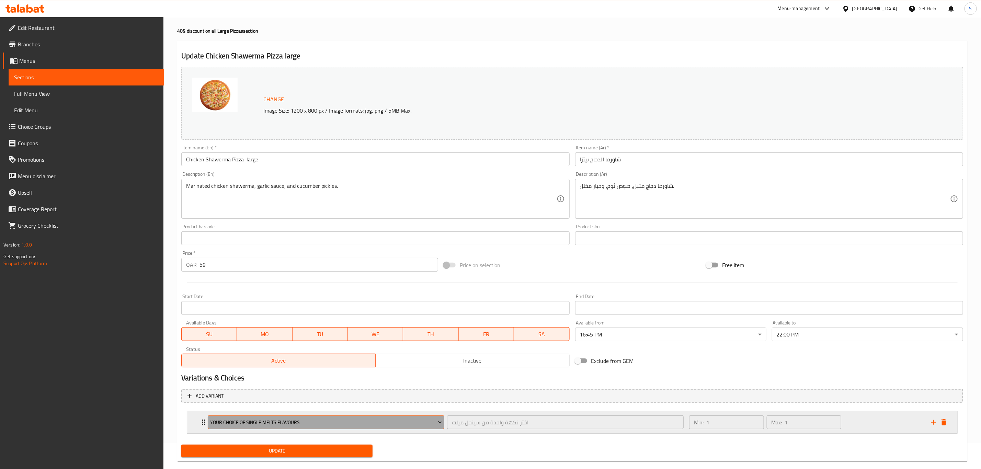
click at [318, 420] on span "Your Choice of Single Melts Flavours" at bounding box center [327, 422] width 232 height 9
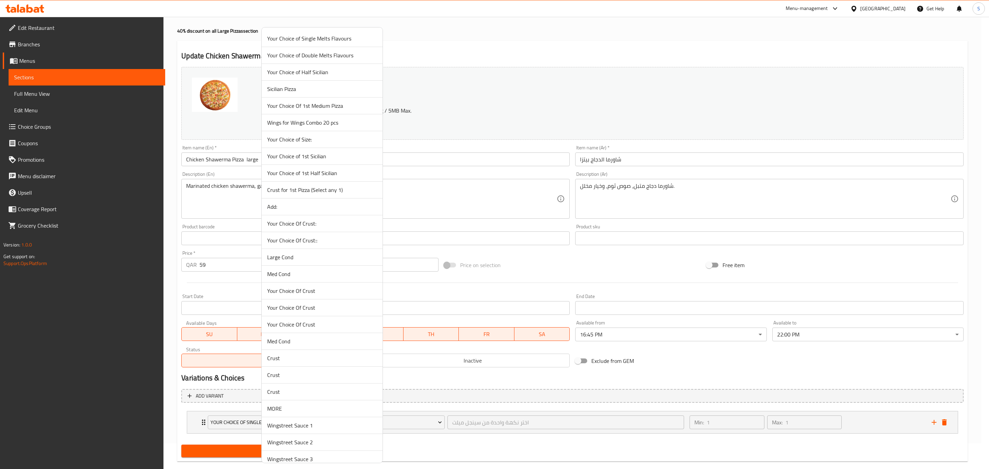
click at [314, 244] on span "Your Choice Of Crust::" at bounding box center [322, 240] width 110 height 8
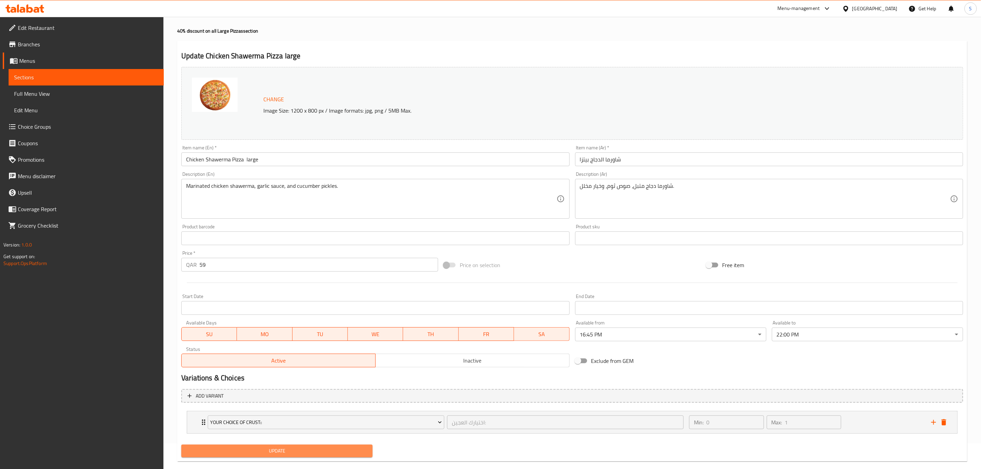
click at [279, 451] on span "Update" at bounding box center [277, 451] width 180 height 9
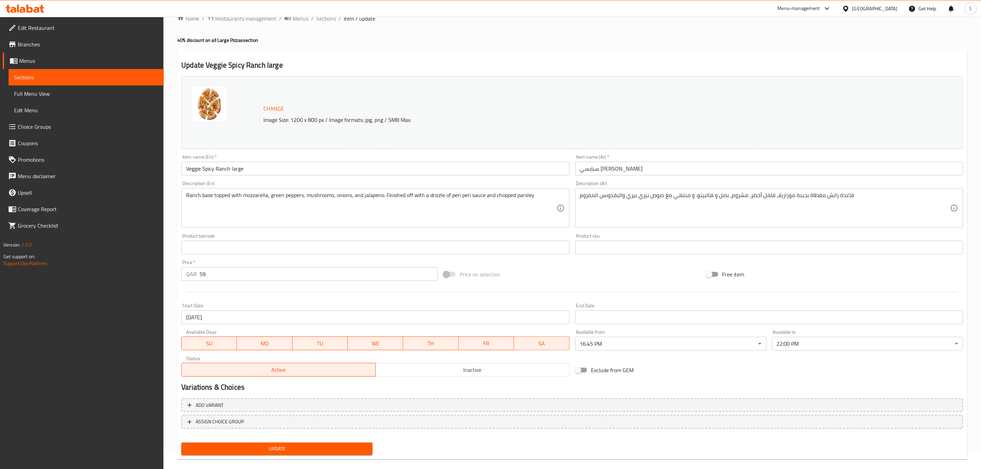
scroll to position [25, 0]
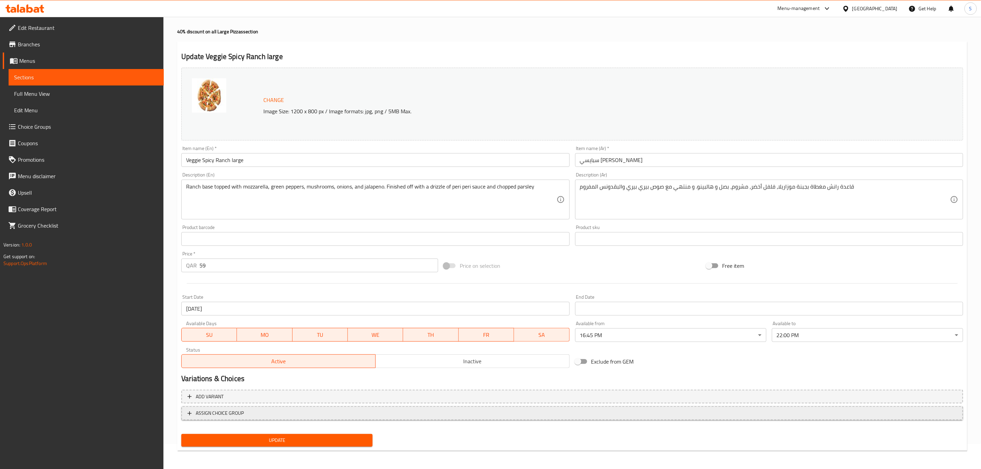
click at [322, 416] on span "ASSIGN CHOICE GROUP" at bounding box center [573, 413] width 770 height 9
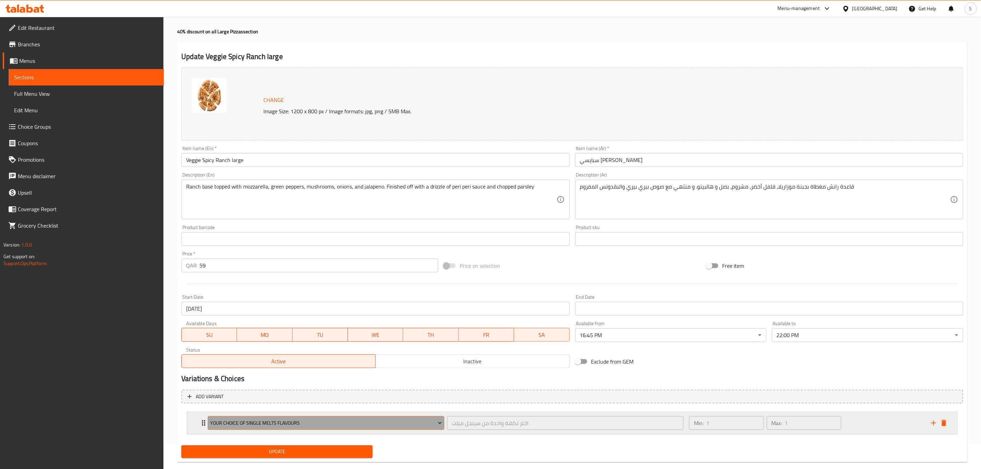
click at [292, 428] on button "Your Choice of Single Melts Flavours" at bounding box center [326, 423] width 237 height 14
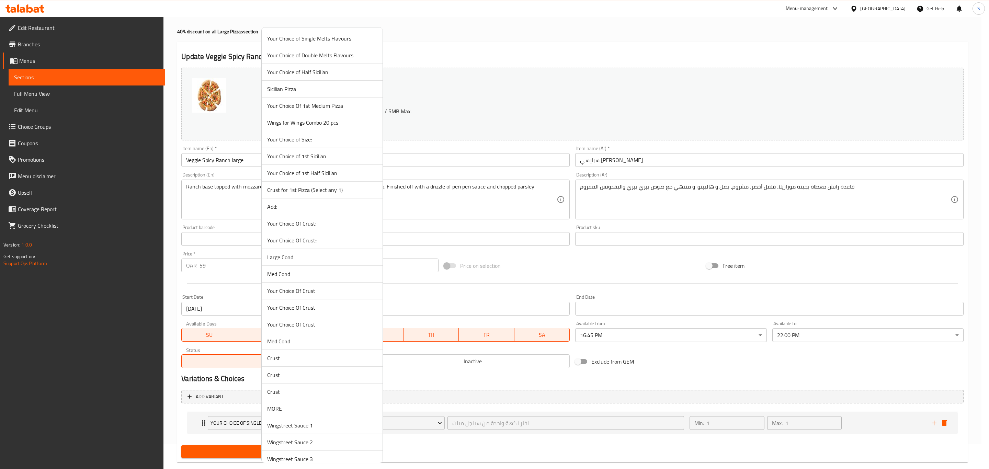
click at [322, 241] on span "Your Choice Of Crust::" at bounding box center [322, 240] width 110 height 8
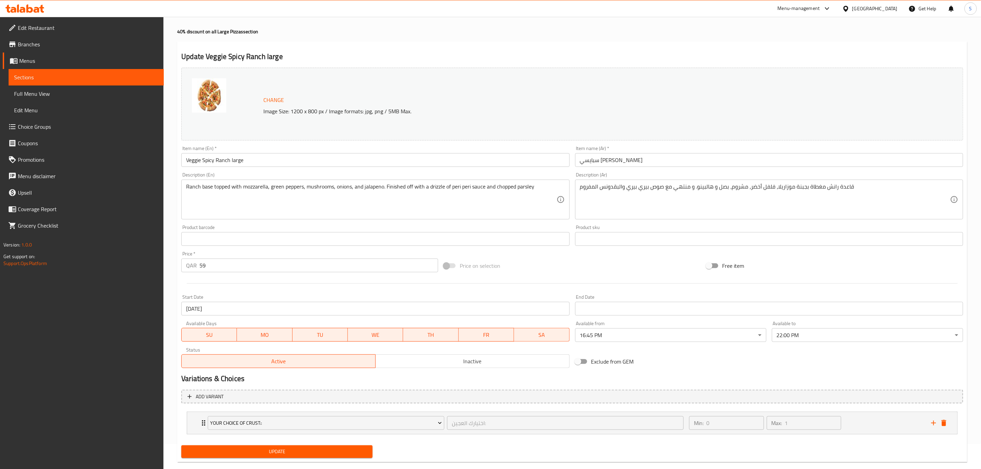
click at [277, 454] on span "Update" at bounding box center [277, 452] width 180 height 9
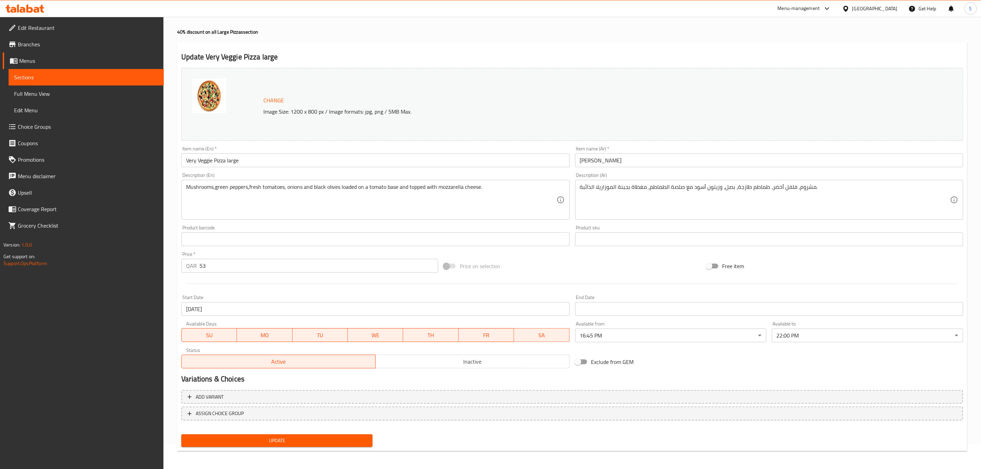
scroll to position [25, 0]
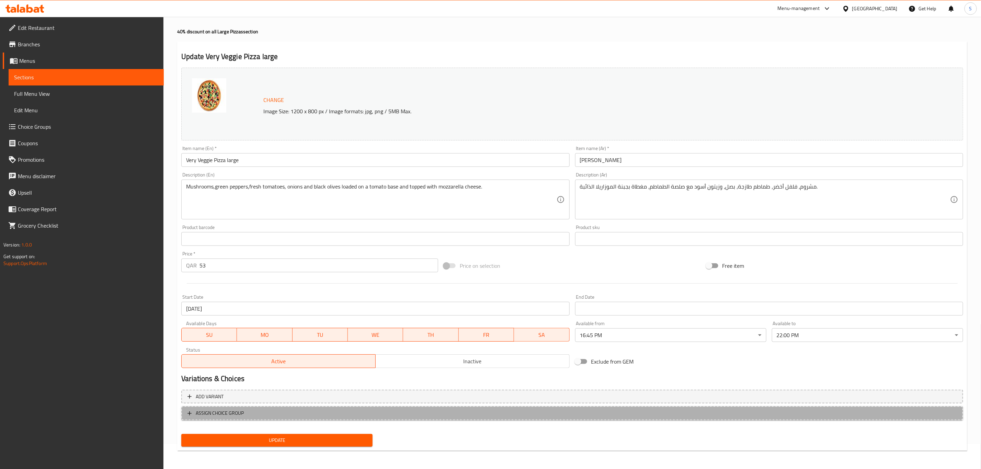
click at [300, 409] on button "ASSIGN CHOICE GROUP" at bounding box center [572, 413] width 782 height 14
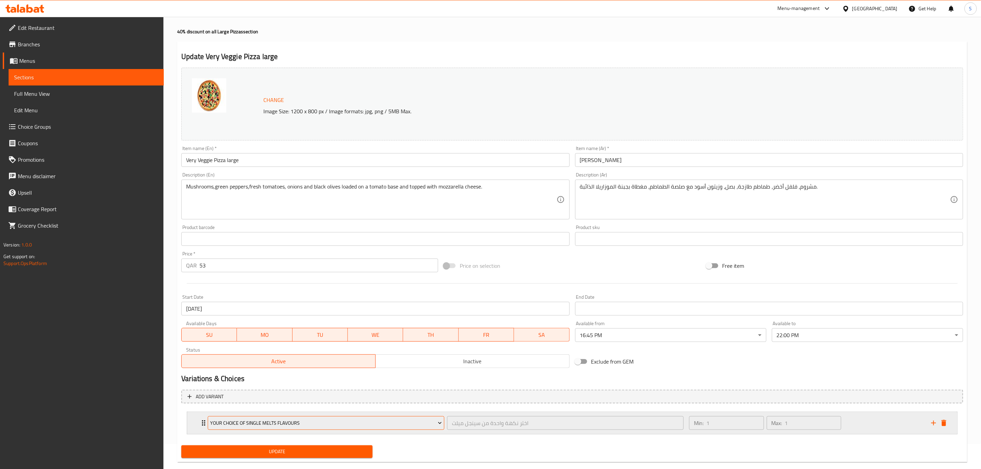
click at [296, 421] on span "Your Choice of Single Melts Flavours" at bounding box center [327, 423] width 232 height 9
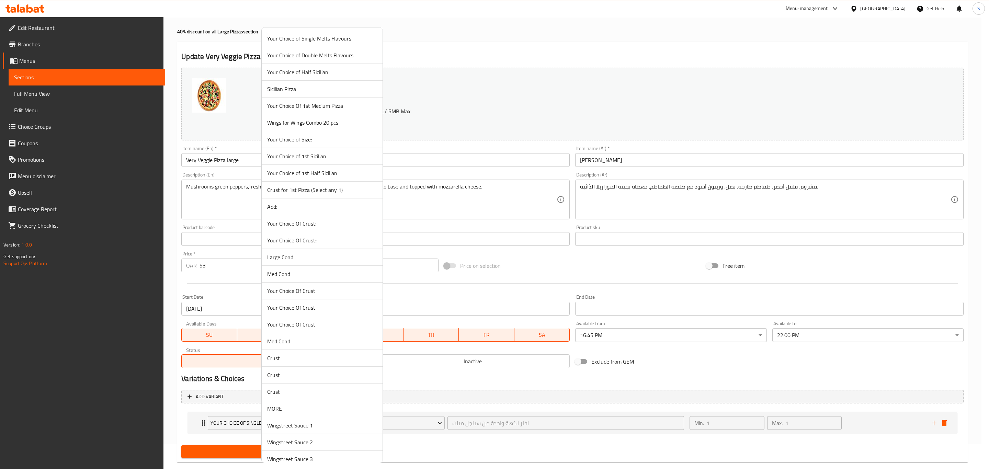
click at [331, 243] on span "Your Choice Of Crust::" at bounding box center [322, 240] width 110 height 8
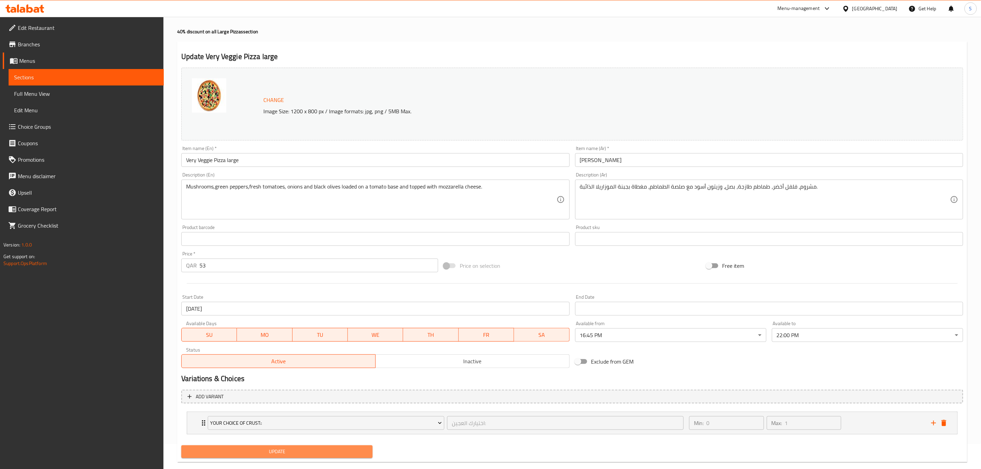
click at [301, 454] on span "Update" at bounding box center [277, 452] width 180 height 9
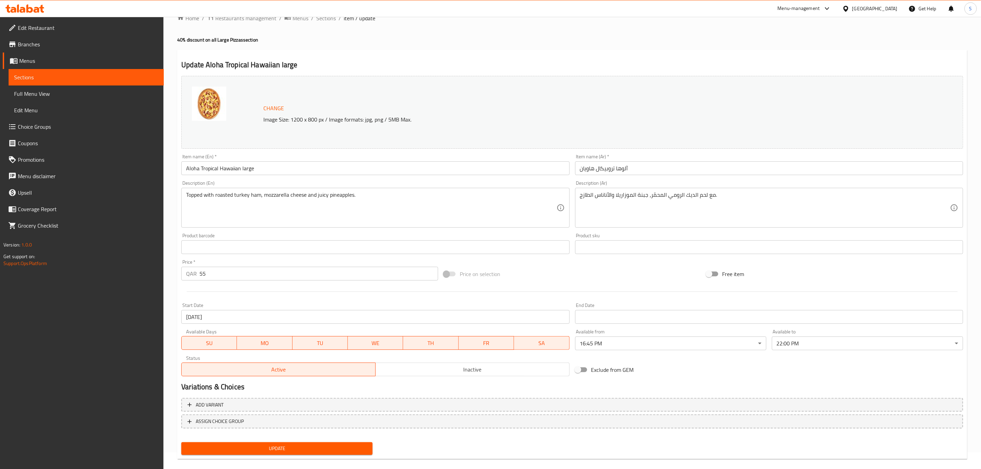
scroll to position [25, 0]
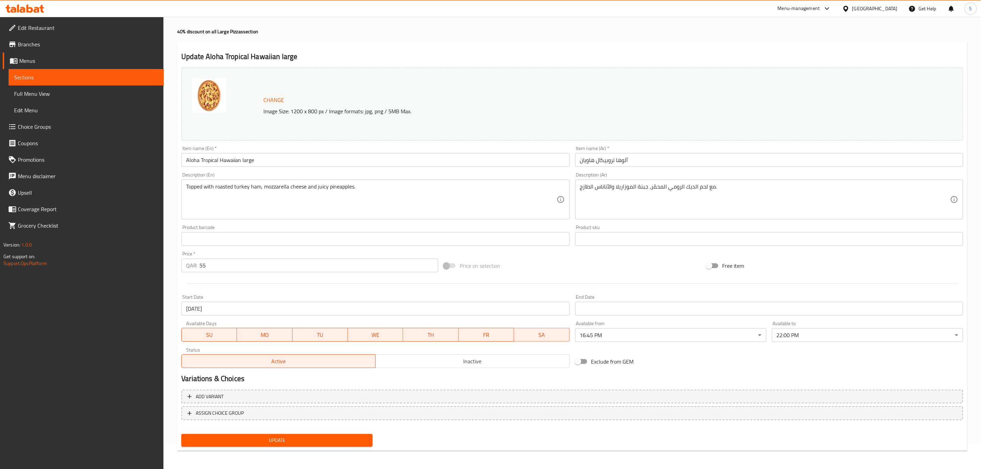
click at [323, 407] on button "ASSIGN CHOICE GROUP" at bounding box center [572, 413] width 782 height 14
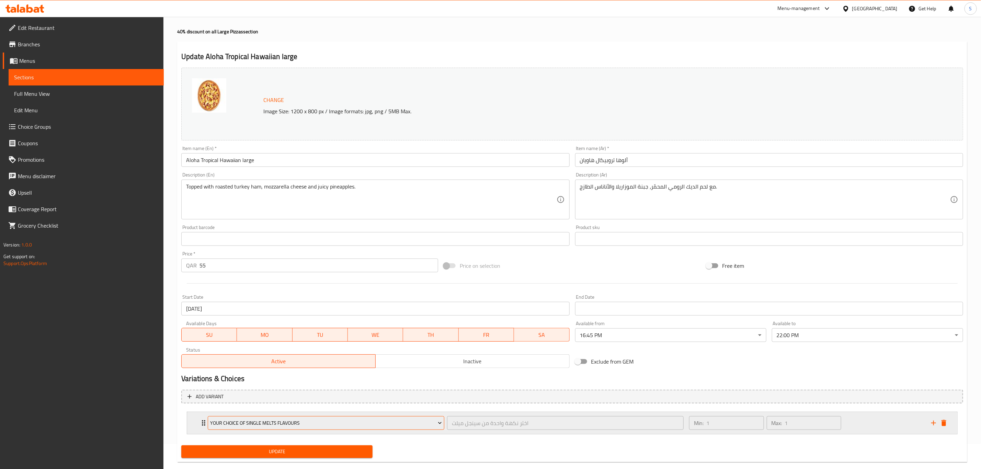
click at [318, 419] on span "Your Choice of Single Melts Flavours" at bounding box center [327, 423] width 232 height 9
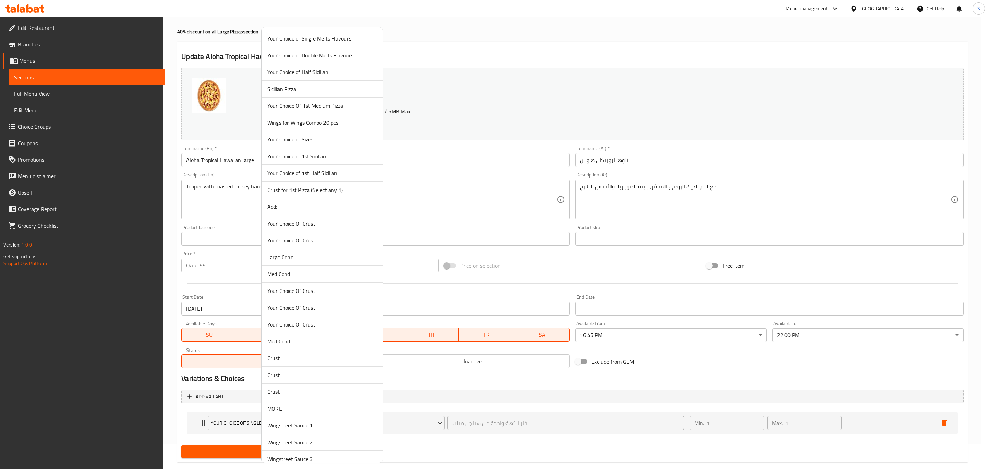
click at [330, 239] on span "Your Choice Of Crust::" at bounding box center [322, 240] width 110 height 8
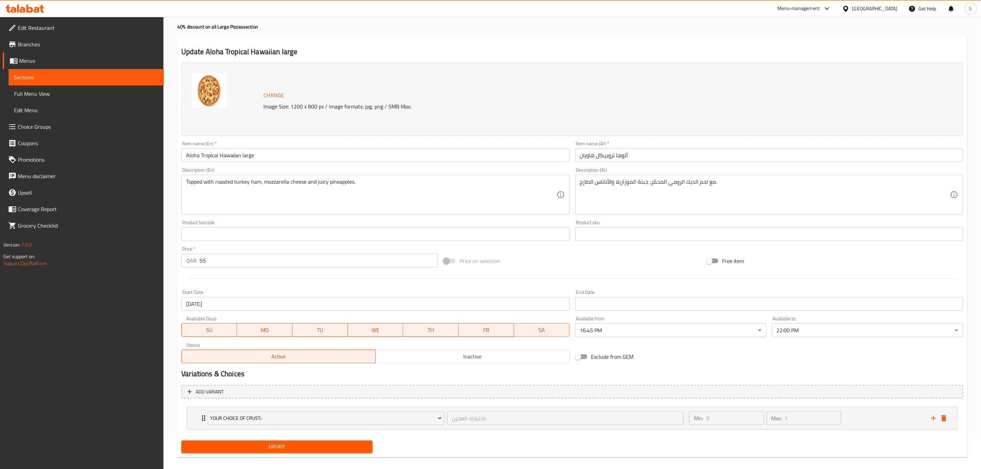
scroll to position [37, 0]
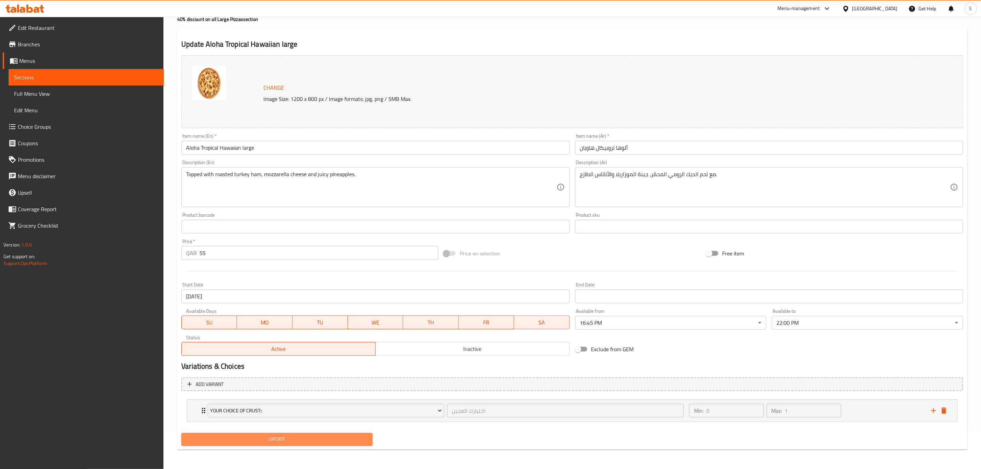
click at [302, 443] on span "Update" at bounding box center [277, 439] width 180 height 9
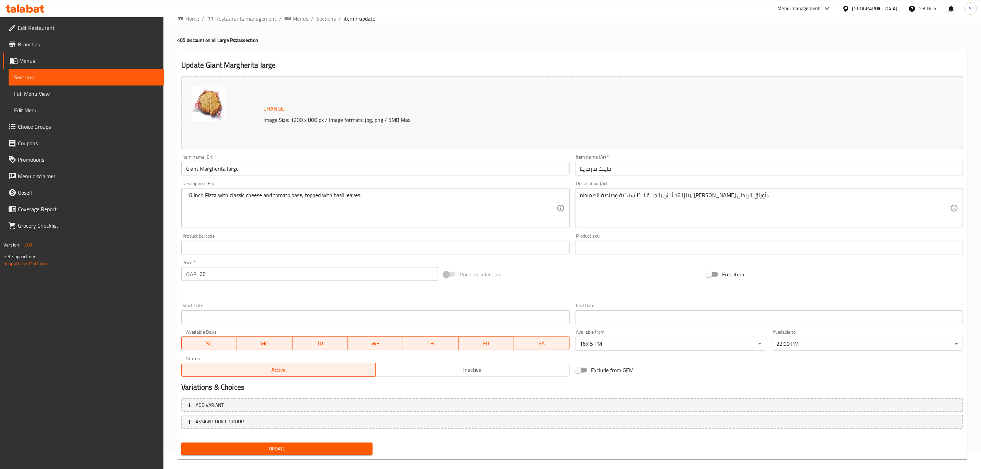
scroll to position [25, 0]
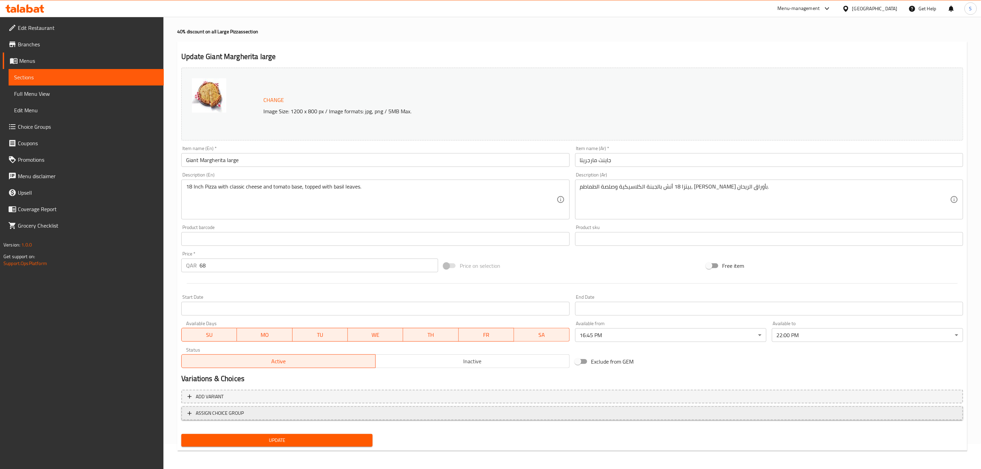
click at [293, 410] on span "ASSIGN CHOICE GROUP" at bounding box center [573, 413] width 770 height 9
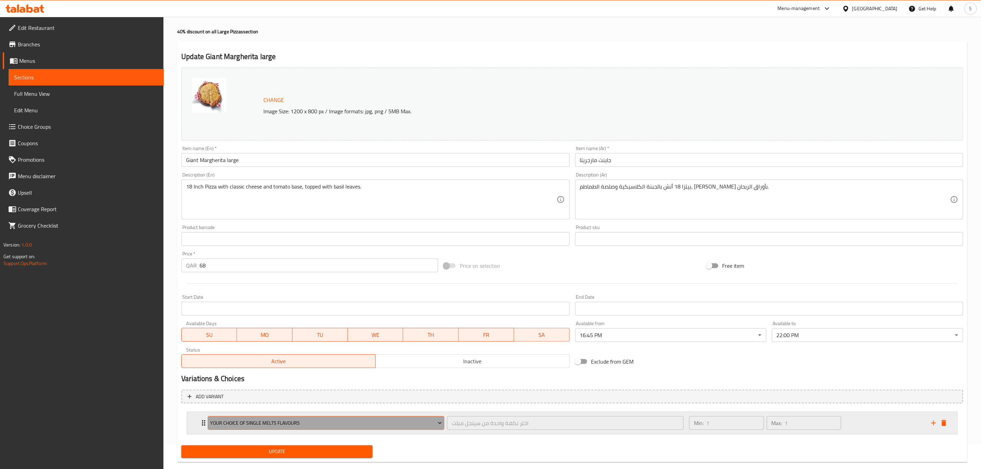
click at [294, 418] on button "Your Choice of Single Melts Flavours" at bounding box center [326, 423] width 237 height 14
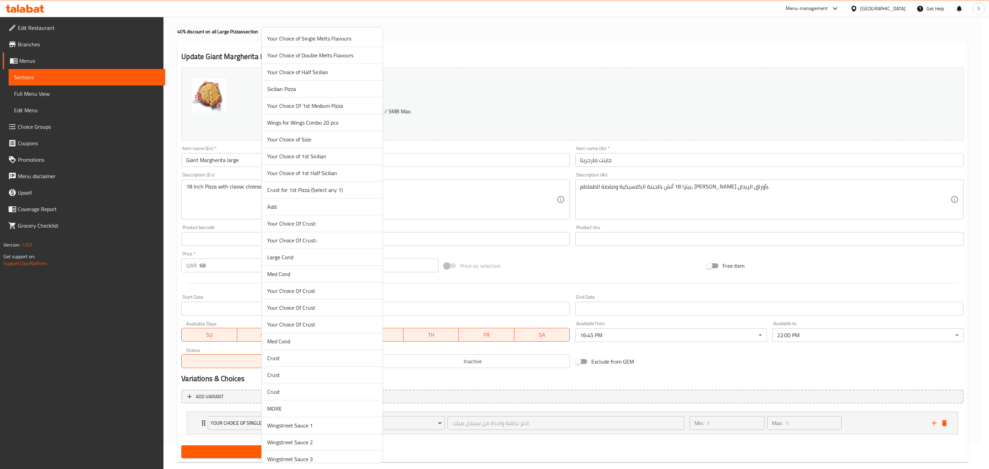
click at [327, 241] on span "Your Choice Of Crust::" at bounding box center [322, 240] width 110 height 8
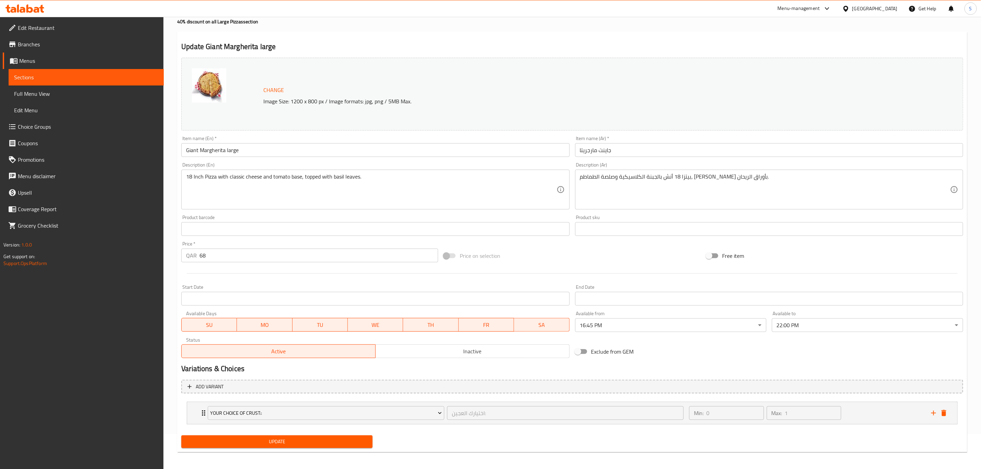
scroll to position [37, 0]
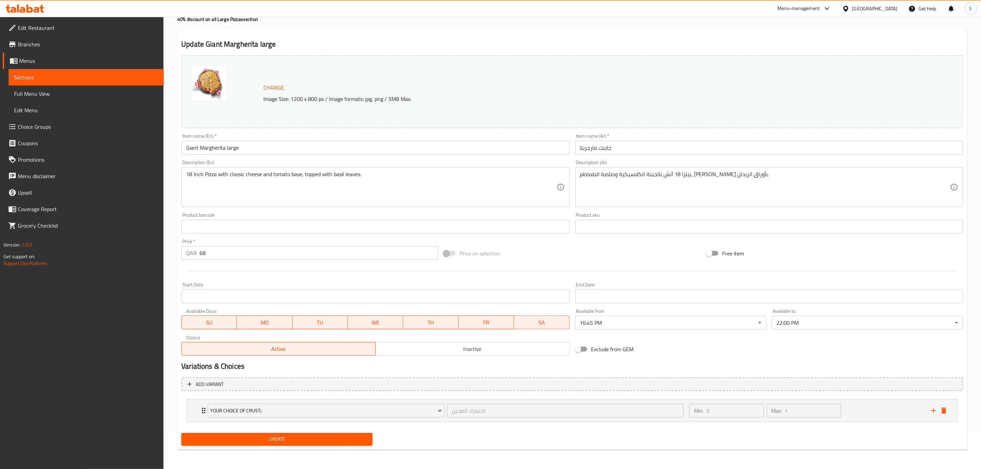
click at [298, 442] on span "Update" at bounding box center [277, 439] width 180 height 9
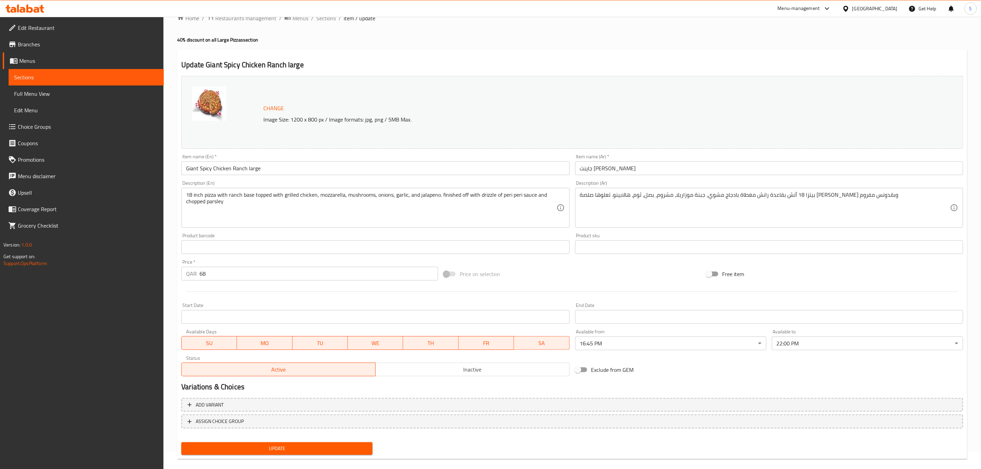
scroll to position [25, 0]
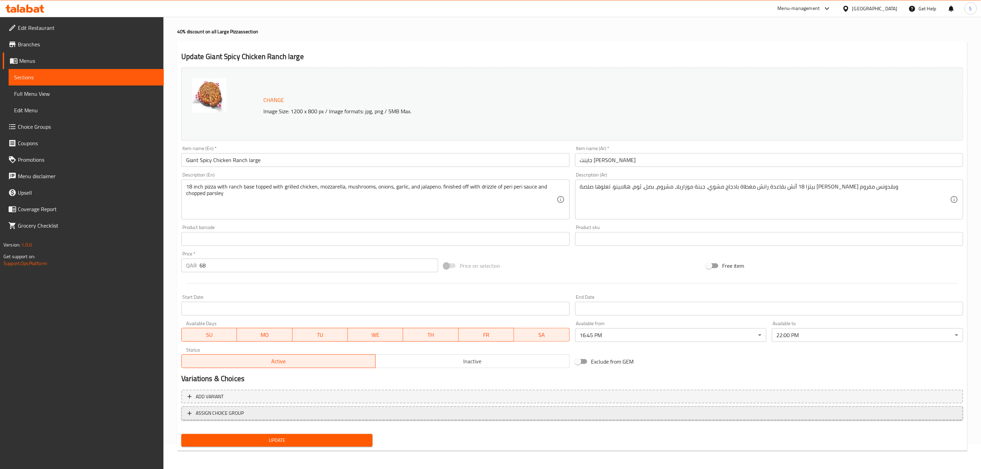
click at [308, 417] on button "ASSIGN CHOICE GROUP" at bounding box center [572, 413] width 782 height 14
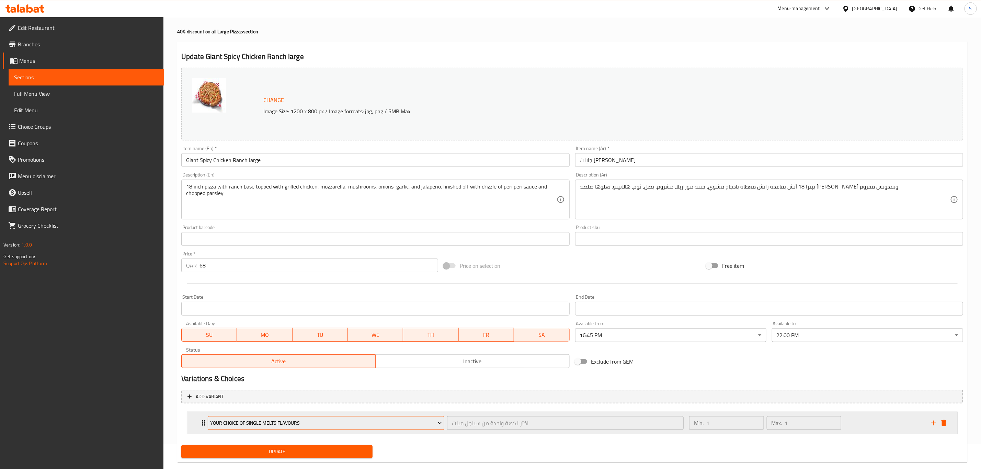
click at [329, 424] on span "Your Choice of Single Melts Flavours" at bounding box center [327, 423] width 232 height 9
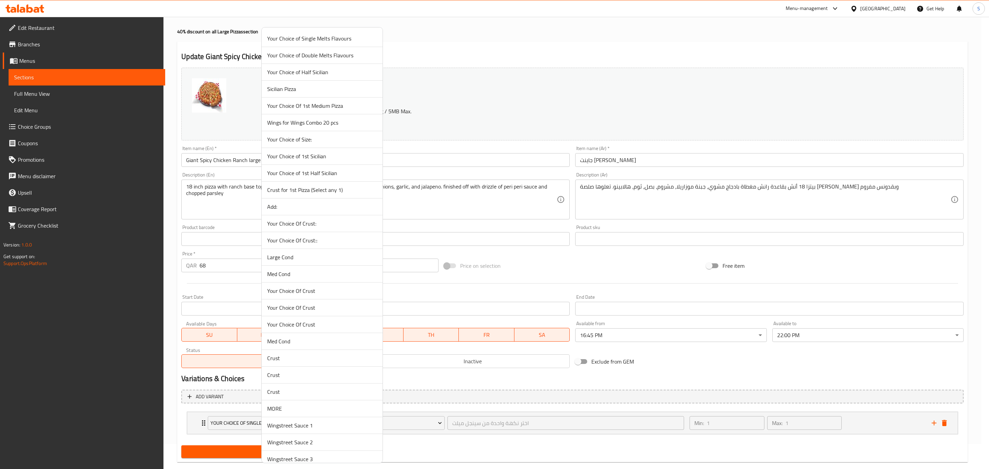
click at [338, 242] on span "Your Choice Of Crust::" at bounding box center [322, 240] width 110 height 8
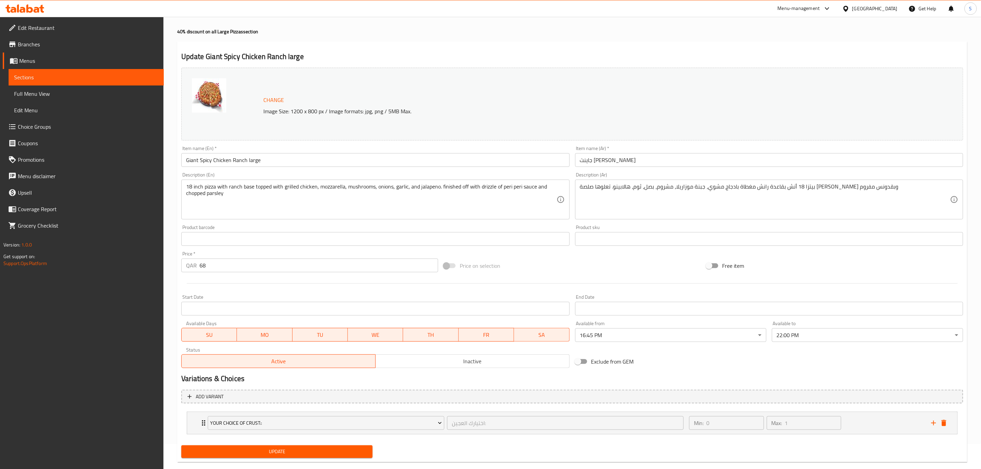
click at [292, 450] on span "Update" at bounding box center [277, 452] width 180 height 9
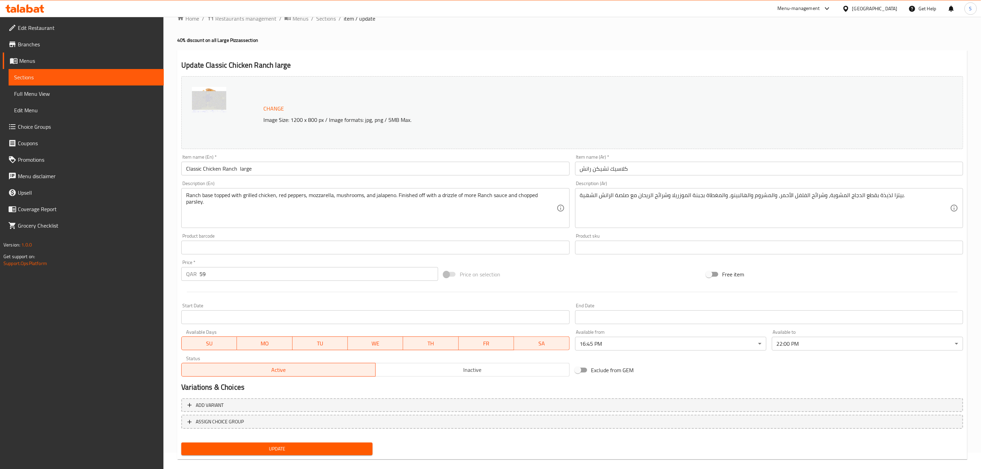
scroll to position [25, 0]
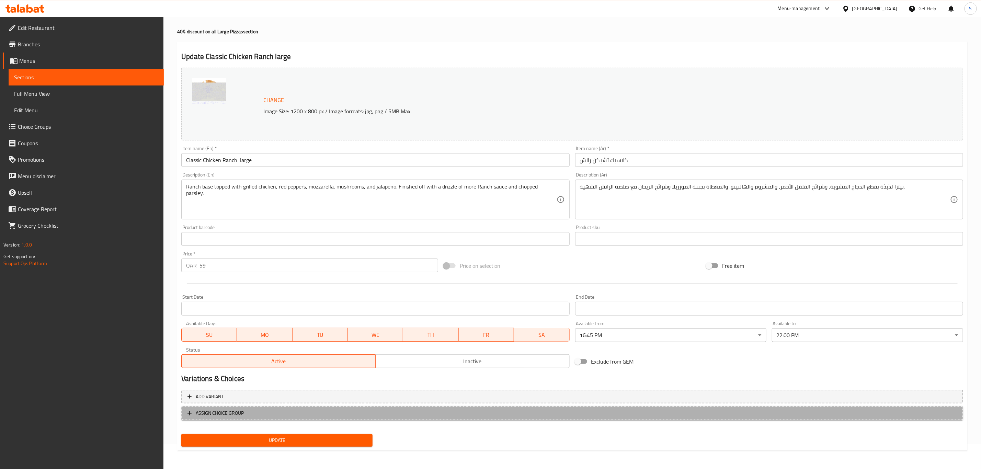
click at [289, 412] on span "ASSIGN CHOICE GROUP" at bounding box center [573, 413] width 770 height 9
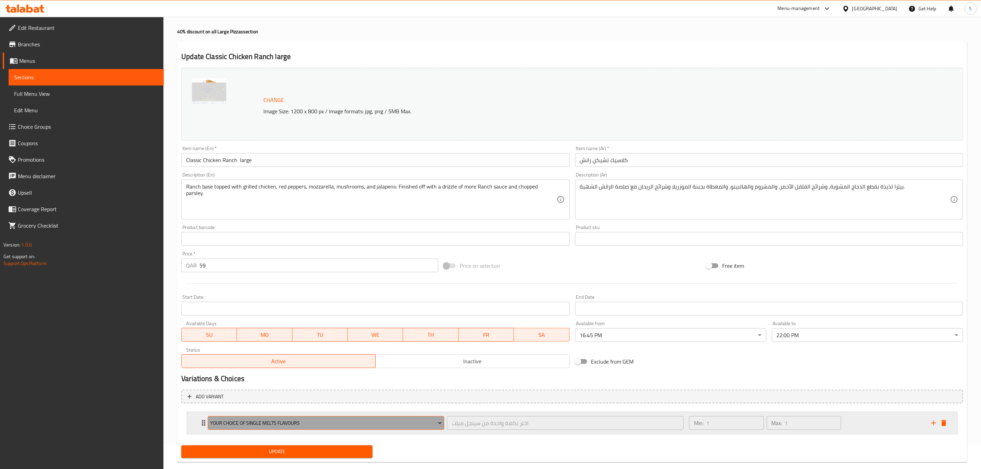
click at [382, 427] on span "Your Choice of Single Melts Flavours" at bounding box center [327, 423] width 232 height 9
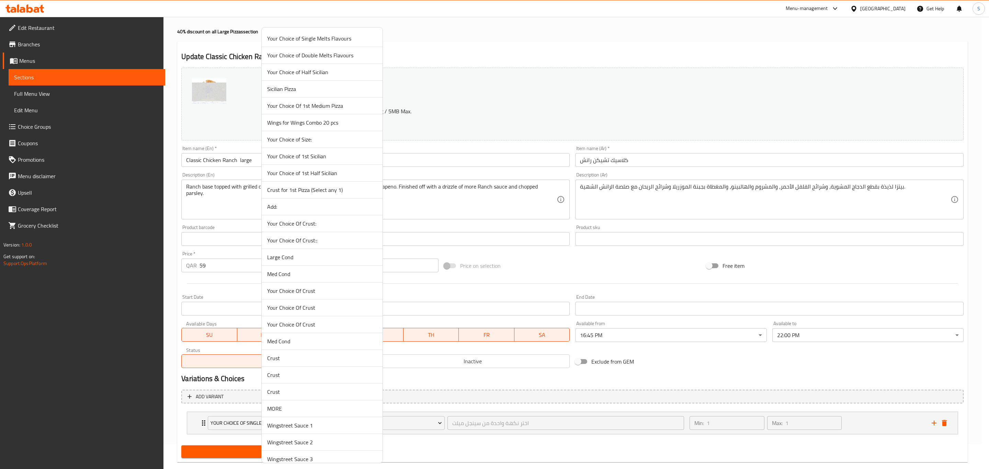
click at [343, 243] on span "Your Choice Of Crust::" at bounding box center [322, 240] width 110 height 8
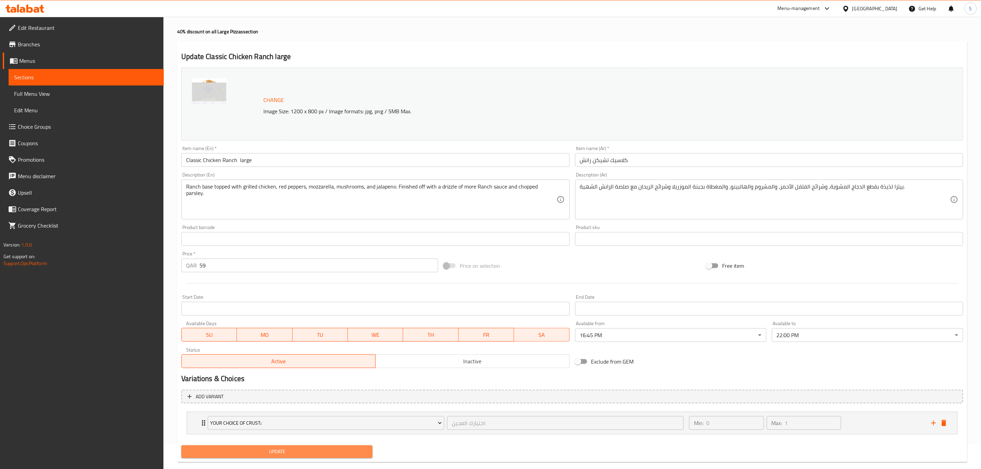
click at [295, 451] on span "Update" at bounding box center [277, 452] width 180 height 9
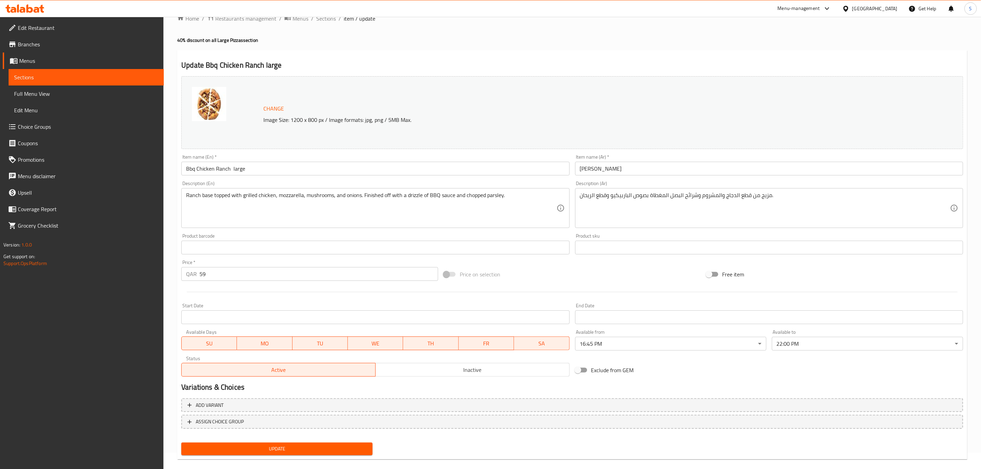
scroll to position [25, 0]
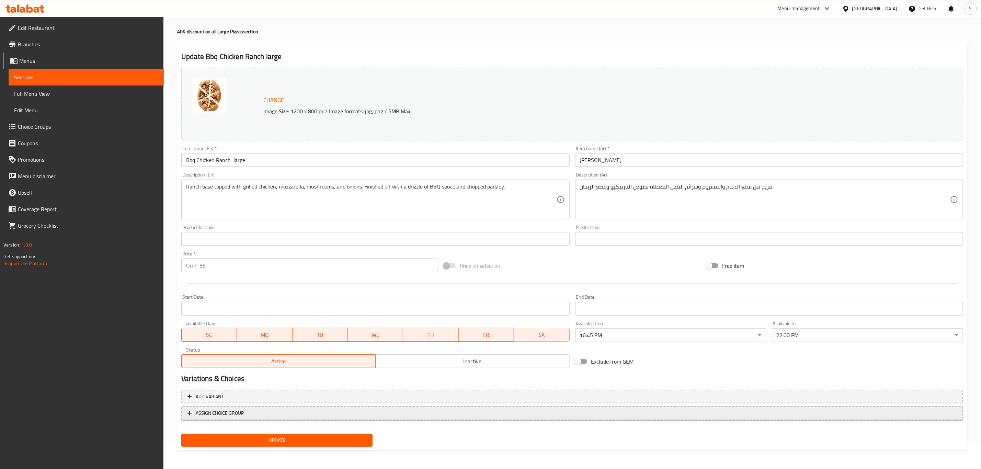
click at [308, 417] on span "ASSIGN CHOICE GROUP" at bounding box center [573, 413] width 770 height 9
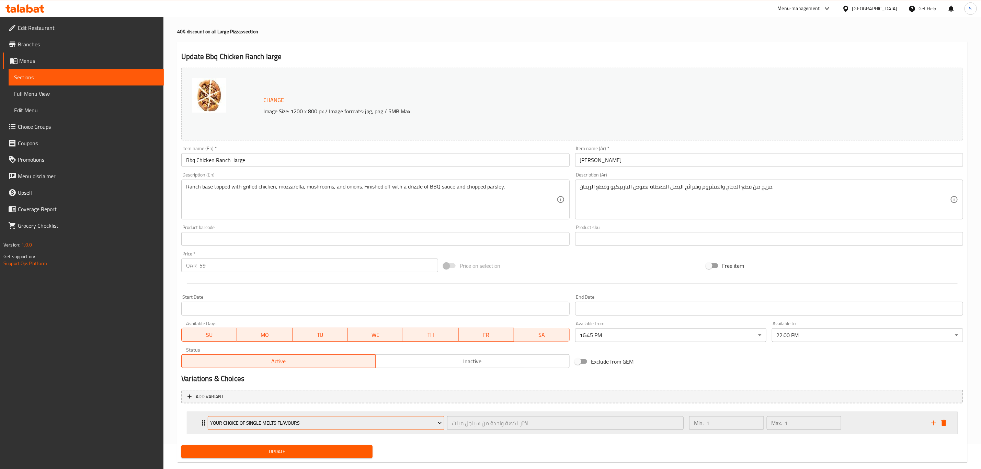
click at [323, 427] on span "Your Choice of Single Melts Flavours" at bounding box center [327, 423] width 232 height 9
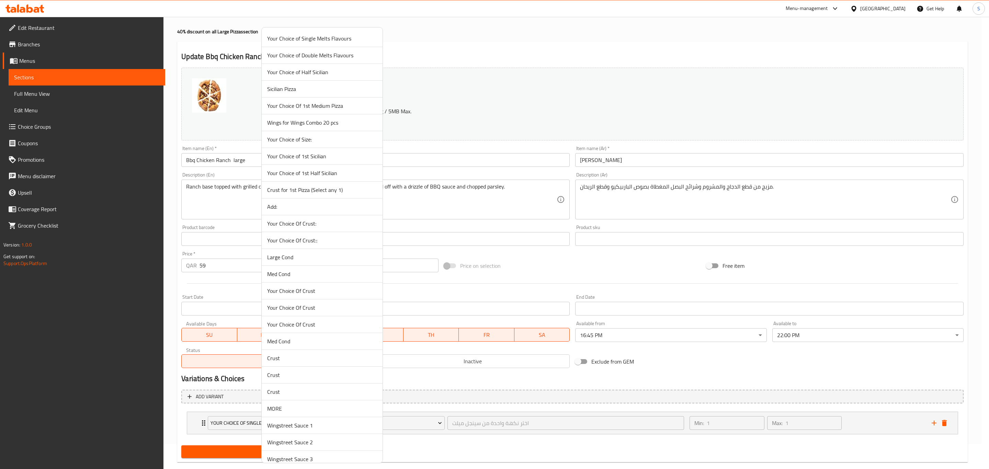
click at [335, 243] on span "Your Choice Of Crust::" at bounding box center [322, 240] width 110 height 8
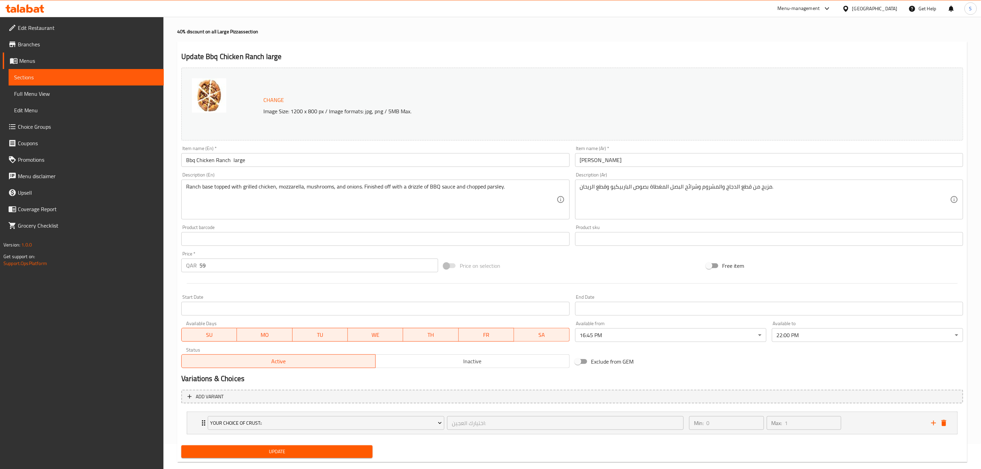
click at [293, 449] on span "Update" at bounding box center [277, 452] width 180 height 9
